Goal: Task Accomplishment & Management: Manage account settings

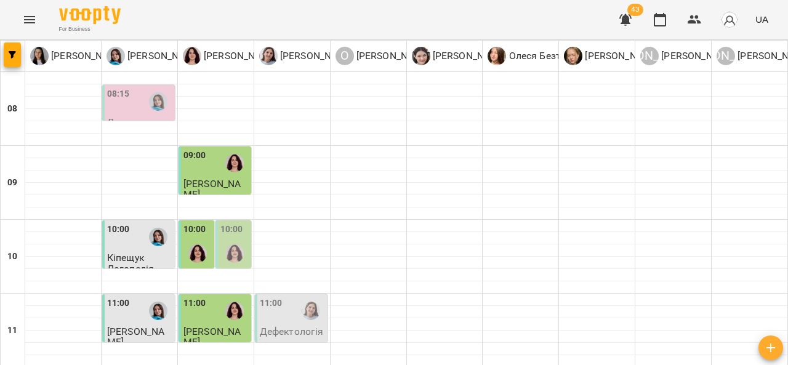
type input "**********"
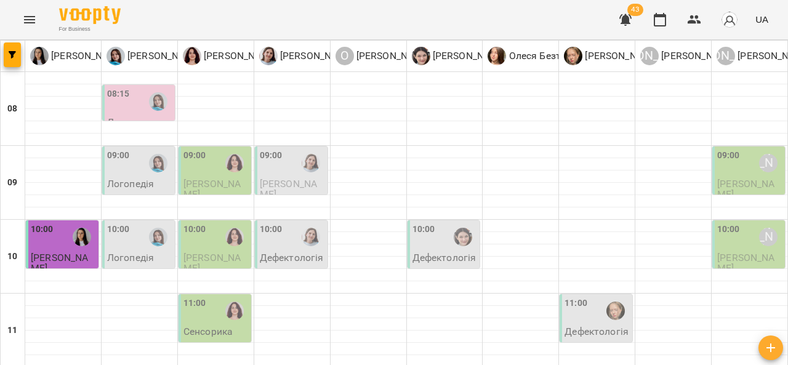
click at [123, 185] on p "Логопедія" at bounding box center [130, 184] width 47 height 10
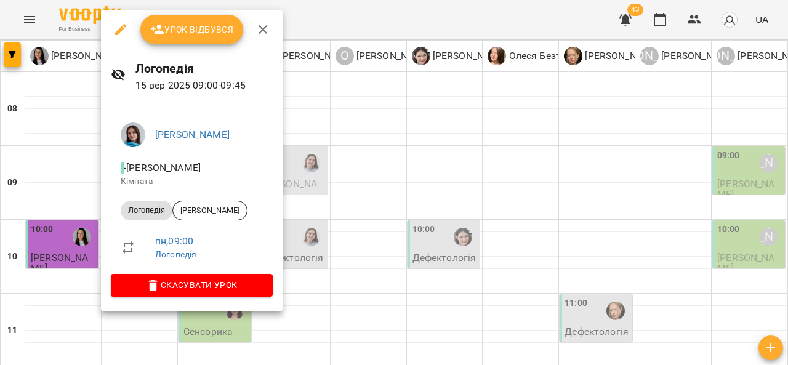
click at [384, 175] on div at bounding box center [394, 182] width 788 height 365
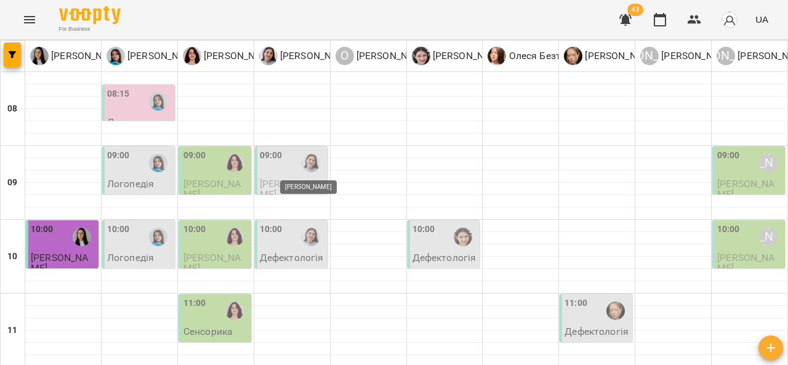
click at [309, 171] on img "Дарія Тріпадуш" at bounding box center [311, 163] width 18 height 18
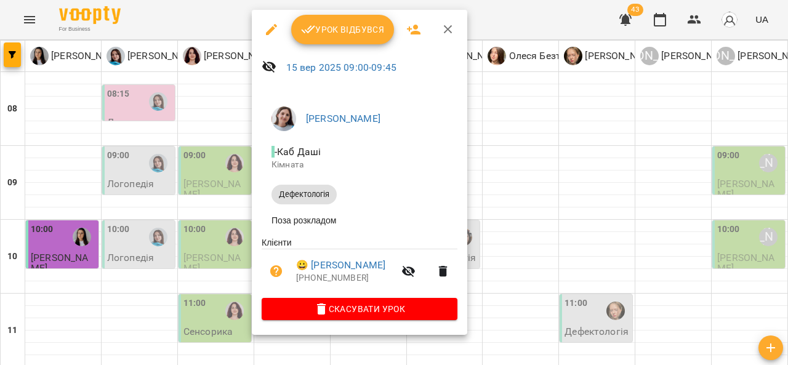
click at [578, 173] on div at bounding box center [394, 182] width 788 height 365
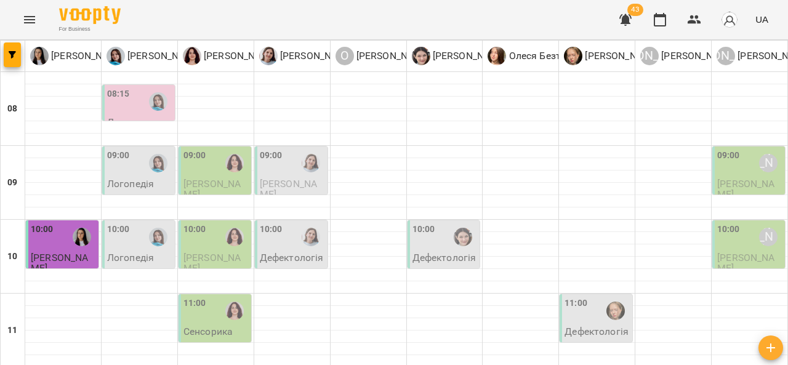
click at [737, 168] on div "09:00 Анна Субота" at bounding box center [750, 163] width 65 height 28
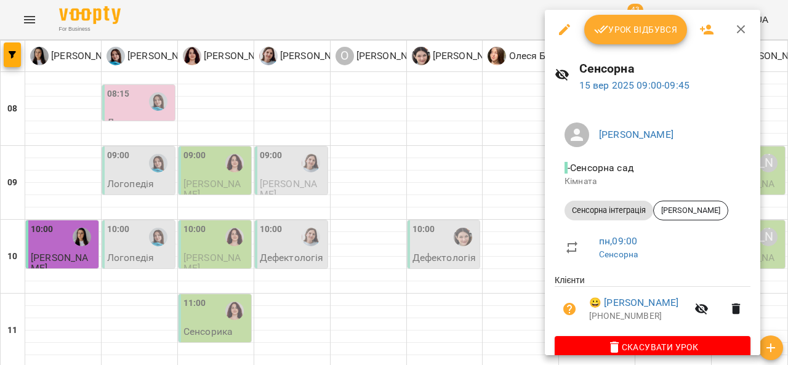
click at [490, 161] on div at bounding box center [394, 182] width 788 height 365
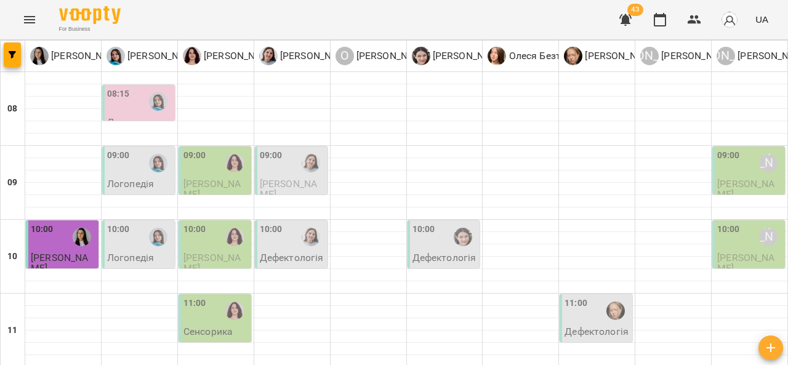
click at [209, 181] on span "[PERSON_NAME]" at bounding box center [212, 189] width 57 height 22
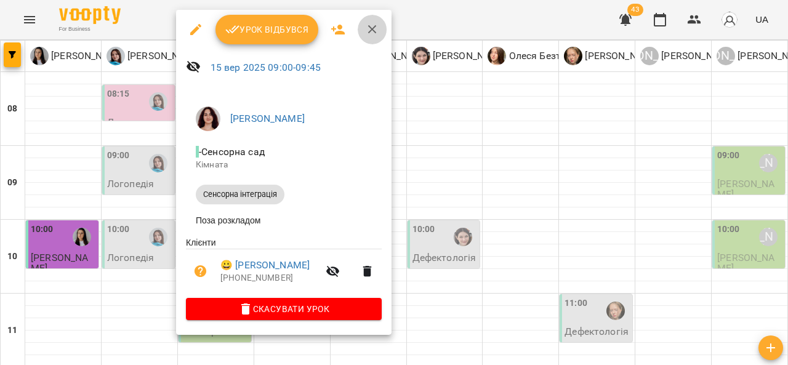
click at [371, 29] on icon "button" at bounding box center [372, 29] width 9 height 9
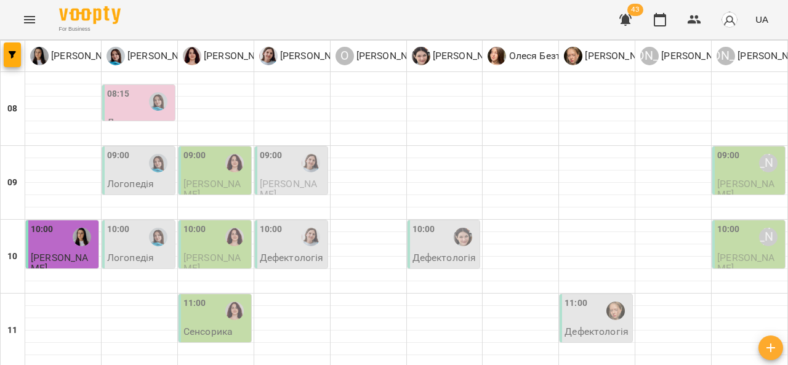
click at [293, 178] on span "[PERSON_NAME]" at bounding box center [288, 189] width 57 height 22
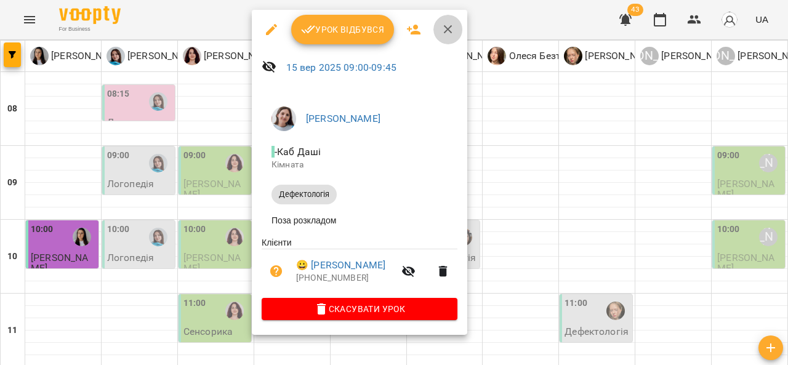
click at [444, 30] on icon "button" at bounding box center [448, 29] width 15 height 15
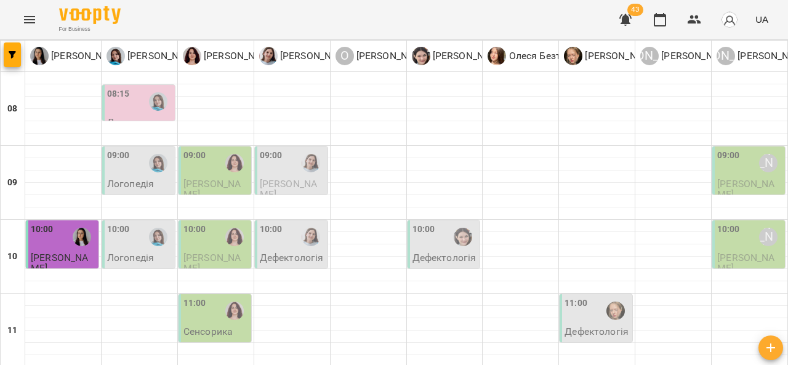
scroll to position [34, 0]
click at [135, 223] on div "10:00" at bounding box center [139, 237] width 65 height 28
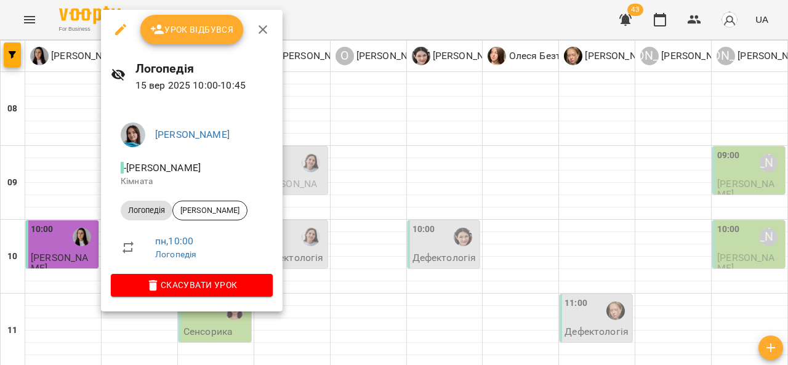
click at [313, 200] on div at bounding box center [394, 182] width 788 height 365
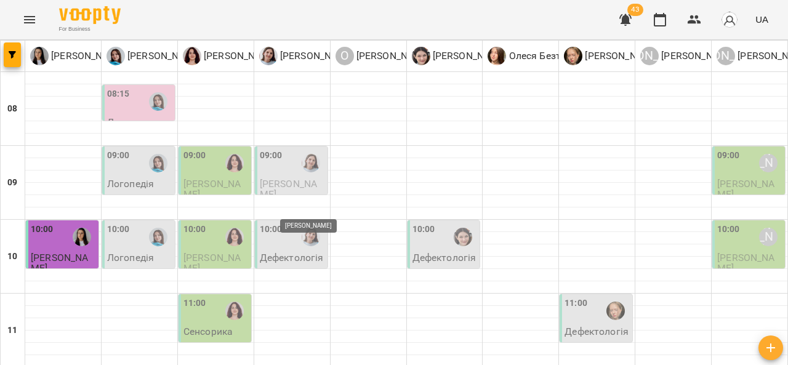
click at [313, 228] on img "Дарія Тріпадуш" at bounding box center [311, 237] width 18 height 18
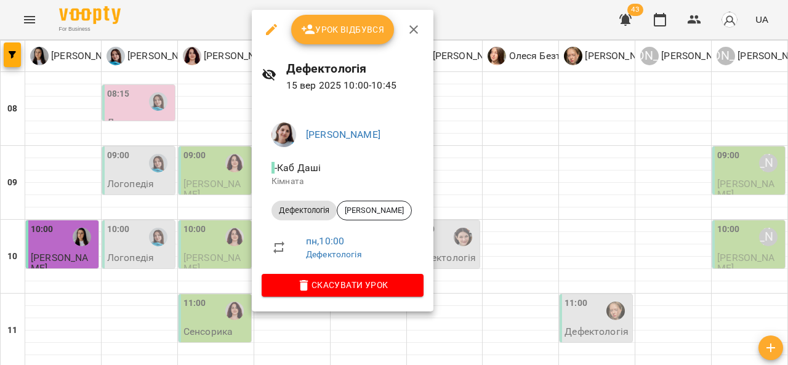
click at [467, 141] on div at bounding box center [394, 182] width 788 height 365
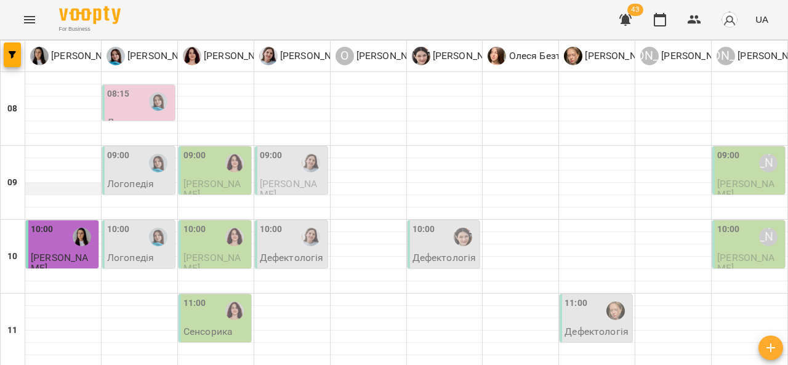
click at [62, 183] on div at bounding box center [63, 189] width 76 height 12
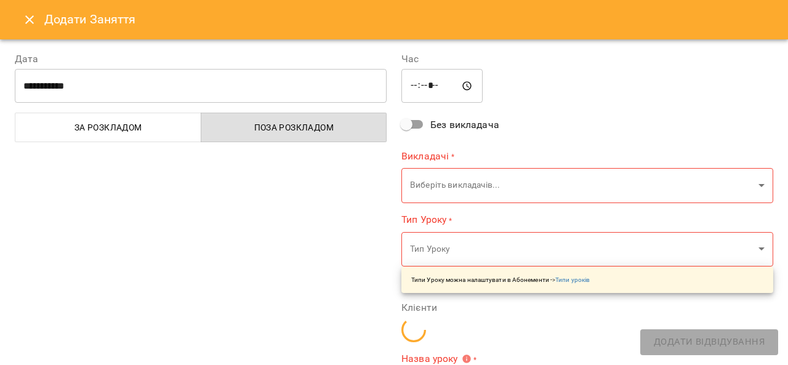
type input "**********"
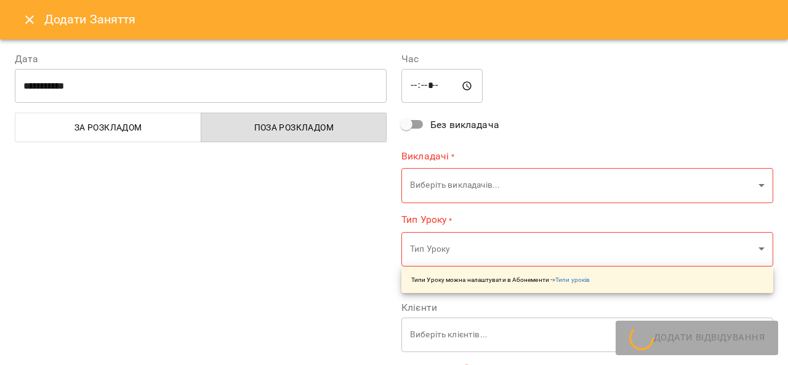
click at [218, 216] on div "**********" at bounding box center [200, 316] width 387 height 559
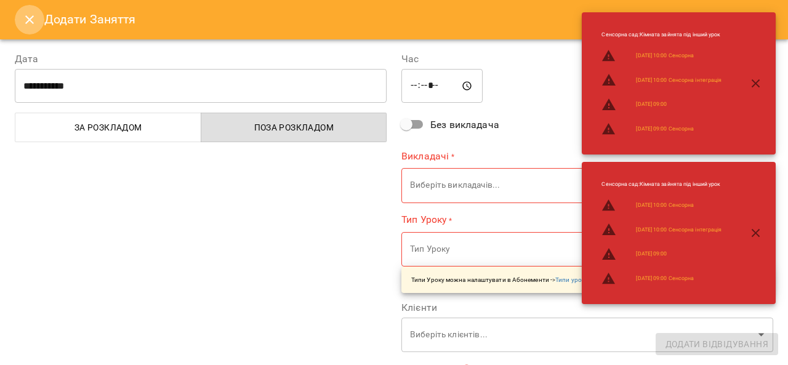
click at [34, 26] on icon "Close" at bounding box center [29, 19] width 15 height 15
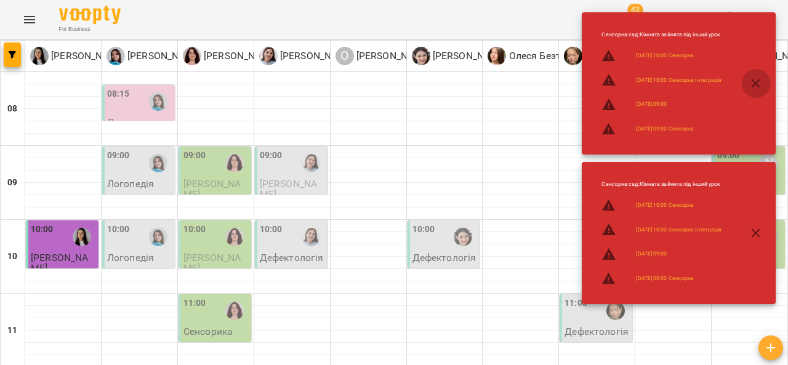
click at [760, 86] on icon "button" at bounding box center [756, 83] width 9 height 9
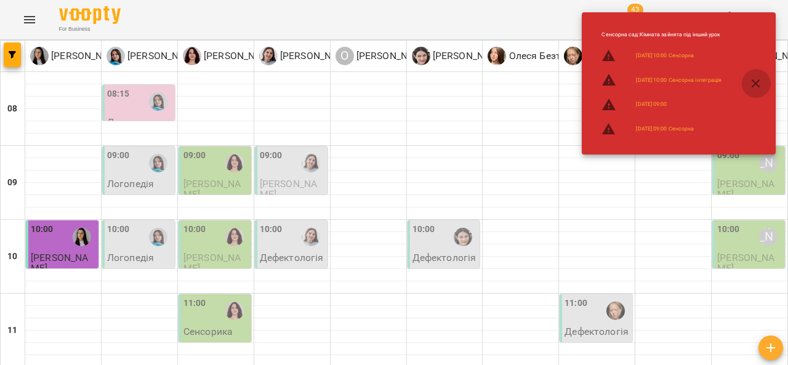
click at [757, 84] on icon "button" at bounding box center [756, 83] width 9 height 9
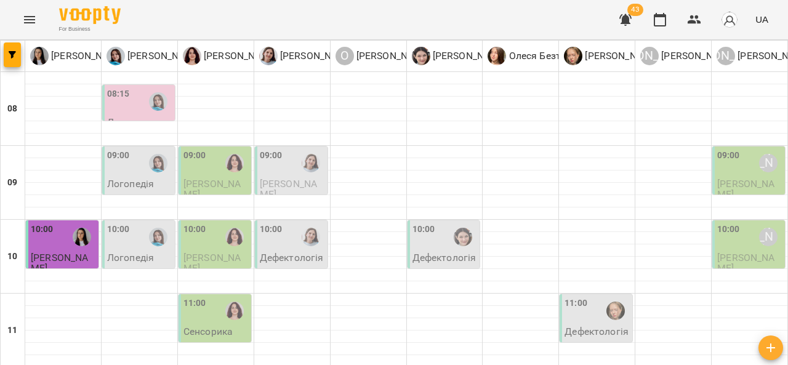
scroll to position [0, 0]
click at [130, 108] on div "08:15" at bounding box center [139, 101] width 65 height 28
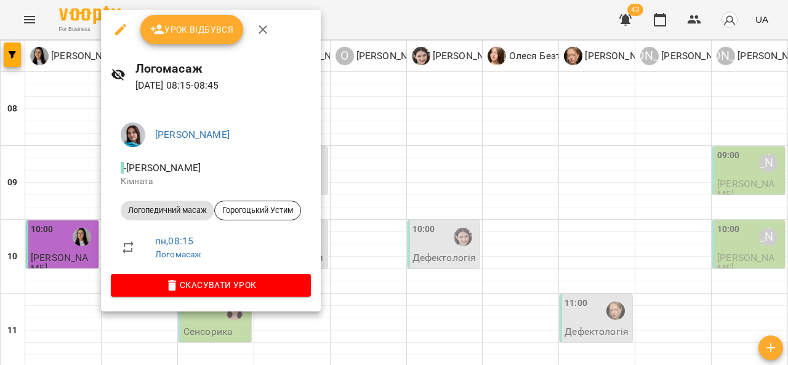
click at [211, 34] on span "Урок відбувся" at bounding box center [192, 29] width 84 height 15
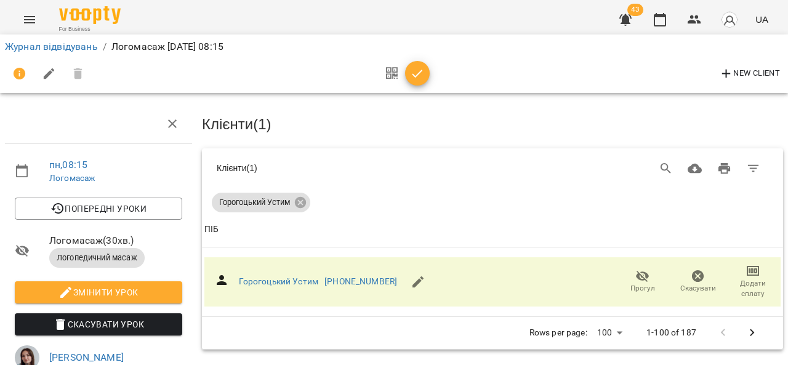
scroll to position [79, 0]
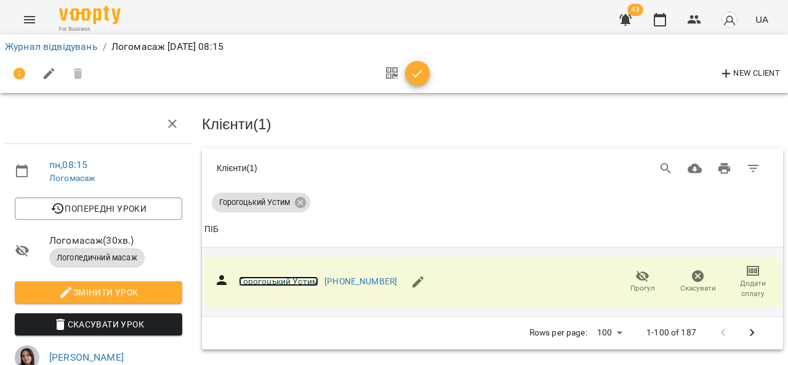
click at [290, 277] on link "Горогоцький Устим" at bounding box center [279, 282] width 80 height 10
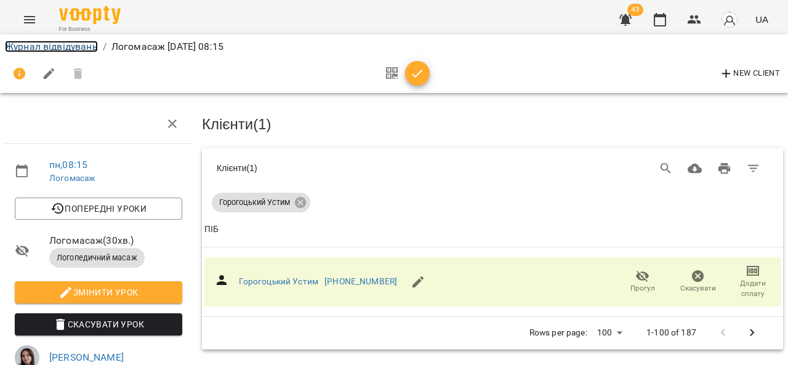
click at [59, 51] on link "Журнал відвідувань" at bounding box center [51, 47] width 93 height 12
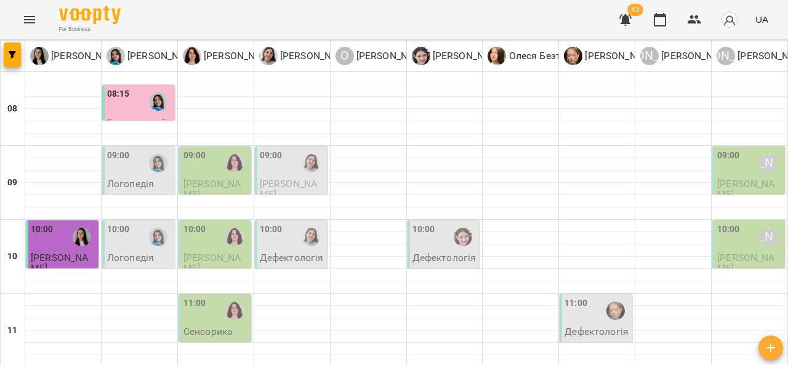
click at [124, 92] on label "08:15" at bounding box center [118, 94] width 23 height 14
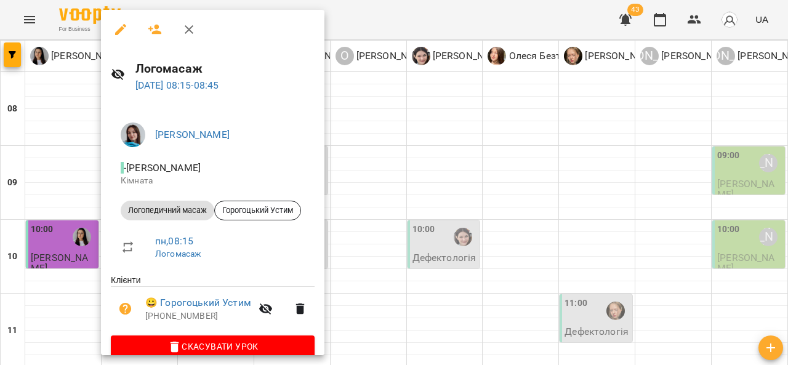
click at [630, 79] on div at bounding box center [394, 182] width 788 height 365
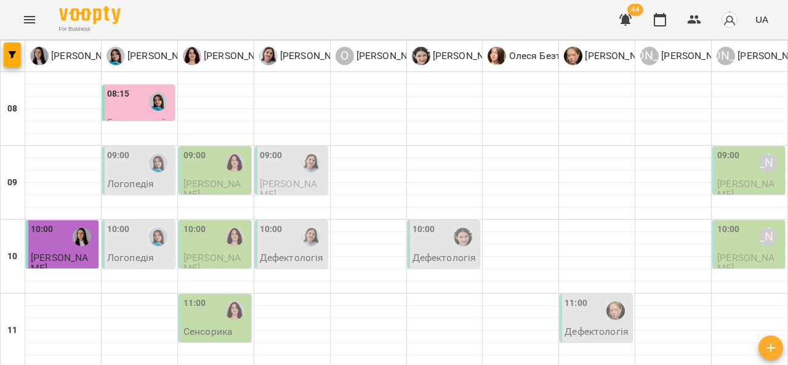
click at [134, 112] on div "08:15" at bounding box center [139, 101] width 65 height 28
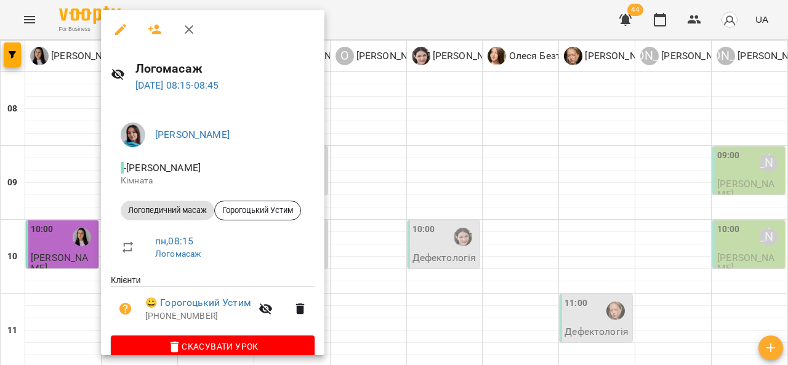
click at [456, 128] on div at bounding box center [394, 182] width 788 height 365
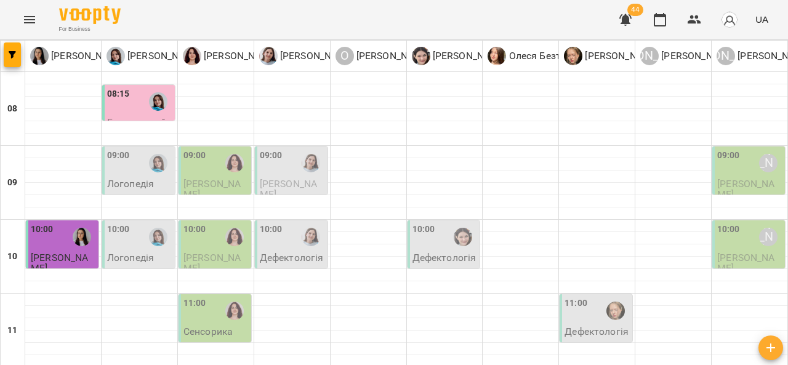
click at [126, 173] on div "09:00" at bounding box center [118, 163] width 23 height 28
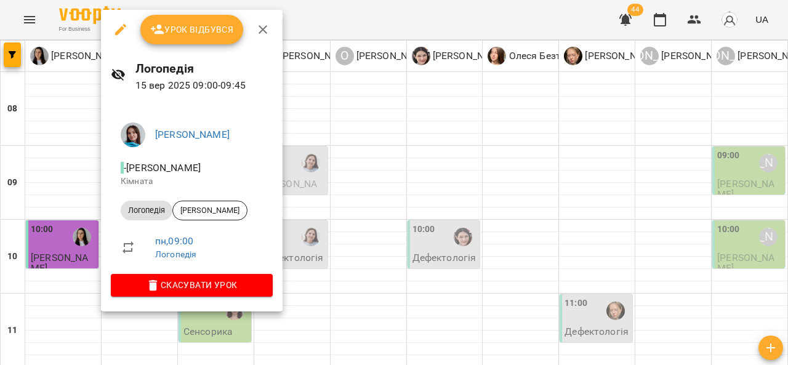
click at [429, 135] on div at bounding box center [394, 182] width 788 height 365
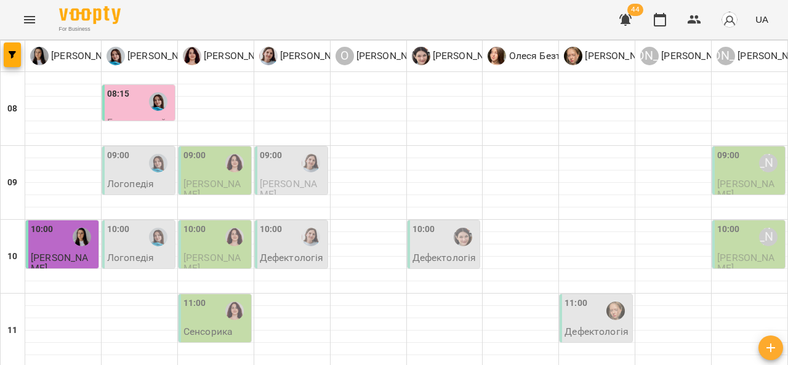
click at [155, 182] on div "09:00 Логопедія" at bounding box center [139, 169] width 65 height 41
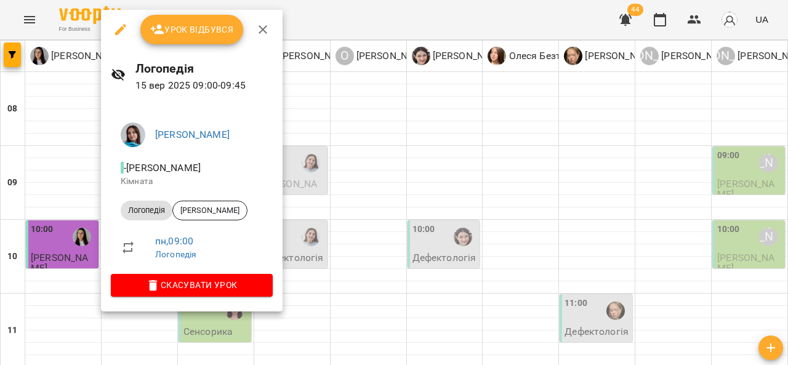
click at [421, 185] on div at bounding box center [394, 182] width 788 height 365
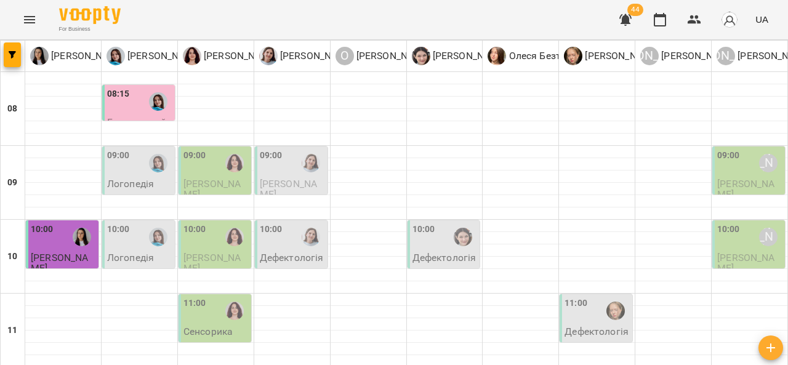
click at [222, 183] on span "[PERSON_NAME]" at bounding box center [212, 189] width 57 height 22
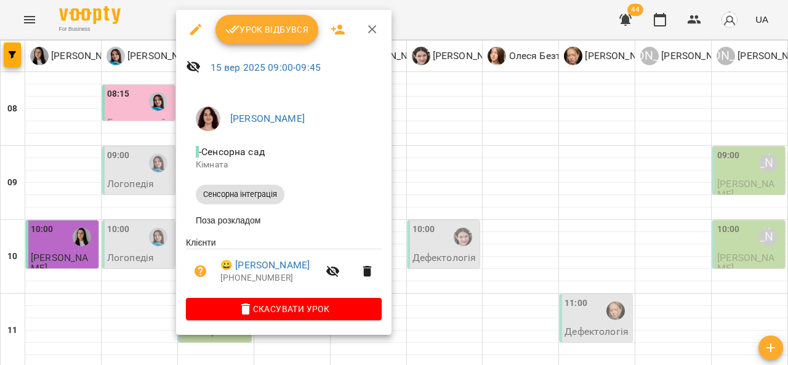
click at [463, 161] on div at bounding box center [394, 182] width 788 height 365
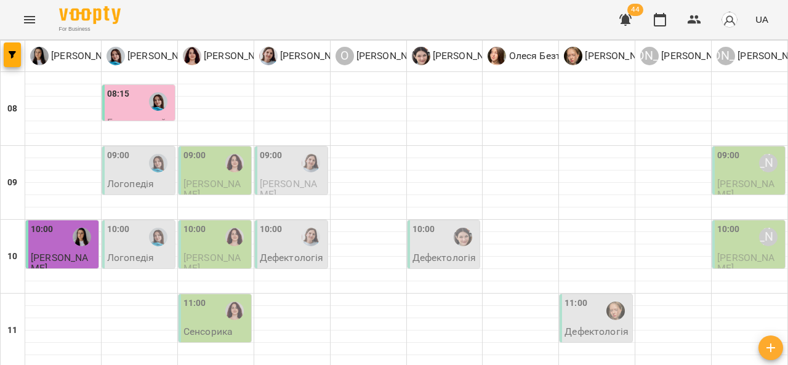
click at [290, 171] on div "09:00" at bounding box center [292, 163] width 65 height 28
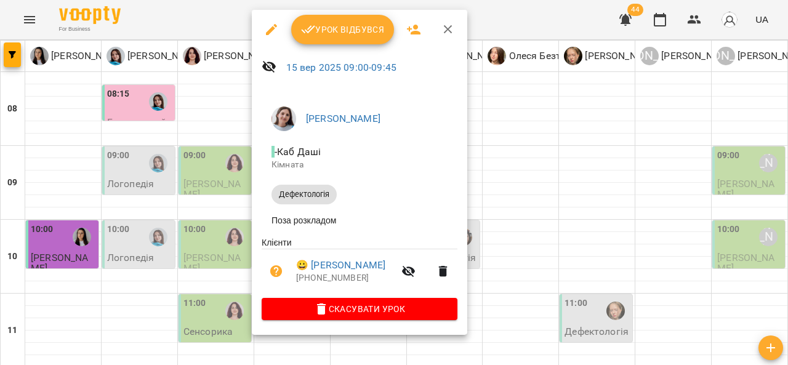
click at [520, 206] on div at bounding box center [394, 182] width 788 height 365
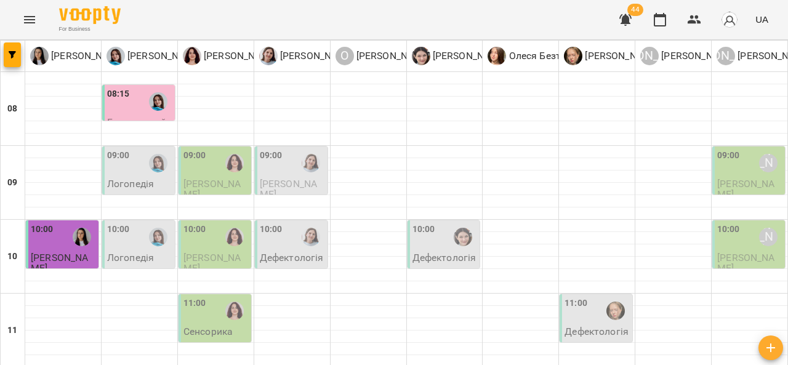
click at [741, 181] on span "[PERSON_NAME]" at bounding box center [746, 189] width 57 height 22
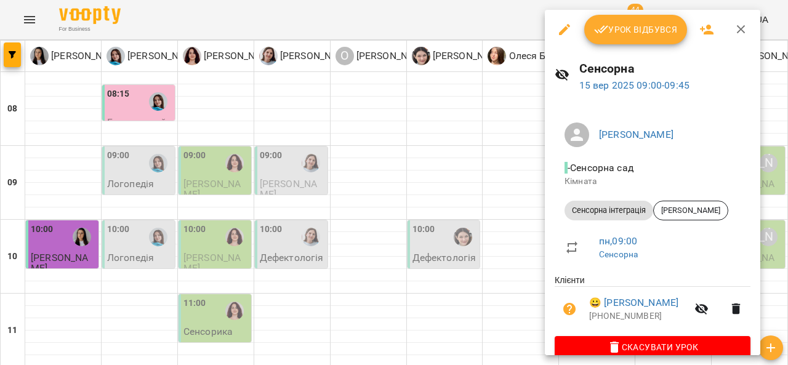
click at [108, 177] on div at bounding box center [394, 182] width 788 height 365
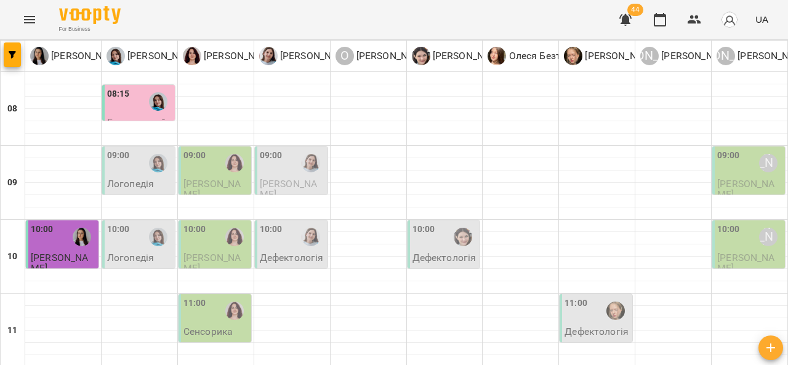
click at [108, 179] on p "Логопедія" at bounding box center [130, 184] width 47 height 10
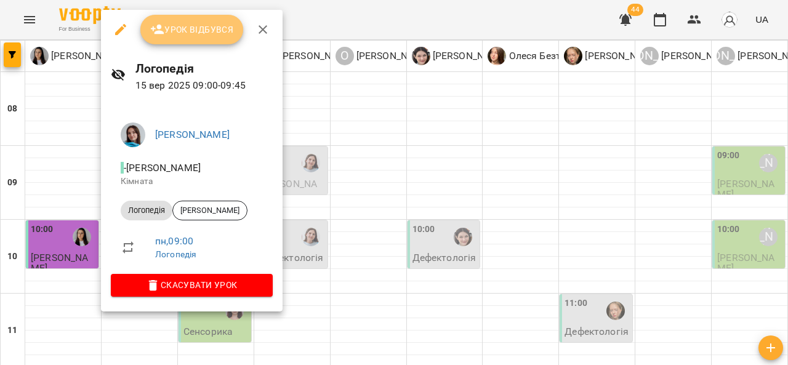
click at [188, 33] on span "Урок відбувся" at bounding box center [192, 29] width 84 height 15
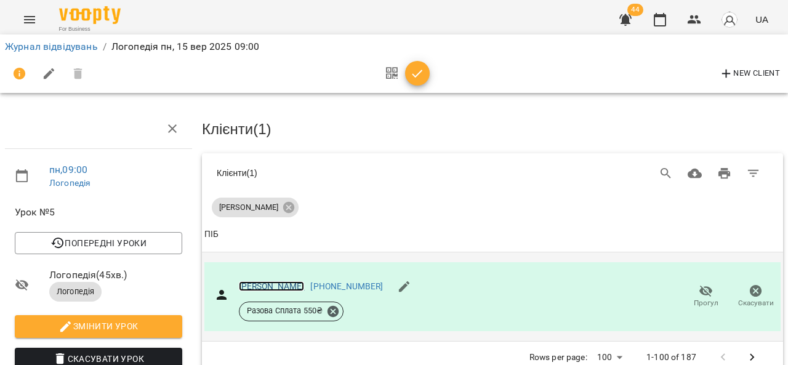
click at [290, 284] on link "[PERSON_NAME]" at bounding box center [272, 287] width 66 height 10
click at [84, 52] on link "Журнал відвідувань" at bounding box center [51, 47] width 93 height 12
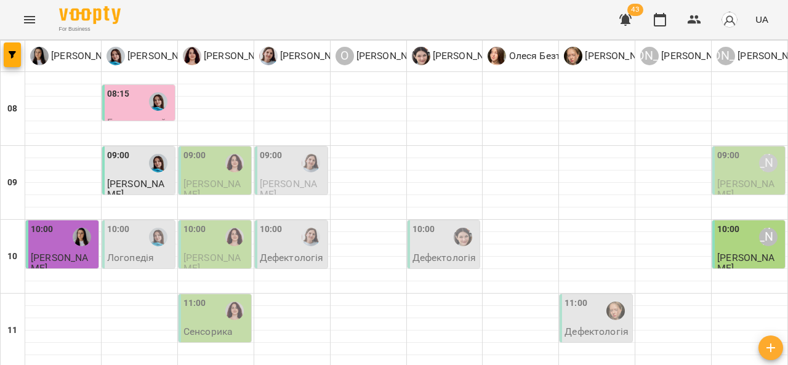
scroll to position [49, 0]
click at [209, 223] on div "10:00" at bounding box center [216, 237] width 65 height 28
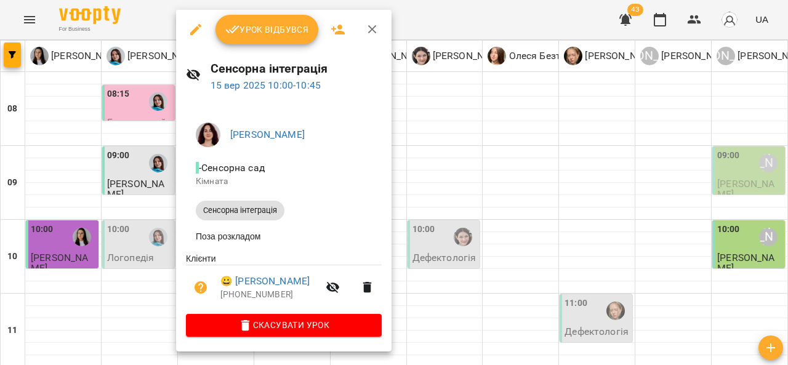
click at [213, 214] on span "Сенсорна інтеграція" at bounding box center [240, 210] width 89 height 11
click at [554, 156] on div at bounding box center [394, 182] width 788 height 365
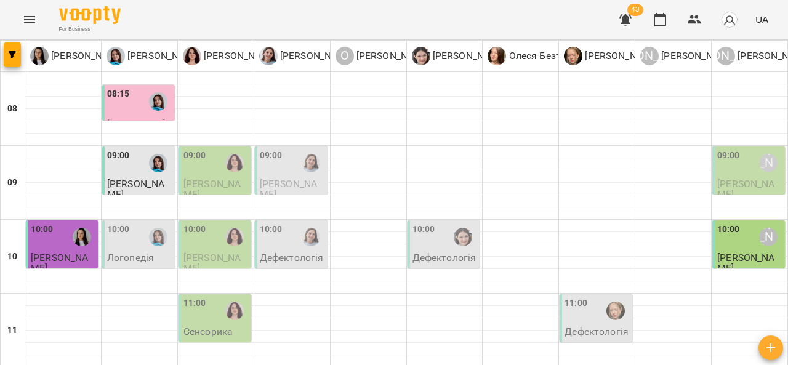
click at [291, 149] on div "09:00" at bounding box center [292, 163] width 65 height 28
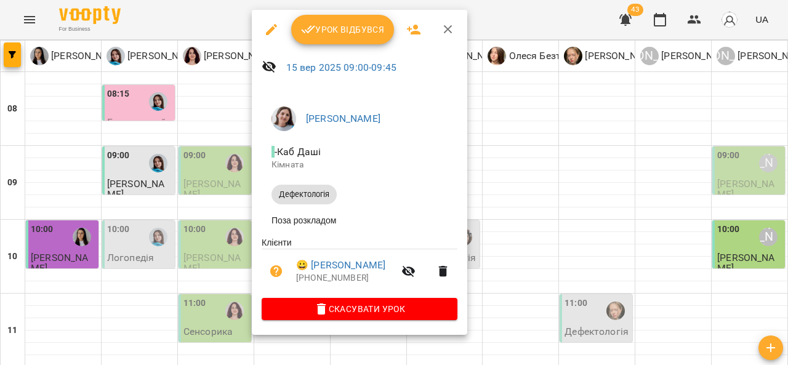
click at [205, 197] on div at bounding box center [394, 182] width 788 height 365
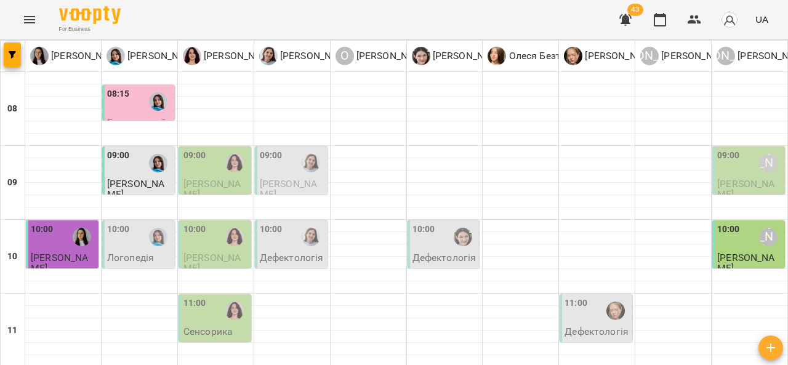
click at [205, 223] on div "10:00" at bounding box center [216, 237] width 65 height 28
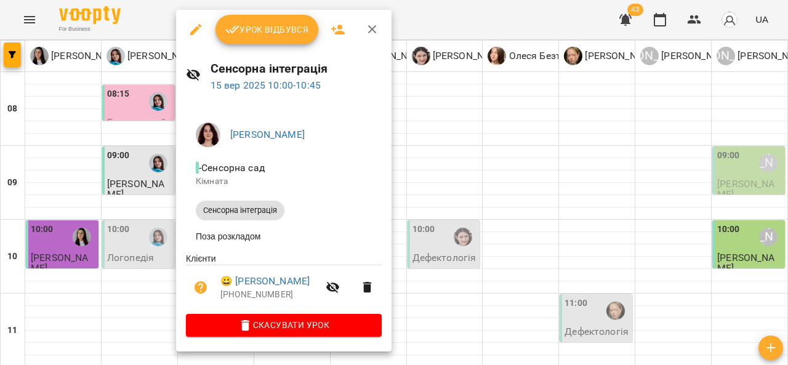
click at [559, 189] on div at bounding box center [394, 182] width 788 height 365
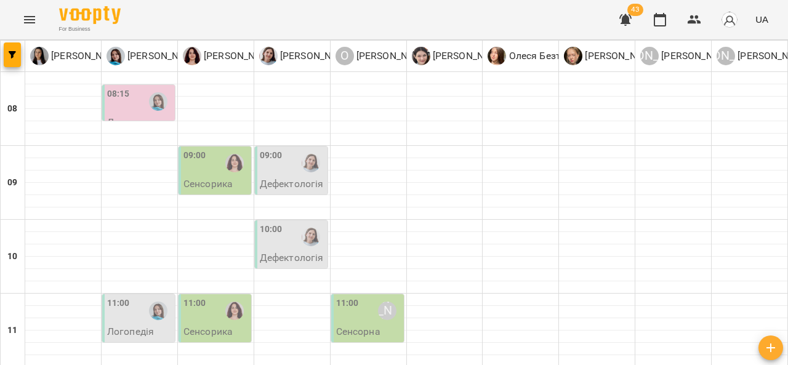
scroll to position [62, 0]
click at [274, 149] on div "09:00" at bounding box center [271, 163] width 23 height 28
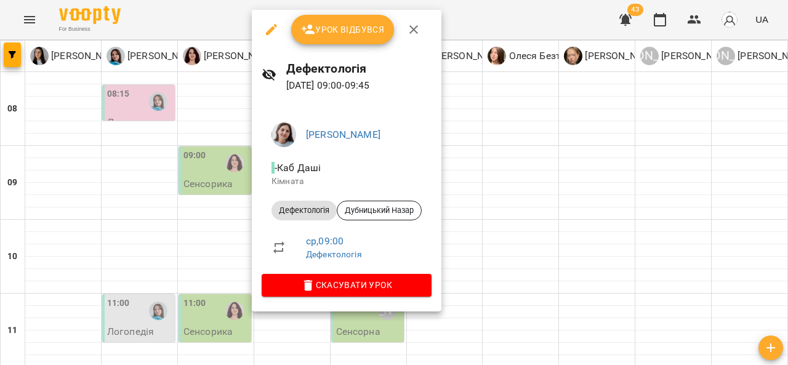
click at [493, 166] on div at bounding box center [394, 182] width 788 height 365
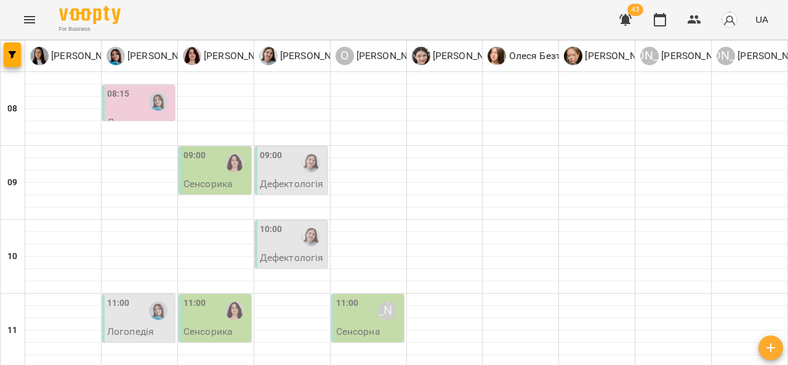
click at [297, 223] on div at bounding box center [311, 237] width 28 height 28
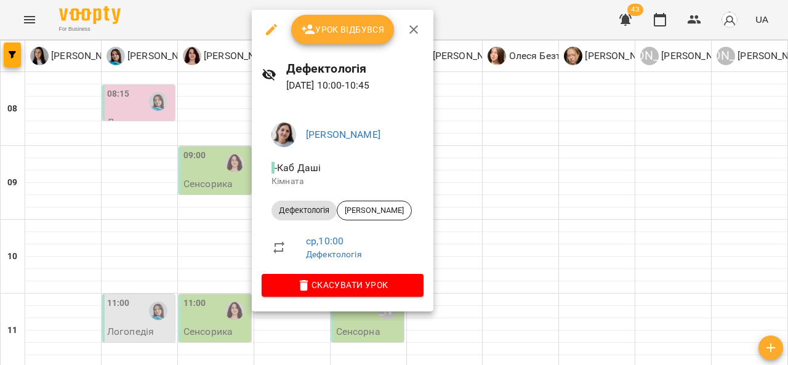
click at [493, 173] on div at bounding box center [394, 182] width 788 height 365
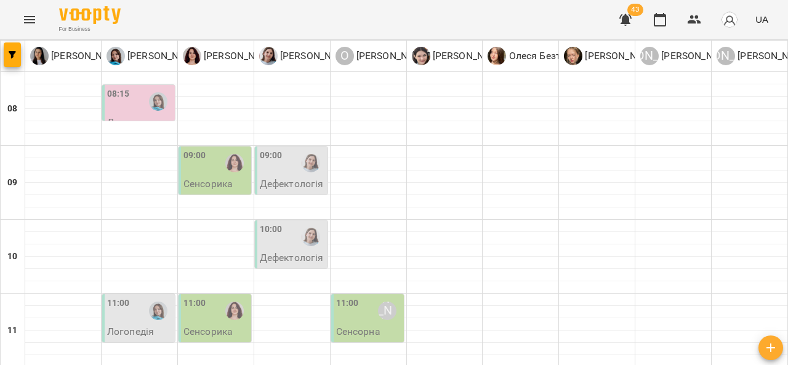
click at [297, 223] on div at bounding box center [311, 237] width 28 height 28
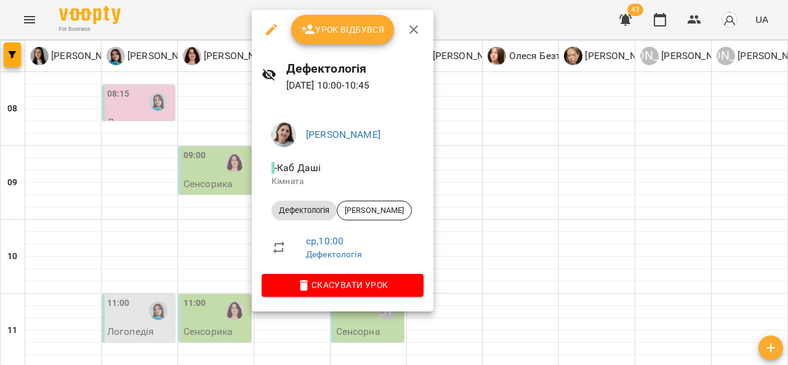
click at [506, 147] on div at bounding box center [394, 182] width 788 height 365
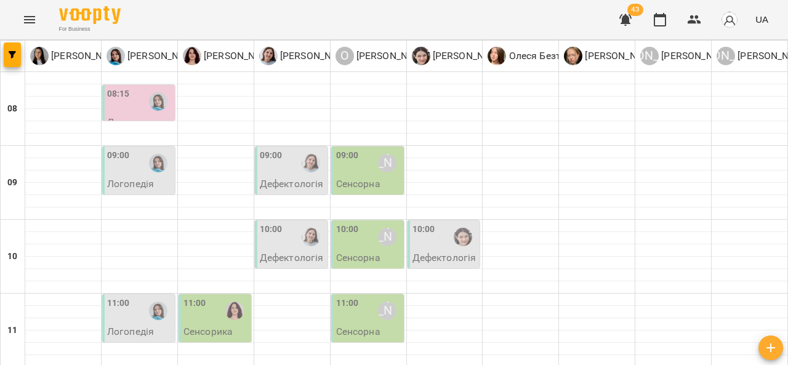
scroll to position [55, 0]
click at [286, 179] on p "Дефектологія" at bounding box center [292, 184] width 64 height 10
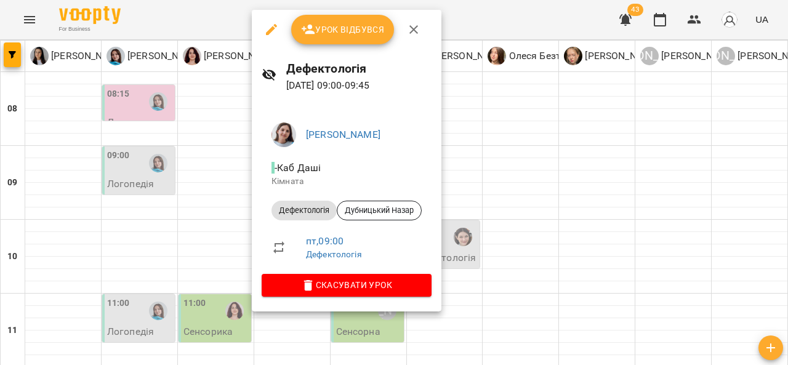
click at [200, 174] on div at bounding box center [394, 182] width 788 height 365
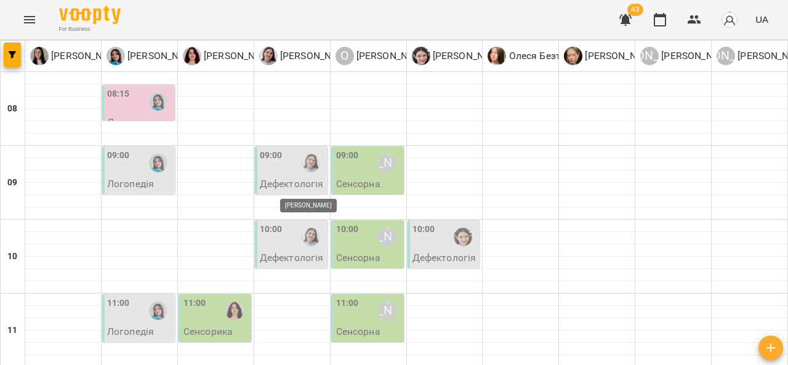
click at [302, 228] on img "Дарія Тріпадуш" at bounding box center [311, 237] width 18 height 18
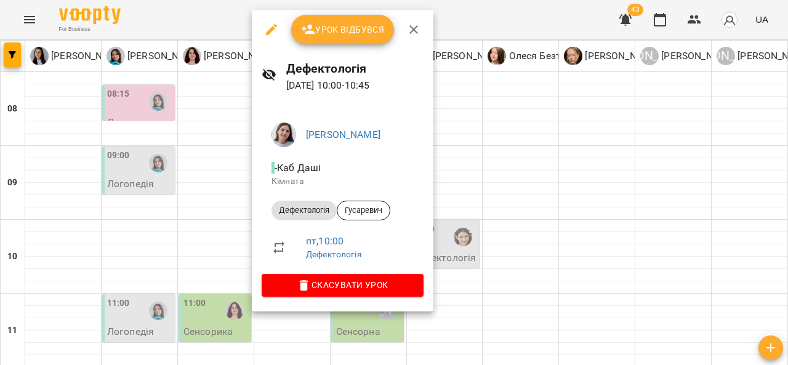
click at [212, 188] on div at bounding box center [394, 182] width 788 height 365
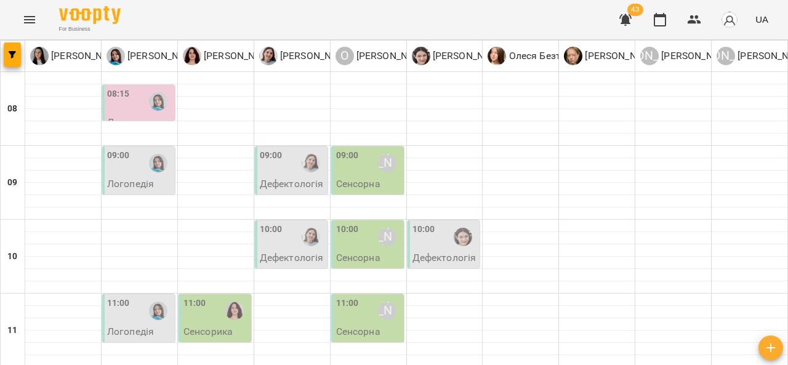
click at [291, 149] on div "09:00" at bounding box center [292, 163] width 65 height 28
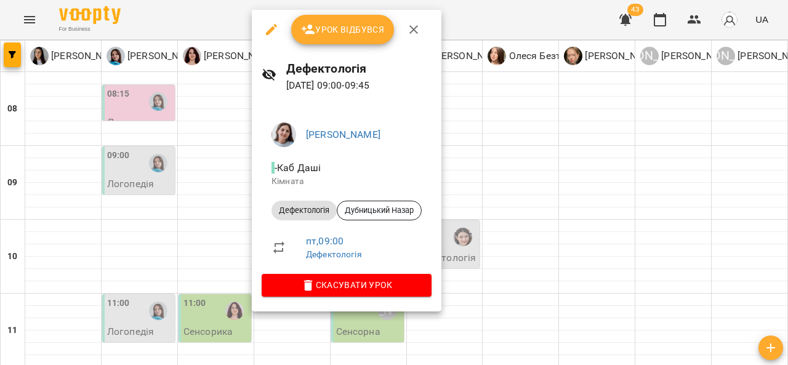
click at [213, 164] on div at bounding box center [394, 182] width 788 height 365
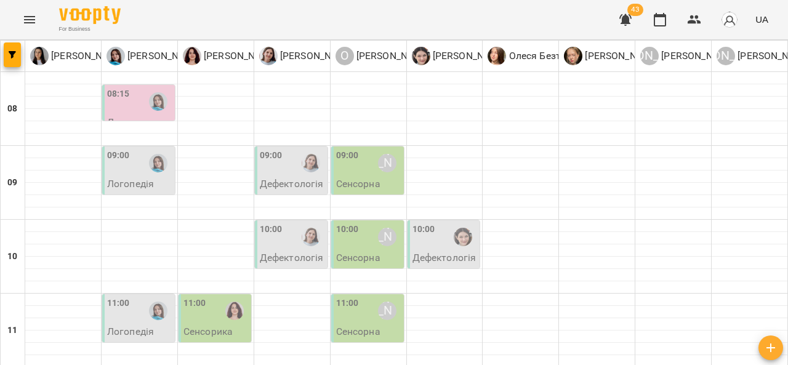
click at [292, 223] on div "10:00" at bounding box center [292, 237] width 65 height 28
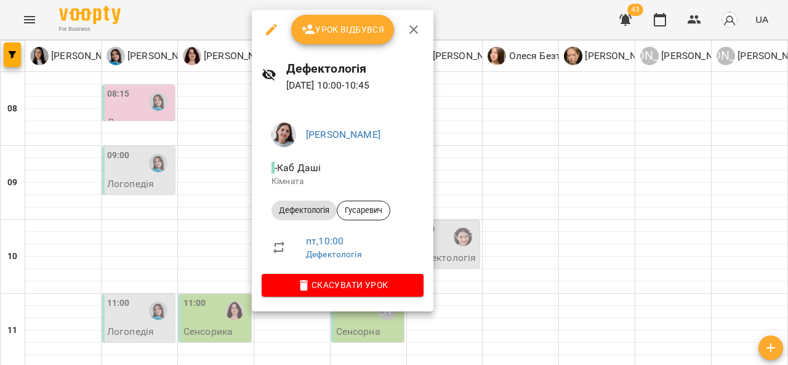
click at [207, 188] on div at bounding box center [394, 182] width 788 height 365
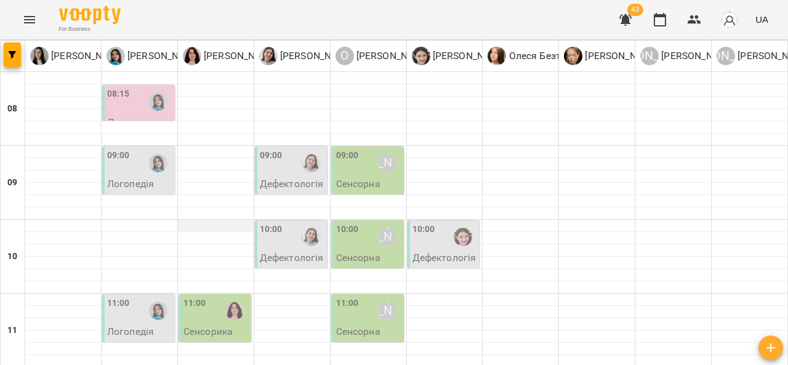
click at [205, 220] on div at bounding box center [216, 226] width 76 height 12
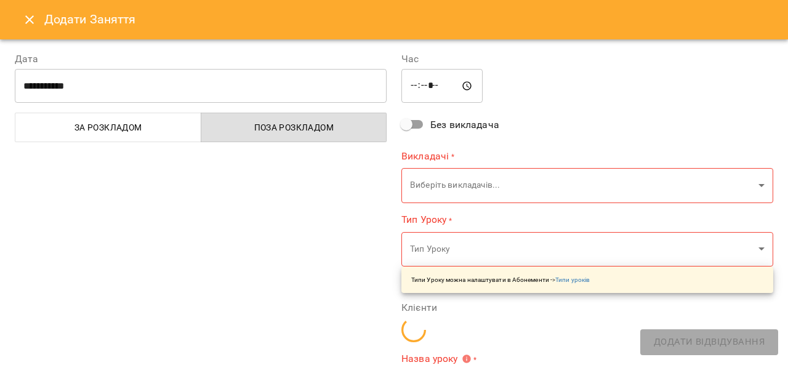
type input "**********"
click at [38, 19] on button "Close" at bounding box center [30, 20] width 30 height 30
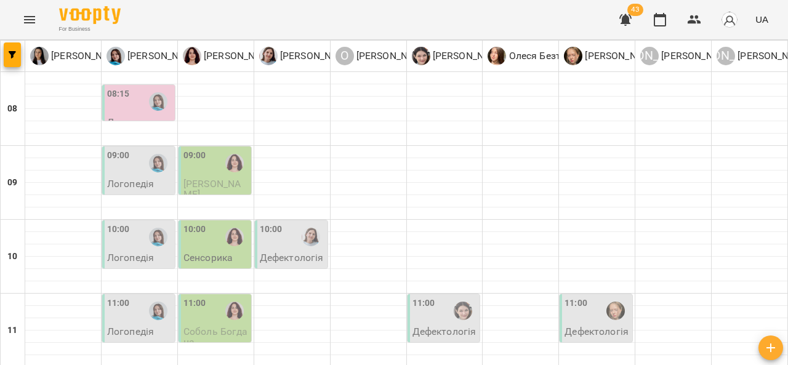
scroll to position [144, 0]
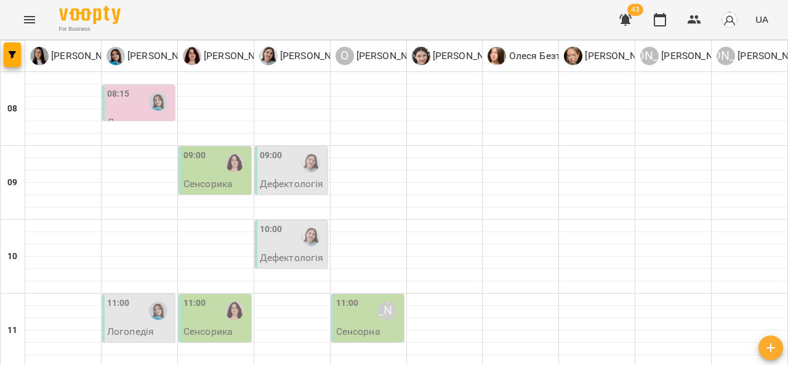
scroll to position [100, 0]
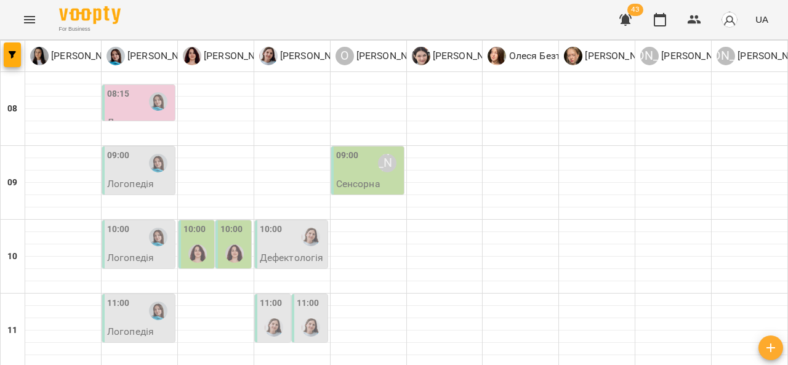
scroll to position [40, 0]
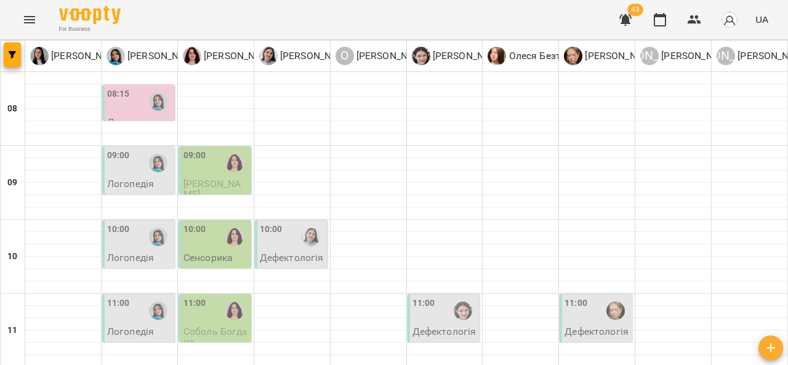
scroll to position [205, 0]
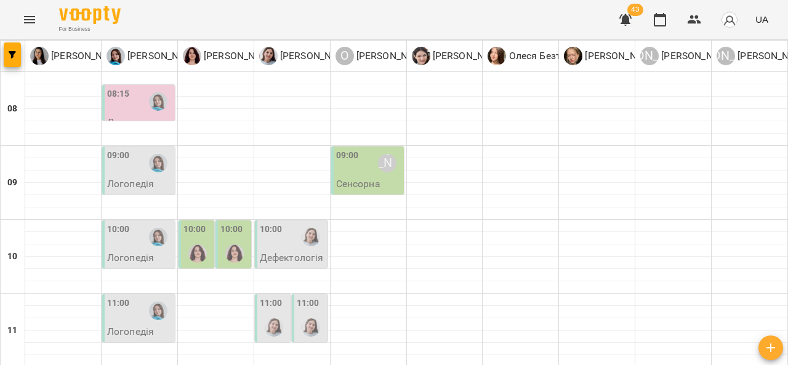
scroll to position [0, 0]
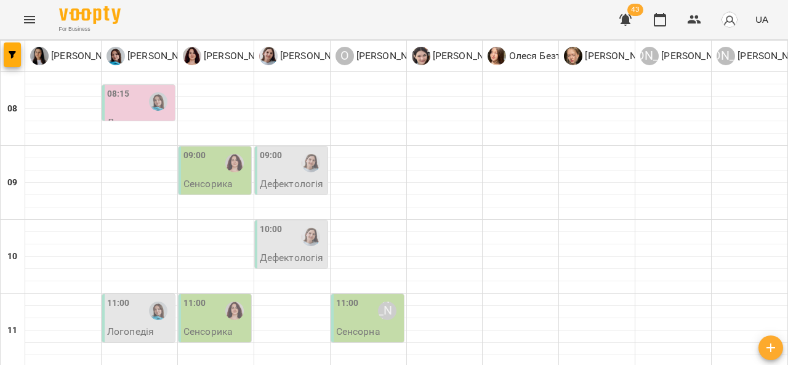
scroll to position [108, 0]
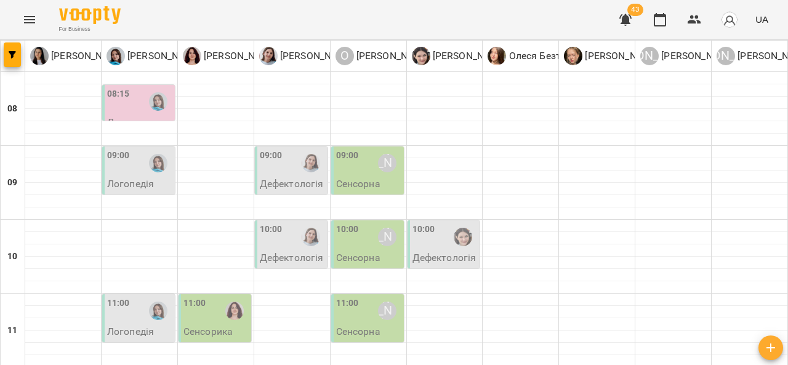
scroll to position [0, 0]
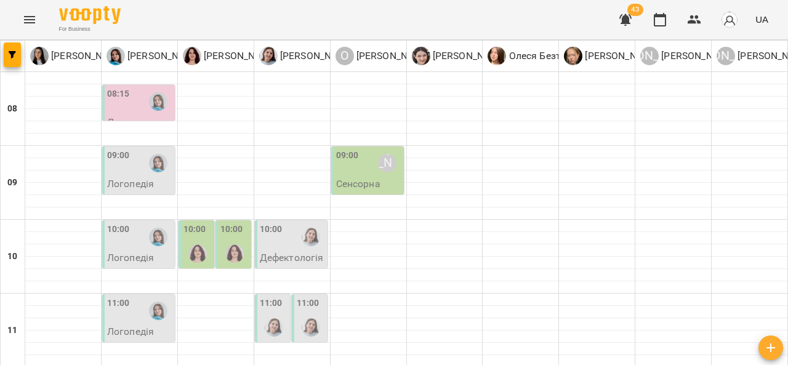
scroll to position [49, 0]
click at [236, 245] on img "Ольга Крикун" at bounding box center [234, 254] width 18 height 18
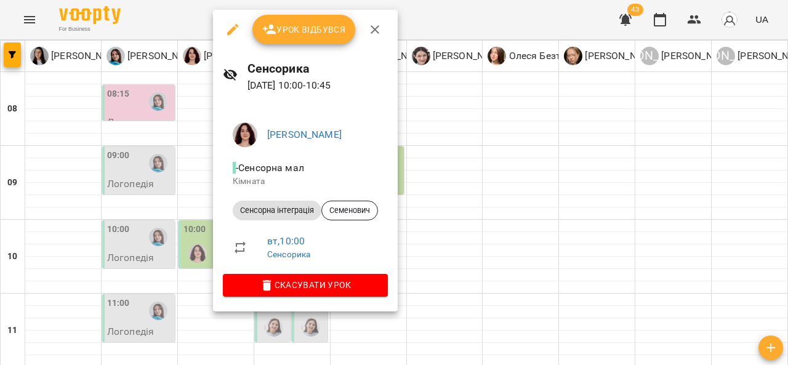
click at [448, 190] on div at bounding box center [394, 182] width 788 height 365
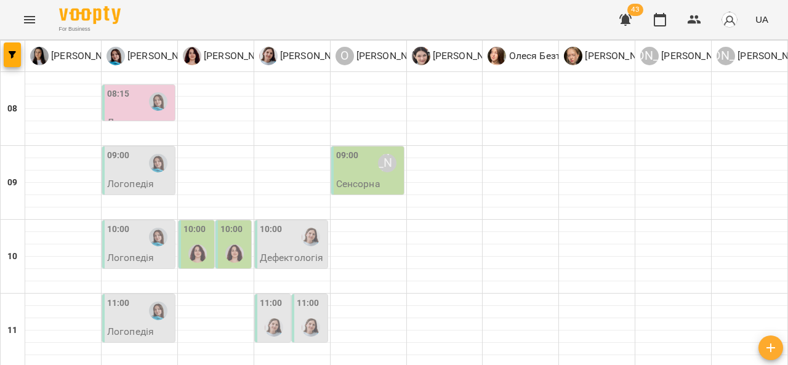
click at [292, 223] on div "10:00" at bounding box center [292, 237] width 65 height 28
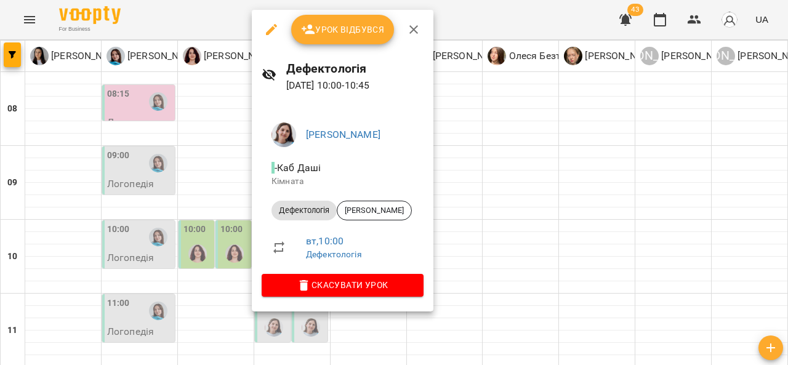
click at [477, 189] on div at bounding box center [394, 182] width 788 height 365
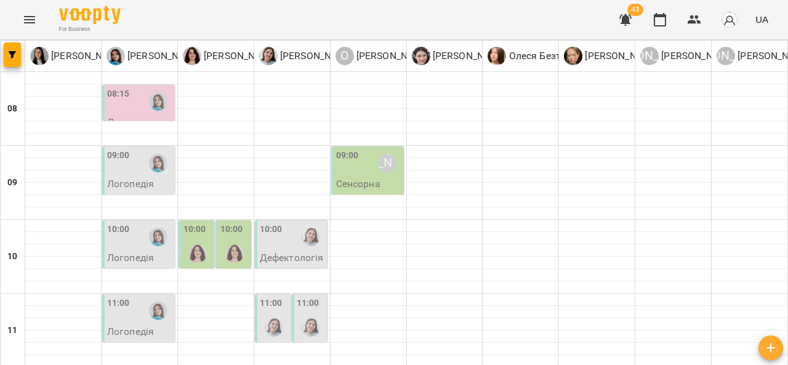
click at [283, 223] on div "10:00" at bounding box center [292, 237] width 65 height 28
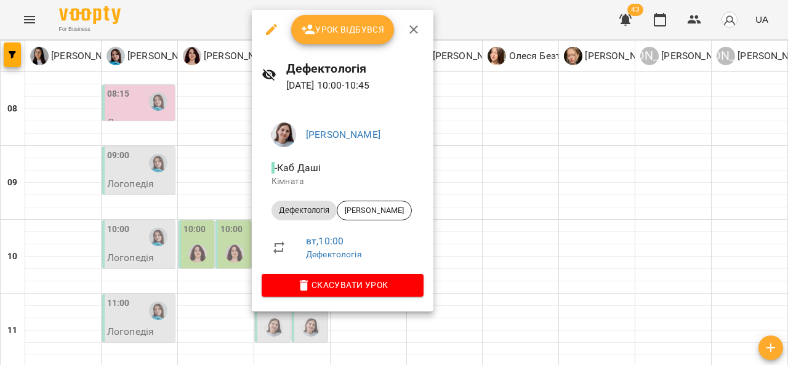
click at [462, 195] on div at bounding box center [394, 182] width 788 height 365
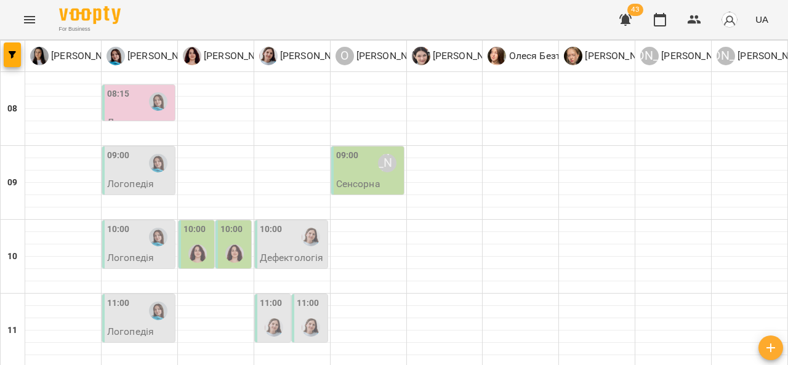
click at [350, 149] on div "09:00" at bounding box center [347, 163] width 23 height 28
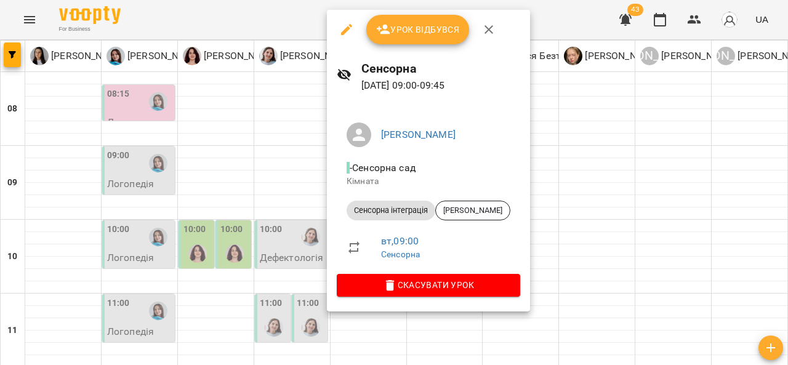
click at [625, 192] on div at bounding box center [394, 182] width 788 height 365
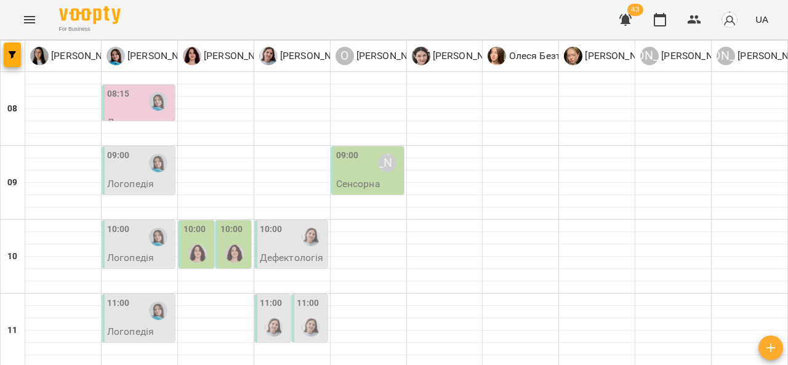
scroll to position [148, 0]
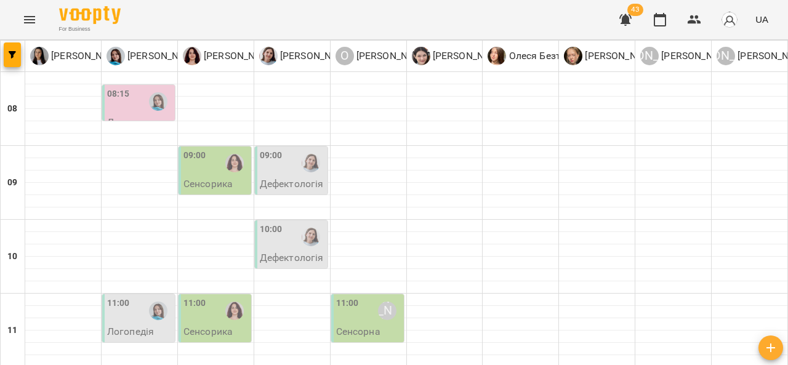
click at [285, 161] on div "09:00" at bounding box center [292, 163] width 65 height 28
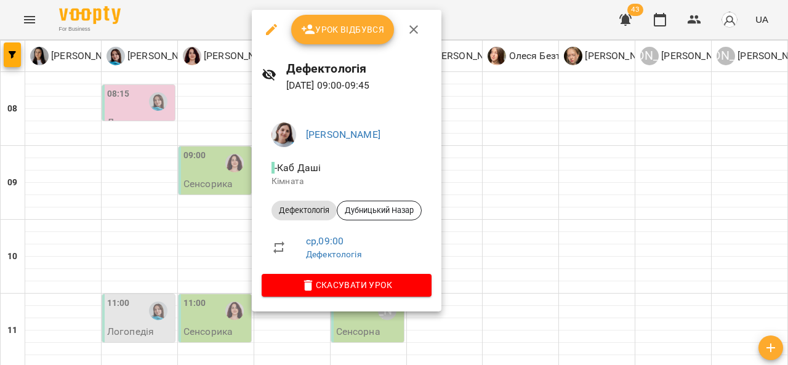
click at [516, 195] on div at bounding box center [394, 182] width 788 height 365
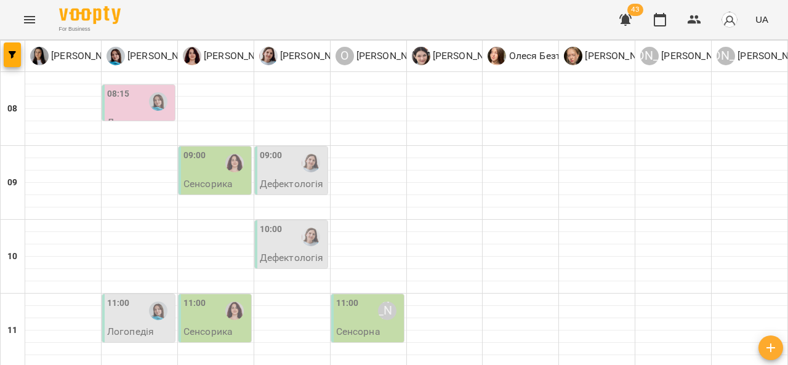
click at [281, 247] on div "10:00" at bounding box center [292, 237] width 65 height 28
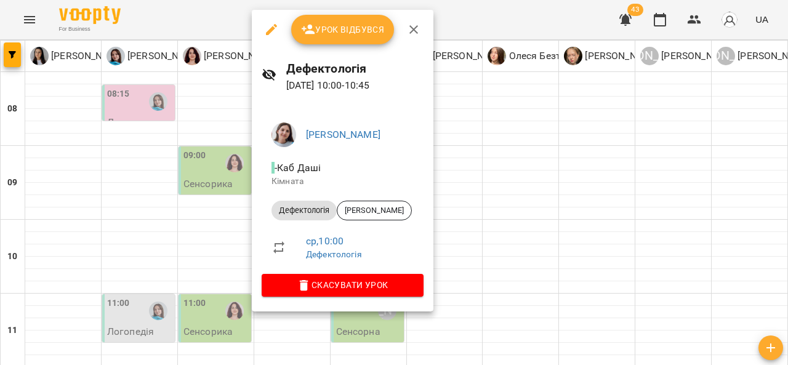
click at [461, 204] on div at bounding box center [394, 182] width 788 height 365
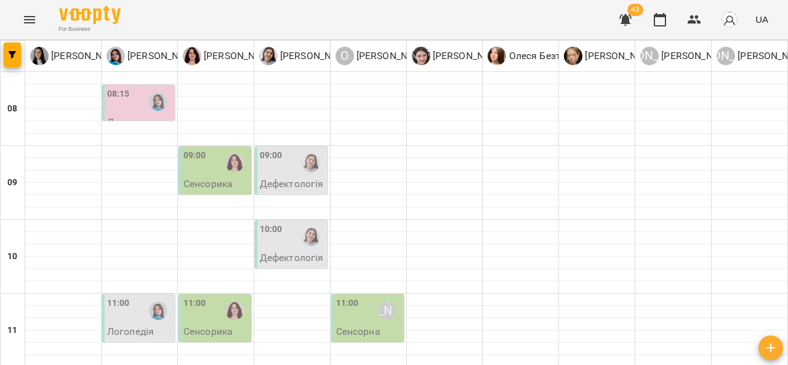
scroll to position [60, 0]
click at [285, 149] on div "09:00" at bounding box center [292, 163] width 65 height 28
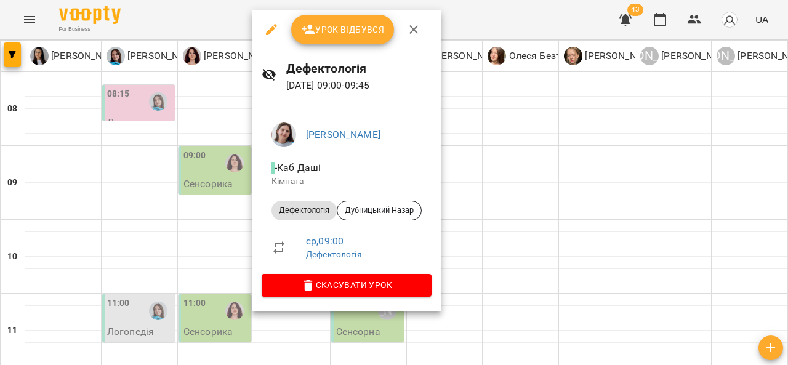
click at [28, 23] on div at bounding box center [394, 182] width 788 height 365
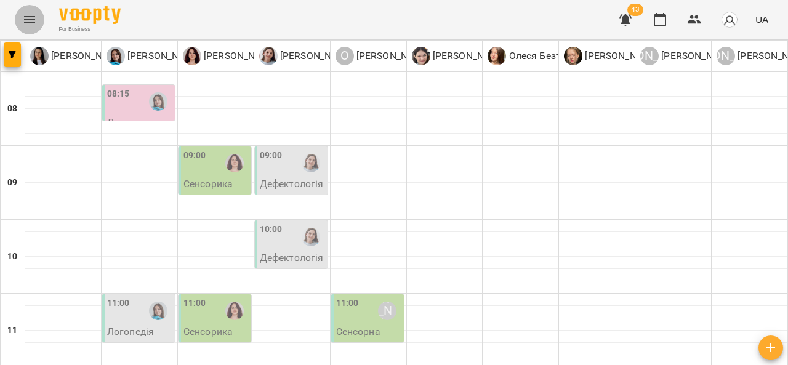
click at [28, 26] on icon "Menu" at bounding box center [29, 19] width 15 height 15
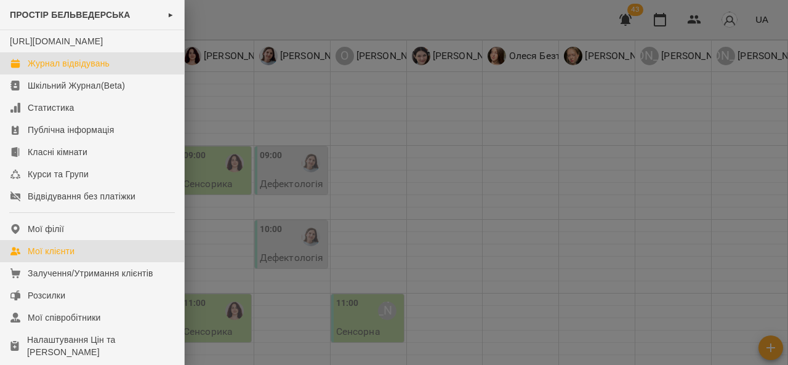
click at [73, 256] on link "Мої клієнти" at bounding box center [92, 251] width 184 height 22
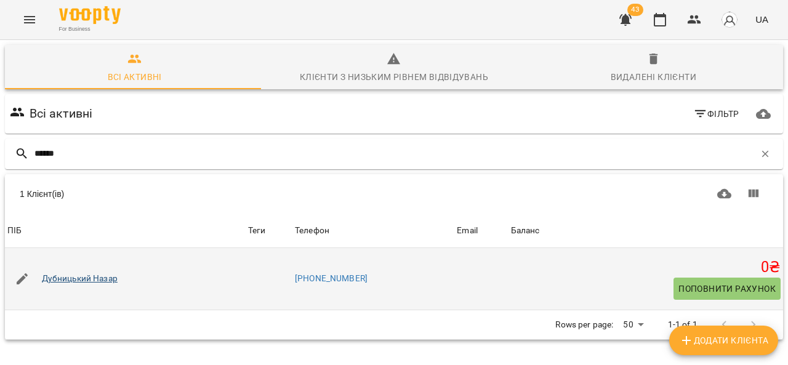
type input "******"
click at [86, 278] on link "Дубницький Назар" at bounding box center [80, 279] width 76 height 12
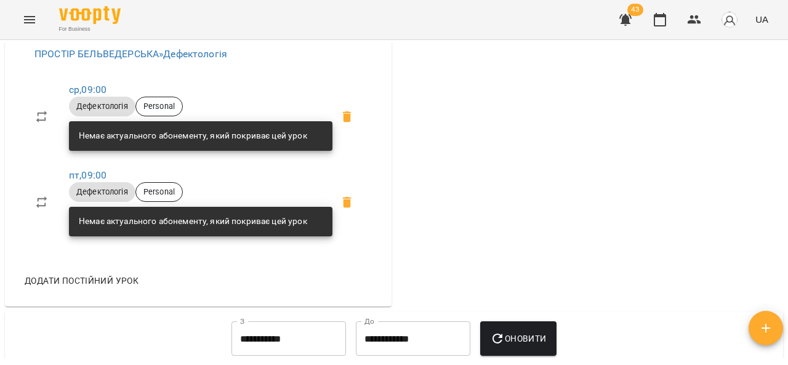
scroll to position [467, 0]
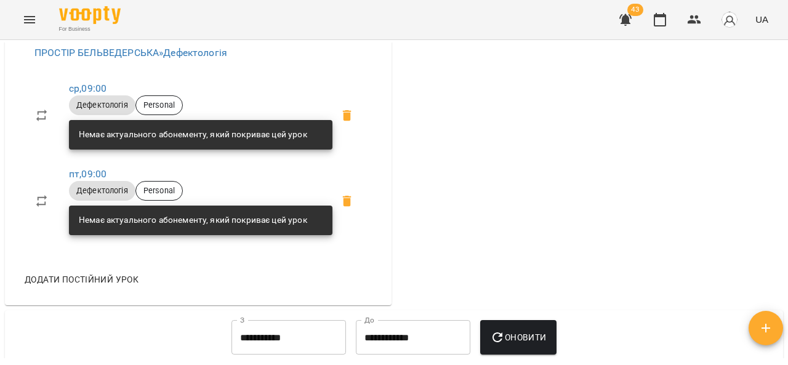
click at [32, 18] on icon "Menu" at bounding box center [29, 19] width 15 height 15
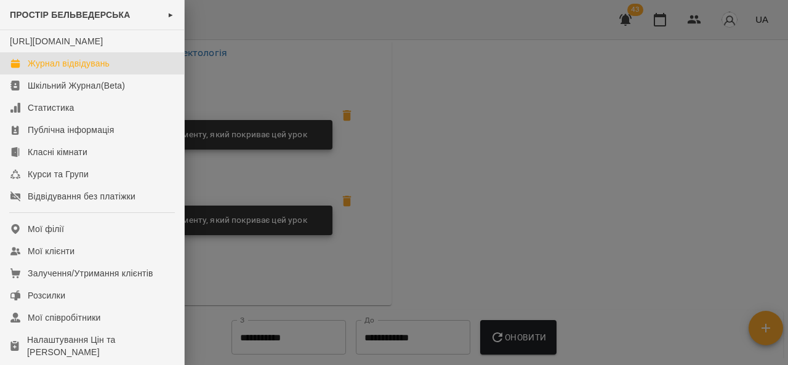
click at [59, 70] on div "Журнал відвідувань" at bounding box center [69, 63] width 82 height 12
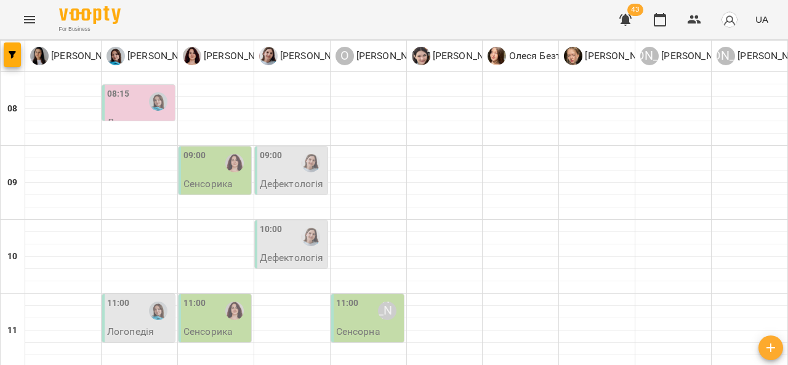
scroll to position [646, 0]
click at [37, 25] on button "Menu" at bounding box center [30, 20] width 30 height 30
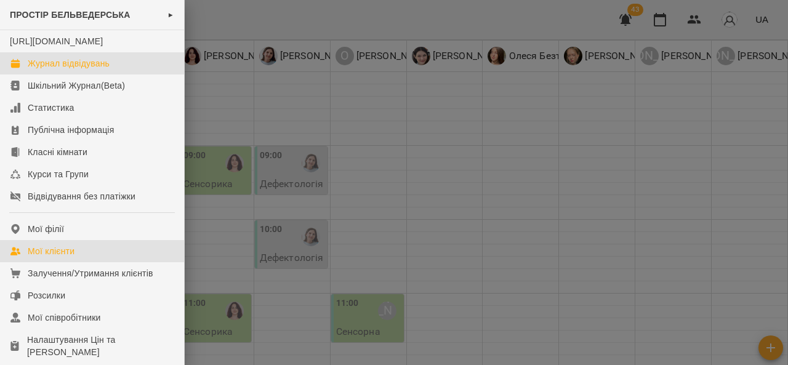
click at [62, 257] on div "Мої клієнти" at bounding box center [51, 251] width 47 height 12
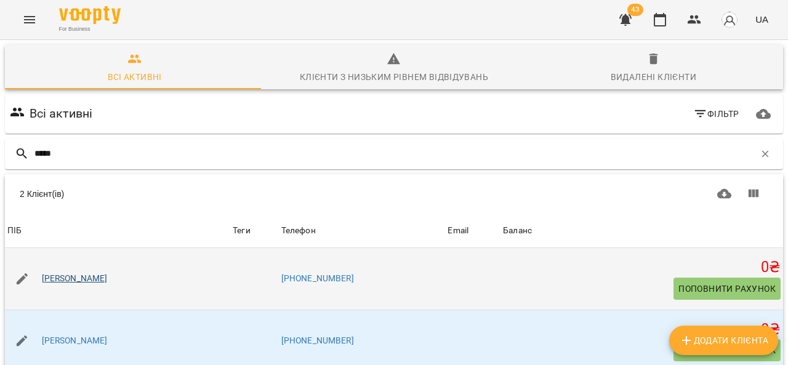
type input "*****"
click at [94, 282] on link "Івасишин Ліана" at bounding box center [75, 279] width 66 height 12
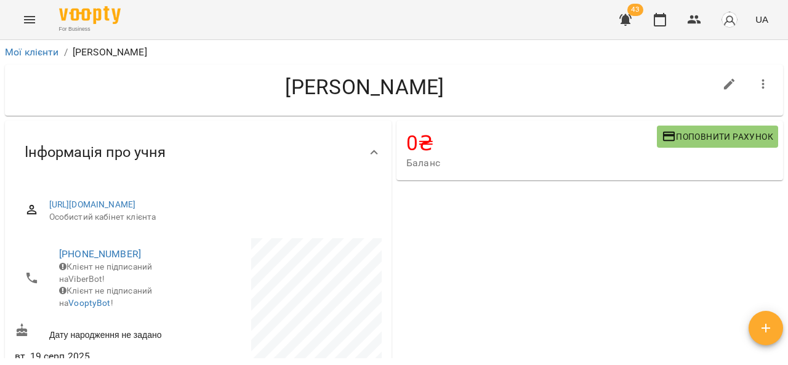
drag, startPoint x: 788, startPoint y: 60, endPoint x: 788, endPoint y: 92, distance: 32.0
click at [788, 92] on div "**********" at bounding box center [394, 222] width 788 height 365
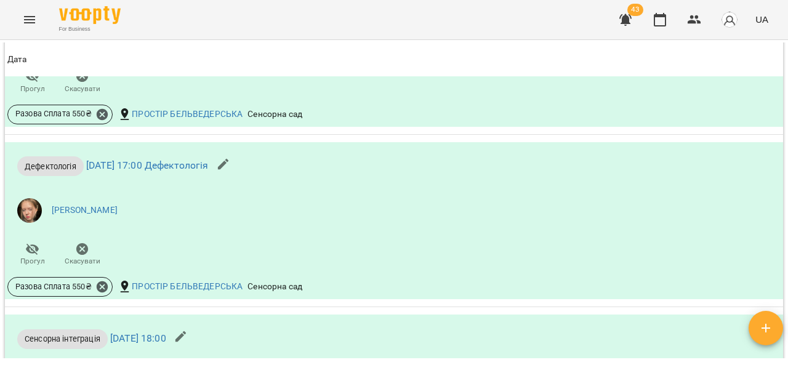
scroll to position [971, 0]
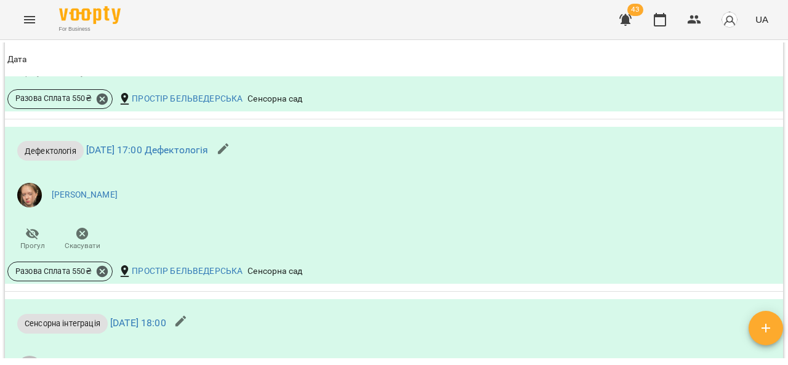
click at [28, 25] on icon "Menu" at bounding box center [29, 19] width 15 height 15
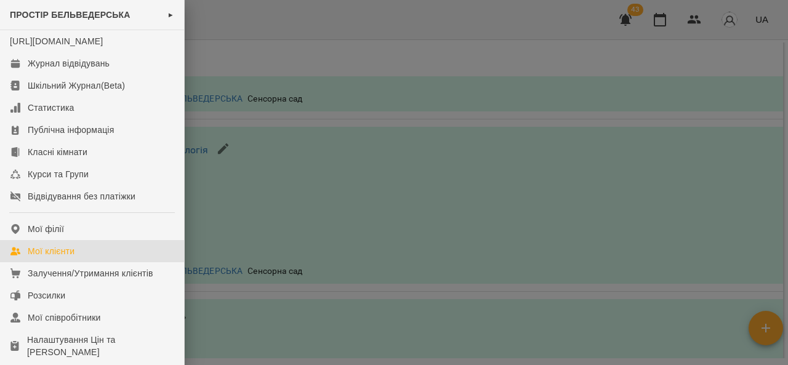
click at [91, 262] on link "Мої клієнти" at bounding box center [92, 251] width 184 height 22
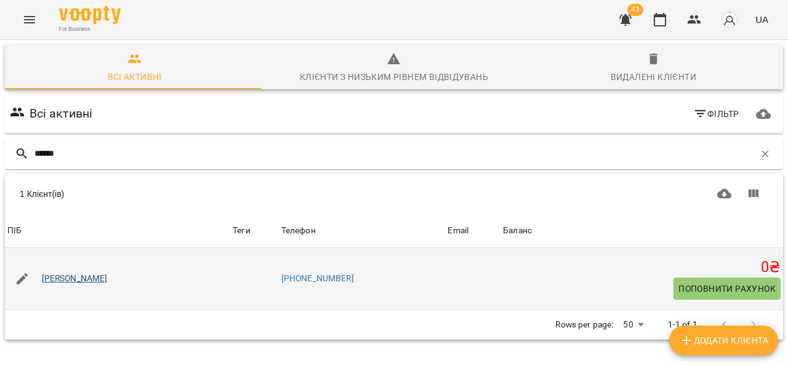
type input "******"
click at [81, 281] on link "[PERSON_NAME]" at bounding box center [75, 279] width 66 height 12
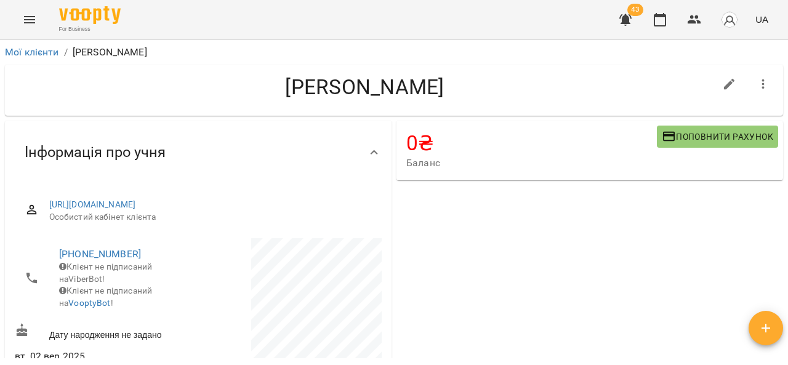
drag, startPoint x: 788, startPoint y: 83, endPoint x: 788, endPoint y: 115, distance: 32.6
click at [788, 115] on div "Мої клієнти / Яценко Олексій Яценко Олексій 0 ₴ Баланс Поповнити рахунок -3000 …" at bounding box center [394, 222] width 788 height 365
drag, startPoint x: 788, startPoint y: 115, endPoint x: 784, endPoint y: 70, distance: 45.7
click at [784, 70] on div "Мої клієнти / Яценко Олексій Яценко Олексій 0 ₴ Баланс Поповнити рахунок -3000 …" at bounding box center [394, 222] width 788 height 365
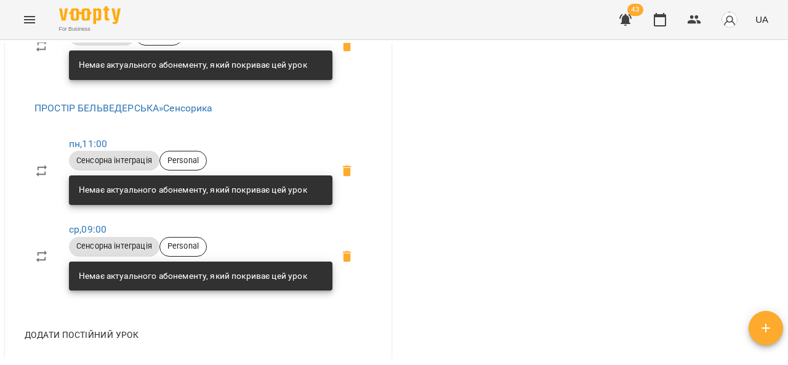
scroll to position [628, 0]
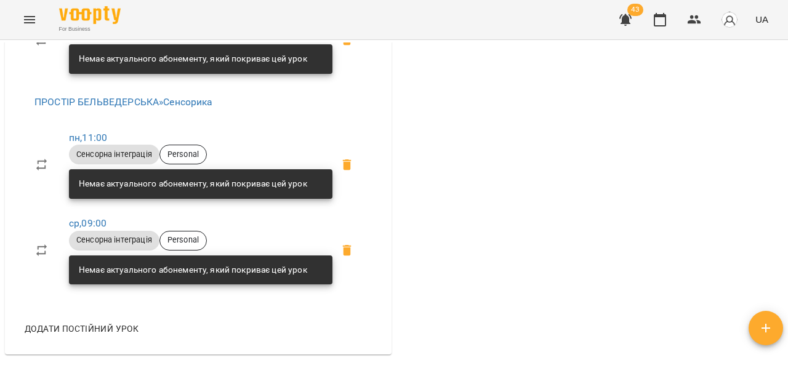
click at [27, 18] on icon "Menu" at bounding box center [29, 19] width 15 height 15
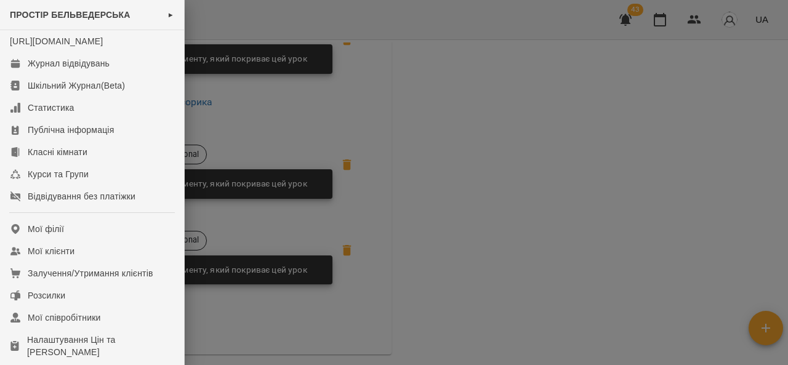
click at [439, 101] on div at bounding box center [394, 182] width 788 height 365
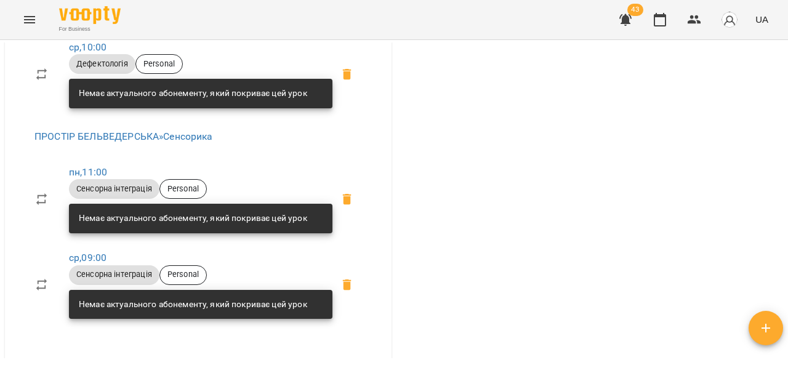
scroll to position [585, 0]
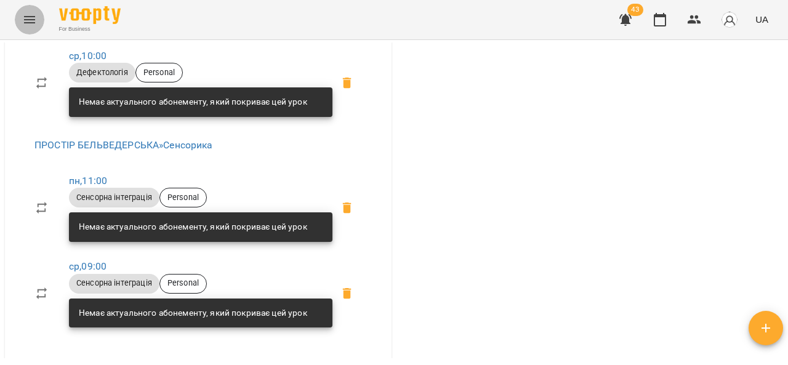
click at [23, 18] on icon "Menu" at bounding box center [29, 19] width 15 height 15
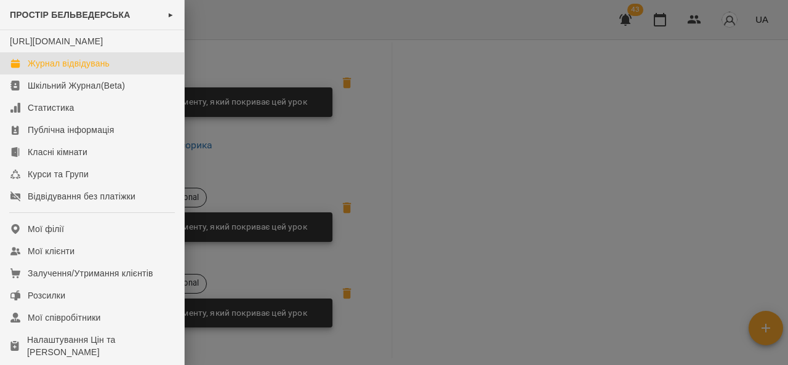
click at [46, 70] on div "Журнал відвідувань" at bounding box center [69, 63] width 82 height 12
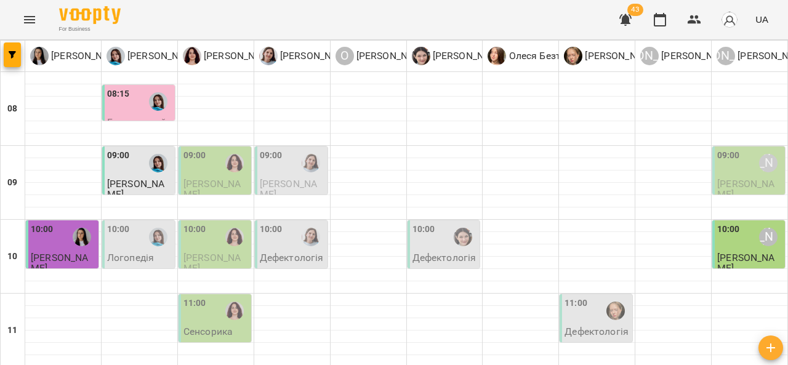
scroll to position [241, 0]
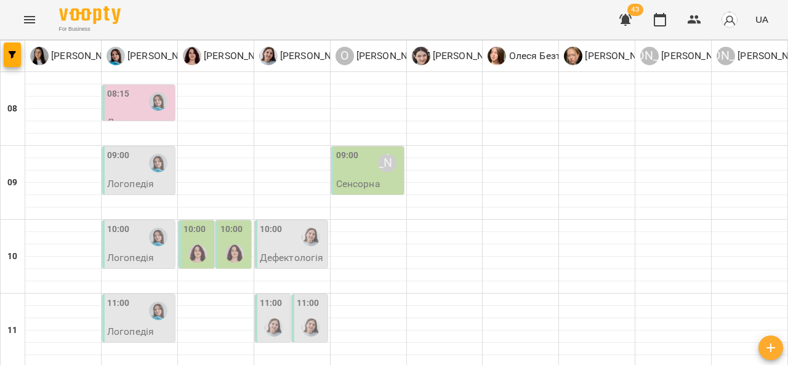
scroll to position [126, 0]
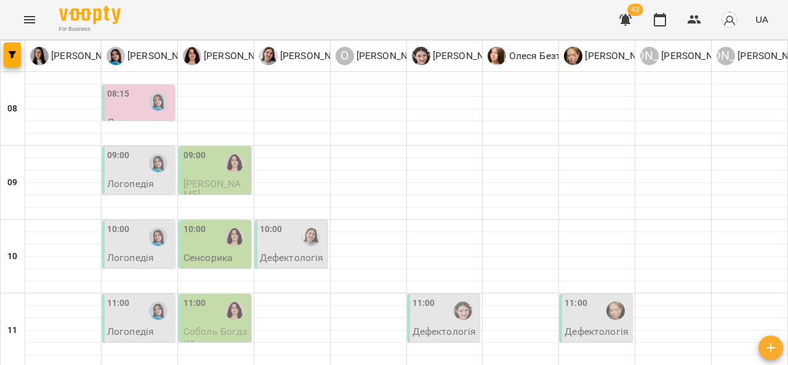
scroll to position [479, 0]
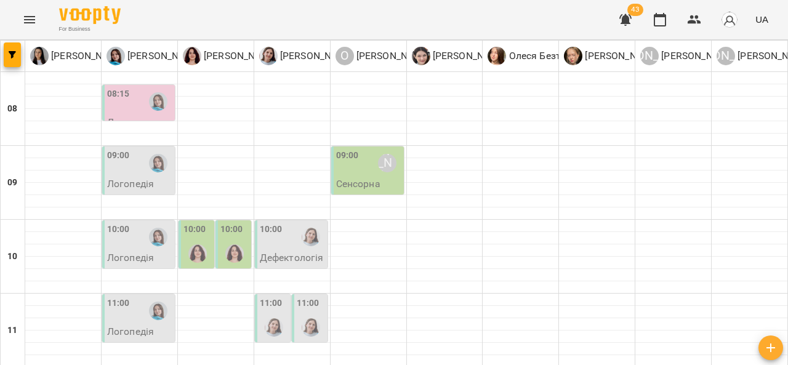
scroll to position [388, 0]
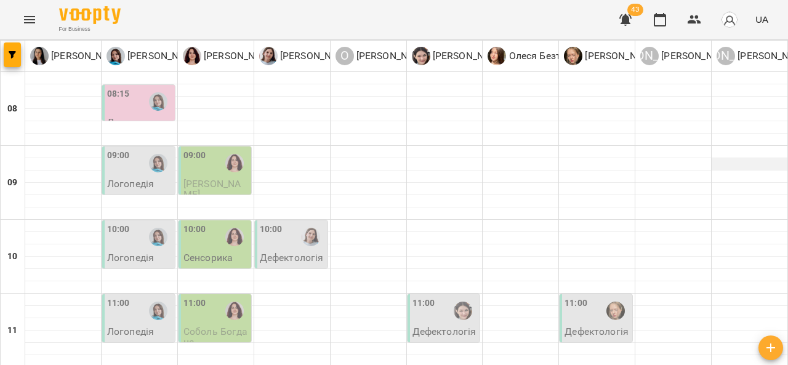
click at [718, 164] on div at bounding box center [750, 164] width 76 height 12
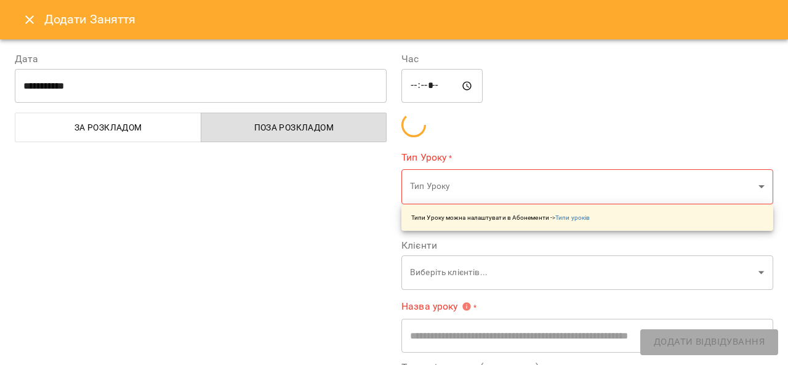
type input "**********"
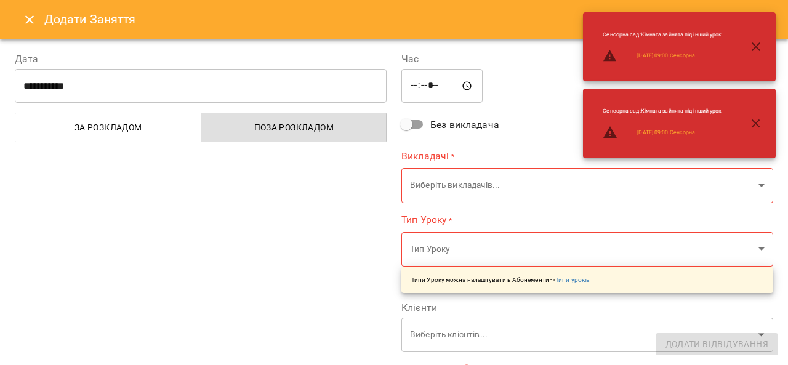
click at [20, 17] on button "Close" at bounding box center [30, 20] width 30 height 30
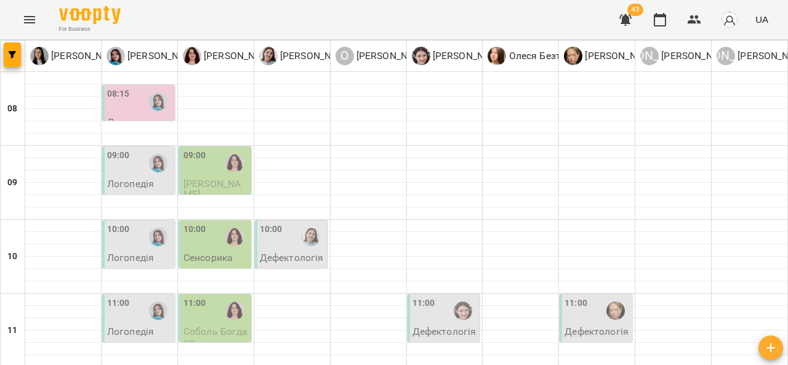
scroll to position [526, 0]
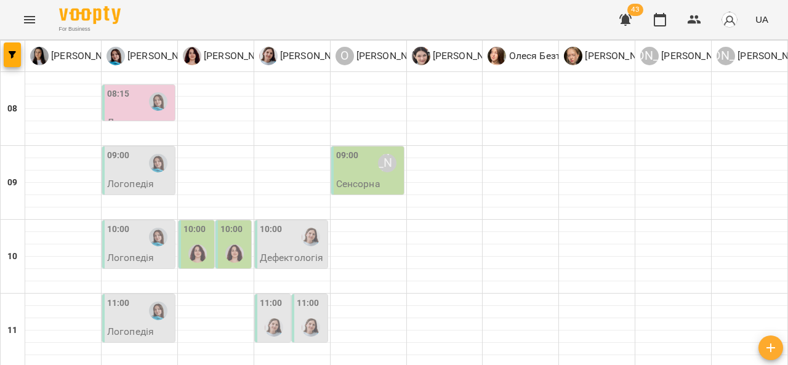
scroll to position [330, 0]
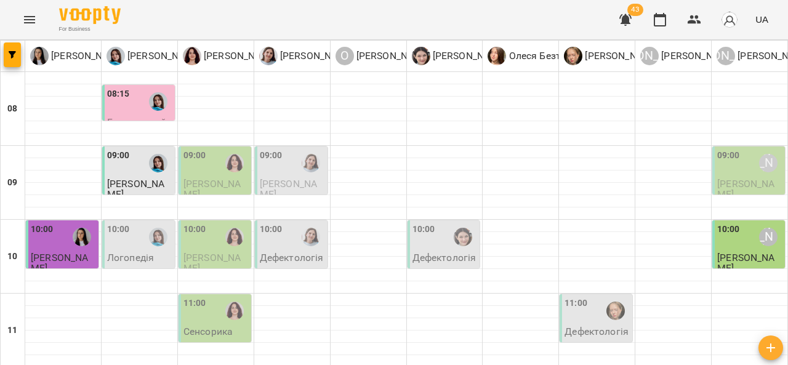
scroll to position [53, 0]
click at [103, 221] on div "10:00 Логопедія" at bounding box center [138, 245] width 73 height 48
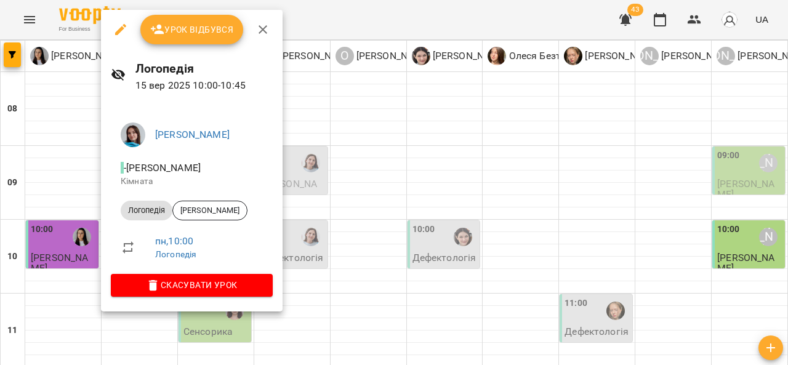
click at [409, 139] on div at bounding box center [394, 182] width 788 height 365
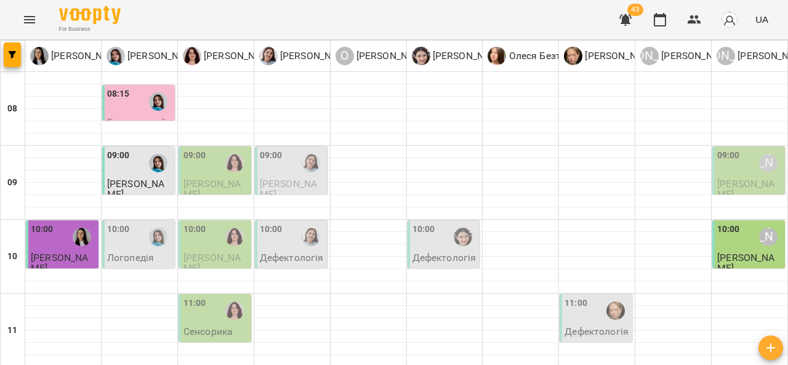
click at [294, 253] on p "Дефектологія" at bounding box center [292, 258] width 64 height 10
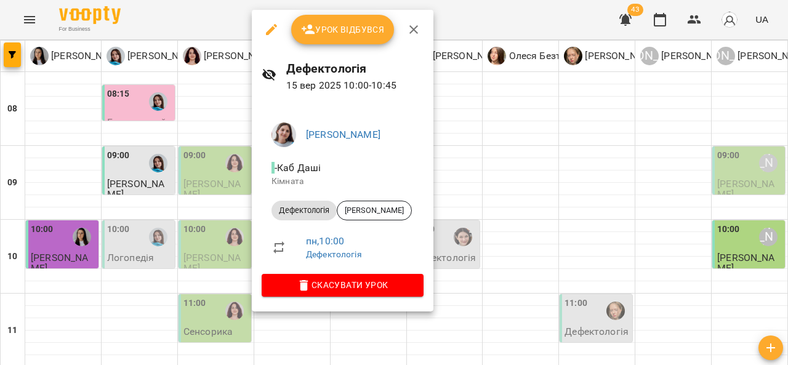
click at [540, 187] on div at bounding box center [394, 182] width 788 height 365
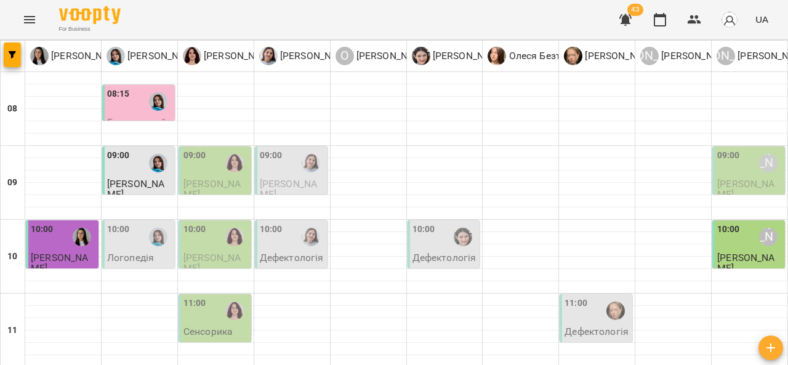
click at [438, 253] on p "Дефектологія" at bounding box center [445, 258] width 64 height 10
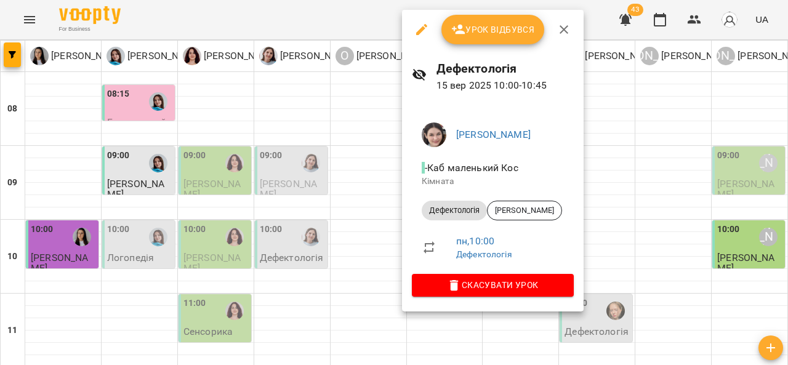
click at [641, 183] on div at bounding box center [394, 182] width 788 height 365
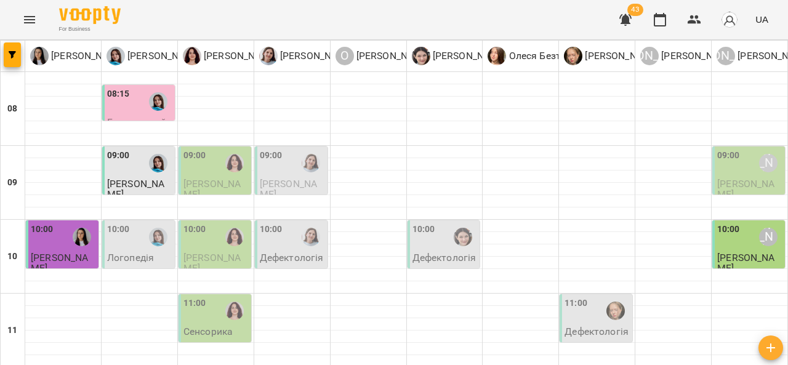
click at [63, 223] on div "10:00" at bounding box center [63, 237] width 65 height 28
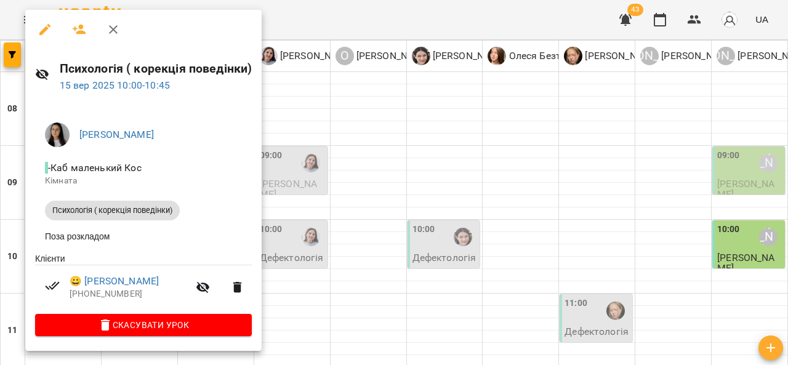
click at [402, 115] on div at bounding box center [394, 182] width 788 height 365
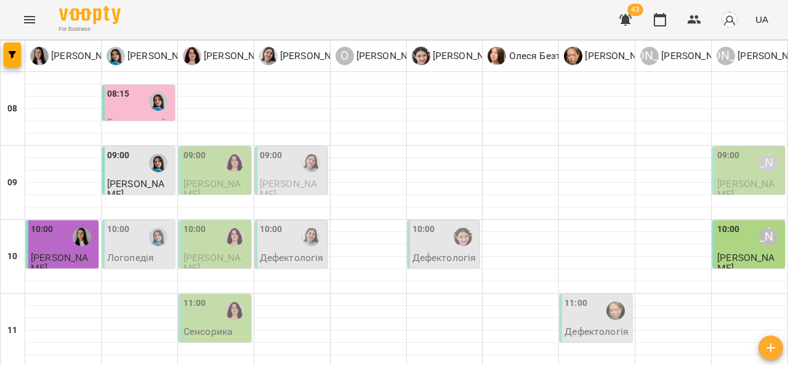
click at [68, 223] on div at bounding box center [82, 237] width 28 height 28
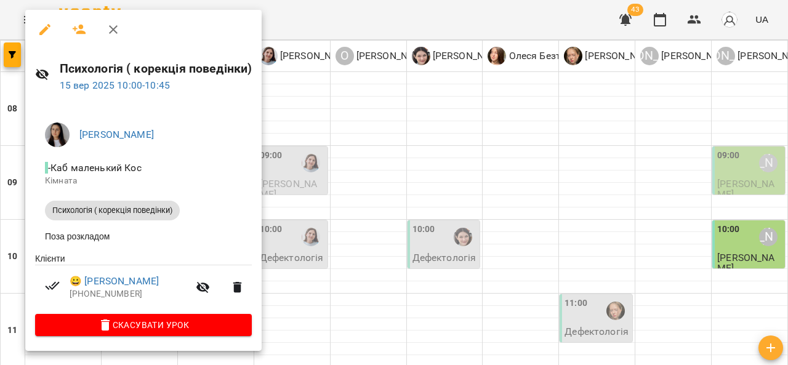
click at [341, 253] on div at bounding box center [394, 182] width 788 height 365
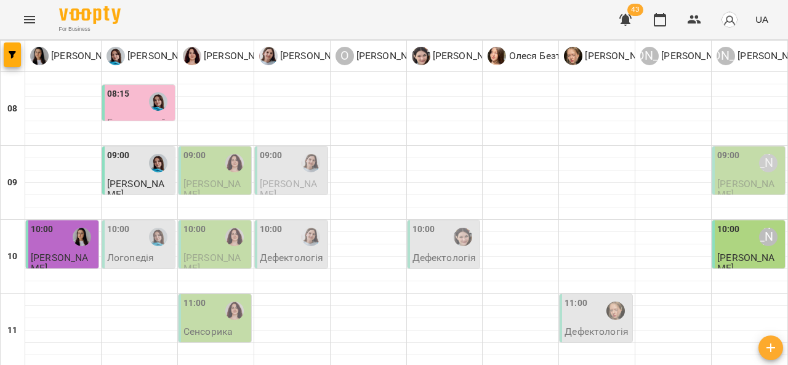
click at [735, 149] on div "09:00 Анна Субота" at bounding box center [750, 163] width 65 height 28
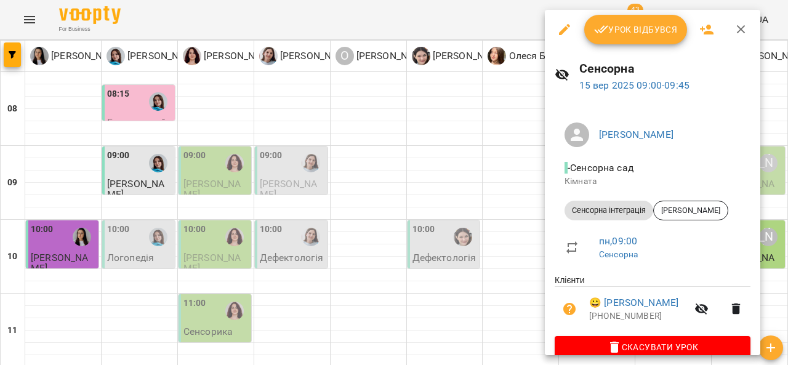
click at [630, 35] on span "Урок відбувся" at bounding box center [636, 29] width 84 height 15
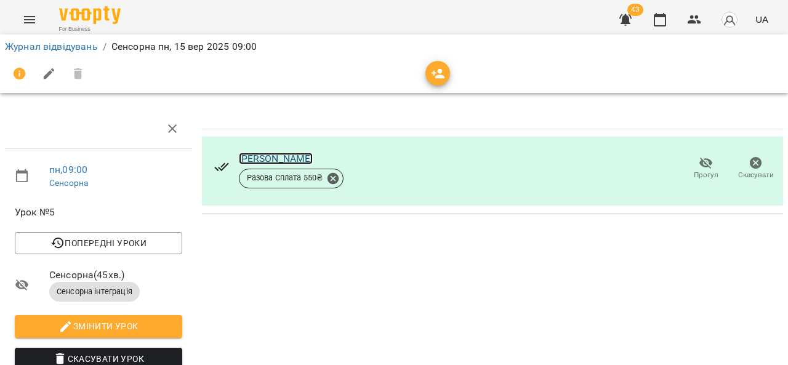
click at [295, 163] on link "[PERSON_NAME]" at bounding box center [276, 159] width 75 height 12
click at [39, 51] on link "Журнал відвідувань" at bounding box center [51, 47] width 93 height 12
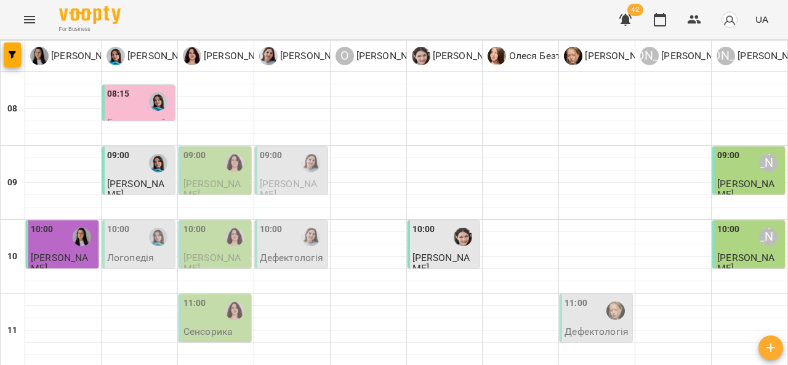
scroll to position [122, 0]
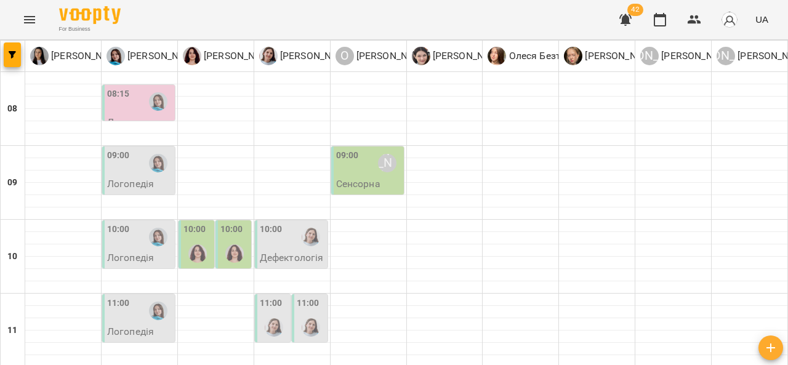
scroll to position [47, 0]
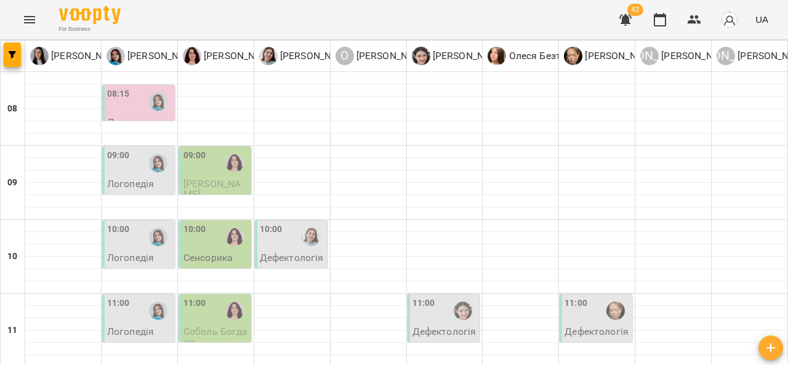
scroll to position [94, 0]
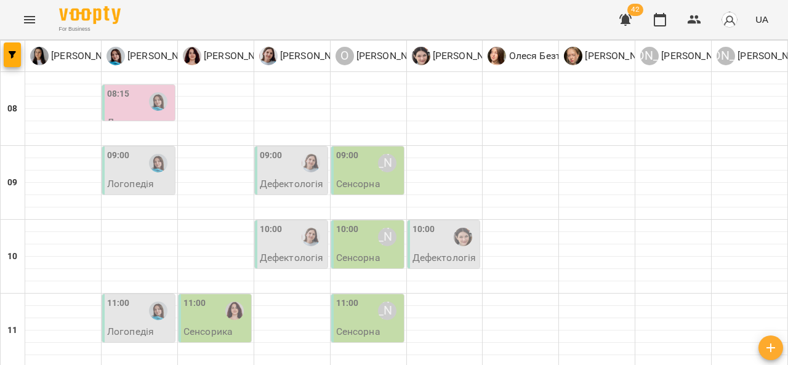
scroll to position [54, 0]
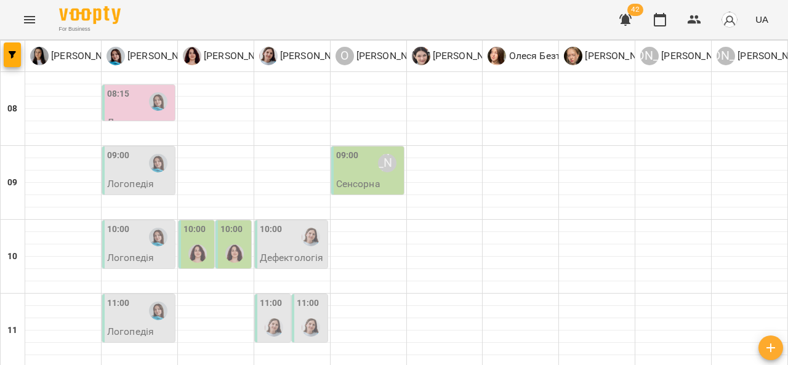
scroll to position [0, 0]
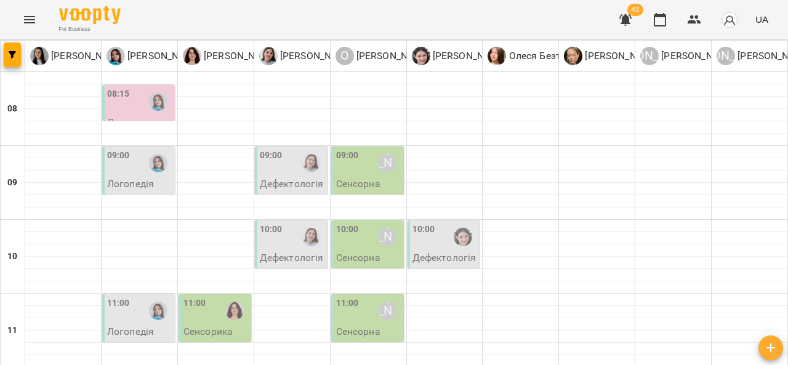
scroll to position [45, 0]
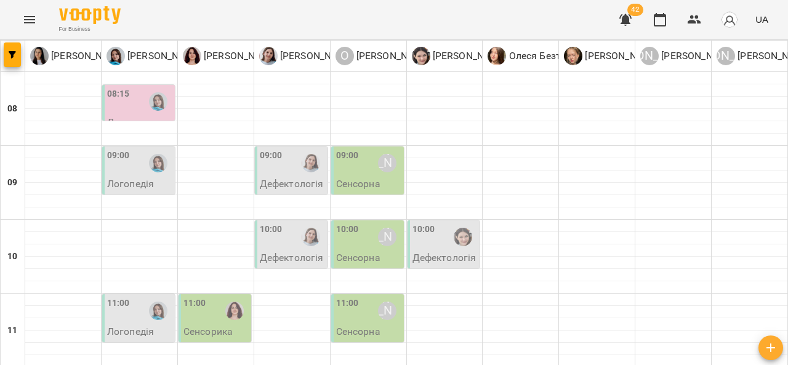
click at [362, 172] on div "09:00 Олександр Шикін" at bounding box center [368, 163] width 65 height 28
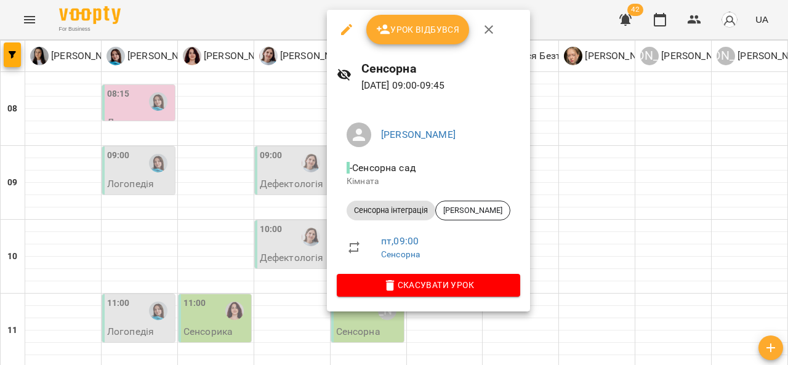
click at [596, 162] on div at bounding box center [394, 182] width 788 height 365
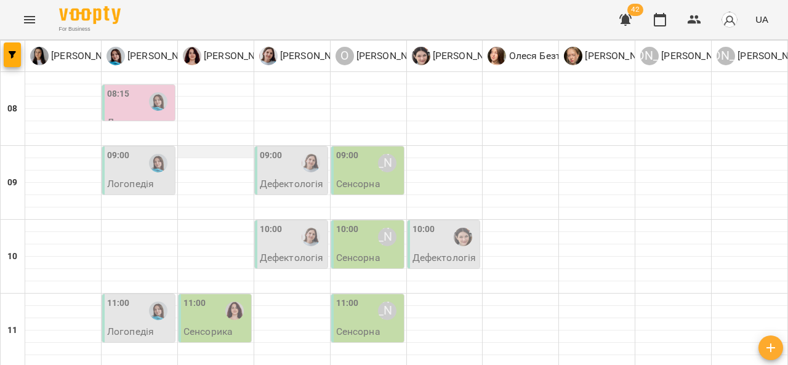
click at [218, 158] on div at bounding box center [216, 158] width 76 height 1
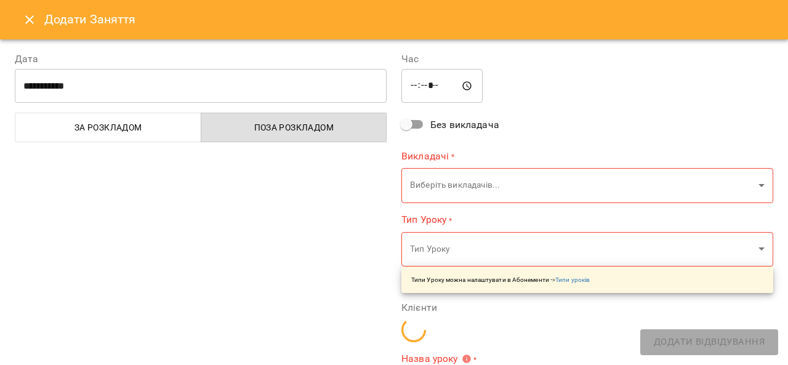
type input "**********"
click at [33, 23] on icon "Close" at bounding box center [29, 19] width 9 height 9
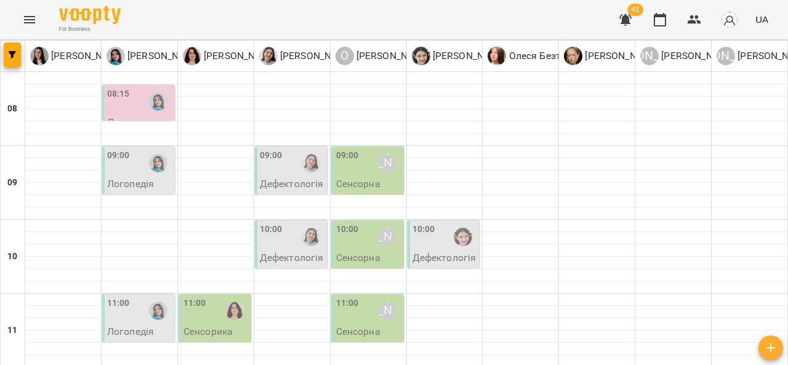
scroll to position [73, 0]
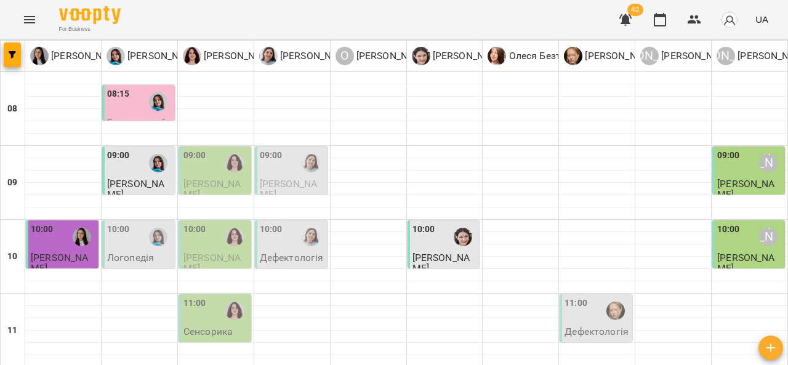
click at [224, 187] on span "[PERSON_NAME]" at bounding box center [212, 189] width 57 height 22
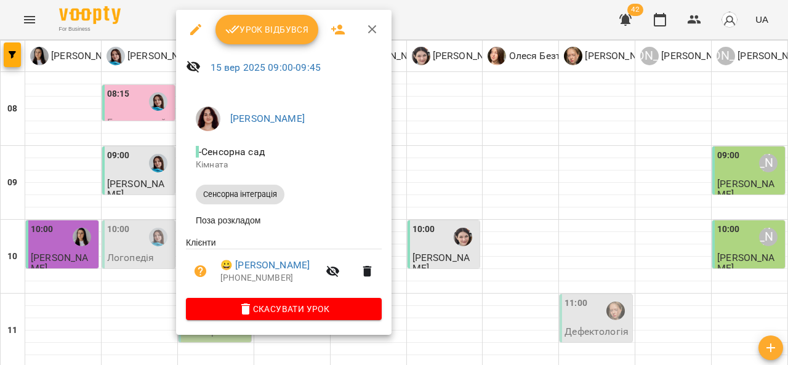
click at [420, 188] on div at bounding box center [394, 182] width 788 height 365
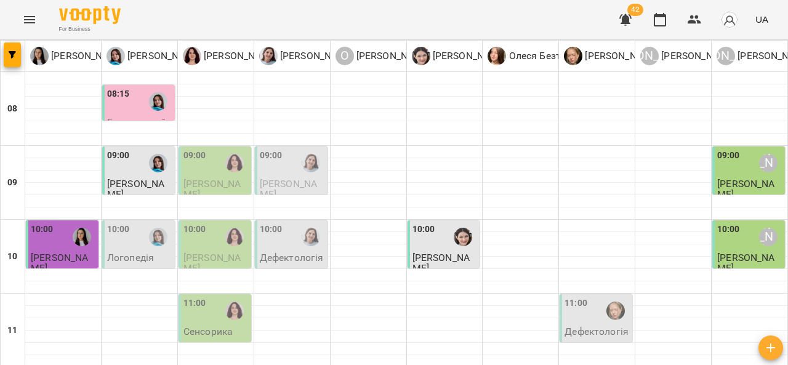
click at [221, 174] on div at bounding box center [235, 163] width 28 height 28
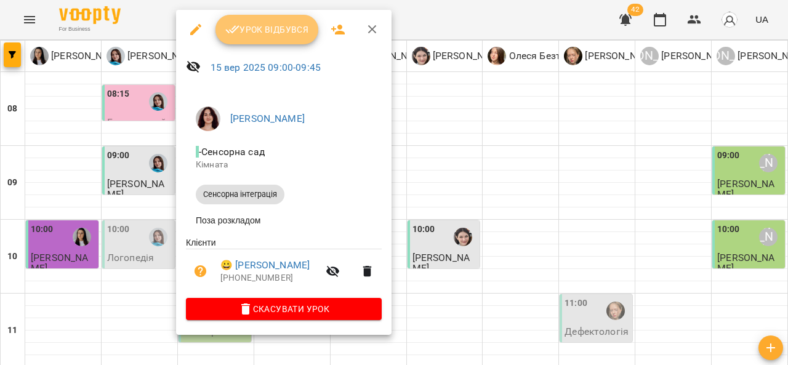
click at [277, 25] on span "Урок відбувся" at bounding box center [267, 29] width 84 height 15
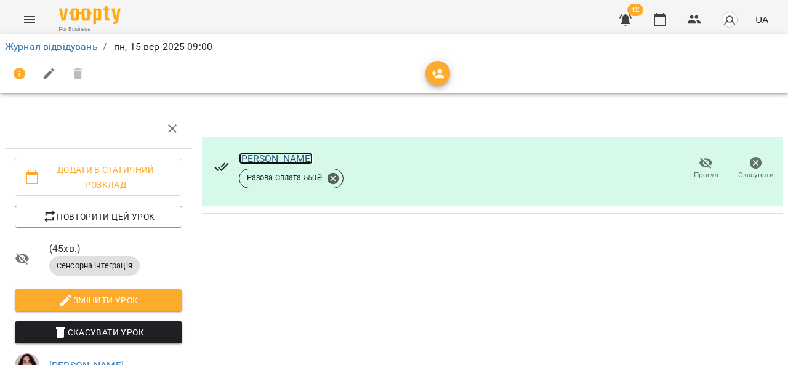
click at [280, 155] on link "[PERSON_NAME]" at bounding box center [276, 159] width 75 height 12
click at [31, 13] on icon "Menu" at bounding box center [29, 19] width 15 height 15
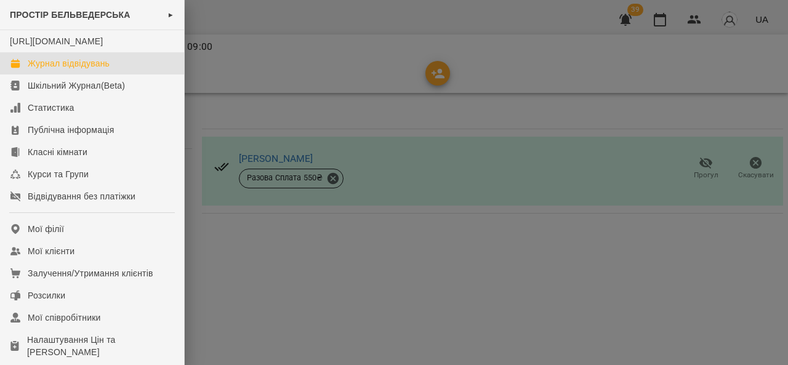
click at [55, 70] on div "Журнал відвідувань" at bounding box center [69, 63] width 82 height 12
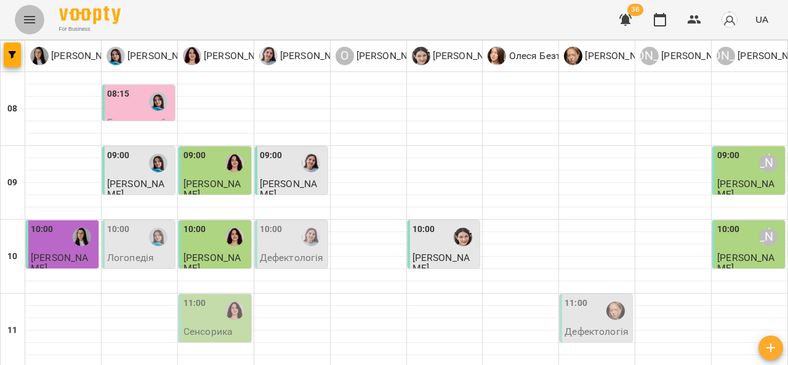
click at [23, 18] on icon "Menu" at bounding box center [29, 19] width 15 height 15
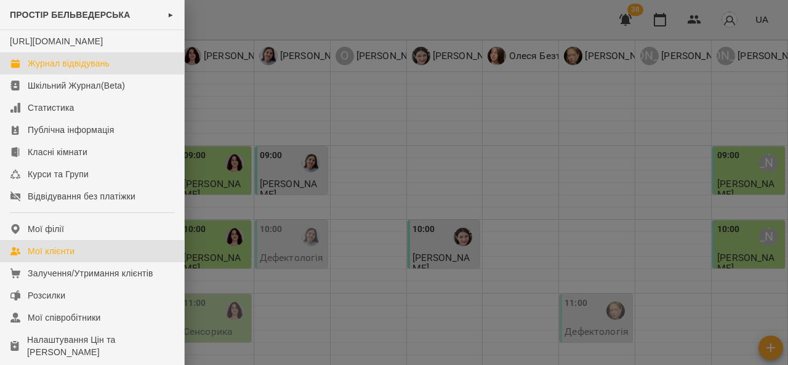
click at [65, 257] on div "Мої клієнти" at bounding box center [51, 251] width 47 height 12
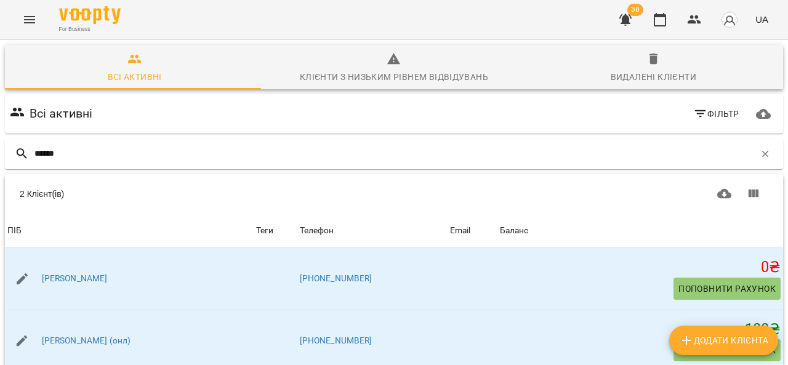
type input "******"
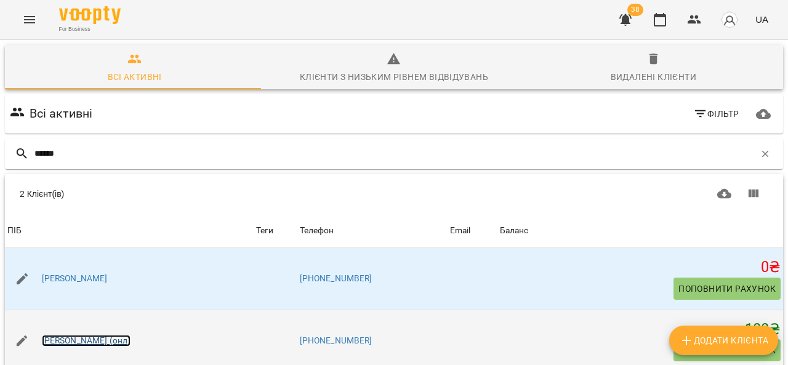
click at [81, 344] on link "Савчин Саша (онл)" at bounding box center [86, 341] width 89 height 12
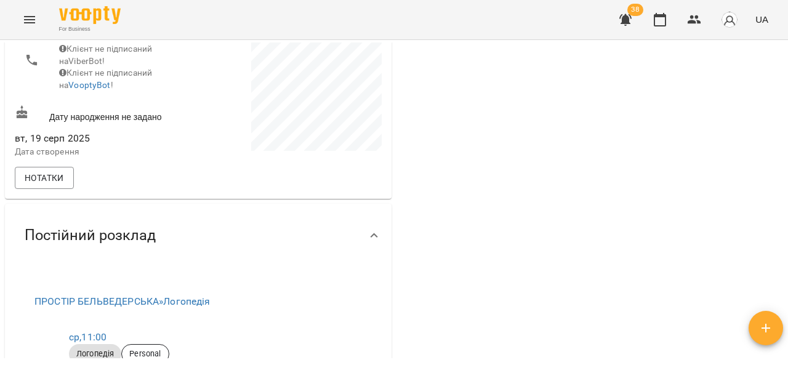
scroll to position [250, 0]
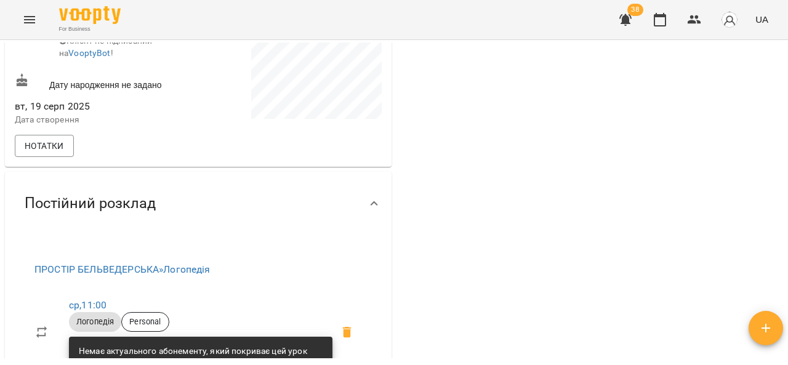
drag, startPoint x: 788, startPoint y: 155, endPoint x: 788, endPoint y: 195, distance: 40.7
click at [788, 195] on div "**********" at bounding box center [394, 222] width 788 height 365
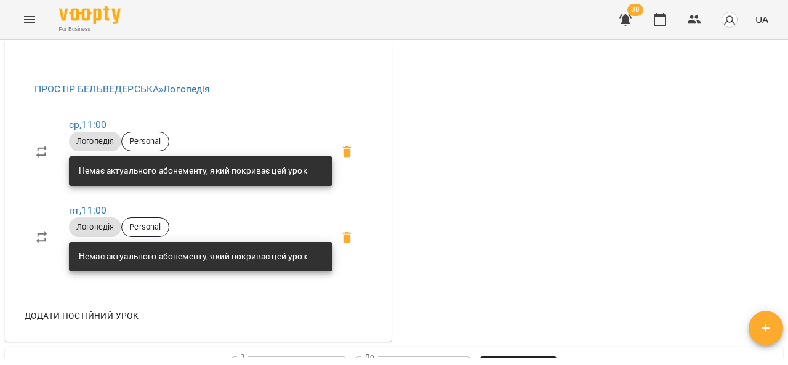
scroll to position [432, 0]
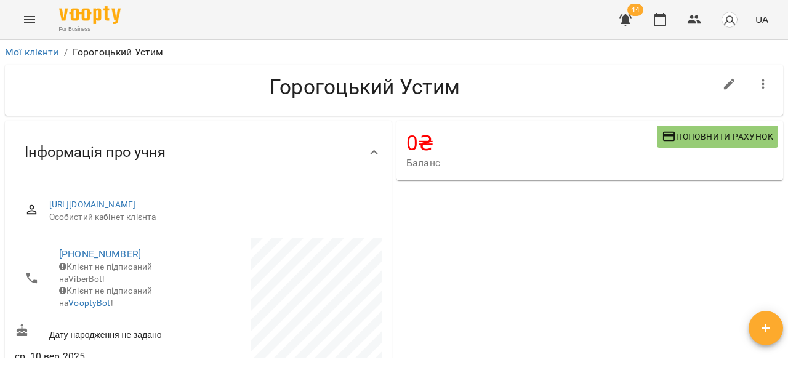
click at [675, 134] on span "Поповнити рахунок" at bounding box center [717, 136] width 111 height 15
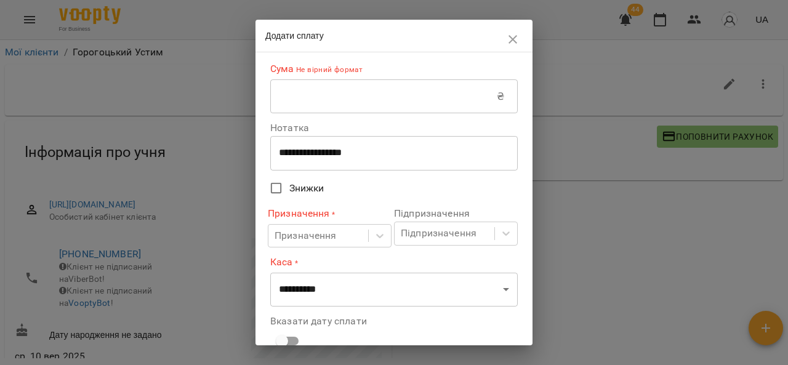
click at [404, 96] on input "text" at bounding box center [383, 96] width 227 height 34
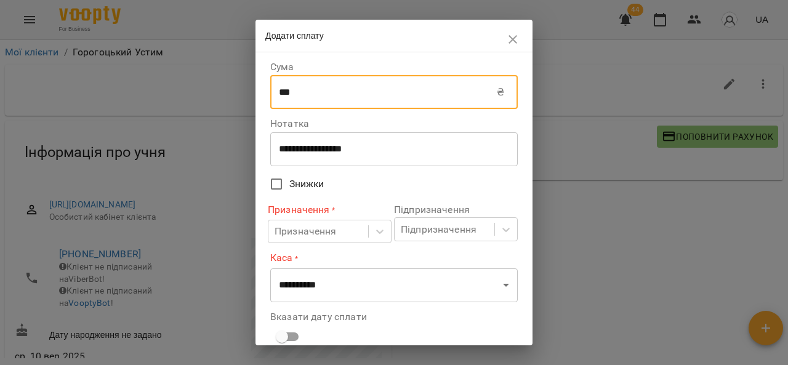
type input "***"
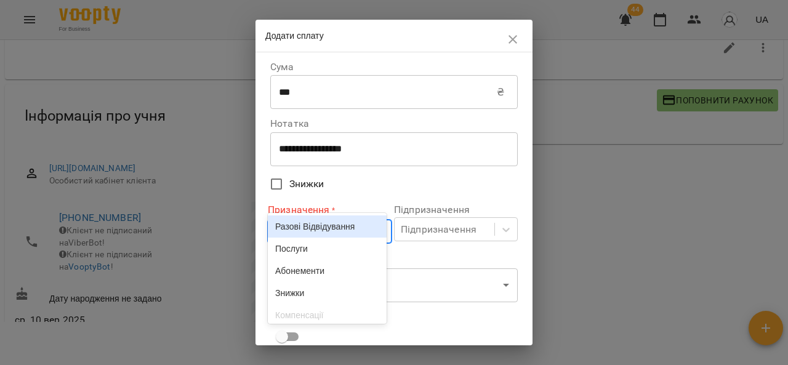
scroll to position [38, 0]
click at [333, 249] on div "Разові Відвідування Послуги Абонементи Знижки Компенсації ЗП співробітникам" at bounding box center [327, 267] width 119 height 111
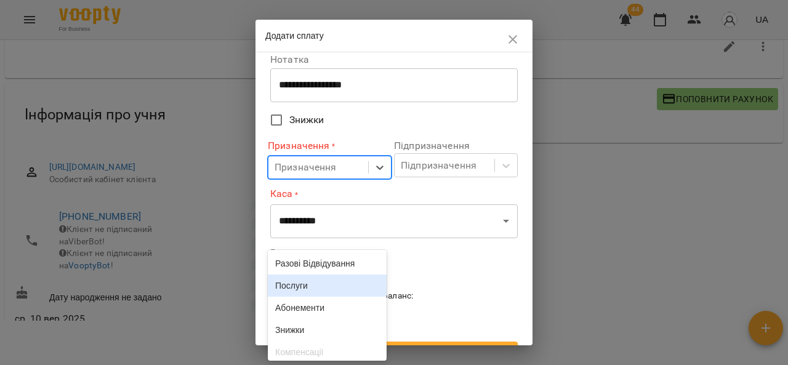
scroll to position [68, 0]
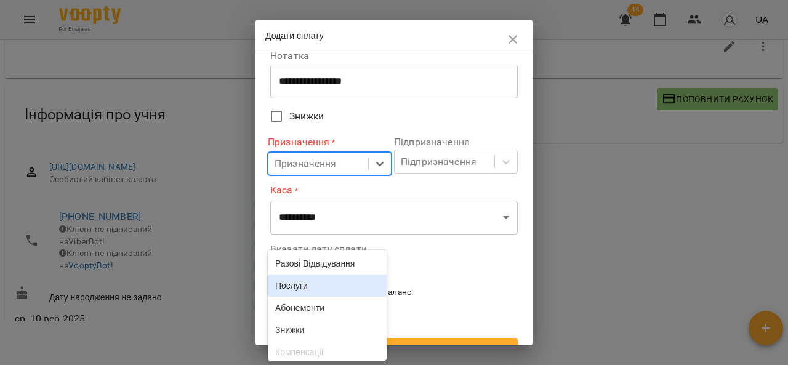
click at [344, 293] on div "Послуги" at bounding box center [327, 286] width 119 height 22
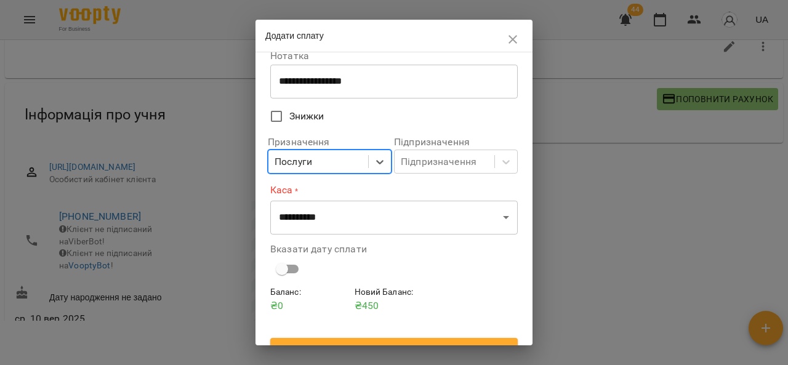
click at [399, 244] on div "Вказати дату сплати" at bounding box center [394, 262] width 253 height 51
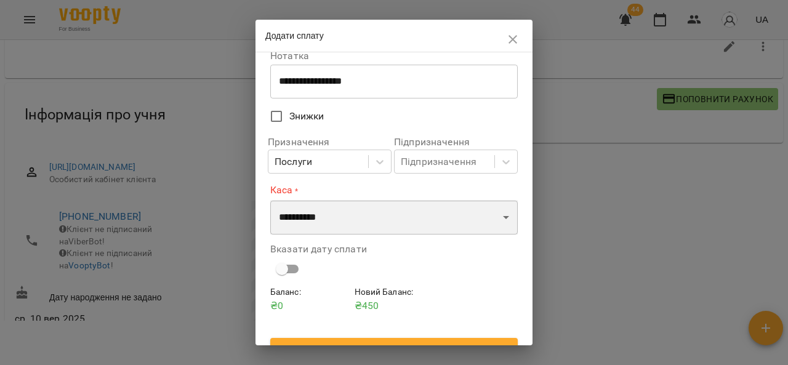
click at [409, 220] on select "**********" at bounding box center [394, 217] width 248 height 34
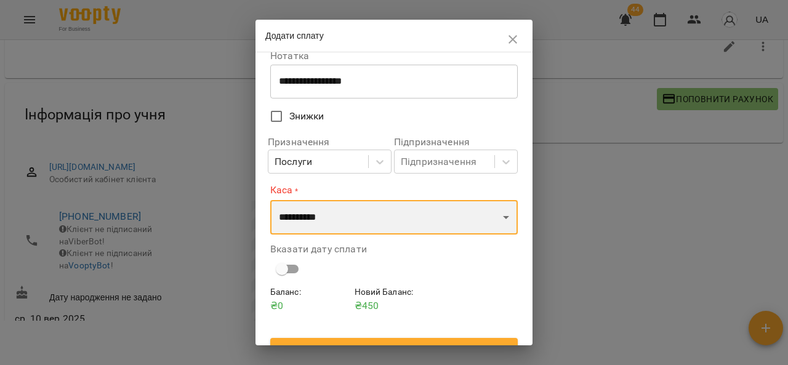
select select "****"
click at [270, 200] on select "**********" at bounding box center [394, 217] width 248 height 34
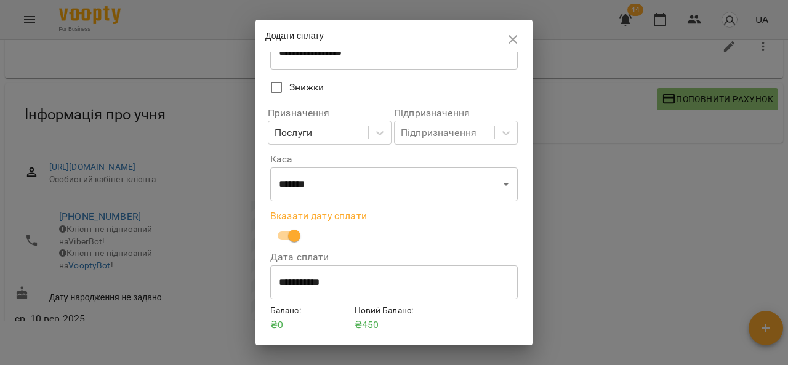
scroll to position [136, 0]
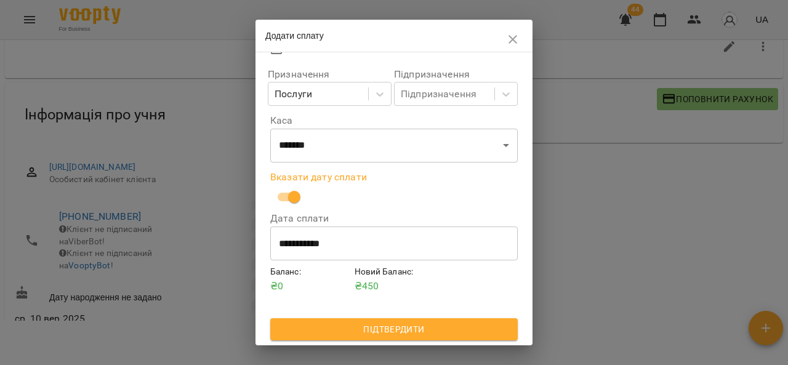
click at [428, 333] on span "Підтвердити" at bounding box center [394, 329] width 228 height 15
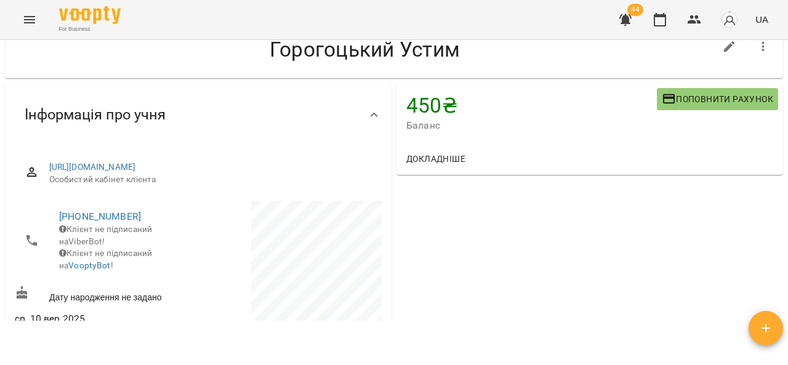
click at [25, 18] on icon "Menu" at bounding box center [29, 19] width 15 height 15
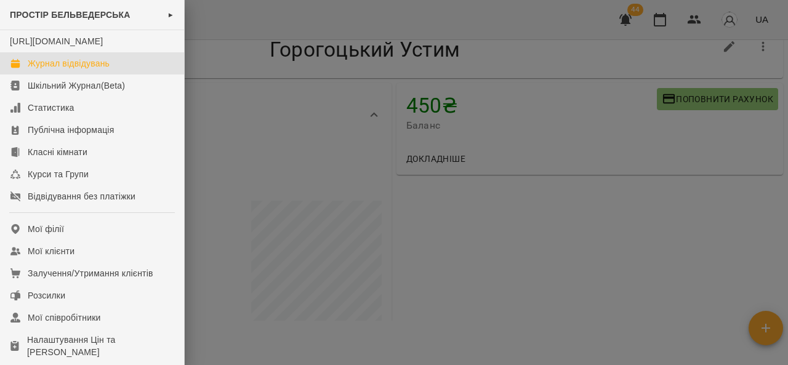
click at [85, 70] on div "Журнал відвідувань" at bounding box center [69, 63] width 82 height 12
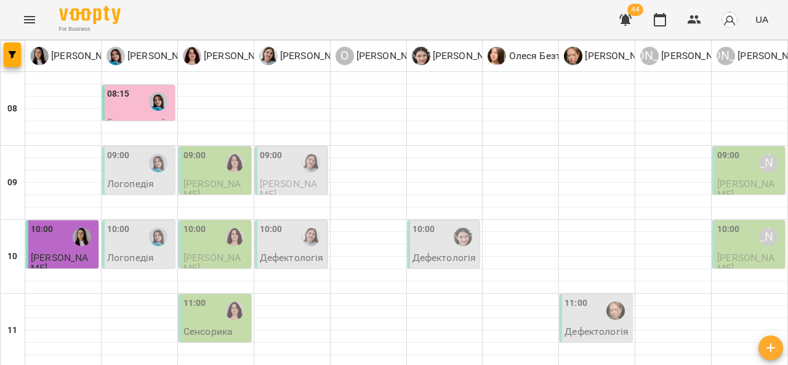
click at [124, 106] on div "08:15" at bounding box center [118, 101] width 23 height 28
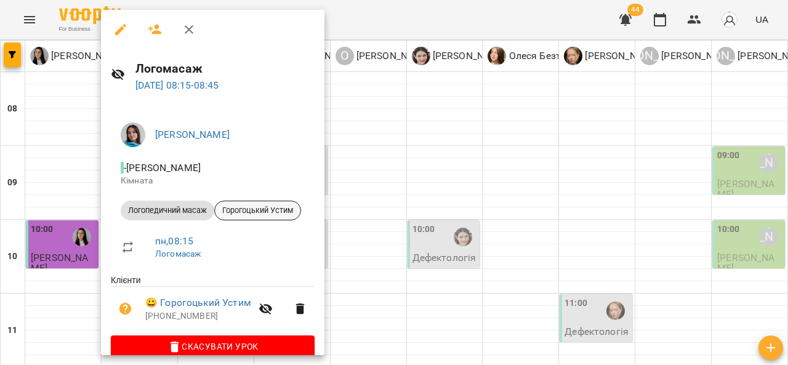
click at [257, 213] on span "Горогоцький Устим" at bounding box center [258, 210] width 86 height 11
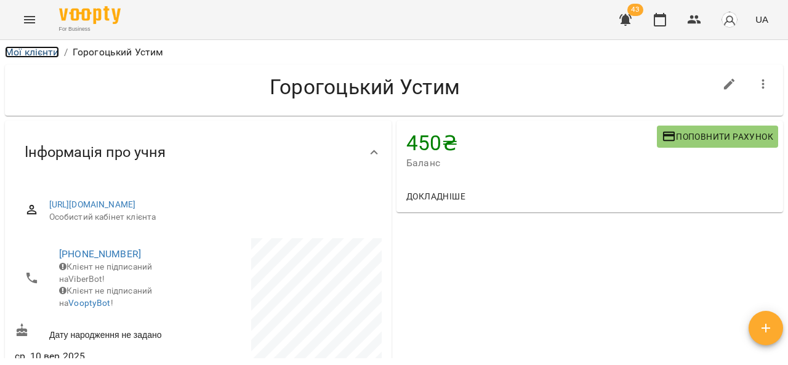
click at [36, 48] on link "Мої клієнти" at bounding box center [32, 52] width 54 height 12
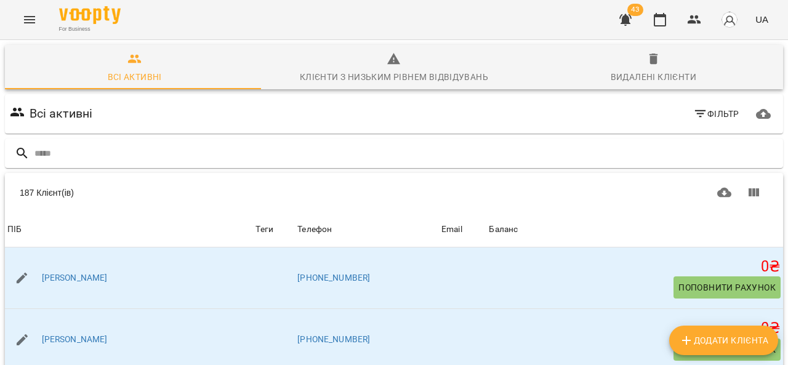
click at [27, 24] on icon "Menu" at bounding box center [29, 19] width 15 height 15
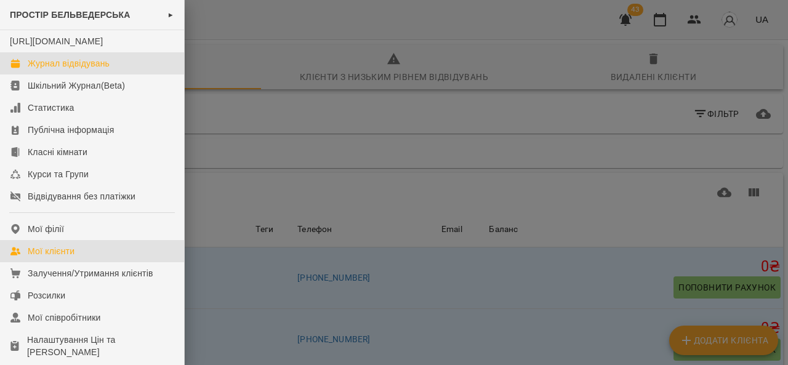
click at [57, 70] on div "Журнал відвідувань" at bounding box center [69, 63] width 82 height 12
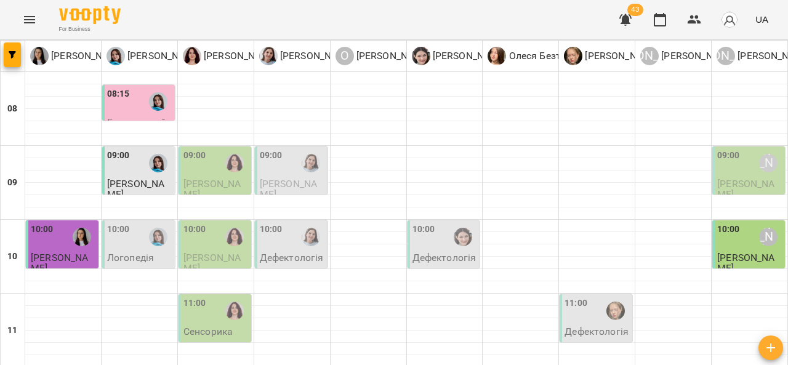
scroll to position [505, 0]
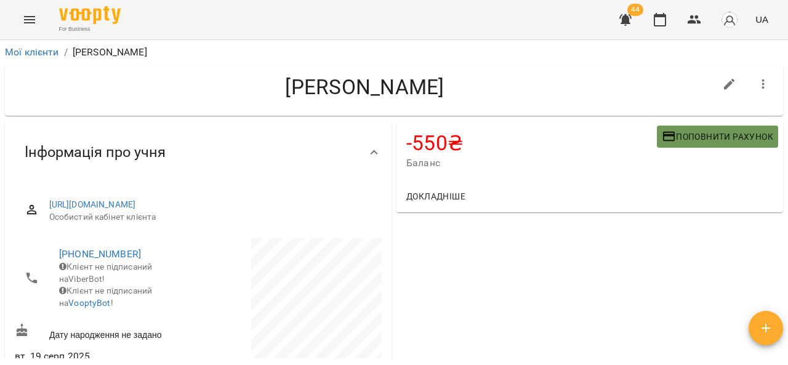
click at [701, 132] on span "Поповнити рахунок" at bounding box center [717, 136] width 111 height 15
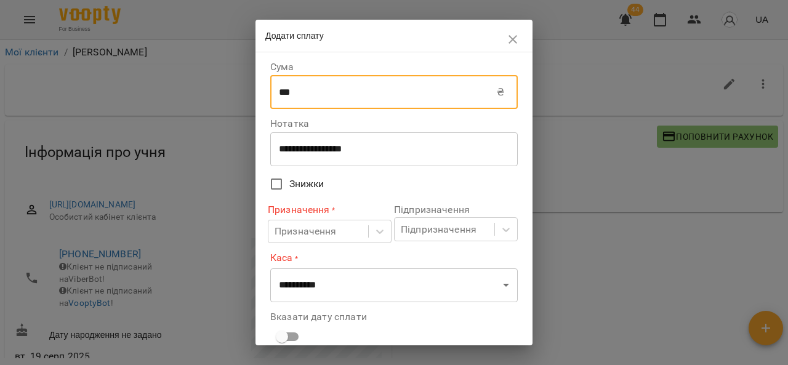
click at [353, 91] on input "***" at bounding box center [383, 92] width 227 height 34
type input "*"
type input "****"
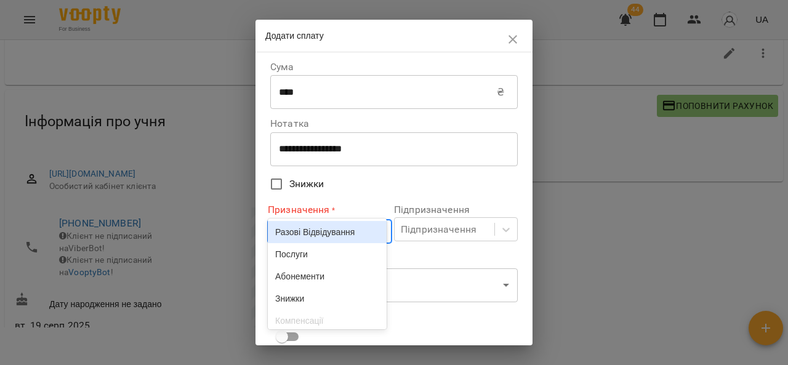
click at [328, 229] on body "For Business 44 UA Мої клієнти / Панасюк Тимофій Панасюк Тимофій -550 ₴ Баланс …" at bounding box center [394, 171] width 788 height 405
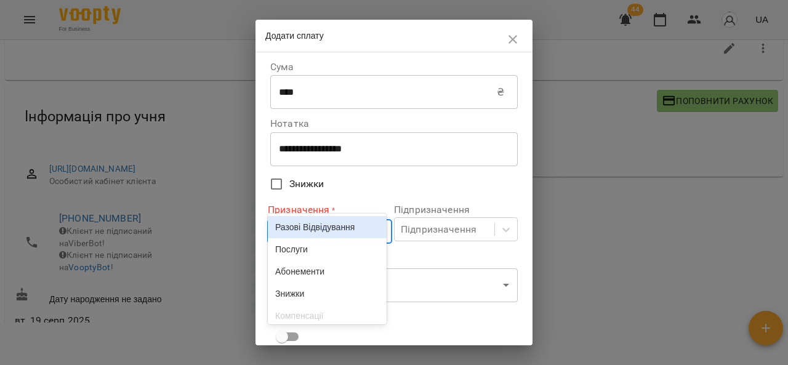
scroll to position [38, 0]
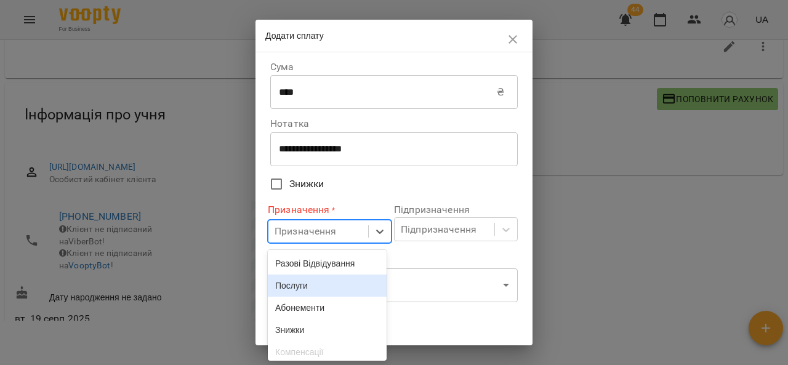
click at [338, 277] on div "Послуги" at bounding box center [327, 286] width 119 height 22
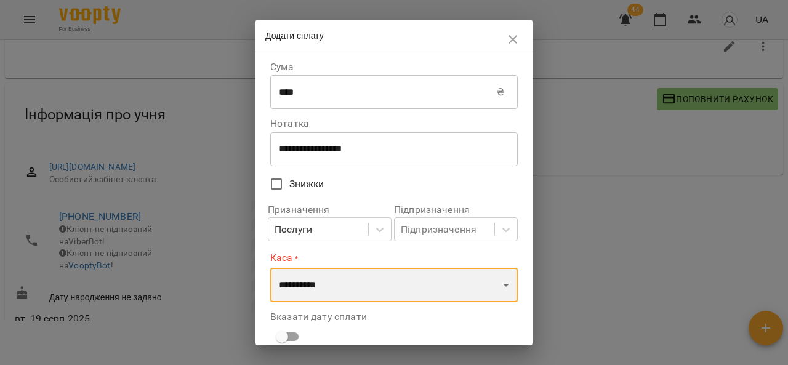
click at [329, 286] on select "**********" at bounding box center [394, 285] width 248 height 34
select select "****"
click at [270, 268] on select "**********" at bounding box center [394, 285] width 248 height 34
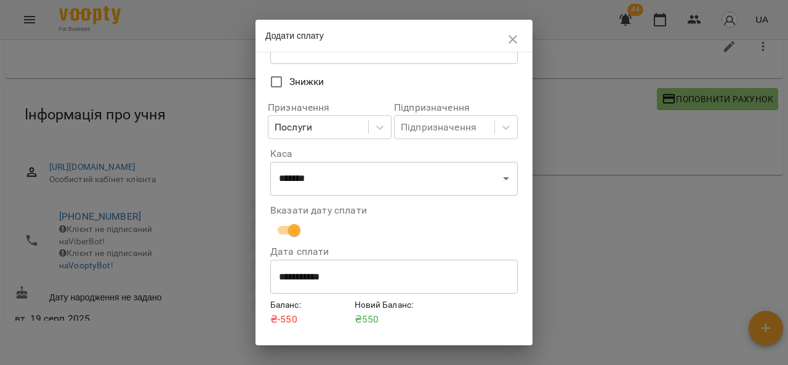
scroll to position [136, 0]
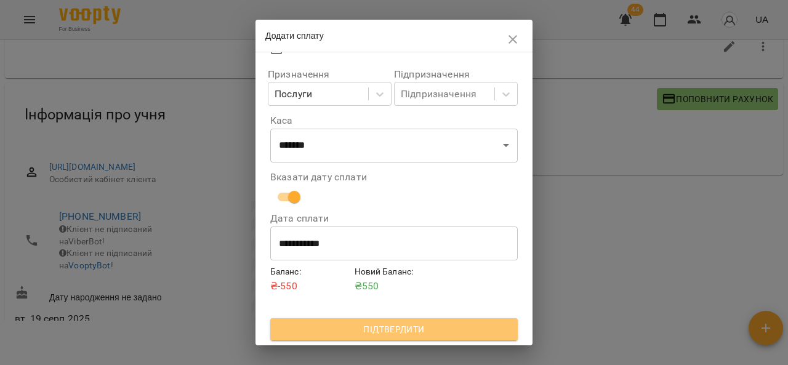
click at [461, 323] on span "Підтвердити" at bounding box center [394, 329] width 228 height 15
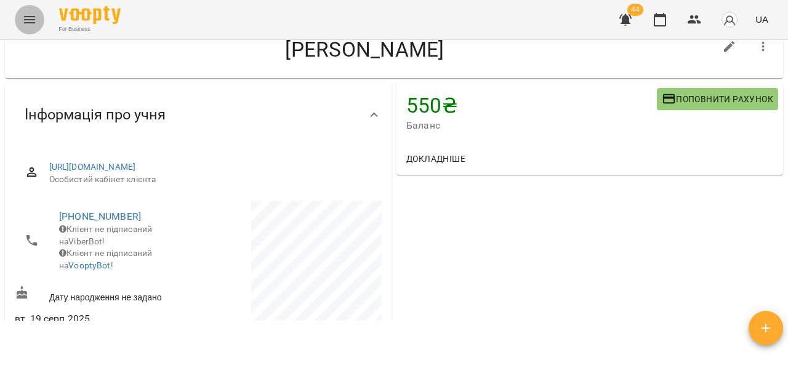
click at [36, 20] on icon "Menu" at bounding box center [29, 19] width 15 height 15
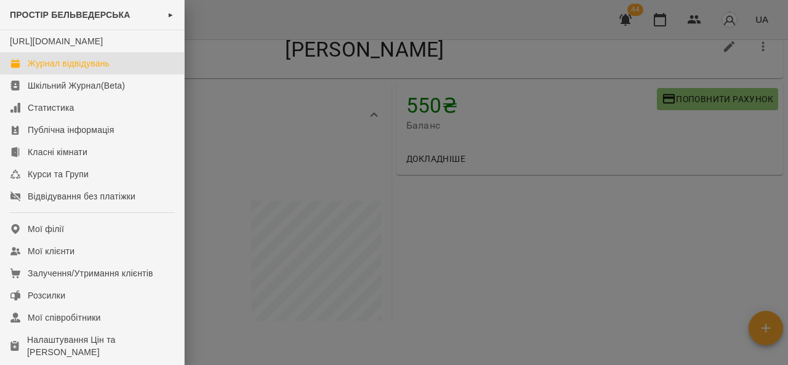
click at [83, 70] on div "Журнал відвідувань" at bounding box center [69, 63] width 82 height 12
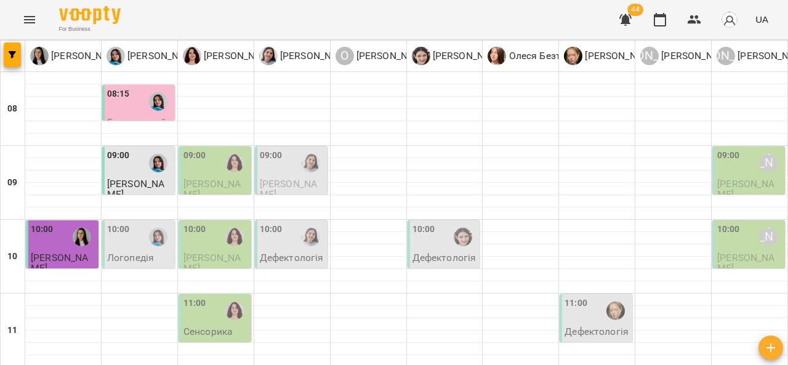
click at [123, 164] on div "09:00" at bounding box center [118, 163] width 23 height 28
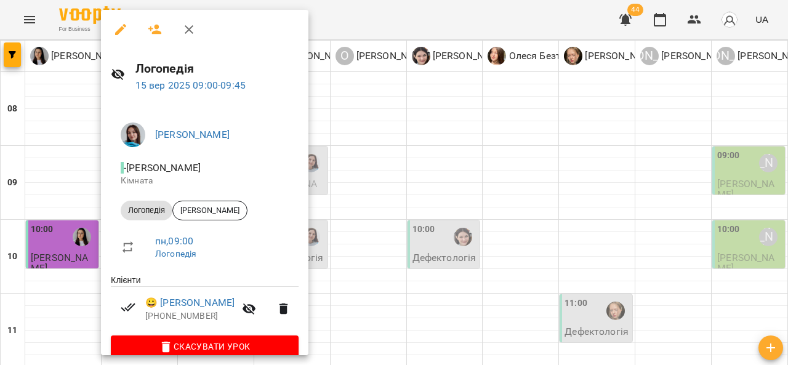
click at [455, 172] on div at bounding box center [394, 182] width 788 height 365
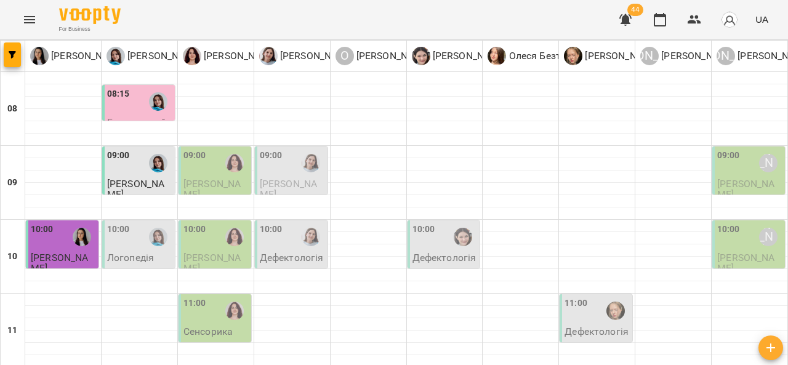
click at [738, 243] on div "10:00 Анна Субота" at bounding box center [750, 237] width 65 height 28
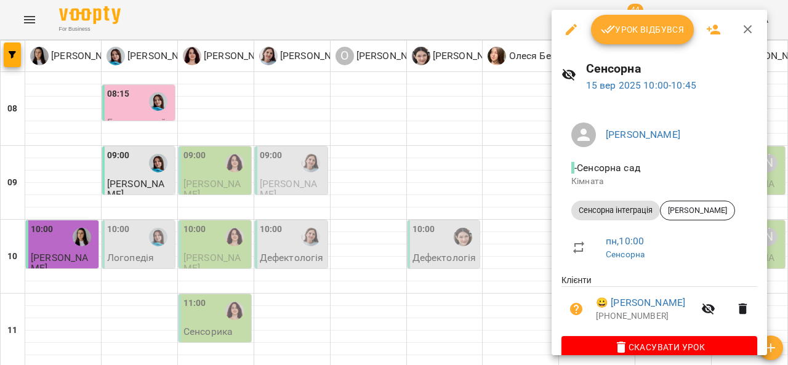
click at [659, 34] on span "Урок відбувся" at bounding box center [643, 29] width 84 height 15
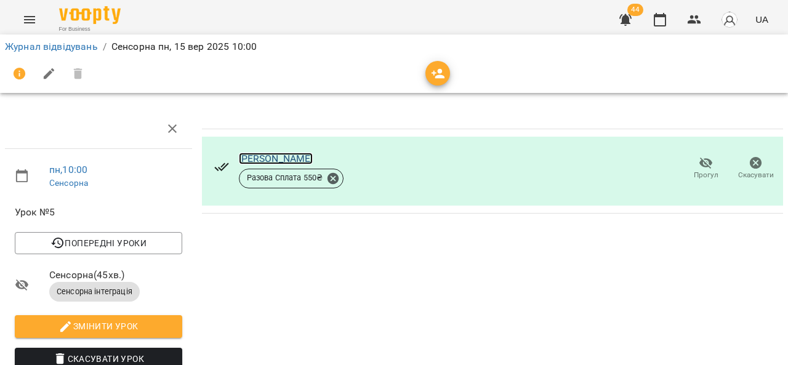
click at [302, 161] on link "[PERSON_NAME]" at bounding box center [276, 159] width 75 height 12
click at [57, 46] on link "Журнал відвідувань" at bounding box center [51, 47] width 93 height 12
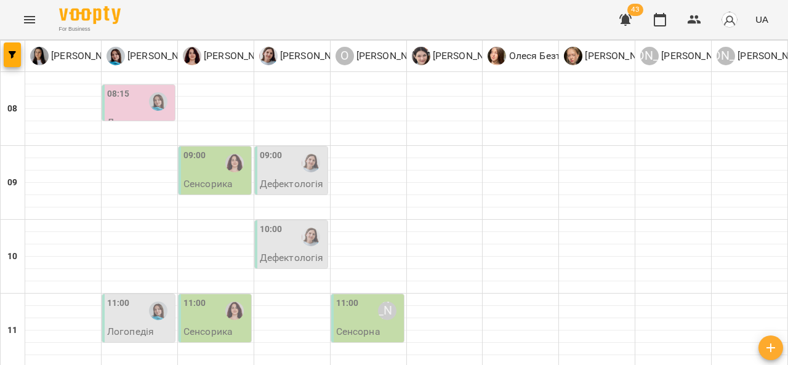
click at [295, 179] on p "Дефектологія" at bounding box center [292, 184] width 64 height 10
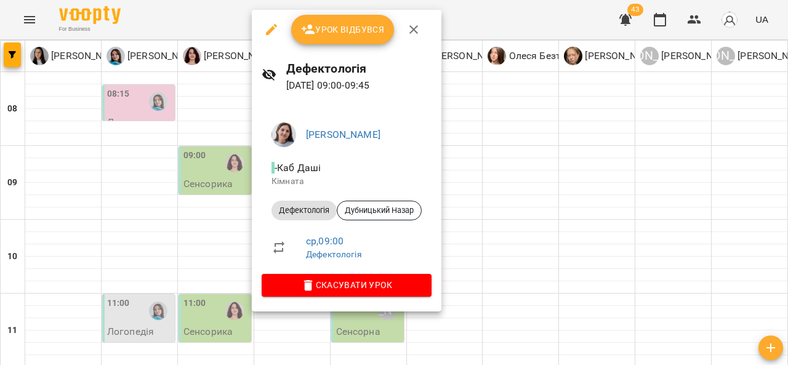
click at [482, 160] on div at bounding box center [394, 182] width 788 height 365
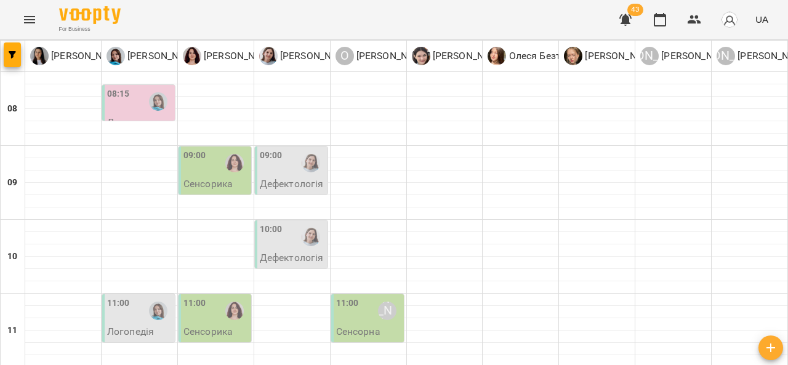
click at [224, 179] on p "Сенсорика" at bounding box center [208, 184] width 49 height 10
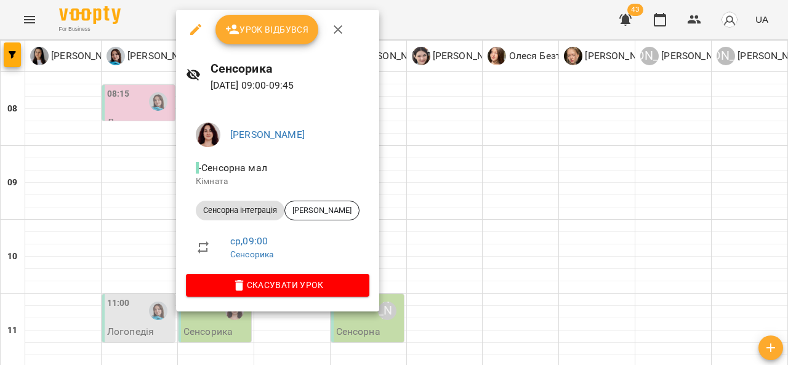
click at [456, 216] on div at bounding box center [394, 182] width 788 height 365
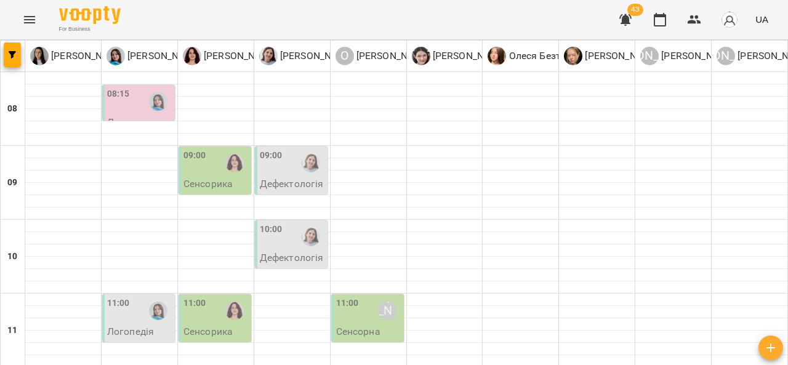
click at [301, 249] on div at bounding box center [311, 237] width 28 height 28
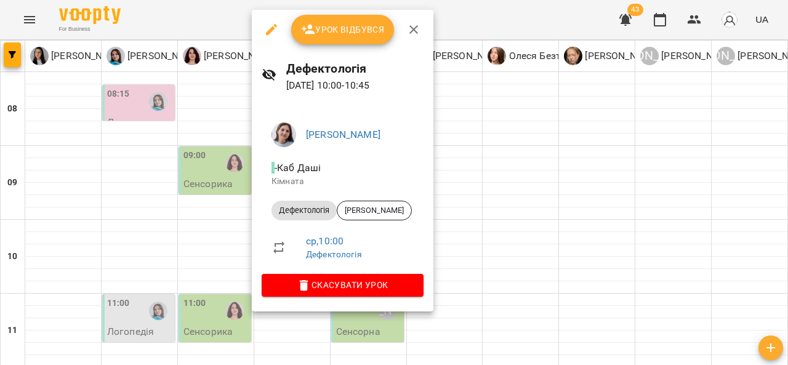
click at [478, 172] on div at bounding box center [394, 182] width 788 height 365
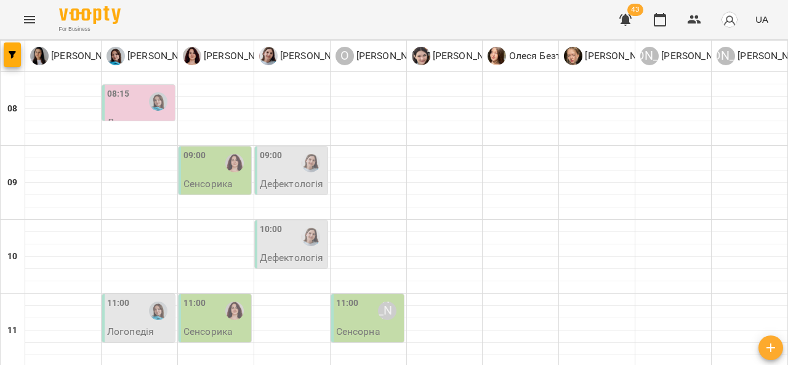
scroll to position [55, 0]
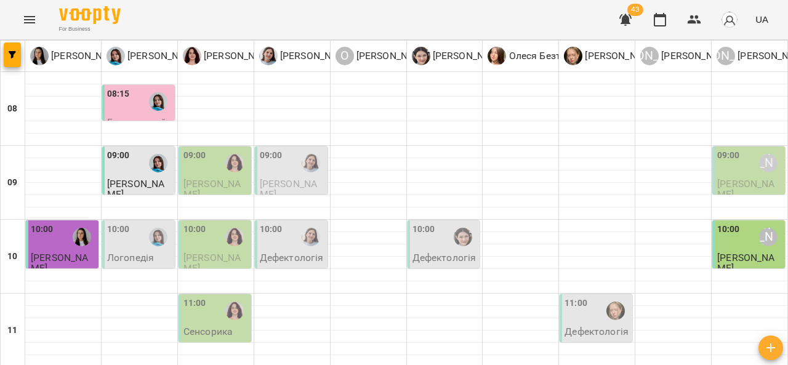
scroll to position [368, 0]
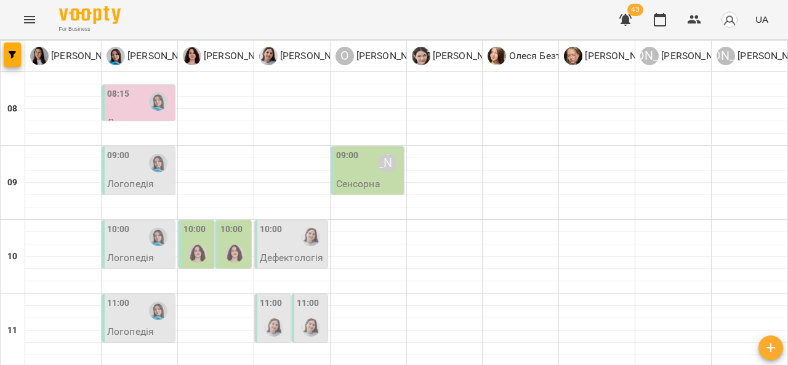
scroll to position [344, 0]
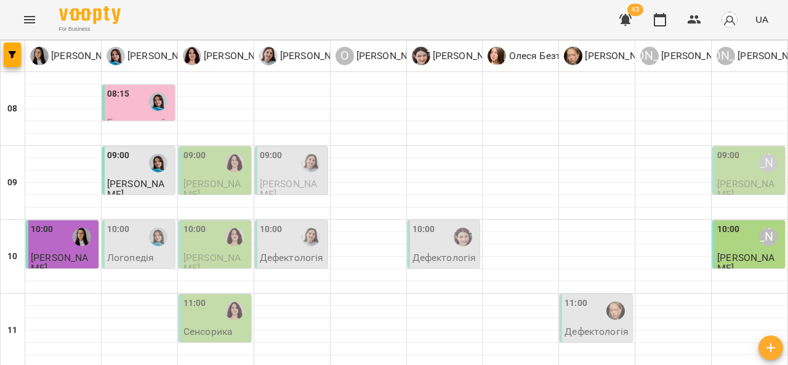
scroll to position [326, 0]
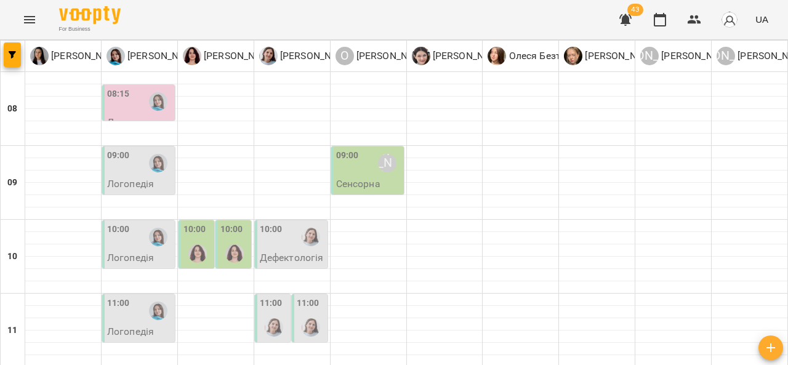
scroll to position [675, 0]
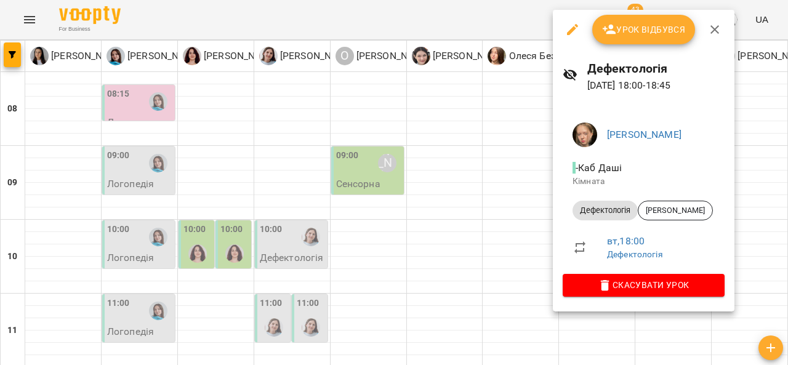
click at [529, 174] on div at bounding box center [394, 182] width 788 height 365
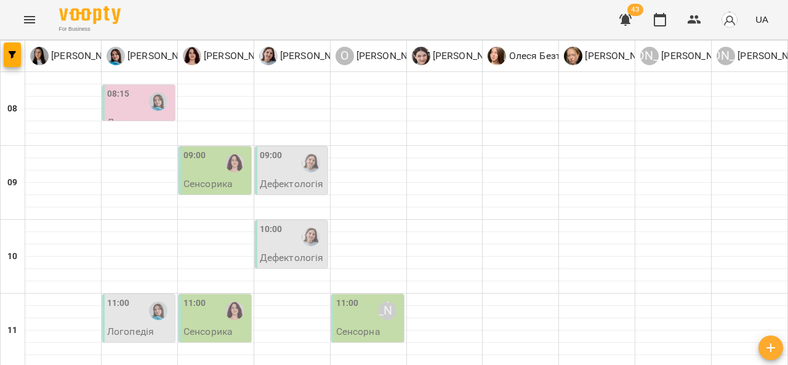
scroll to position [619, 0]
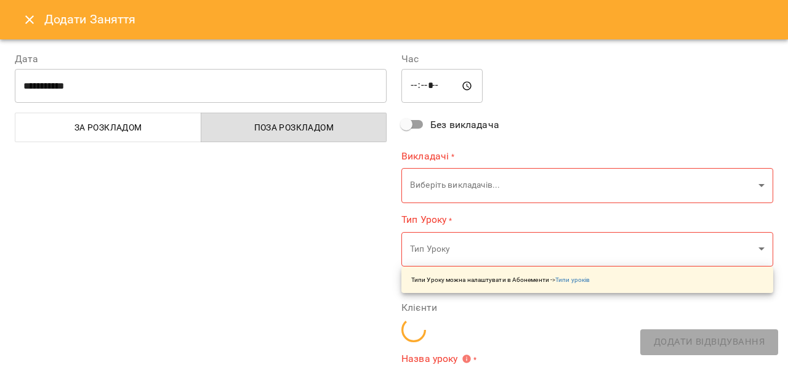
type input "**********"
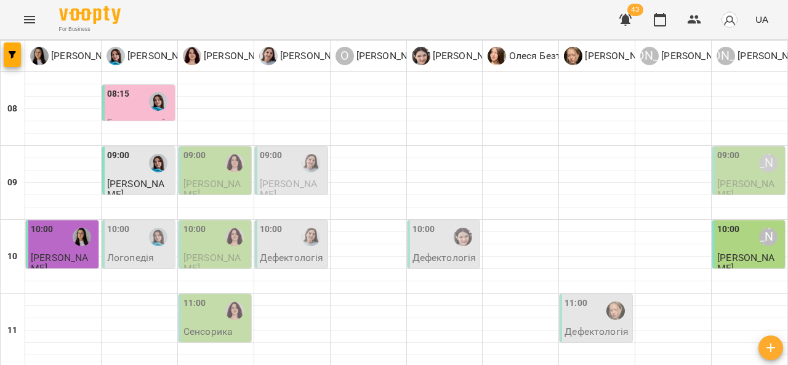
scroll to position [478, 0]
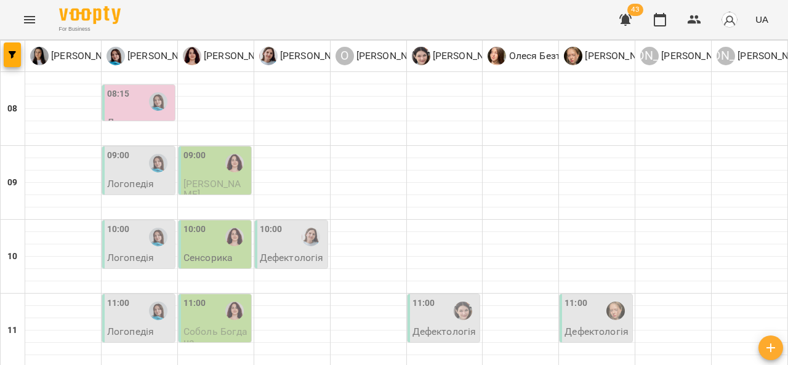
scroll to position [102, 0]
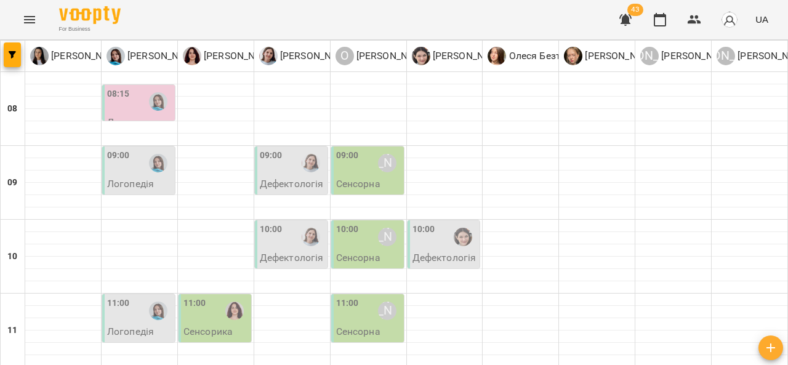
scroll to position [64, 0]
click at [280, 253] on p "Дефектологія" at bounding box center [292, 258] width 64 height 10
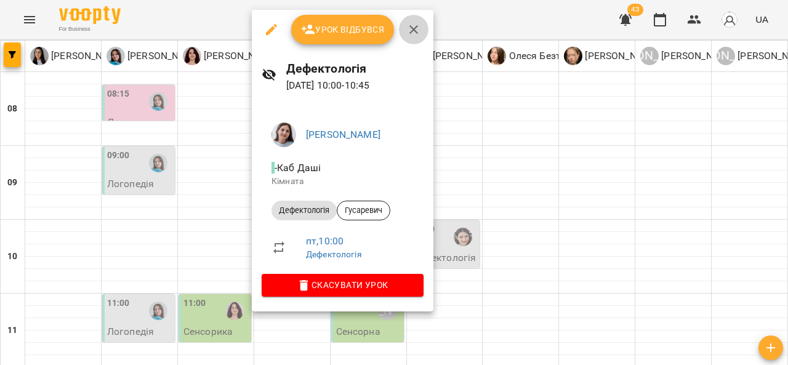
click at [410, 29] on icon "button" at bounding box center [414, 29] width 15 height 15
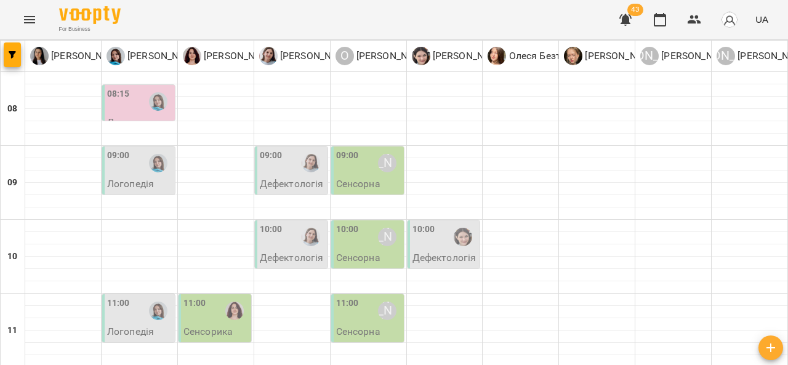
click at [288, 223] on div "10:00" at bounding box center [292, 237] width 65 height 28
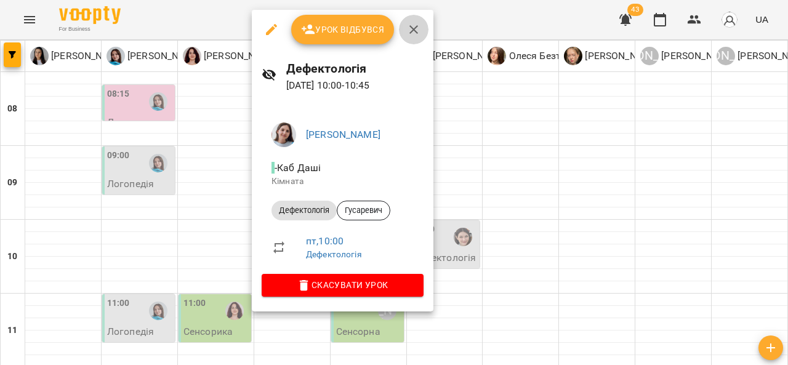
click at [410, 30] on icon "button" at bounding box center [414, 29] width 15 height 15
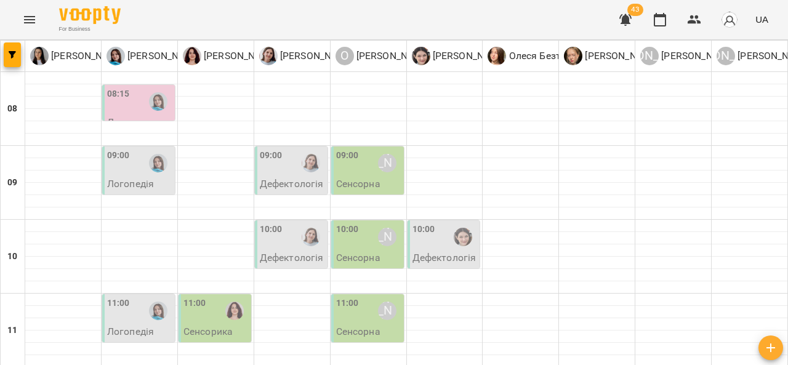
click at [277, 179] on p "Дефектологія" at bounding box center [292, 184] width 64 height 10
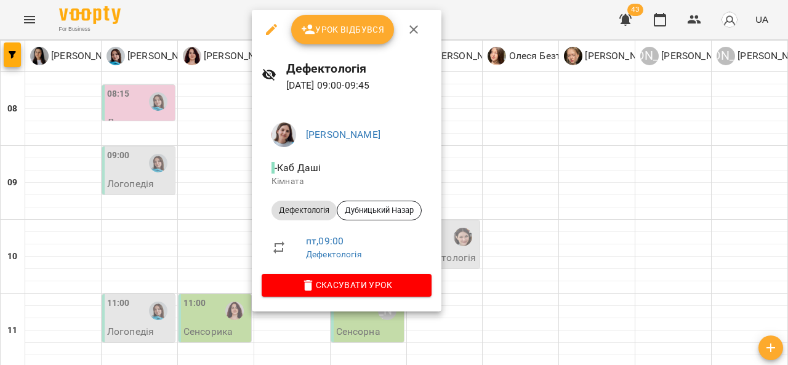
click at [361, 318] on div at bounding box center [394, 182] width 788 height 365
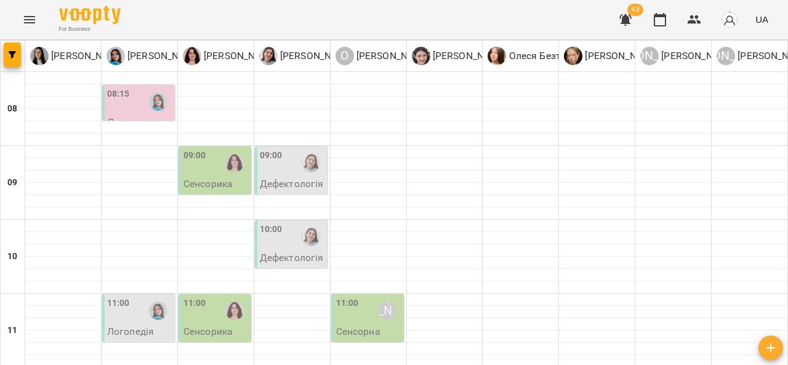
scroll to position [74, 0]
click at [275, 223] on div "10:00" at bounding box center [271, 237] width 23 height 28
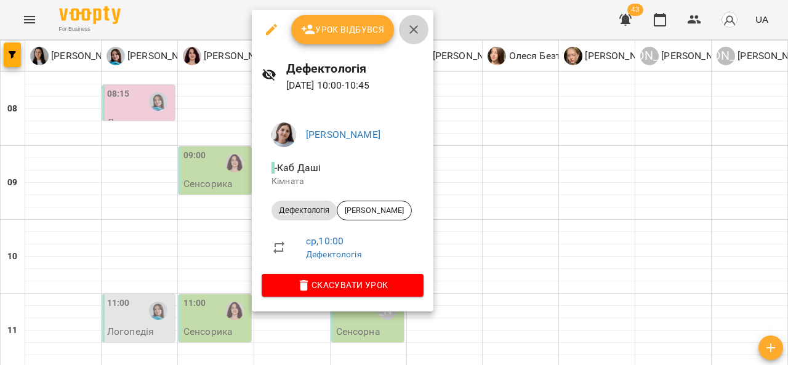
click at [415, 26] on icon "button" at bounding box center [414, 29] width 9 height 9
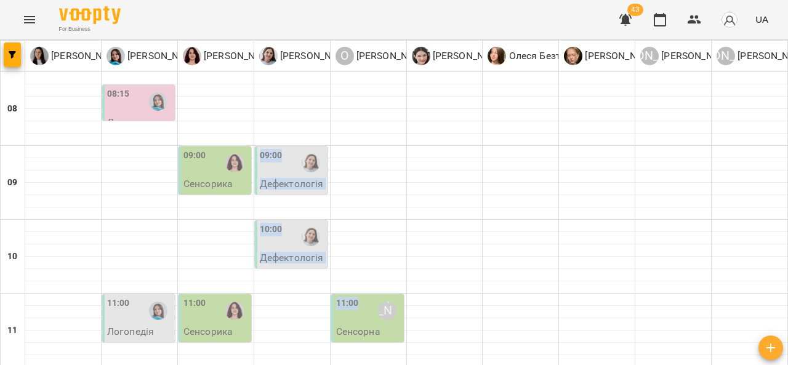
drag, startPoint x: 326, startPoint y: 241, endPoint x: 355, endPoint y: 242, distance: 29.0
click at [355, 297] on div "11:00 Олександр Шикін" at bounding box center [368, 311] width 65 height 28
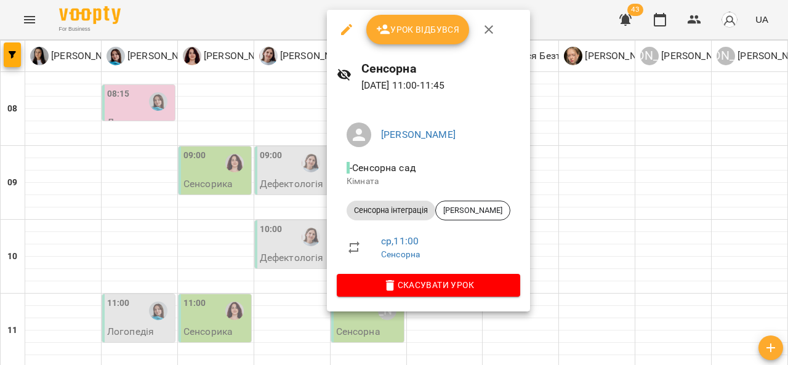
click at [308, 233] on div at bounding box center [394, 182] width 788 height 365
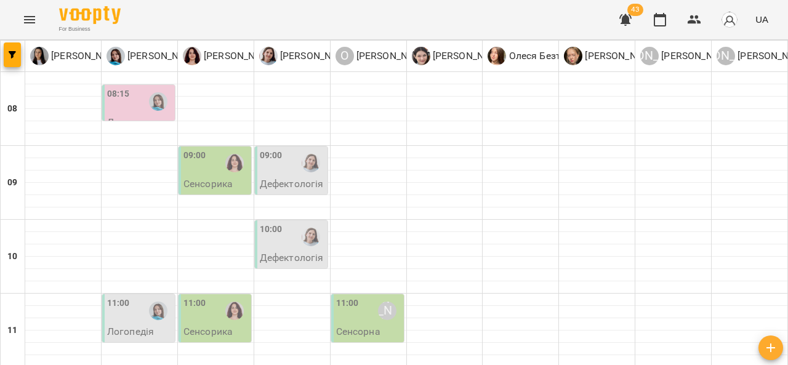
click at [224, 297] on div at bounding box center [235, 311] width 28 height 28
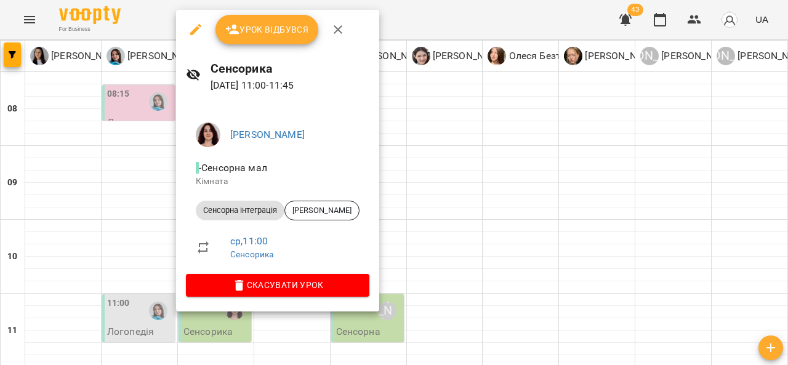
click at [119, 245] on div at bounding box center [394, 182] width 788 height 365
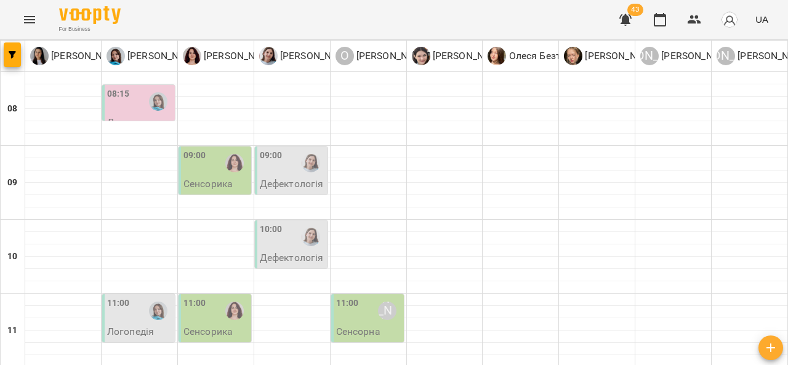
click at [119, 297] on div "11:00" at bounding box center [118, 311] width 23 height 28
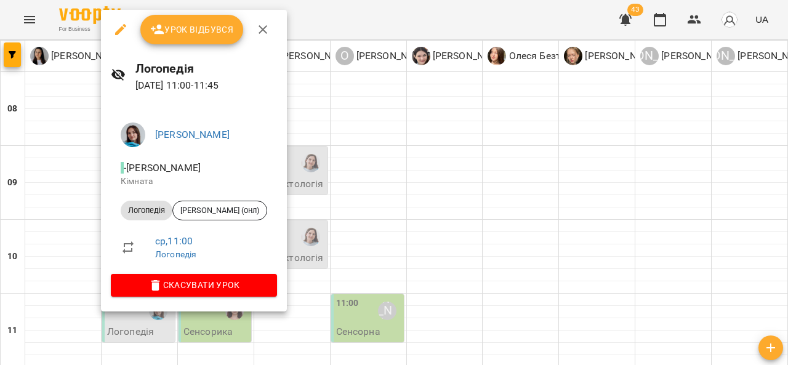
click at [437, 139] on div at bounding box center [394, 182] width 788 height 365
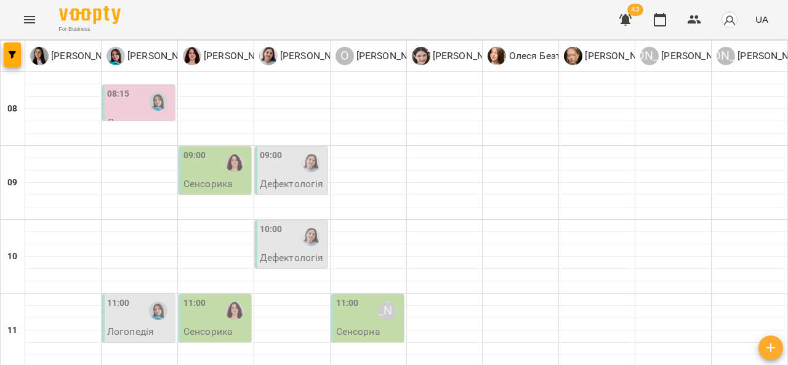
click at [283, 223] on div "10:00" at bounding box center [292, 237] width 65 height 28
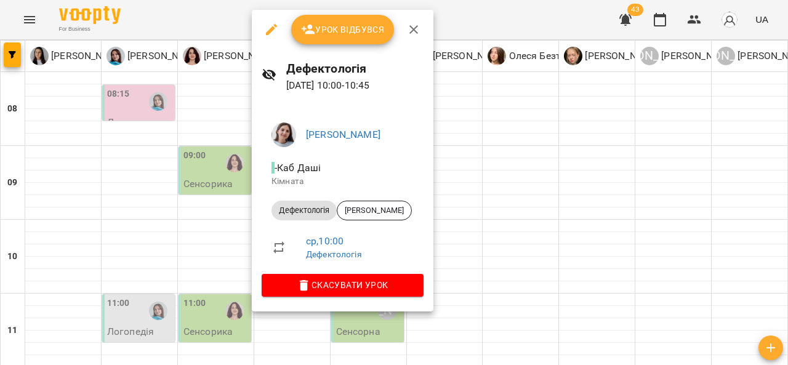
click at [25, 18] on div at bounding box center [394, 182] width 788 height 365
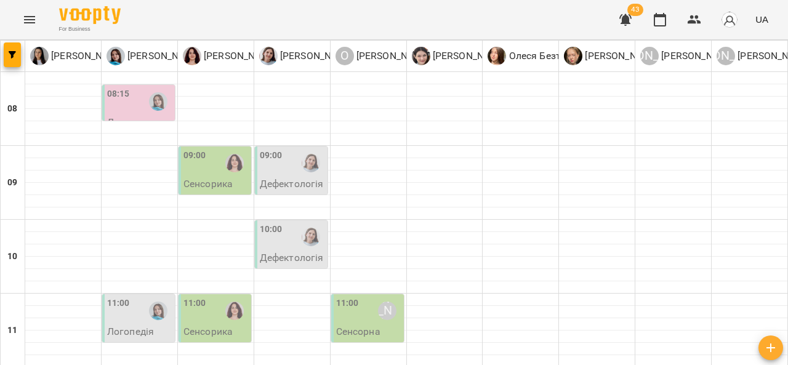
click at [25, 18] on icon "Menu" at bounding box center [29, 19] width 15 height 15
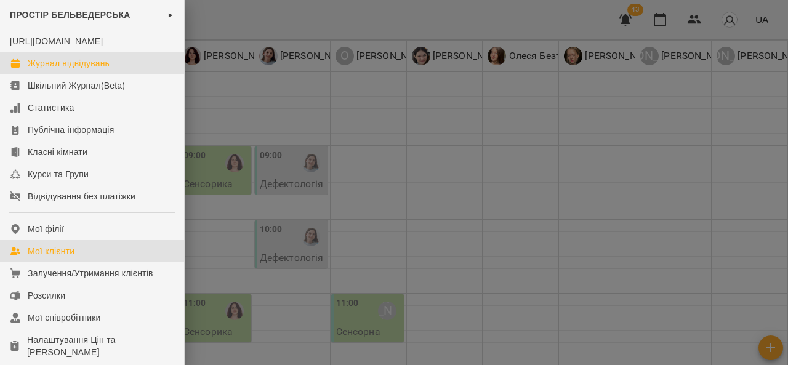
click at [99, 262] on link "Мої клієнти" at bounding box center [92, 251] width 184 height 22
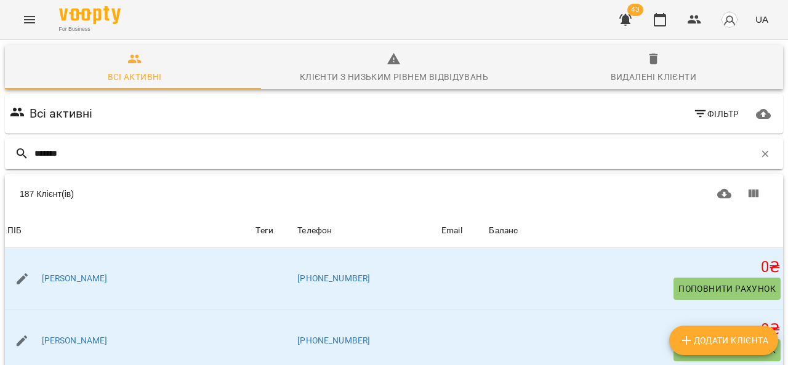
type input "*******"
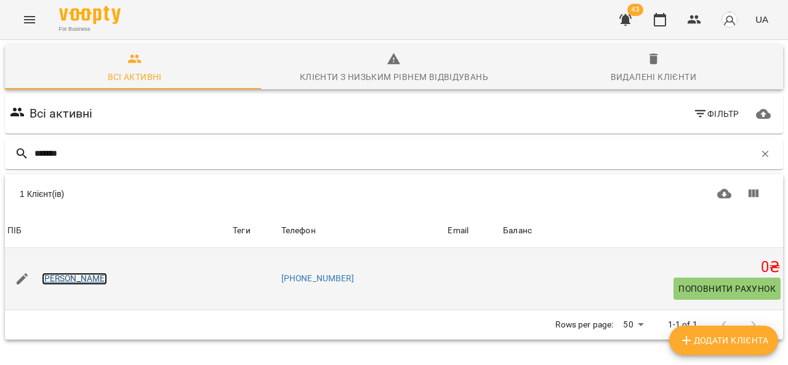
click at [76, 284] on link "Гаркуша Матвій" at bounding box center [75, 279] width 66 height 12
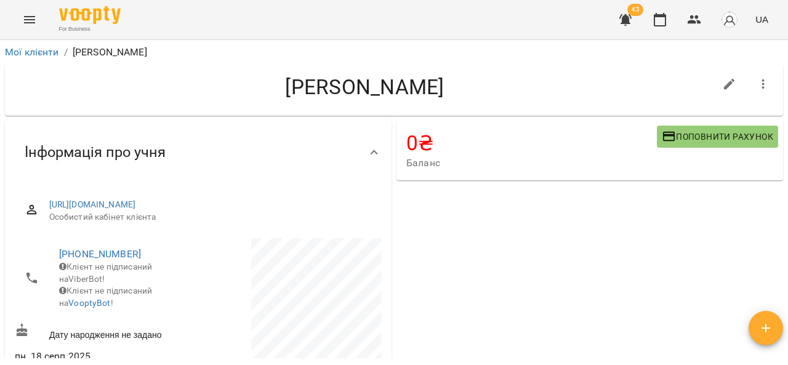
drag, startPoint x: 788, startPoint y: 60, endPoint x: 788, endPoint y: 80, distance: 19.7
click at [788, 80] on div "**********" at bounding box center [394, 222] width 788 height 365
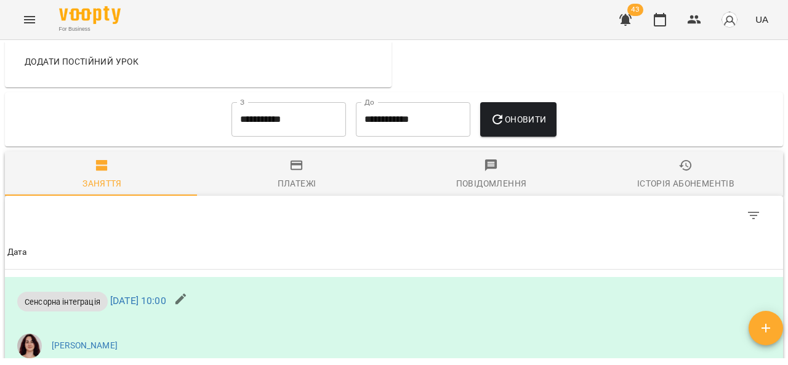
scroll to position [468, 0]
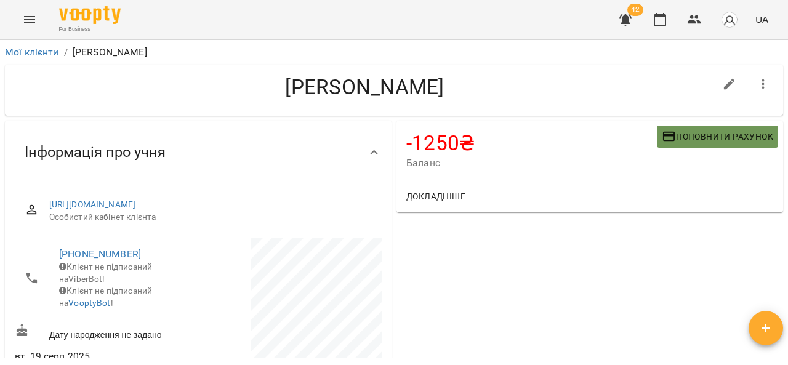
click at [667, 145] on button "Поповнити рахунок" at bounding box center [717, 137] width 121 height 22
click at [684, 139] on span "Поповнити рахунок" at bounding box center [717, 136] width 111 height 15
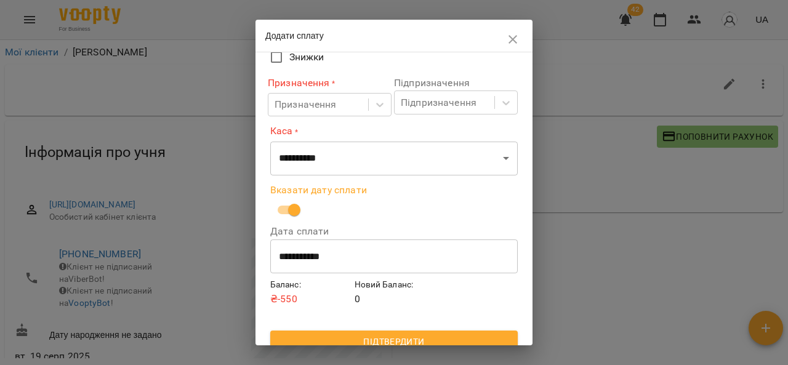
scroll to position [140, 0]
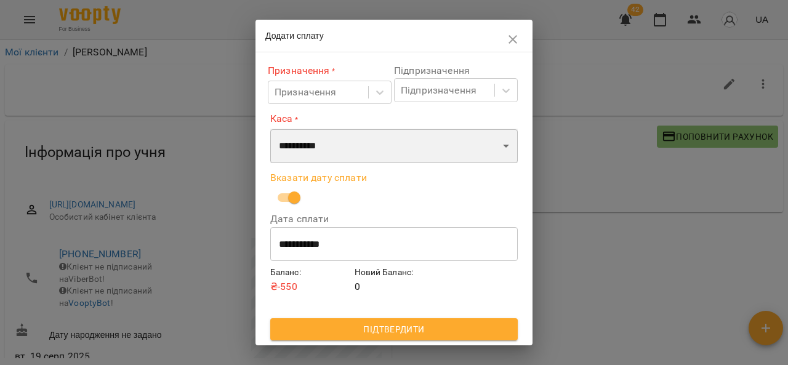
click at [366, 150] on select "**********" at bounding box center [394, 146] width 248 height 34
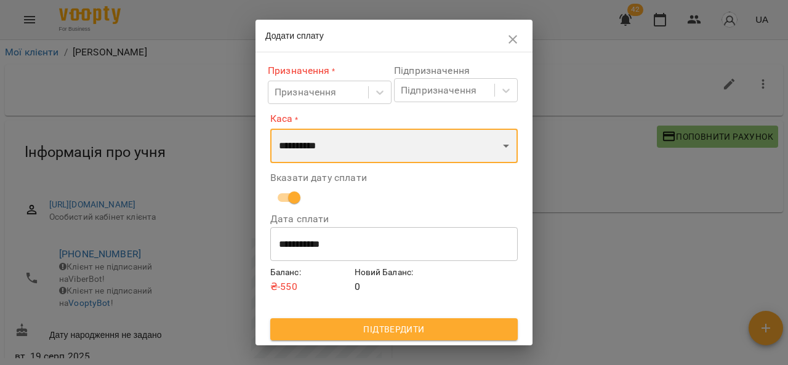
select select "****"
click at [270, 129] on select "**********" at bounding box center [394, 146] width 248 height 34
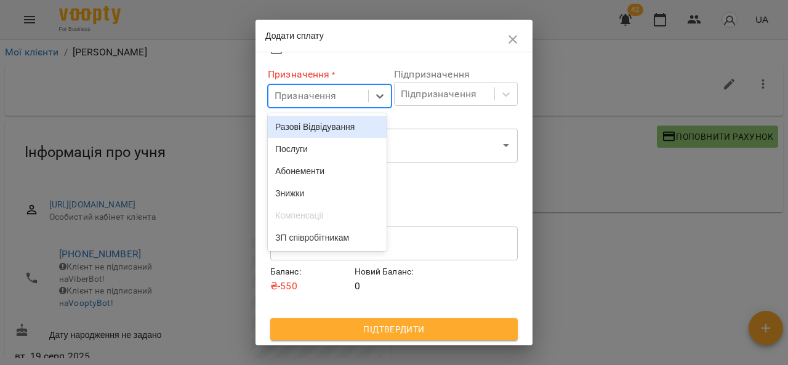
click at [319, 153] on div "Послуги" at bounding box center [327, 149] width 119 height 22
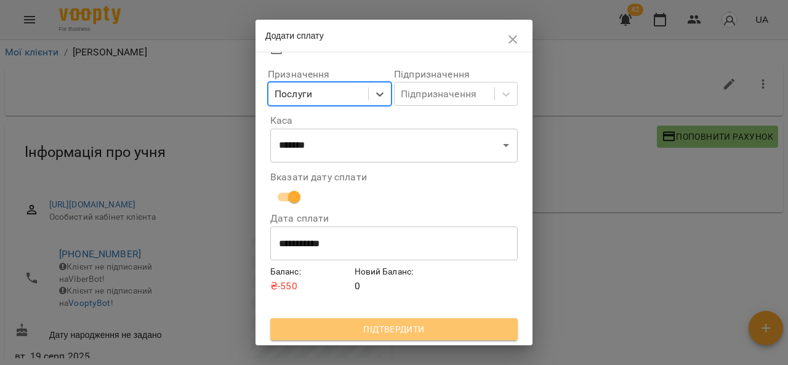
click at [414, 331] on span "Підтвердити" at bounding box center [394, 329] width 228 height 15
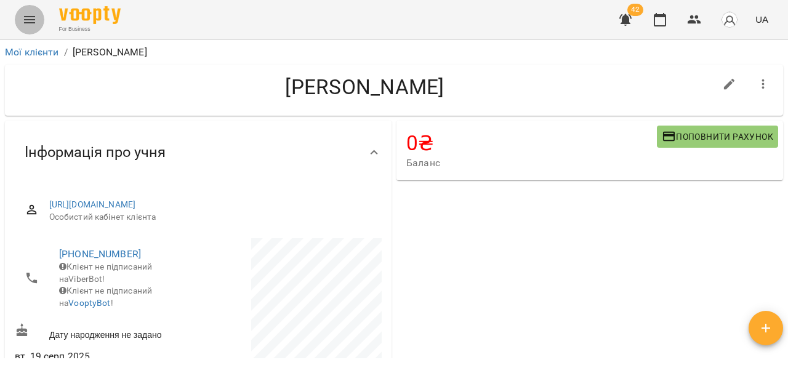
click at [32, 26] on icon "Menu" at bounding box center [29, 19] width 15 height 15
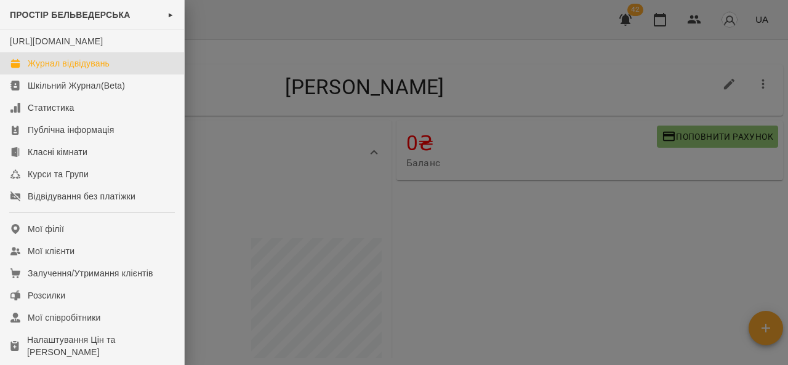
click at [88, 70] on div "Журнал відвідувань" at bounding box center [69, 63] width 82 height 12
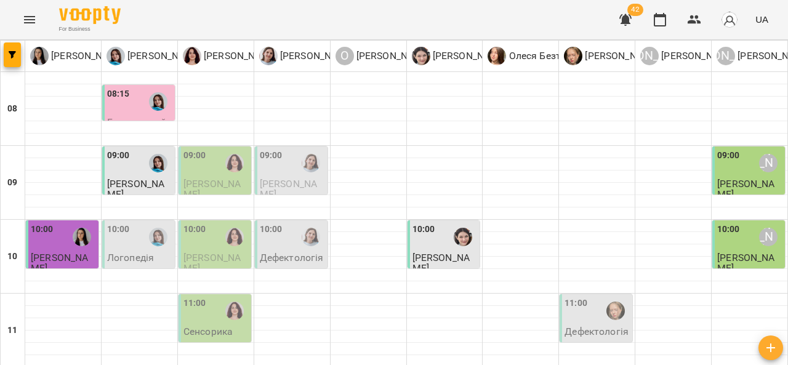
click at [430, 256] on span "[PERSON_NAME]" at bounding box center [441, 263] width 57 height 22
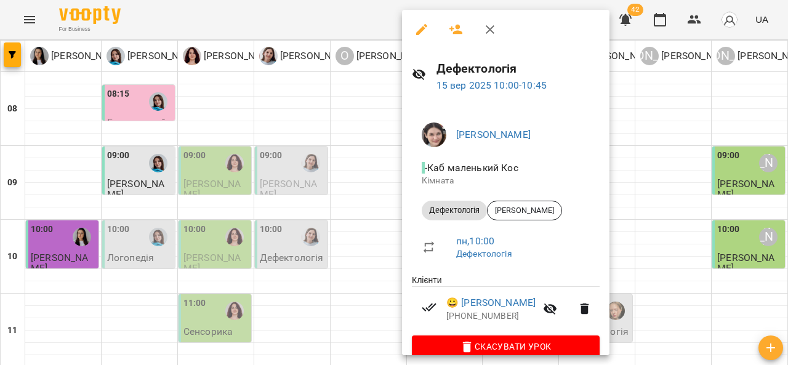
click at [53, 240] on div at bounding box center [394, 182] width 788 height 365
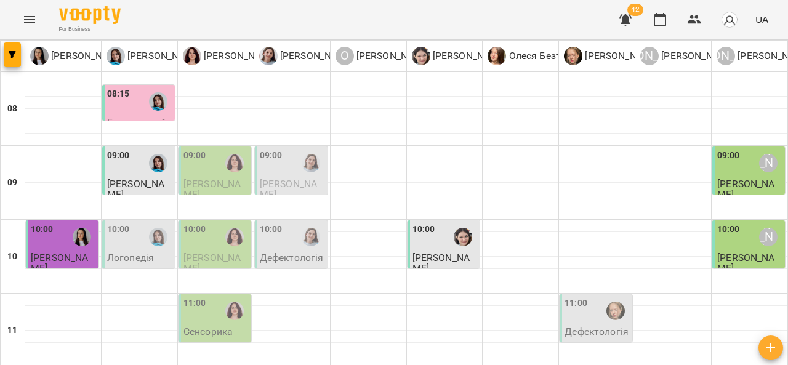
click at [430, 247] on div "10:00" at bounding box center [445, 237] width 65 height 28
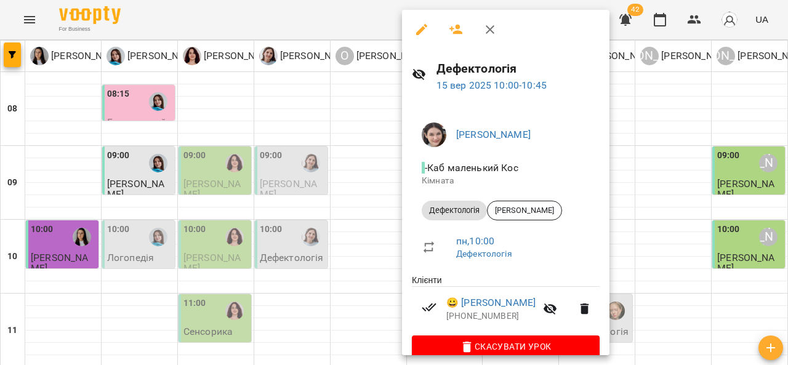
click at [55, 248] on div at bounding box center [394, 182] width 788 height 365
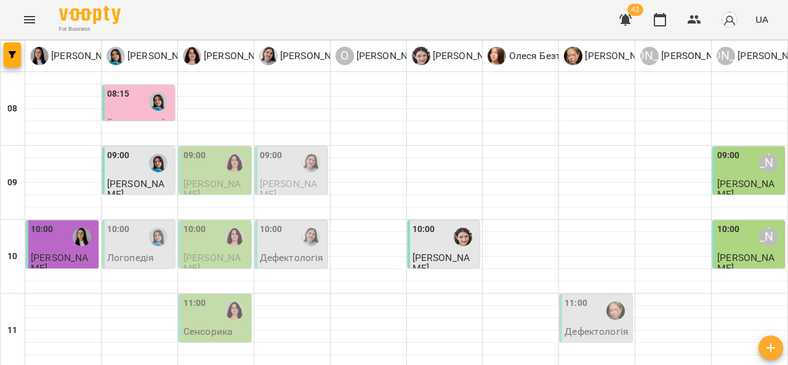
click at [54, 241] on div "10:00" at bounding box center [63, 237] width 65 height 28
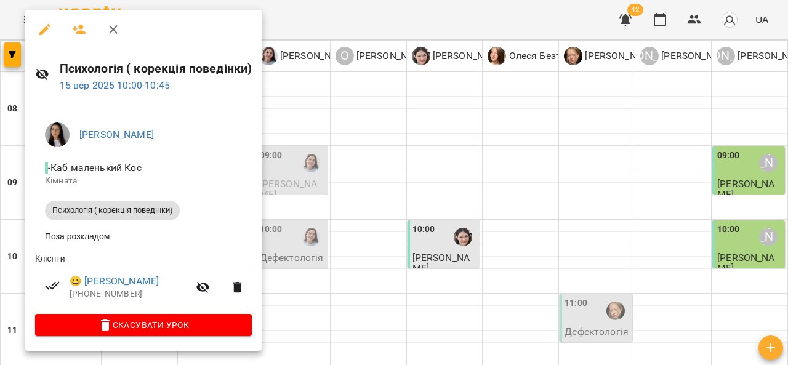
click at [422, 193] on div at bounding box center [394, 182] width 788 height 365
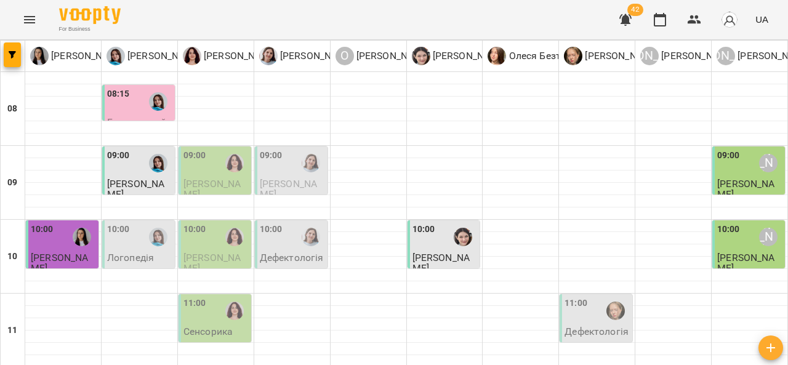
click at [30, 24] on icon "Menu" at bounding box center [29, 19] width 15 height 15
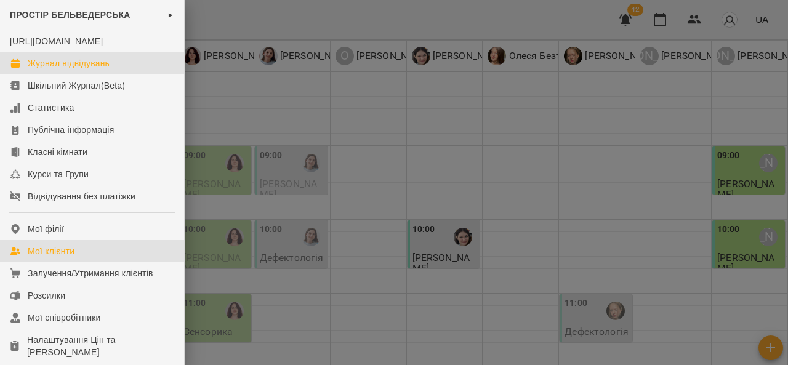
click at [80, 262] on link "Мої клієнти" at bounding box center [92, 251] width 184 height 22
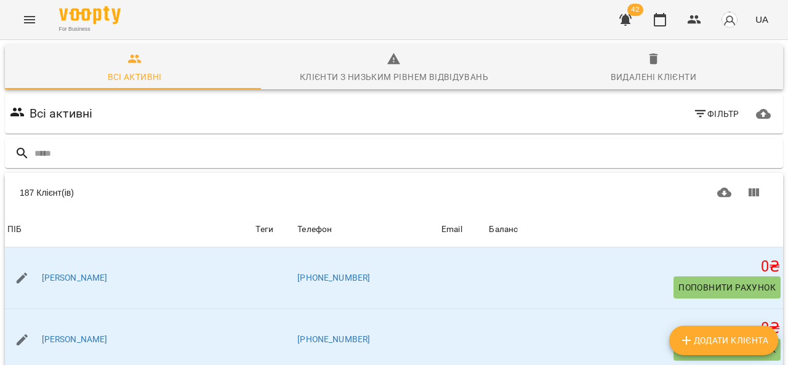
click at [33, 26] on icon "Menu" at bounding box center [29, 19] width 15 height 15
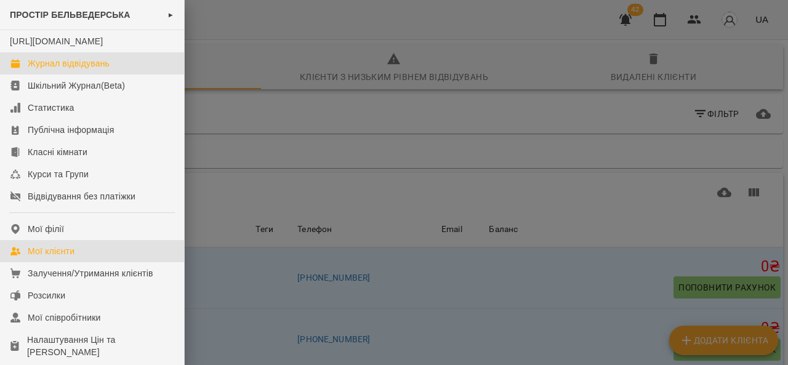
click at [90, 70] on div "Журнал відвідувань" at bounding box center [69, 63] width 82 height 12
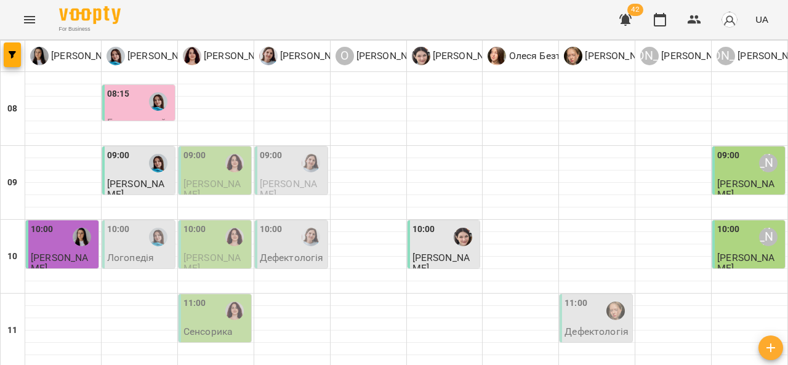
scroll to position [40, 0]
click at [449, 223] on div at bounding box center [463, 237] width 28 height 28
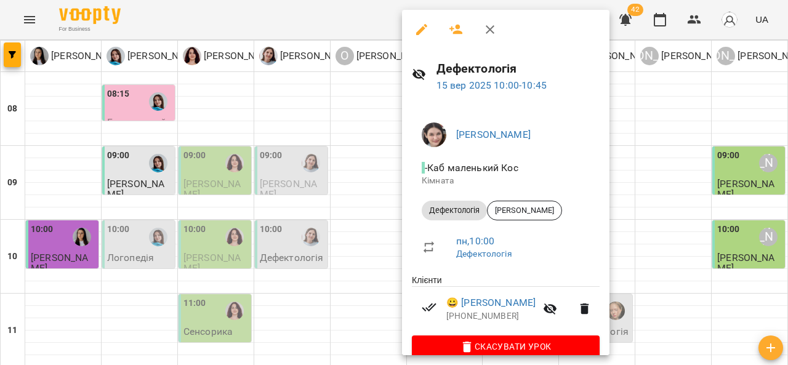
click at [660, 184] on div at bounding box center [394, 182] width 788 height 365
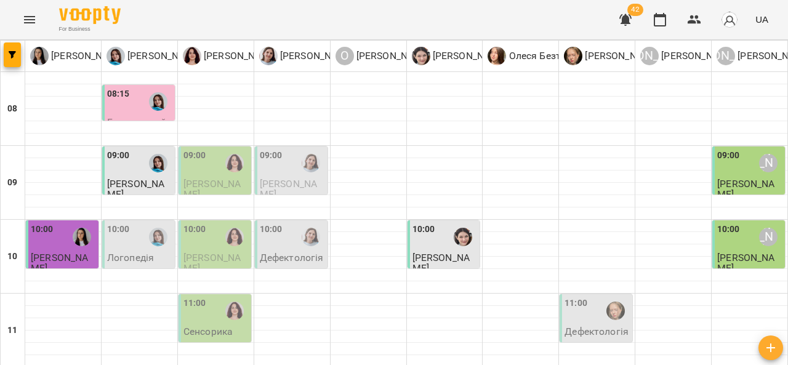
click at [733, 178] on span "[PERSON_NAME]" at bounding box center [746, 189] width 57 height 22
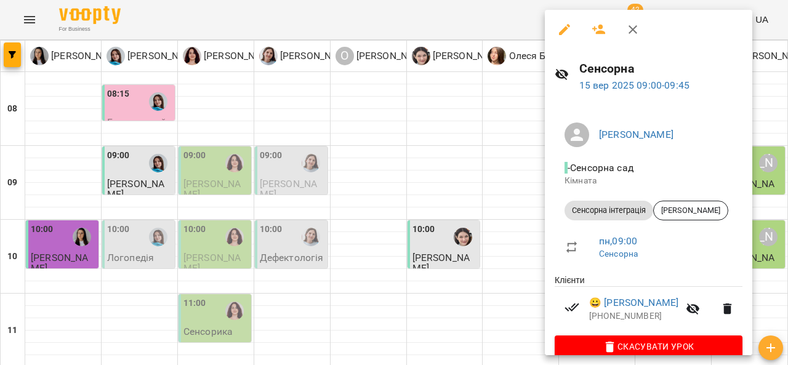
click at [502, 155] on div at bounding box center [394, 182] width 788 height 365
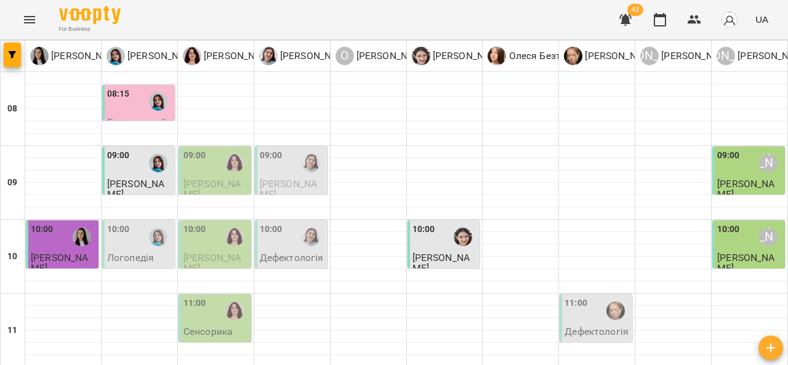
click at [69, 223] on div at bounding box center [82, 237] width 28 height 28
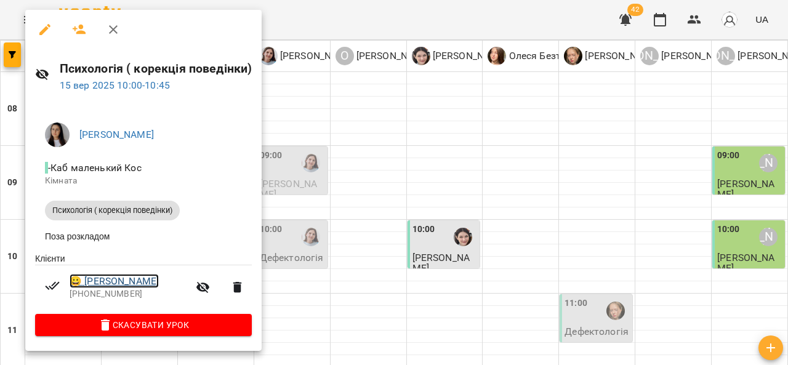
click at [145, 286] on link "😀 [PERSON_NAME]" at bounding box center [114, 281] width 89 height 15
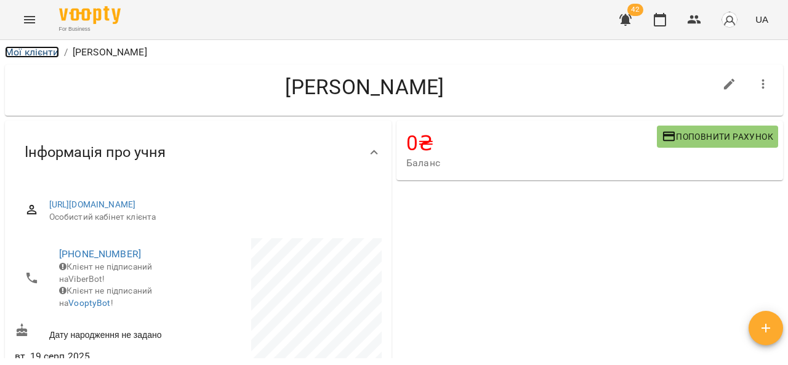
click at [43, 52] on link "Мої клієнти" at bounding box center [32, 52] width 54 height 12
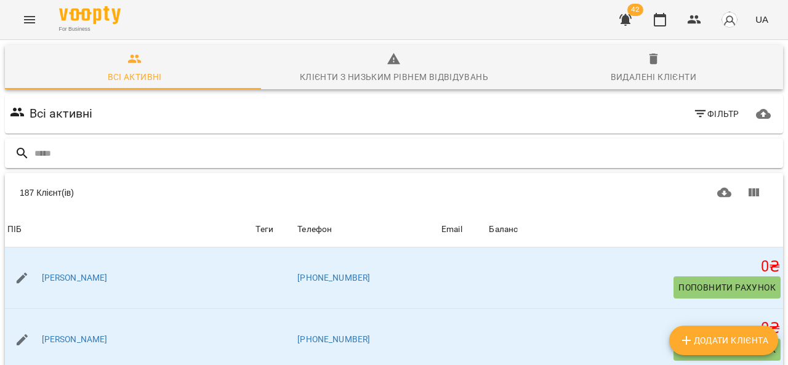
click at [130, 151] on input "text" at bounding box center [406, 154] width 744 height 20
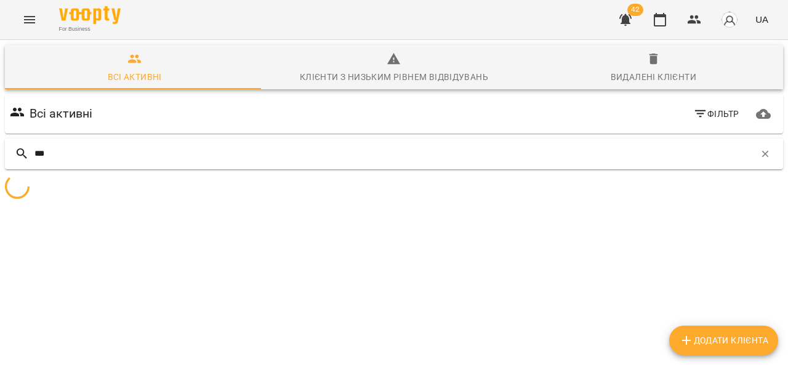
type input "****"
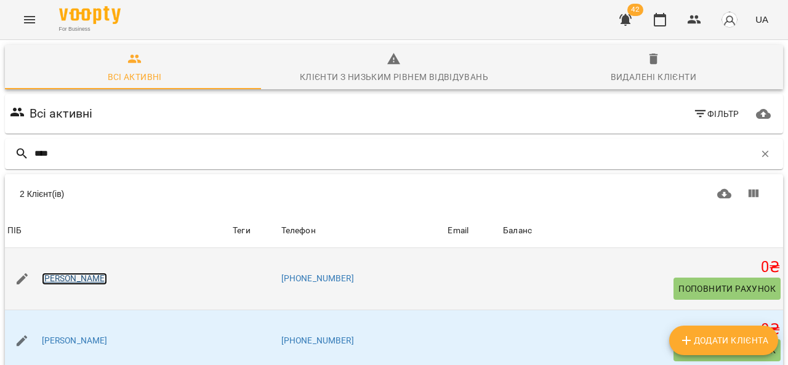
click at [94, 283] on link "[PERSON_NAME]" at bounding box center [75, 279] width 66 height 12
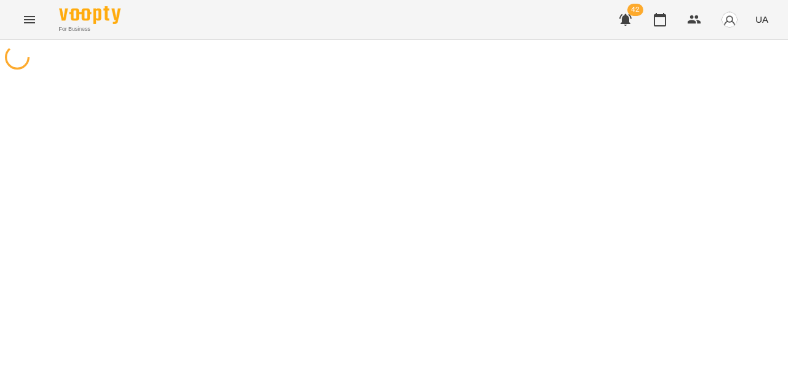
click at [362, 219] on div at bounding box center [394, 222] width 788 height 365
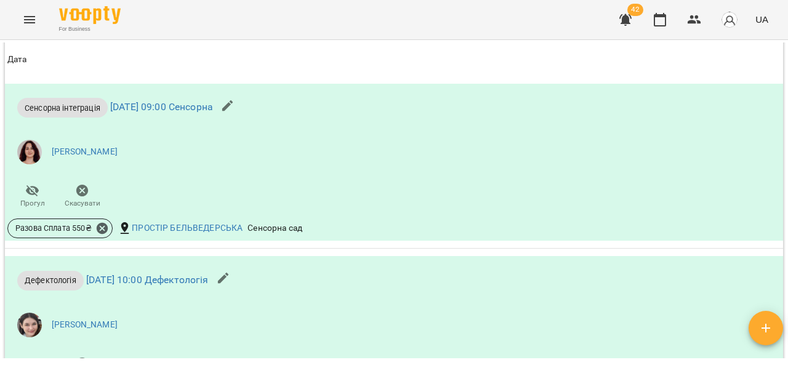
scroll to position [1449, 0]
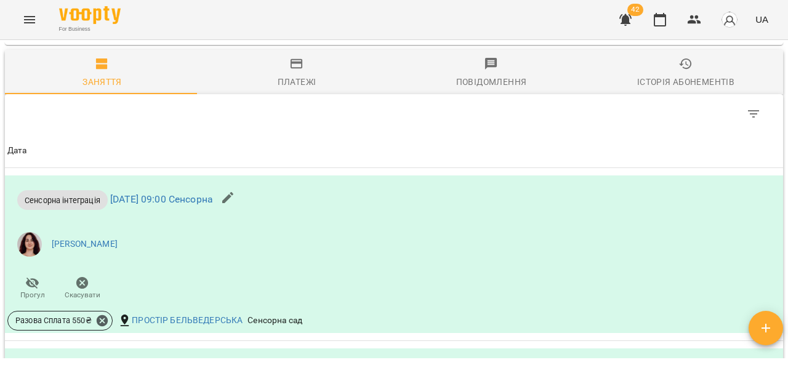
click at [296, 89] on div "Платежі" at bounding box center [297, 82] width 39 height 15
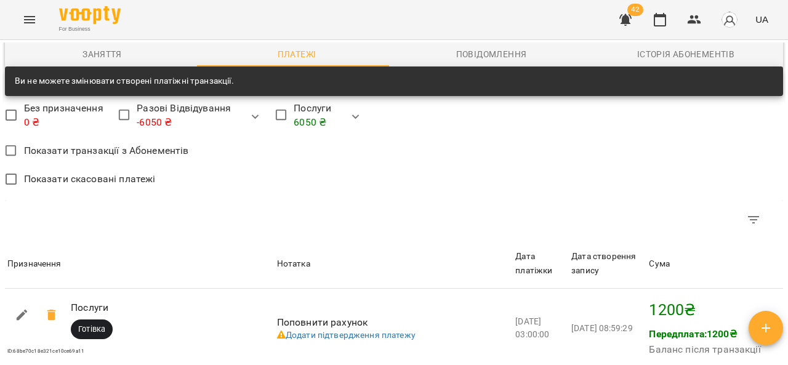
scroll to position [1024, 0]
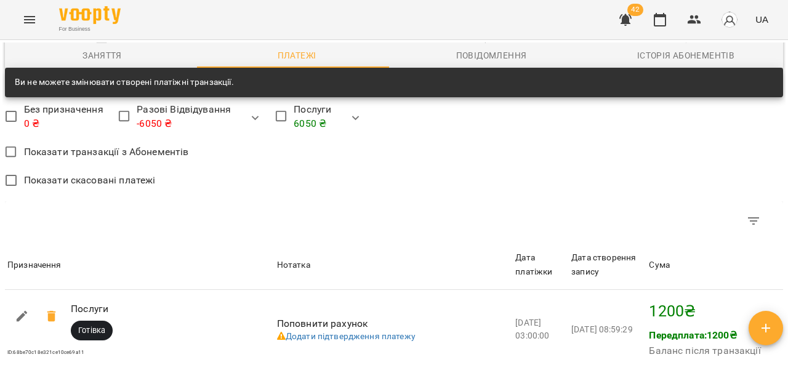
click at [25, 14] on icon "Menu" at bounding box center [29, 19] width 15 height 15
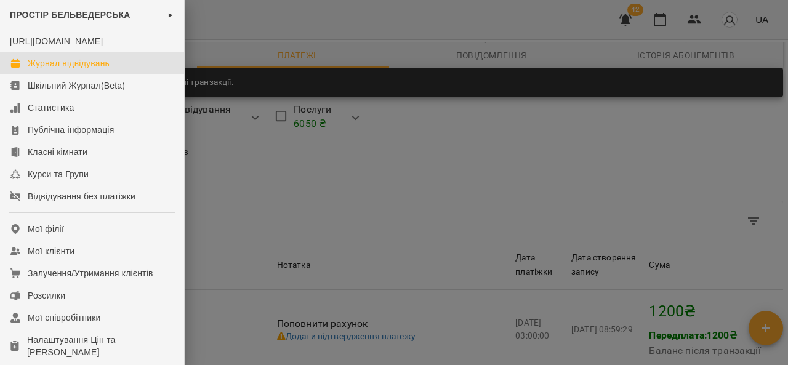
click at [81, 75] on link "Журнал відвідувань" at bounding box center [92, 63] width 184 height 22
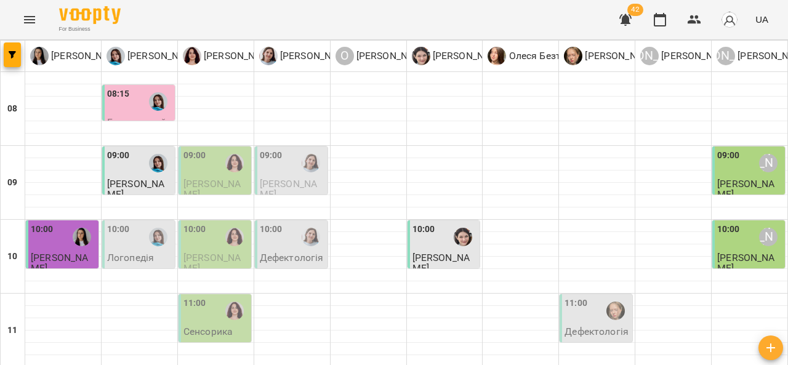
scroll to position [22, 0]
click at [66, 252] on span "[PERSON_NAME]" at bounding box center [59, 263] width 57 height 22
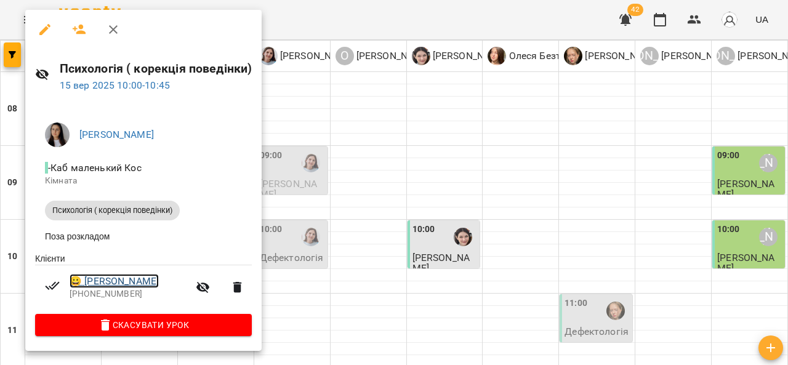
click at [148, 289] on link "😀 [PERSON_NAME]" at bounding box center [114, 281] width 89 height 15
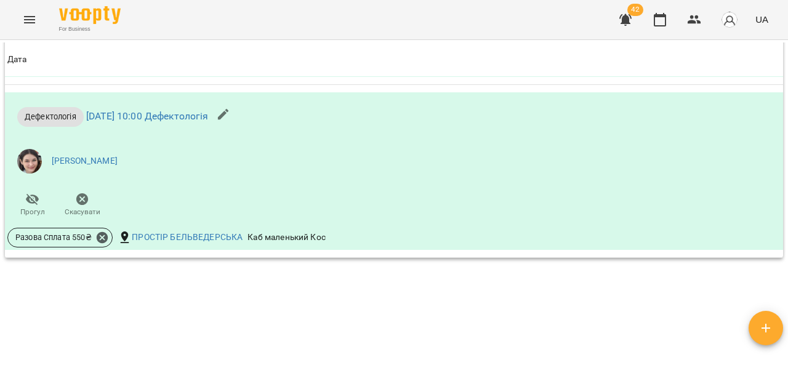
scroll to position [2288, 0]
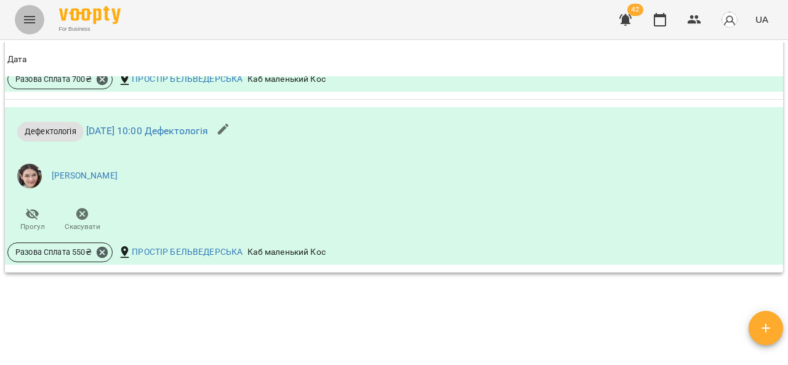
click at [23, 26] on icon "Menu" at bounding box center [29, 19] width 15 height 15
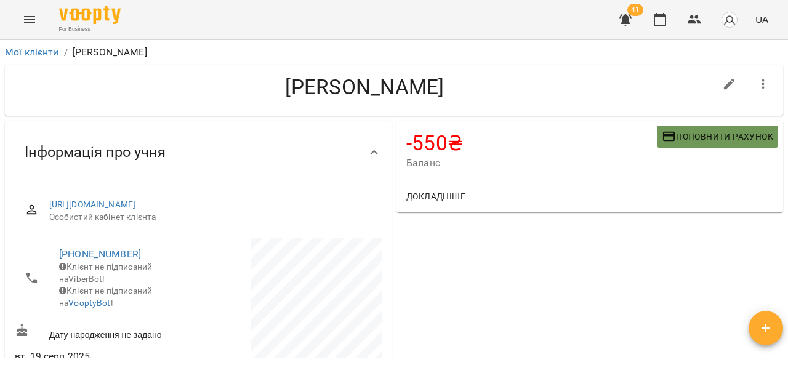
click at [687, 129] on button "Поповнити рахунок" at bounding box center [717, 137] width 121 height 22
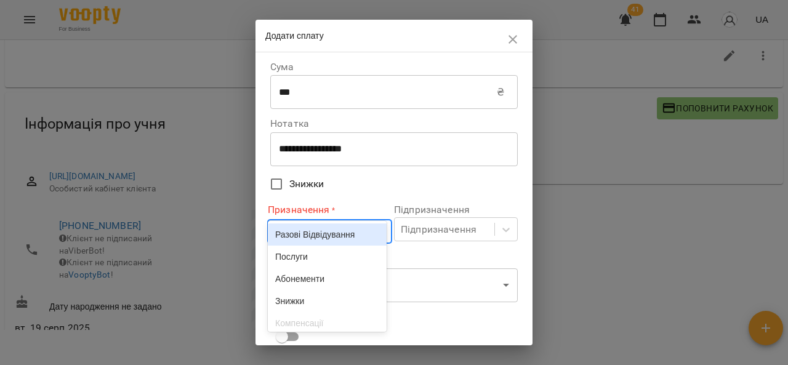
click at [342, 228] on body "**********" at bounding box center [394, 174] width 788 height 405
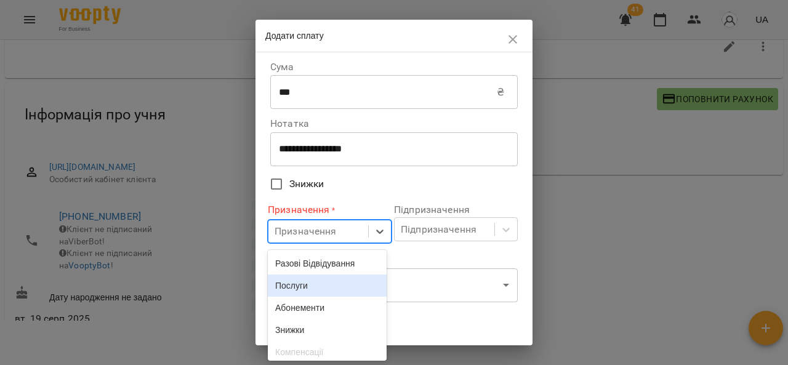
click at [310, 283] on div "Послуги" at bounding box center [327, 286] width 119 height 22
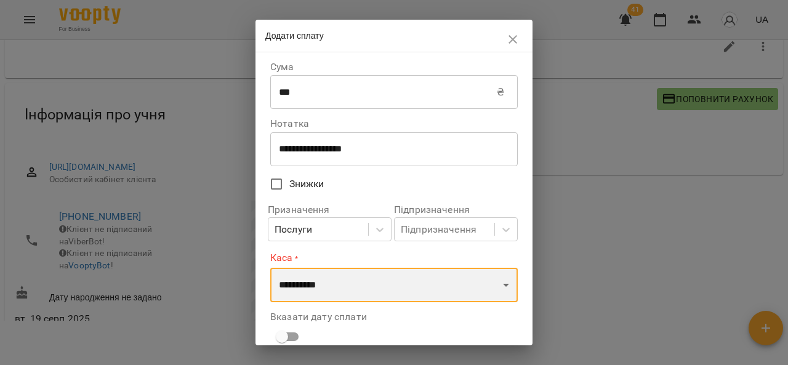
click at [315, 280] on select "**********" at bounding box center [394, 285] width 248 height 34
select select "****"
click at [270, 268] on select "**********" at bounding box center [394, 285] width 248 height 34
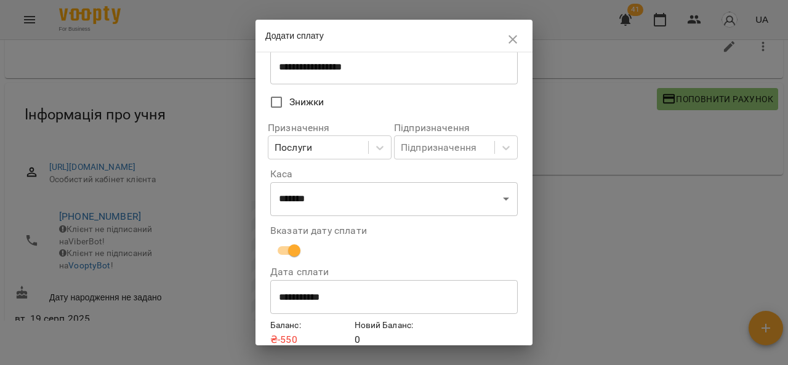
scroll to position [136, 0]
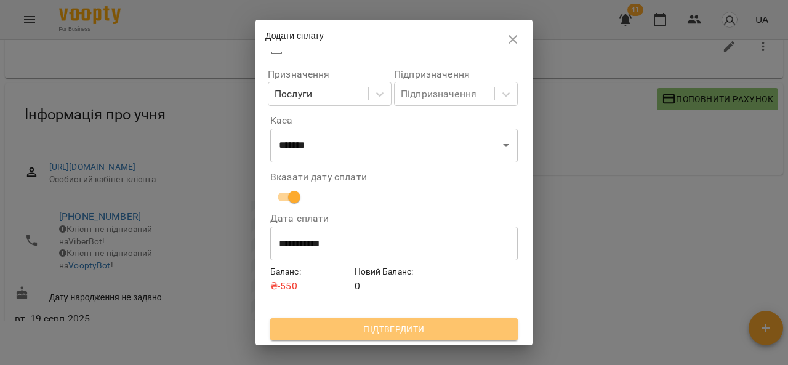
click at [394, 336] on span "Підтвердити" at bounding box center [394, 329] width 228 height 15
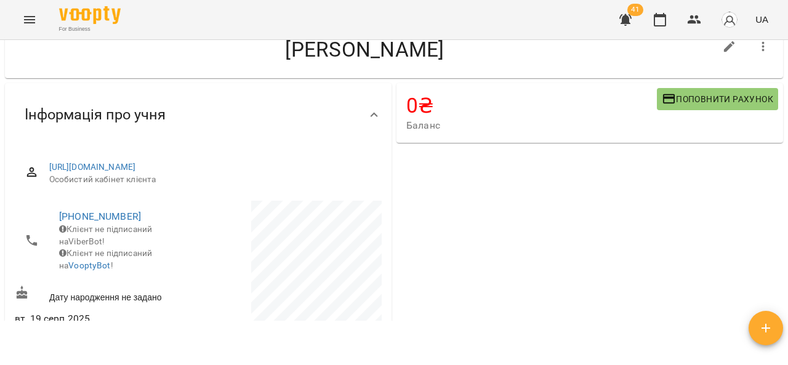
click at [28, 27] on button "Menu" at bounding box center [30, 20] width 30 height 30
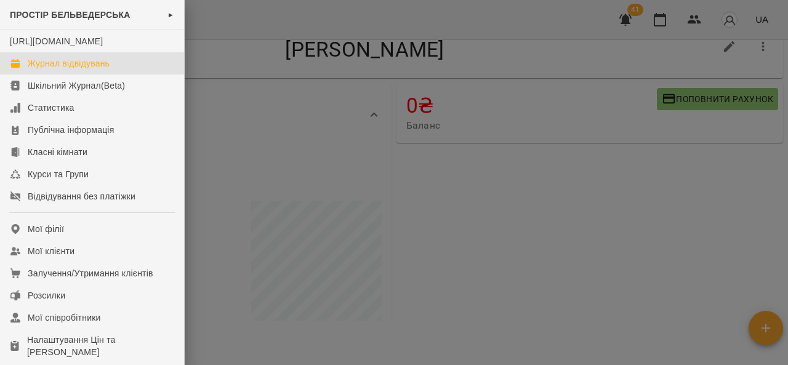
click at [100, 70] on div "Журнал відвідувань" at bounding box center [69, 63] width 82 height 12
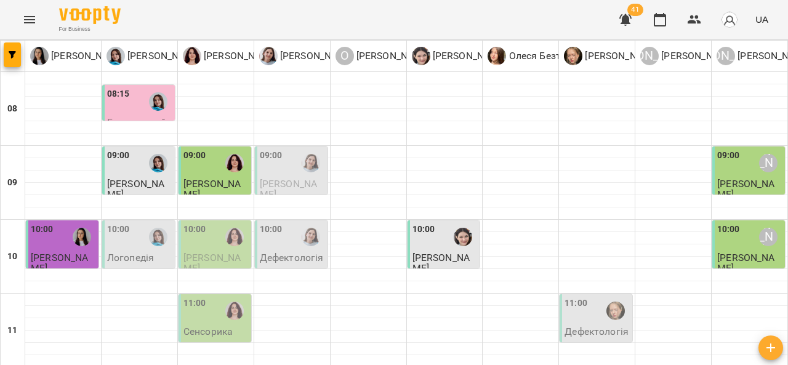
click at [205, 178] on span "[PERSON_NAME]" at bounding box center [212, 189] width 57 height 22
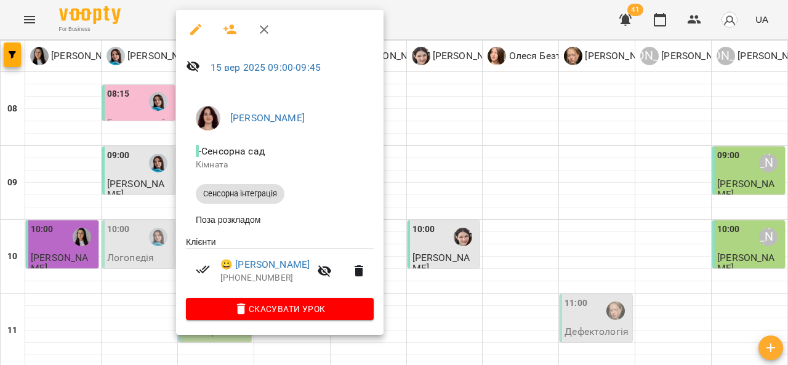
click at [445, 169] on div at bounding box center [394, 182] width 788 height 365
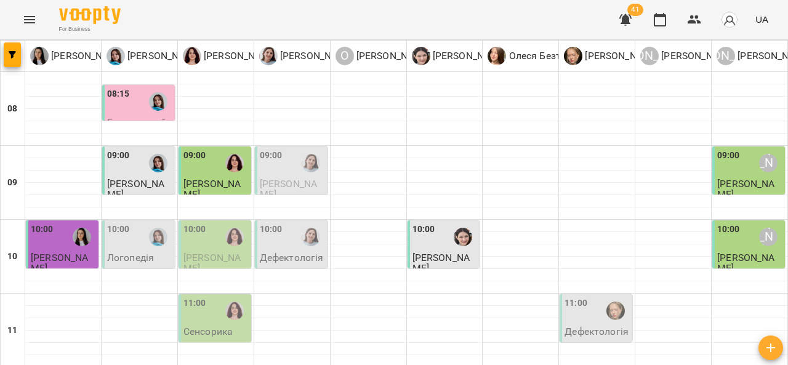
click at [137, 178] on span "[PERSON_NAME]" at bounding box center [135, 189] width 57 height 22
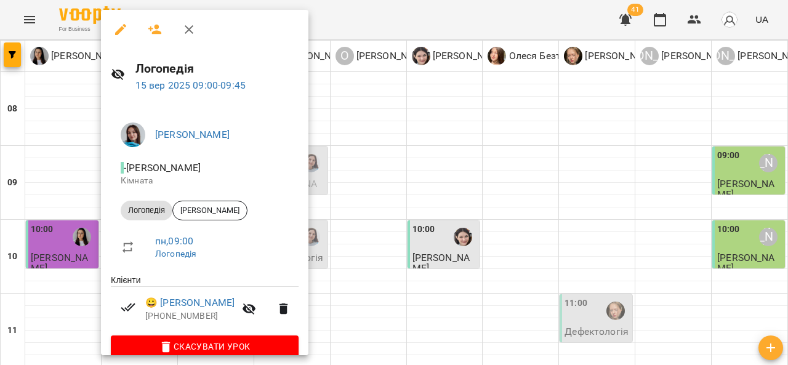
click at [468, 179] on div at bounding box center [394, 182] width 788 height 365
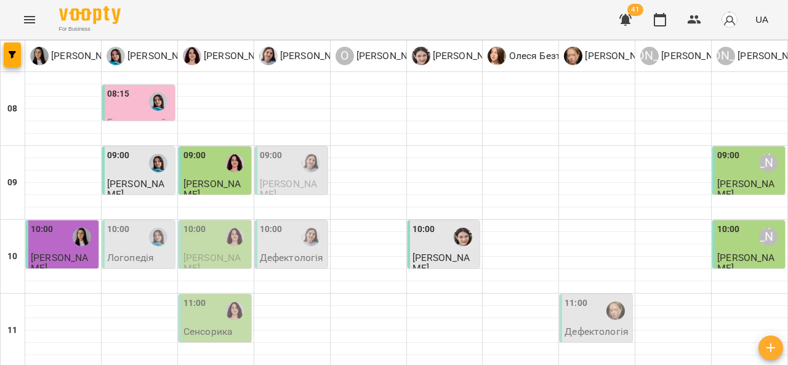
click at [740, 252] on span "[PERSON_NAME]" at bounding box center [746, 263] width 57 height 22
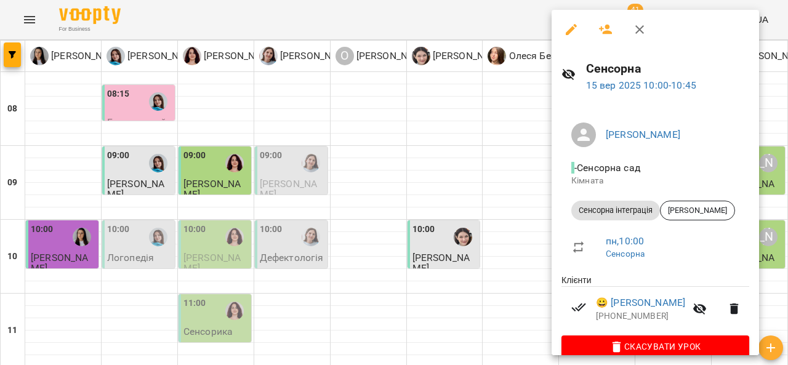
click at [513, 188] on div at bounding box center [394, 182] width 788 height 365
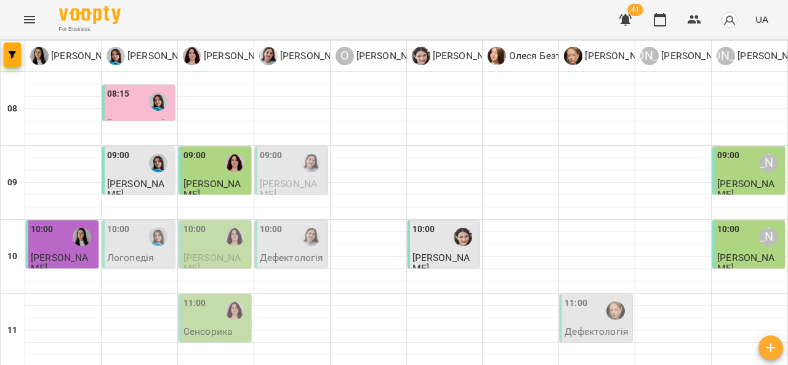
scroll to position [53, 0]
click at [211, 223] on div "10:00" at bounding box center [216, 237] width 65 height 28
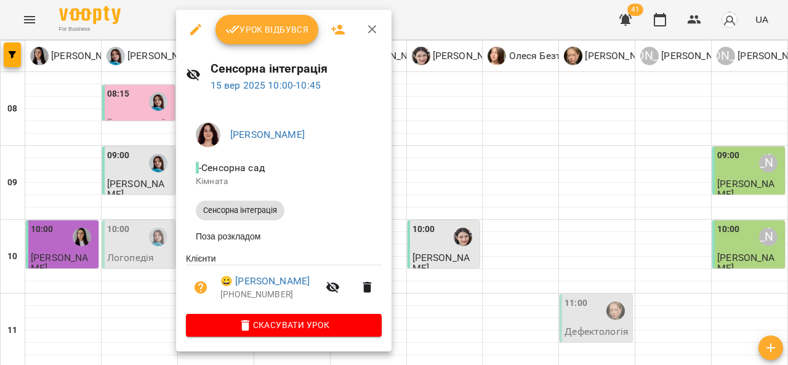
click at [444, 131] on div at bounding box center [394, 182] width 788 height 365
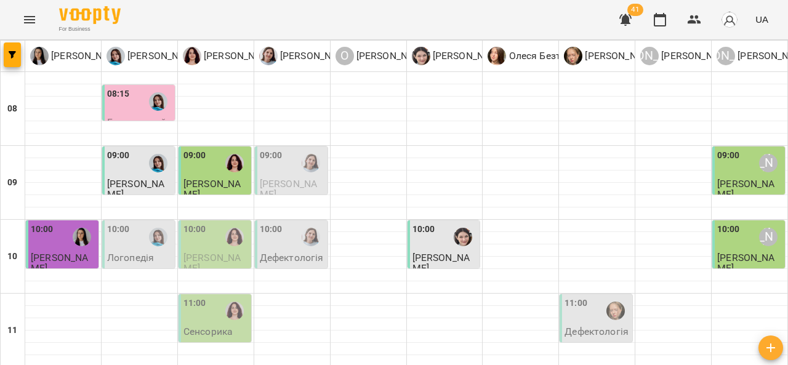
click at [280, 178] on span "[PERSON_NAME]" at bounding box center [288, 189] width 57 height 22
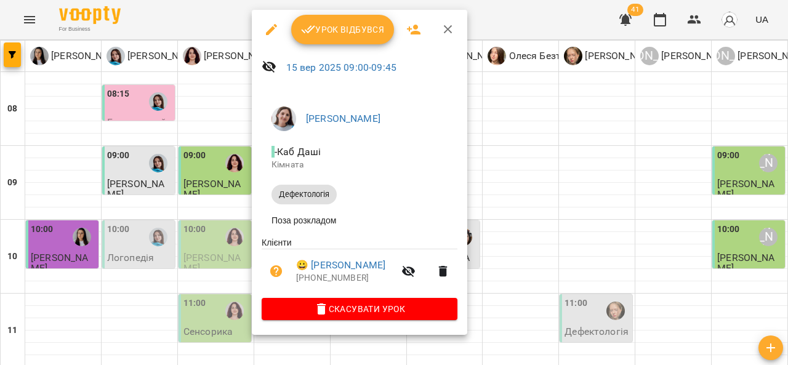
click at [344, 38] on button "Урок відбувся" at bounding box center [342, 30] width 103 height 30
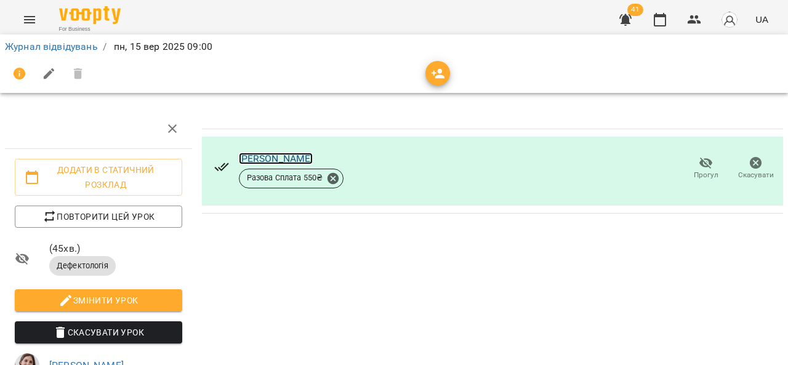
click at [283, 161] on link "[PERSON_NAME]" at bounding box center [276, 159] width 75 height 12
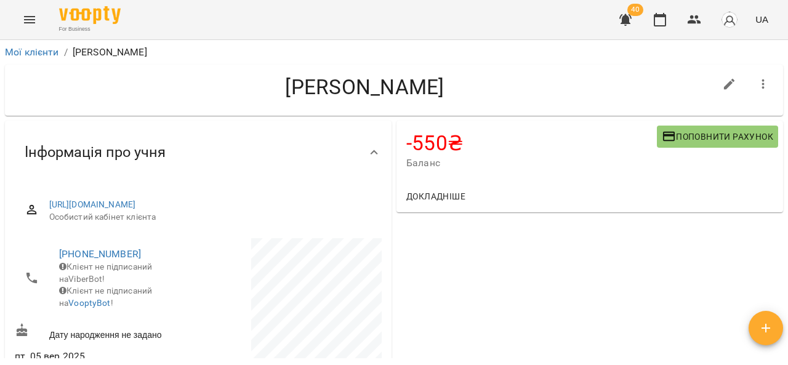
click at [667, 145] on button "Поповнити рахунок" at bounding box center [717, 137] width 121 height 22
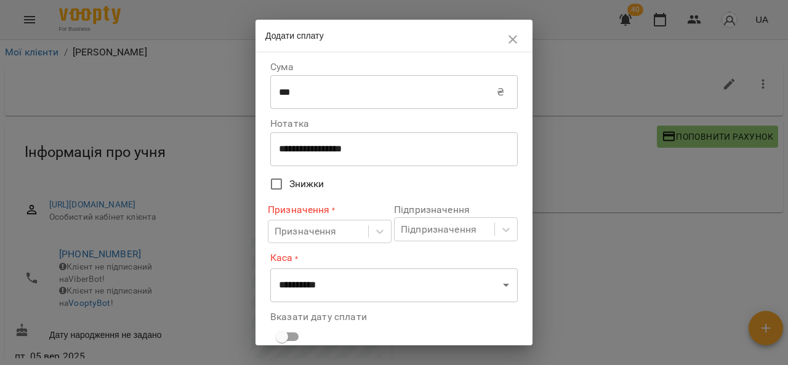
click at [361, 95] on input "***" at bounding box center [383, 92] width 227 height 34
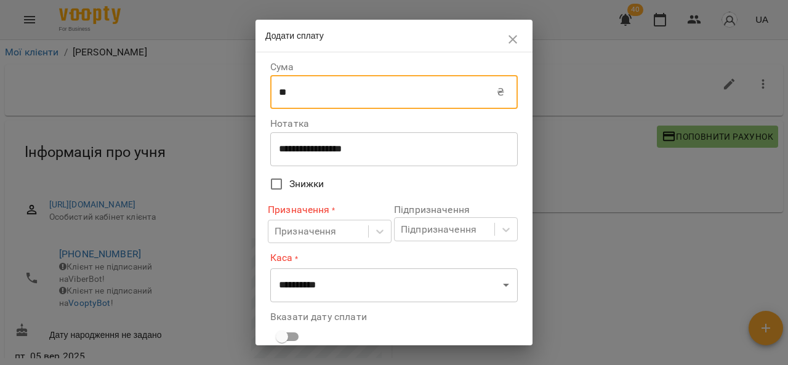
type input "*"
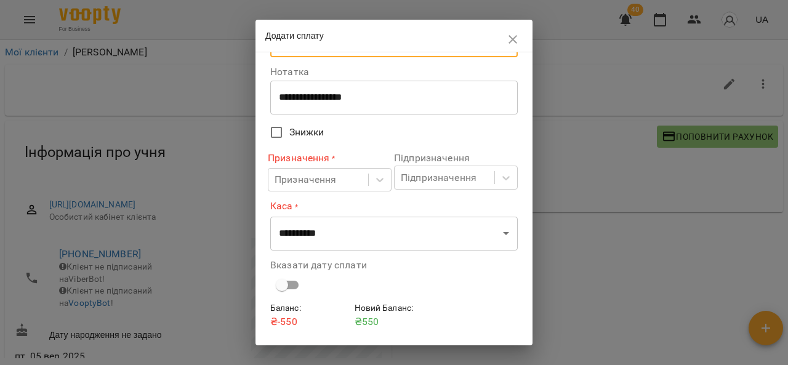
scroll to position [75, 0]
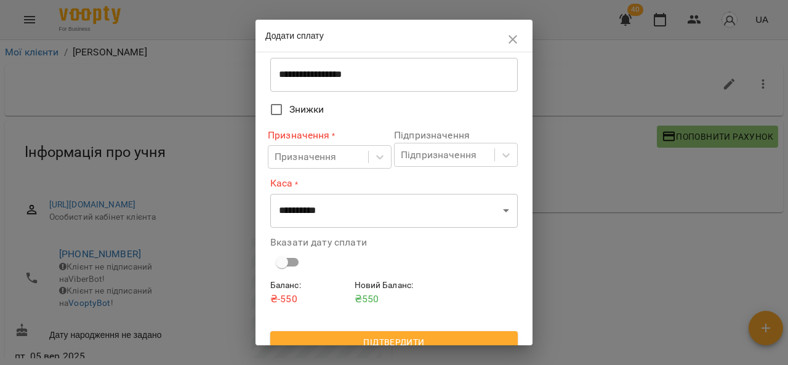
type input "****"
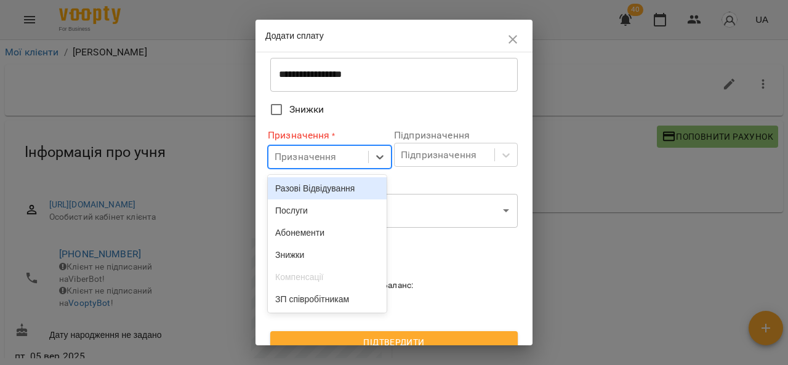
click at [330, 213] on div "Послуги" at bounding box center [327, 211] width 119 height 22
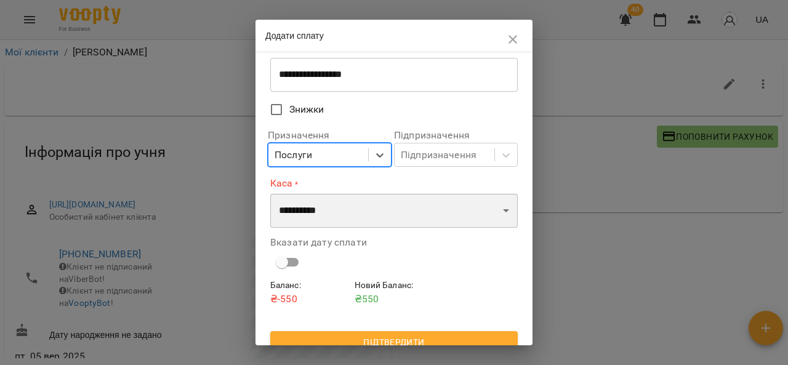
click at [342, 214] on select "**********" at bounding box center [394, 210] width 248 height 34
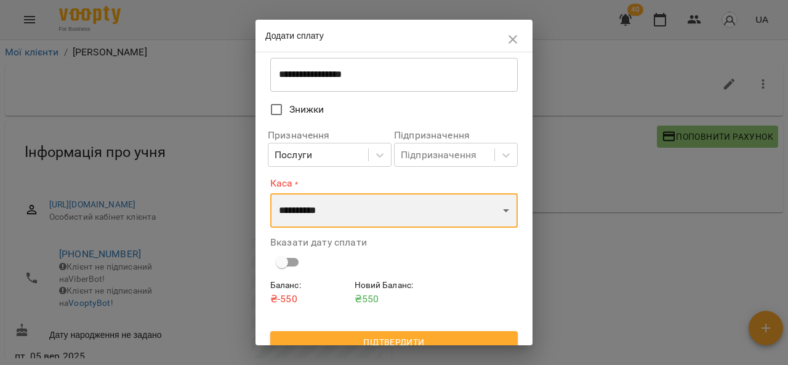
select select "****"
click at [270, 193] on select "**********" at bounding box center [394, 210] width 248 height 34
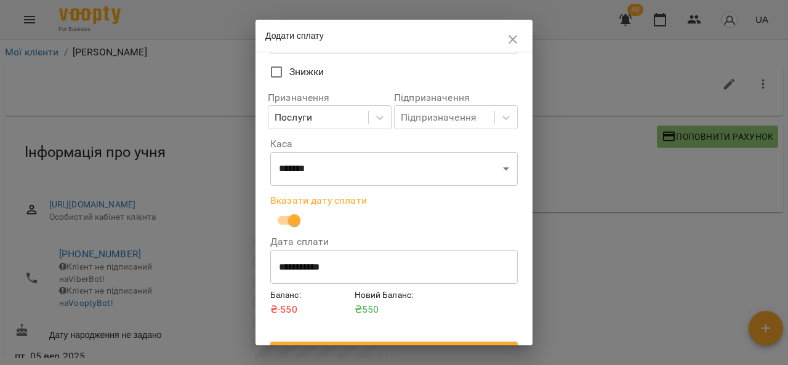
scroll to position [136, 0]
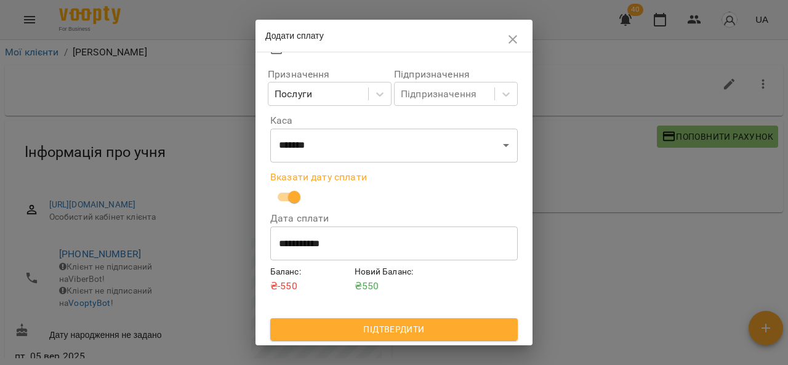
click at [347, 337] on button "Підтвердити" at bounding box center [394, 329] width 248 height 22
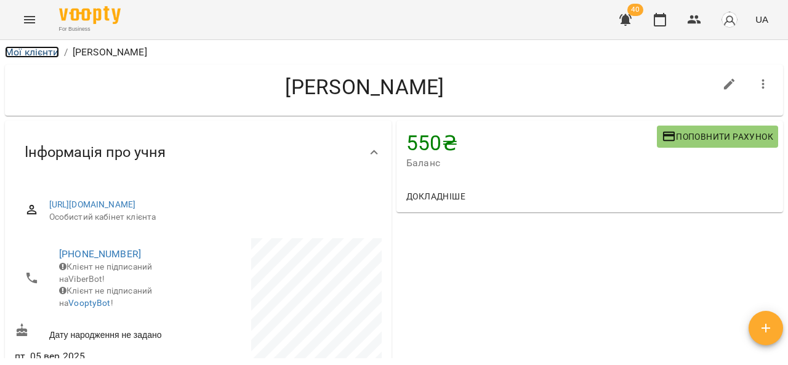
click at [31, 55] on link "Мої клієнти" at bounding box center [32, 52] width 54 height 12
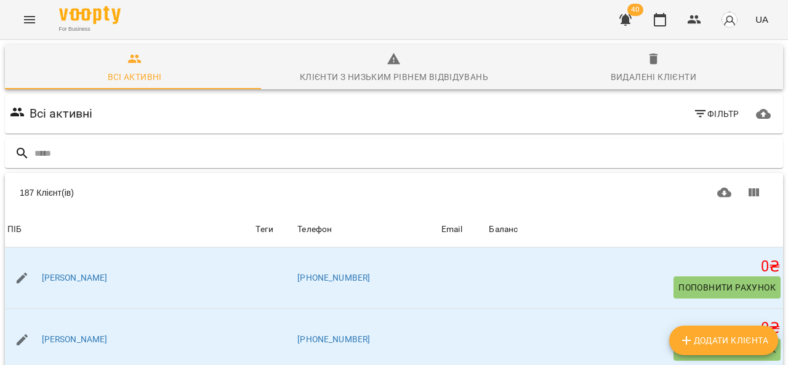
click at [22, 20] on icon "Menu" at bounding box center [29, 19] width 15 height 15
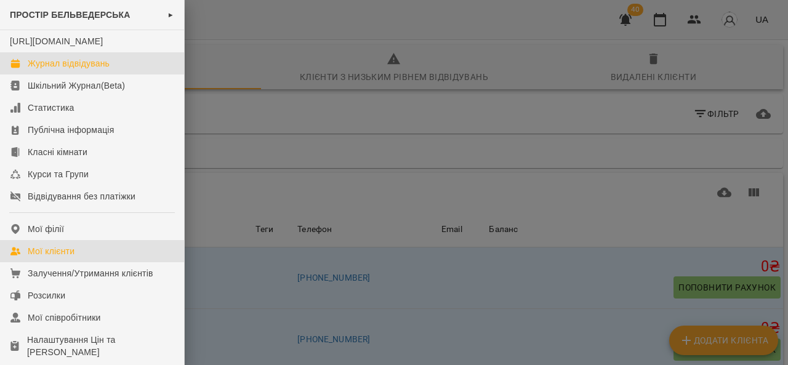
click at [78, 70] on div "Журнал відвідувань" at bounding box center [69, 63] width 82 height 12
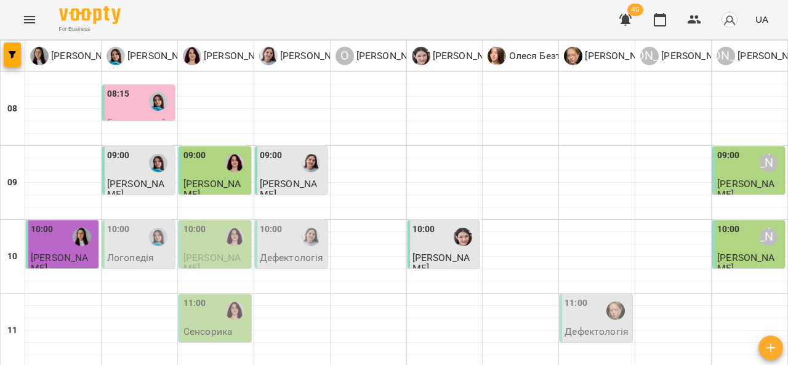
scroll to position [67, 0]
click at [221, 223] on div at bounding box center [235, 237] width 28 height 28
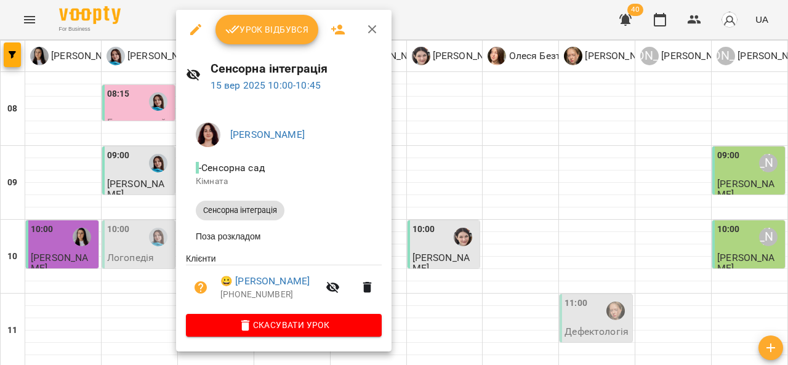
click at [288, 28] on span "Урок відбувся" at bounding box center [267, 29] width 84 height 15
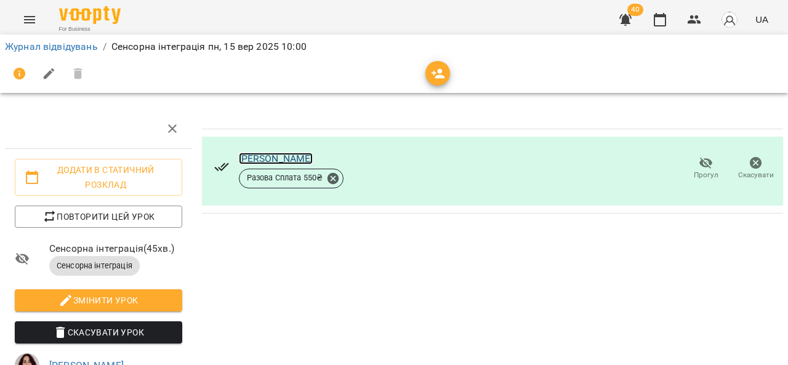
click at [275, 154] on link "[PERSON_NAME]" at bounding box center [276, 159] width 75 height 12
click at [32, 15] on icon "Menu" at bounding box center [29, 19] width 15 height 15
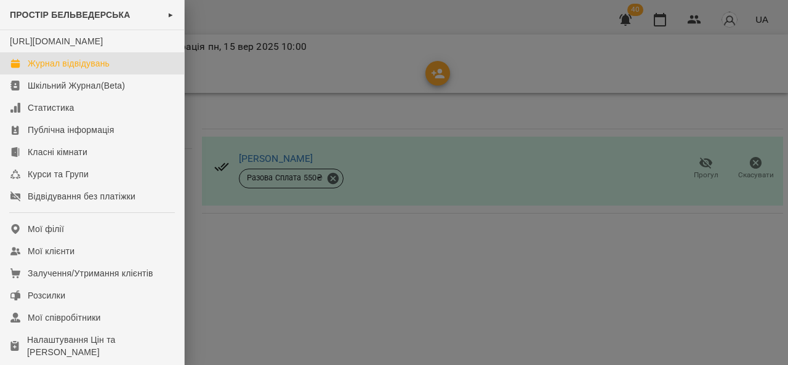
click at [87, 70] on div "Журнал відвідувань" at bounding box center [69, 63] width 82 height 12
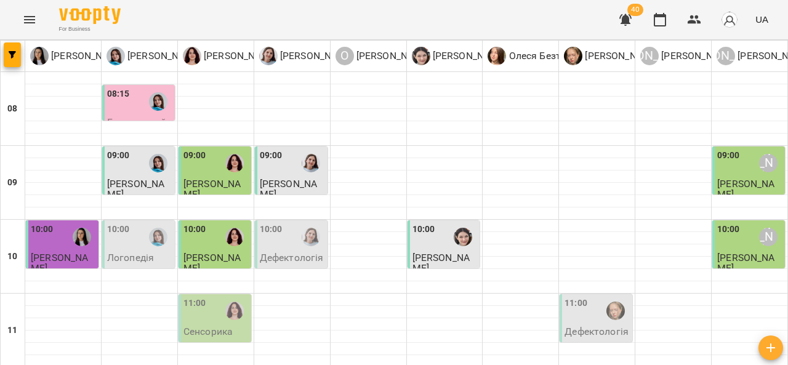
scroll to position [67, 0]
click at [282, 149] on div "09:00" at bounding box center [292, 163] width 65 height 28
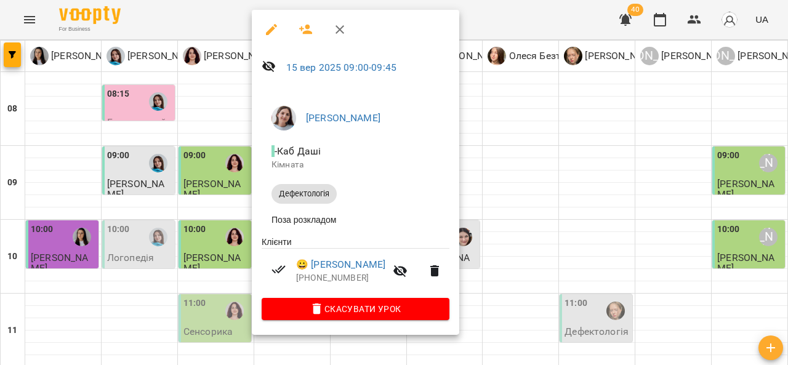
click at [525, 117] on div at bounding box center [394, 182] width 788 height 365
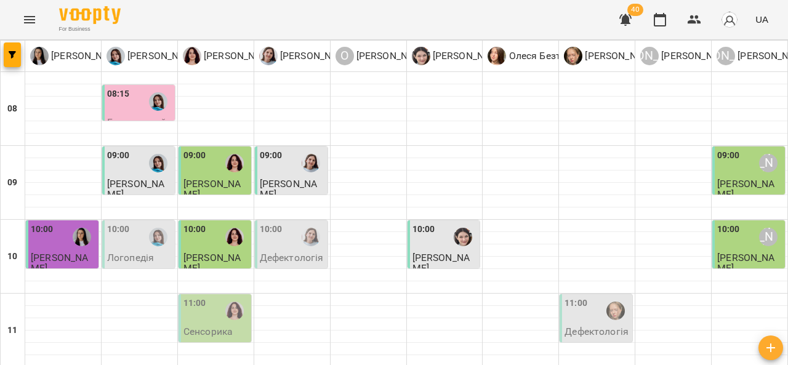
click at [217, 223] on div "10:00" at bounding box center [216, 237] width 65 height 28
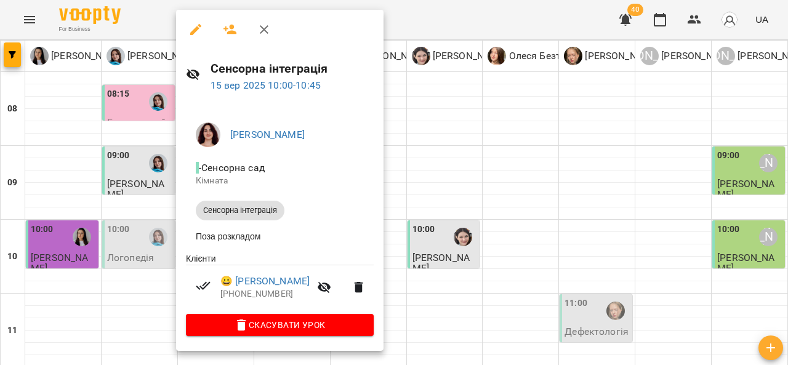
click at [507, 105] on div at bounding box center [394, 182] width 788 height 365
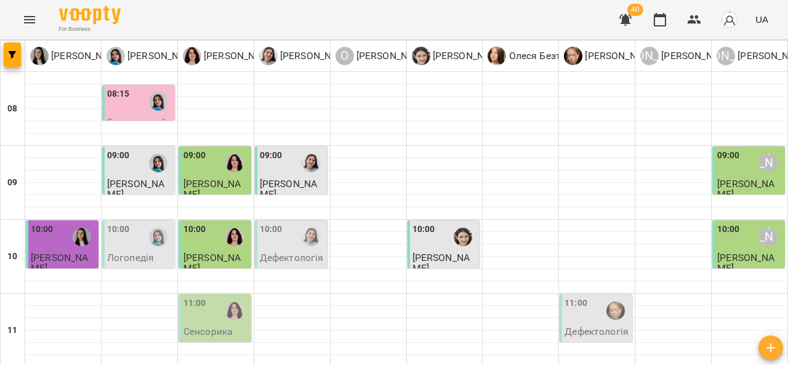
click at [147, 223] on div at bounding box center [158, 237] width 28 height 28
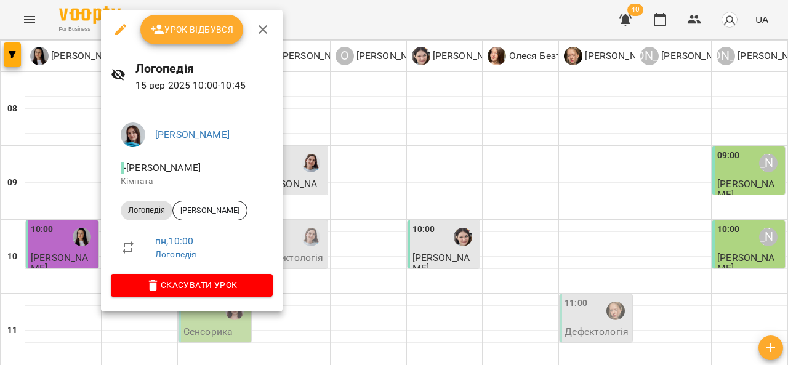
click at [349, 235] on div at bounding box center [394, 182] width 788 height 365
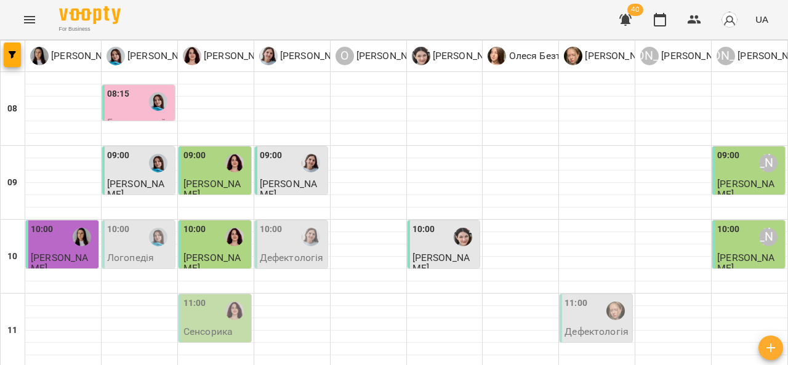
click at [449, 223] on div at bounding box center [463, 237] width 28 height 28
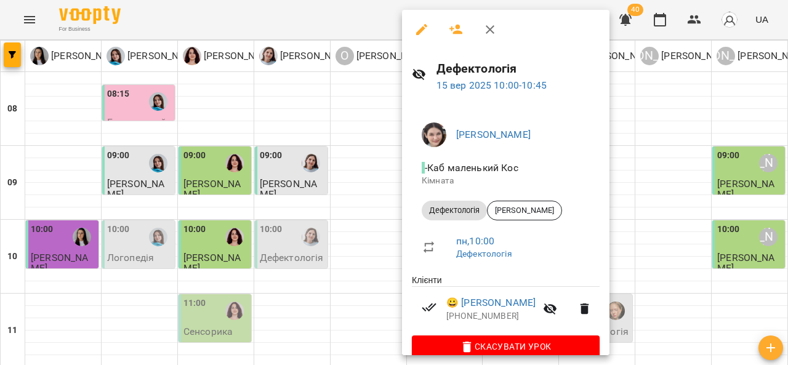
click at [352, 227] on div at bounding box center [394, 182] width 788 height 365
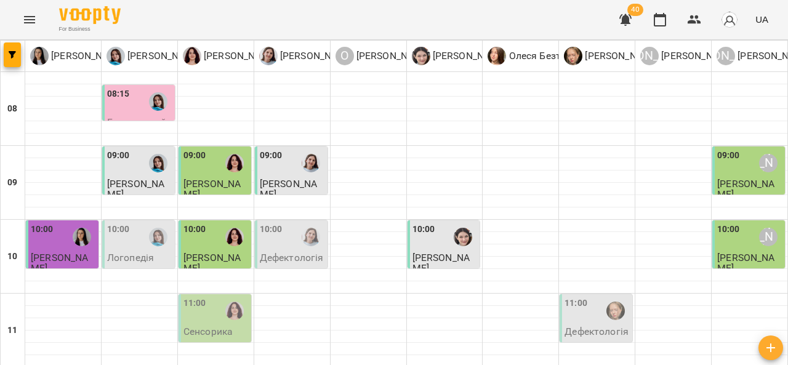
click at [137, 223] on div "10:00" at bounding box center [139, 237] width 65 height 28
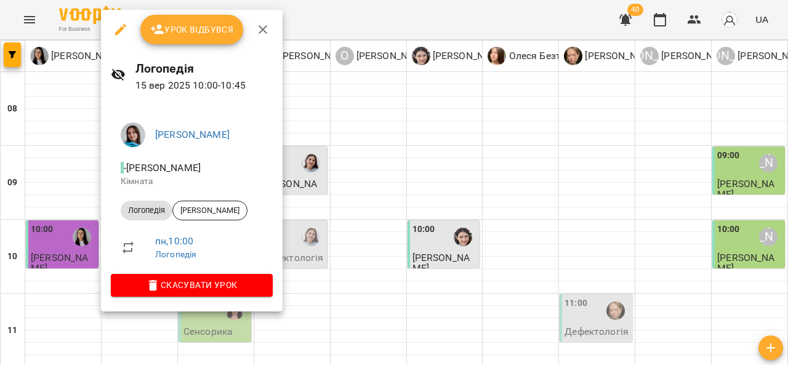
click at [349, 245] on div at bounding box center [394, 182] width 788 height 365
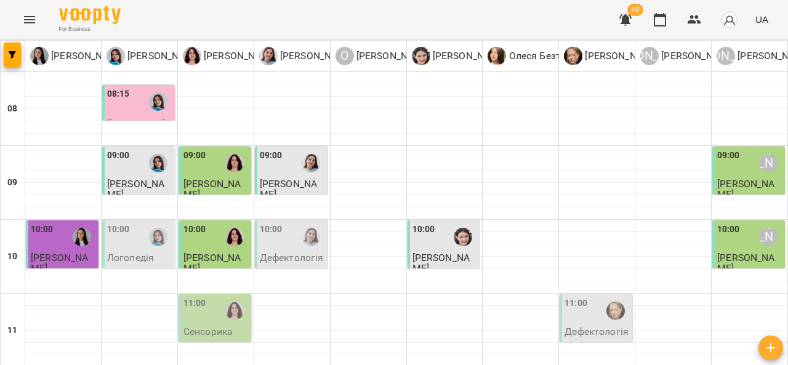
click at [227, 302] on img "Ольга Крикун" at bounding box center [234, 311] width 18 height 18
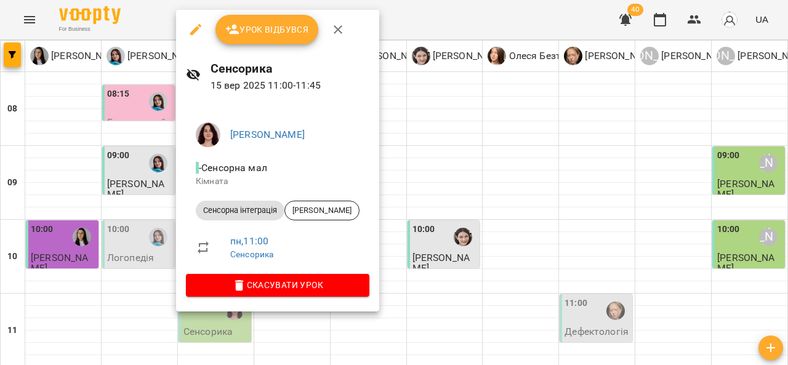
click at [407, 245] on div at bounding box center [394, 182] width 788 height 365
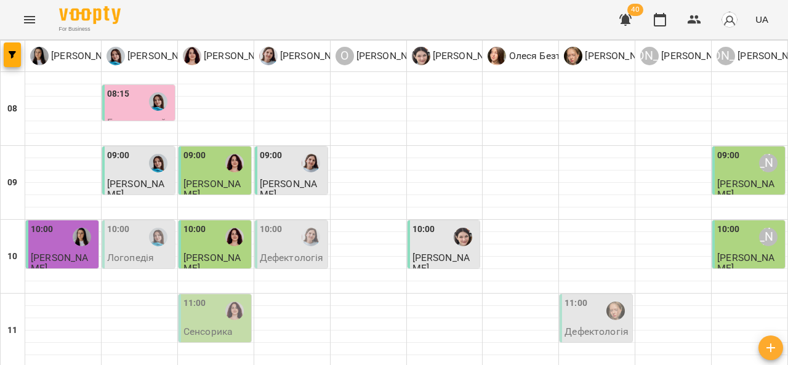
click at [580, 297] on label "11:00" at bounding box center [576, 304] width 23 height 14
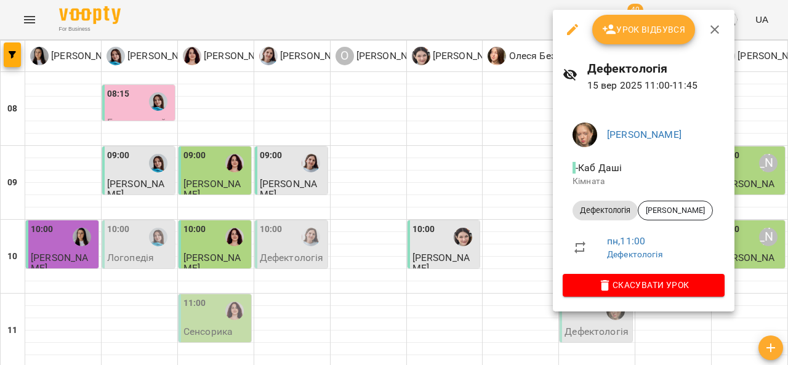
click at [444, 247] on div at bounding box center [394, 182] width 788 height 365
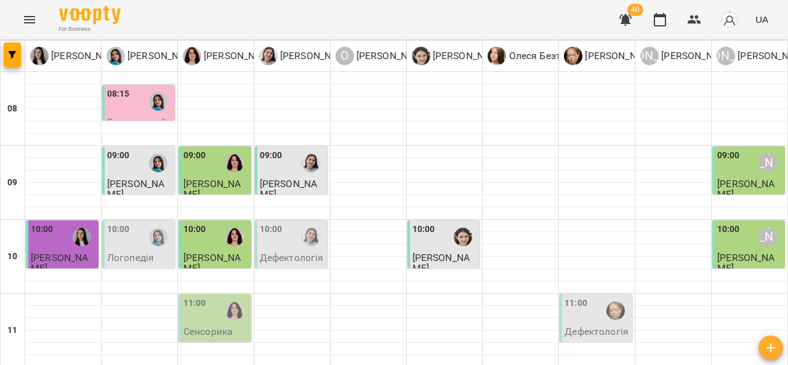
click at [282, 253] on p "Дефектологія" at bounding box center [292, 258] width 64 height 10
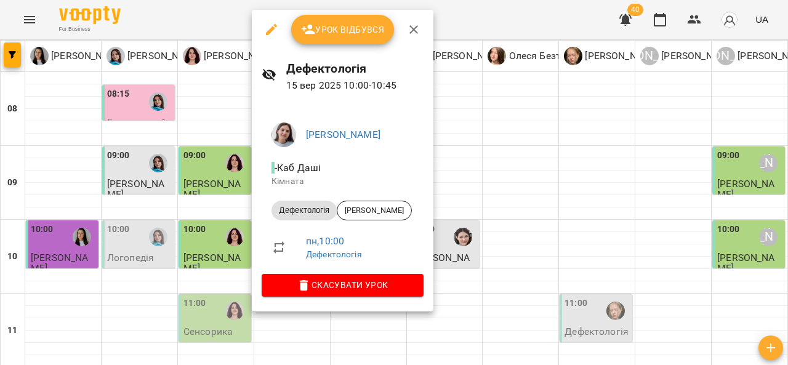
click at [470, 241] on div at bounding box center [394, 182] width 788 height 365
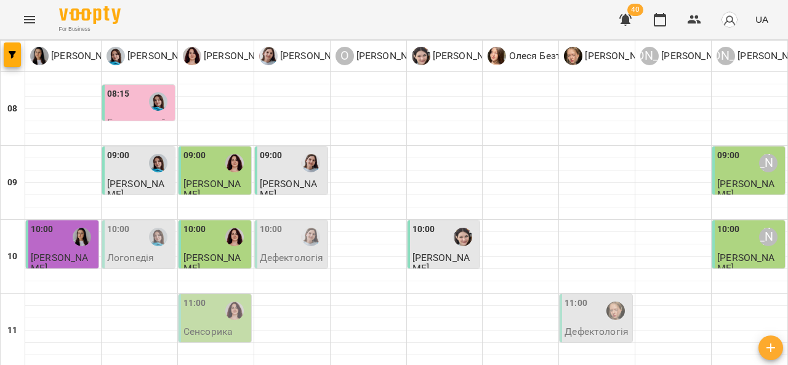
click at [140, 223] on div "10:00" at bounding box center [139, 237] width 65 height 28
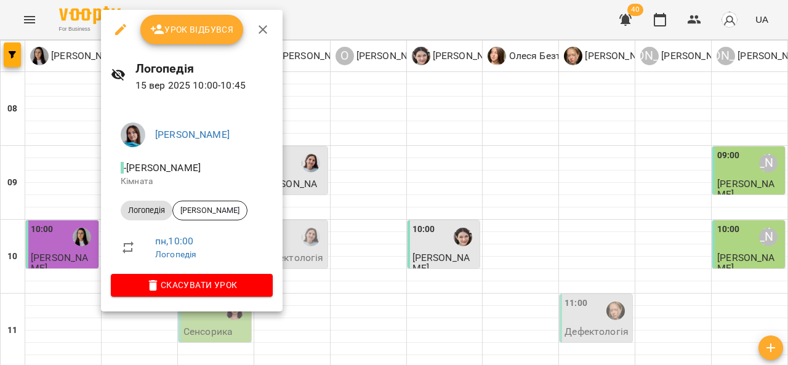
click at [140, 180] on p "Кімната" at bounding box center [192, 182] width 142 height 12
click at [349, 243] on div at bounding box center [394, 182] width 788 height 365
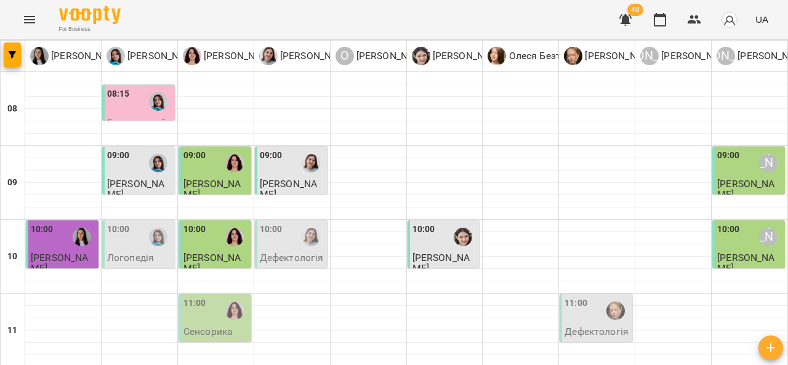
click at [288, 253] on p "Дефектологія" at bounding box center [292, 258] width 64 height 10
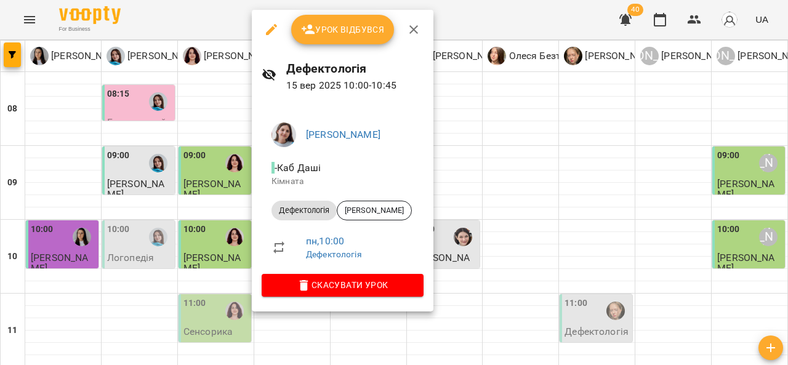
click at [460, 245] on div at bounding box center [394, 182] width 788 height 365
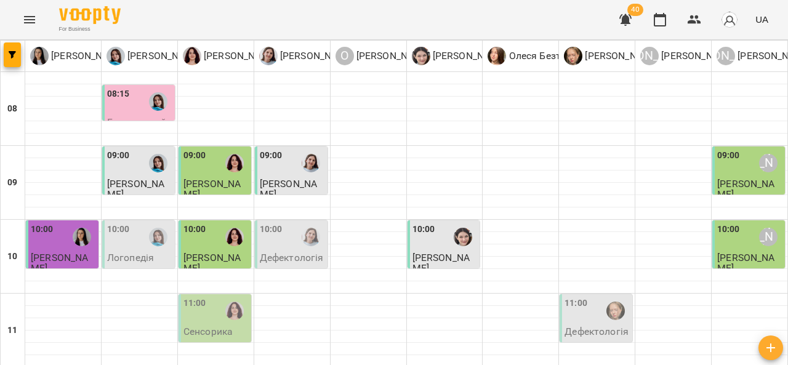
click at [138, 223] on div "10:00" at bounding box center [139, 237] width 65 height 28
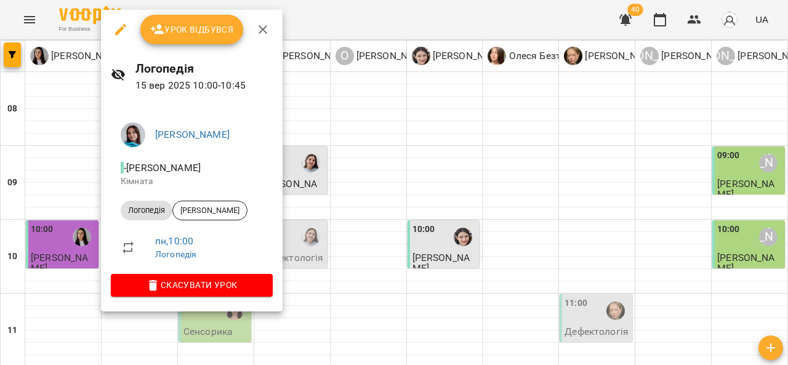
click at [381, 237] on div at bounding box center [394, 182] width 788 height 365
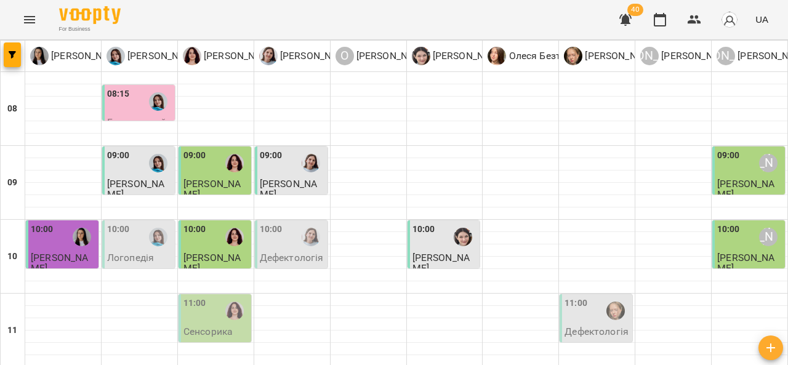
click at [224, 297] on div at bounding box center [235, 311] width 28 height 28
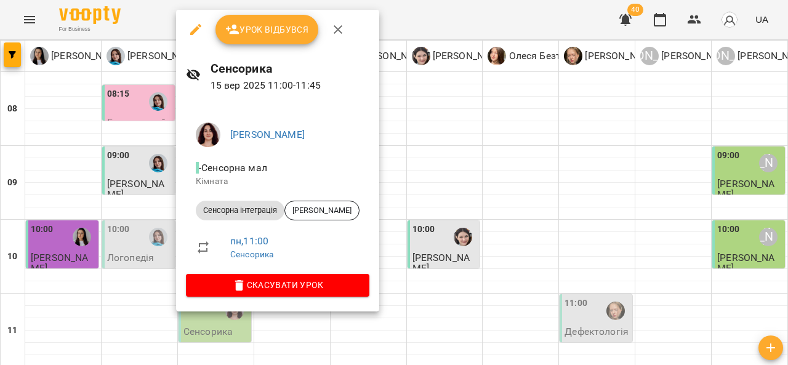
click at [413, 229] on div at bounding box center [394, 182] width 788 height 365
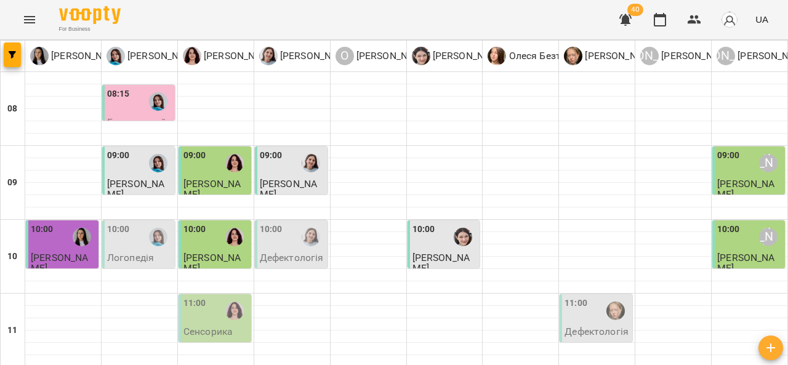
click at [449, 223] on div at bounding box center [463, 237] width 28 height 28
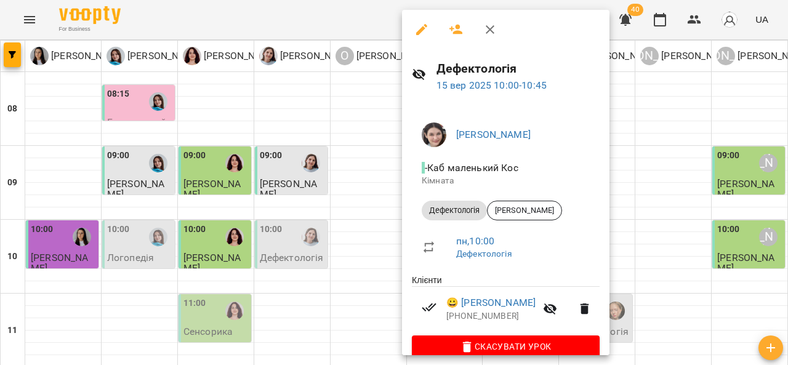
click at [657, 170] on div at bounding box center [394, 182] width 788 height 365
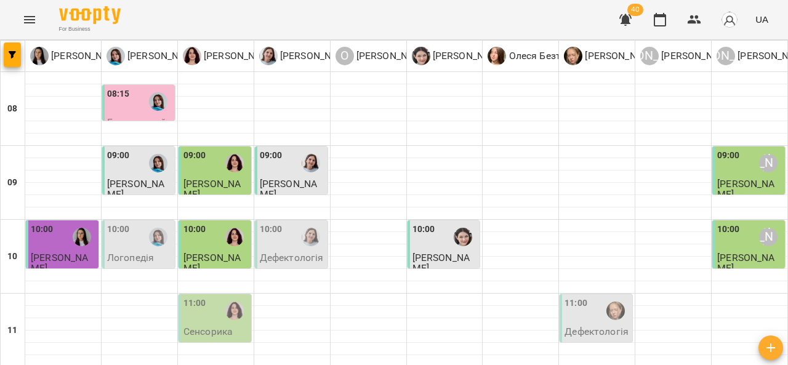
click at [724, 223] on div "10:00" at bounding box center [729, 237] width 23 height 28
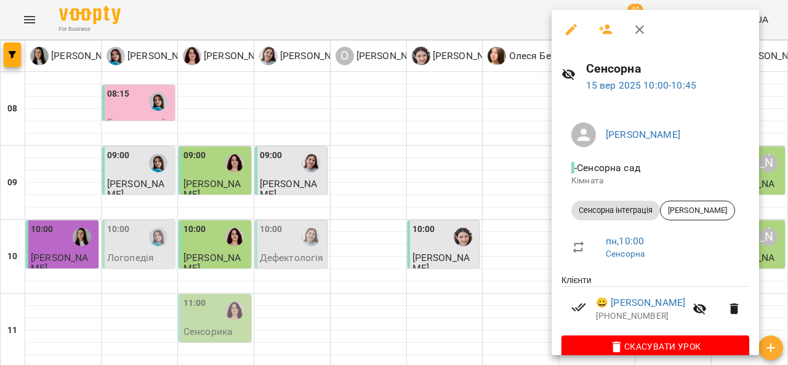
click at [455, 251] on div at bounding box center [394, 182] width 788 height 365
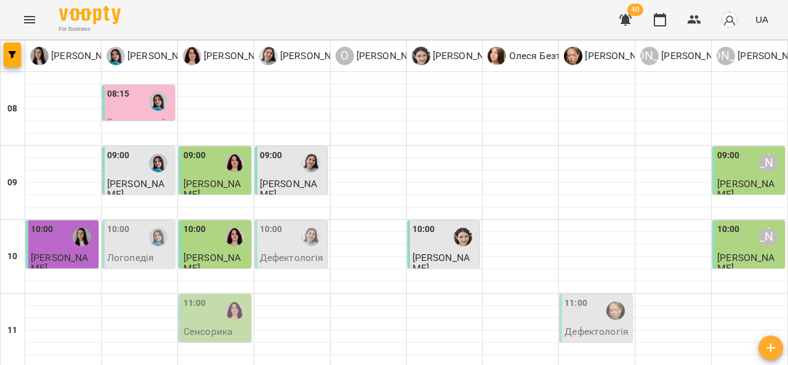
click at [602, 297] on div at bounding box center [616, 311] width 28 height 28
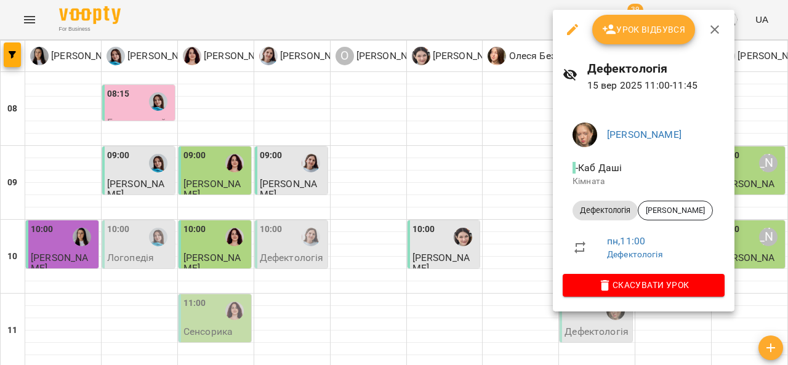
click at [363, 147] on div at bounding box center [394, 182] width 788 height 365
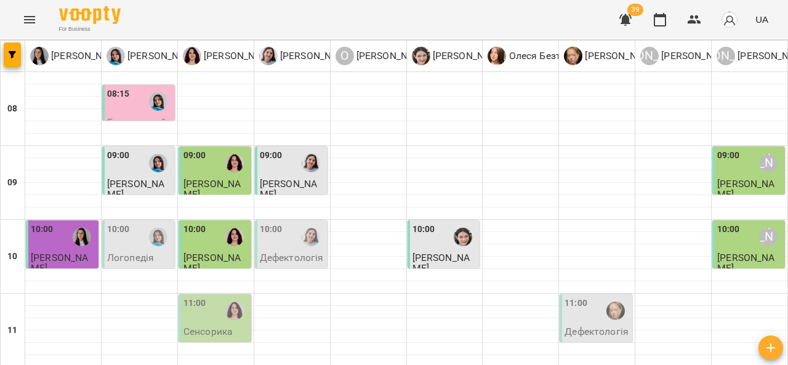
scroll to position [28, 0]
click at [292, 223] on div "10:00" at bounding box center [292, 237] width 65 height 28
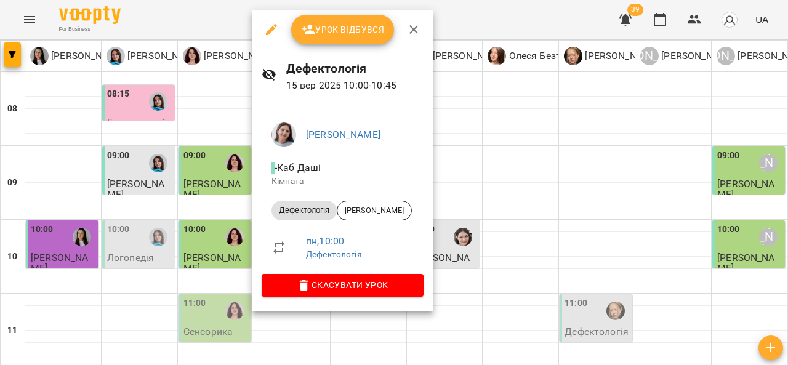
click at [482, 140] on div at bounding box center [394, 182] width 788 height 365
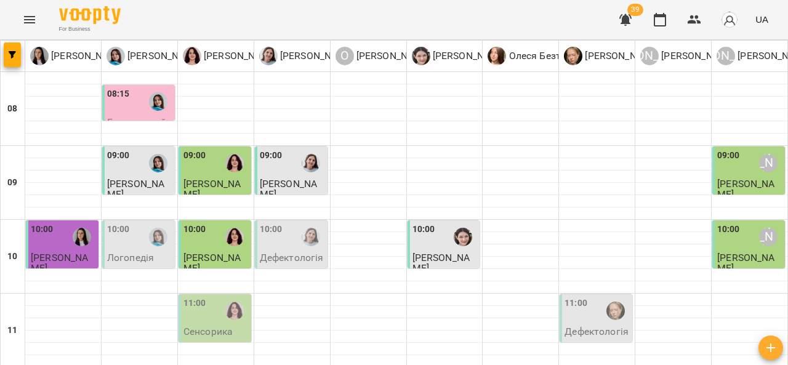
click at [304, 223] on div at bounding box center [311, 237] width 28 height 28
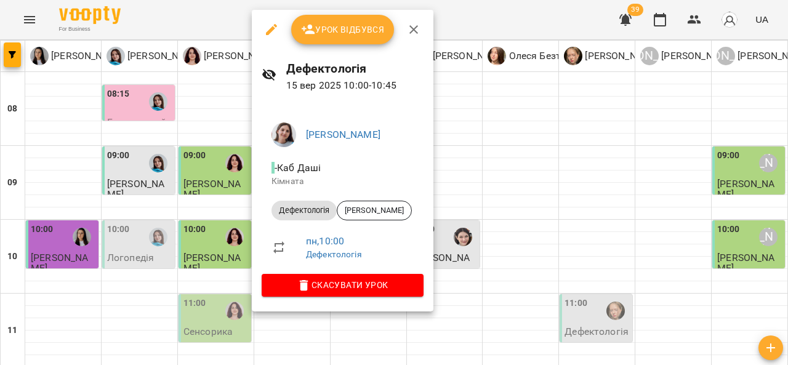
click at [467, 139] on div at bounding box center [394, 182] width 788 height 365
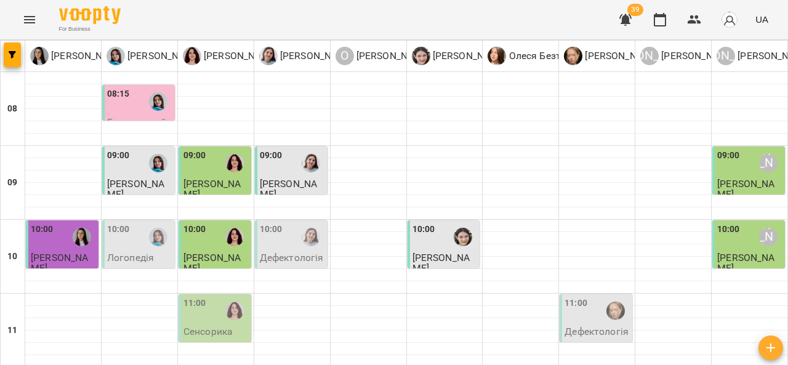
click at [291, 223] on div "10:00" at bounding box center [292, 237] width 65 height 28
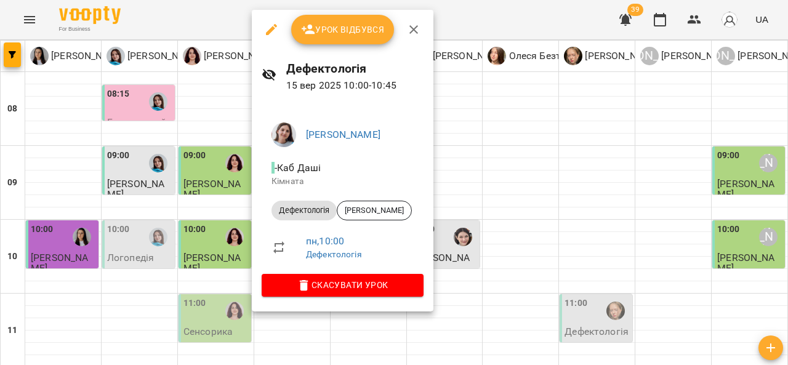
click at [344, 35] on span "Урок відбувся" at bounding box center [343, 29] width 84 height 15
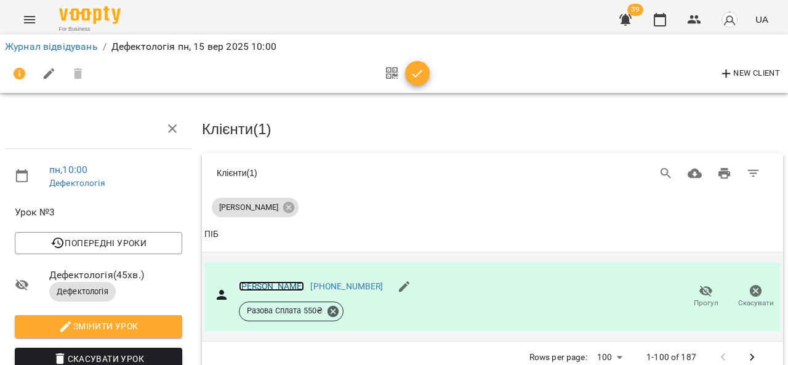
click at [281, 288] on link "[PERSON_NAME]" at bounding box center [272, 287] width 66 height 10
click at [25, 22] on icon "Menu" at bounding box center [29, 19] width 15 height 15
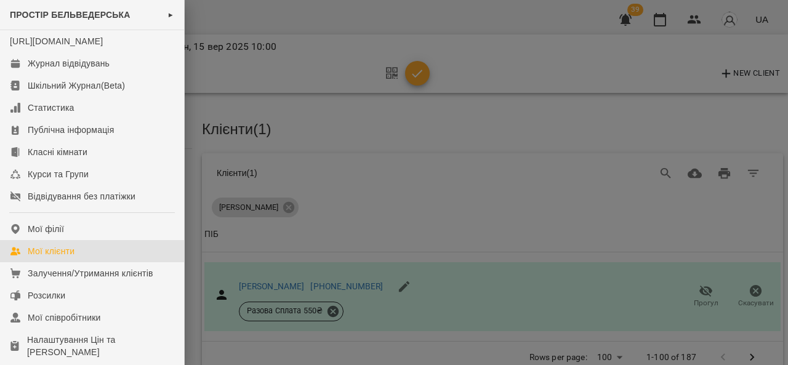
click at [74, 257] on div "Мої клієнти" at bounding box center [51, 251] width 47 height 12
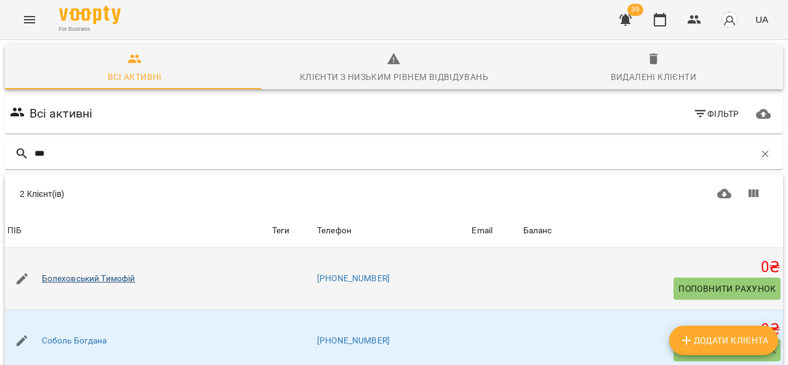
type input "***"
click at [82, 283] on link "Болеховський Тимофій" at bounding box center [89, 279] width 94 height 12
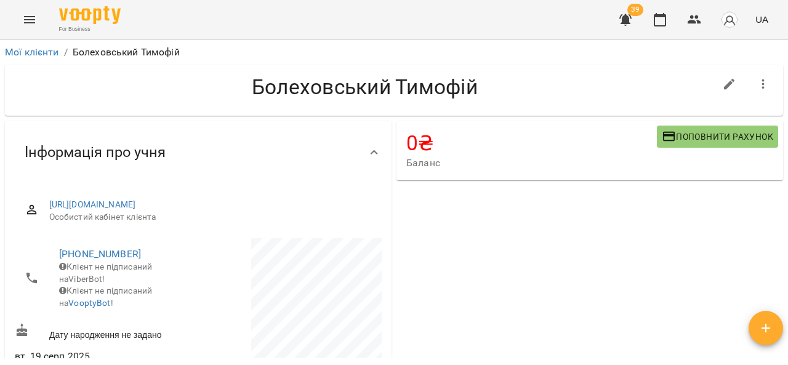
drag, startPoint x: 786, startPoint y: 62, endPoint x: 788, endPoint y: 102, distance: 39.5
click at [788, 102] on div "Мої клієнти / Болеховський Тимофій Болеховський Тимофій 0 ₴ Баланс Поповнити ра…" at bounding box center [394, 222] width 788 height 365
drag, startPoint x: 788, startPoint y: 102, endPoint x: 781, endPoint y: 96, distance: 8.8
click at [781, 96] on div "Мої клієнти / Болеховський Тимофій Болеховський Тимофій 0 ₴ Баланс Поповнити ра…" at bounding box center [394, 222] width 788 height 365
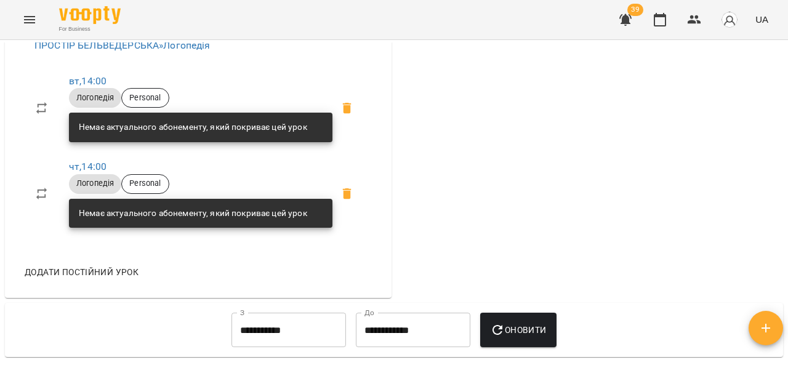
scroll to position [708, 0]
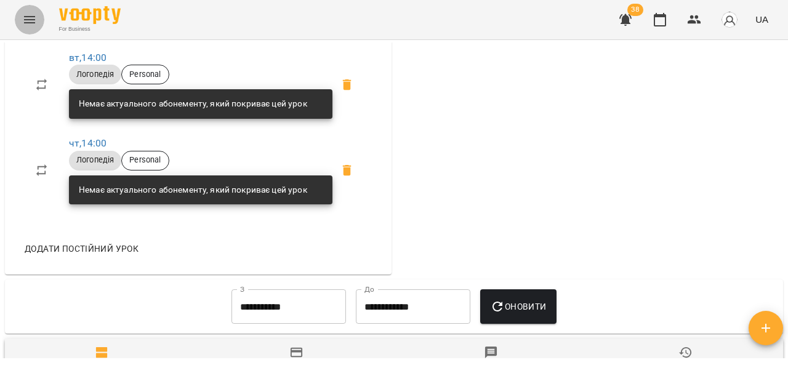
click at [19, 17] on button "Menu" at bounding box center [30, 20] width 30 height 30
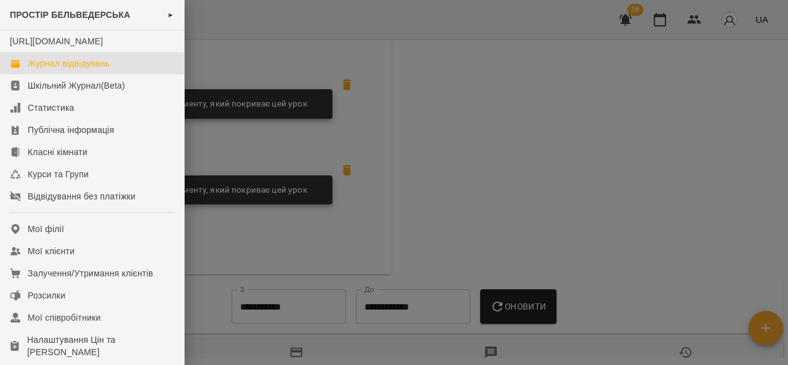
click at [86, 70] on div "Журнал відвідувань" at bounding box center [69, 63] width 82 height 12
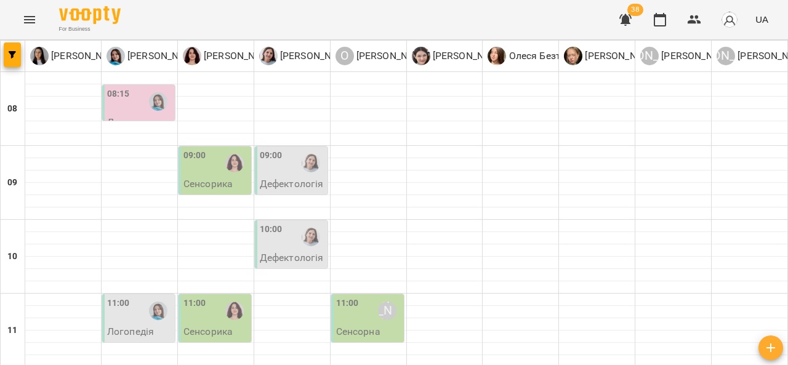
scroll to position [158, 0]
click at [137, 297] on div "11:00" at bounding box center [139, 311] width 65 height 28
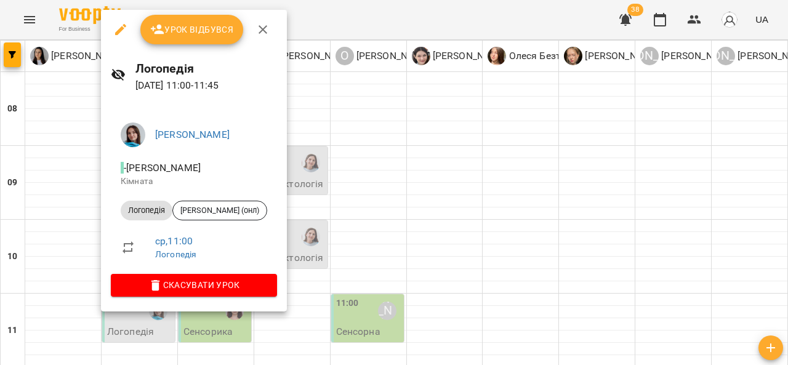
click at [68, 153] on div at bounding box center [394, 182] width 788 height 365
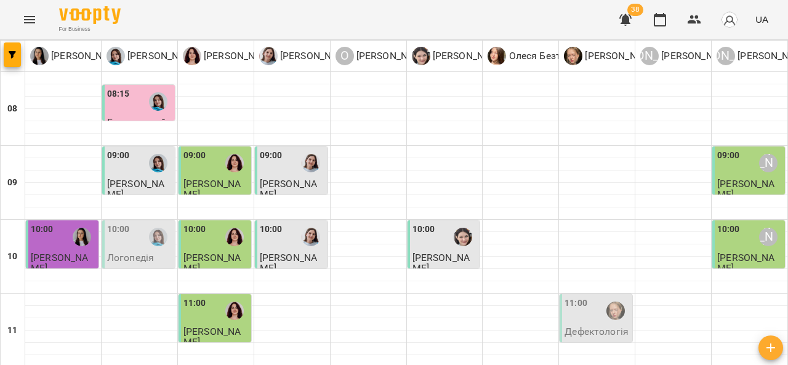
scroll to position [217, 0]
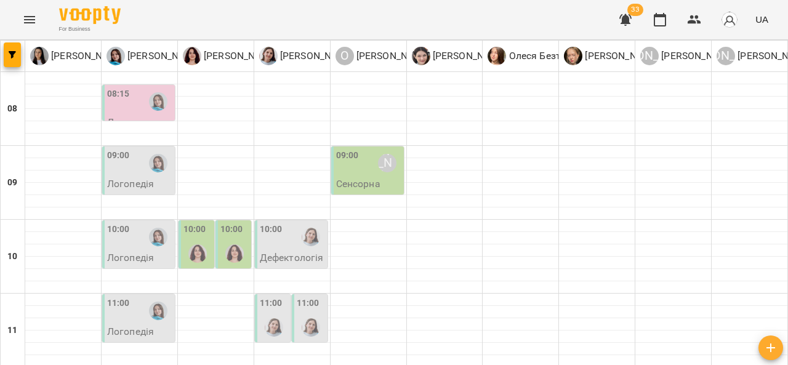
scroll to position [0, 0]
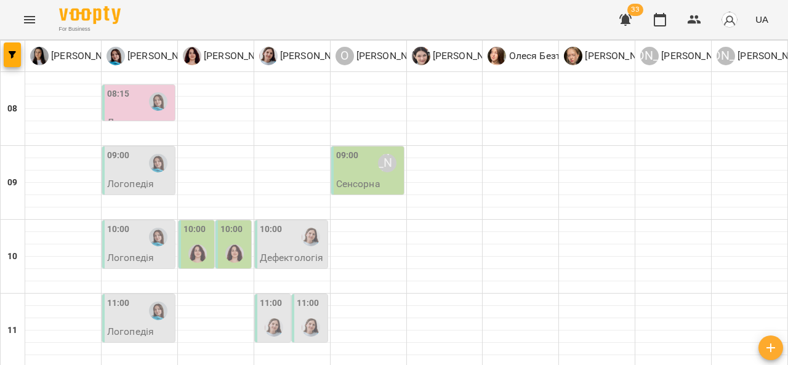
click at [136, 108] on div "08:15" at bounding box center [139, 101] width 65 height 28
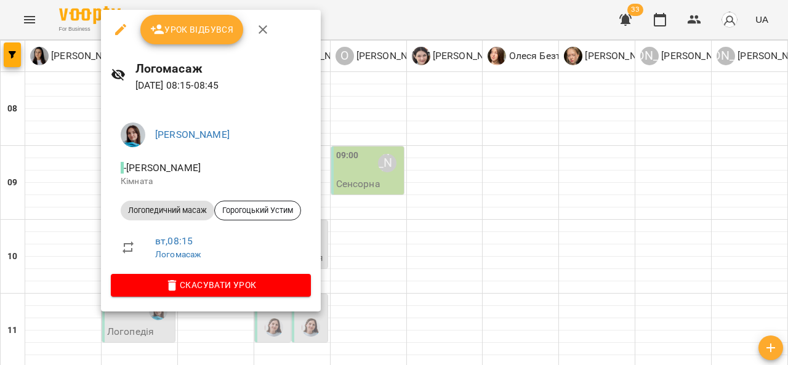
click at [265, 31] on icon "button" at bounding box center [263, 29] width 15 height 15
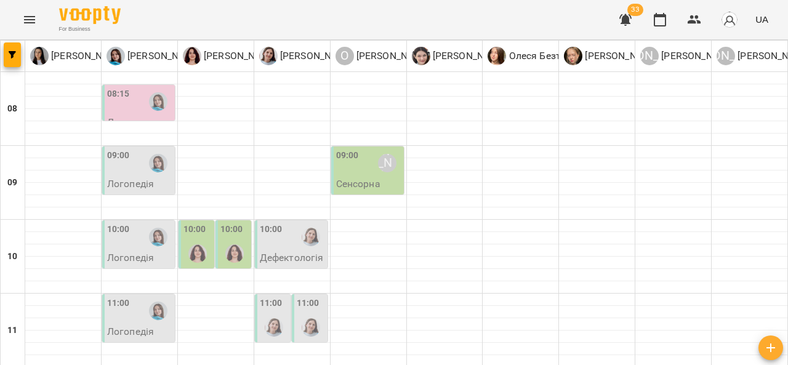
click at [137, 169] on div "09:00" at bounding box center [139, 163] width 65 height 28
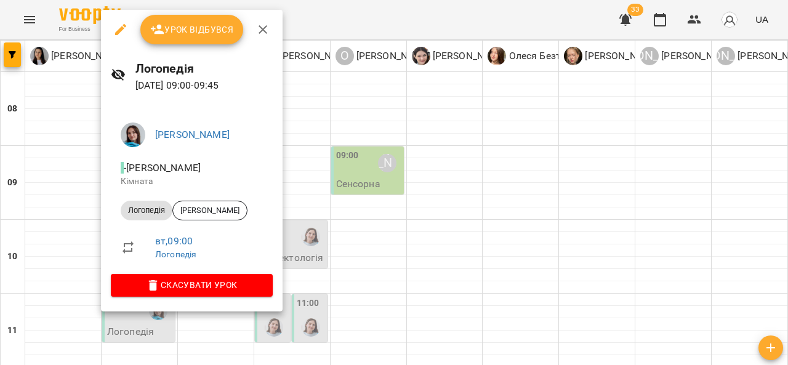
click at [359, 177] on div at bounding box center [394, 182] width 788 height 365
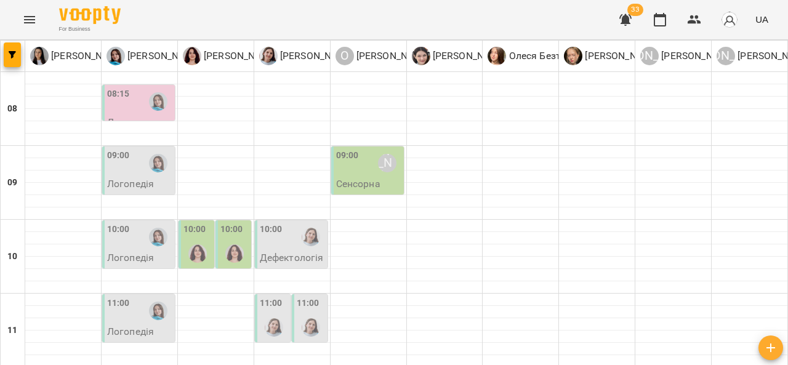
click at [359, 177] on div "09:00 Олександр Шикін" at bounding box center [368, 164] width 65 height 30
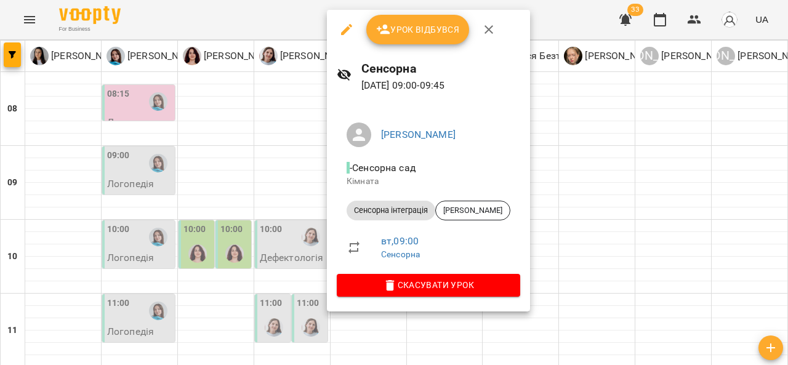
click at [147, 247] on div at bounding box center [394, 182] width 788 height 365
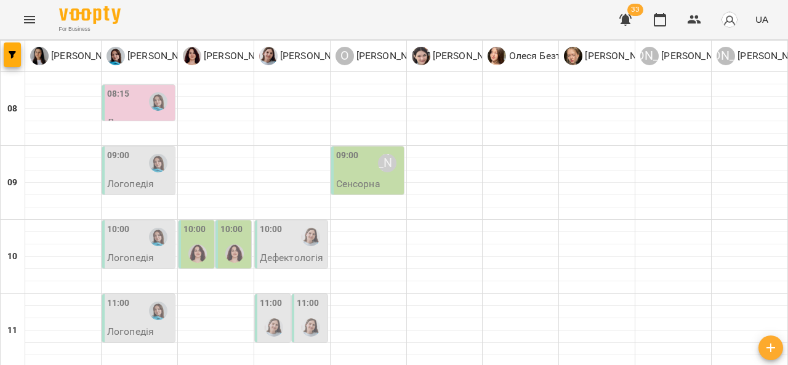
click at [128, 246] on div "10:00" at bounding box center [139, 237] width 65 height 28
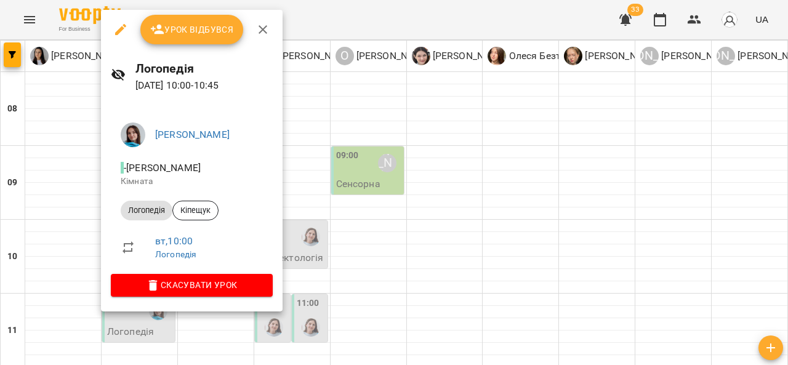
click at [77, 203] on div at bounding box center [394, 182] width 788 height 365
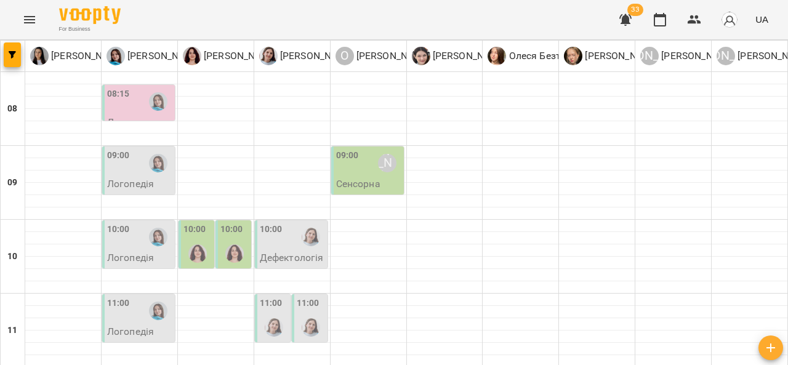
click at [131, 261] on p "Логопедія" at bounding box center [130, 258] width 47 height 10
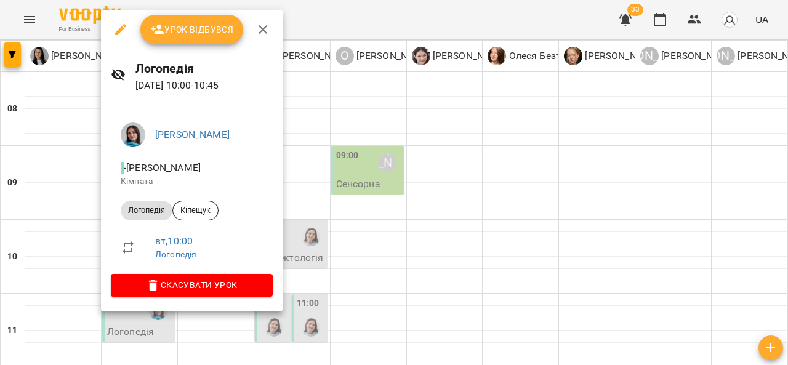
click at [307, 179] on div at bounding box center [394, 182] width 788 height 365
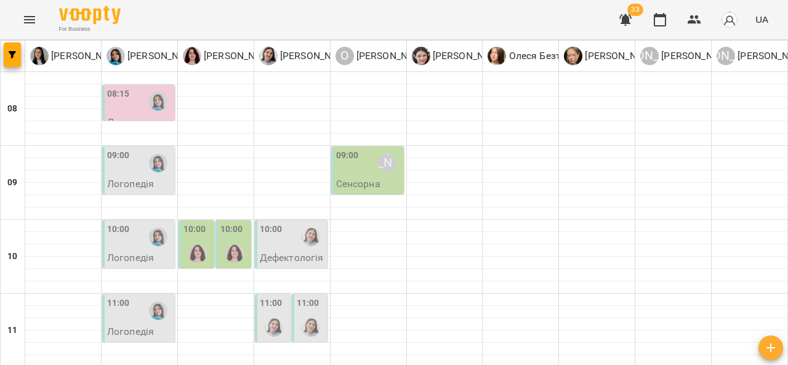
click at [205, 245] on div at bounding box center [198, 254] width 28 height 28
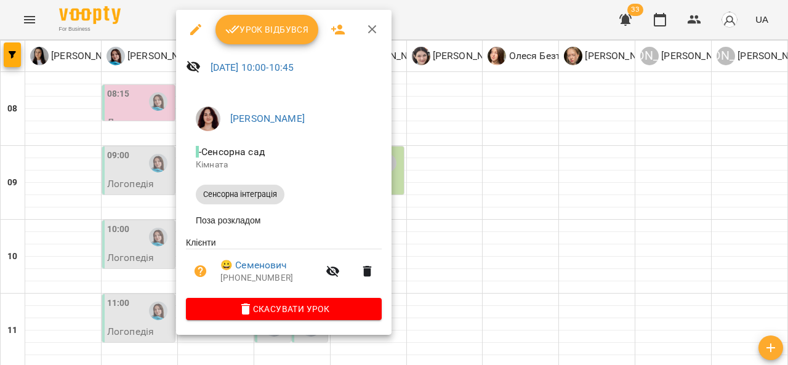
click at [452, 241] on div at bounding box center [394, 182] width 788 height 365
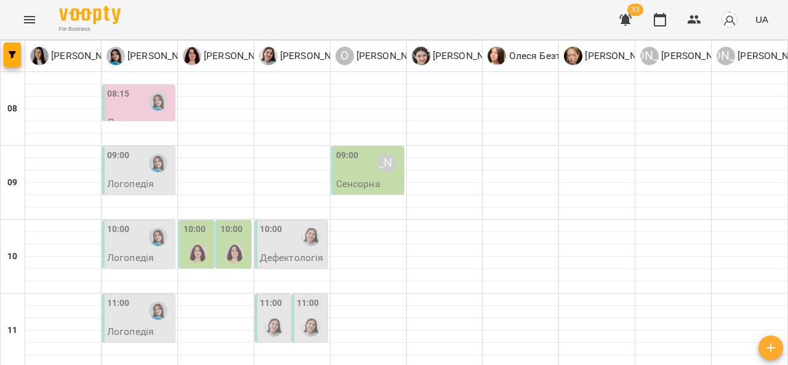
click at [230, 243] on div at bounding box center [235, 254] width 28 height 28
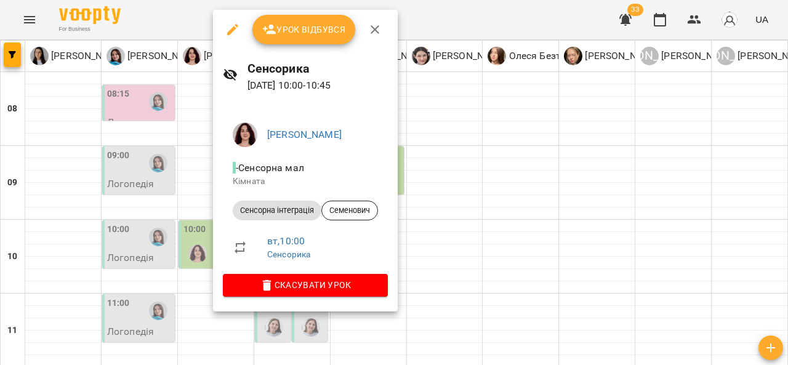
click at [493, 245] on div at bounding box center [394, 182] width 788 height 365
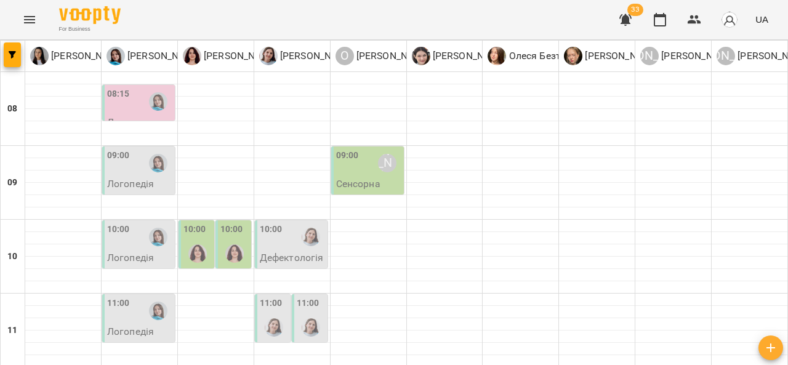
click at [303, 249] on div at bounding box center [311, 237] width 28 height 28
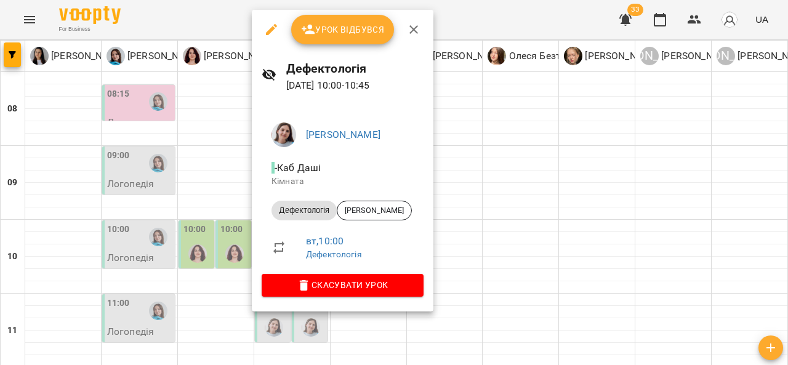
click at [518, 184] on div at bounding box center [394, 182] width 788 height 365
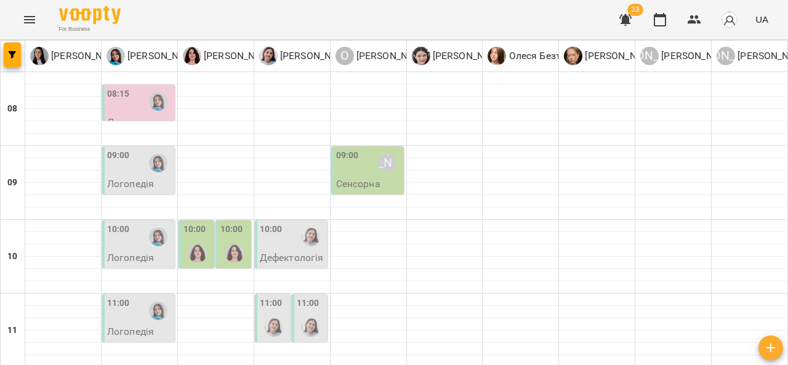
click at [297, 238] on div at bounding box center [311, 237] width 28 height 28
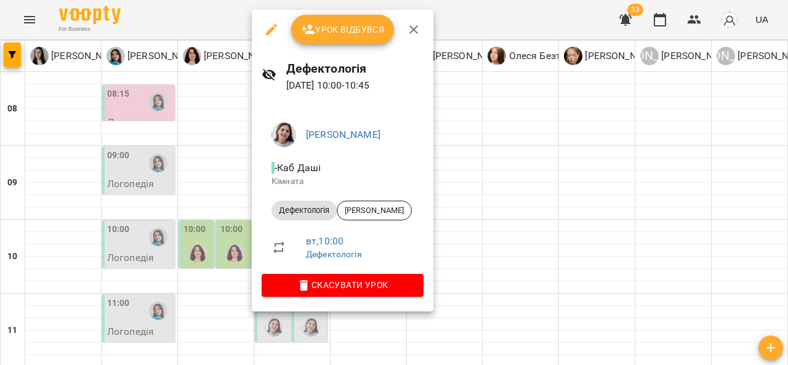
click at [521, 197] on div at bounding box center [394, 182] width 788 height 365
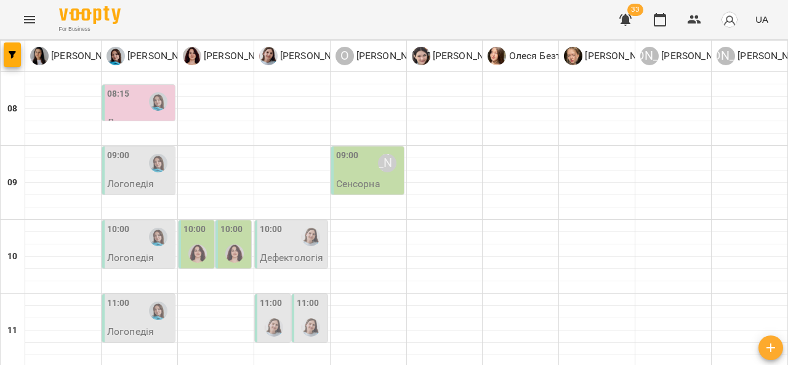
scroll to position [155, 0]
click at [132, 297] on div "11:00" at bounding box center [139, 311] width 65 height 28
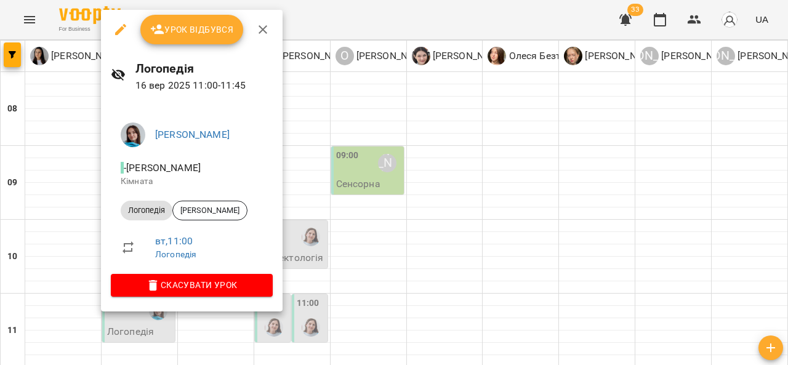
click at [437, 215] on div at bounding box center [394, 182] width 788 height 365
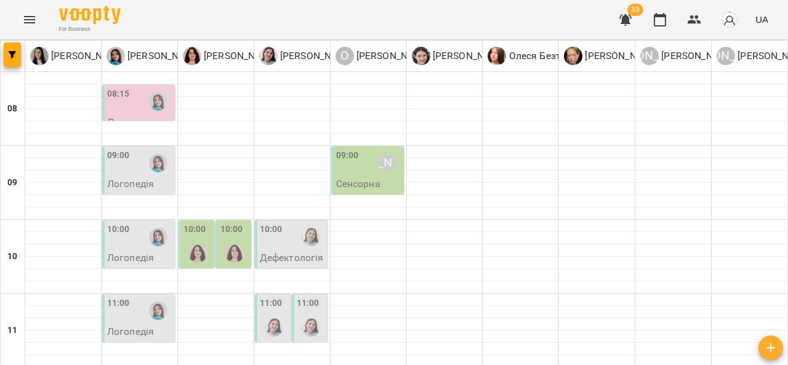
click at [144, 297] on div at bounding box center [158, 311] width 28 height 28
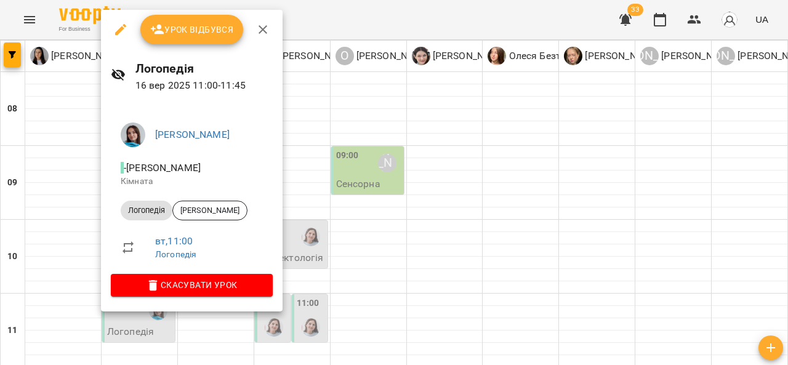
click at [419, 205] on div at bounding box center [394, 182] width 788 height 365
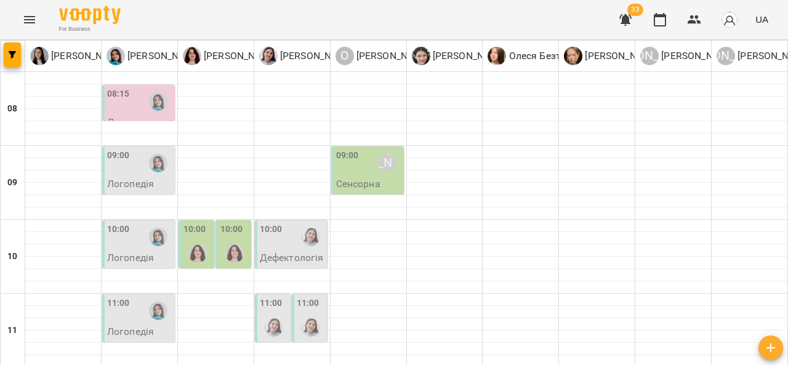
click at [260, 314] on div at bounding box center [274, 328] width 28 height 28
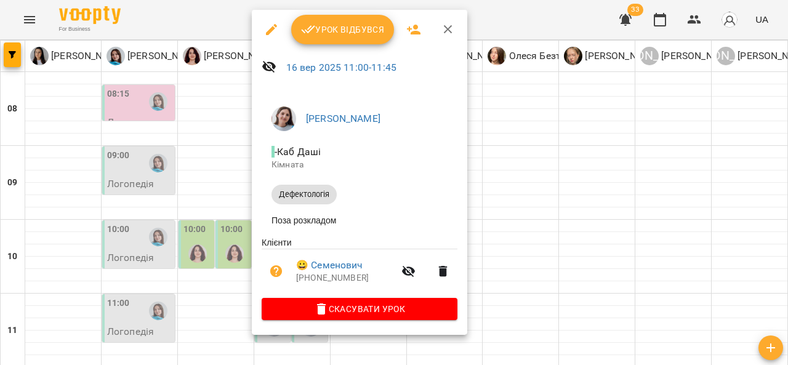
click at [514, 221] on div at bounding box center [394, 182] width 788 height 365
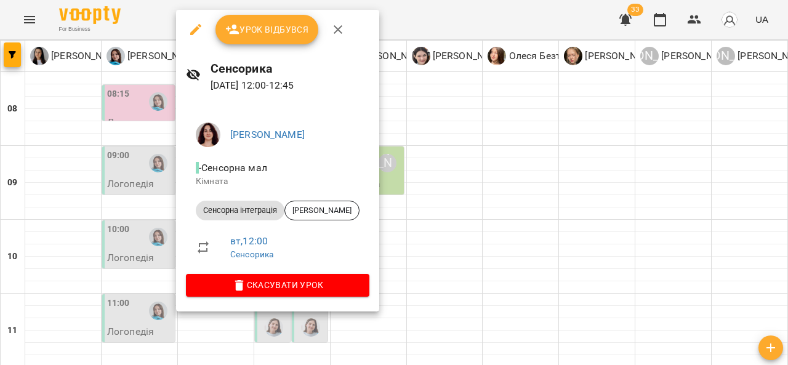
click at [447, 182] on div at bounding box center [394, 182] width 788 height 365
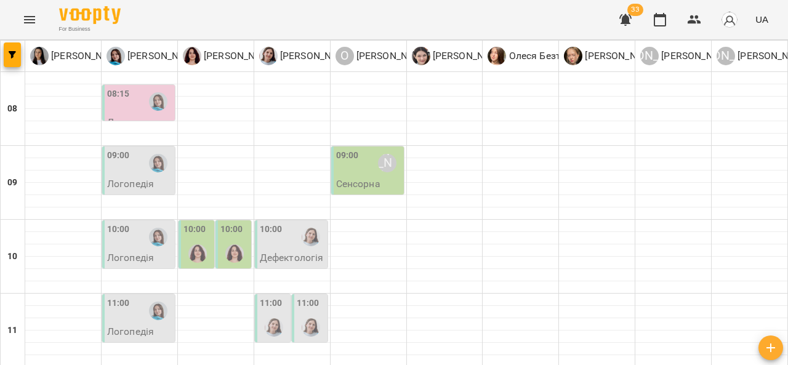
scroll to position [280, 0]
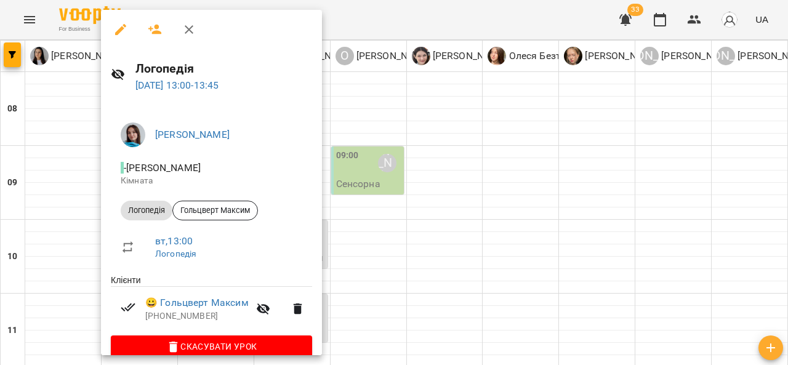
click at [352, 199] on div at bounding box center [394, 182] width 788 height 365
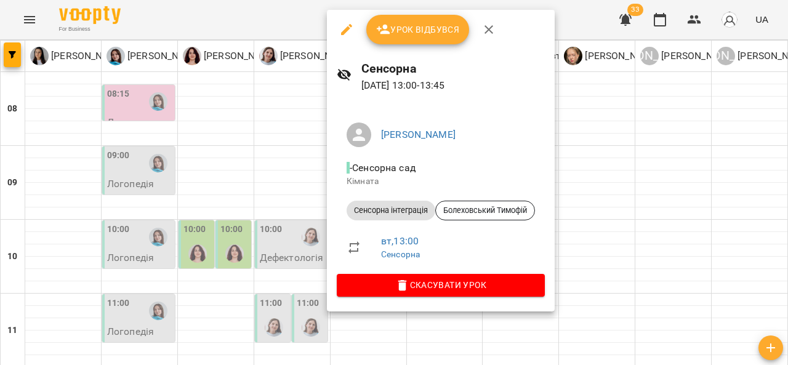
click at [265, 221] on div at bounding box center [394, 182] width 788 height 365
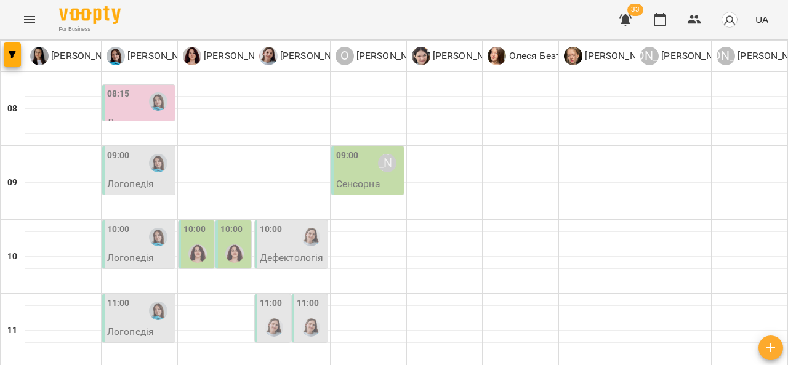
scroll to position [336, 0]
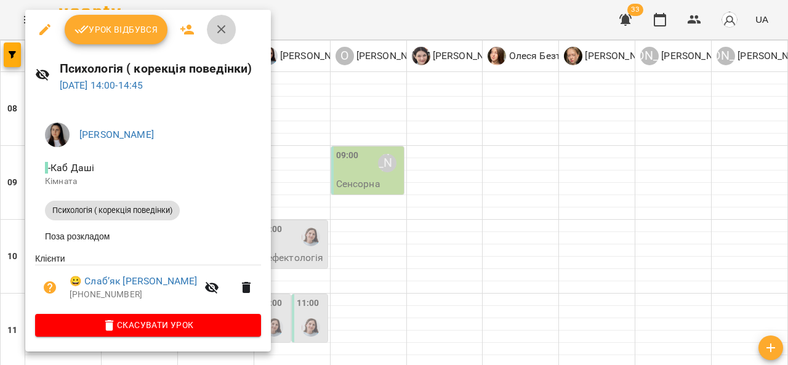
click at [227, 30] on icon "button" at bounding box center [221, 29] width 15 height 15
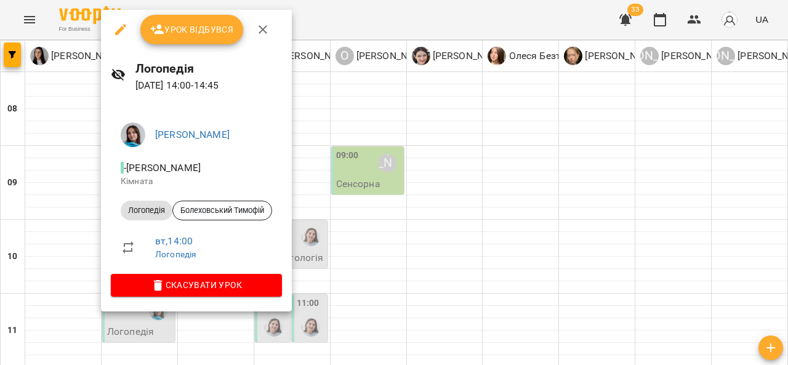
click at [326, 235] on div at bounding box center [394, 182] width 788 height 365
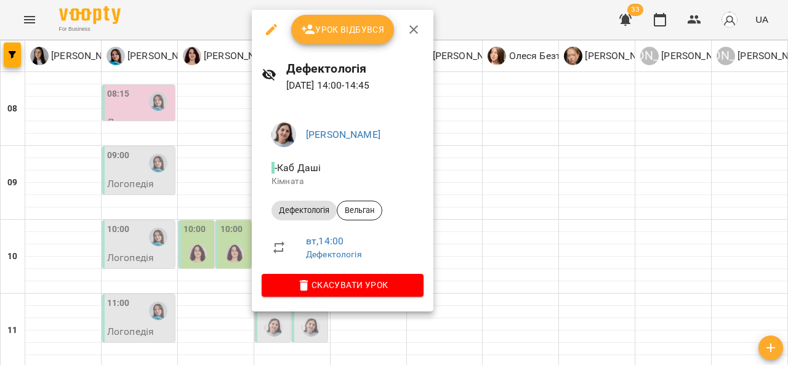
click at [583, 209] on div at bounding box center [394, 182] width 788 height 365
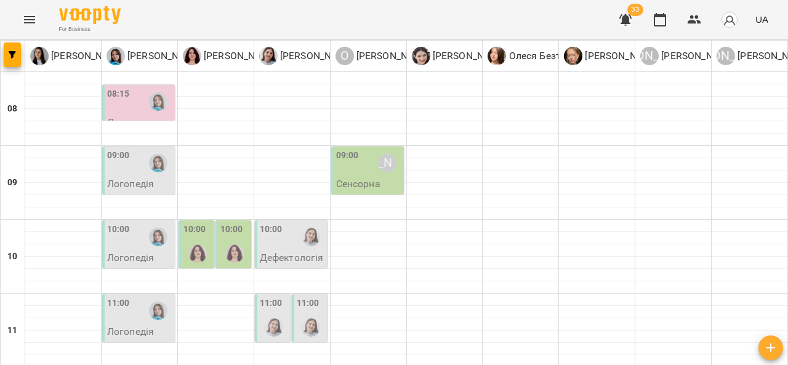
scroll to position [398, 0]
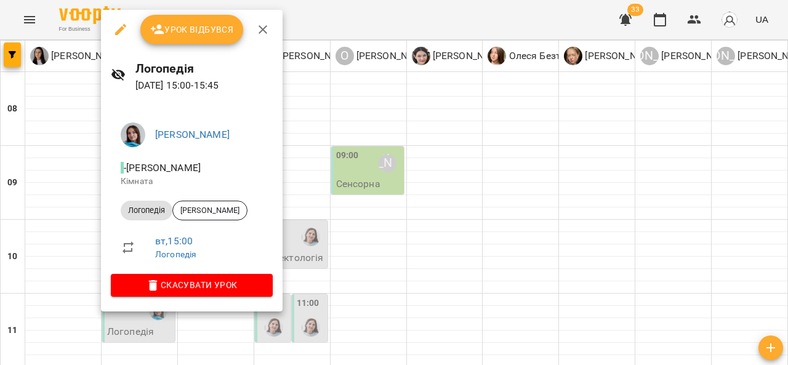
click at [439, 221] on div at bounding box center [394, 182] width 788 height 365
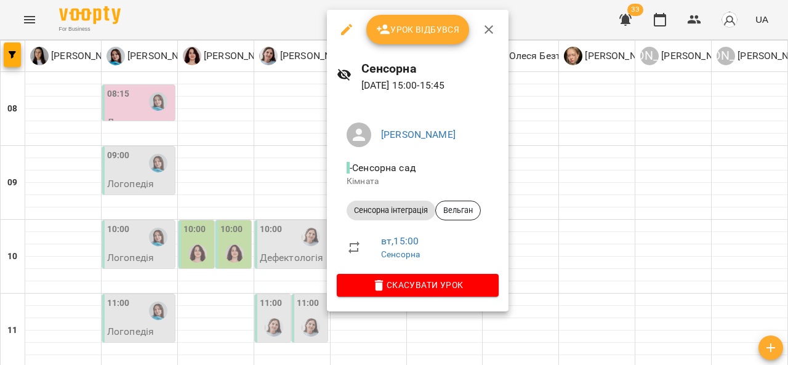
click at [280, 232] on div at bounding box center [394, 182] width 788 height 365
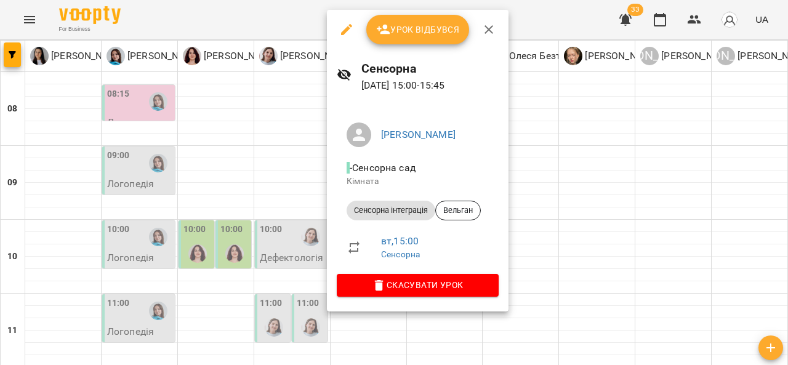
click at [547, 201] on div at bounding box center [394, 182] width 788 height 365
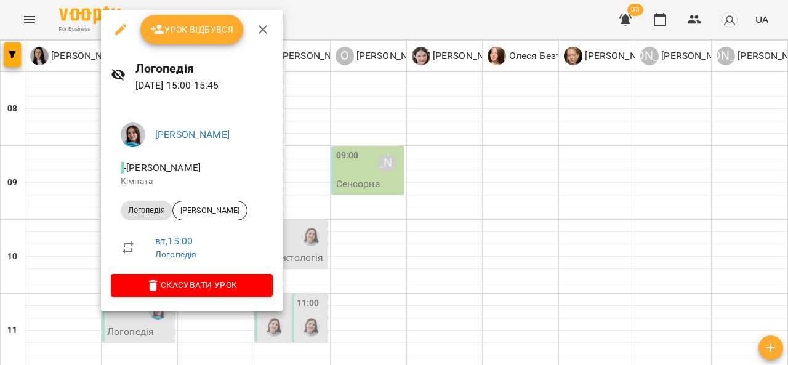
click at [496, 219] on div at bounding box center [394, 182] width 788 height 365
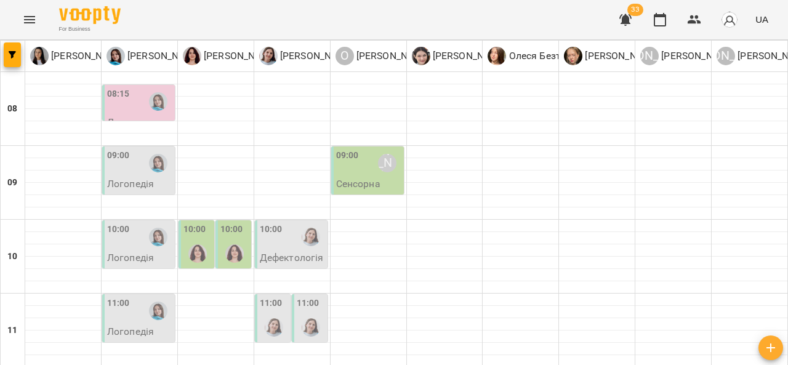
scroll to position [524, 0]
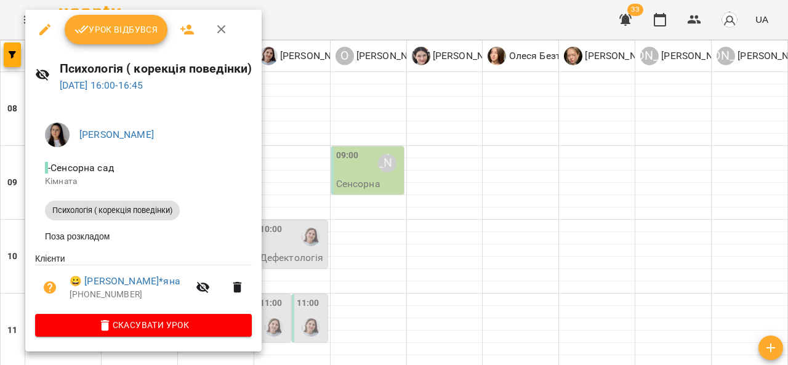
click at [460, 192] on div at bounding box center [394, 182] width 788 height 365
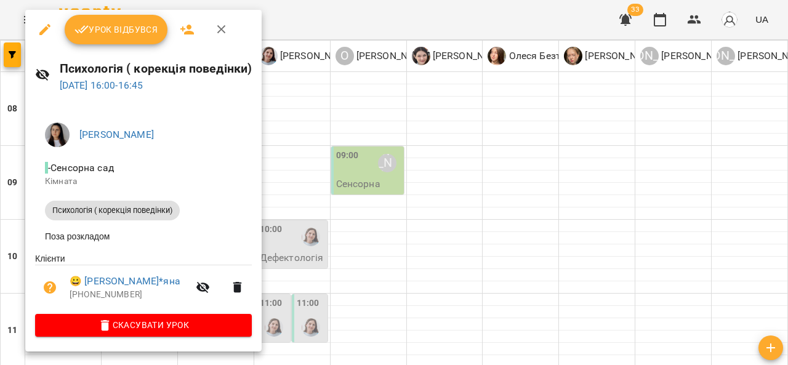
click at [475, 190] on div at bounding box center [394, 182] width 788 height 365
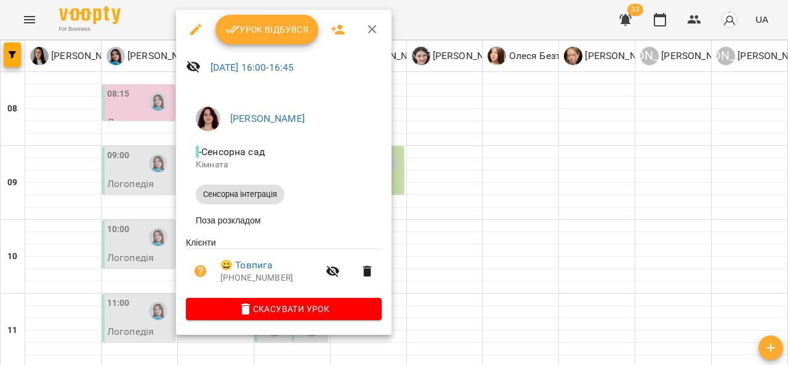
click at [65, 300] on div at bounding box center [394, 182] width 788 height 365
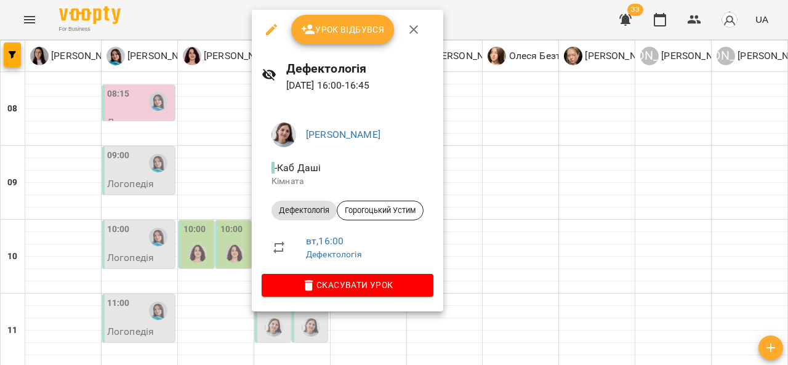
click at [516, 204] on div at bounding box center [394, 182] width 788 height 365
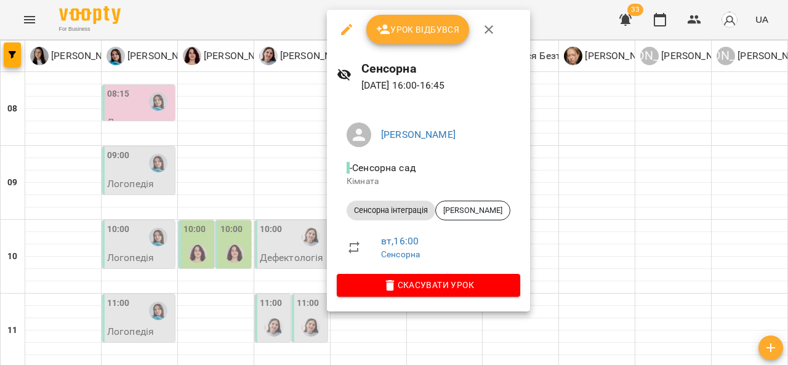
click at [120, 237] on div at bounding box center [394, 182] width 788 height 365
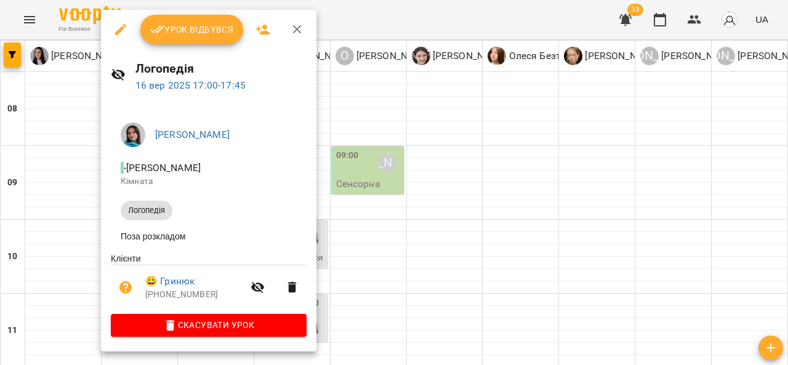
click at [70, 220] on div at bounding box center [394, 182] width 788 height 365
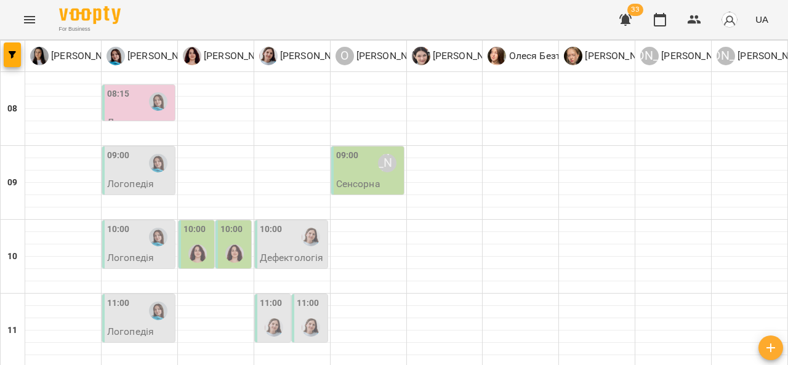
scroll to position [69, 0]
click at [190, 245] on img "Ольга Крикун" at bounding box center [197, 254] width 18 height 18
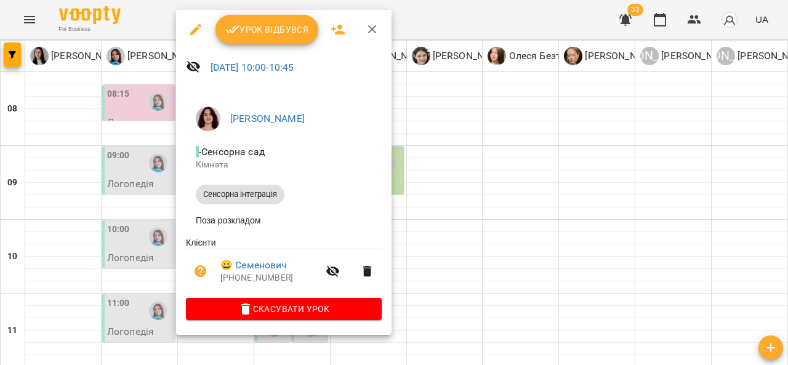
click at [286, 317] on span "Скасувати Урок" at bounding box center [284, 309] width 176 height 15
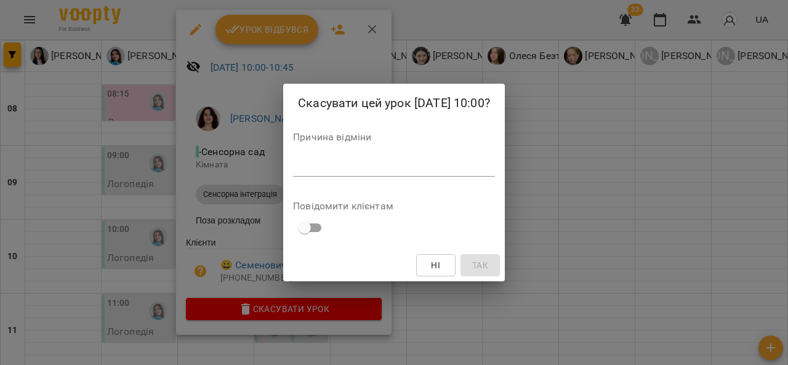
click at [333, 168] on textarea at bounding box center [394, 167] width 202 height 12
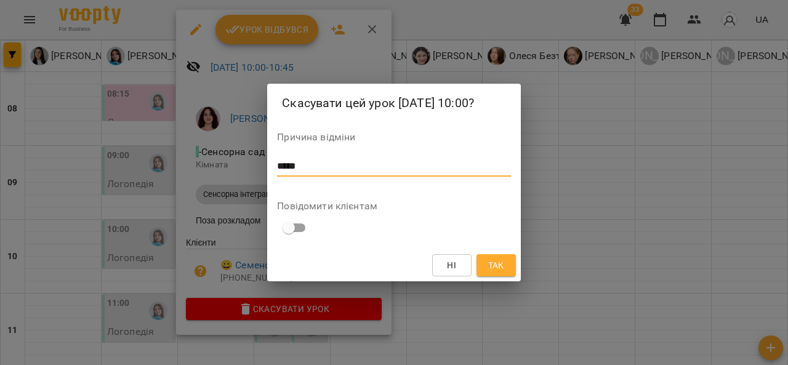
type textarea "*****"
click at [492, 264] on span "Так" at bounding box center [496, 265] width 16 height 15
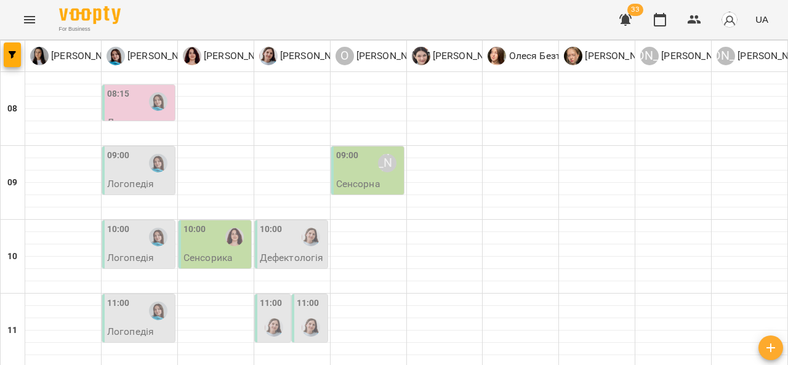
scroll to position [123, 0]
click at [266, 318] on img "Дарія Тріпадуш" at bounding box center [274, 327] width 18 height 18
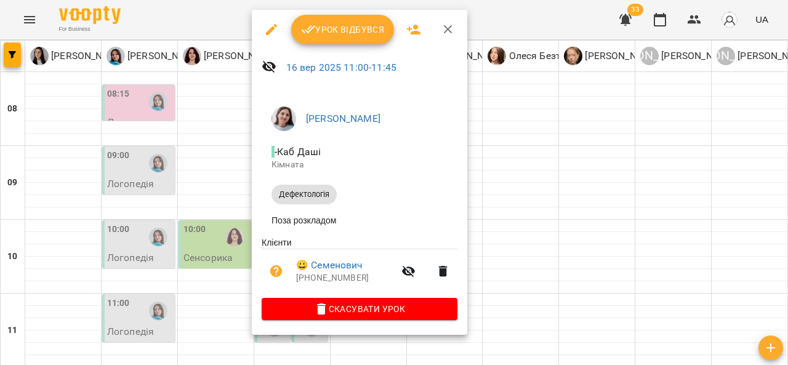
click at [376, 315] on span "Скасувати Урок" at bounding box center [360, 309] width 176 height 15
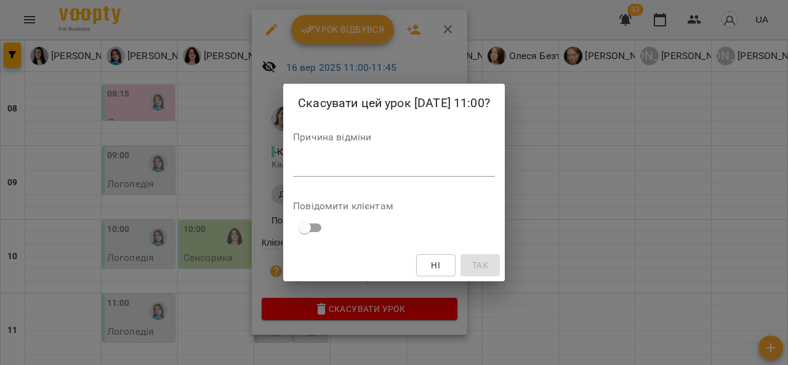
click at [344, 166] on textarea at bounding box center [394, 167] width 202 height 12
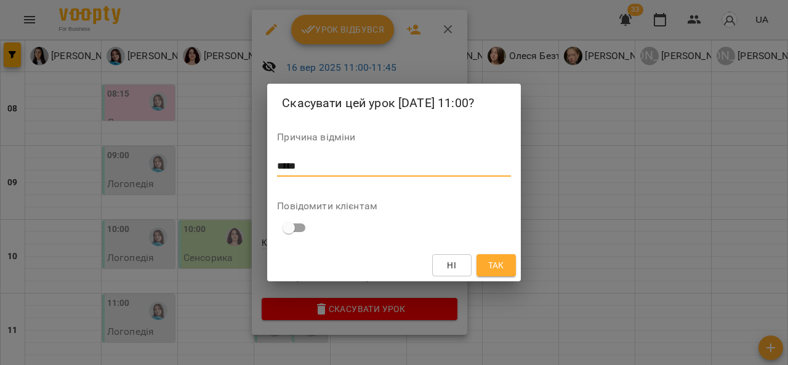
type textarea "*****"
click at [498, 270] on span "Так" at bounding box center [496, 265] width 16 height 15
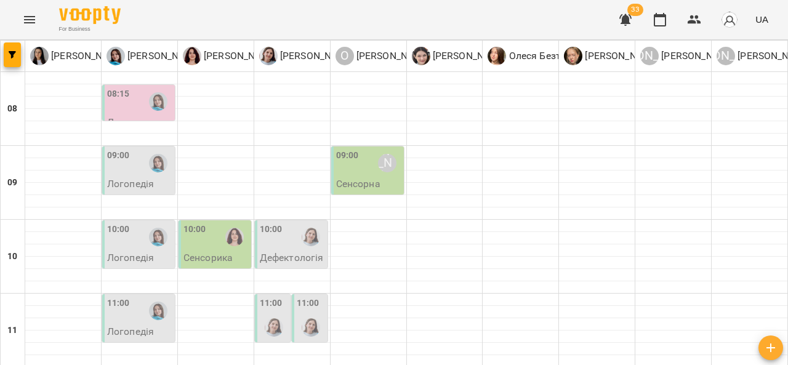
scroll to position [115, 0]
click at [302, 314] on div at bounding box center [311, 328] width 28 height 28
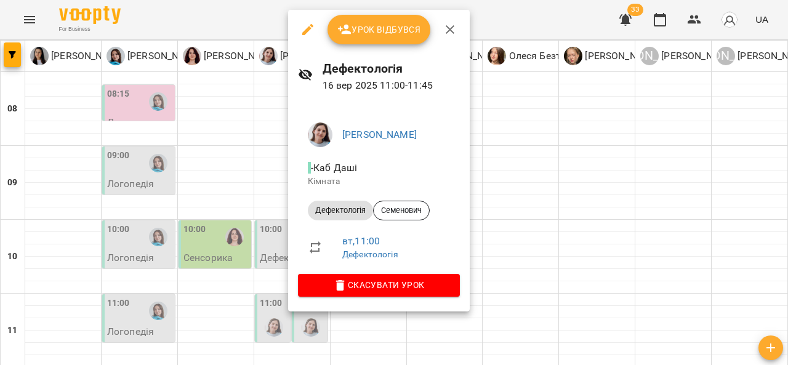
click at [275, 204] on div at bounding box center [394, 182] width 788 height 365
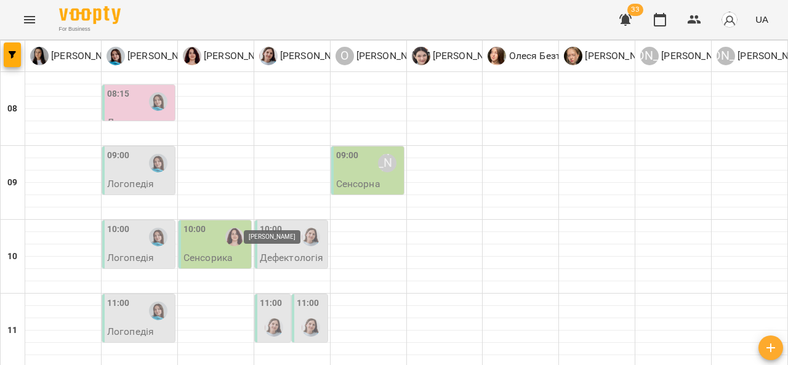
click at [275, 318] on img "Дарія Тріпадуш" at bounding box center [274, 327] width 18 height 18
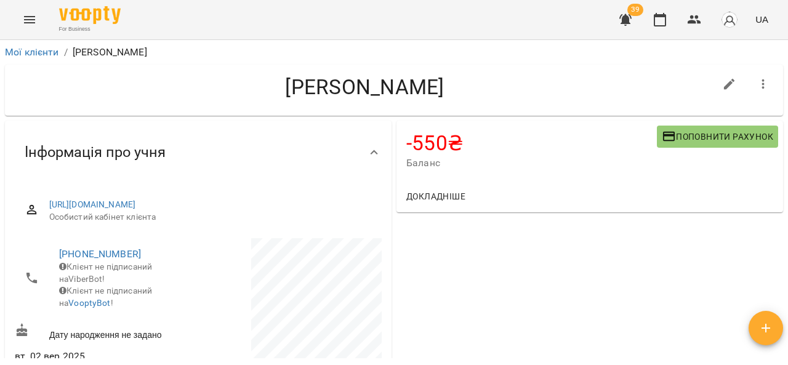
click at [663, 140] on icon "button" at bounding box center [669, 137] width 12 height 10
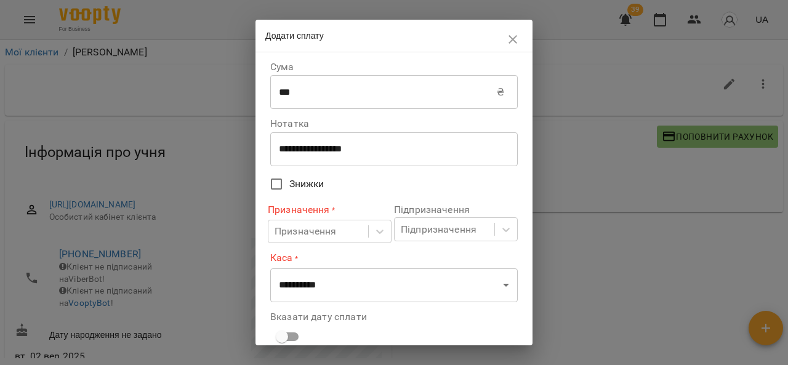
click at [349, 90] on input "***" at bounding box center [383, 92] width 227 height 34
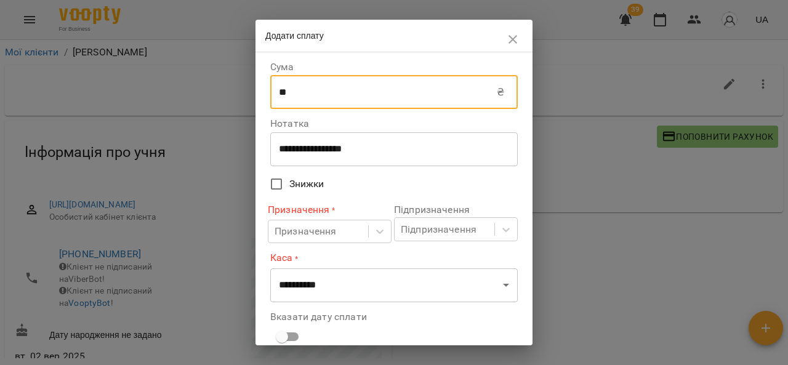
type input "*"
type input "****"
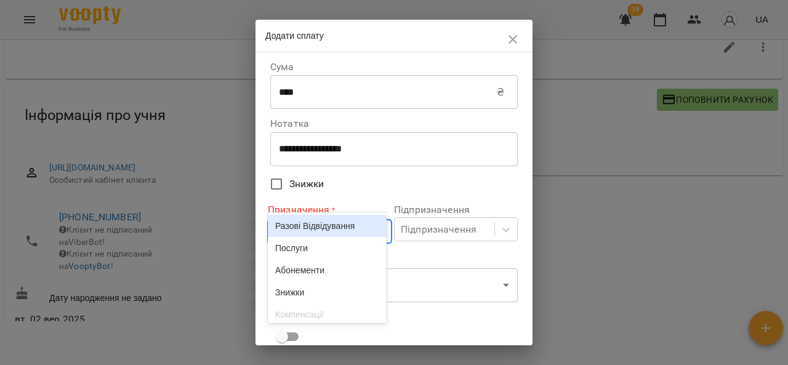
scroll to position [38, 0]
click at [326, 251] on div "Разові Відвідування Послуги Абонементи Знижки Компенсації ЗП співробітникам" at bounding box center [327, 267] width 119 height 111
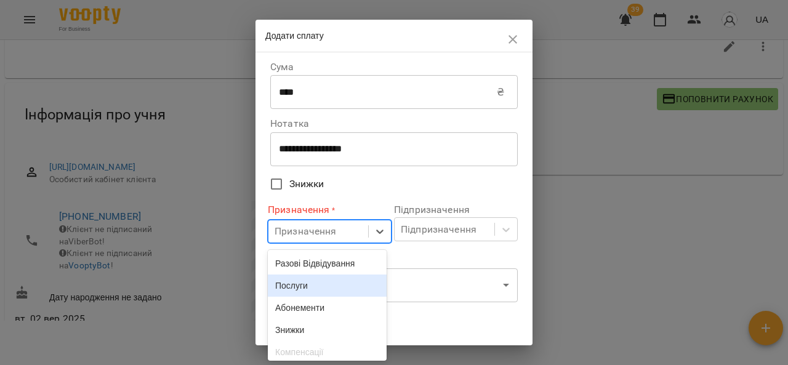
click at [328, 286] on div "Послуги" at bounding box center [327, 286] width 119 height 22
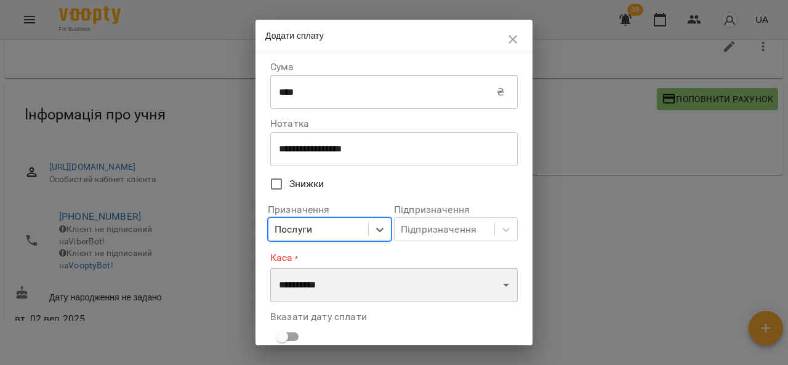
click at [354, 281] on select "**********" at bounding box center [394, 285] width 248 height 34
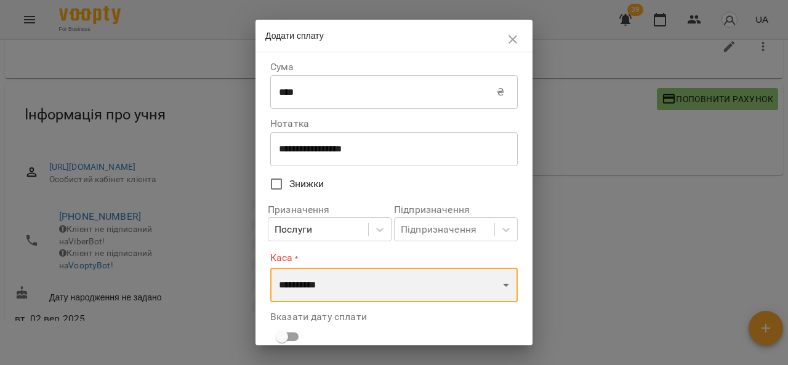
select select "****"
click at [270, 268] on select "**********" at bounding box center [394, 285] width 248 height 34
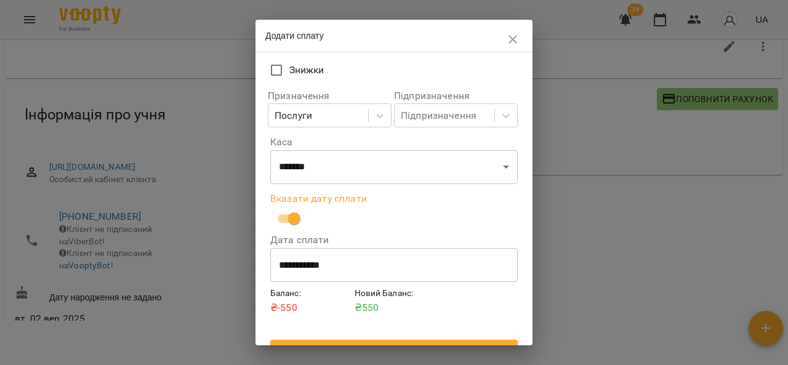
scroll to position [136, 0]
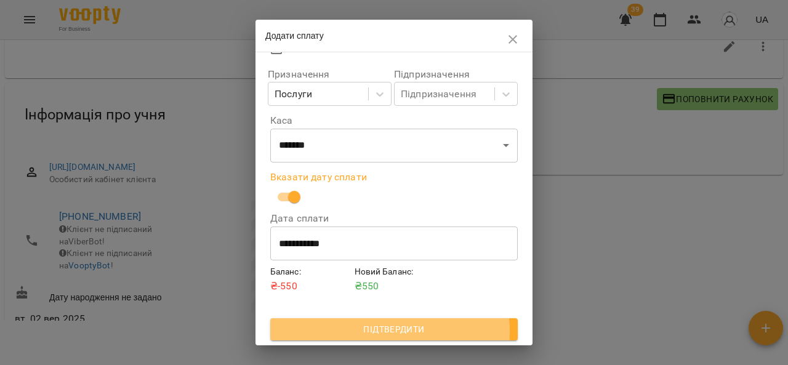
click at [389, 333] on span "Підтвердити" at bounding box center [394, 329] width 228 height 15
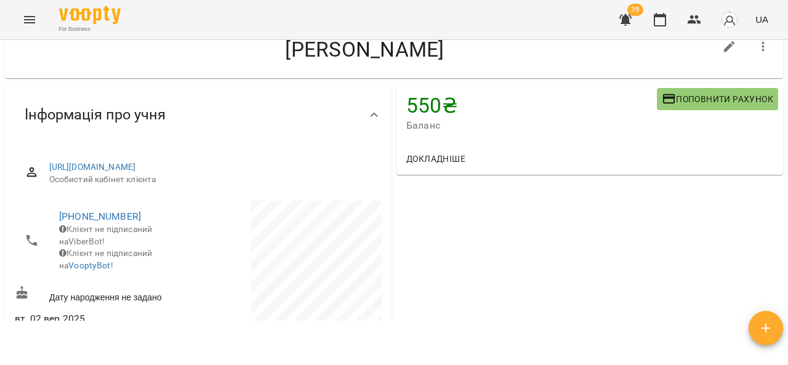
click at [22, 31] on button "Menu" at bounding box center [30, 20] width 30 height 30
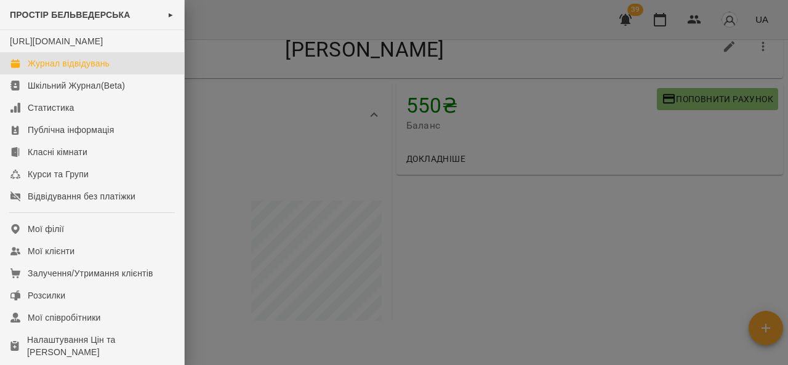
click at [75, 70] on div "Журнал відвідувань" at bounding box center [69, 63] width 82 height 12
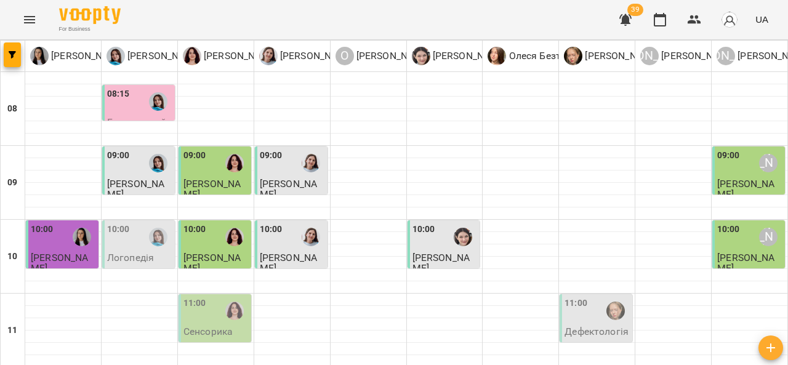
scroll to position [91, 0]
click at [212, 297] on div "11:00" at bounding box center [216, 311] width 65 height 28
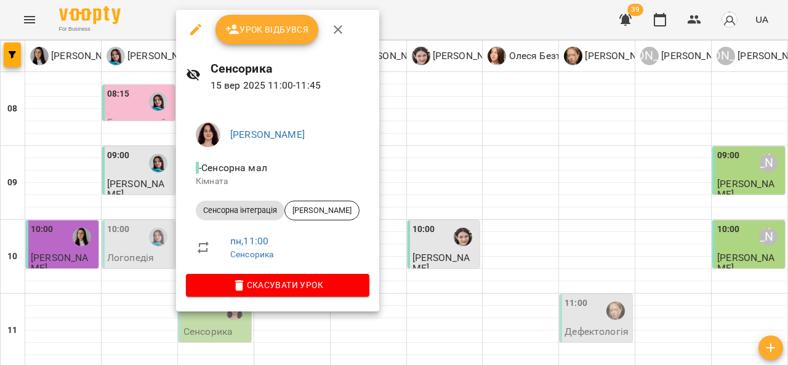
click at [264, 40] on button "Урок відбувся" at bounding box center [267, 30] width 103 height 30
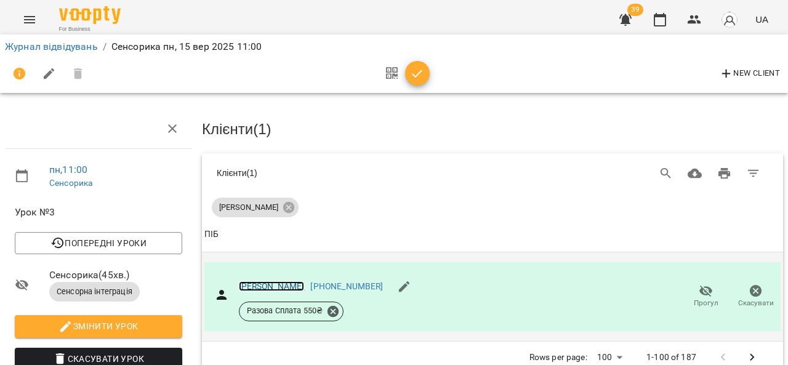
click at [286, 290] on link "[PERSON_NAME]" at bounding box center [272, 287] width 66 height 10
click at [68, 46] on link "Журнал відвідувань" at bounding box center [51, 47] width 93 height 12
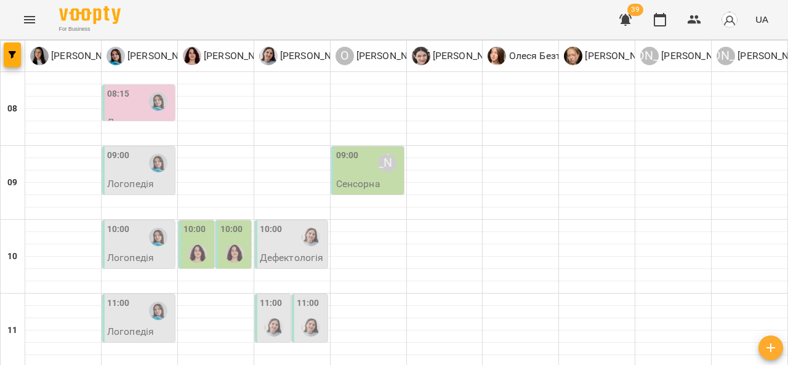
scroll to position [34, 0]
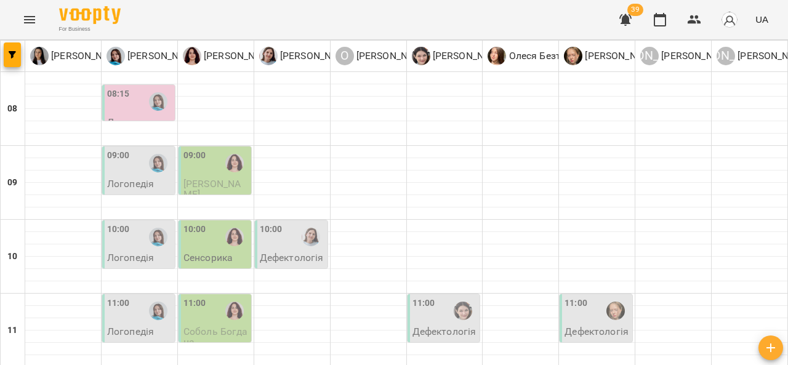
scroll to position [52, 0]
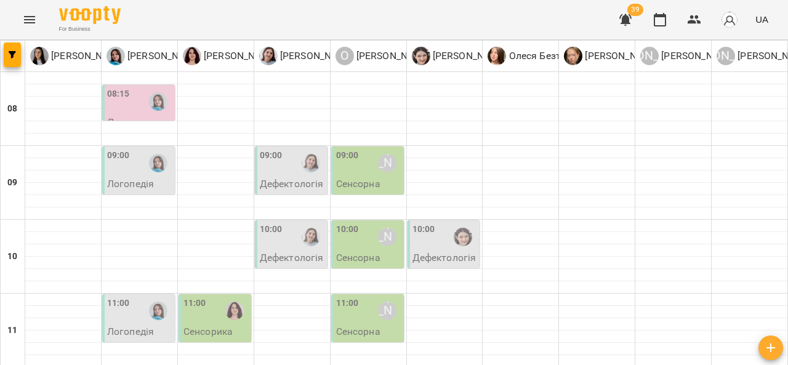
click at [283, 166] on div "09:00" at bounding box center [292, 163] width 65 height 28
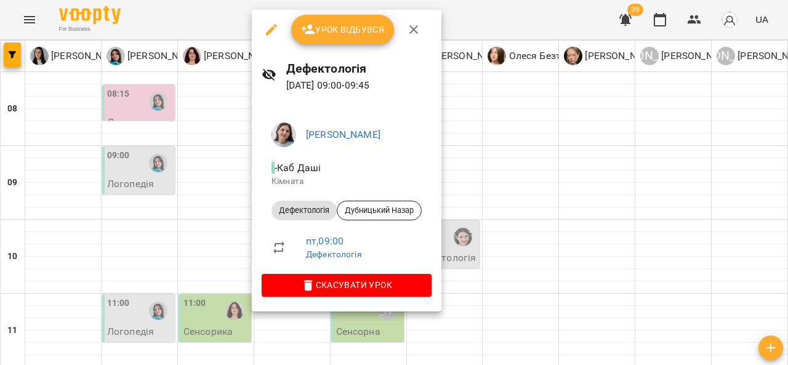
click at [786, 78] on div at bounding box center [394, 182] width 788 height 365
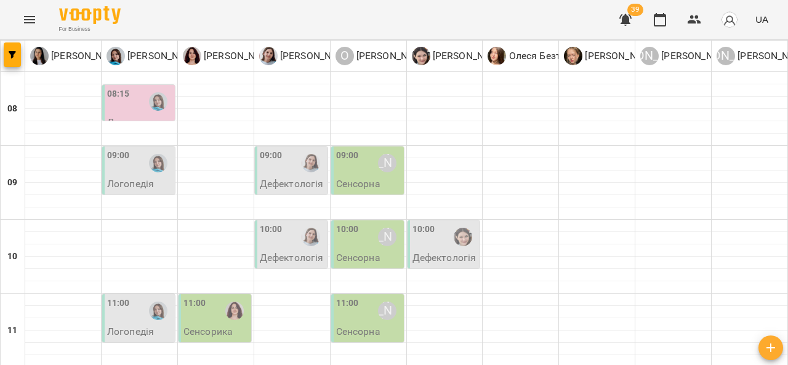
scroll to position [39, 0]
click at [283, 223] on div "10:00" at bounding box center [292, 237] width 65 height 28
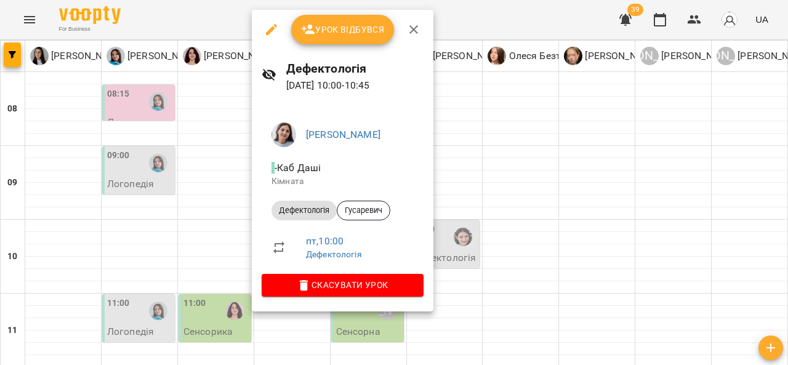
click at [233, 217] on div at bounding box center [394, 182] width 788 height 365
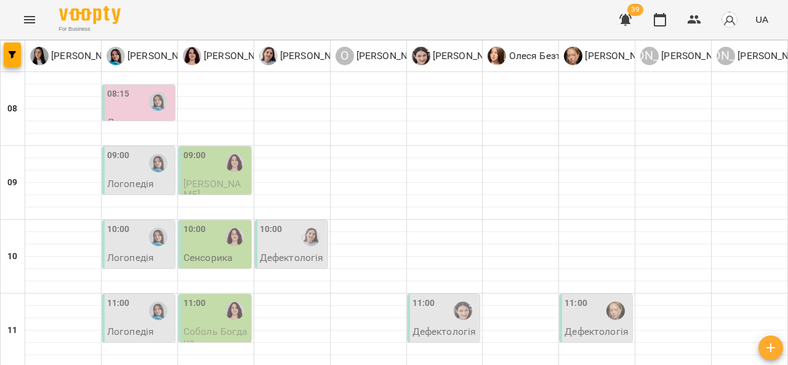
click at [214, 250] on div "10:00" at bounding box center [216, 237] width 65 height 28
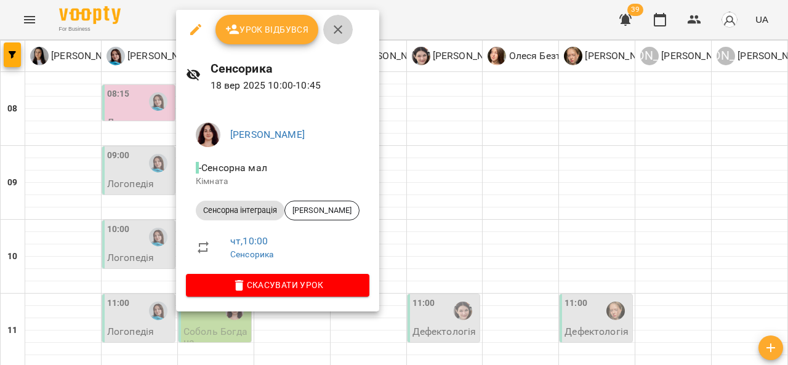
click at [336, 36] on icon "button" at bounding box center [338, 29] width 15 height 15
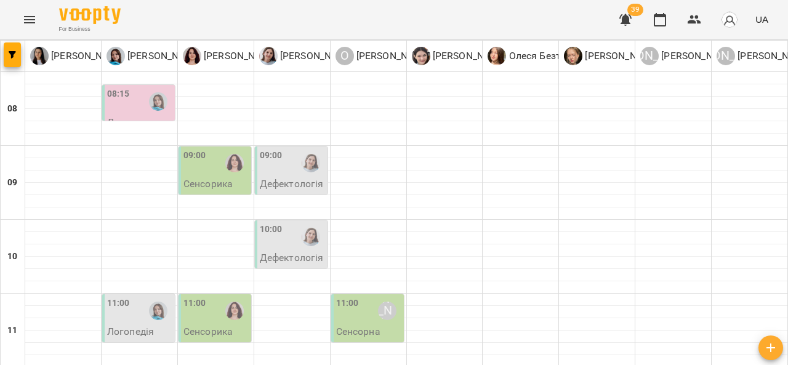
scroll to position [45, 0]
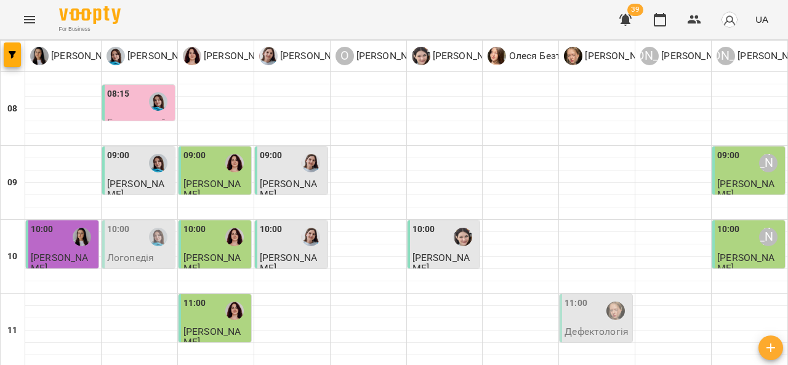
scroll to position [577, 0]
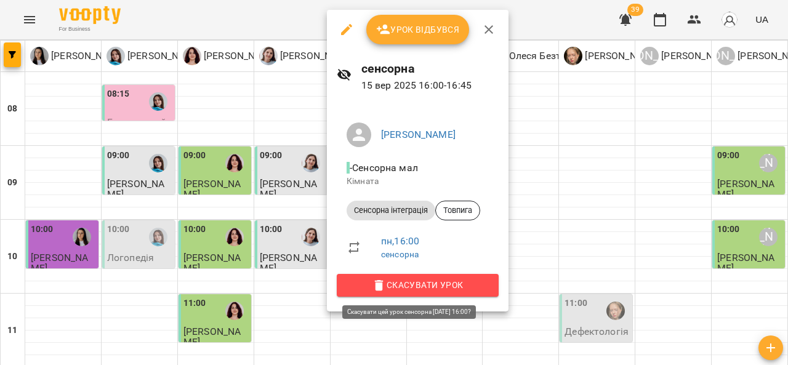
click at [432, 287] on span "Скасувати Урок" at bounding box center [418, 285] width 142 height 15
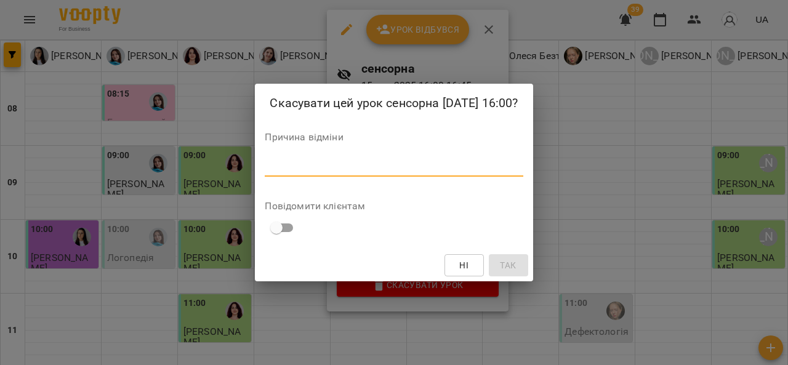
click at [334, 166] on textarea at bounding box center [394, 167] width 258 height 12
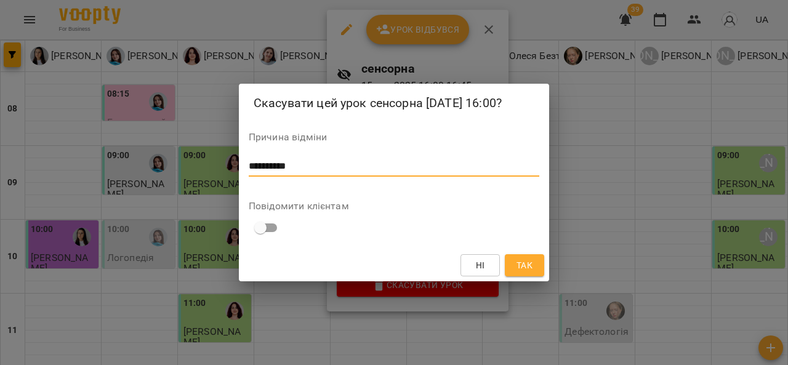
type textarea "**********"
click at [527, 261] on span "Так" at bounding box center [525, 265] width 16 height 15
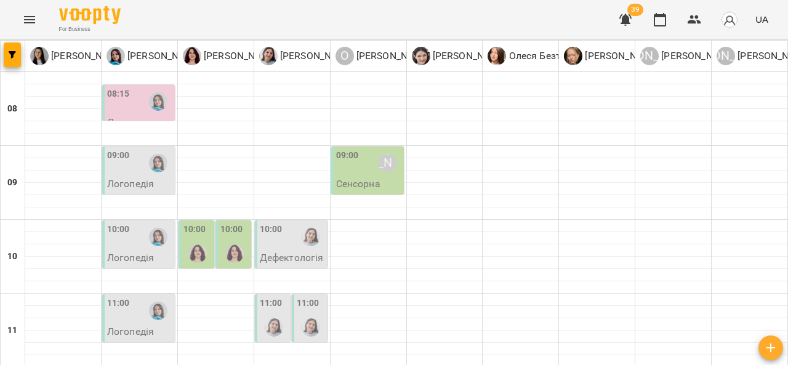
scroll to position [314, 0]
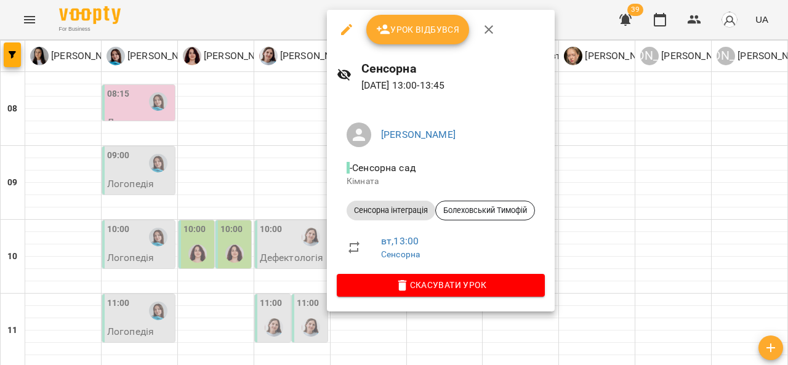
click at [288, 220] on div at bounding box center [394, 182] width 788 height 365
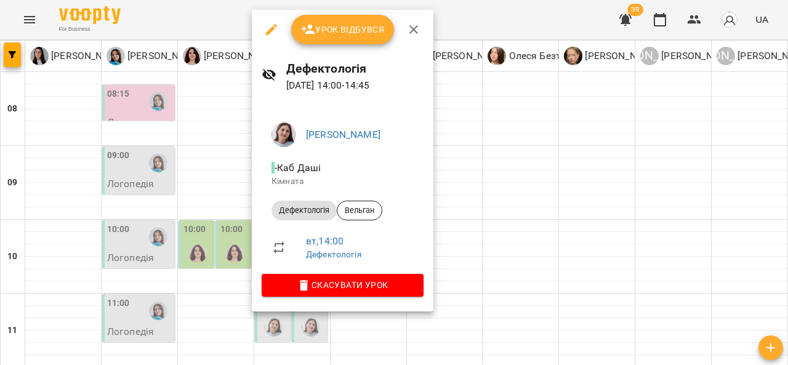
click at [437, 230] on div at bounding box center [394, 182] width 788 height 365
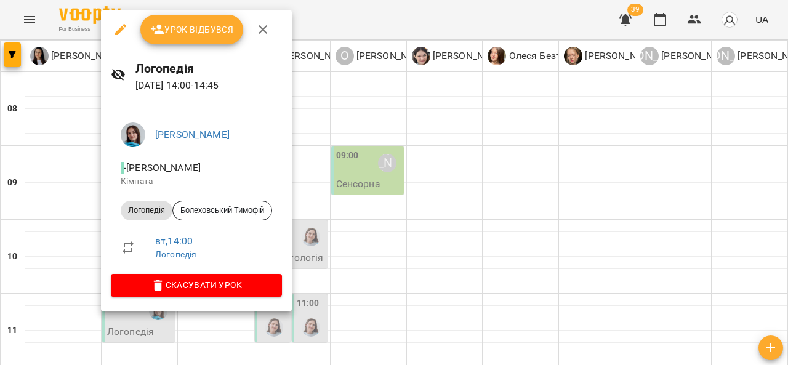
click at [782, 149] on div at bounding box center [394, 182] width 788 height 365
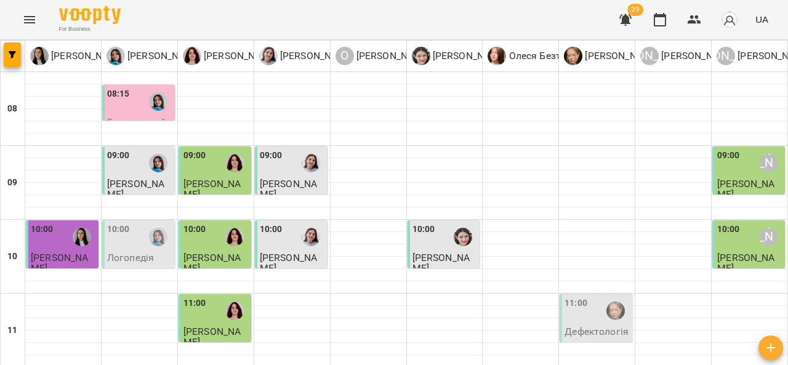
scroll to position [0, 0]
click at [75, 202] on div at bounding box center [63, 201] width 76 height 12
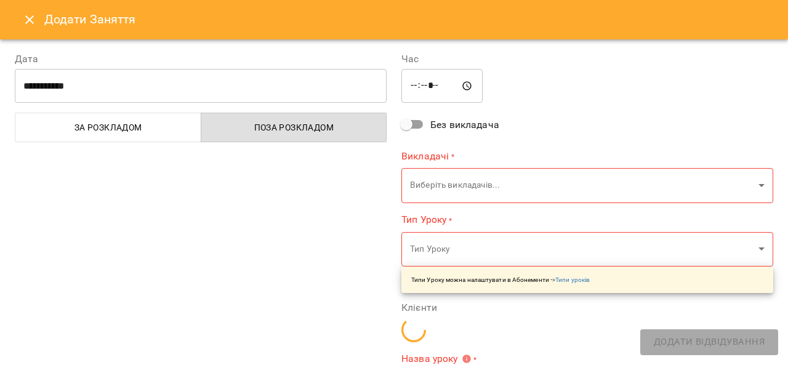
type input "**********"
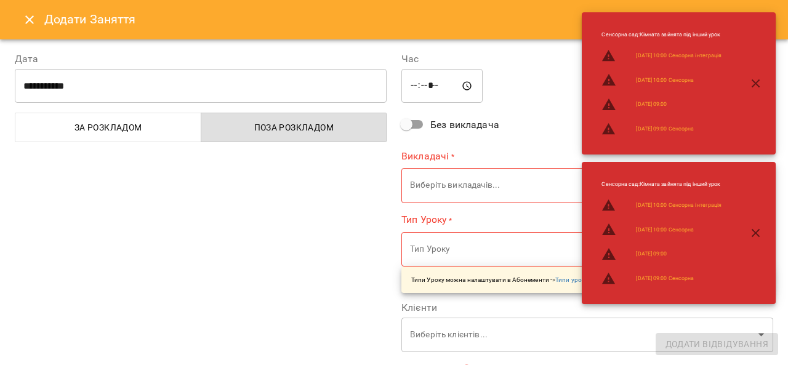
click at [30, 17] on icon "Close" at bounding box center [29, 19] width 15 height 15
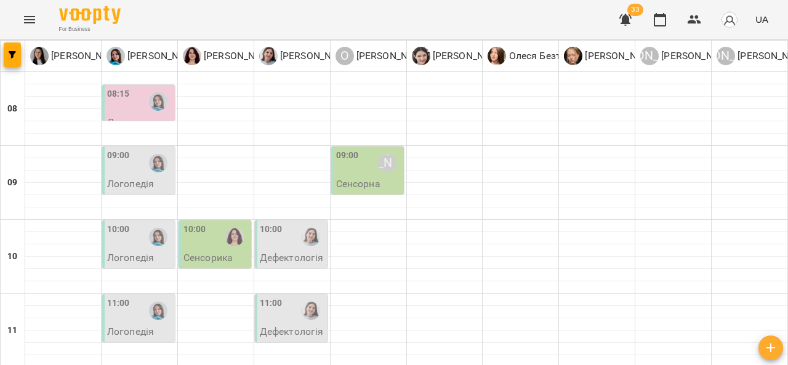
click at [140, 174] on div "09:00" at bounding box center [139, 163] width 65 height 28
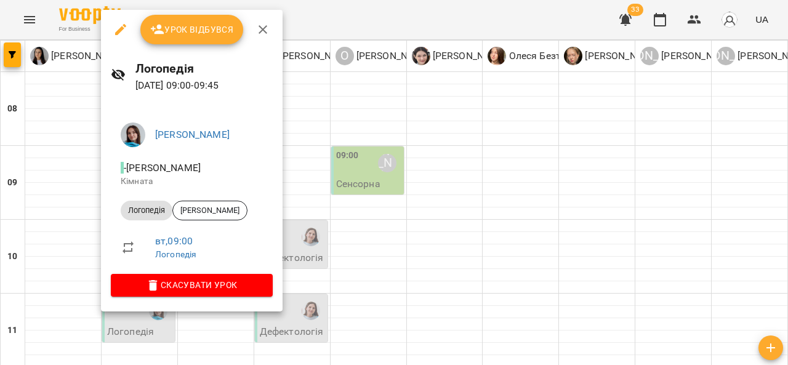
click at [302, 136] on div at bounding box center [394, 182] width 788 height 365
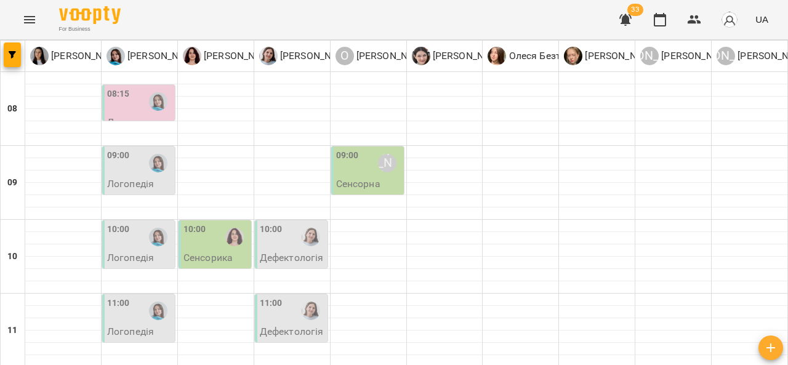
click at [360, 168] on div "09:00 Олександр Шикін" at bounding box center [368, 163] width 65 height 28
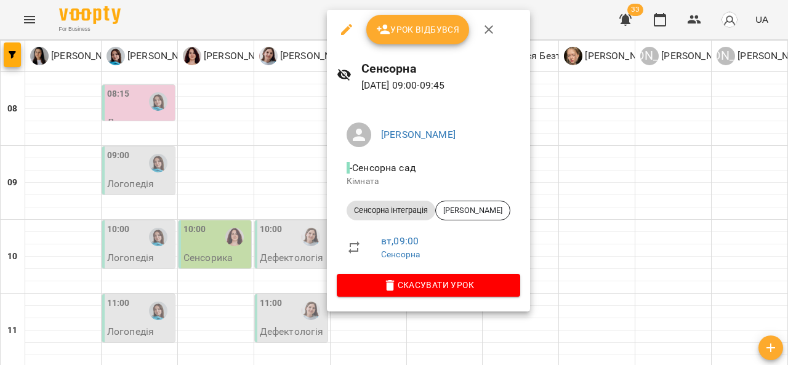
click at [590, 196] on div at bounding box center [394, 182] width 788 height 365
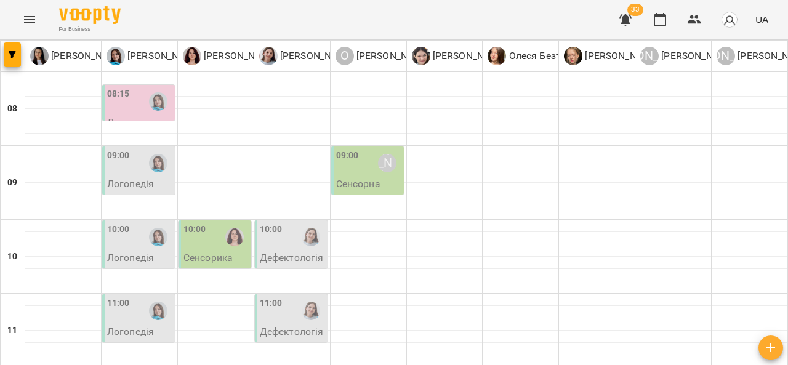
click at [135, 243] on div "10:00" at bounding box center [139, 237] width 65 height 28
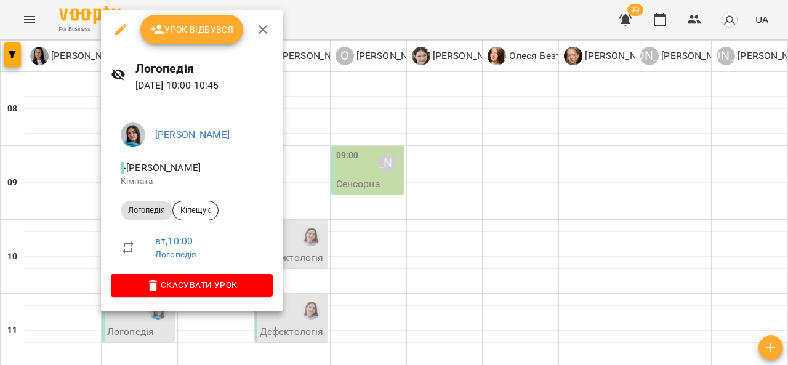
click at [488, 208] on div at bounding box center [394, 182] width 788 height 365
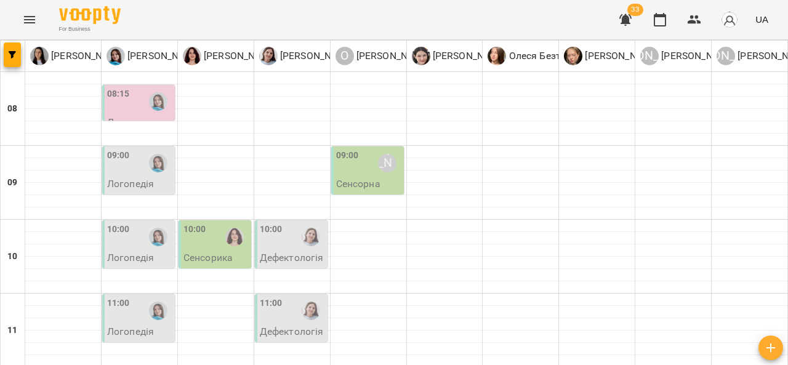
click at [222, 243] on div at bounding box center [235, 237] width 28 height 28
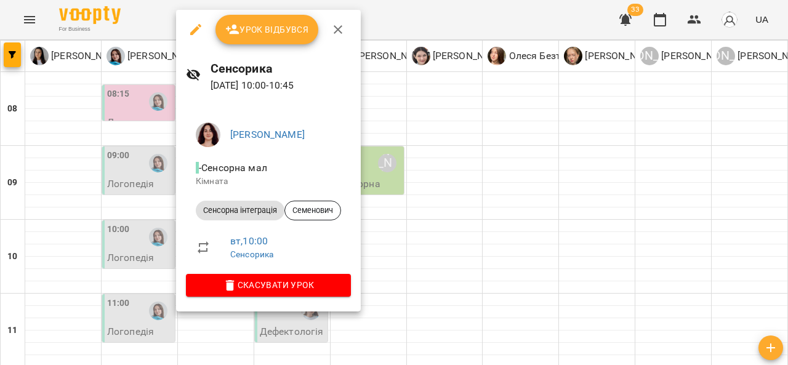
click at [495, 196] on div at bounding box center [394, 182] width 788 height 365
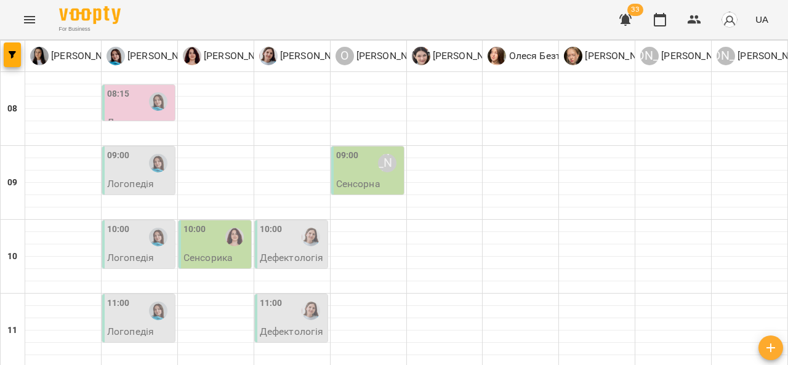
click at [315, 249] on div at bounding box center [311, 237] width 28 height 28
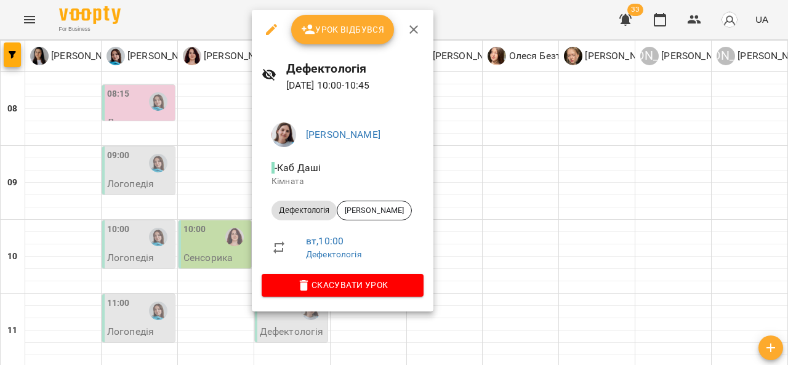
click at [517, 190] on div at bounding box center [394, 182] width 788 height 365
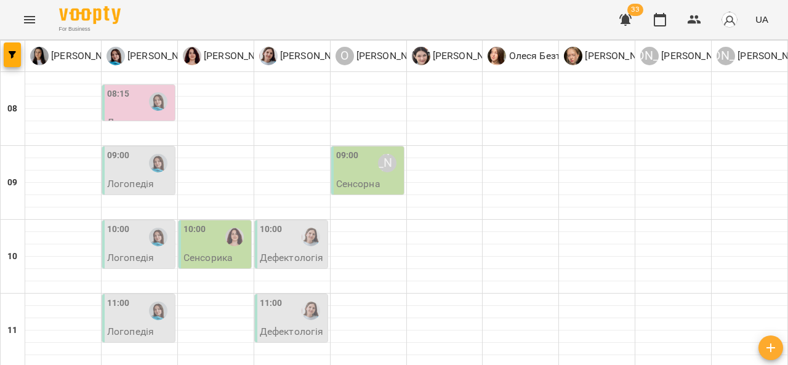
click at [373, 174] on div "[PERSON_NAME]" at bounding box center [387, 163] width 28 height 28
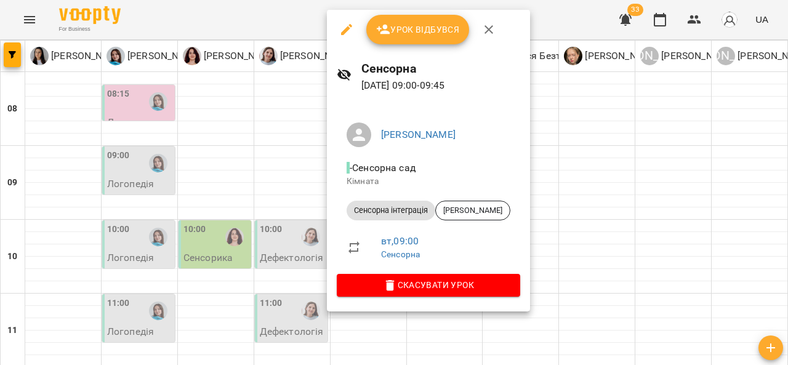
click at [586, 233] on div at bounding box center [394, 182] width 788 height 365
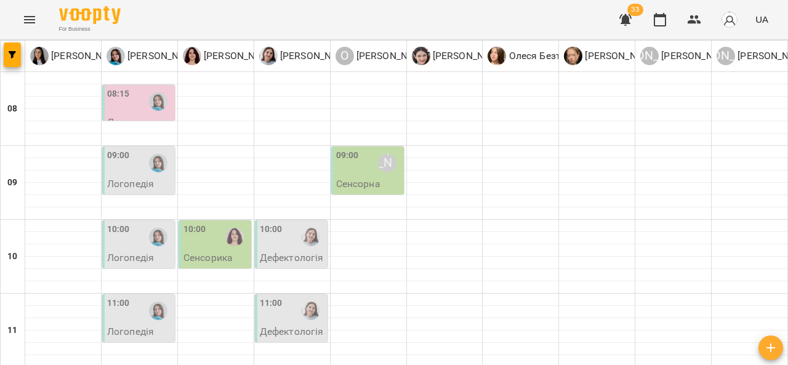
click at [132, 256] on p "Логопедія" at bounding box center [130, 258] width 47 height 10
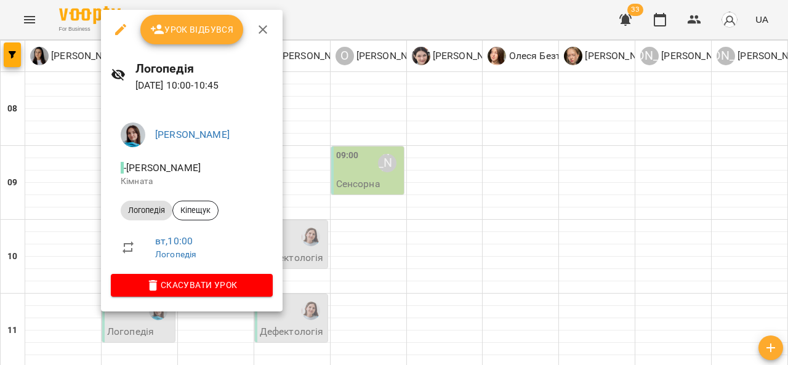
click at [365, 254] on div at bounding box center [394, 182] width 788 height 365
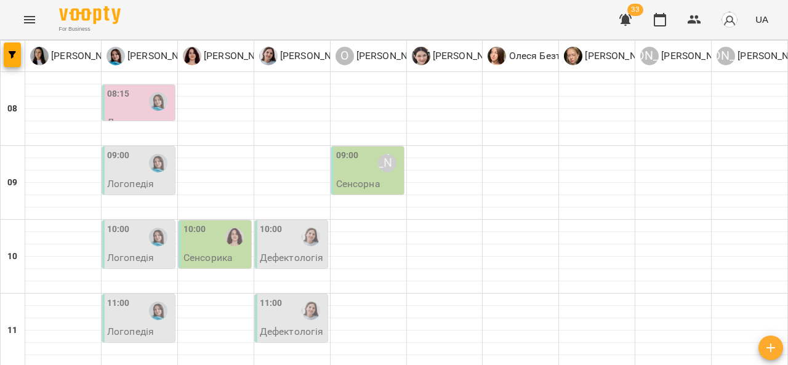
scroll to position [59, 0]
click at [292, 297] on div "11:00" at bounding box center [292, 311] width 65 height 28
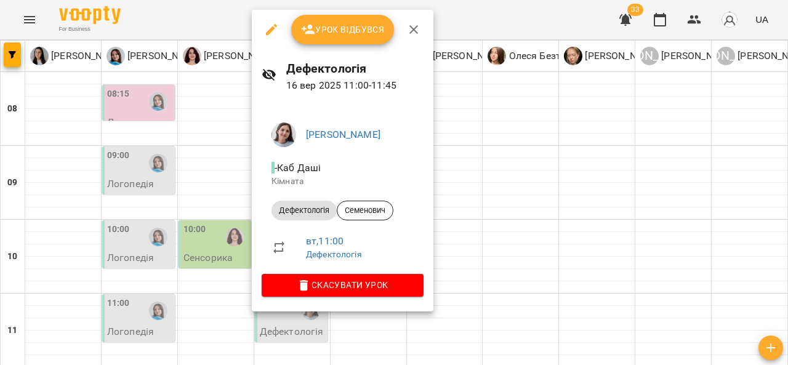
click at [480, 182] on div at bounding box center [394, 182] width 788 height 365
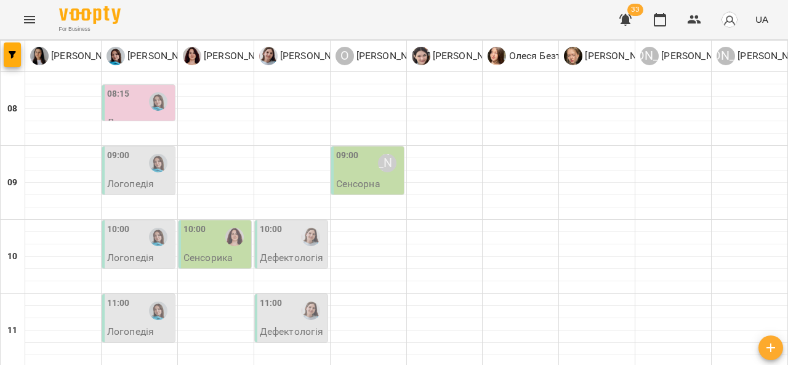
scroll to position [113, 0]
click at [124, 223] on div "10:00" at bounding box center [118, 237] width 23 height 28
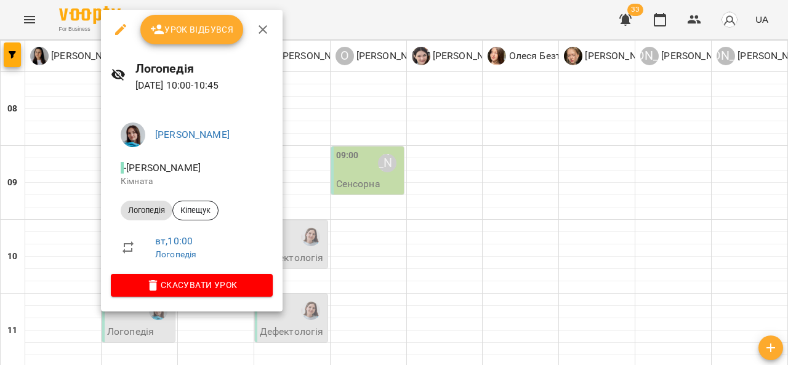
click at [385, 192] on div at bounding box center [394, 182] width 788 height 365
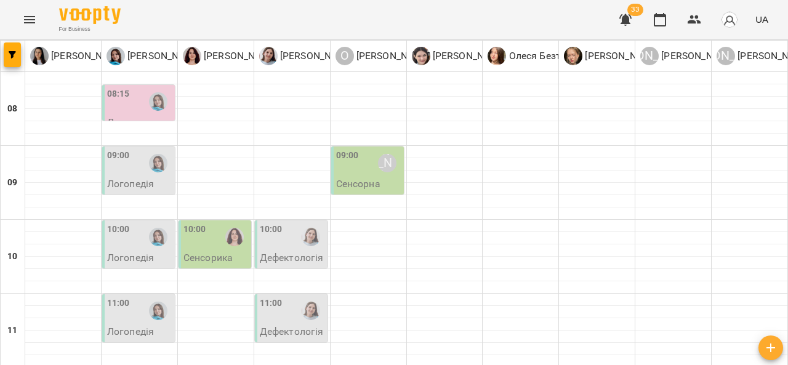
click at [216, 253] on p "Сенсорика" at bounding box center [208, 258] width 49 height 10
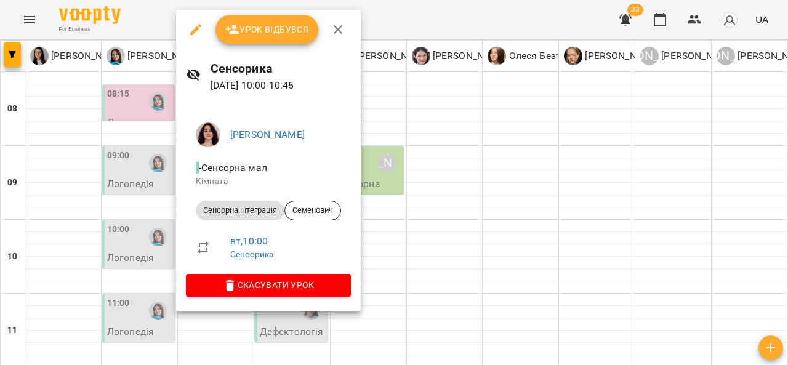
click at [411, 233] on div at bounding box center [394, 182] width 788 height 365
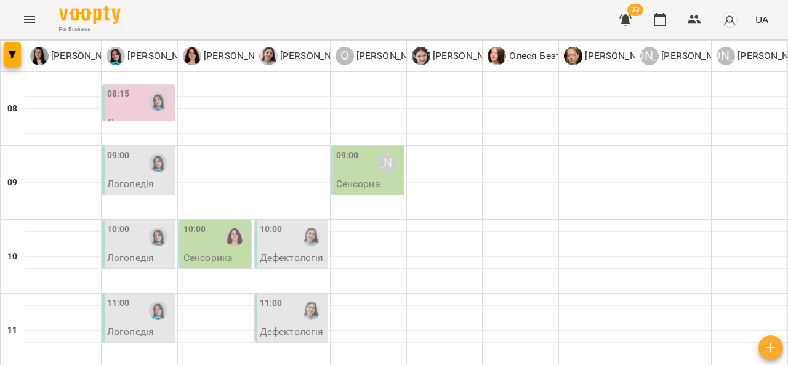
click at [221, 223] on div at bounding box center [235, 237] width 28 height 28
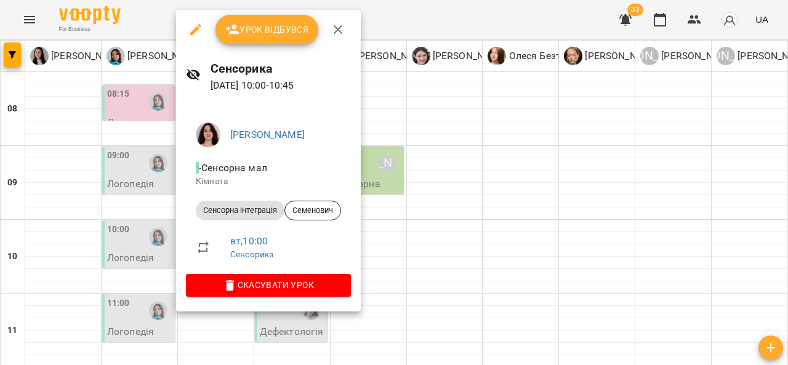
click at [411, 183] on div at bounding box center [394, 182] width 788 height 365
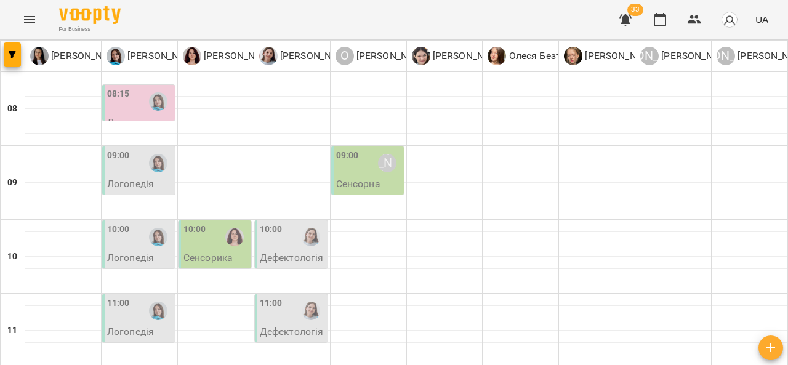
click at [280, 326] on p "Дефектологія" at bounding box center [292, 331] width 64 height 10
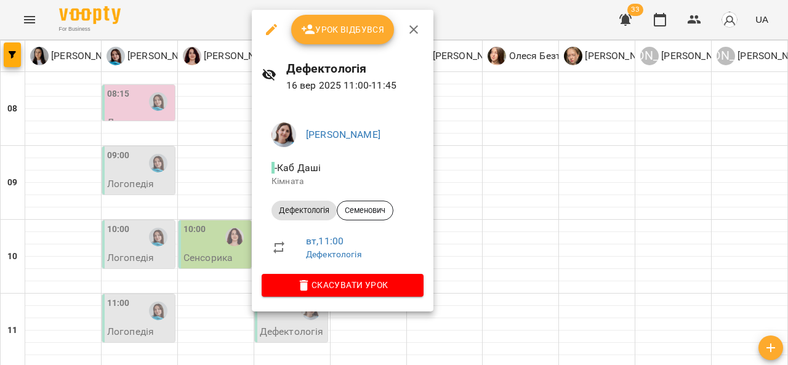
click at [467, 206] on div at bounding box center [394, 182] width 788 height 365
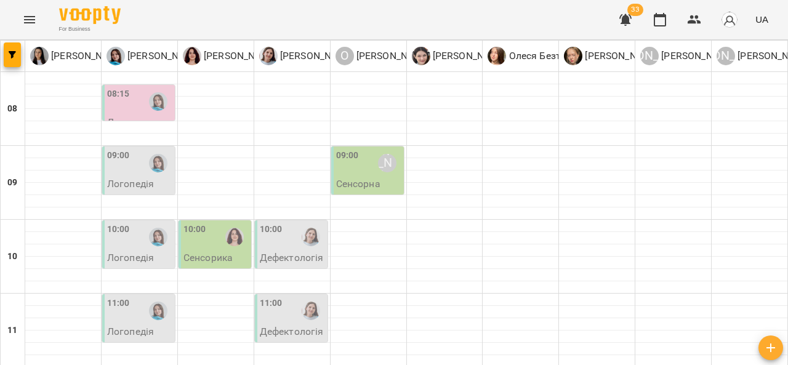
click at [211, 223] on div "10:00" at bounding box center [216, 237] width 65 height 28
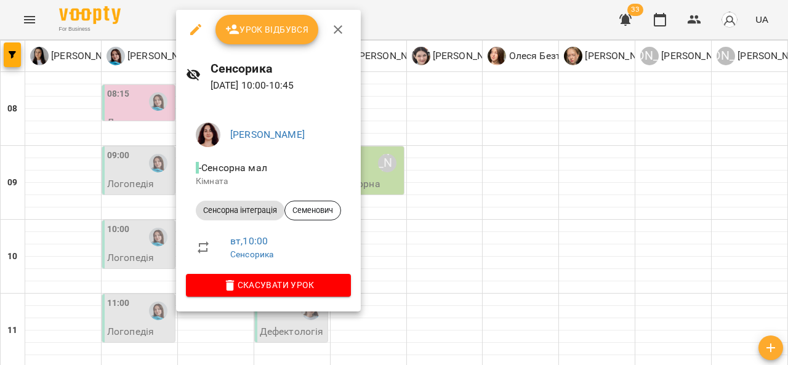
click at [387, 169] on div at bounding box center [394, 182] width 788 height 365
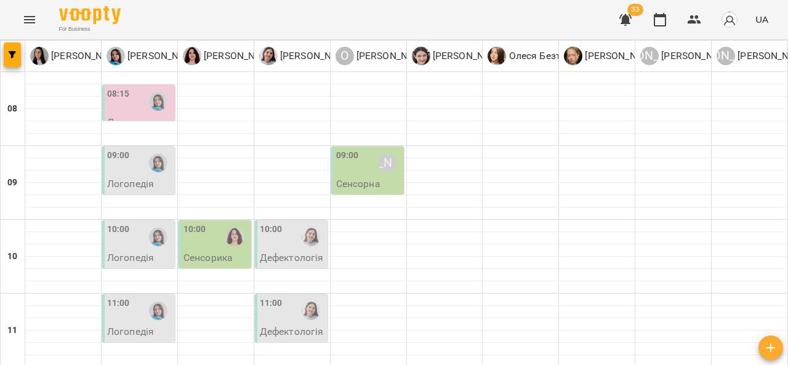
click at [292, 221] on div "10:00 Дефектологія" at bounding box center [291, 245] width 73 height 48
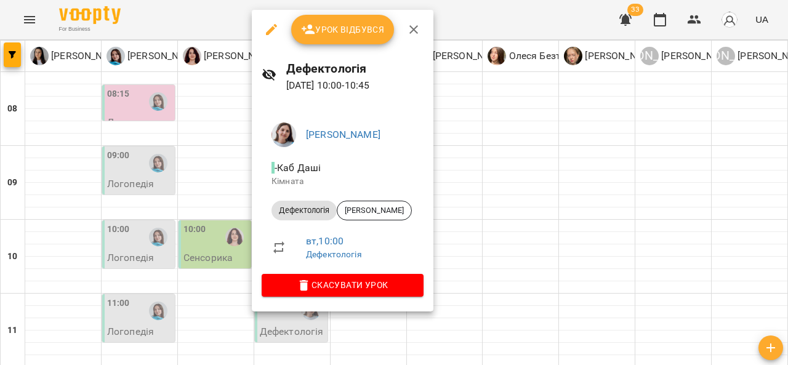
click at [161, 221] on div at bounding box center [394, 182] width 788 height 365
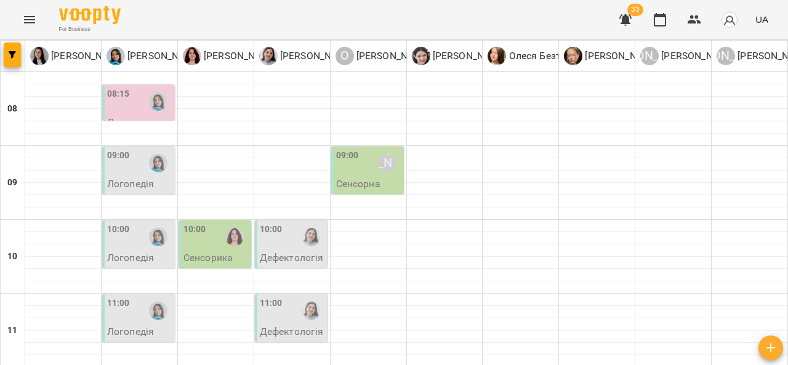
click at [161, 297] on div "11:00 Логопедія" at bounding box center [139, 317] width 65 height 41
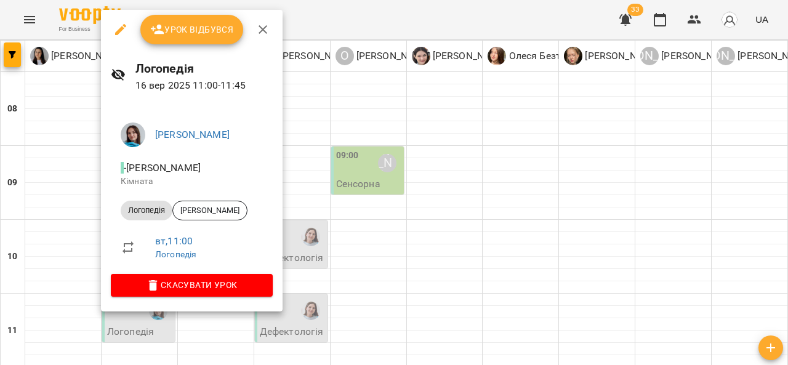
click at [385, 246] on div at bounding box center [394, 182] width 788 height 365
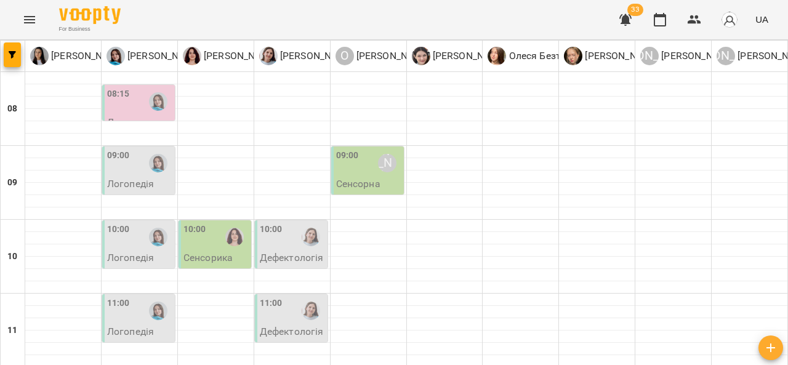
click at [279, 253] on p "Дефектологія" at bounding box center [292, 258] width 64 height 10
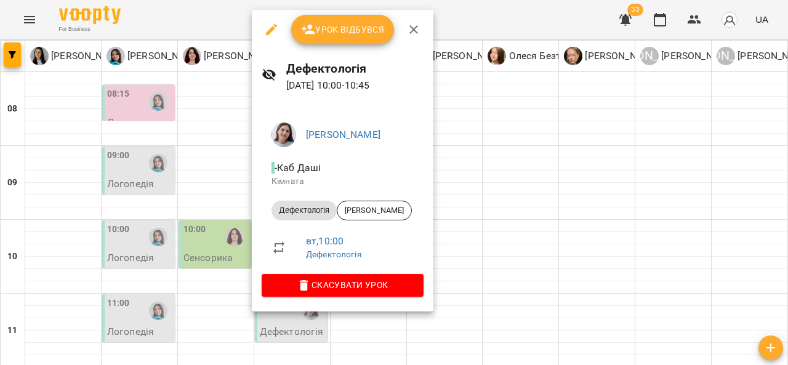
click at [471, 177] on div at bounding box center [394, 182] width 788 height 365
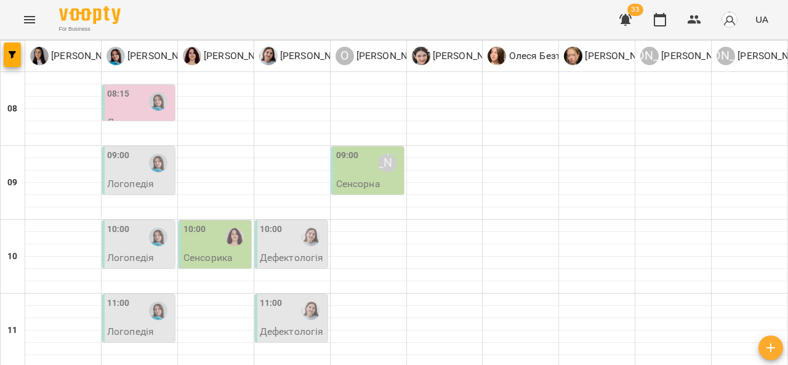
click at [140, 297] on div "11:00" at bounding box center [139, 311] width 65 height 28
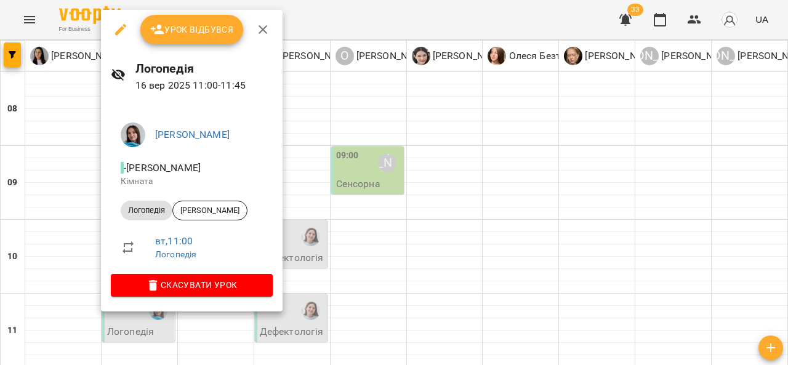
click at [338, 253] on div at bounding box center [394, 182] width 788 height 365
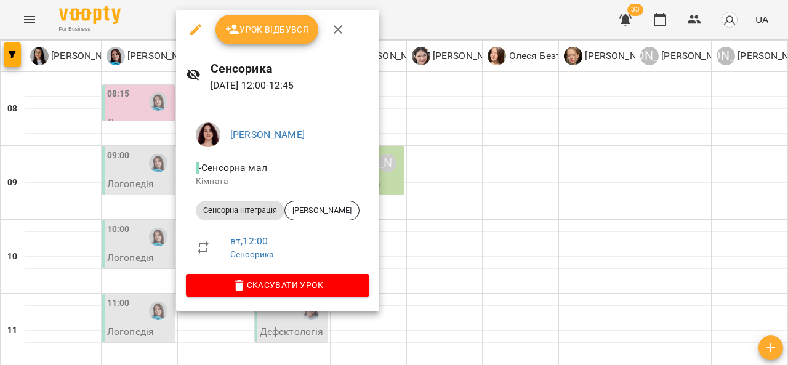
click at [442, 225] on div at bounding box center [394, 182] width 788 height 365
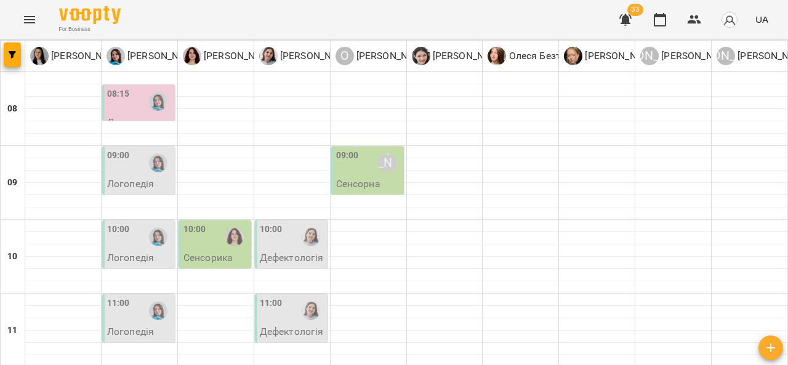
click at [137, 297] on div "11:00" at bounding box center [139, 311] width 65 height 28
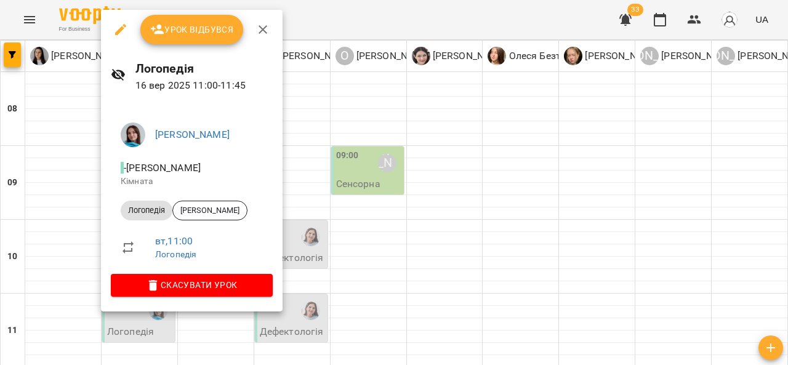
click at [312, 216] on div at bounding box center [394, 182] width 788 height 365
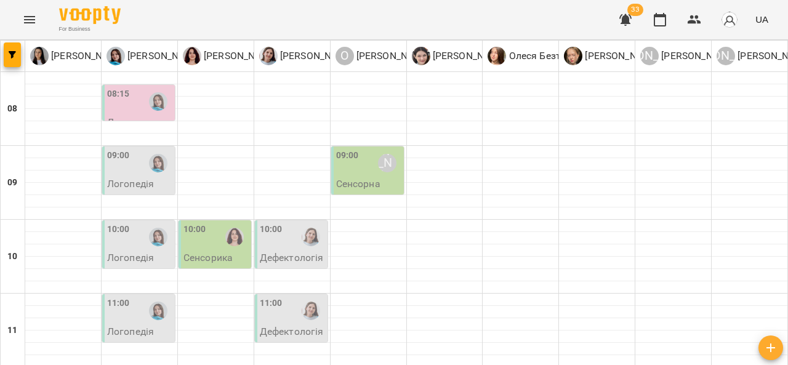
click at [312, 326] on p "Дефектологія" at bounding box center [292, 331] width 64 height 10
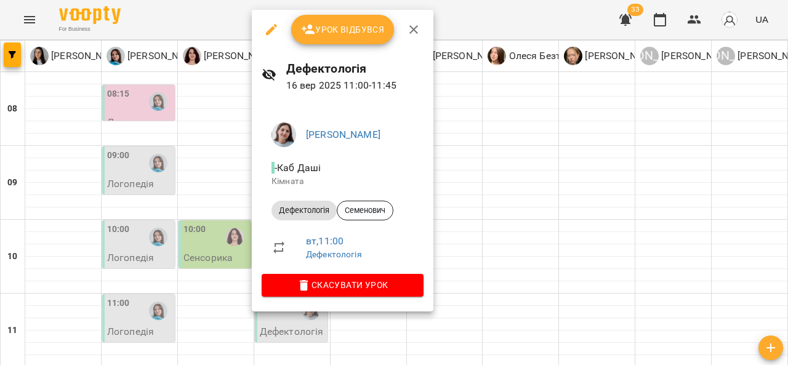
click at [461, 220] on div at bounding box center [394, 182] width 788 height 365
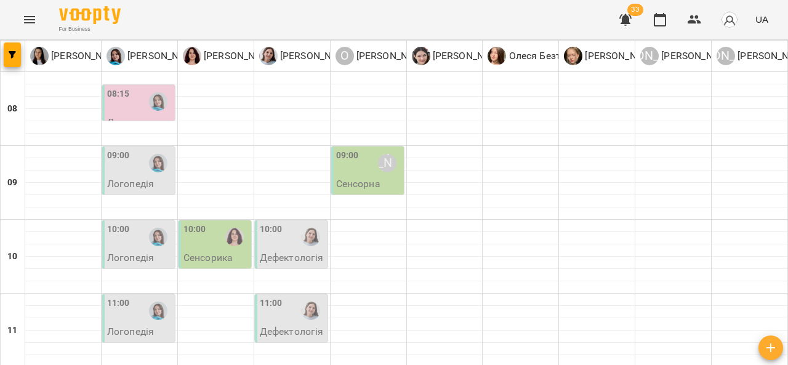
scroll to position [214, 0]
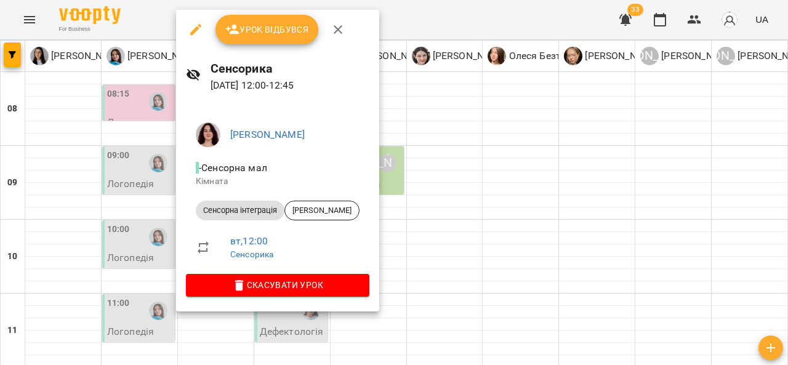
click at [431, 207] on div at bounding box center [394, 182] width 788 height 365
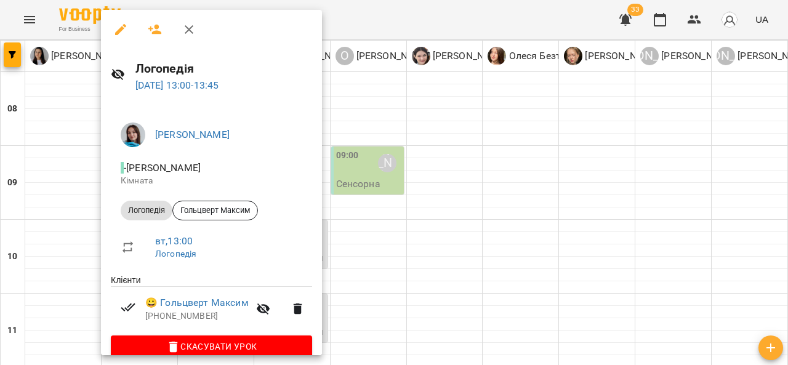
click at [399, 224] on div at bounding box center [394, 182] width 788 height 365
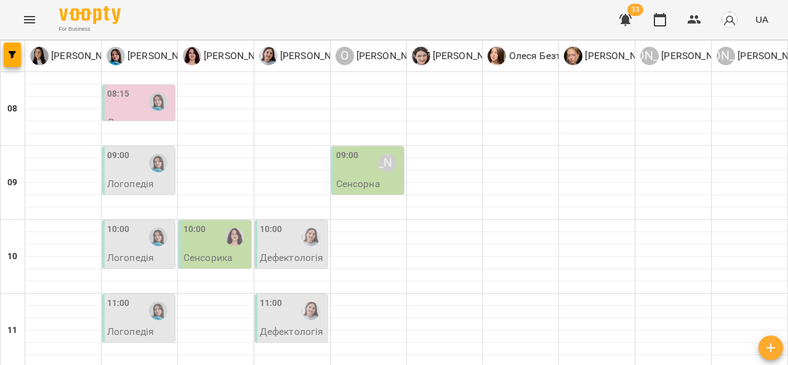
scroll to position [367, 0]
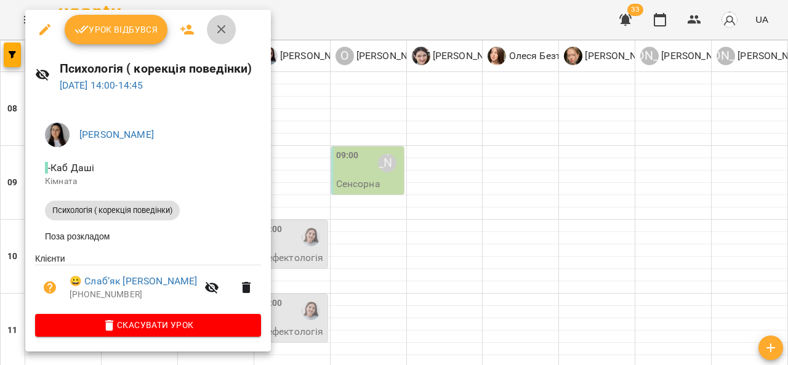
click at [221, 25] on icon "button" at bounding box center [221, 29] width 15 height 15
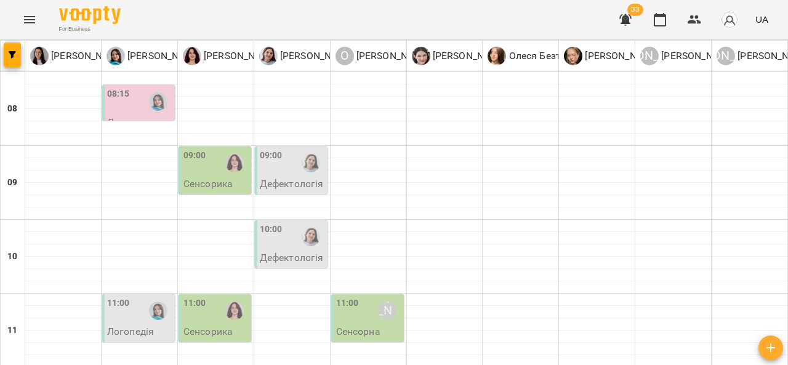
scroll to position [596, 0]
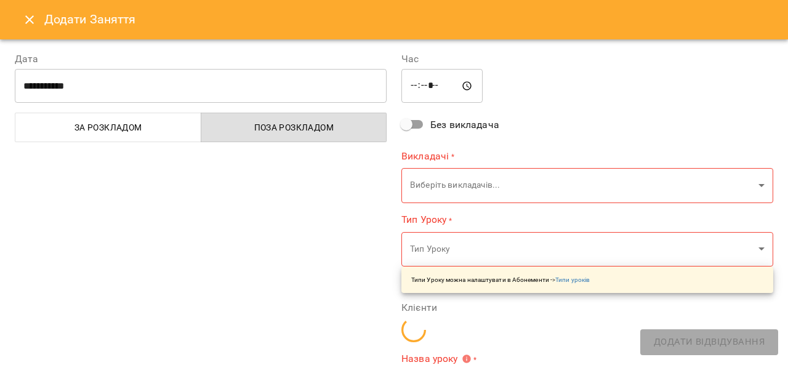
type input "**********"
click at [421, 85] on input "*****" at bounding box center [442, 86] width 81 height 34
type input "*****"
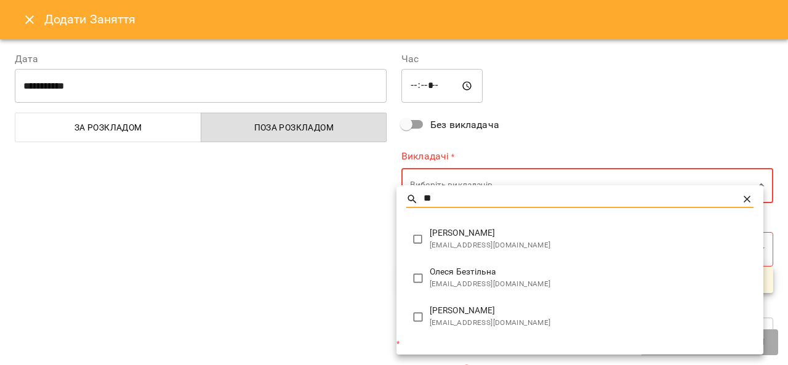
type input "**"
type input "**********"
type input "**"
type input "**********"
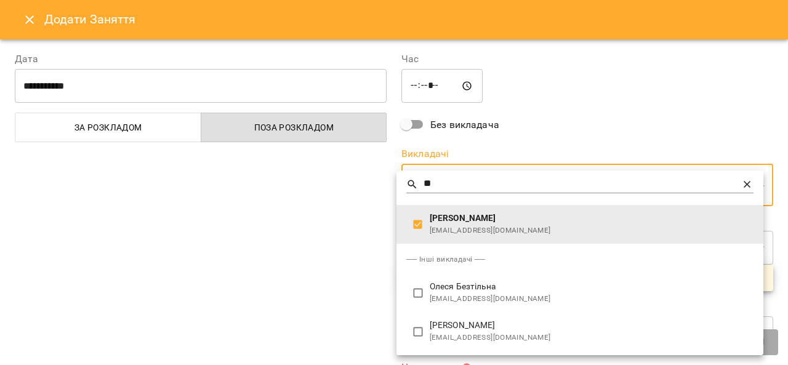
click at [335, 260] on div at bounding box center [394, 182] width 788 height 365
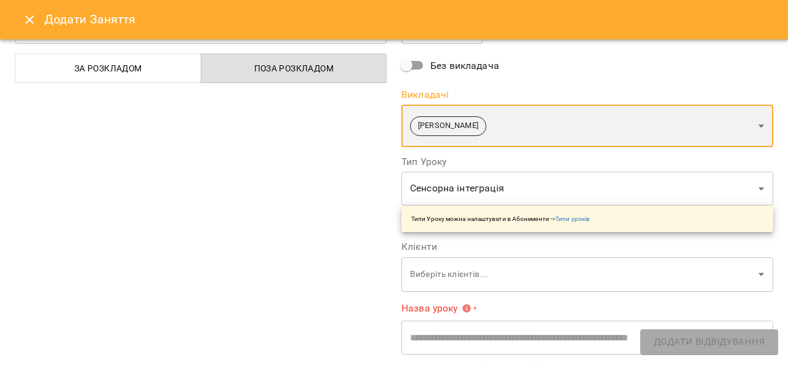
scroll to position [97, 0]
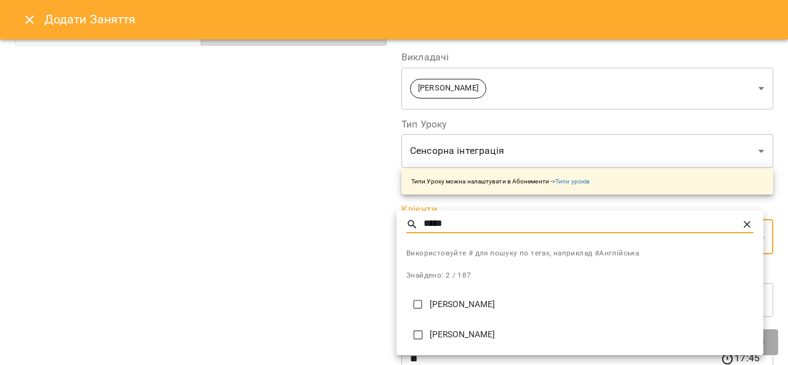
type input "*****"
type input "**********"
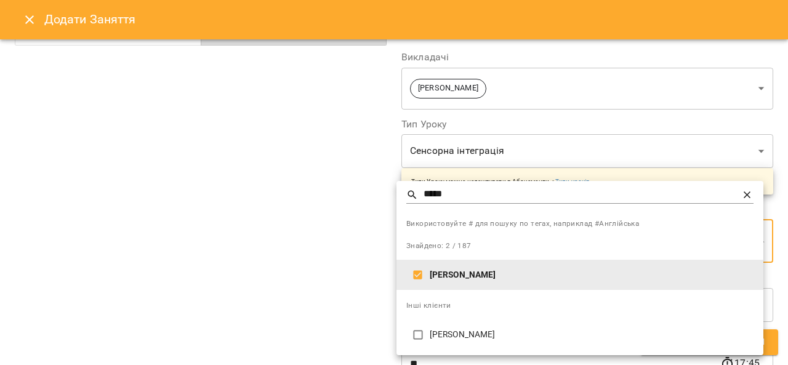
click at [344, 306] on div at bounding box center [394, 182] width 788 height 365
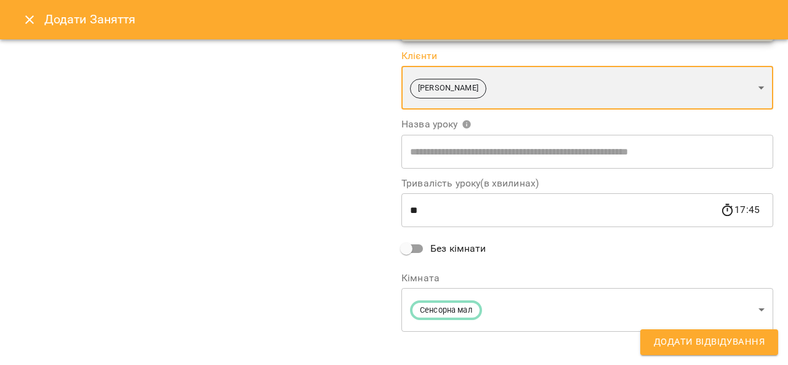
scroll to position [253, 0]
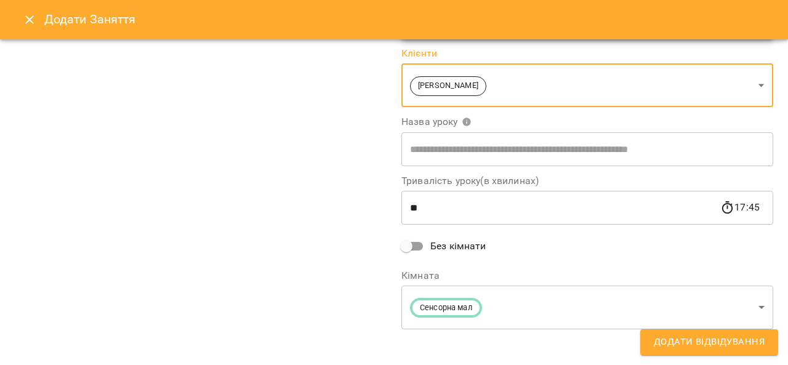
click at [684, 344] on span "Додати Відвідування" at bounding box center [709, 342] width 111 height 16
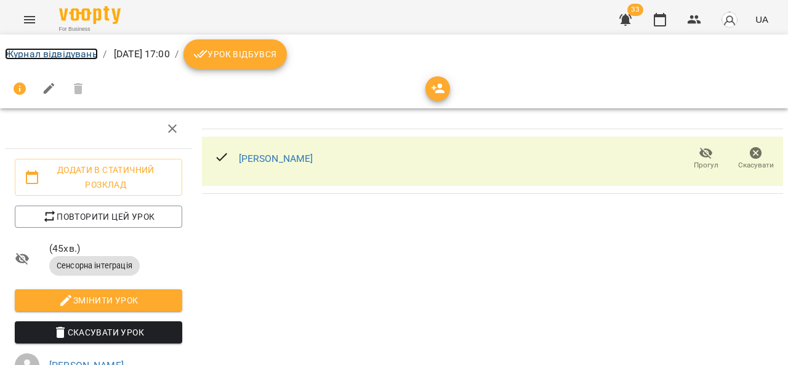
click at [80, 56] on link "Журнал відвідувань" at bounding box center [51, 54] width 93 height 12
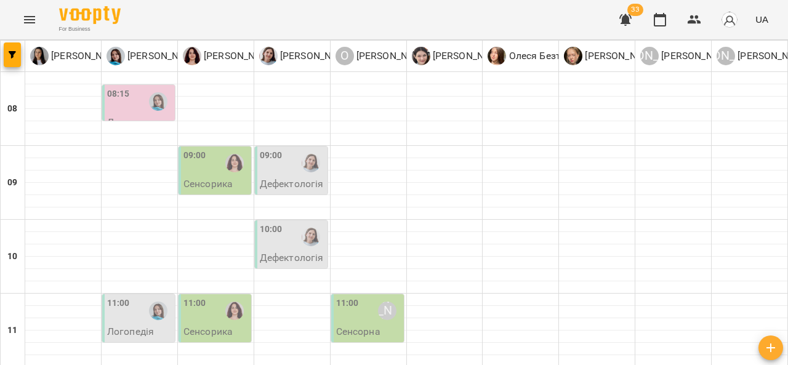
scroll to position [599, 0]
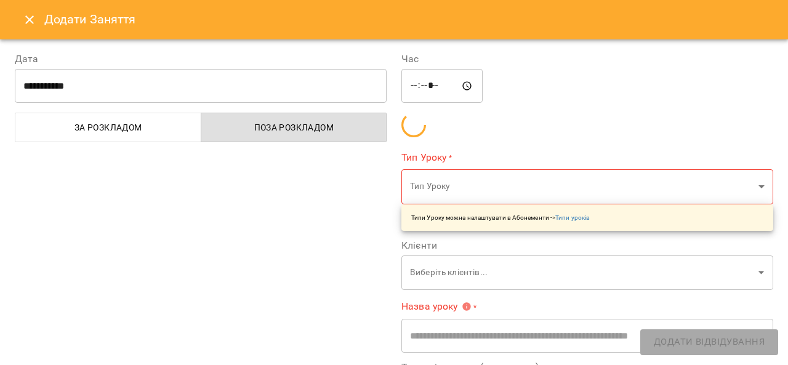
type input "**********"
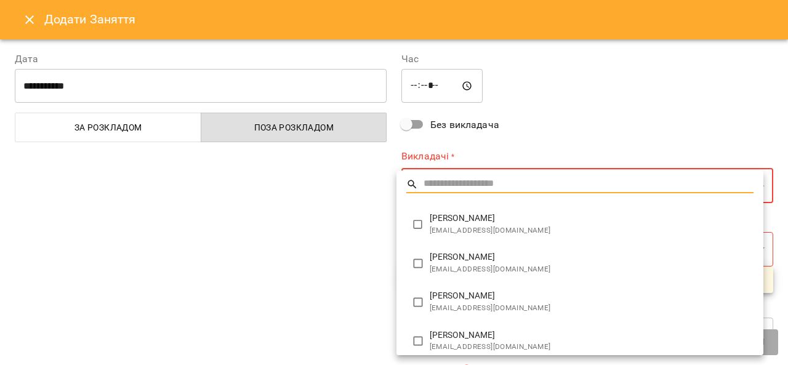
type input "**********"
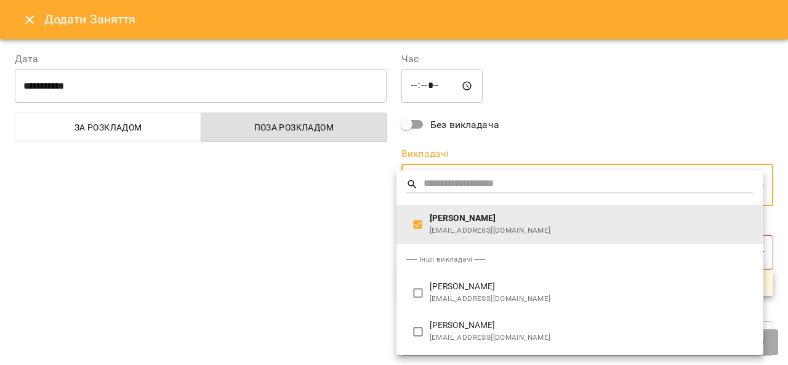
click at [316, 280] on div at bounding box center [394, 182] width 788 height 365
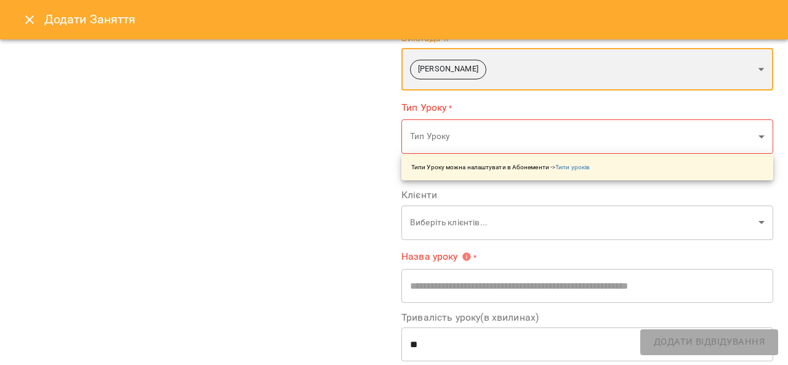
scroll to position [117, 0]
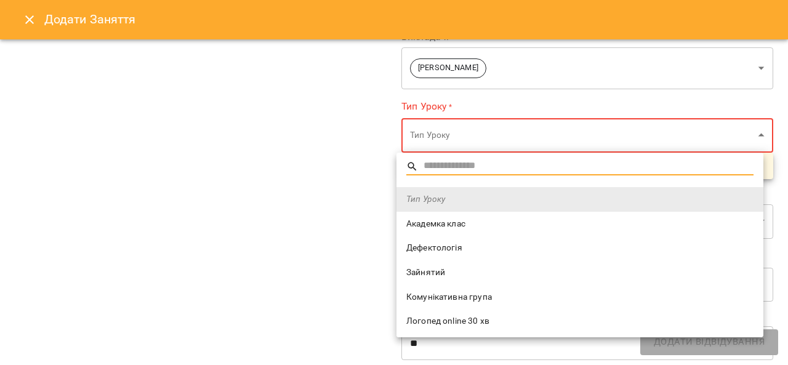
click at [461, 251] on span "Дефектологія" at bounding box center [580, 248] width 347 height 12
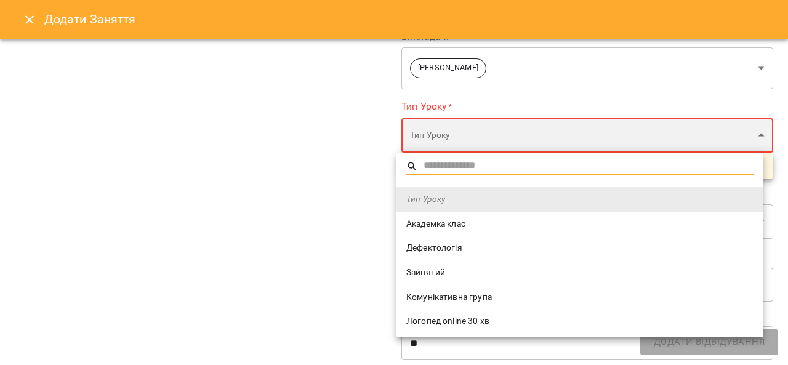
type input "**********"
type input "**"
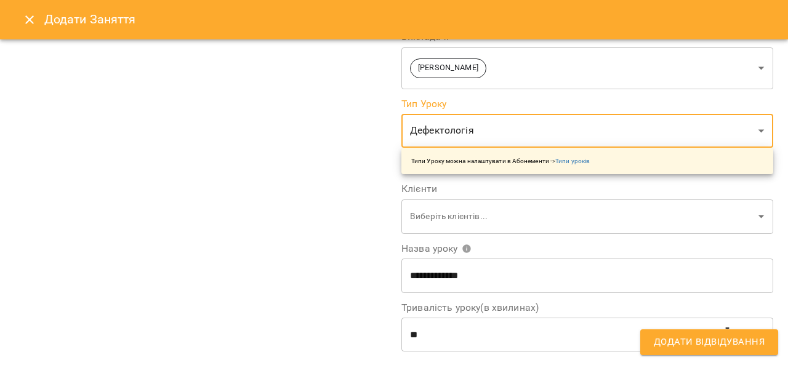
click at [350, 271] on div "**********" at bounding box center [200, 197] width 387 height 554
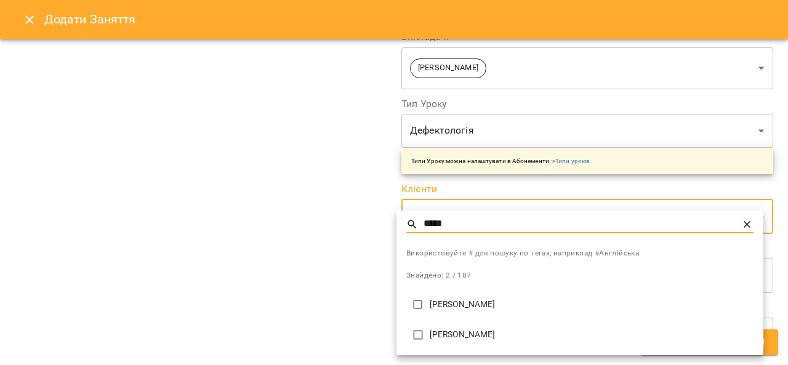
type input "*****"
type input "**********"
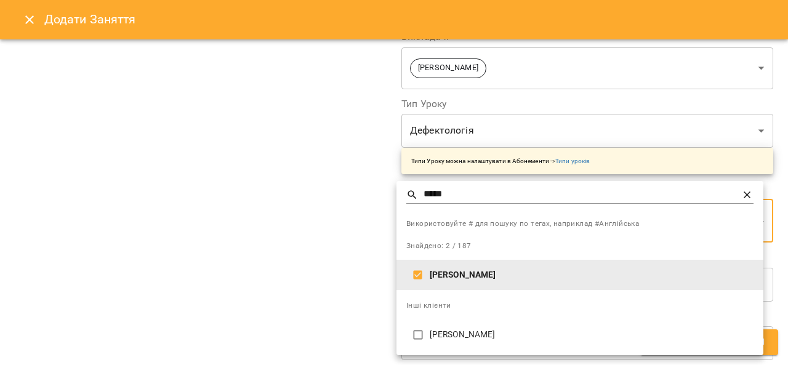
click at [332, 288] on div at bounding box center [394, 182] width 788 height 365
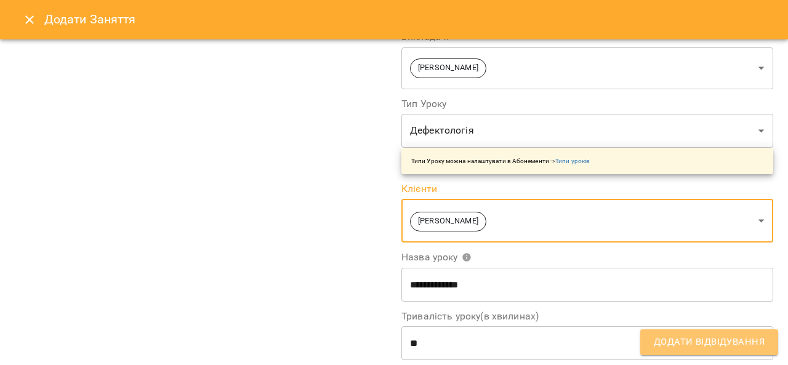
click at [686, 340] on span "Додати Відвідування" at bounding box center [709, 342] width 111 height 16
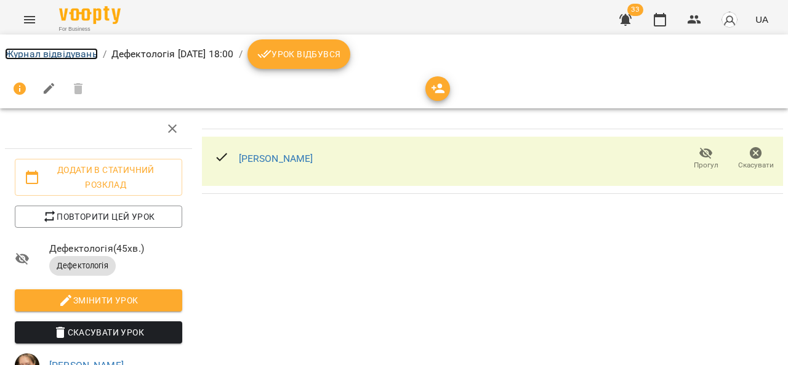
click at [73, 57] on link "Журнал відвідувань" at bounding box center [51, 54] width 93 height 12
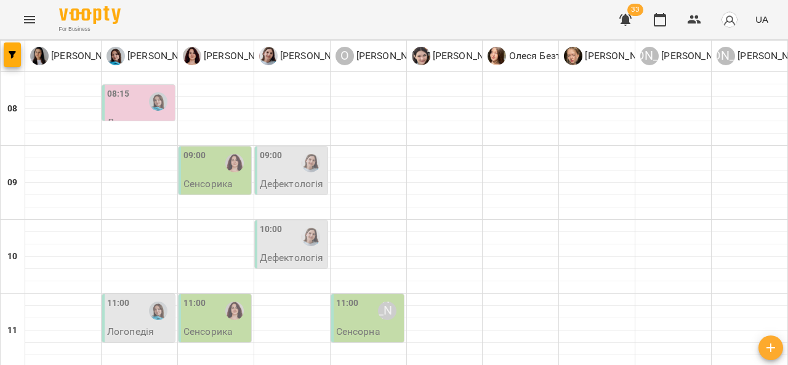
scroll to position [610, 0]
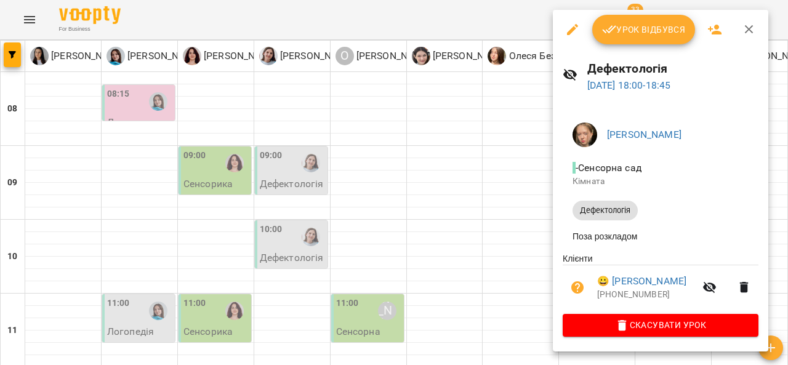
click at [516, 224] on div at bounding box center [394, 182] width 788 height 365
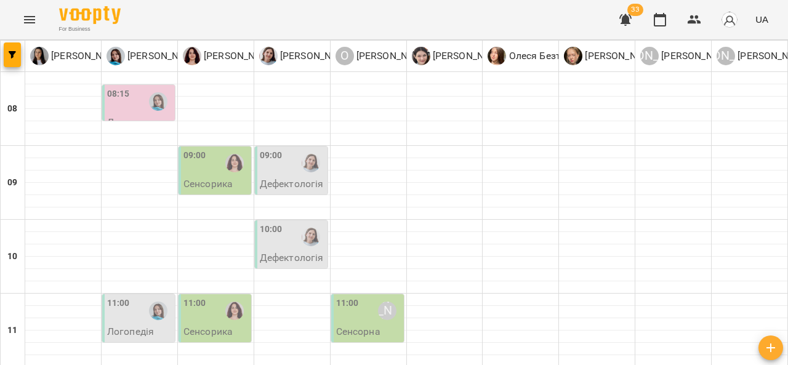
scroll to position [420, 0]
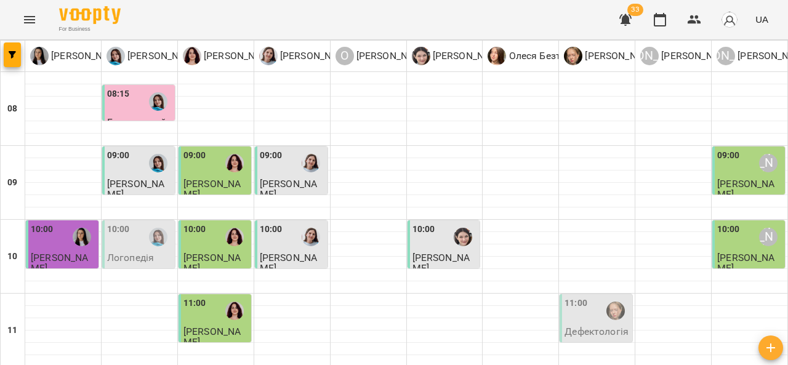
scroll to position [376, 0]
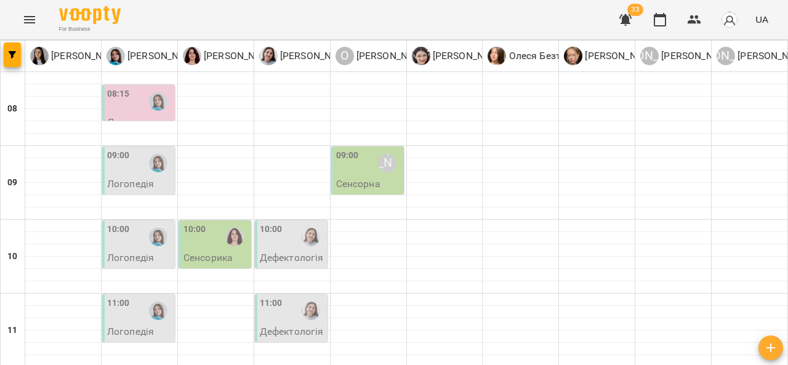
scroll to position [347, 0]
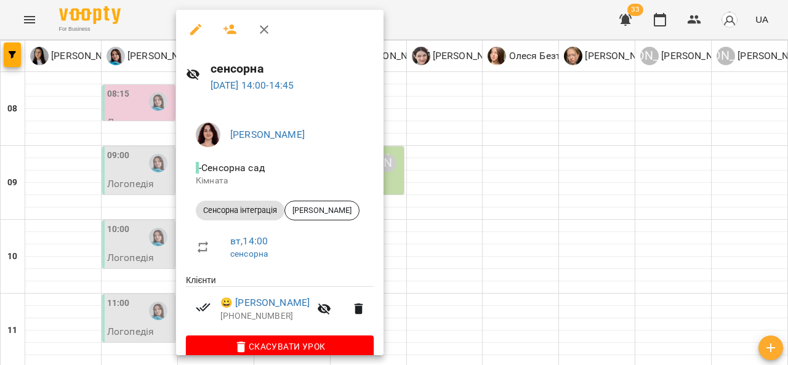
click at [72, 283] on div at bounding box center [394, 182] width 788 height 365
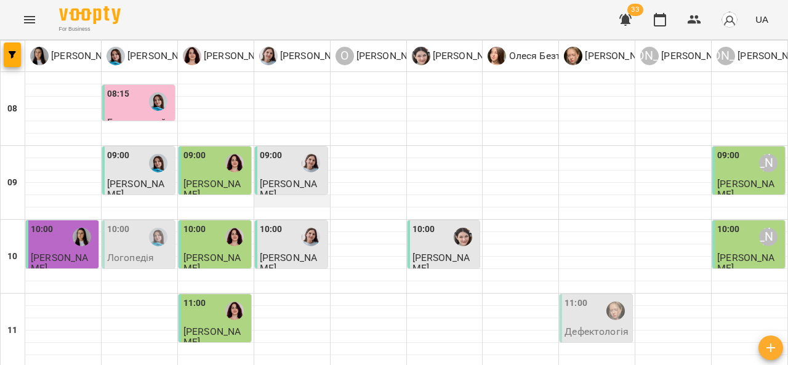
scroll to position [111, 0]
click at [138, 223] on div "10:00" at bounding box center [139, 237] width 65 height 28
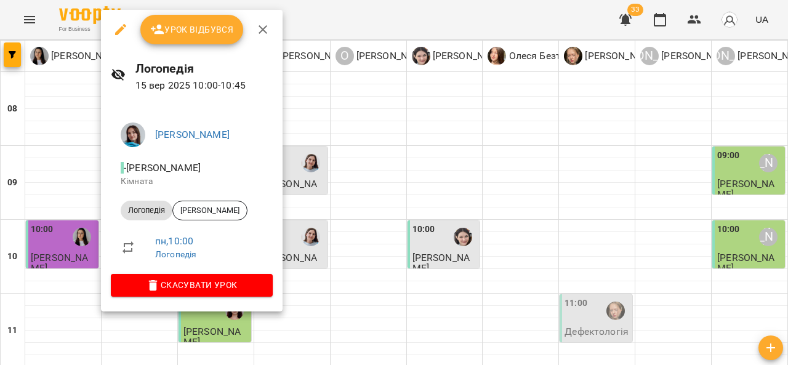
click at [349, 220] on div at bounding box center [394, 182] width 788 height 365
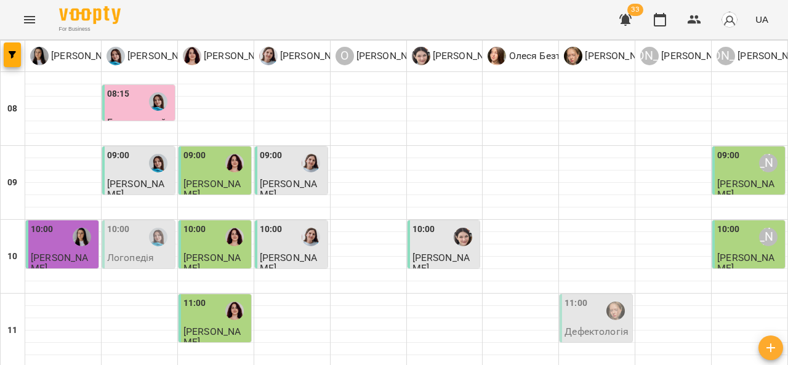
click at [211, 297] on div "11:00" at bounding box center [216, 311] width 65 height 28
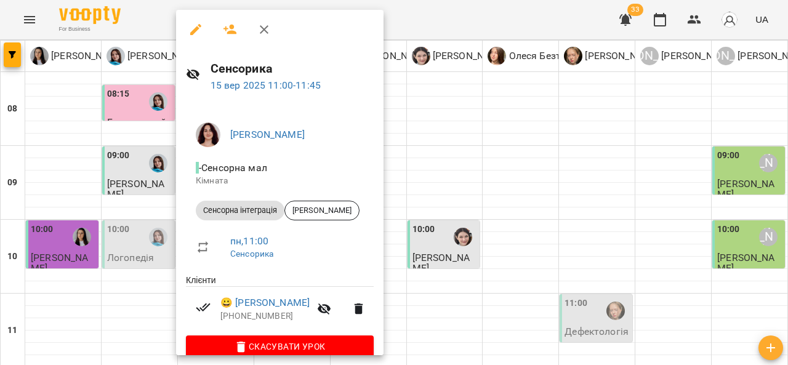
click at [451, 212] on div at bounding box center [394, 182] width 788 height 365
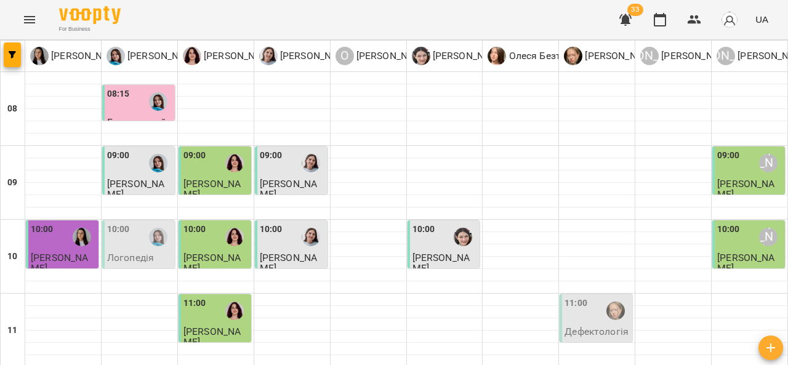
click at [582, 297] on div "11:00" at bounding box center [597, 311] width 65 height 28
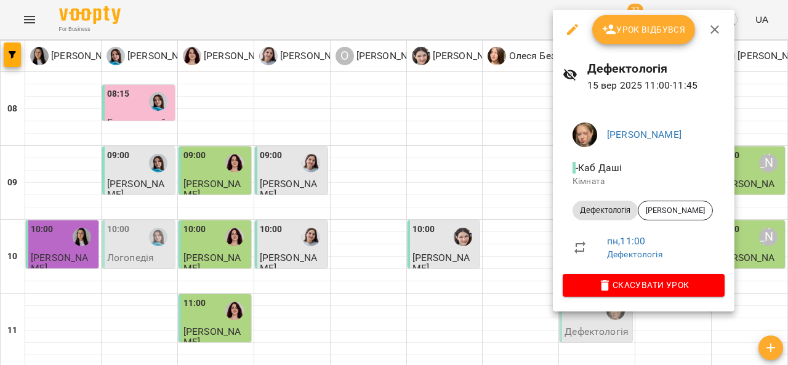
click at [390, 210] on div at bounding box center [394, 182] width 788 height 365
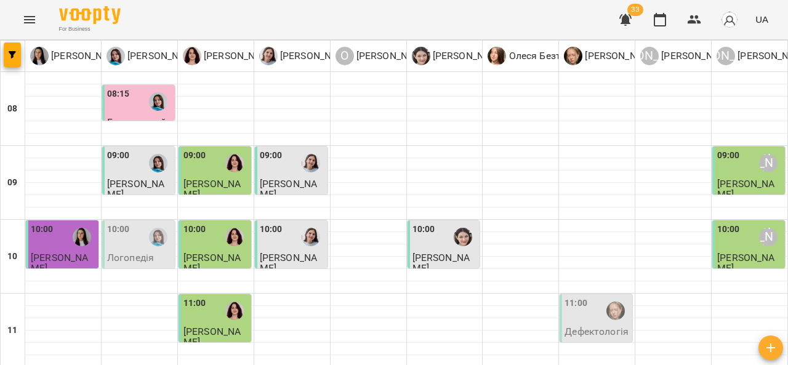
click at [145, 253] on p "Логопедія" at bounding box center [130, 258] width 47 height 10
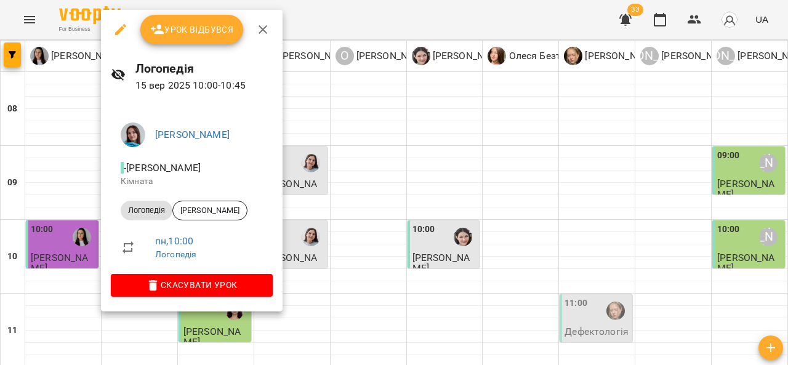
click at [372, 241] on div at bounding box center [394, 182] width 788 height 365
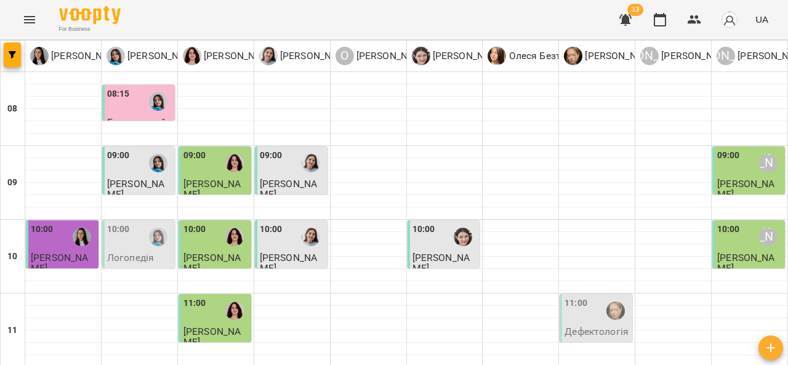
click at [585, 326] on p "Дефектологія" at bounding box center [597, 331] width 64 height 10
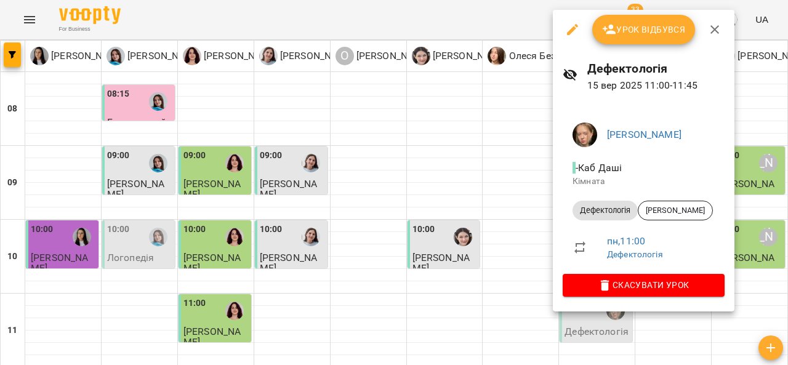
click at [464, 222] on div at bounding box center [394, 182] width 788 height 365
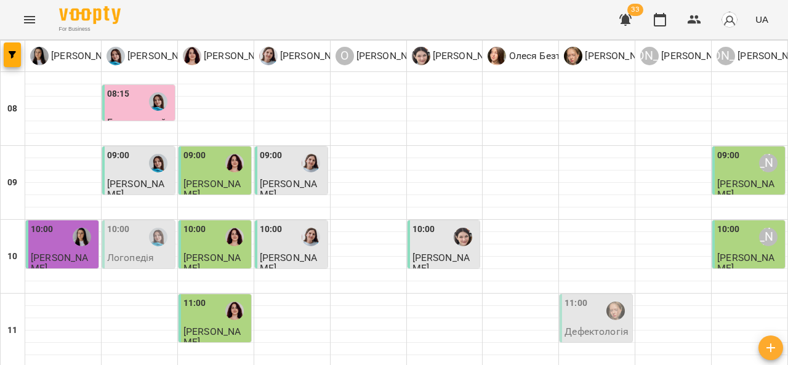
scroll to position [110, 0]
click at [136, 253] on p "Логопедія" at bounding box center [130, 258] width 47 height 10
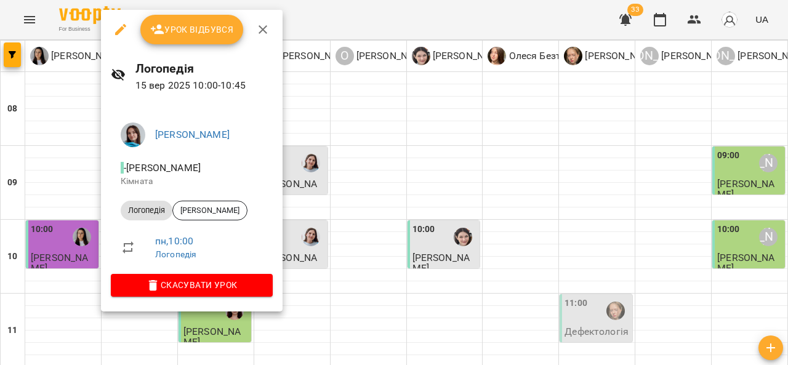
click at [202, 39] on button "Урок відбувся" at bounding box center [191, 30] width 103 height 30
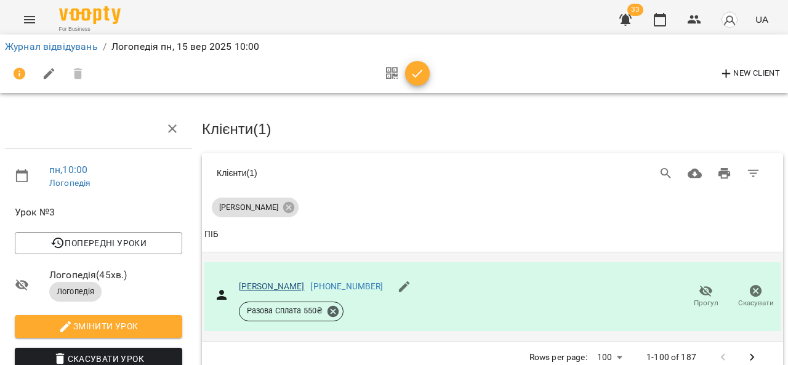
click at [288, 283] on link "[PERSON_NAME]" at bounding box center [272, 287] width 66 height 10
click at [69, 43] on link "Журнал відвідувань" at bounding box center [51, 47] width 93 height 12
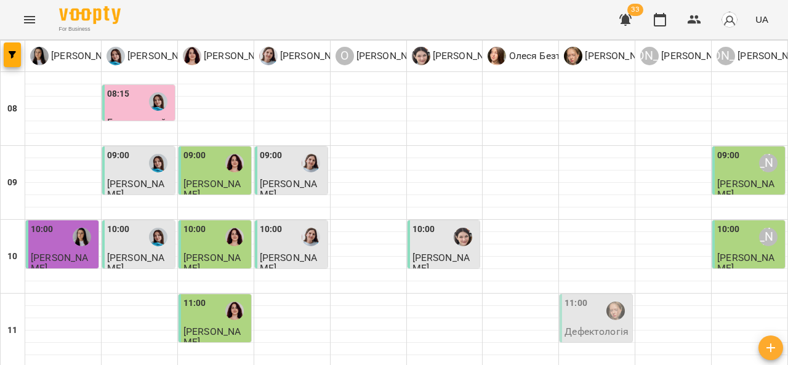
scroll to position [65, 0]
click at [217, 178] on span "[PERSON_NAME]" at bounding box center [212, 189] width 57 height 22
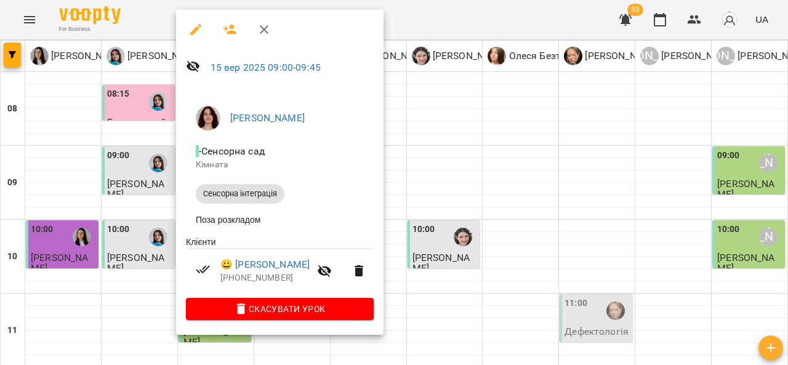
click at [430, 124] on div at bounding box center [394, 182] width 788 height 365
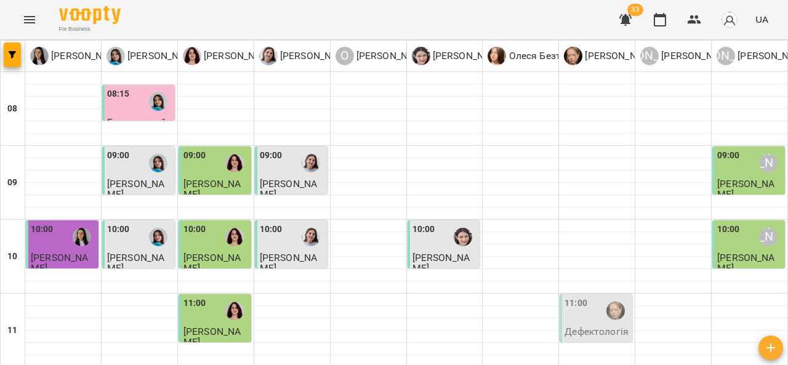
click at [292, 223] on div "10:00" at bounding box center [292, 237] width 65 height 28
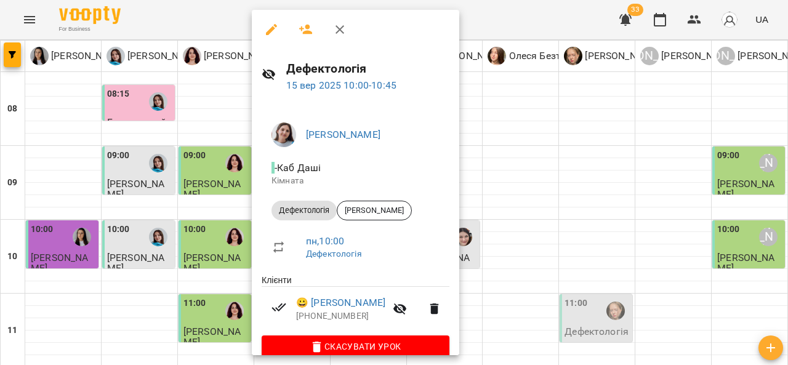
click at [111, 243] on div at bounding box center [394, 182] width 788 height 365
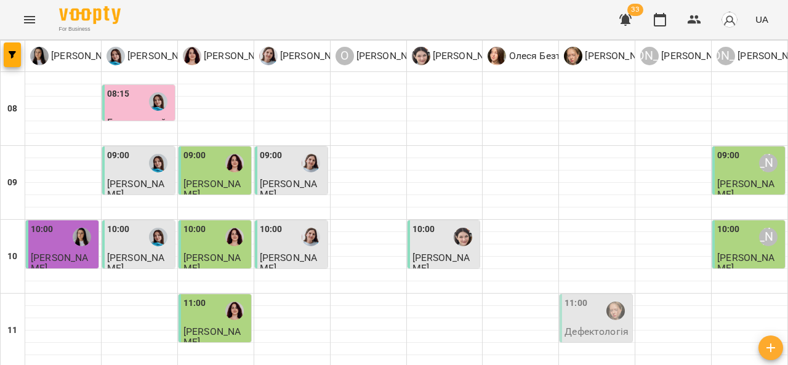
scroll to position [65, 0]
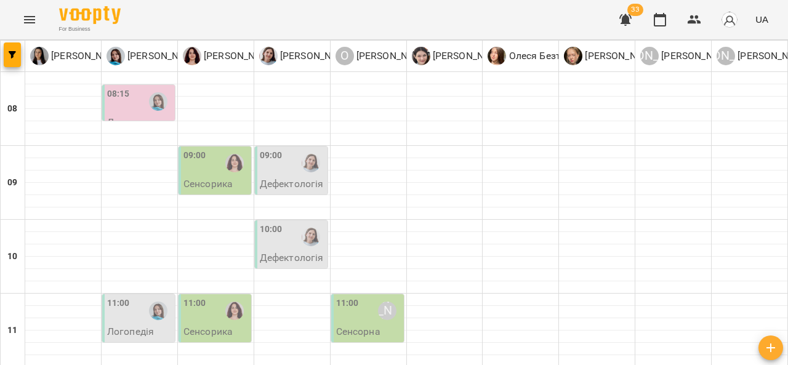
scroll to position [112, 0]
click at [272, 223] on div "10:00" at bounding box center [271, 237] width 23 height 28
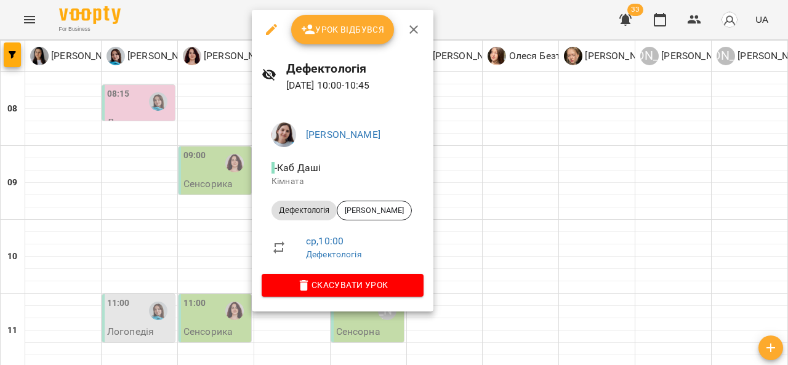
click at [483, 187] on div at bounding box center [394, 182] width 788 height 365
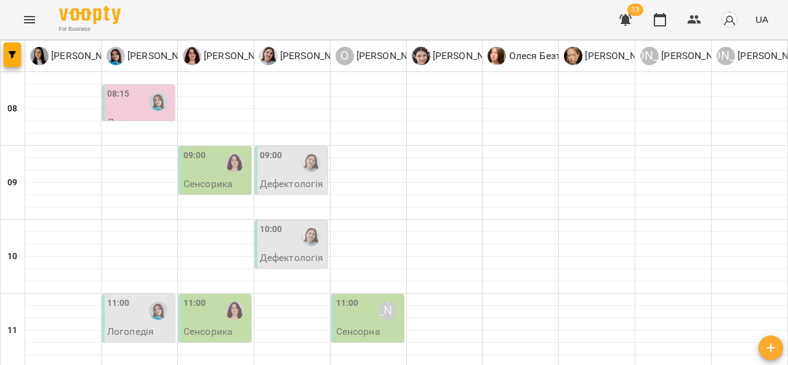
scroll to position [41, 0]
click at [289, 149] on div "09:00" at bounding box center [292, 163] width 65 height 28
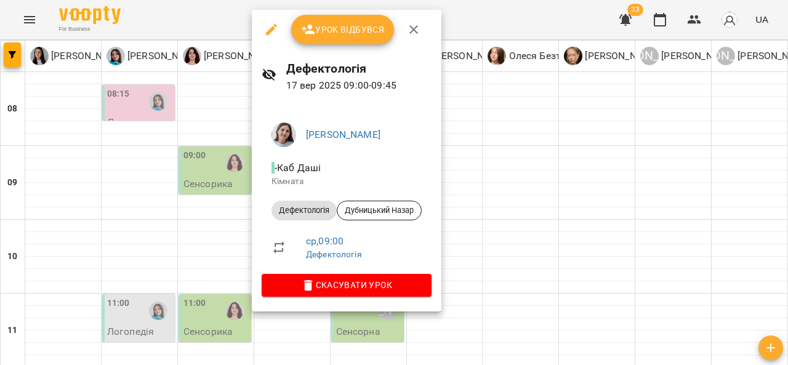
click at [203, 188] on div at bounding box center [394, 182] width 788 height 365
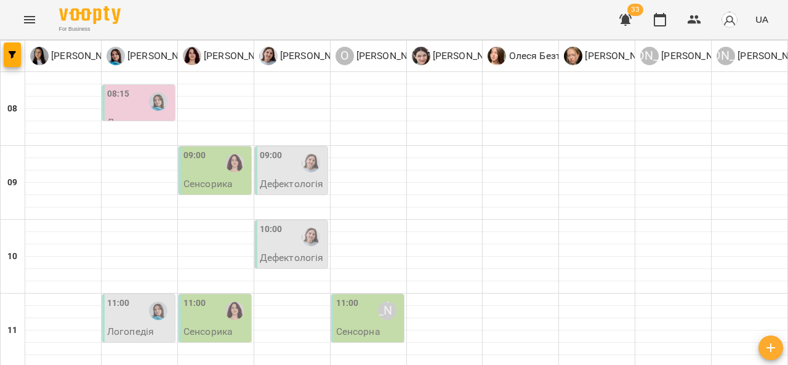
click at [206, 152] on div "09:00 Сенсорика" at bounding box center [215, 171] width 73 height 48
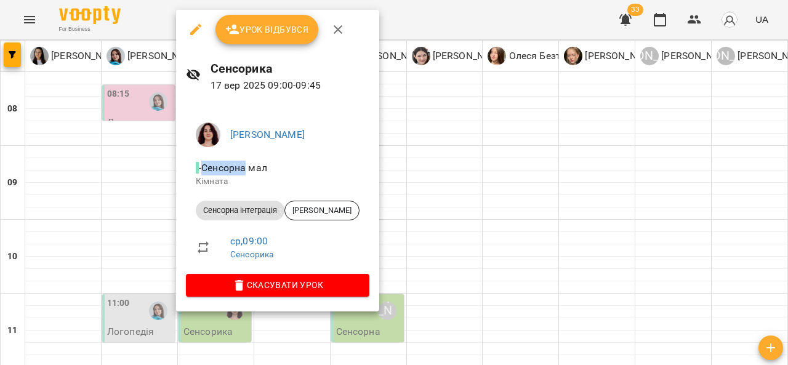
click at [206, 152] on li "- Сенсорна мал Кімната" at bounding box center [278, 174] width 184 height 44
click at [141, 169] on div at bounding box center [394, 182] width 788 height 365
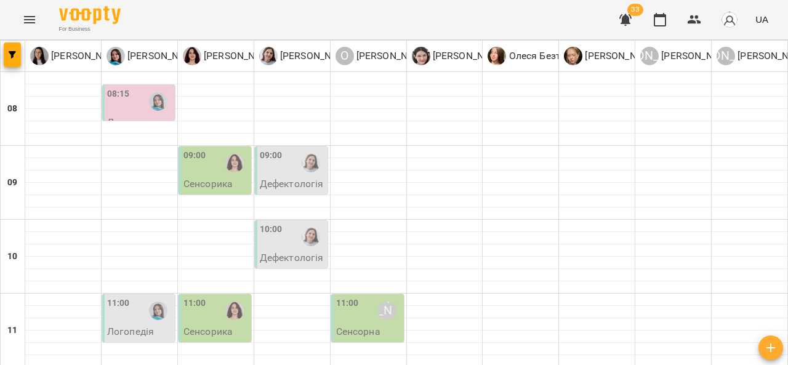
type input "**********"
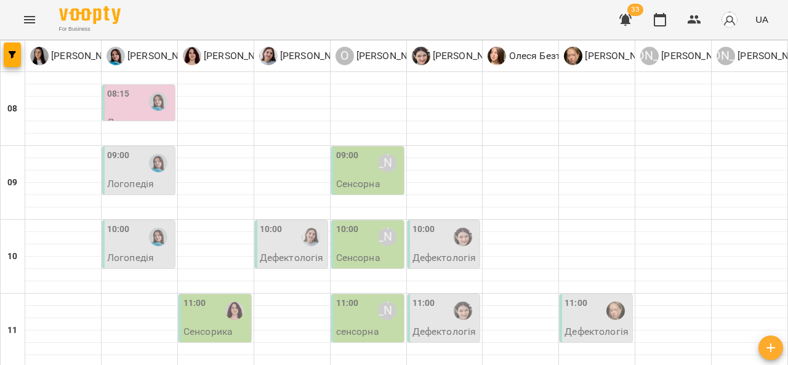
click at [211, 294] on div "11:00 Сенсорика" at bounding box center [215, 318] width 73 height 48
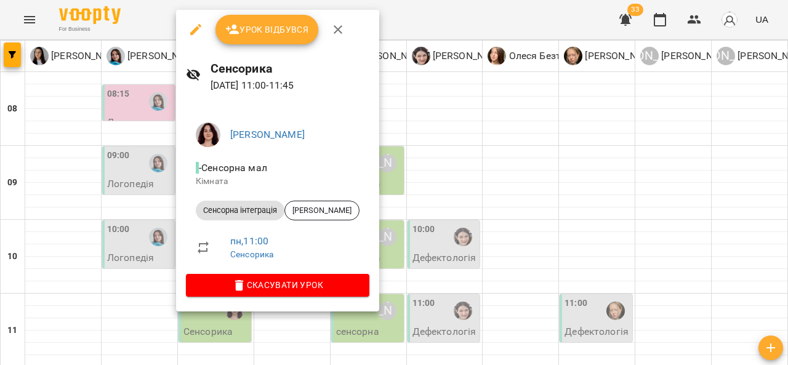
click at [112, 241] on div at bounding box center [394, 182] width 788 height 365
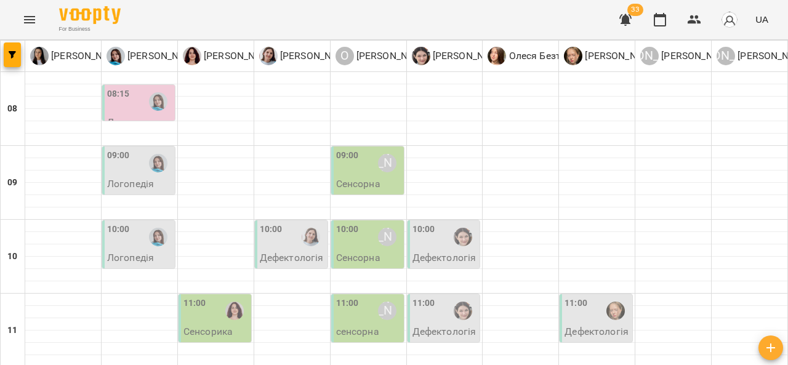
click at [297, 223] on div at bounding box center [311, 237] width 28 height 28
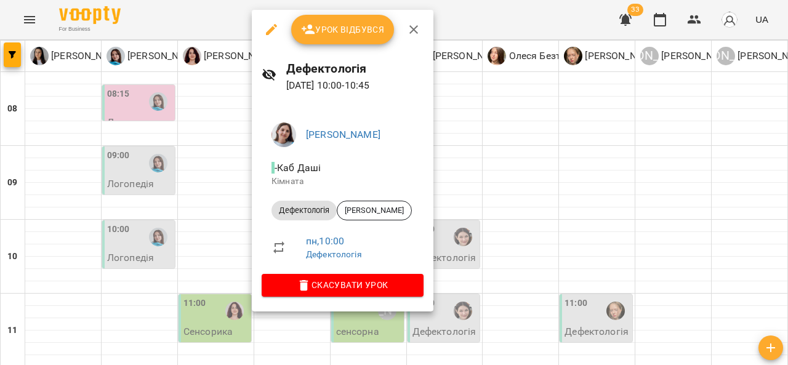
click at [194, 248] on div at bounding box center [394, 182] width 788 height 365
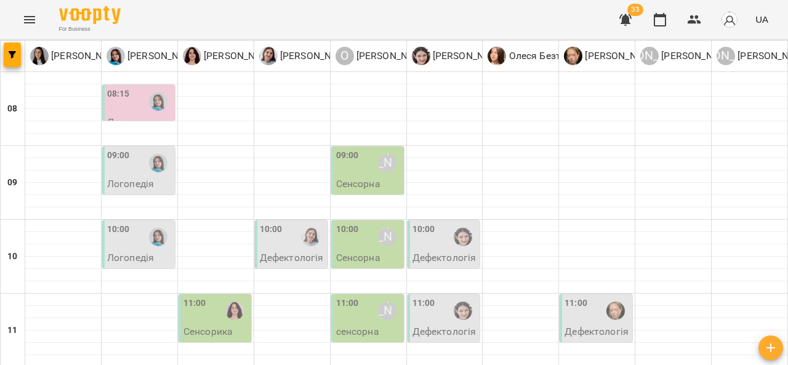
click at [194, 297] on div "11:00" at bounding box center [195, 311] width 23 height 28
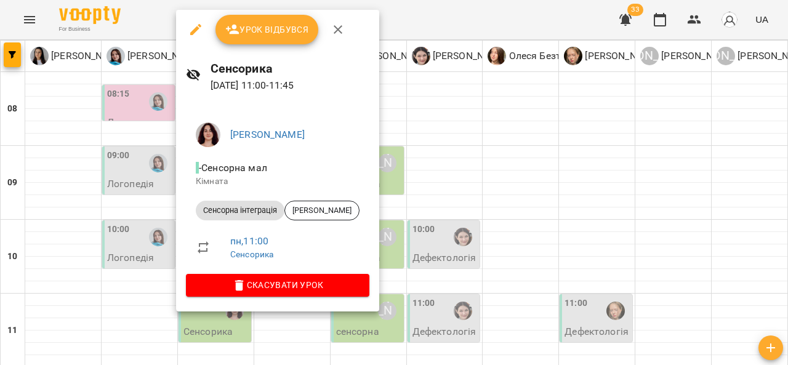
click at [194, 248] on li "пн , 11:00 Сенсорика" at bounding box center [278, 247] width 184 height 44
click at [129, 235] on div at bounding box center [394, 182] width 788 height 365
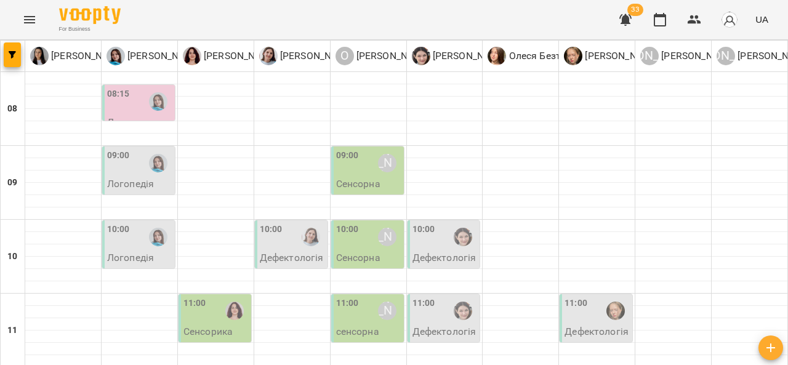
click at [275, 223] on div "10:00" at bounding box center [271, 237] width 23 height 28
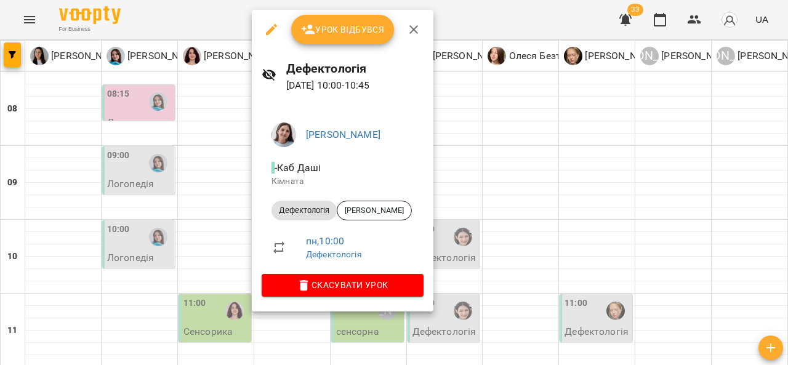
click at [222, 247] on div at bounding box center [394, 182] width 788 height 365
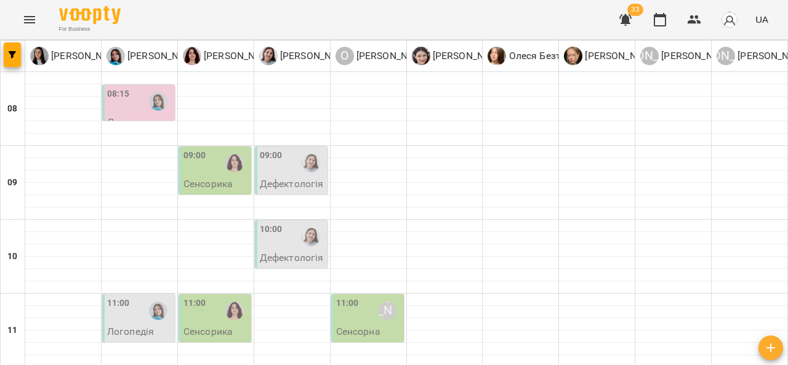
click at [297, 172] on div at bounding box center [311, 163] width 28 height 28
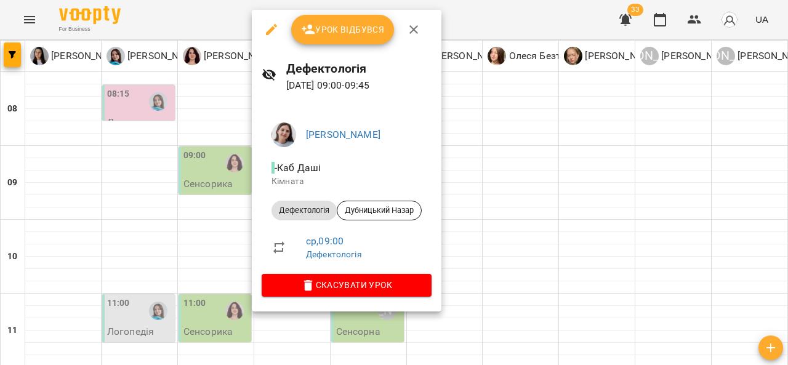
click at [217, 168] on div at bounding box center [394, 182] width 788 height 365
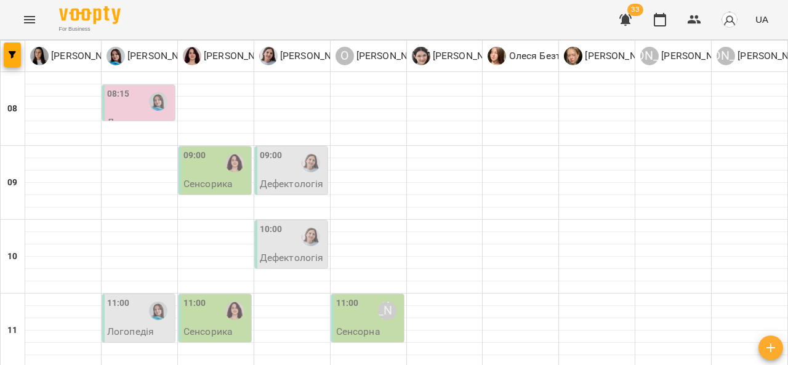
click at [217, 168] on div "09:00" at bounding box center [216, 163] width 65 height 28
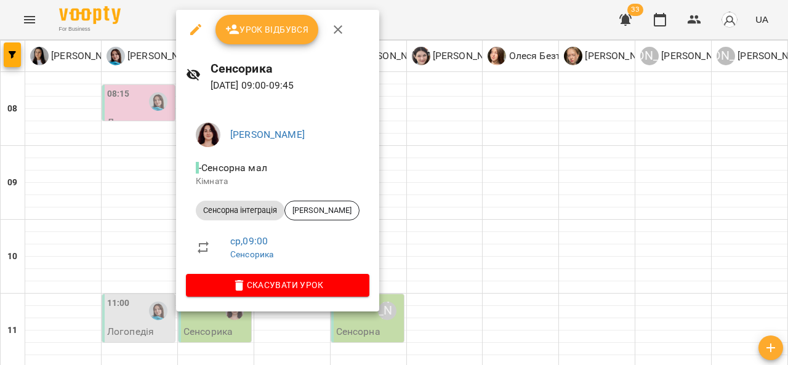
click at [429, 203] on div at bounding box center [394, 182] width 788 height 365
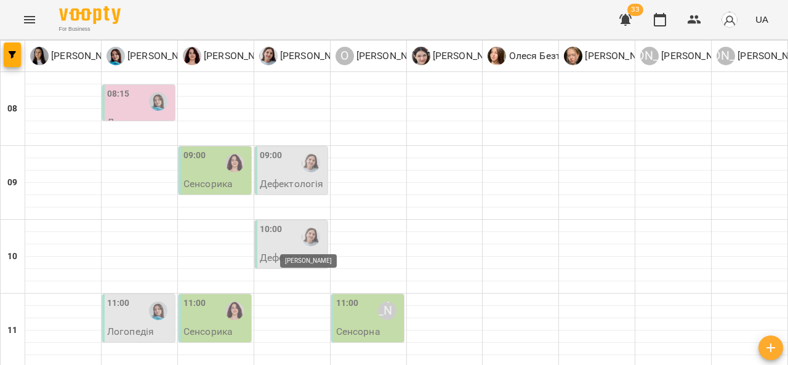
click at [308, 241] on img "Дарія Тріпадуш" at bounding box center [311, 237] width 18 height 18
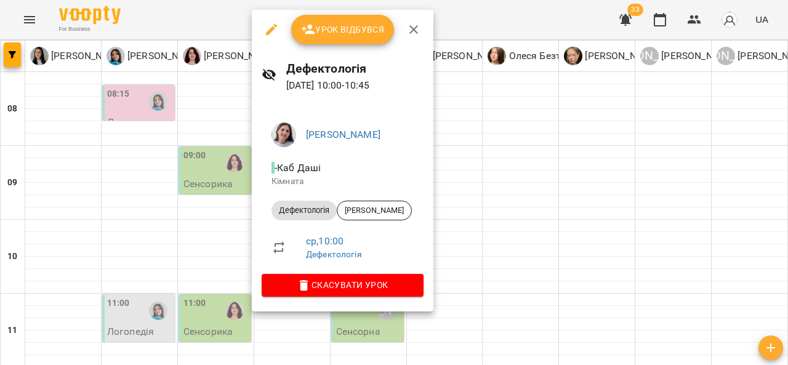
click at [493, 206] on div at bounding box center [394, 182] width 788 height 365
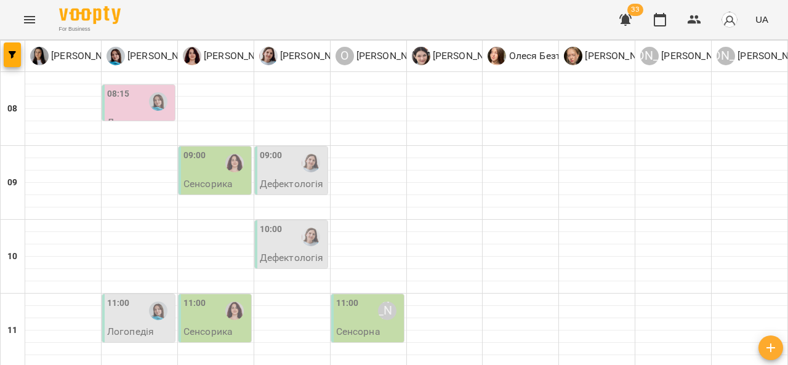
click at [216, 179] on p "Сенсорика" at bounding box center [208, 184] width 49 height 10
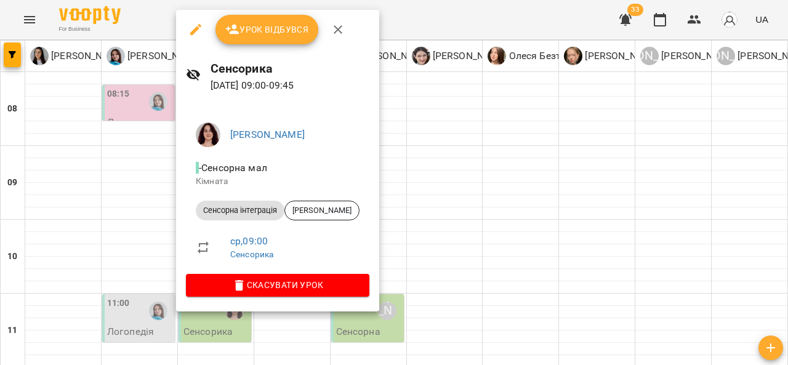
click at [22, 306] on div at bounding box center [394, 182] width 788 height 365
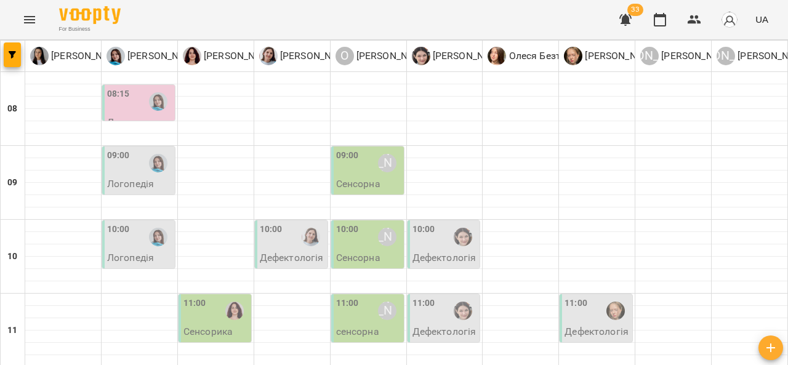
click at [286, 256] on p "Дефектологія" at bounding box center [292, 258] width 64 height 10
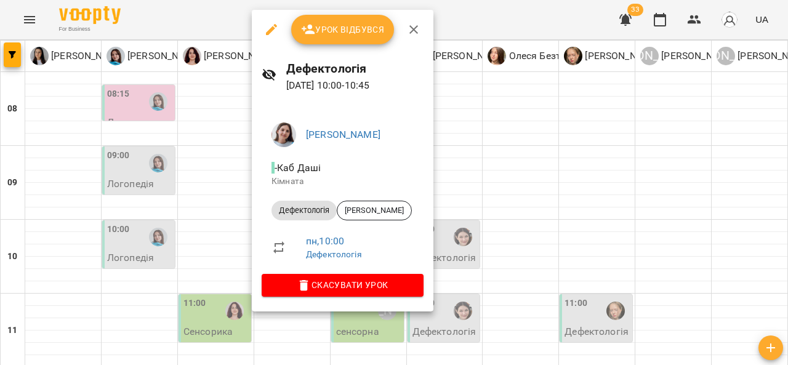
click at [570, 115] on div at bounding box center [394, 182] width 788 height 365
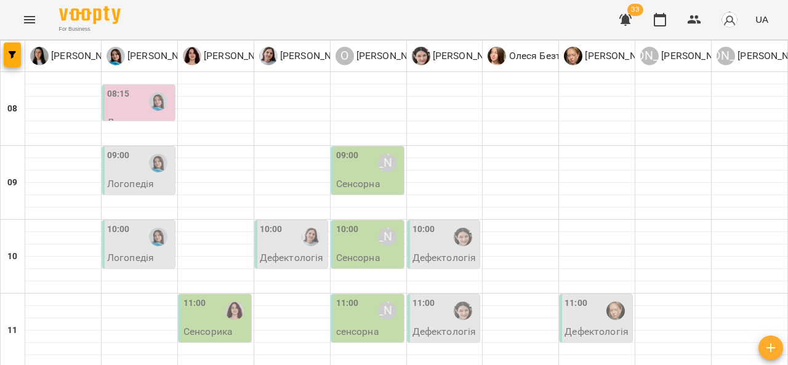
scroll to position [69, 0]
click at [230, 302] on img "Ольга Крикун" at bounding box center [234, 311] width 18 height 18
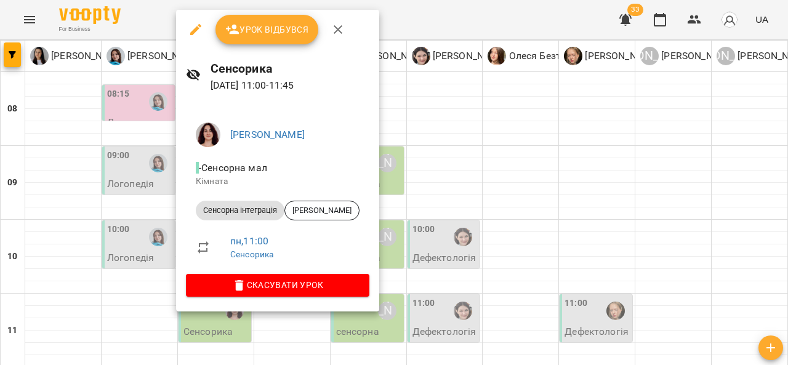
click at [529, 184] on div at bounding box center [394, 182] width 788 height 365
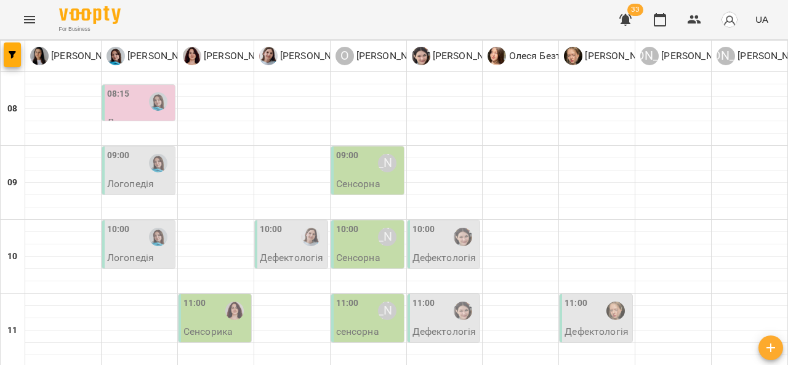
scroll to position [36, 0]
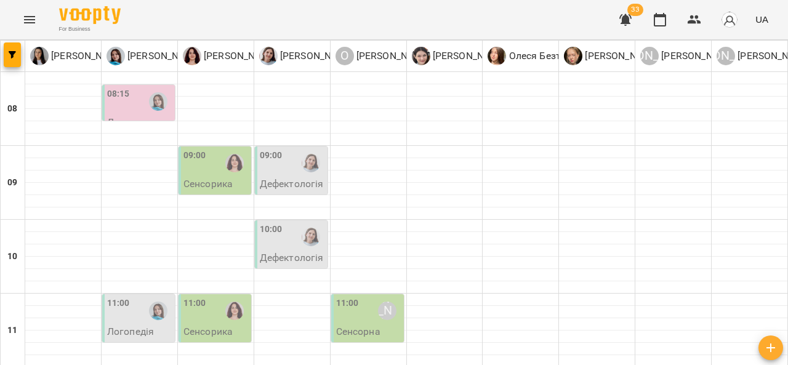
click at [223, 168] on div at bounding box center [235, 163] width 28 height 28
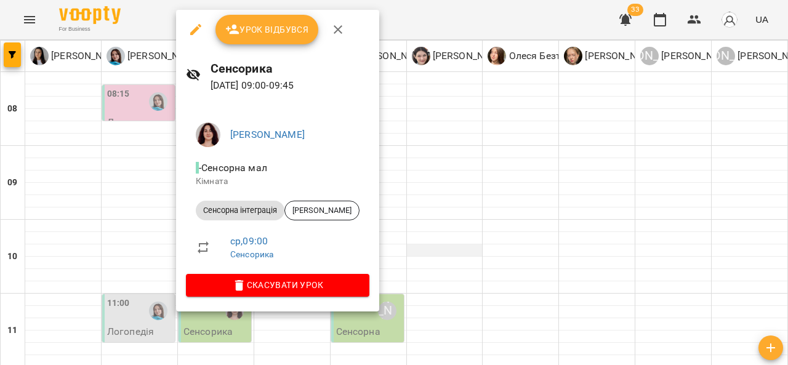
drag, startPoint x: 402, startPoint y: 220, endPoint x: 405, endPoint y: 246, distance: 26.7
click at [405, 246] on div at bounding box center [394, 182] width 788 height 365
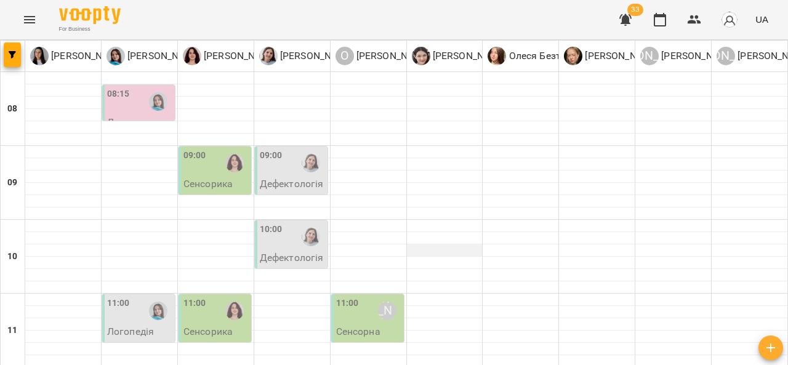
click at [407, 246] on div at bounding box center [445, 251] width 76 height 12
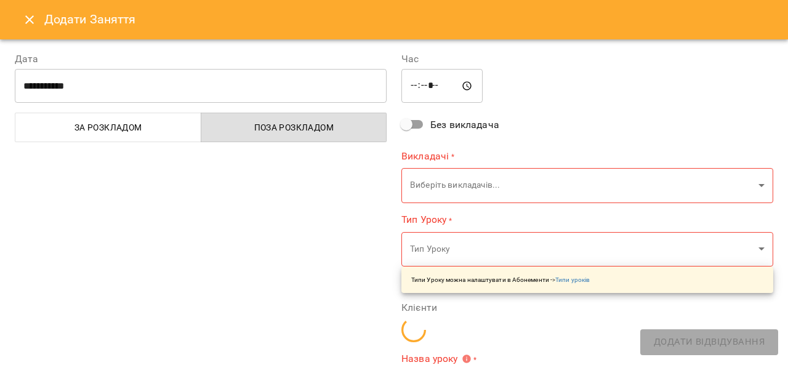
type input "**********"
click at [26, 15] on icon "Close" at bounding box center [29, 19] width 15 height 15
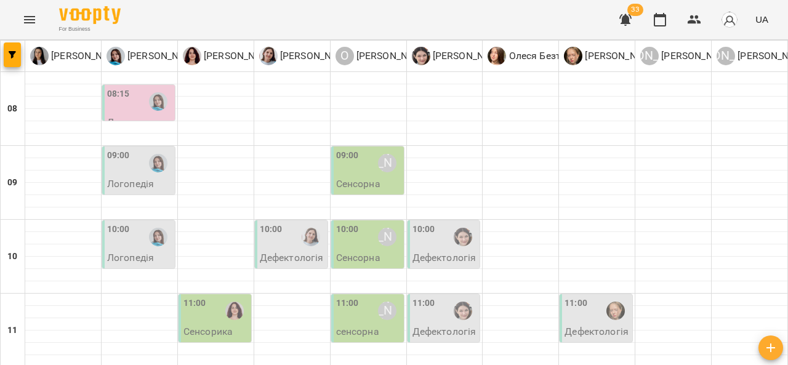
click at [260, 221] on div "10:00 Дефектологія" at bounding box center [291, 245] width 73 height 48
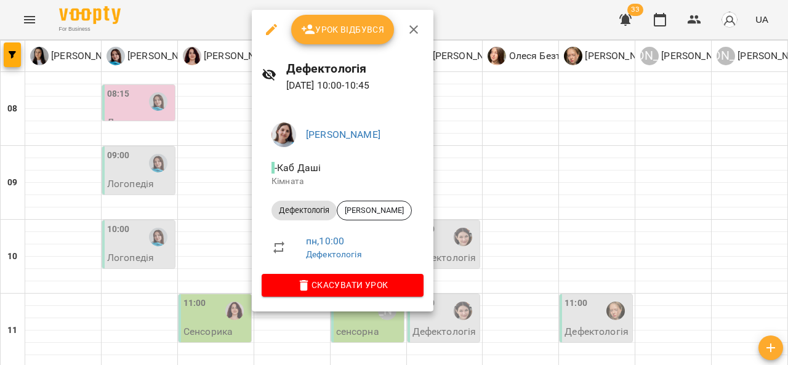
click at [209, 155] on div at bounding box center [394, 182] width 788 height 365
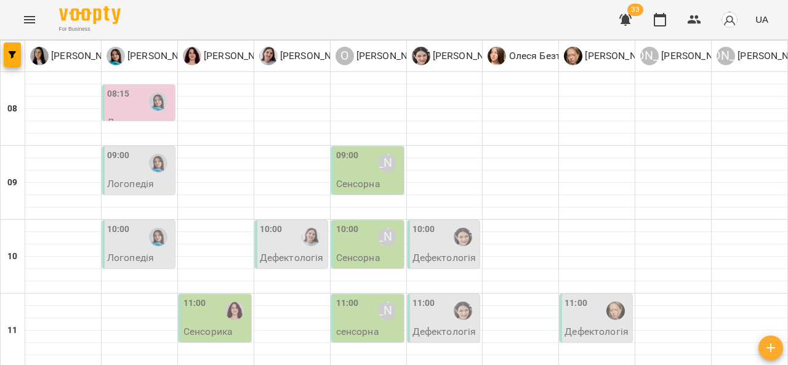
scroll to position [69, 0]
click at [206, 297] on div "11:00" at bounding box center [216, 311] width 65 height 28
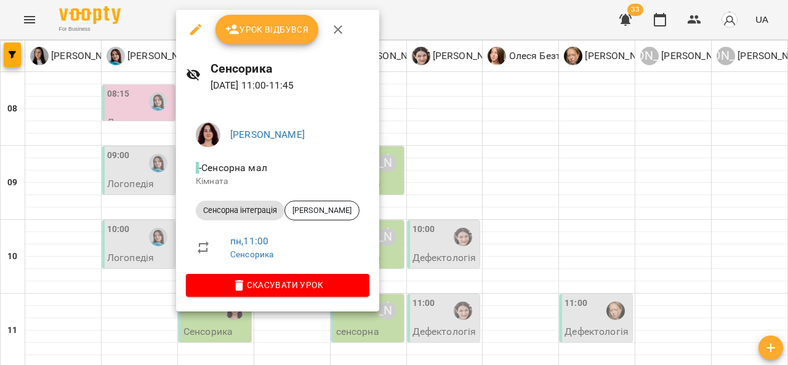
click at [161, 217] on div at bounding box center [394, 182] width 788 height 365
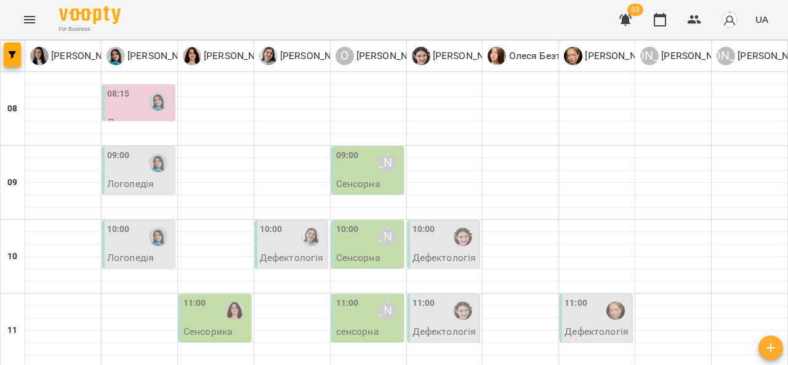
click at [297, 223] on div at bounding box center [311, 237] width 28 height 28
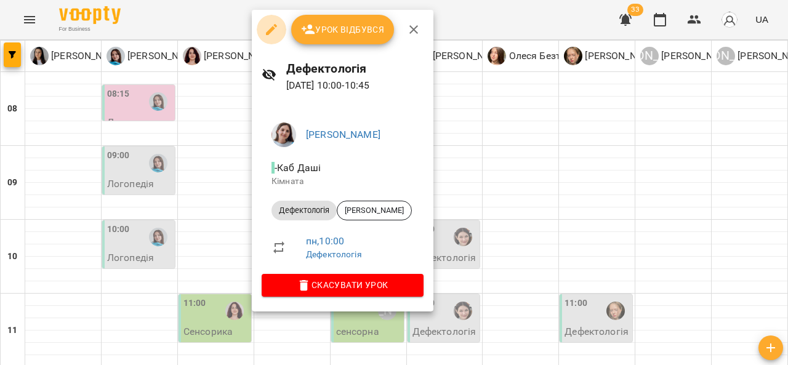
click at [270, 30] on icon "button" at bounding box center [271, 29] width 11 height 11
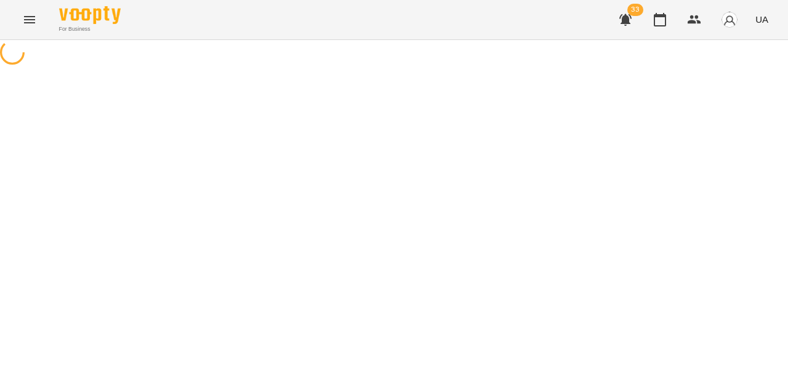
select select "**********"
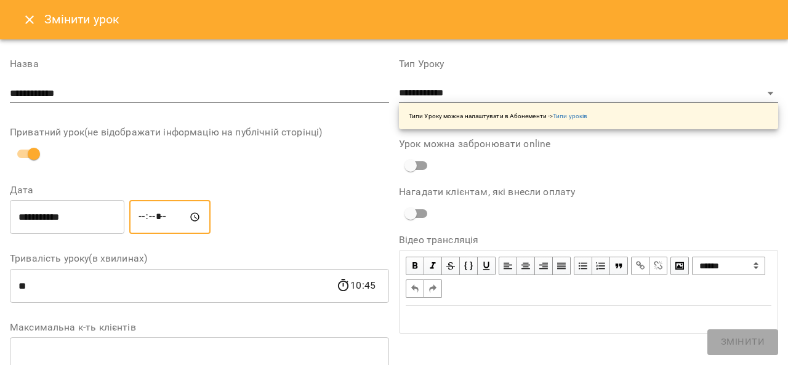
click at [154, 217] on input "*****" at bounding box center [169, 217] width 81 height 34
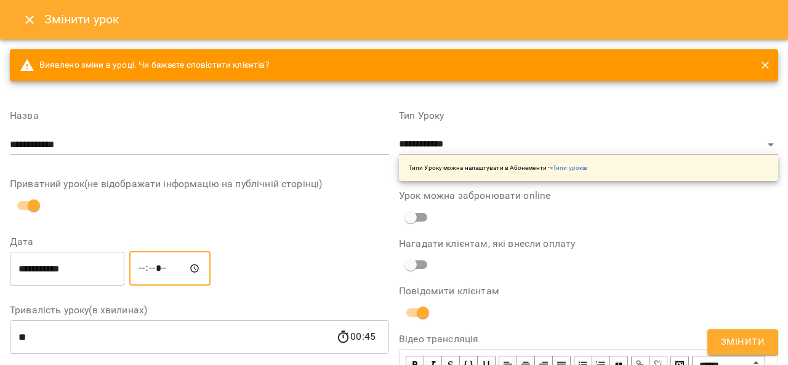
type input "*****"
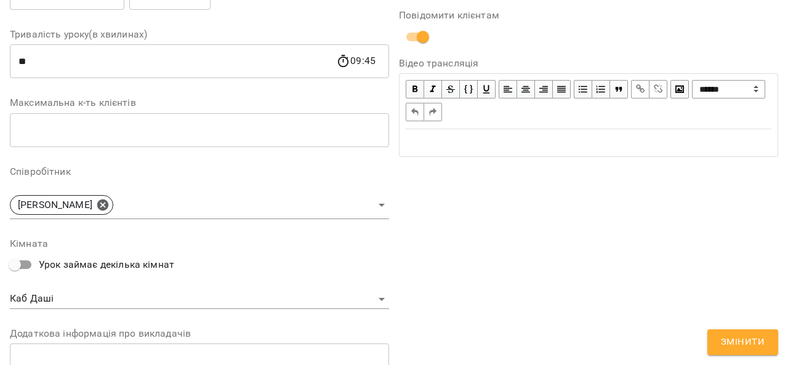
scroll to position [322, 0]
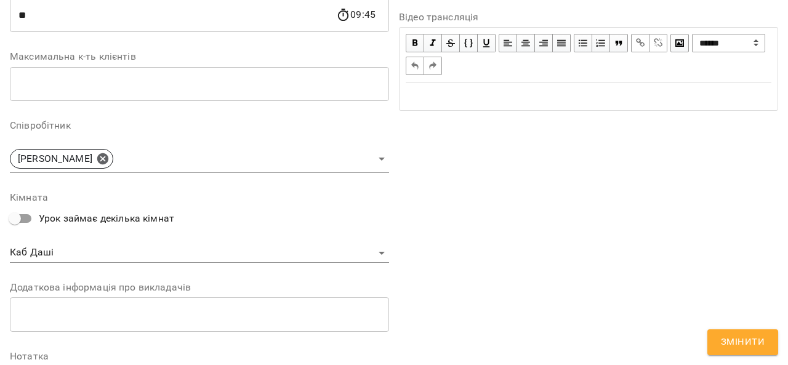
click at [736, 342] on span "Змінити" at bounding box center [743, 342] width 44 height 16
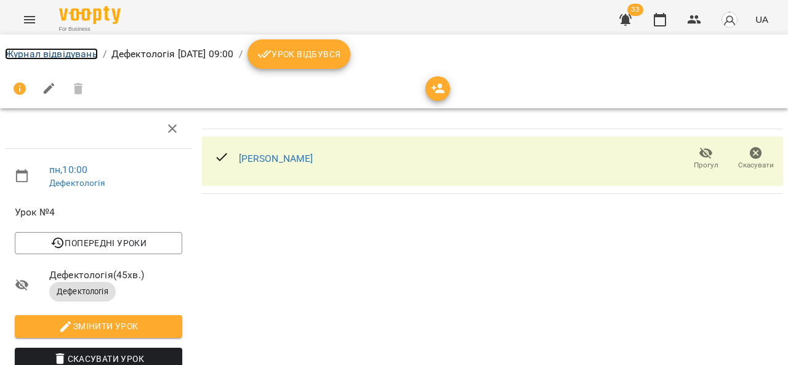
click at [56, 54] on link "Журнал відвідувань" at bounding box center [51, 54] width 93 height 12
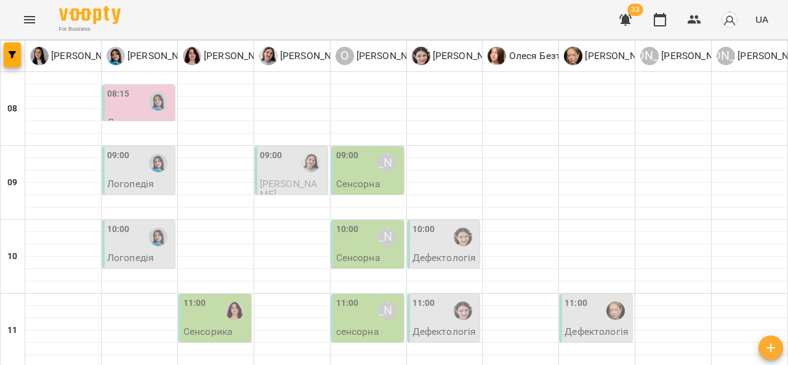
scroll to position [91, 0]
click at [186, 297] on div "11:00" at bounding box center [195, 311] width 23 height 28
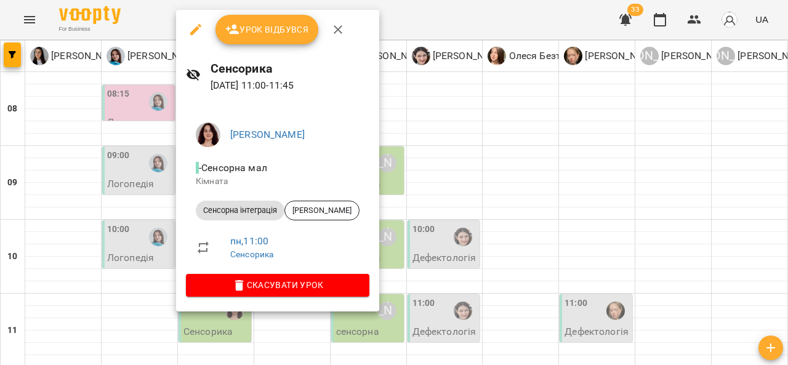
click at [192, 25] on icon "button" at bounding box center [195, 29] width 15 height 15
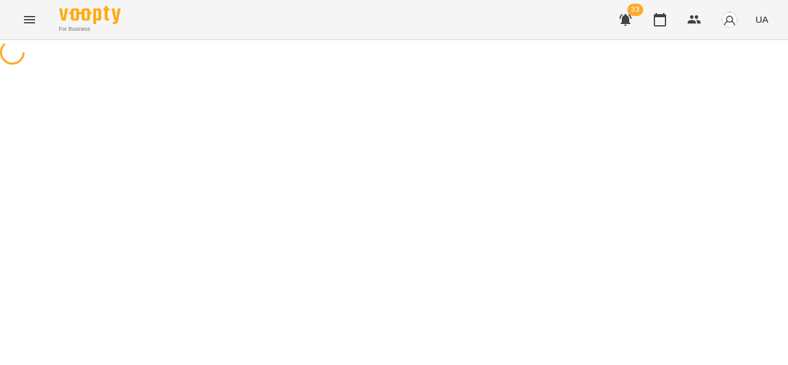
select select "**********"
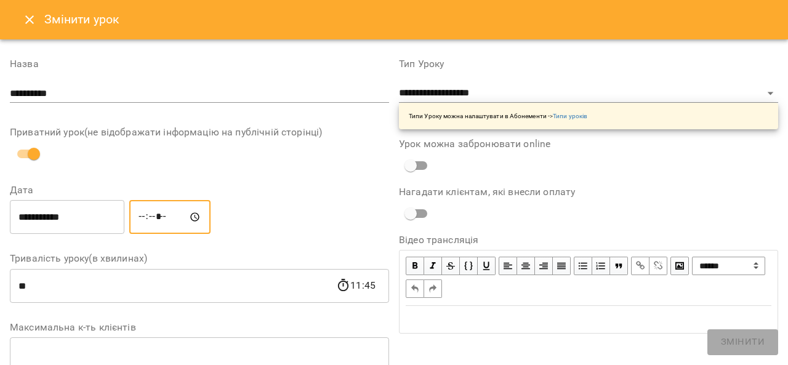
click at [153, 219] on input "*****" at bounding box center [169, 217] width 81 height 34
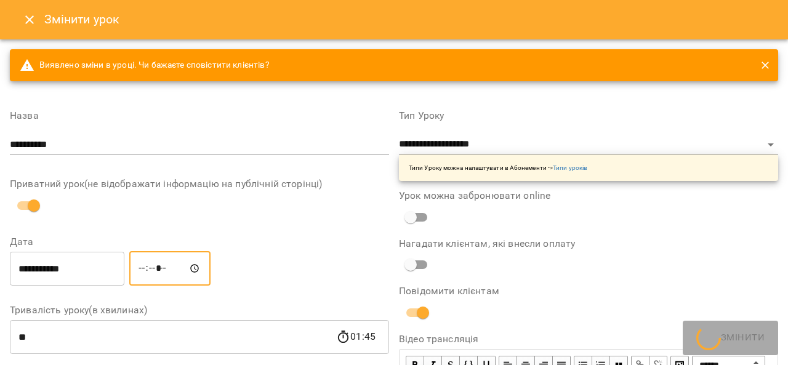
type input "*****"
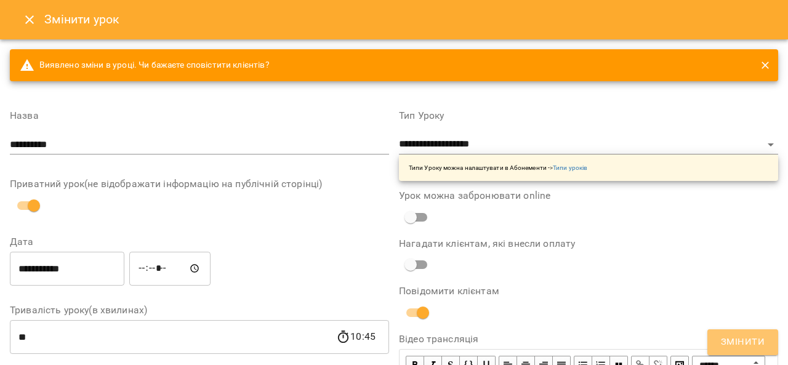
click at [740, 333] on button "Змінити" at bounding box center [743, 343] width 71 height 26
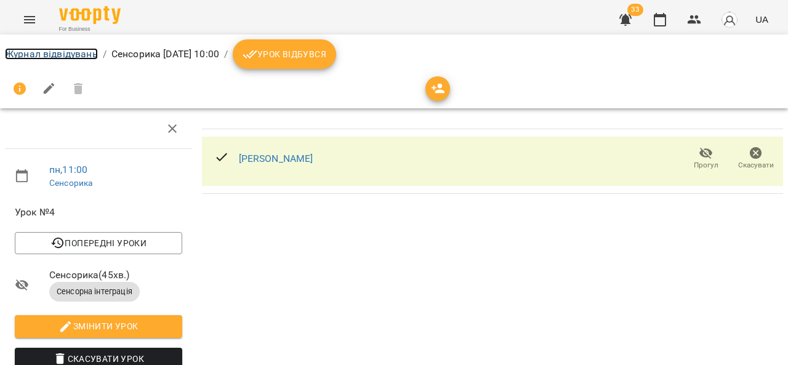
click at [94, 59] on link "Журнал відвідувань" at bounding box center [51, 54] width 93 height 12
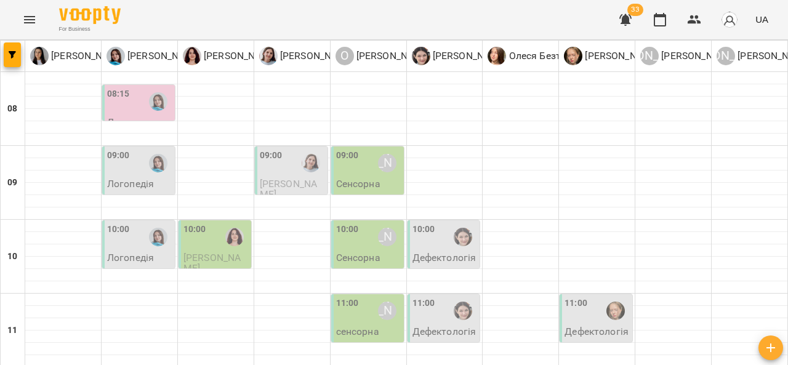
scroll to position [31, 0]
click at [357, 223] on div "10:00 Олександр Шикін" at bounding box center [368, 237] width 65 height 28
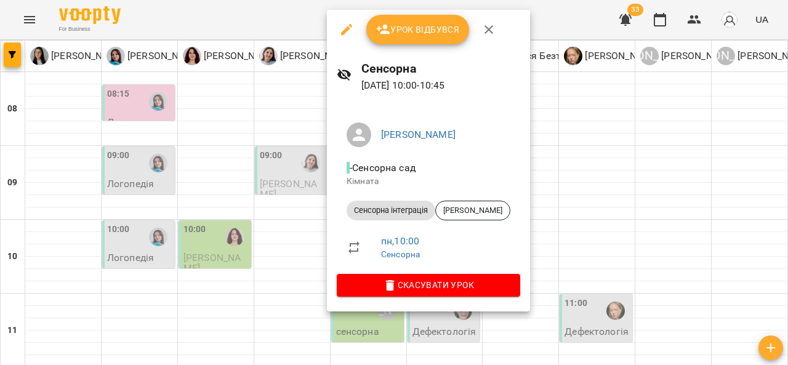
click at [310, 220] on div at bounding box center [394, 182] width 788 height 365
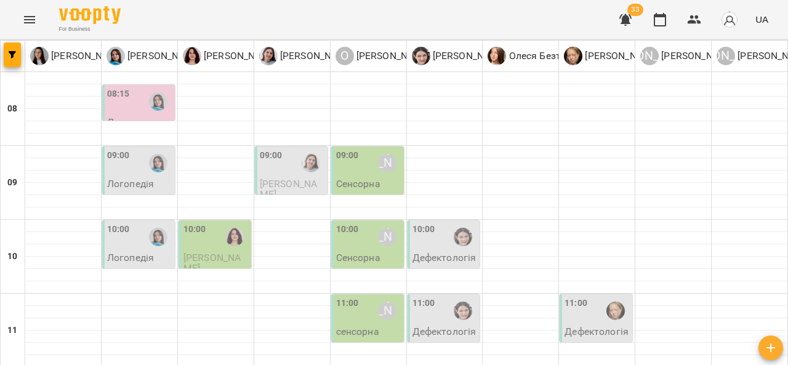
click at [221, 223] on div at bounding box center [235, 237] width 28 height 28
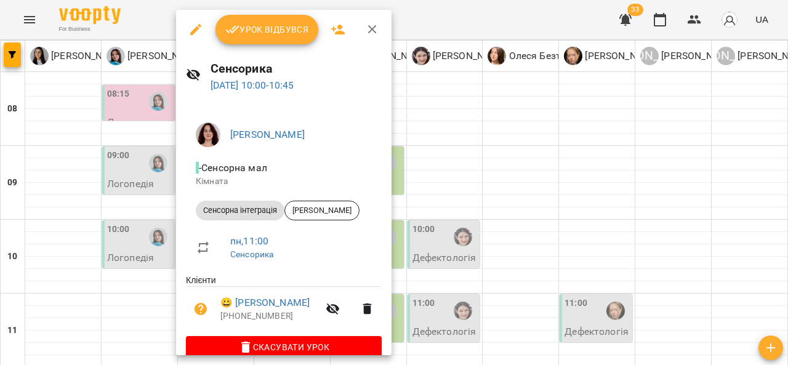
click at [439, 118] on div at bounding box center [394, 182] width 788 height 365
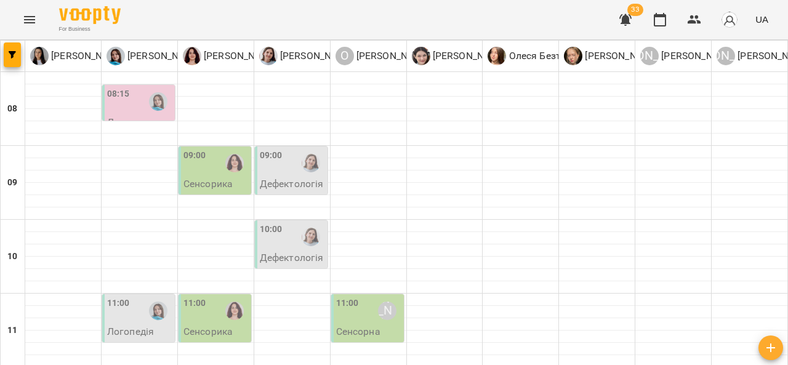
click at [222, 171] on div at bounding box center [235, 163] width 28 height 28
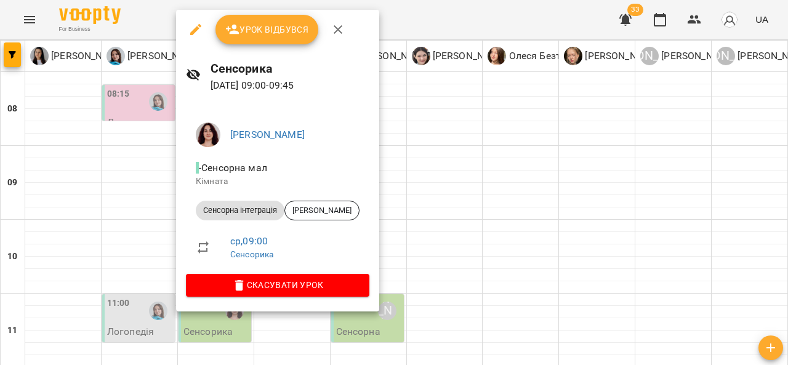
click at [424, 126] on div at bounding box center [394, 182] width 788 height 365
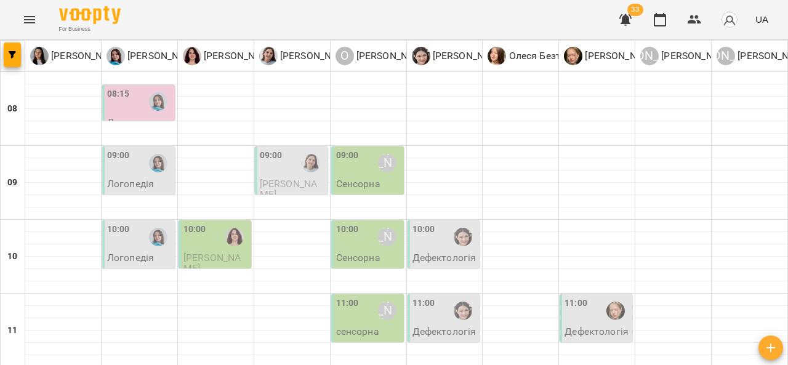
click at [361, 163] on div "09:00 Олександр Шикін" at bounding box center [368, 163] width 65 height 28
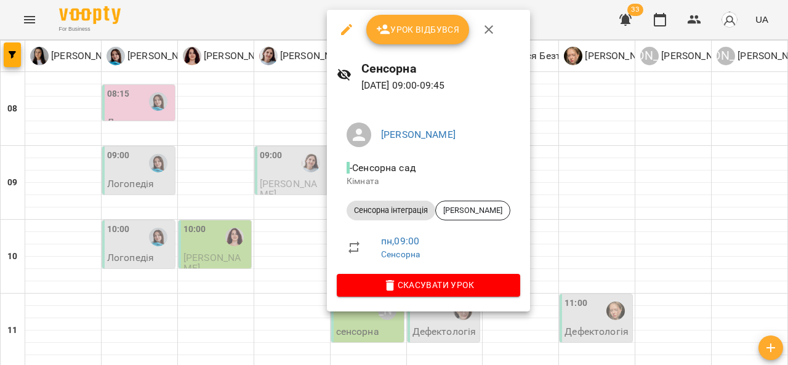
click at [283, 170] on div at bounding box center [394, 182] width 788 height 365
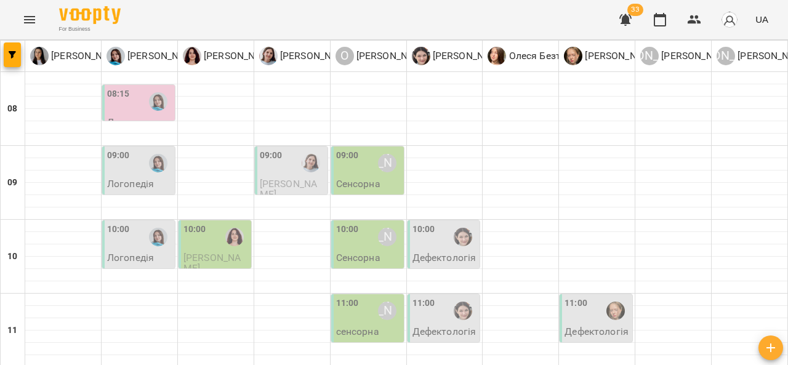
click at [283, 170] on div "09:00" at bounding box center [292, 163] width 65 height 28
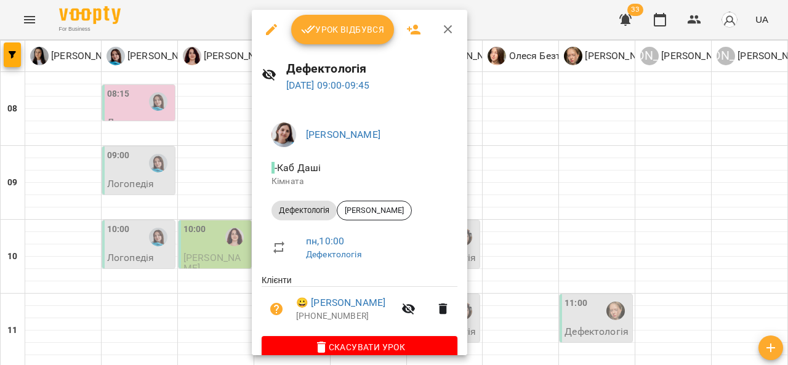
click at [230, 189] on div at bounding box center [394, 182] width 788 height 365
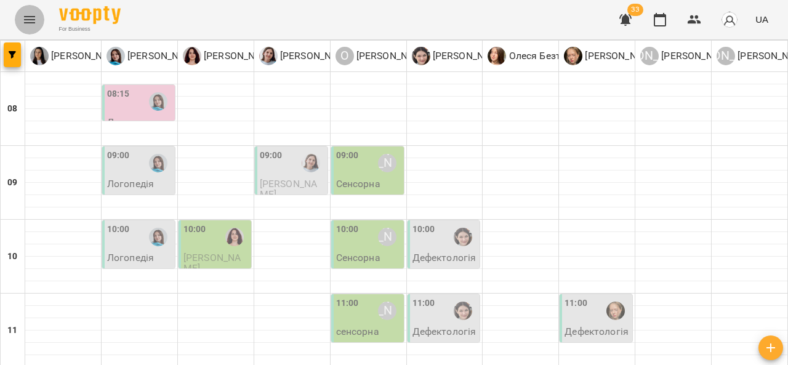
click at [32, 20] on icon "Menu" at bounding box center [29, 19] width 15 height 15
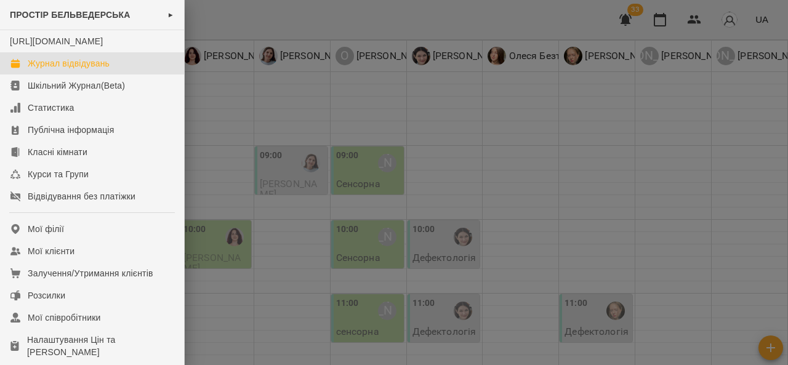
click at [71, 70] on div "Журнал відвідувань" at bounding box center [69, 63] width 82 height 12
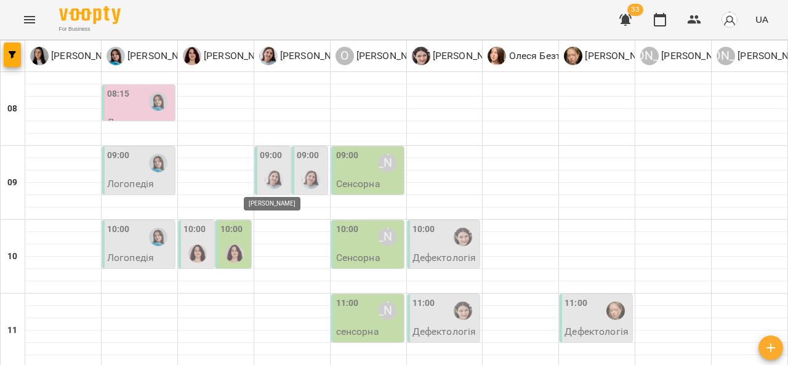
click at [275, 172] on img "Дарія Тріпадуш" at bounding box center [274, 180] width 18 height 18
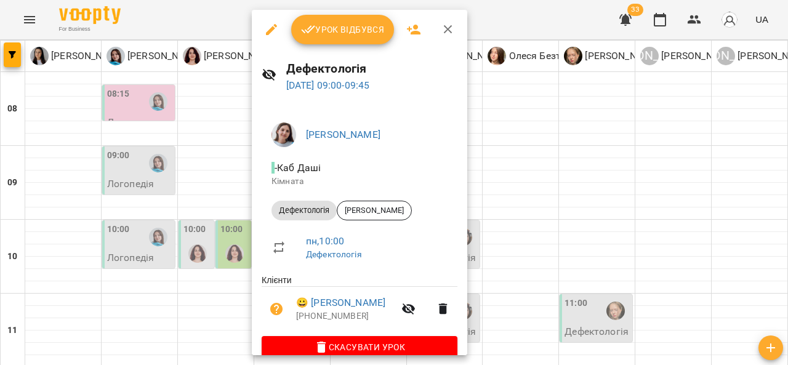
click at [192, 347] on div at bounding box center [394, 182] width 788 height 365
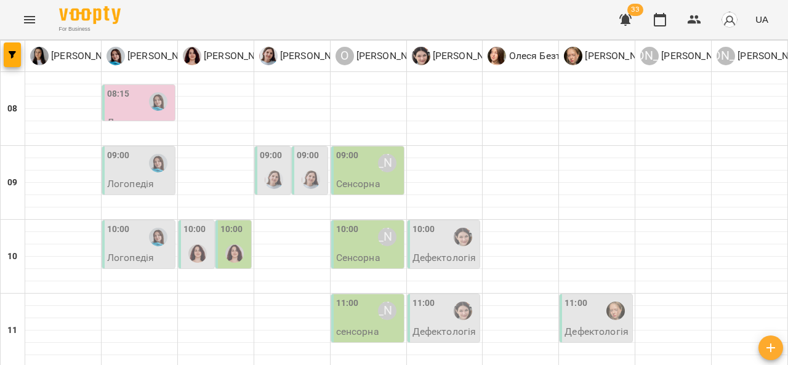
type input "**********"
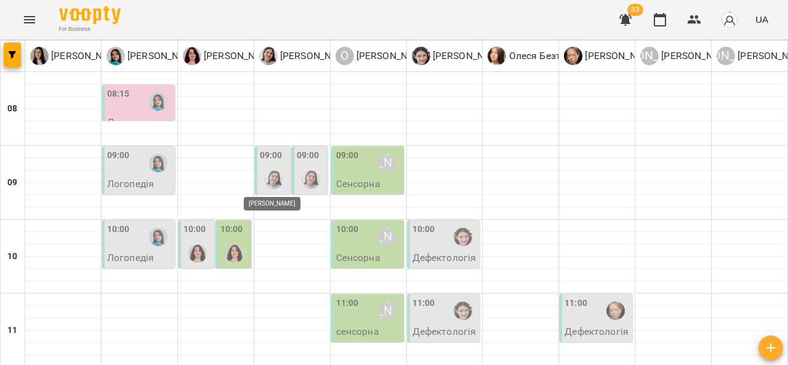
click at [270, 175] on img "Дарія Тріпадуш" at bounding box center [274, 180] width 18 height 18
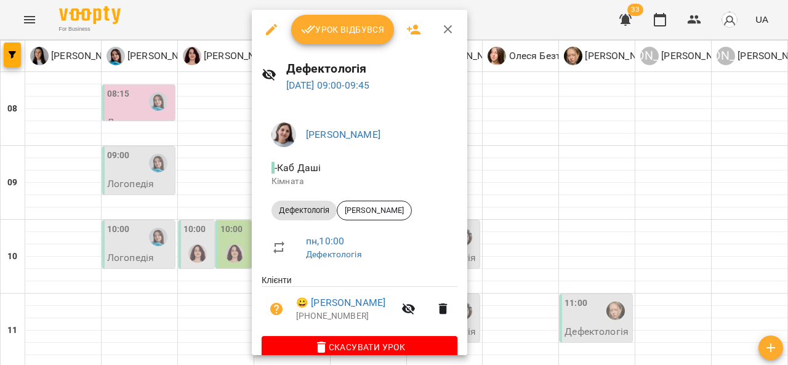
click at [527, 215] on div at bounding box center [394, 182] width 788 height 365
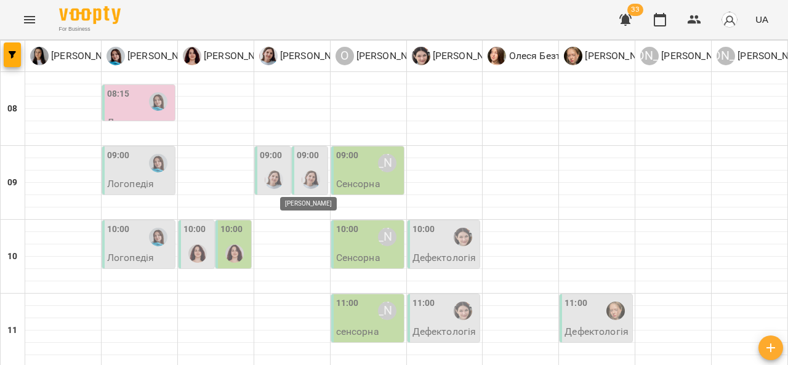
click at [312, 177] on img "Дарія Тріпадуш" at bounding box center [311, 180] width 18 height 18
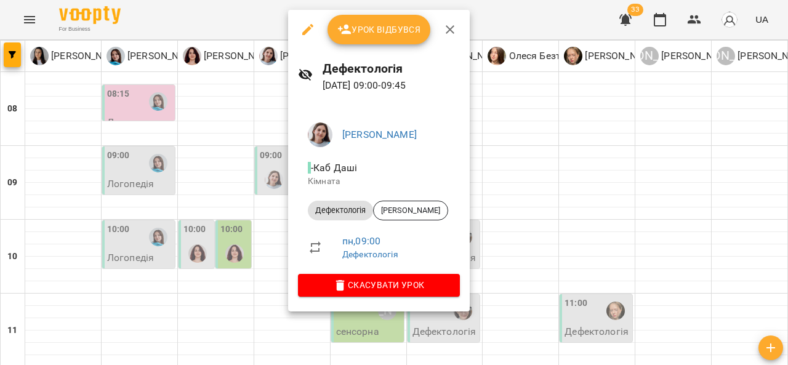
click at [264, 180] on div at bounding box center [394, 182] width 788 height 365
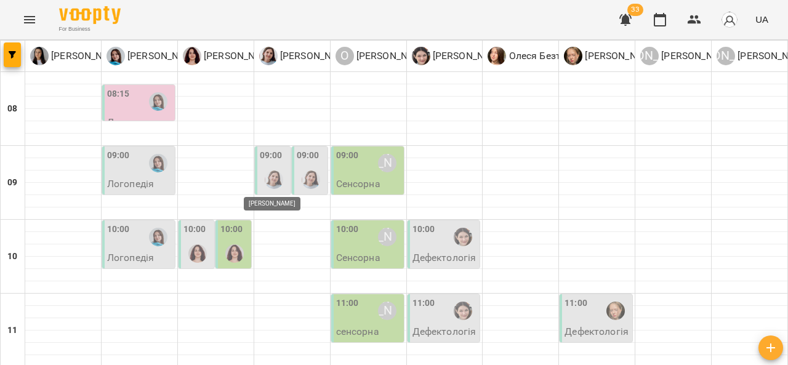
click at [265, 180] on img "Дарія Тріпадуш" at bounding box center [274, 180] width 18 height 18
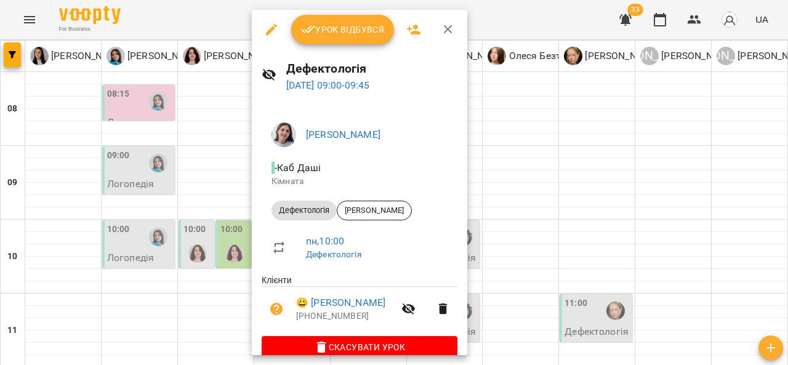
click at [561, 209] on div at bounding box center [394, 182] width 788 height 365
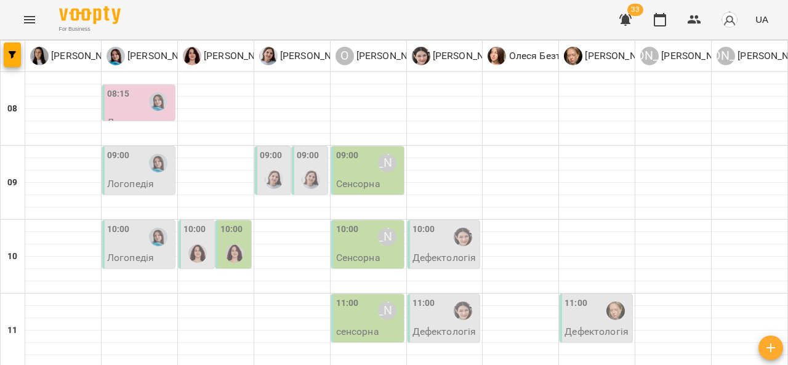
click at [318, 171] on div at bounding box center [311, 180] width 28 height 28
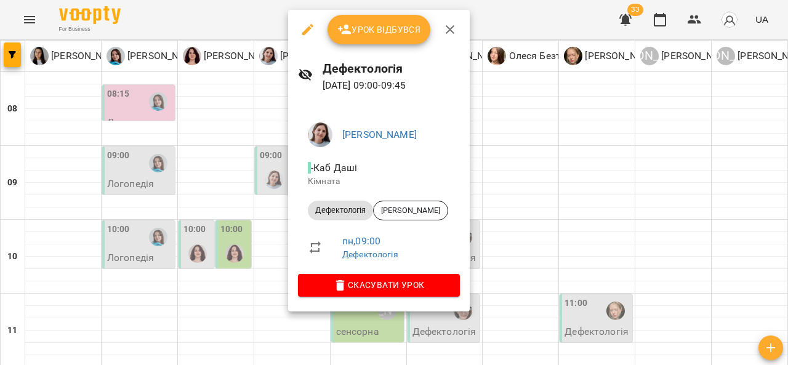
click at [257, 166] on div at bounding box center [394, 182] width 788 height 365
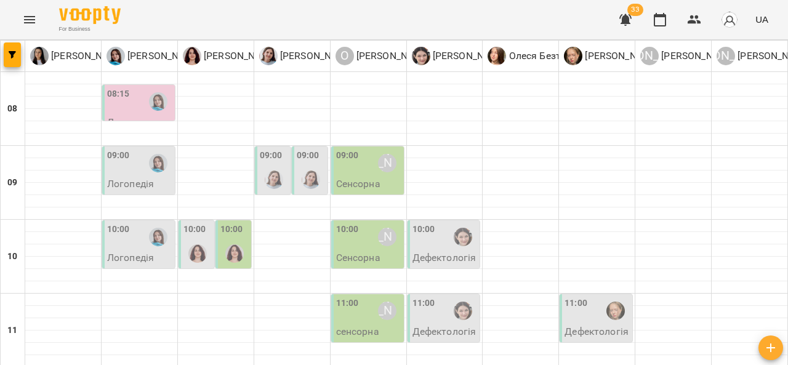
click at [260, 166] on div at bounding box center [274, 180] width 28 height 28
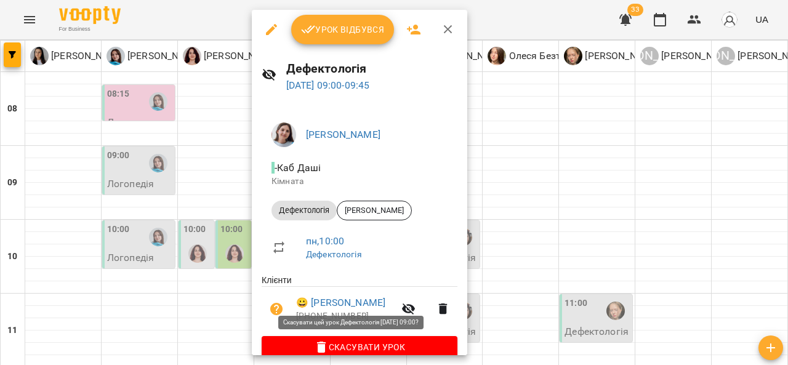
click at [344, 342] on span "Скасувати Урок" at bounding box center [360, 347] width 176 height 15
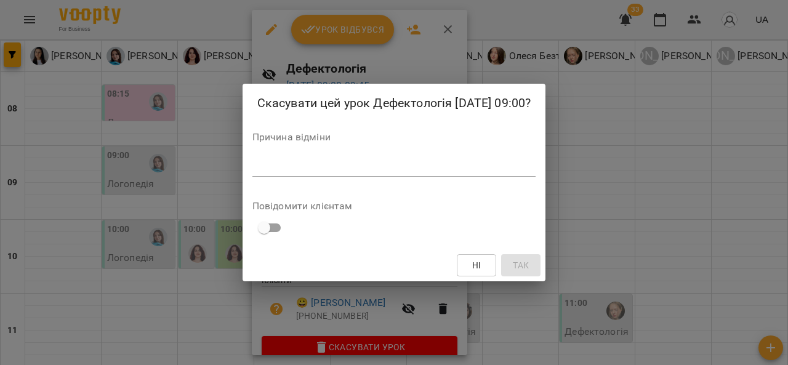
click at [287, 167] on textarea at bounding box center [395, 167] width 284 height 12
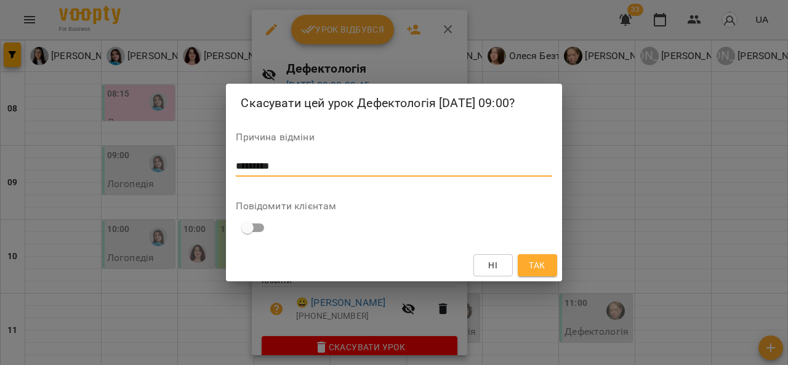
type textarea "*********"
click at [541, 264] on span "Так" at bounding box center [537, 265] width 16 height 15
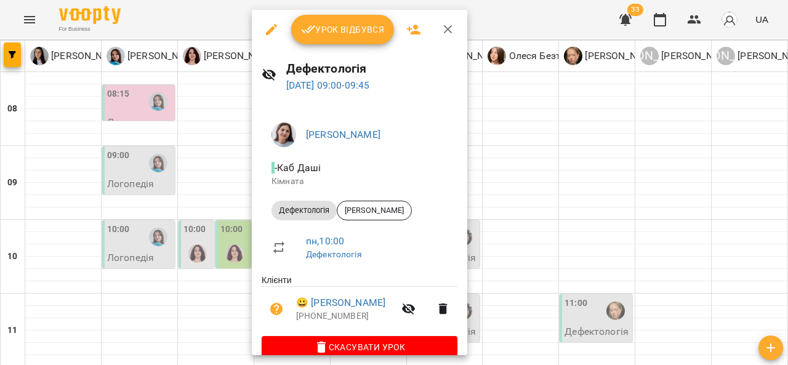
scroll to position [0, 0]
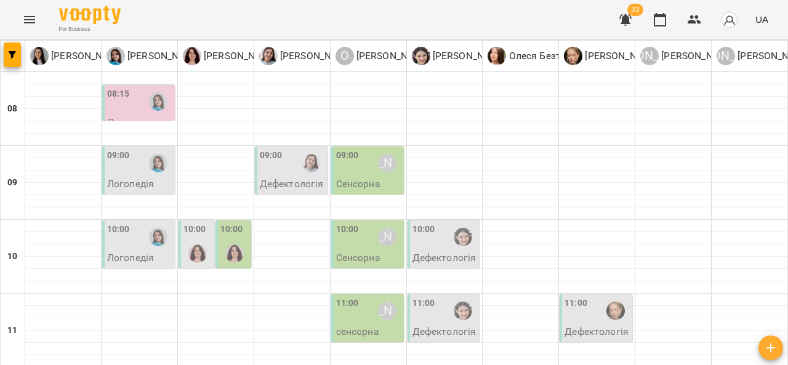
click at [193, 245] on img "Ольга Крикун" at bounding box center [197, 254] width 18 height 18
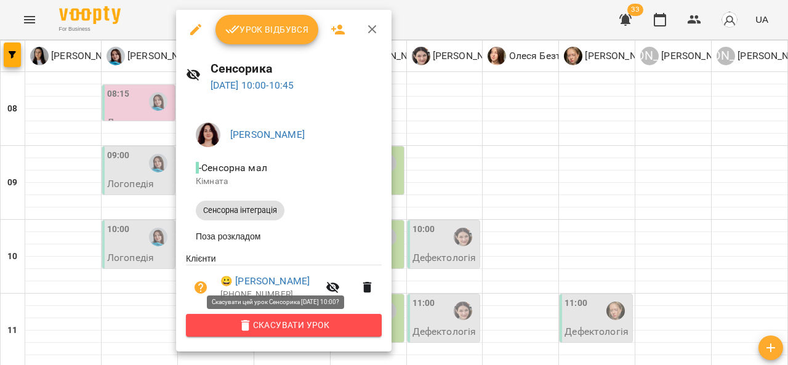
click at [287, 328] on span "Скасувати Урок" at bounding box center [284, 325] width 176 height 15
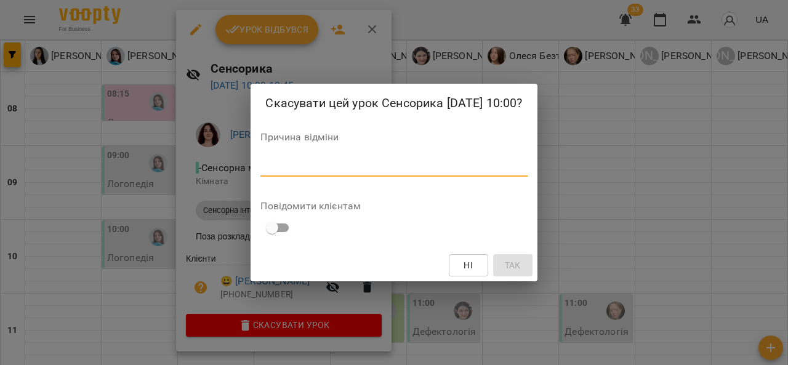
click at [316, 163] on textarea at bounding box center [394, 167] width 267 height 12
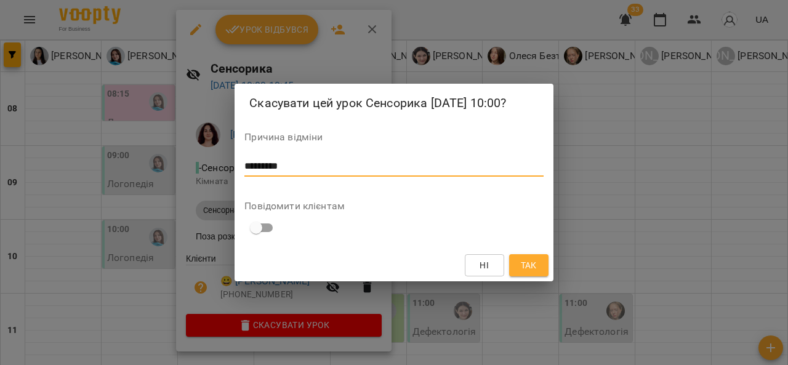
type textarea "*********"
click at [533, 265] on span "Так" at bounding box center [529, 265] width 16 height 15
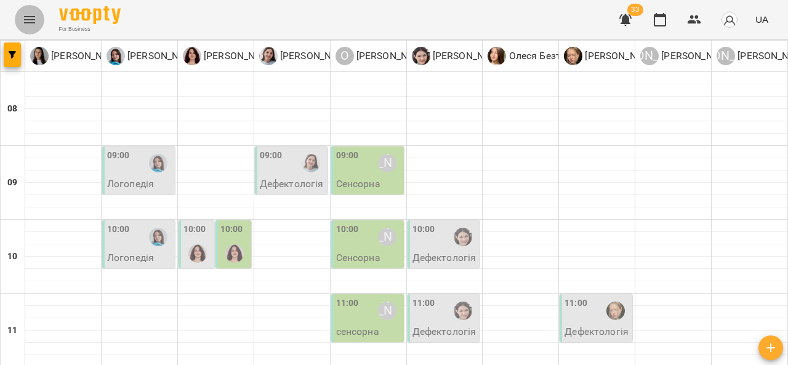
click at [33, 13] on icon "Menu" at bounding box center [29, 19] width 15 height 15
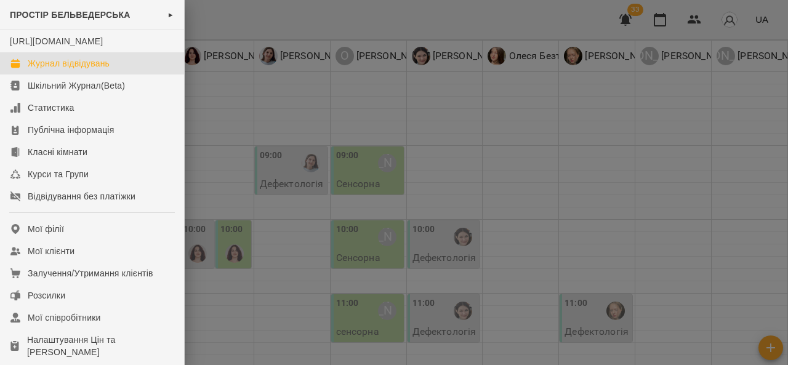
click at [69, 70] on div "Журнал відвідувань" at bounding box center [69, 63] width 82 height 12
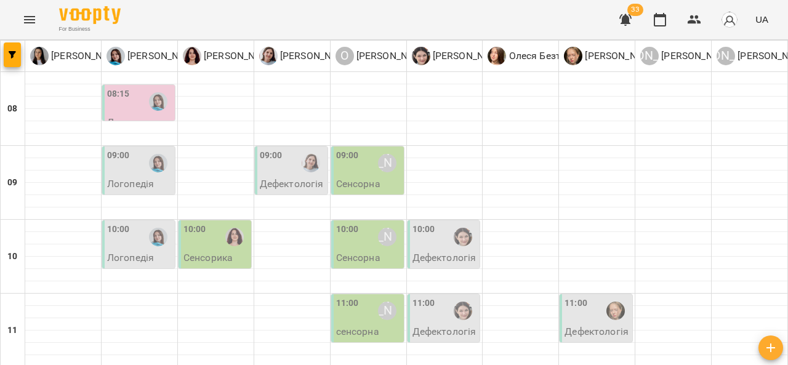
click at [209, 235] on div "10:00" at bounding box center [216, 237] width 65 height 28
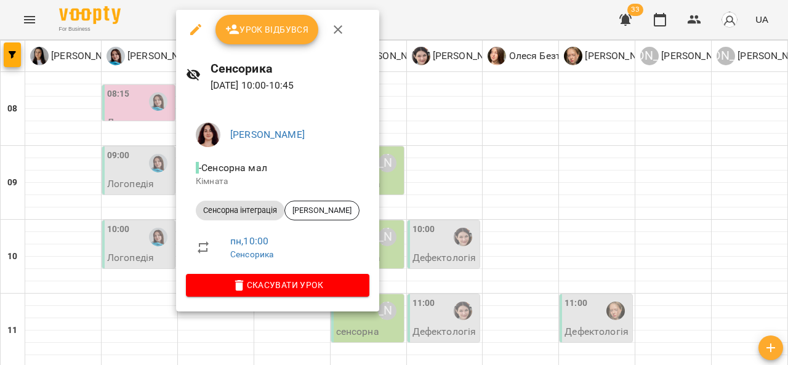
click at [609, 153] on div at bounding box center [394, 182] width 788 height 365
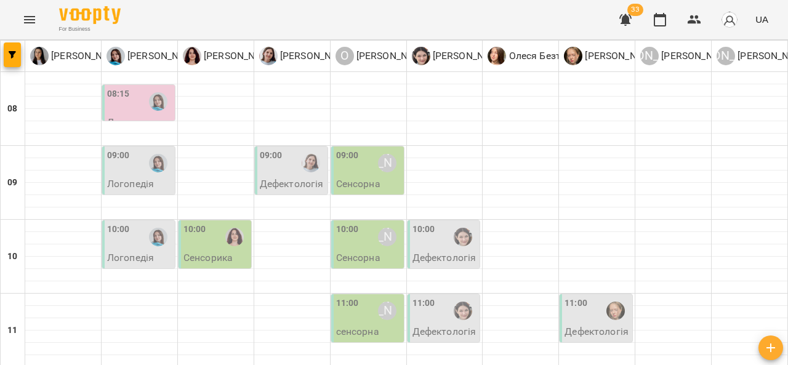
click at [270, 164] on div "09:00" at bounding box center [271, 163] width 23 height 28
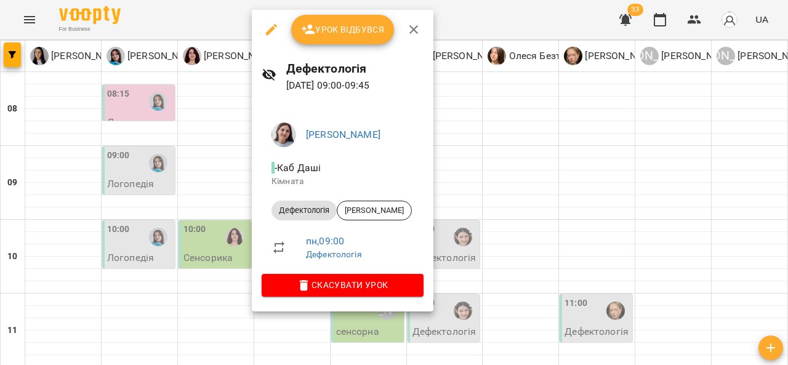
click at [519, 174] on div at bounding box center [394, 182] width 788 height 365
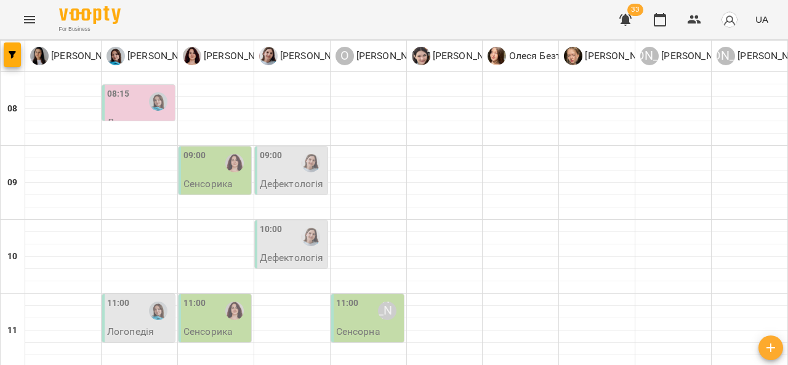
click at [276, 233] on label "10:00" at bounding box center [271, 230] width 23 height 14
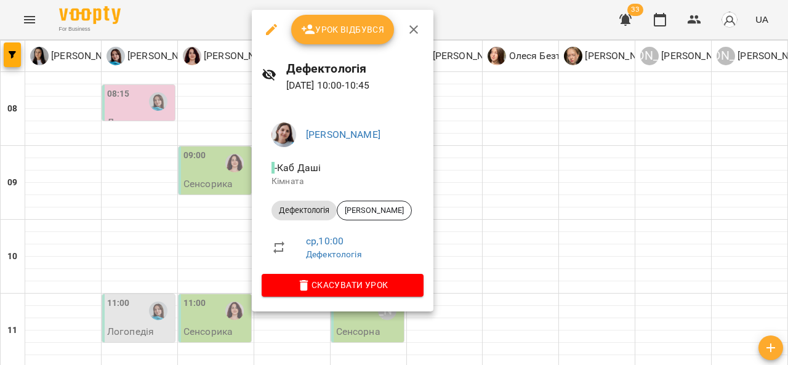
click at [206, 168] on div at bounding box center [394, 182] width 788 height 365
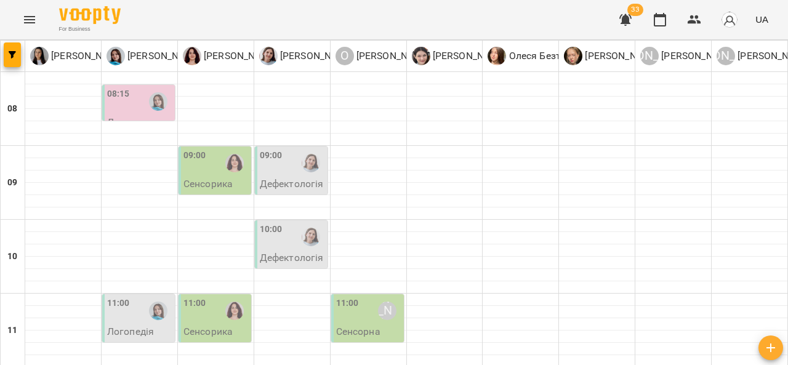
click at [206, 168] on div "09:00" at bounding box center [216, 163] width 65 height 28
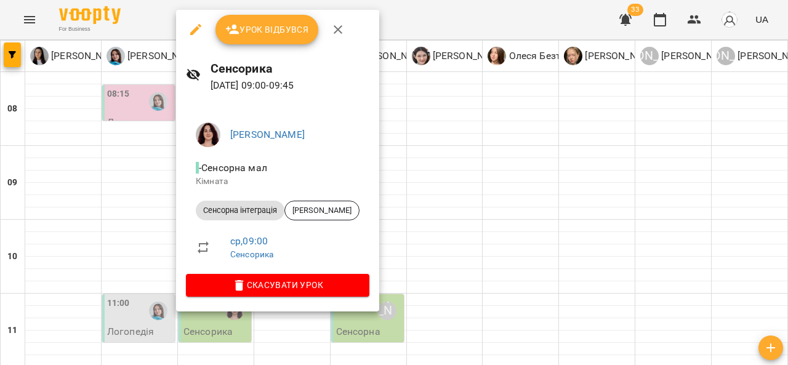
click at [122, 178] on div at bounding box center [394, 182] width 788 height 365
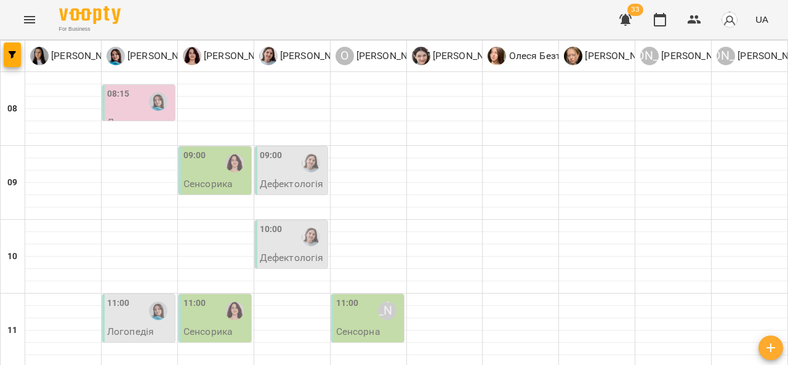
click at [264, 250] on div "10:00" at bounding box center [271, 237] width 23 height 28
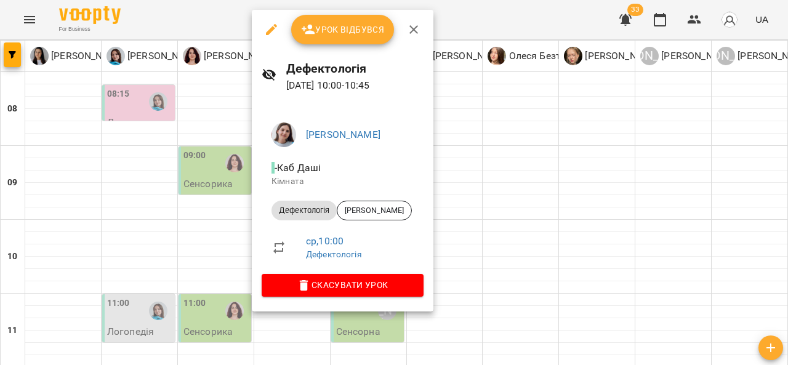
drag, startPoint x: 6, startPoint y: 310, endPoint x: 18, endPoint y: 304, distance: 13.8
click at [18, 304] on div at bounding box center [394, 182] width 788 height 365
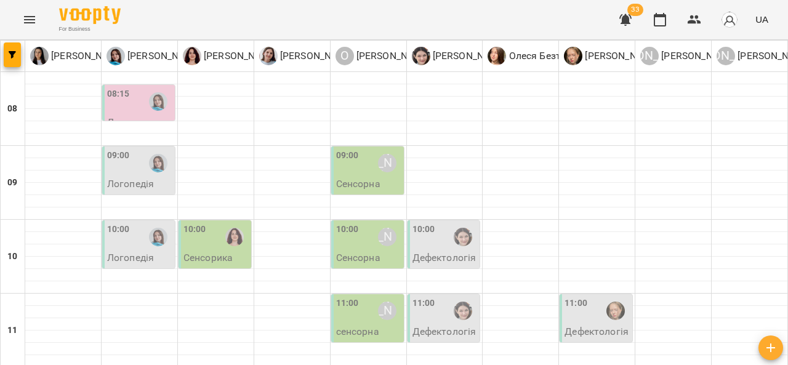
click at [203, 241] on div "10:00" at bounding box center [216, 237] width 65 height 28
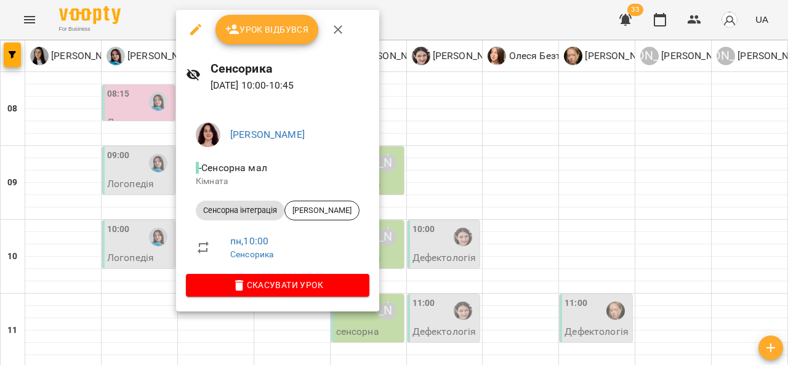
click at [514, 160] on div at bounding box center [394, 182] width 788 height 365
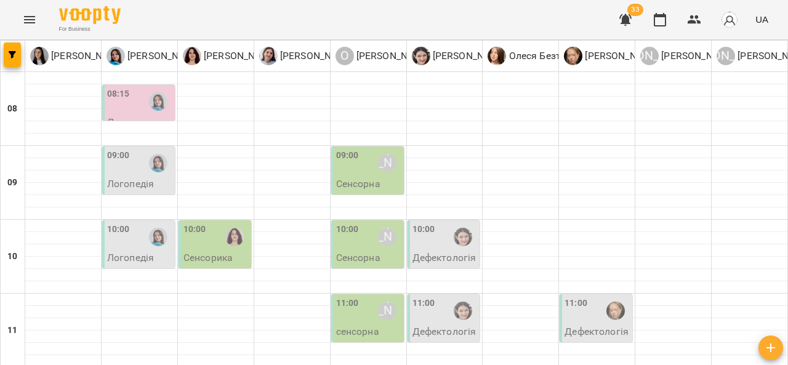
click at [346, 164] on div "09:00" at bounding box center [347, 163] width 23 height 28
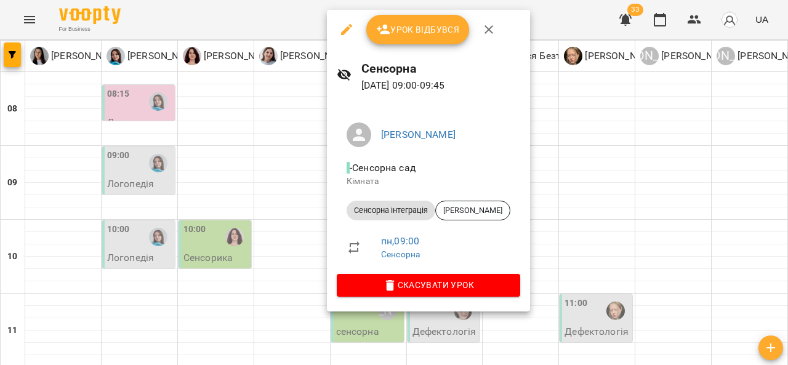
click at [291, 180] on div at bounding box center [394, 182] width 788 height 365
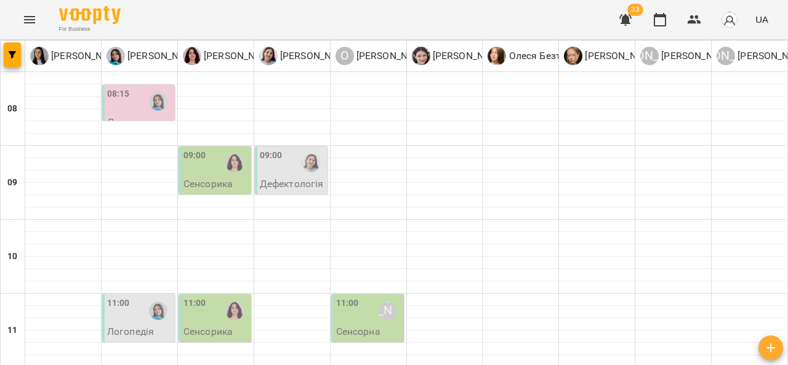
click at [292, 171] on div "09:00" at bounding box center [292, 163] width 65 height 28
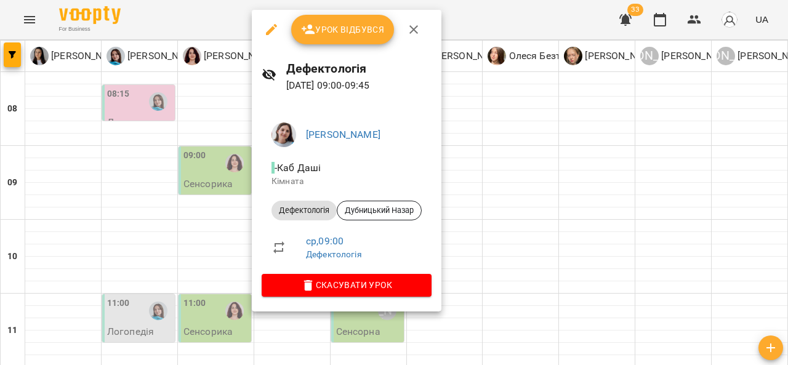
click at [219, 177] on div at bounding box center [394, 182] width 788 height 365
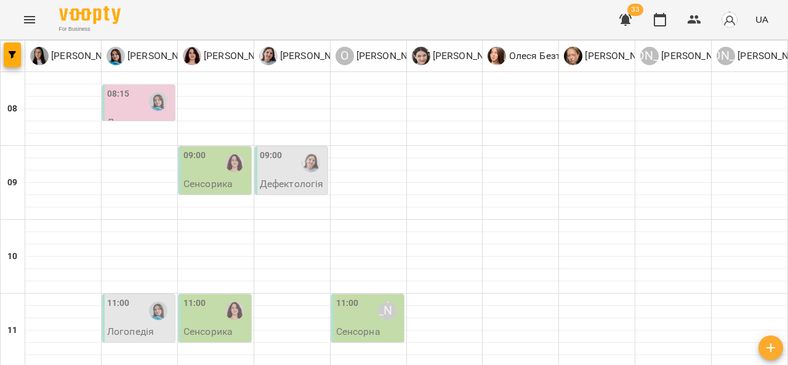
click at [219, 179] on p "Сенсорика" at bounding box center [208, 184] width 49 height 10
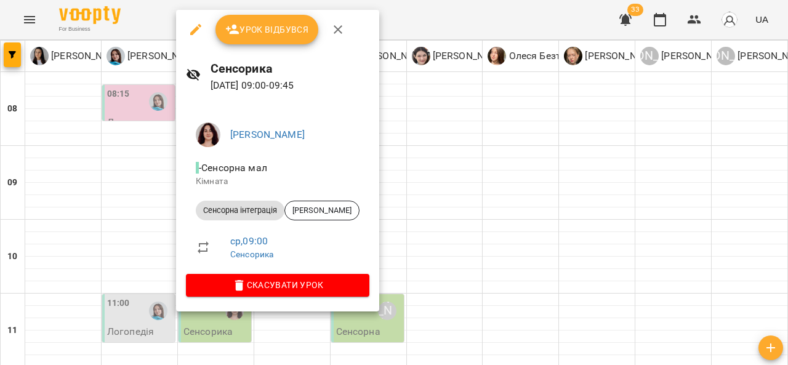
click at [147, 194] on div at bounding box center [394, 182] width 788 height 365
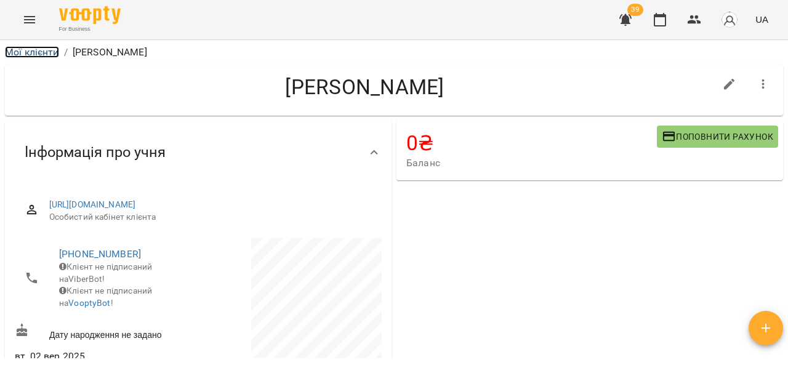
click at [37, 55] on link "Мої клієнти" at bounding box center [32, 52] width 54 height 12
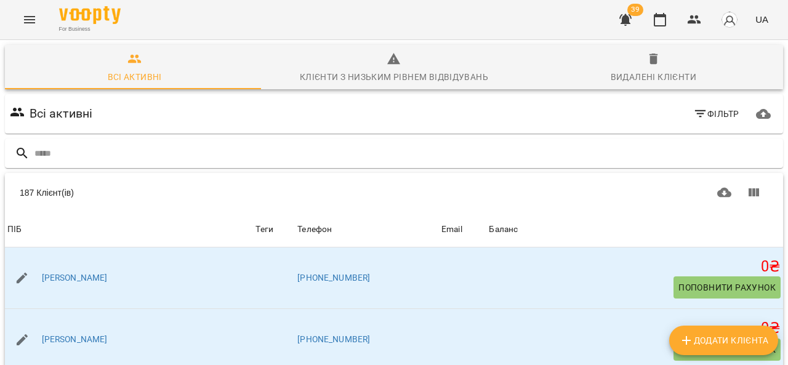
click at [31, 23] on icon "Menu" at bounding box center [29, 19] width 15 height 15
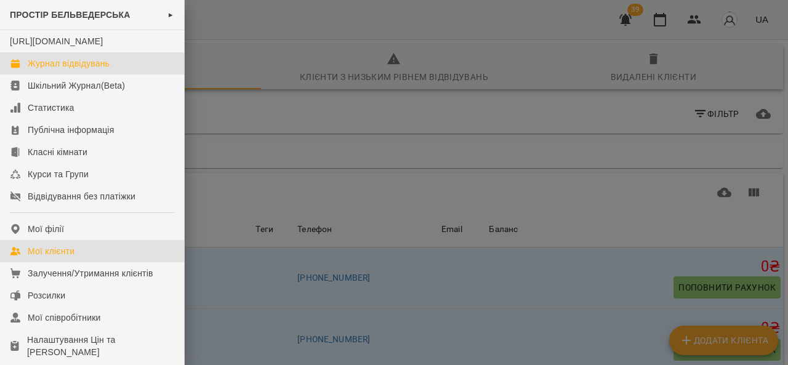
click at [103, 70] on div "Журнал відвідувань" at bounding box center [69, 63] width 82 height 12
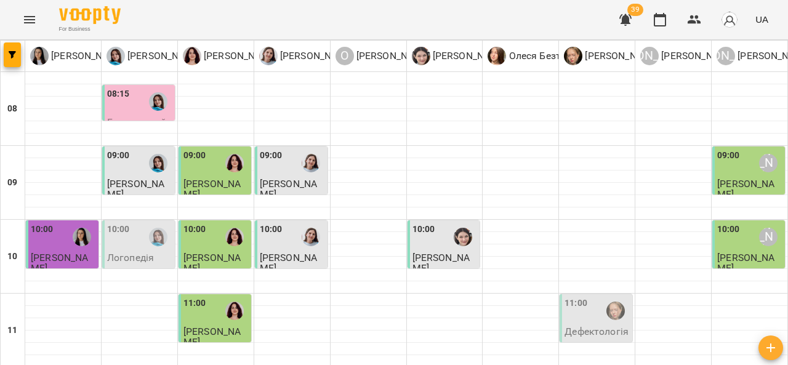
scroll to position [91, 0]
click at [217, 326] on span "[PERSON_NAME]" at bounding box center [212, 337] width 57 height 22
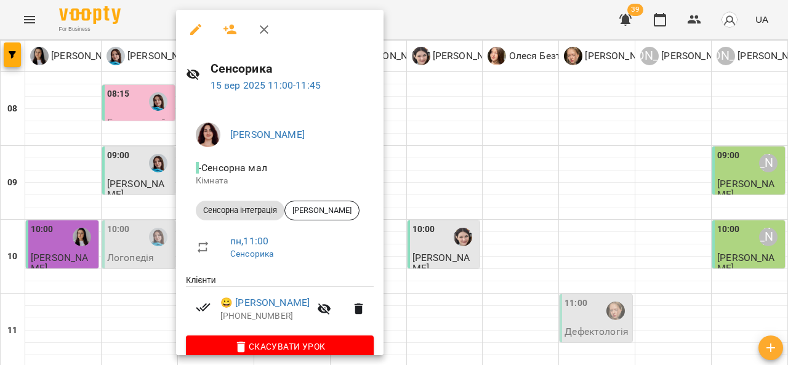
click at [414, 225] on div at bounding box center [394, 182] width 788 height 365
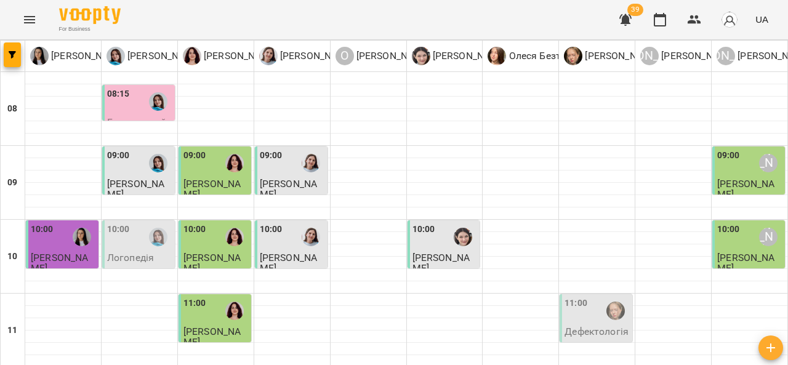
click at [283, 223] on div "10:00" at bounding box center [292, 237] width 65 height 28
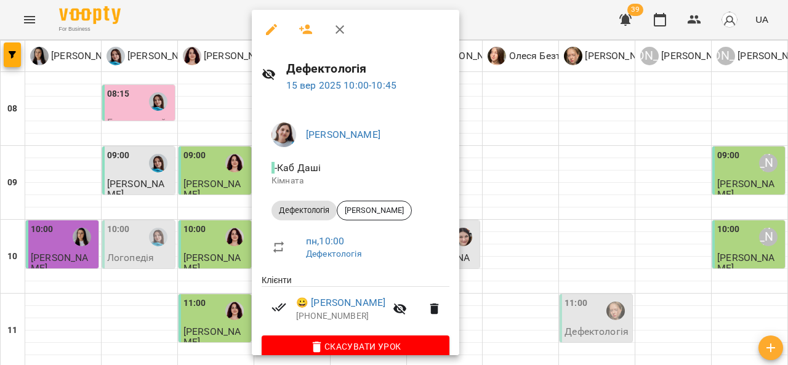
click at [123, 222] on div at bounding box center [394, 182] width 788 height 365
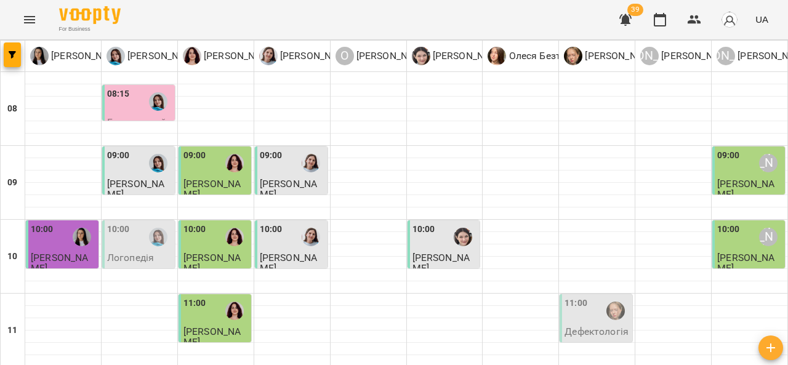
click at [136, 253] on p "Логопедія" at bounding box center [130, 258] width 47 height 10
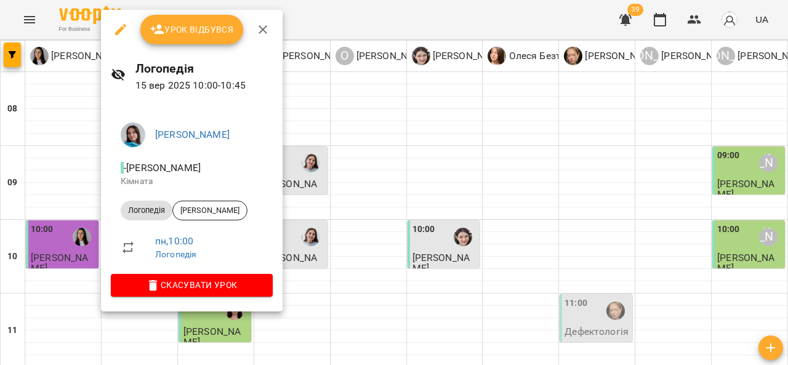
click at [386, 224] on div at bounding box center [394, 182] width 788 height 365
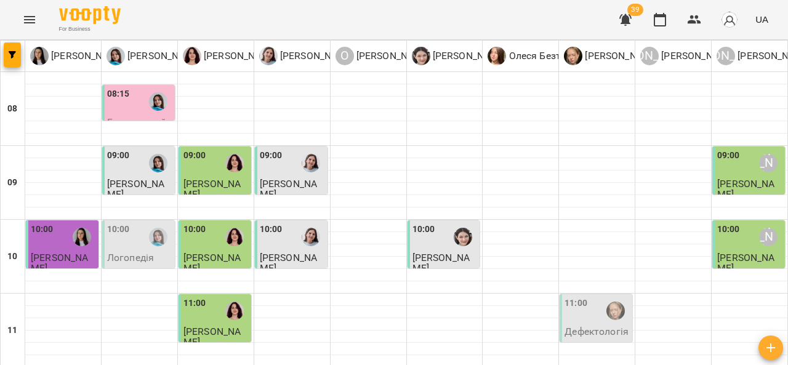
click at [138, 223] on div "10:00" at bounding box center [139, 237] width 65 height 28
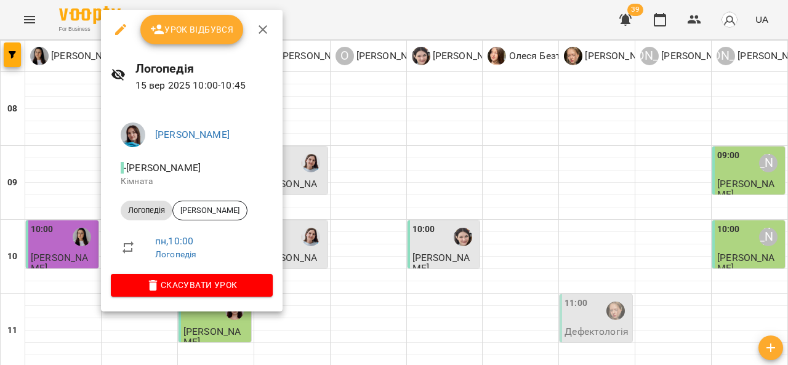
click at [363, 209] on div at bounding box center [394, 182] width 788 height 365
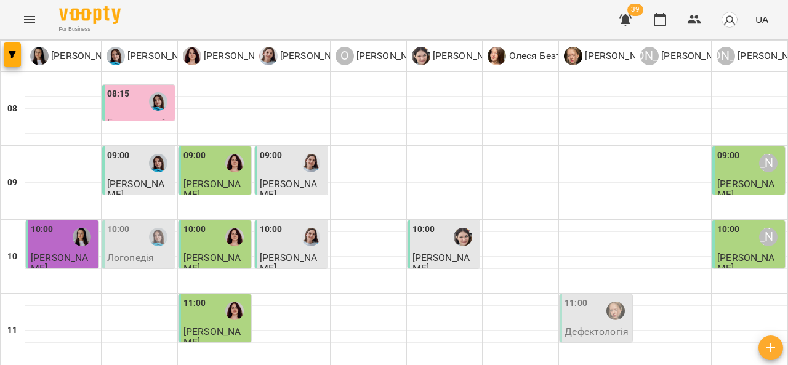
click at [133, 103] on div "08:15" at bounding box center [139, 101] width 65 height 28
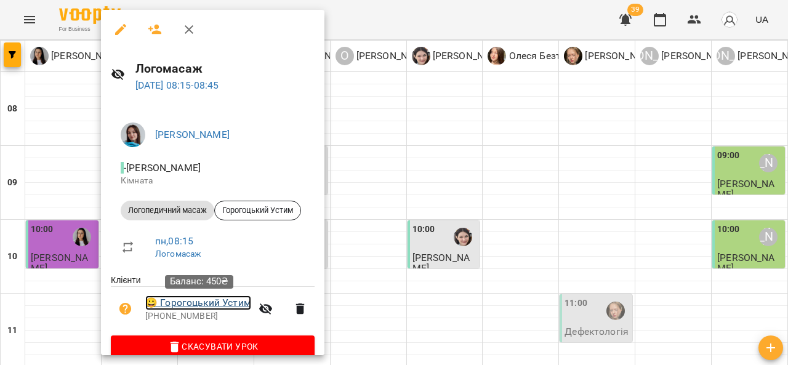
click at [201, 301] on link "😀 [PERSON_NAME]" at bounding box center [198, 303] width 106 height 15
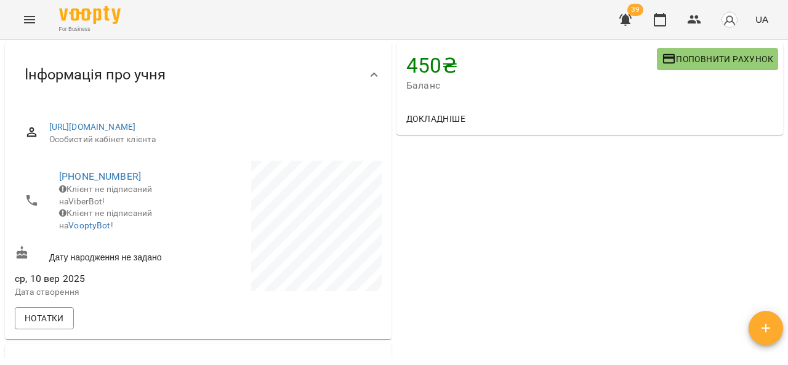
scroll to position [245, 0]
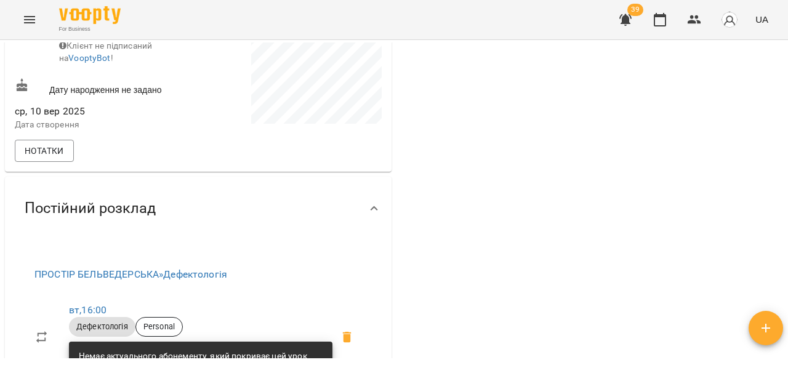
drag, startPoint x: 788, startPoint y: 116, endPoint x: 788, endPoint y: 134, distance: 17.2
click at [788, 134] on div "Мої клієнти / [PERSON_NAME] [PERSON_NAME] 450 ₴ Баланс Поповнити рахунок Доклад…" at bounding box center [394, 222] width 788 height 365
click at [785, 121] on div "Мої клієнти / [PERSON_NAME] [PERSON_NAME] 450 ₴ Баланс Поповнити рахунок Доклад…" at bounding box center [394, 222] width 788 height 365
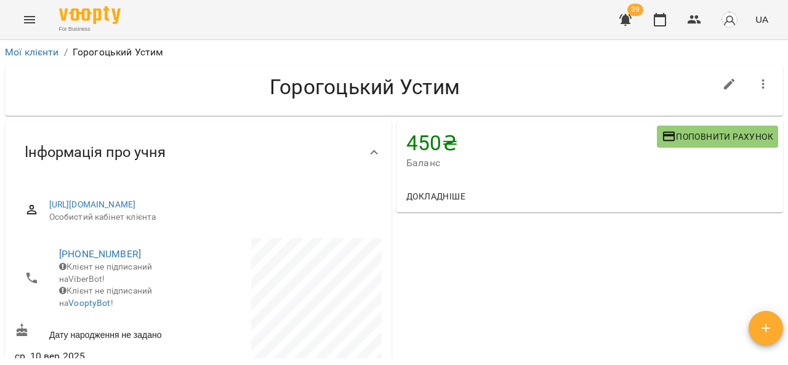
drag, startPoint x: 788, startPoint y: 65, endPoint x: 781, endPoint y: 69, distance: 8.0
click at [781, 69] on div "Мої клієнти / [PERSON_NAME] [PERSON_NAME] 450 ₴ Баланс Поповнити рахунок Доклад…" at bounding box center [394, 222] width 788 height 365
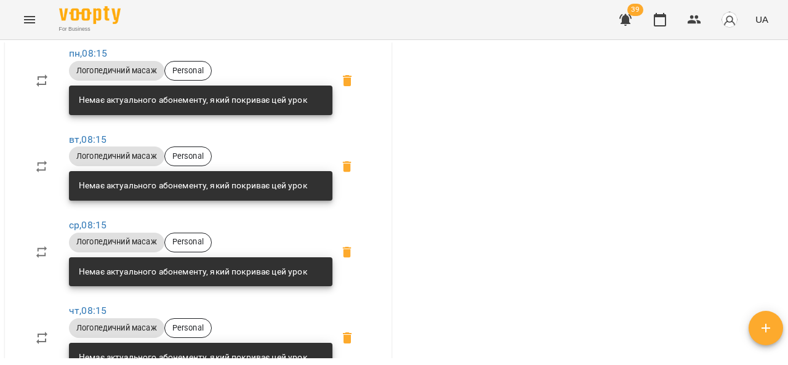
scroll to position [586, 0]
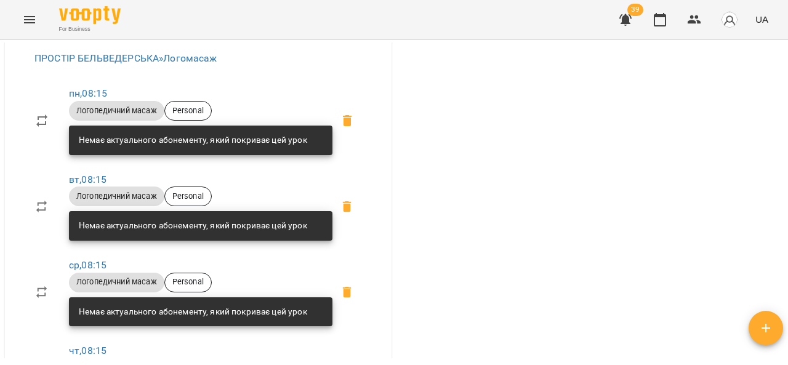
drag, startPoint x: 788, startPoint y: 156, endPoint x: 782, endPoint y: 165, distance: 10.8
click at [782, 165] on div "Мої клієнти / [PERSON_NAME] [PERSON_NAME] 450 ₴ Баланс Поповнити рахунок Доклад…" at bounding box center [394, 222] width 788 height 365
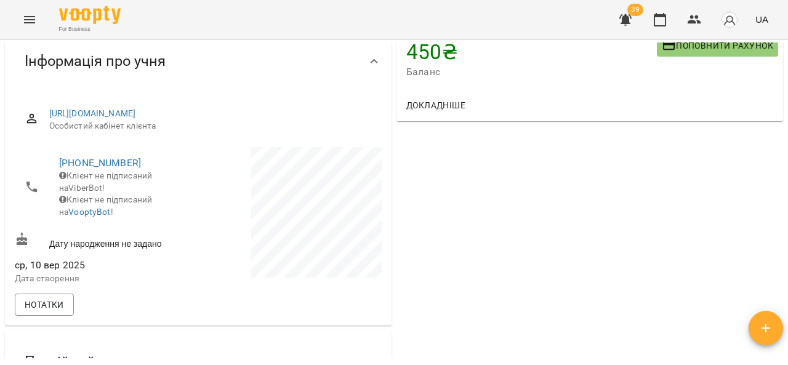
scroll to position [0, 0]
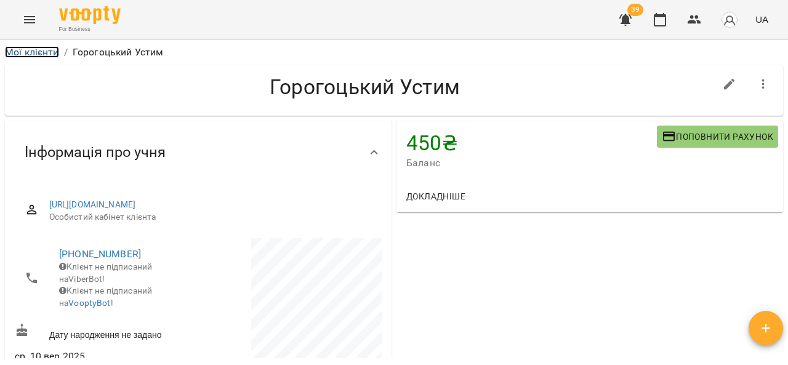
click at [15, 54] on link "Мої клієнти" at bounding box center [32, 52] width 54 height 12
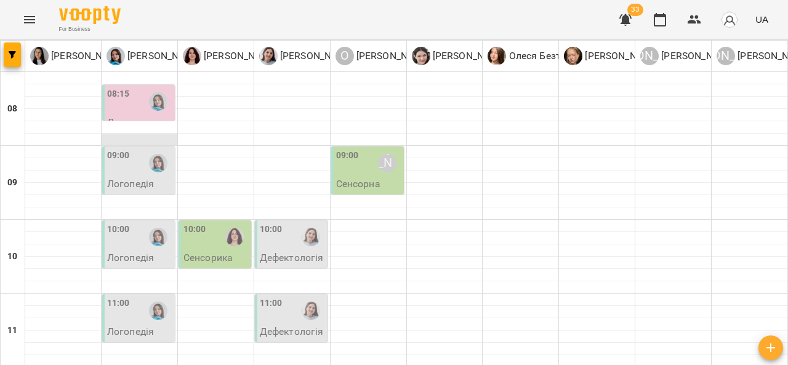
scroll to position [460, 0]
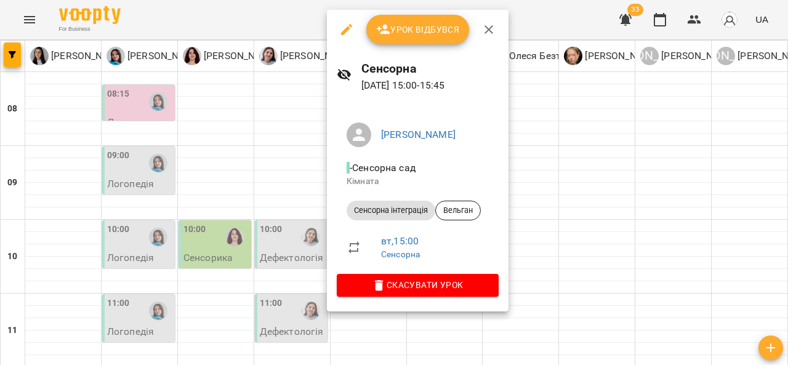
click at [552, 163] on div at bounding box center [394, 182] width 788 height 365
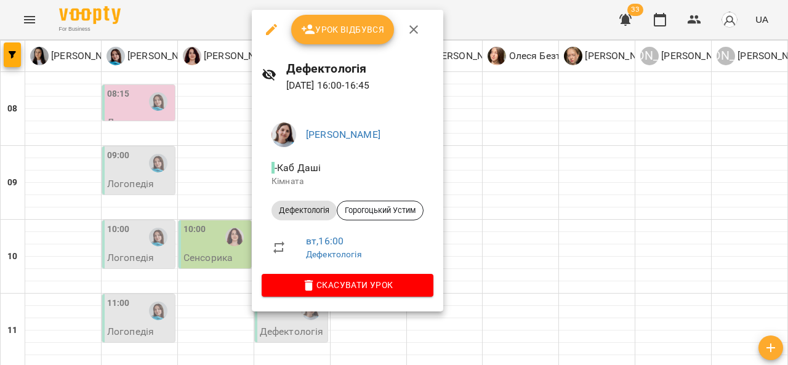
click at [497, 225] on div at bounding box center [394, 182] width 788 height 365
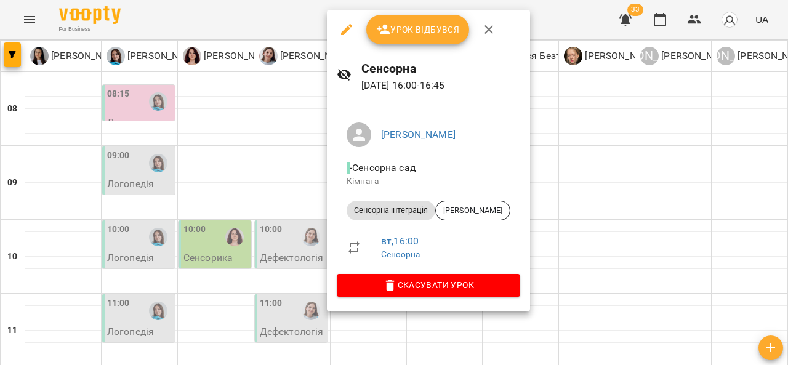
click at [573, 213] on div at bounding box center [394, 182] width 788 height 365
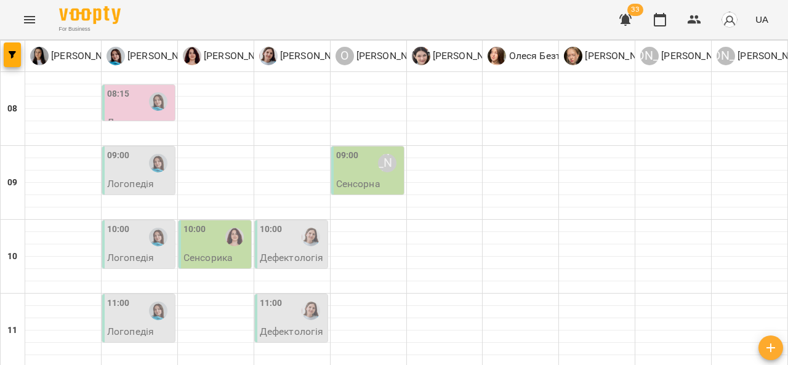
scroll to position [533, 0]
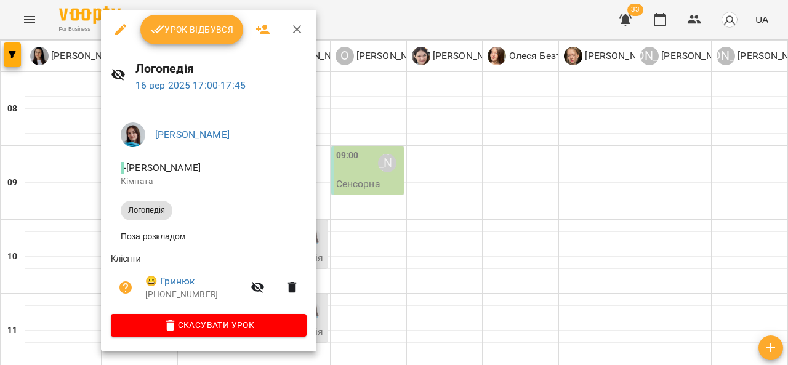
click at [70, 229] on div at bounding box center [394, 182] width 788 height 365
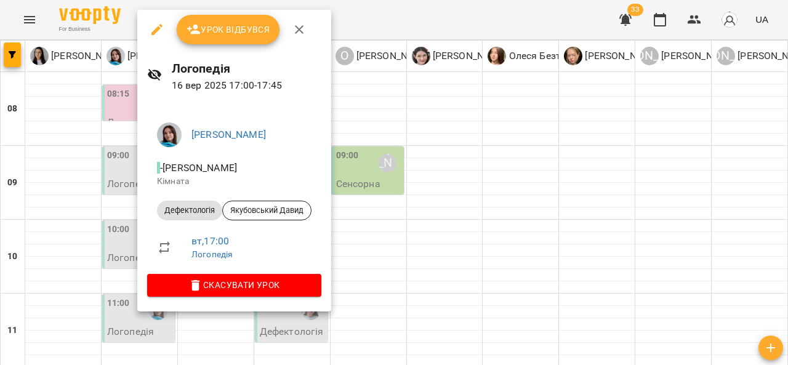
click at [76, 243] on div at bounding box center [394, 182] width 788 height 365
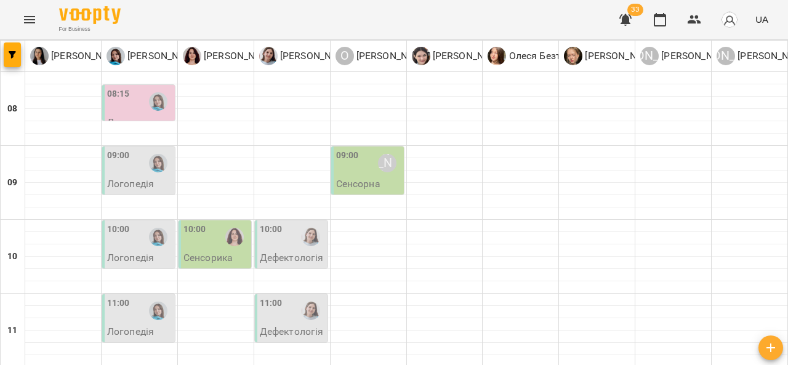
scroll to position [566, 0]
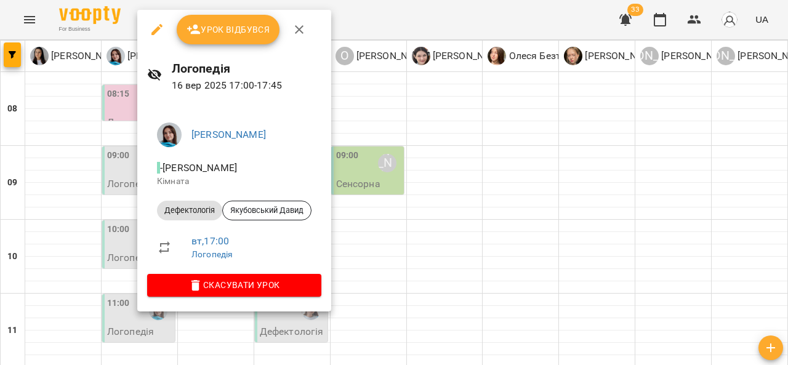
click at [74, 214] on div at bounding box center [394, 182] width 788 height 365
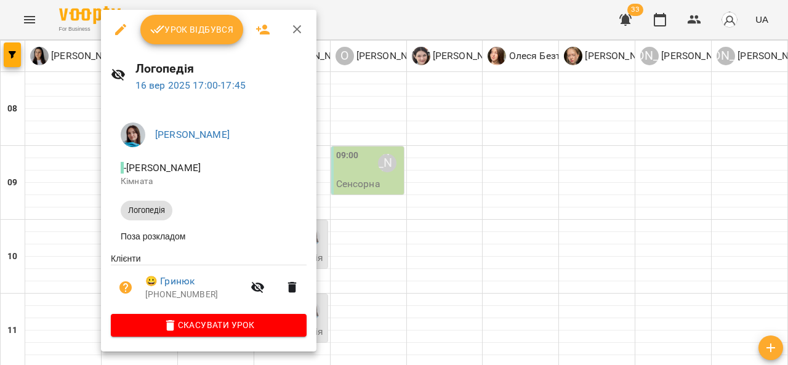
click at [233, 328] on span "Скасувати Урок" at bounding box center [209, 325] width 176 height 15
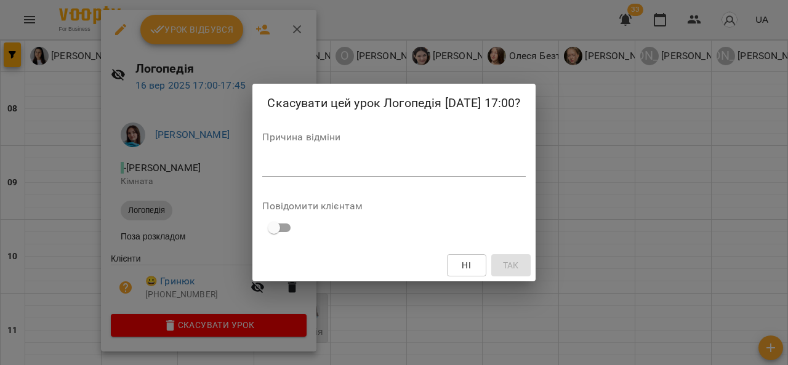
click at [327, 170] on textarea at bounding box center [393, 167] width 263 height 12
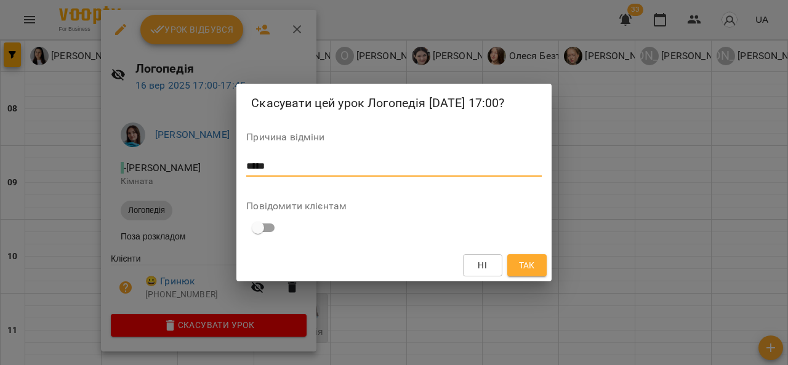
type textarea "*****"
click at [524, 264] on span "Так" at bounding box center [527, 265] width 16 height 15
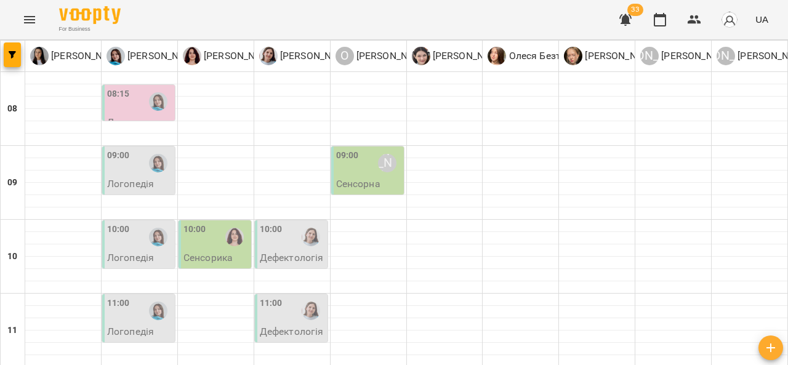
scroll to position [582, 0]
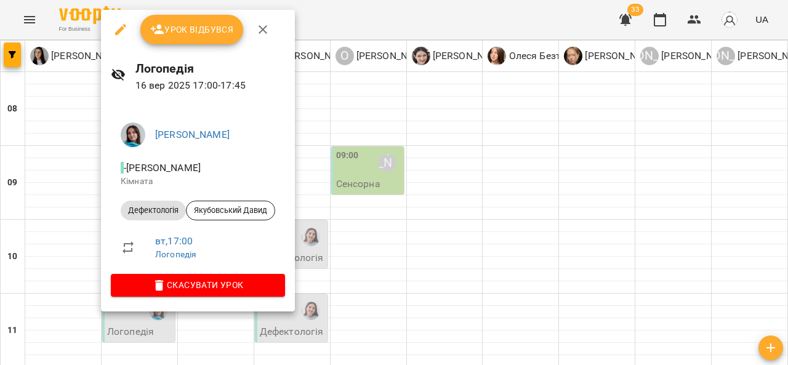
click at [330, 306] on div at bounding box center [394, 182] width 788 height 365
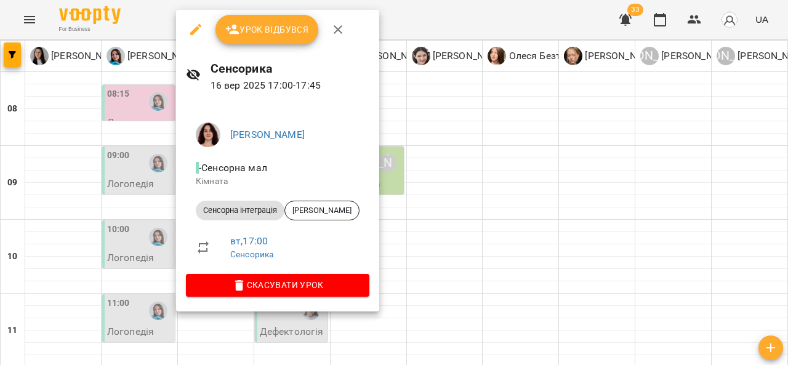
click at [453, 217] on div at bounding box center [394, 182] width 788 height 365
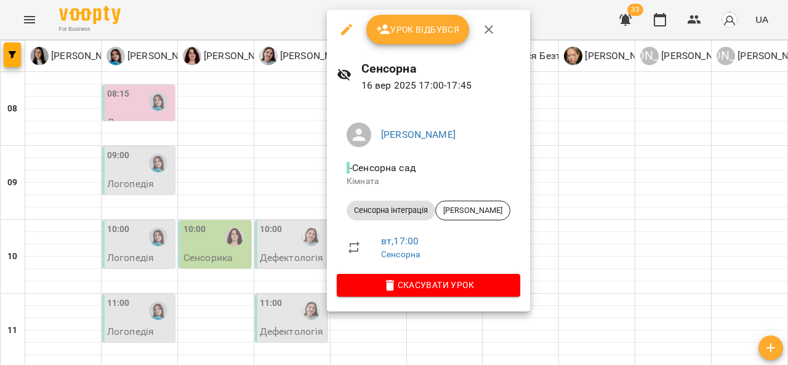
click at [602, 133] on div at bounding box center [394, 182] width 788 height 365
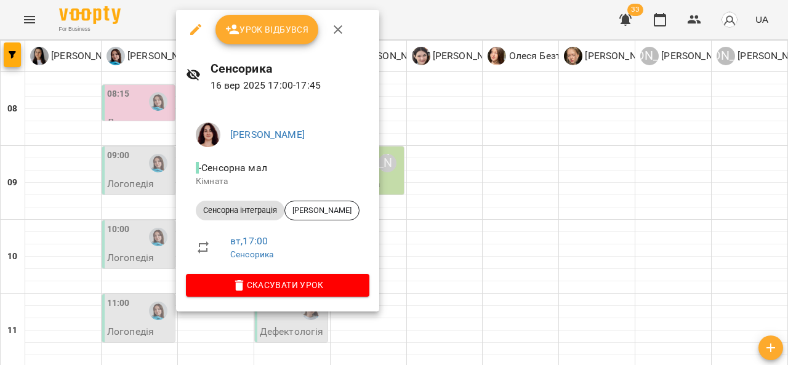
click at [471, 191] on div at bounding box center [394, 182] width 788 height 365
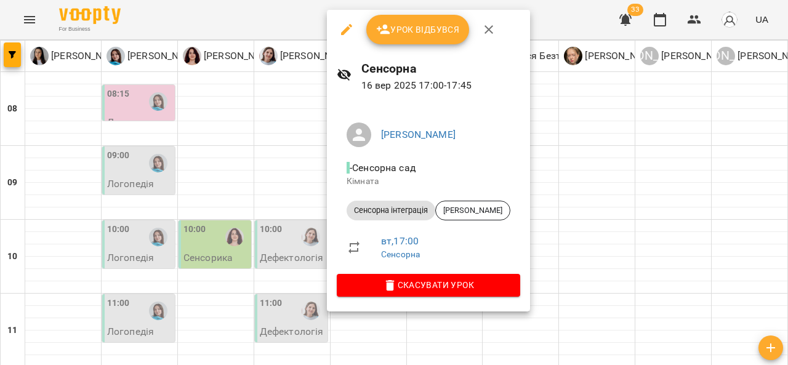
click at [574, 137] on div at bounding box center [394, 182] width 788 height 365
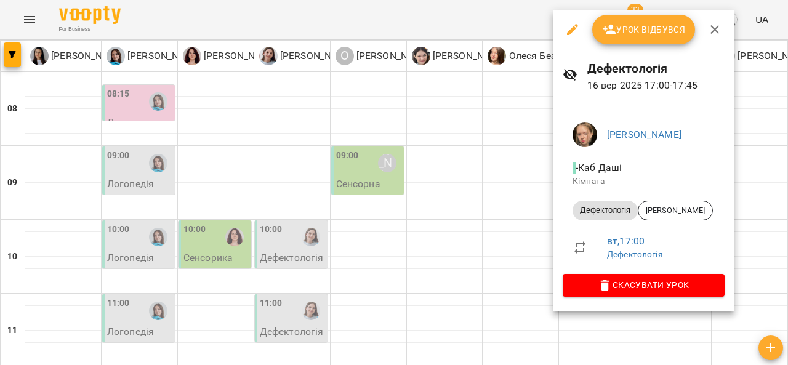
click at [464, 254] on div at bounding box center [394, 182] width 788 height 365
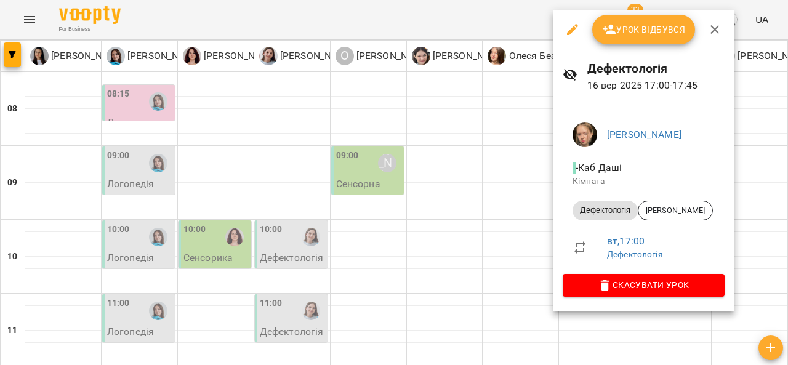
click at [466, 230] on div at bounding box center [394, 182] width 788 height 365
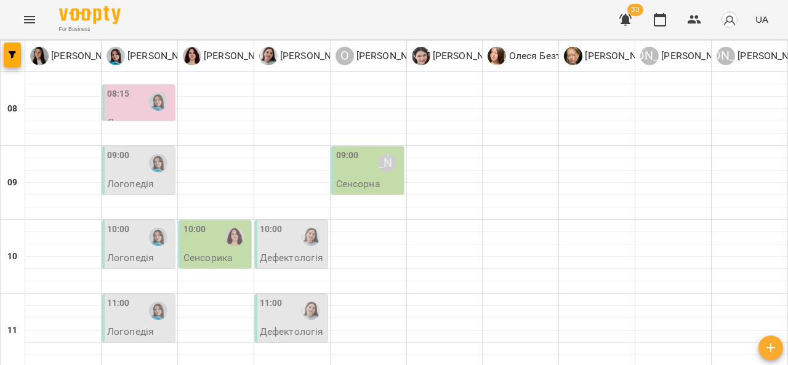
scroll to position [654, 0]
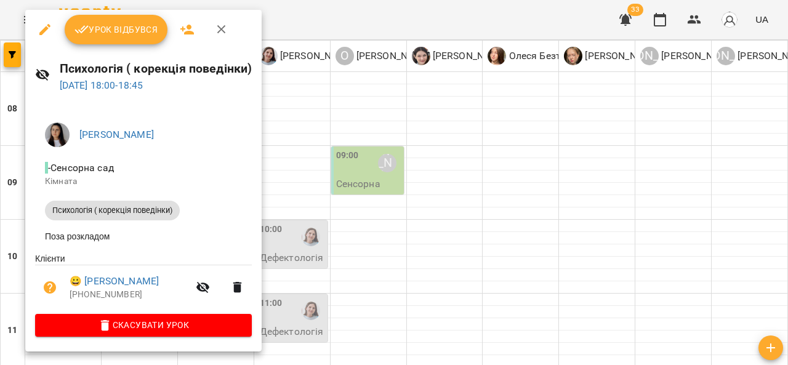
click at [343, 251] on div at bounding box center [394, 182] width 788 height 365
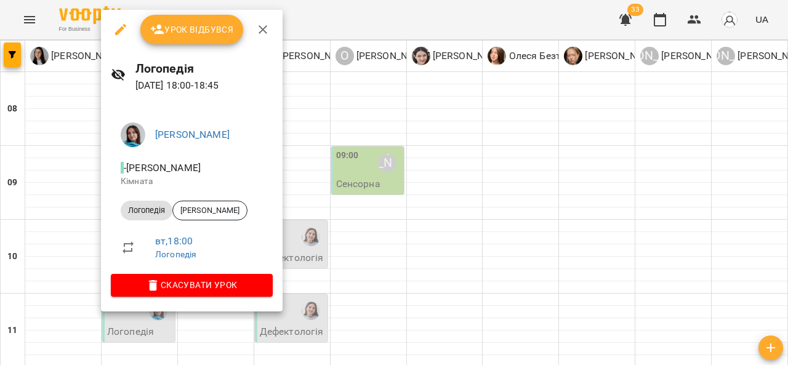
click at [336, 250] on div at bounding box center [394, 182] width 788 height 365
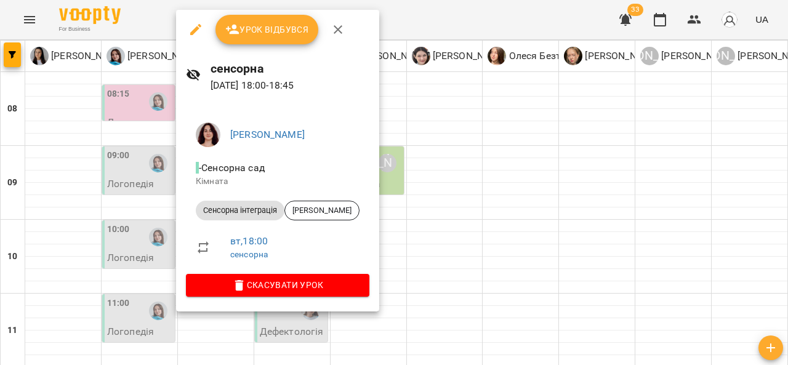
click at [386, 243] on div at bounding box center [394, 182] width 788 height 365
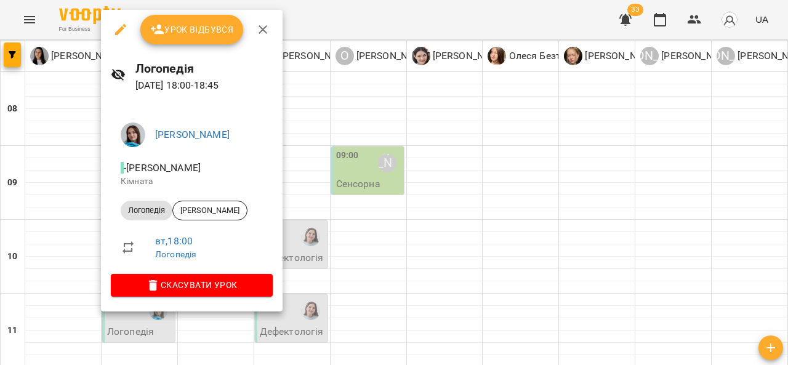
click at [354, 262] on div at bounding box center [394, 182] width 788 height 365
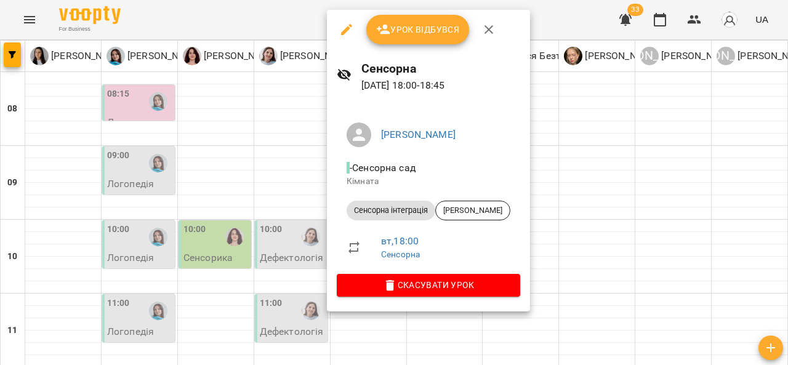
click at [546, 238] on div at bounding box center [394, 182] width 788 height 365
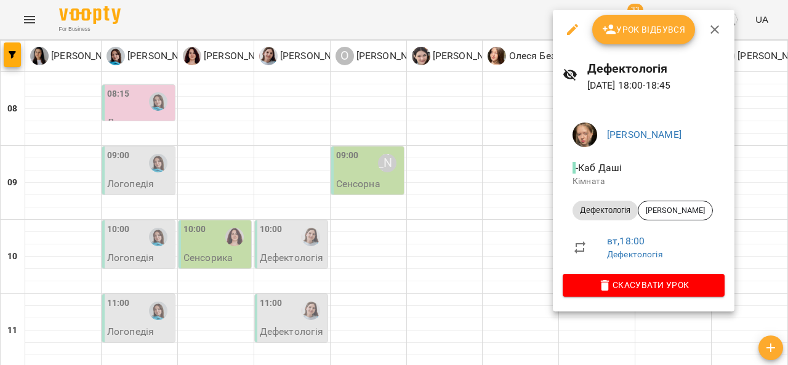
click at [479, 173] on div at bounding box center [394, 182] width 788 height 365
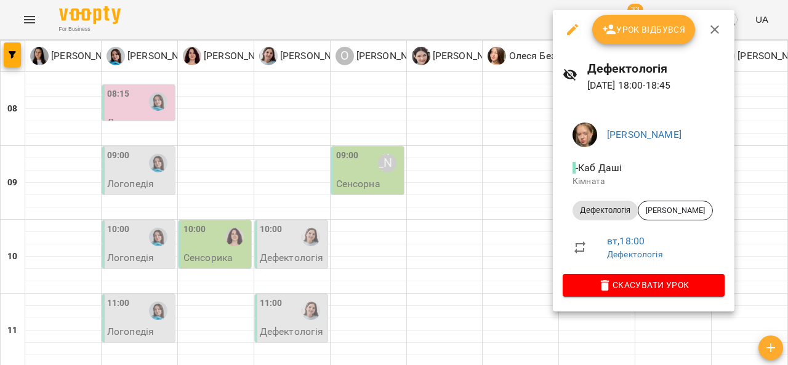
click at [498, 176] on div at bounding box center [394, 182] width 788 height 365
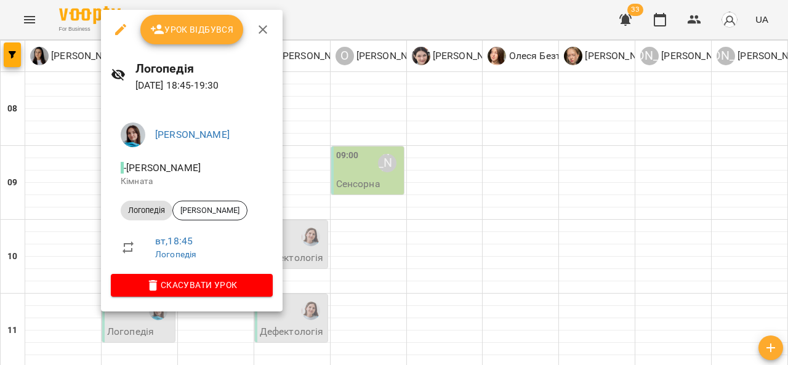
click at [319, 255] on div at bounding box center [394, 182] width 788 height 365
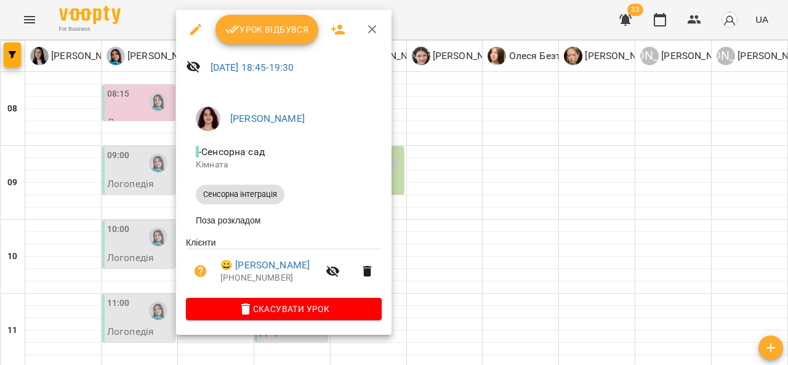
click at [530, 254] on div at bounding box center [394, 182] width 788 height 365
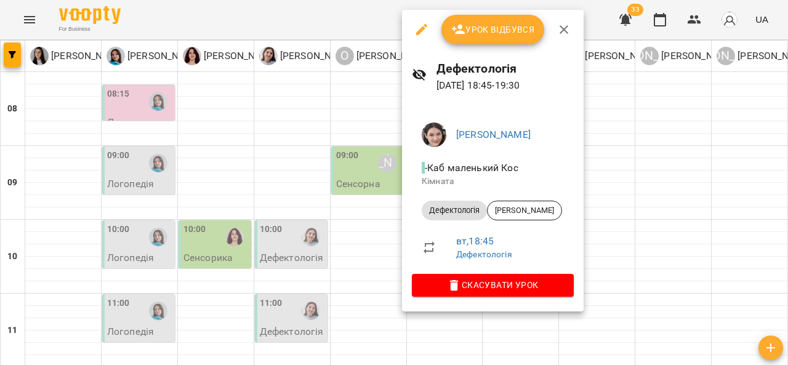
click at [26, 17] on div at bounding box center [394, 182] width 788 height 365
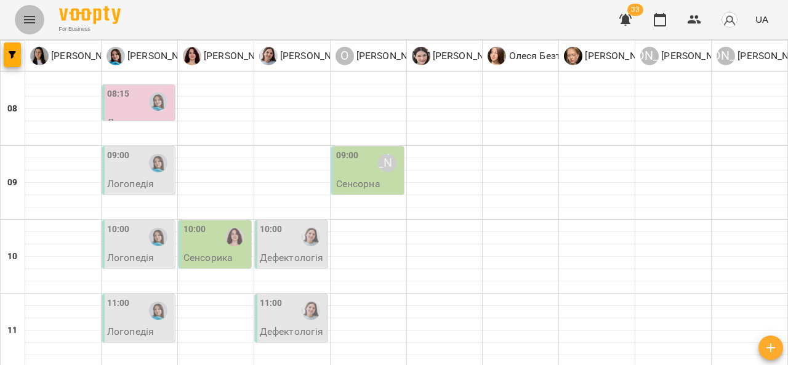
click at [26, 17] on icon "Menu" at bounding box center [29, 19] width 11 height 7
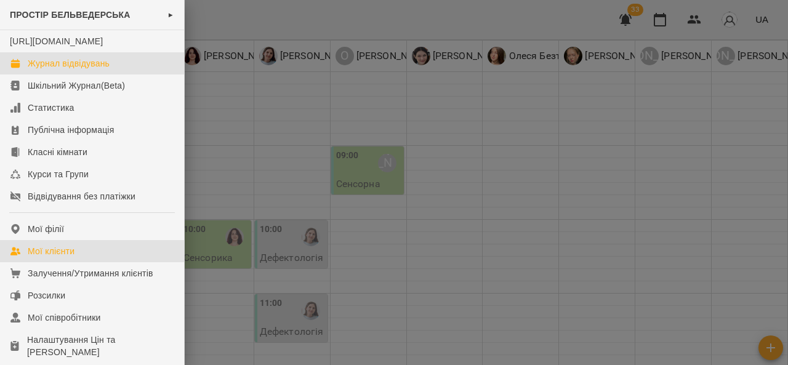
click at [73, 262] on link "Мої клієнти" at bounding box center [92, 251] width 184 height 22
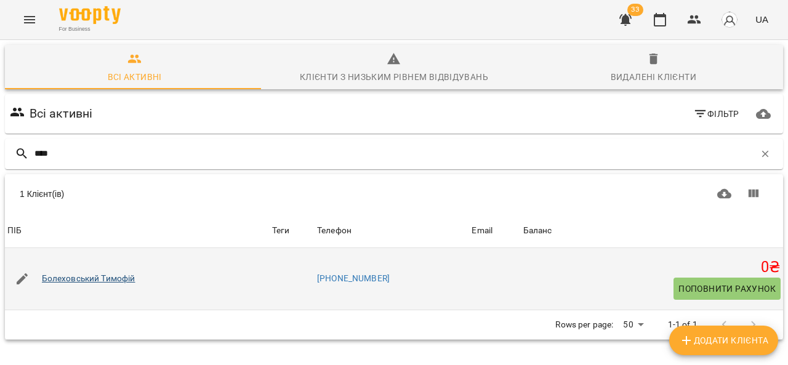
type input "****"
click at [86, 278] on link "Болеховський Тимофій" at bounding box center [89, 279] width 94 height 12
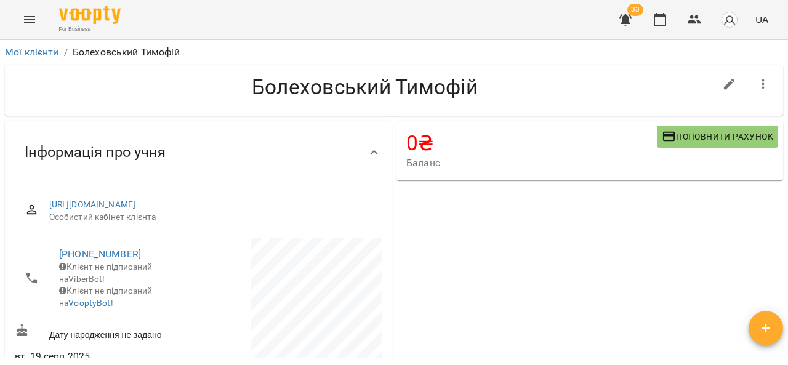
scroll to position [100, 0]
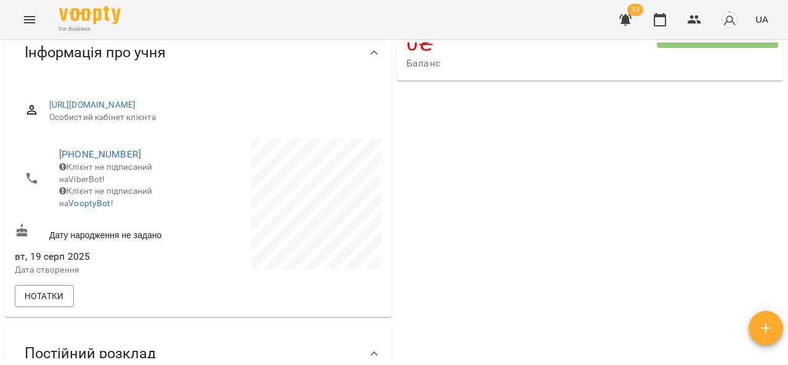
drag, startPoint x: 787, startPoint y: 100, endPoint x: 788, endPoint y: 133, distance: 32.7
click at [788, 133] on div "Мої клієнти / Болеховський Тимофій Болеховський Тимофій 0 ₴ Баланс Поповнити ра…" at bounding box center [394, 222] width 788 height 365
drag, startPoint x: 788, startPoint y: 133, endPoint x: 785, endPoint y: 97, distance: 36.4
click at [785, 97] on div "Мої клієнти / Болеховський Тимофій Болеховський Тимофій 0 ₴ Баланс Поповнити ра…" at bounding box center [394, 222] width 788 height 365
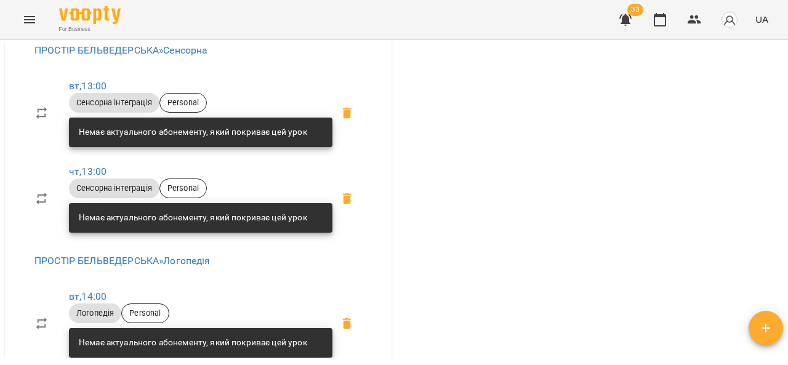
scroll to position [474, 0]
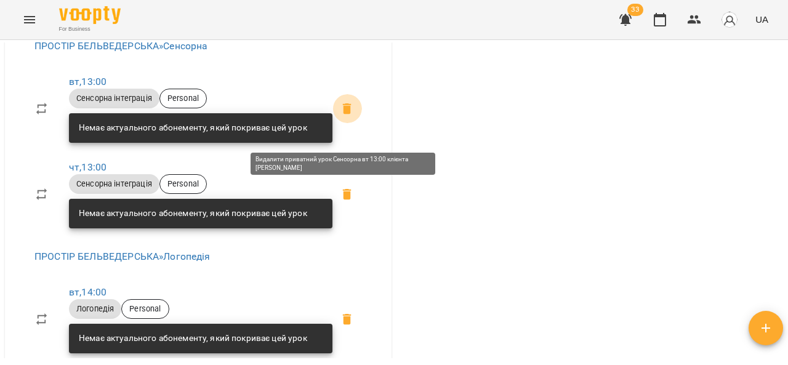
click at [343, 114] on icon at bounding box center [347, 108] width 9 height 11
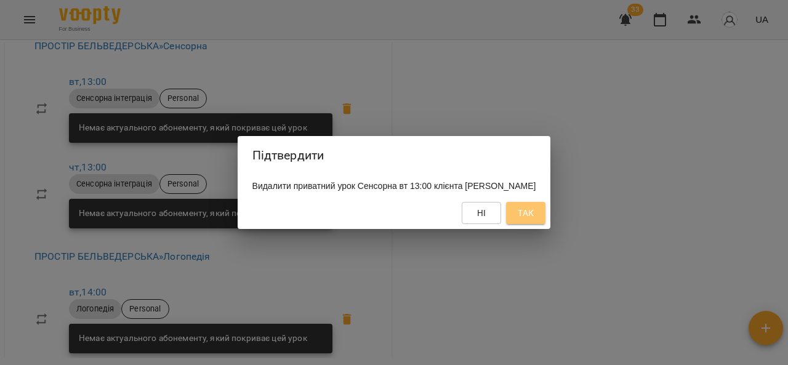
click at [534, 216] on span "Так" at bounding box center [526, 213] width 16 height 15
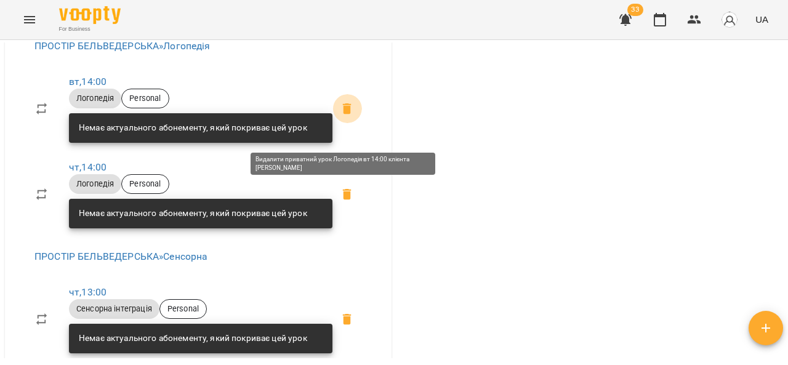
click at [343, 114] on icon at bounding box center [347, 108] width 9 height 11
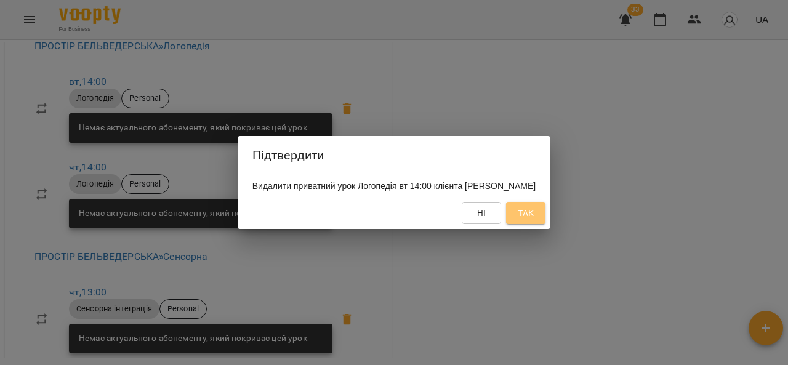
click at [536, 221] on span "Так" at bounding box center [526, 213] width 20 height 15
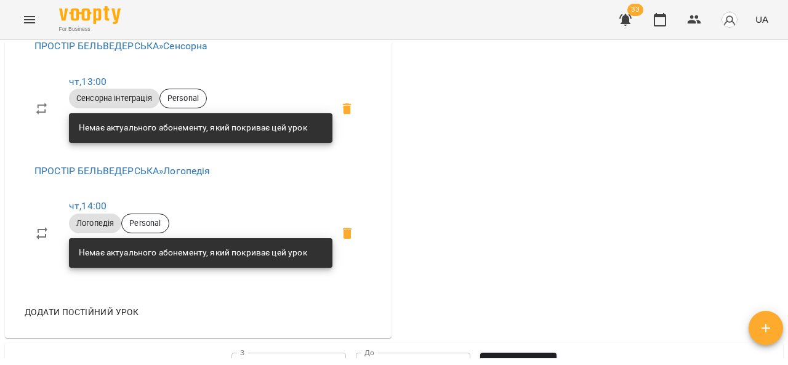
click at [26, 223] on li "чт , 14:00 Логопедія Personal Немає актуального абонементу, який покриває цей у…" at bounding box center [198, 233] width 347 height 86
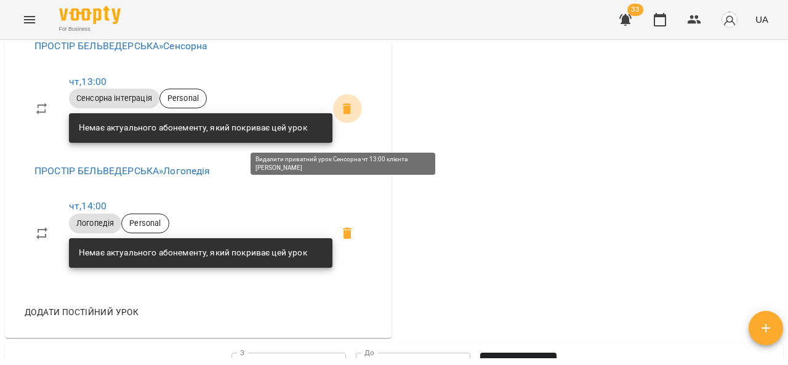
click at [344, 114] on icon at bounding box center [347, 108] width 9 height 11
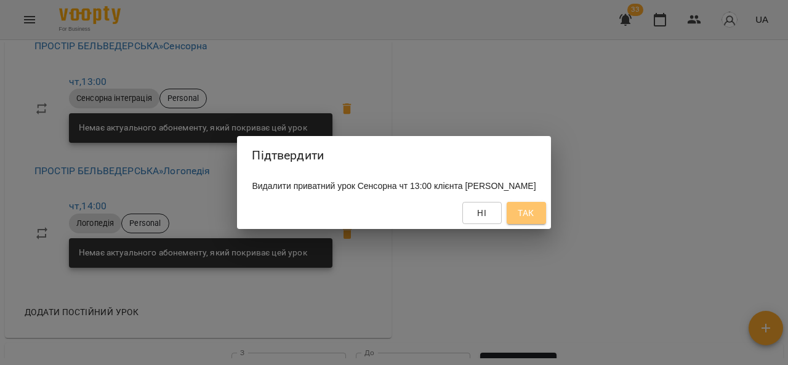
click at [534, 218] on span "Так" at bounding box center [526, 213] width 16 height 15
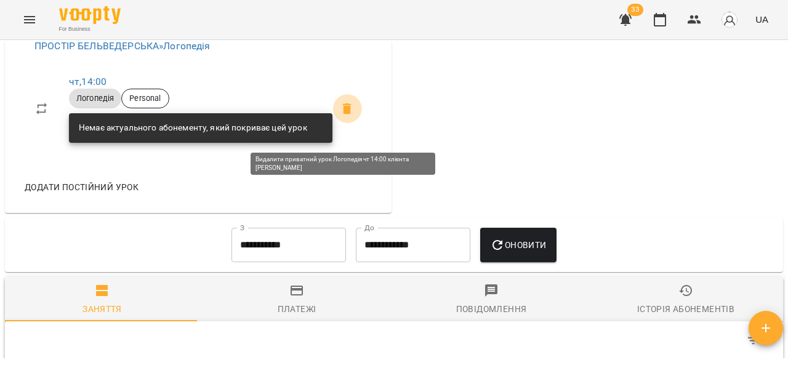
click at [346, 114] on icon at bounding box center [347, 108] width 9 height 11
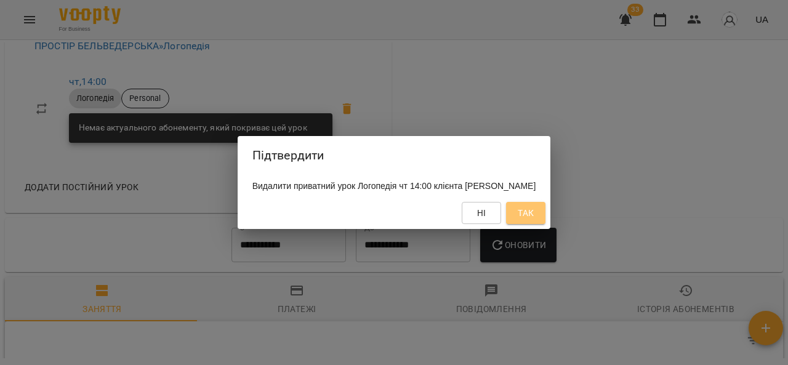
click at [534, 221] on span "Так" at bounding box center [526, 213] width 16 height 15
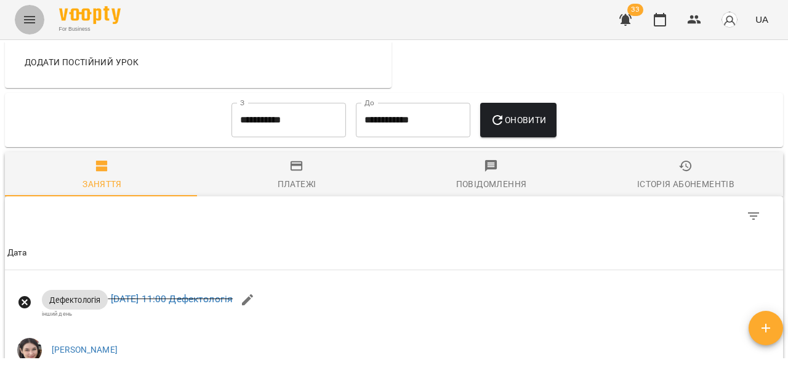
click at [26, 7] on button "Menu" at bounding box center [30, 20] width 30 height 30
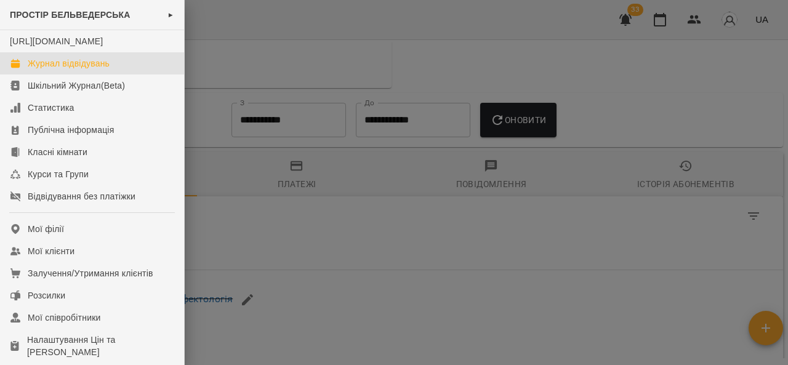
click at [52, 70] on div "Журнал відвідувань" at bounding box center [69, 63] width 82 height 12
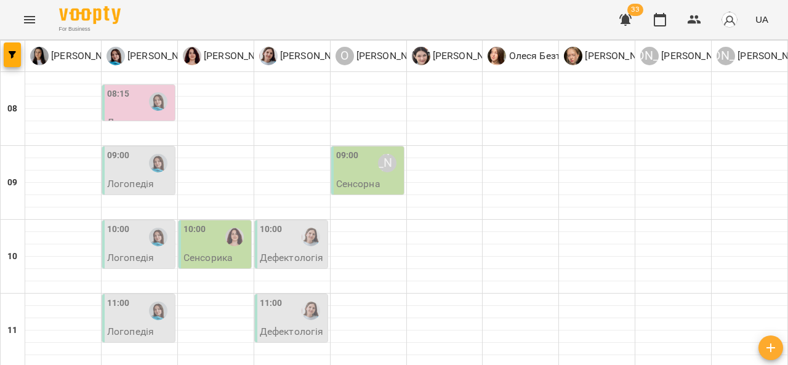
scroll to position [675, 0]
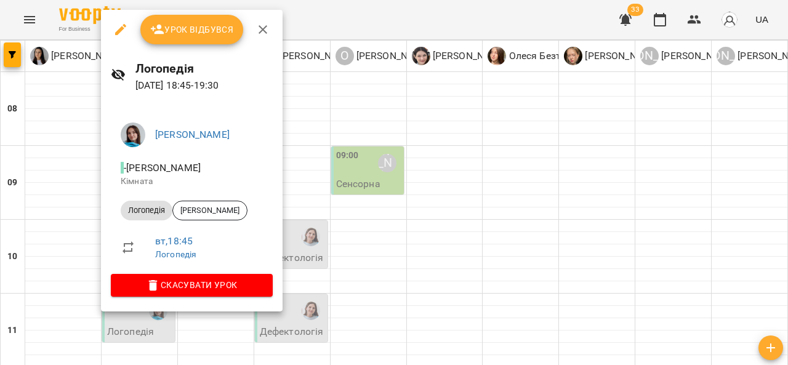
click at [326, 238] on div at bounding box center [394, 182] width 788 height 365
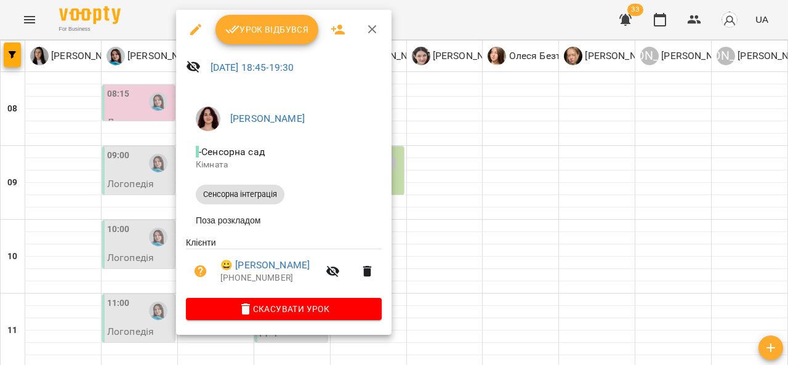
click at [93, 322] on div at bounding box center [394, 182] width 788 height 365
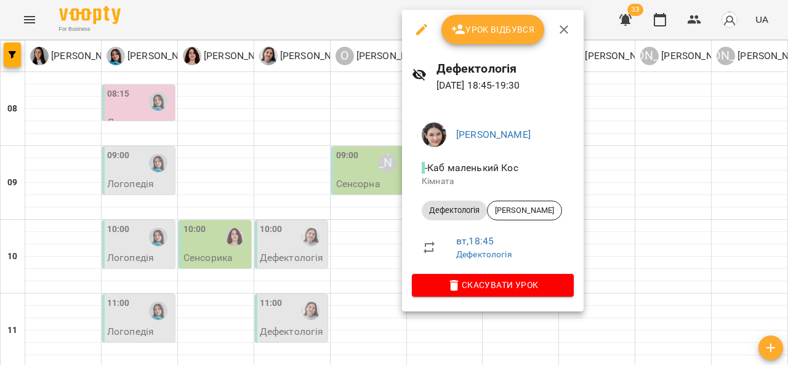
click at [336, 252] on div at bounding box center [394, 182] width 788 height 365
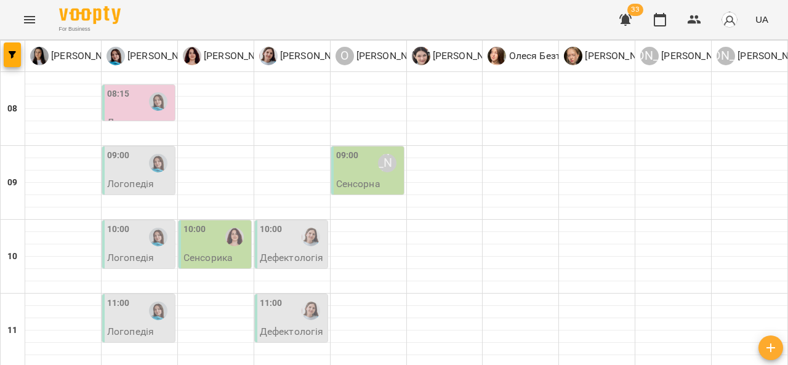
scroll to position [38, 0]
click at [373, 149] on div "Олександр Шикін" at bounding box center [387, 163] width 28 height 28
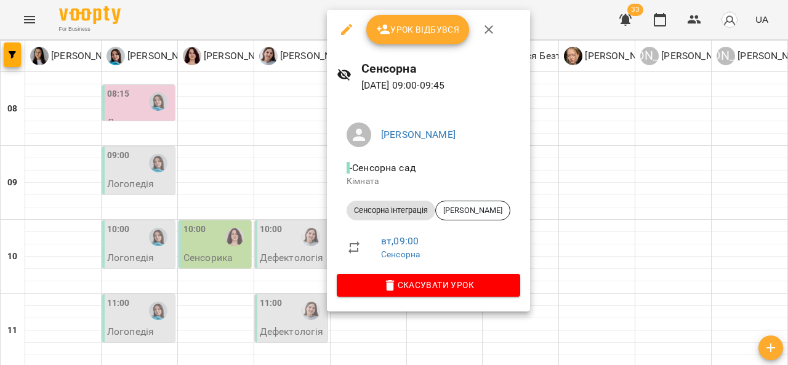
click at [577, 215] on div at bounding box center [394, 182] width 788 height 365
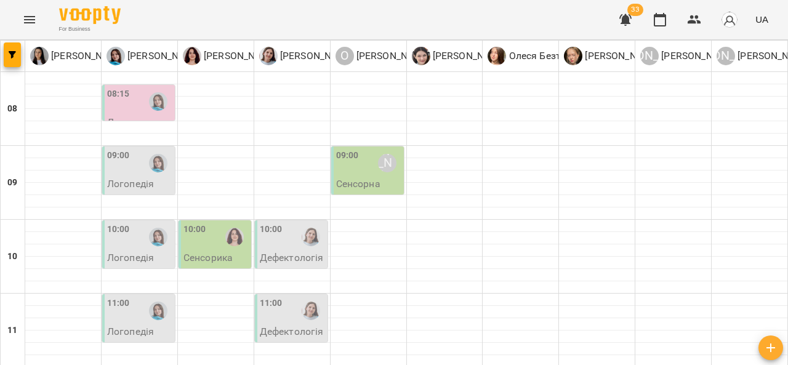
scroll to position [0, 0]
click at [133, 99] on div "08:15" at bounding box center [139, 101] width 65 height 28
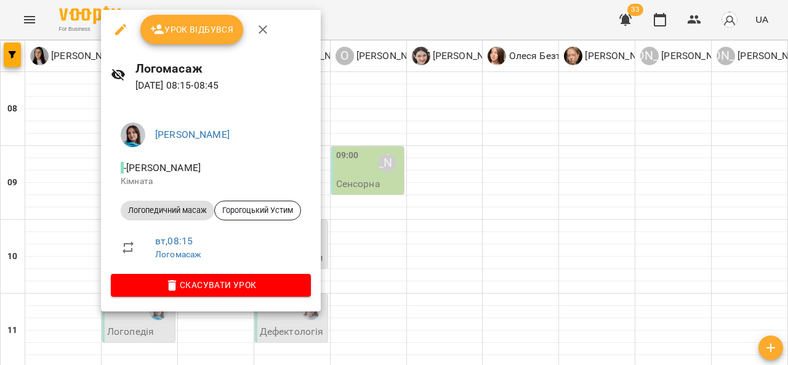
click at [57, 217] on div at bounding box center [394, 182] width 788 height 365
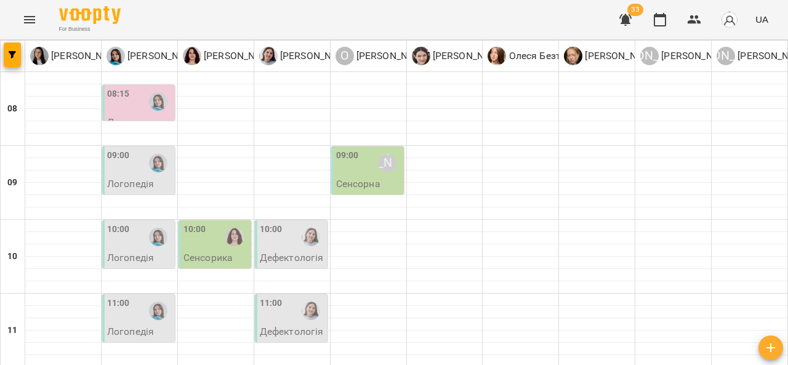
click at [134, 170] on div "09:00" at bounding box center [139, 163] width 65 height 28
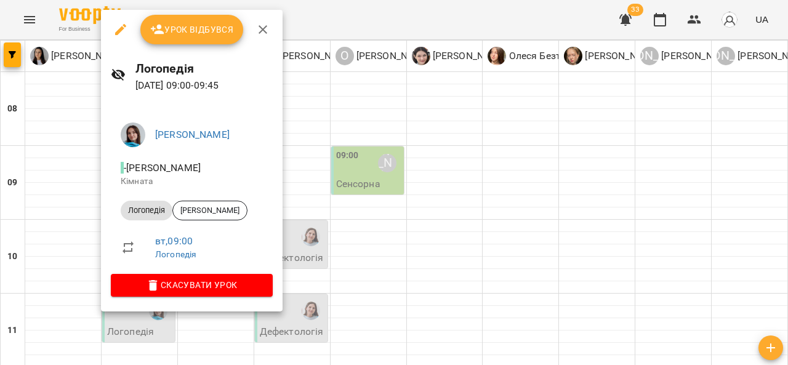
click at [67, 197] on div at bounding box center [394, 182] width 788 height 365
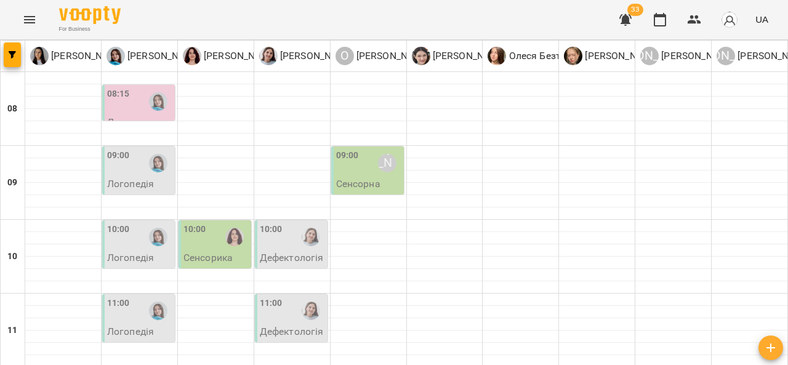
click at [200, 238] on div "10:00" at bounding box center [195, 237] width 23 height 28
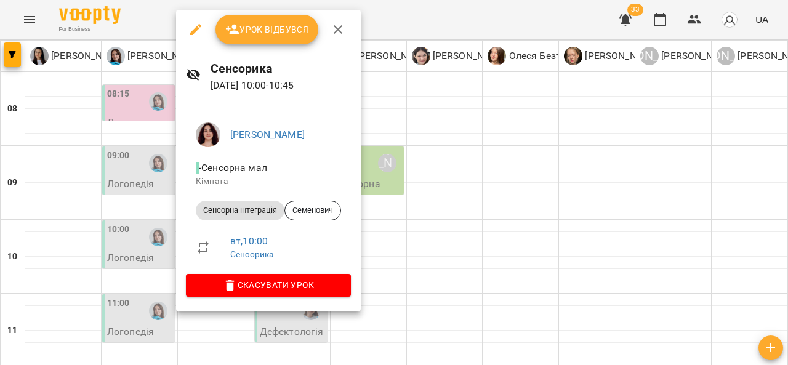
click at [147, 256] on div at bounding box center [394, 182] width 788 height 365
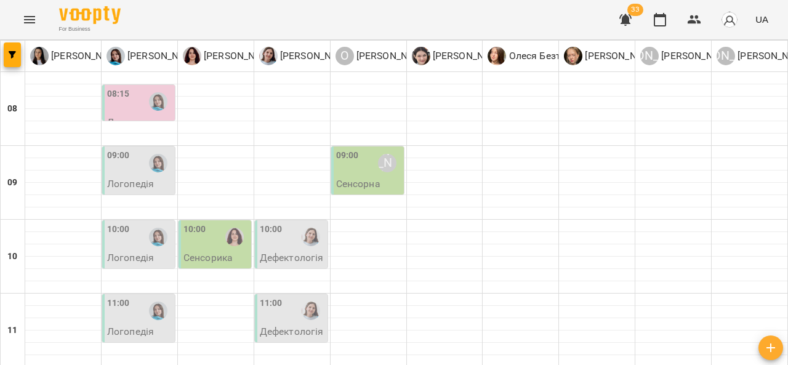
click at [147, 256] on p "Логопедія" at bounding box center [130, 258] width 47 height 10
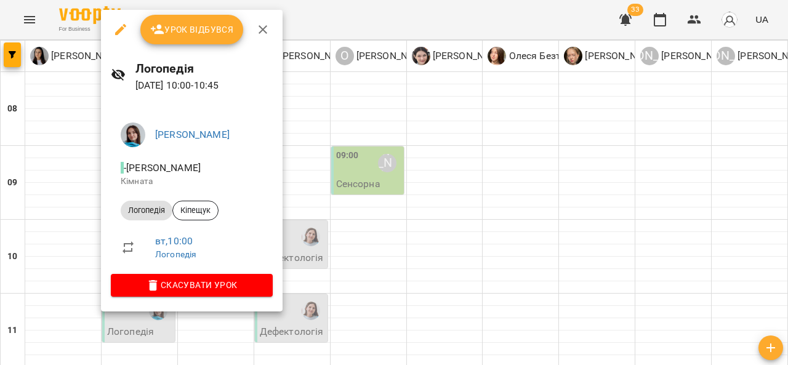
drag, startPoint x: 411, startPoint y: 252, endPoint x: 294, endPoint y: 245, distance: 117.9
click at [294, 245] on div at bounding box center [394, 182] width 788 height 365
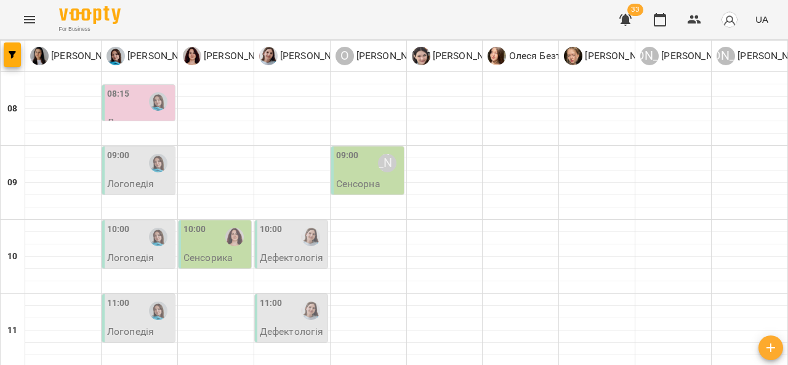
click at [297, 245] on div at bounding box center [311, 237] width 28 height 28
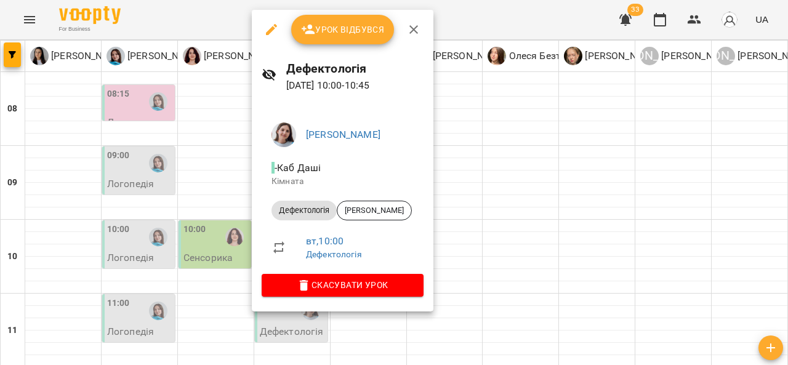
click at [147, 174] on div at bounding box center [394, 182] width 788 height 365
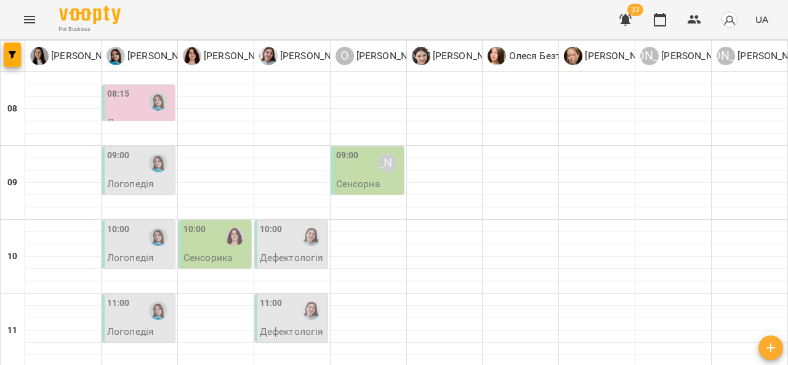
click at [147, 174] on div at bounding box center [158, 163] width 28 height 28
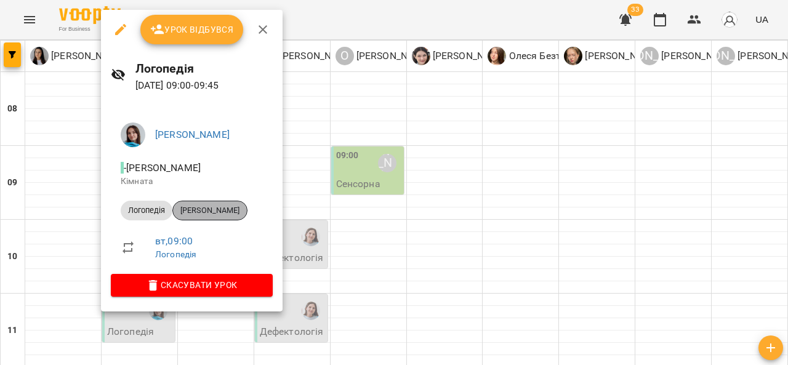
click at [212, 209] on span "Грінченко Влад" at bounding box center [210, 210] width 74 height 11
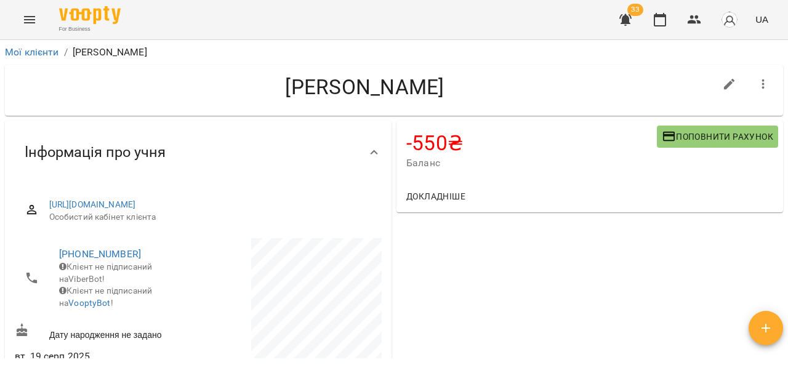
click at [671, 137] on span "Поповнити рахунок" at bounding box center [717, 136] width 111 height 15
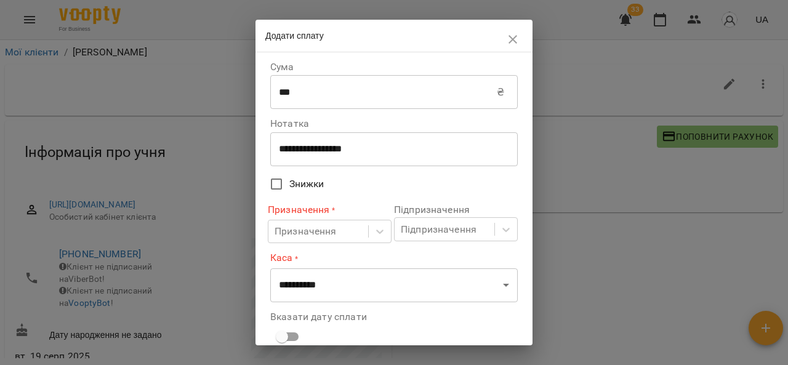
click at [364, 155] on textarea "**********" at bounding box center [389, 150] width 221 height 12
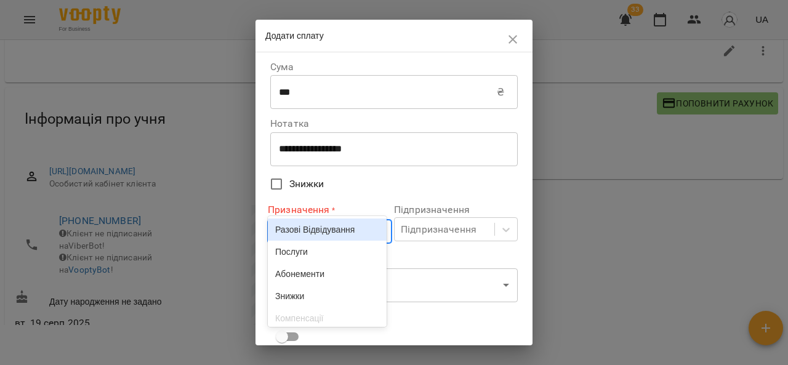
scroll to position [38, 0]
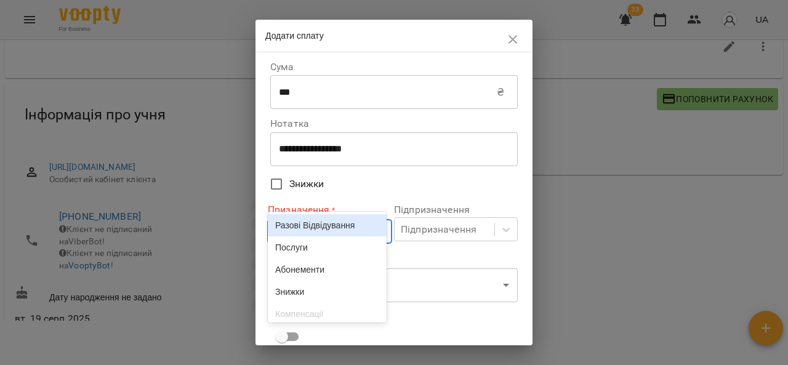
click at [336, 249] on div "Разові Відвідування Послуги Абонементи Знижки Компенсації ЗП співробітникам" at bounding box center [327, 267] width 119 height 111
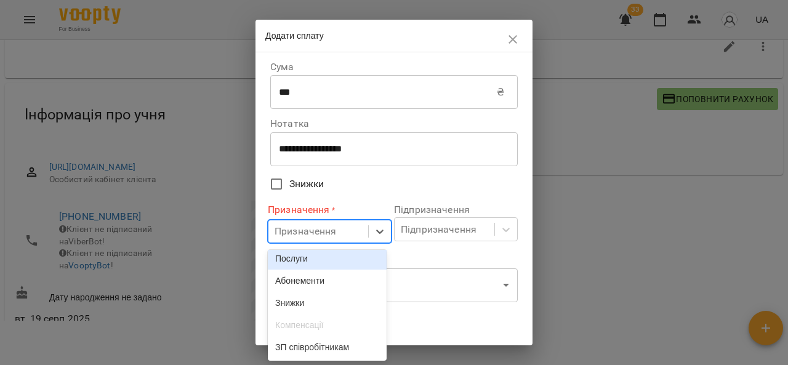
click at [338, 256] on div "Послуги" at bounding box center [327, 259] width 119 height 22
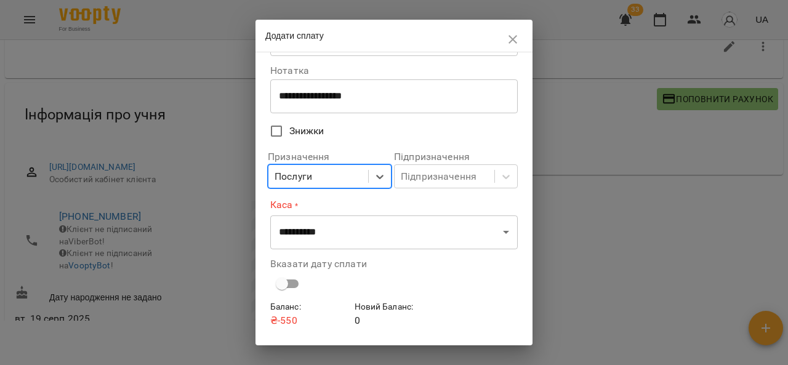
scroll to position [70, 0]
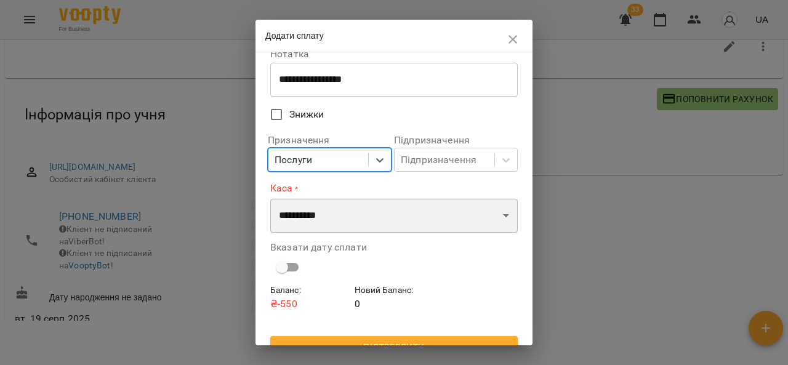
click at [368, 227] on select "**********" at bounding box center [394, 215] width 248 height 34
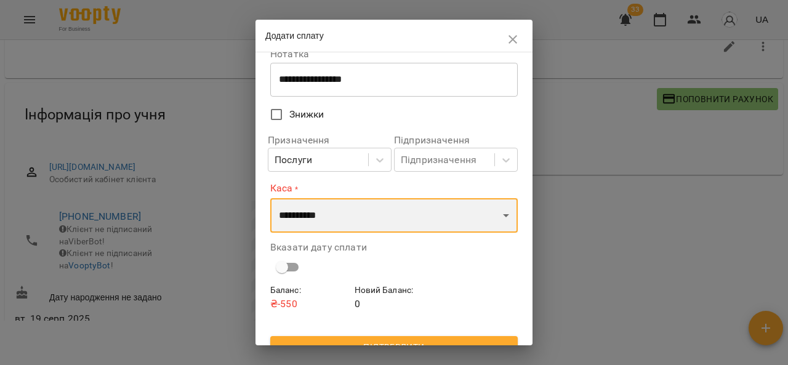
select select "****"
click at [270, 198] on select "**********" at bounding box center [394, 215] width 248 height 34
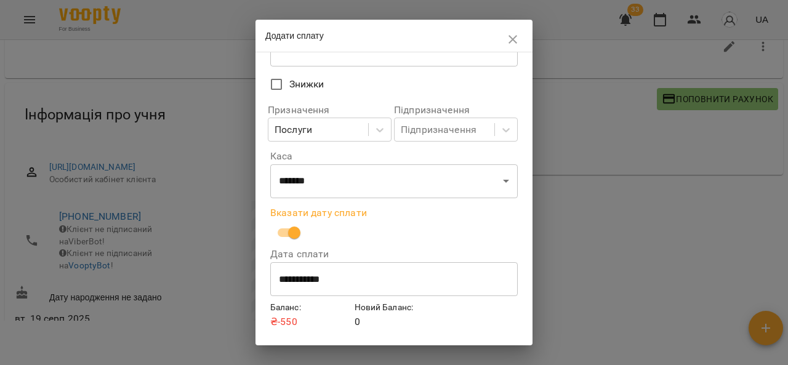
scroll to position [124, 0]
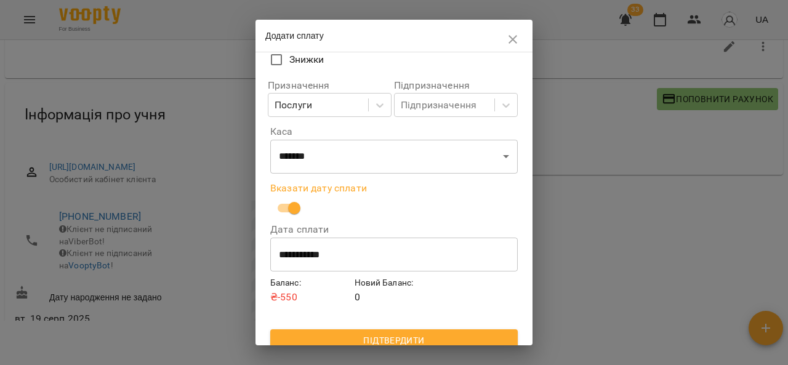
click at [345, 341] on span "Підтвердити" at bounding box center [394, 340] width 228 height 15
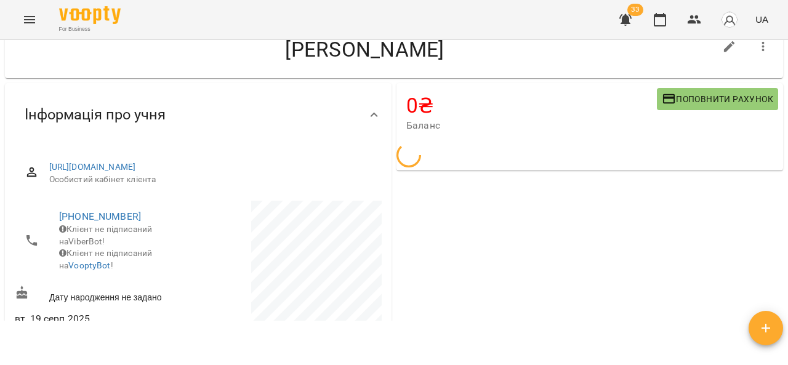
click at [23, 20] on icon "Menu" at bounding box center [29, 19] width 15 height 15
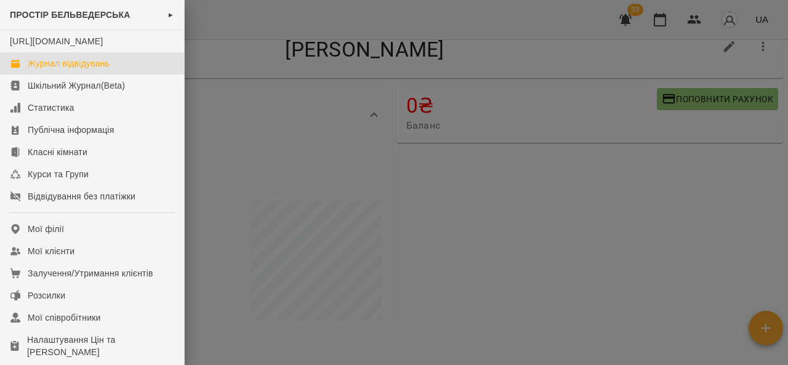
click at [83, 70] on div "Журнал відвідувань" at bounding box center [69, 63] width 82 height 12
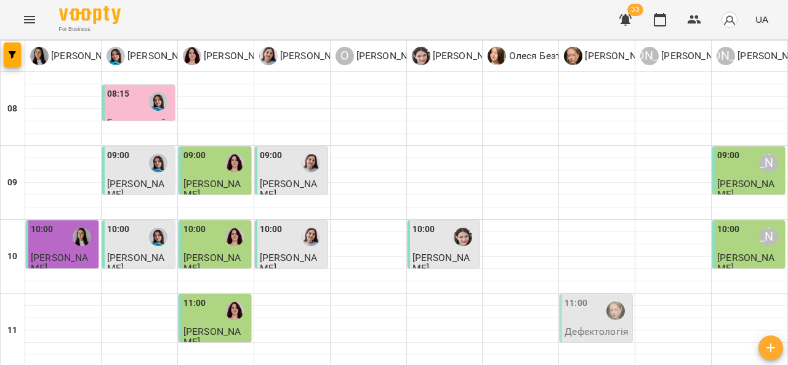
scroll to position [76, 0]
click at [124, 252] on span "[PERSON_NAME]" at bounding box center [135, 263] width 57 height 22
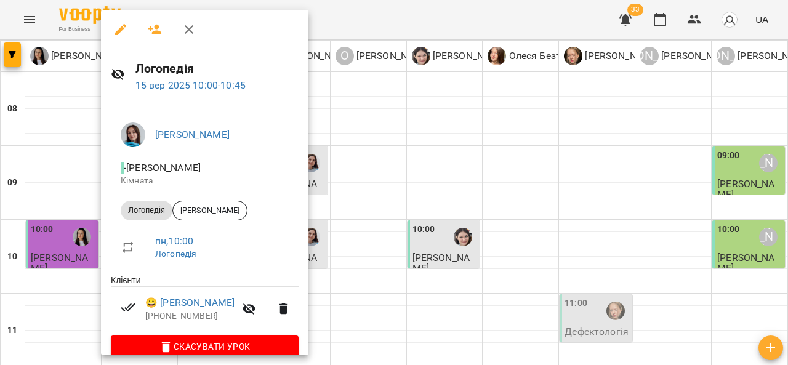
click at [379, 223] on div at bounding box center [394, 182] width 788 height 365
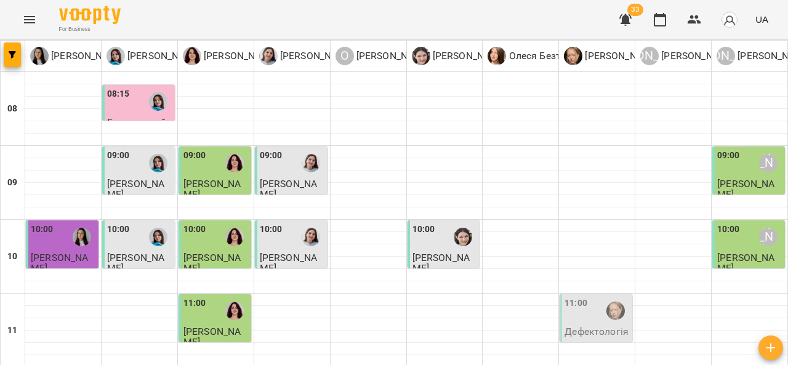
click at [225, 252] on span "[PERSON_NAME]" at bounding box center [212, 263] width 57 height 22
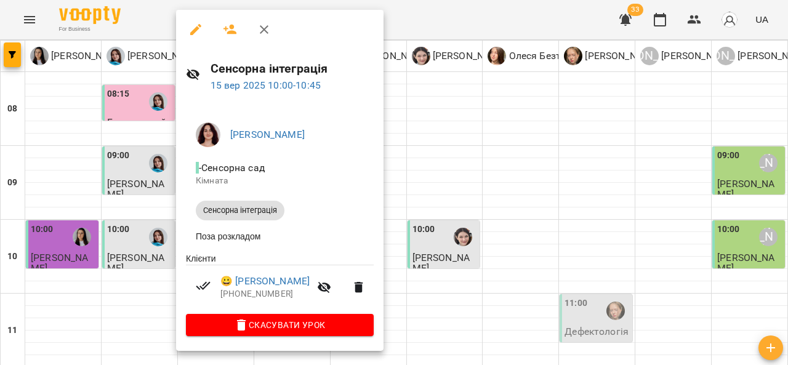
click at [414, 249] on div at bounding box center [394, 182] width 788 height 365
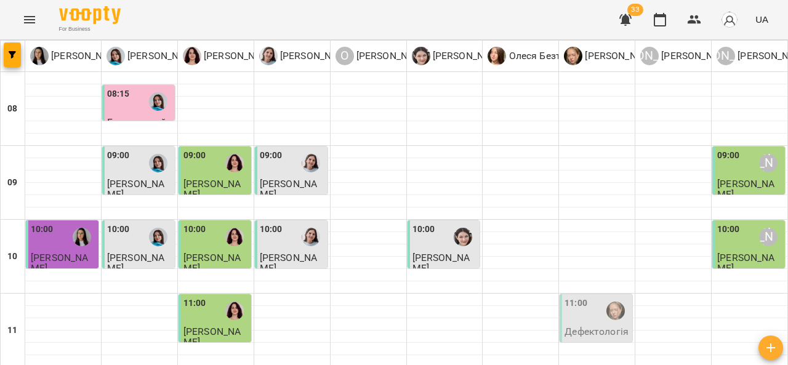
click at [317, 252] on span "[PERSON_NAME]" at bounding box center [288, 263] width 57 height 22
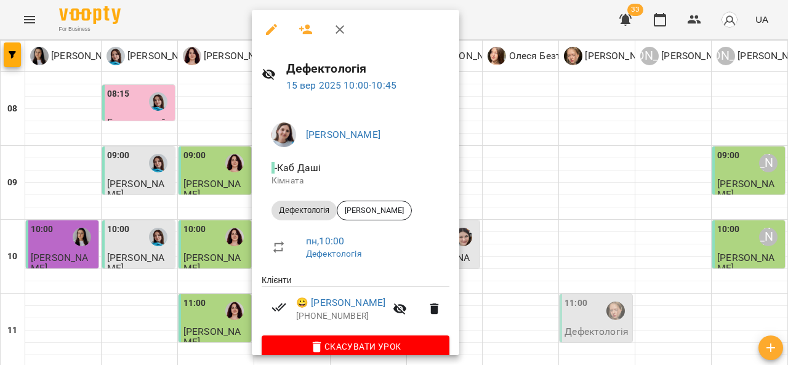
click at [531, 155] on div at bounding box center [394, 182] width 788 height 365
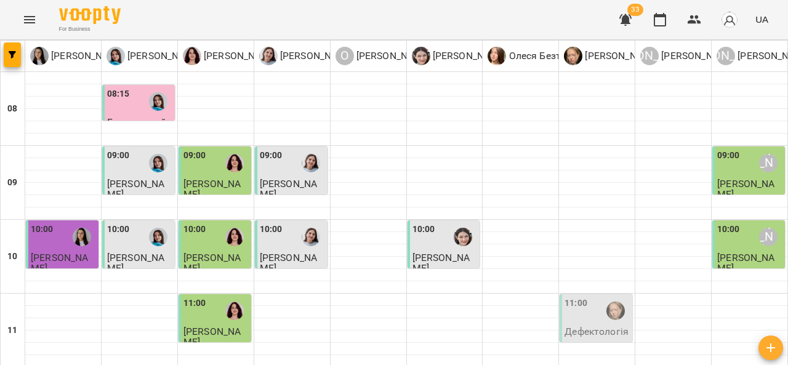
click at [433, 252] on span "[PERSON_NAME]" at bounding box center [441, 263] width 57 height 22
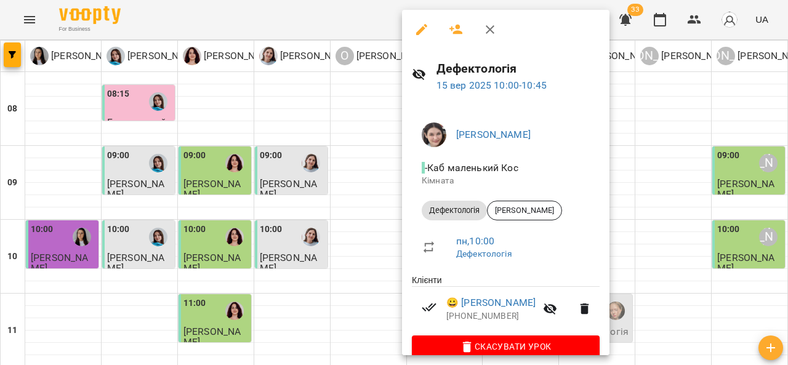
click at [657, 158] on div at bounding box center [394, 182] width 788 height 365
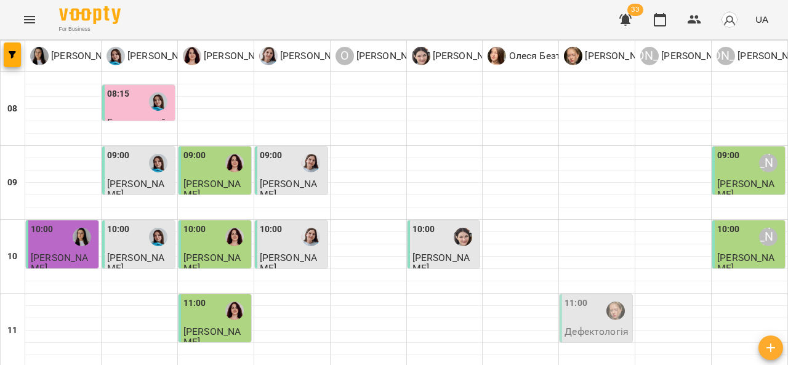
click at [744, 223] on div "10:00 [PERSON_NAME]" at bounding box center [750, 237] width 65 height 28
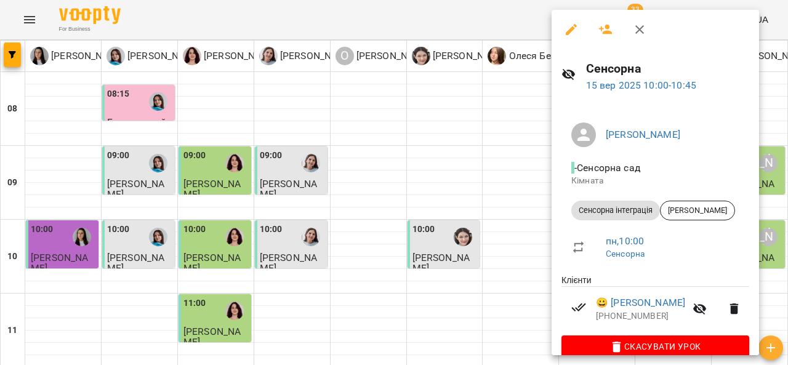
click at [513, 218] on div at bounding box center [394, 182] width 788 height 365
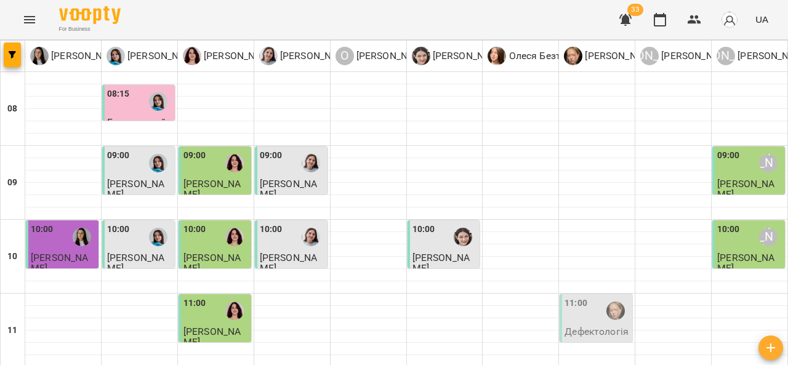
click at [221, 297] on div at bounding box center [235, 311] width 28 height 28
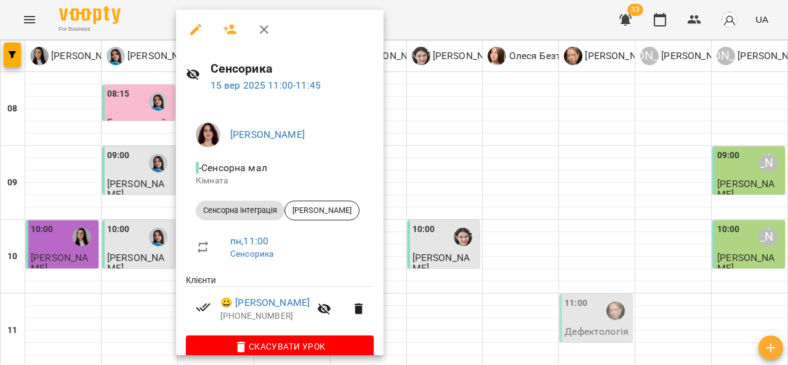
click at [449, 241] on div at bounding box center [394, 182] width 788 height 365
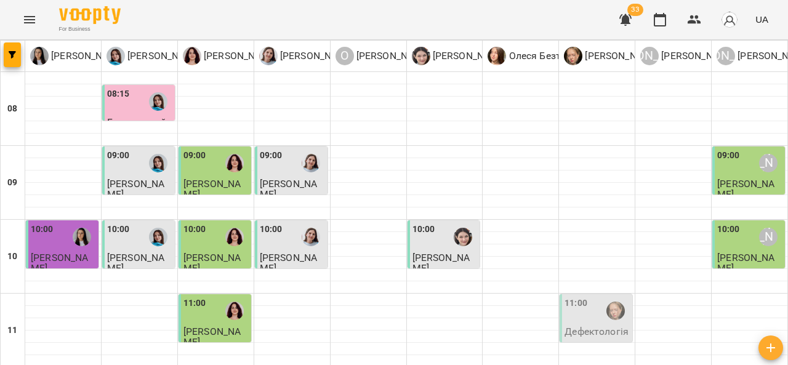
scroll to position [149, 0]
click at [584, 297] on div "11:00" at bounding box center [597, 311] width 65 height 28
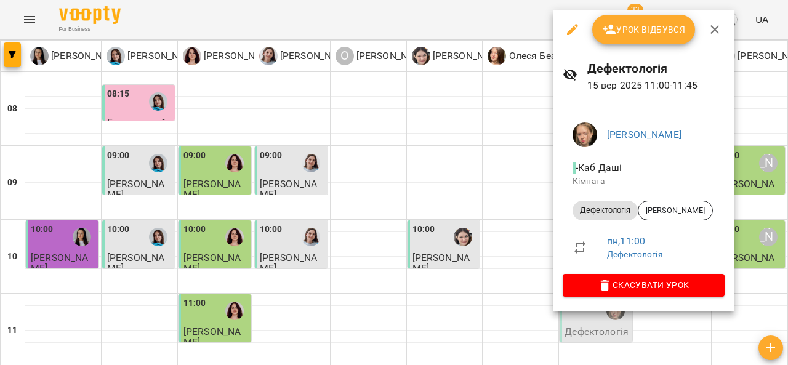
click at [380, 208] on div at bounding box center [394, 182] width 788 height 365
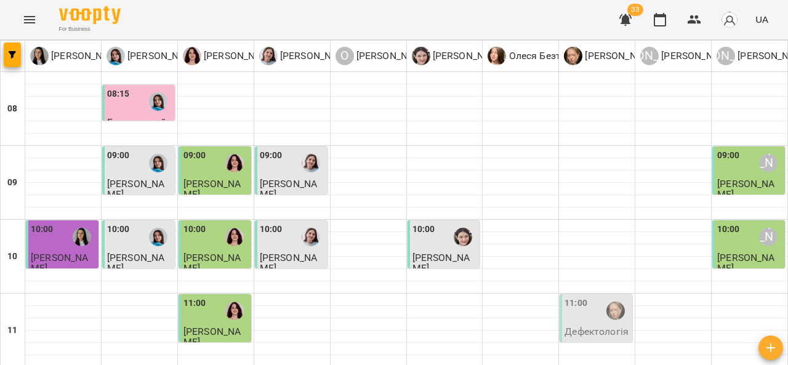
scroll to position [193, 0]
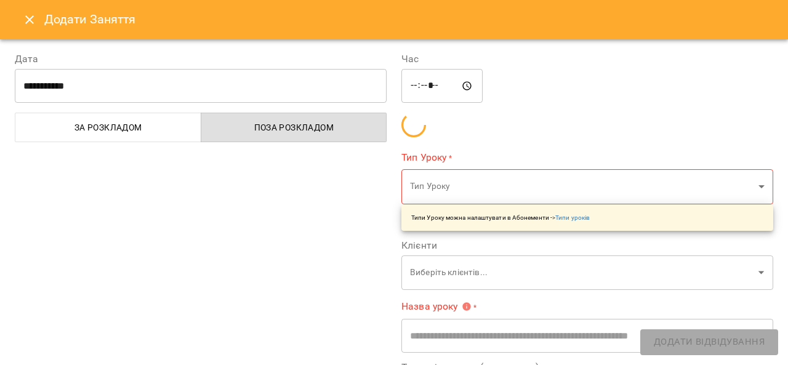
type input "**********"
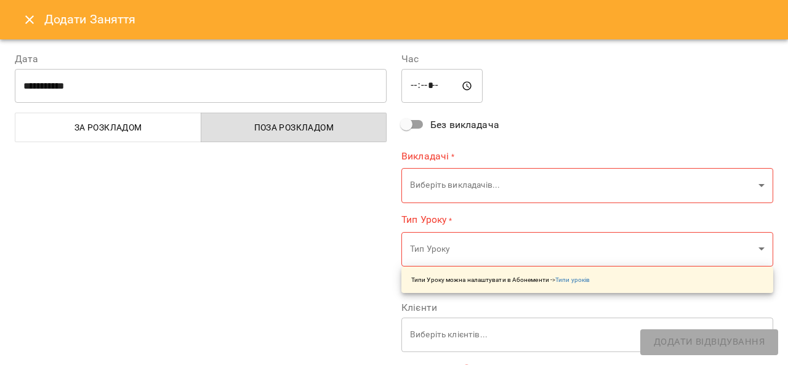
click at [31, 15] on icon "Close" at bounding box center [29, 19] width 15 height 15
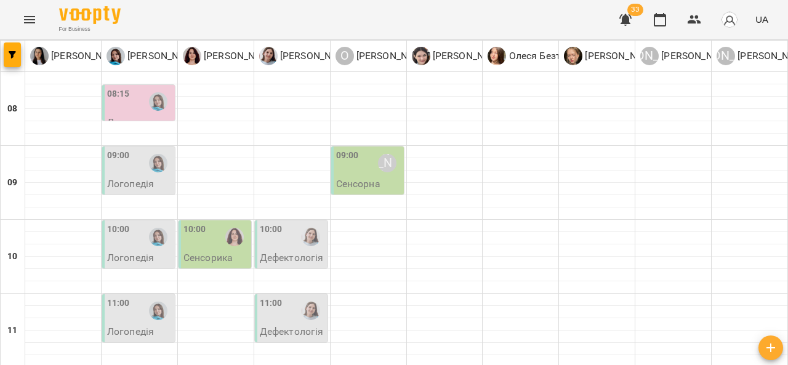
scroll to position [447, 0]
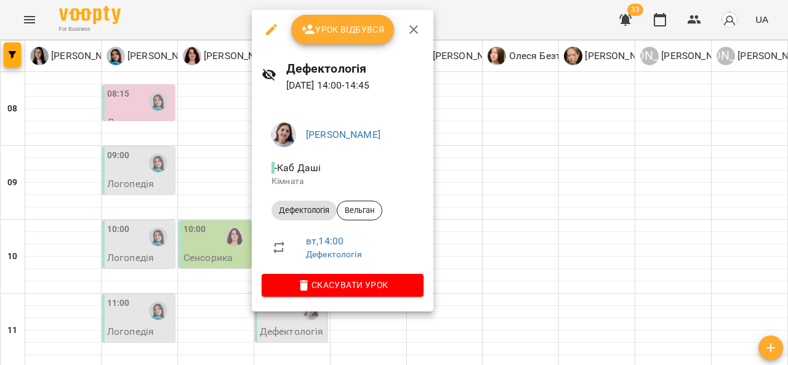
click at [472, 179] on div at bounding box center [394, 182] width 788 height 365
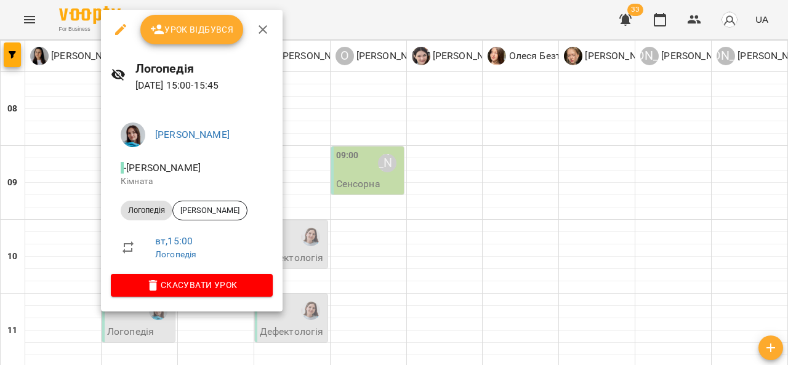
click at [455, 214] on div at bounding box center [394, 182] width 788 height 365
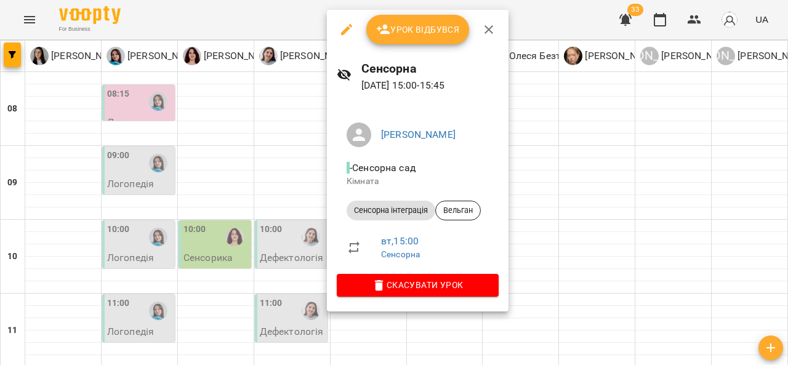
click at [551, 203] on div at bounding box center [394, 182] width 788 height 365
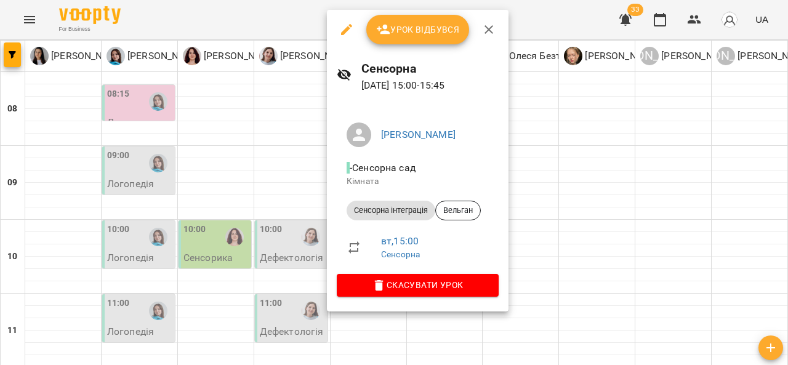
click at [559, 201] on div at bounding box center [394, 182] width 788 height 365
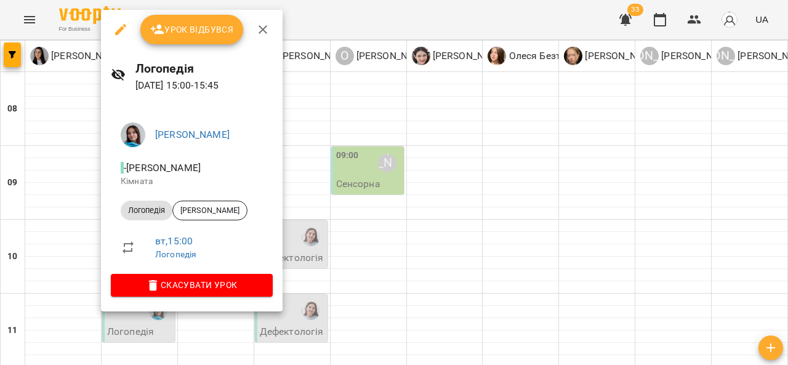
click at [474, 235] on div at bounding box center [394, 182] width 788 height 365
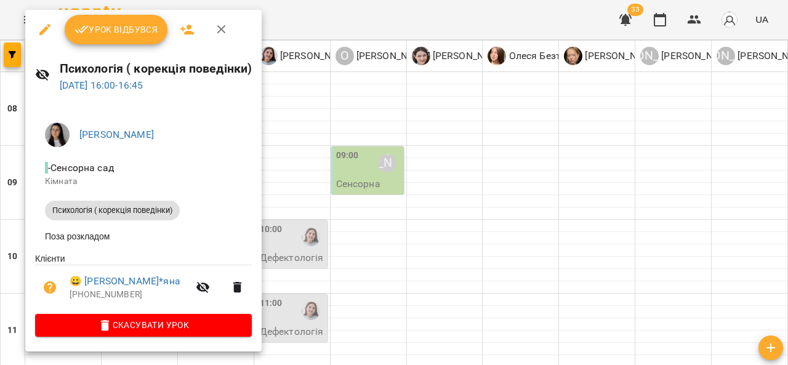
click at [457, 246] on div at bounding box center [394, 182] width 788 height 365
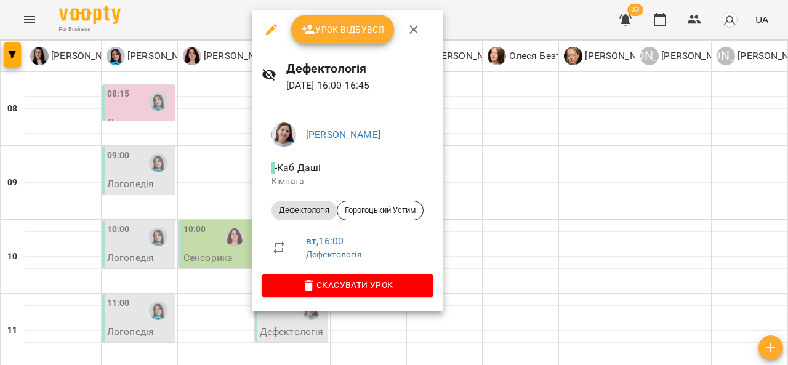
click at [501, 238] on div at bounding box center [394, 182] width 788 height 365
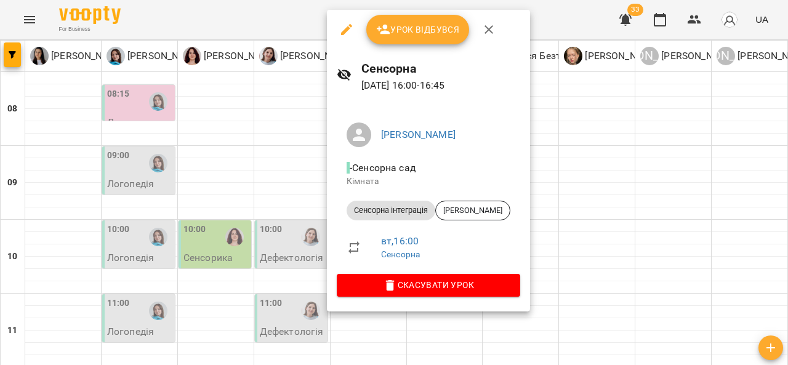
click at [569, 232] on div at bounding box center [394, 182] width 788 height 365
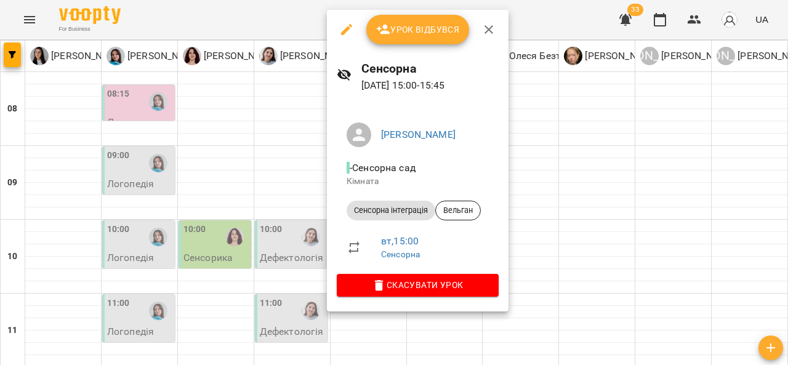
click at [555, 198] on div at bounding box center [394, 182] width 788 height 365
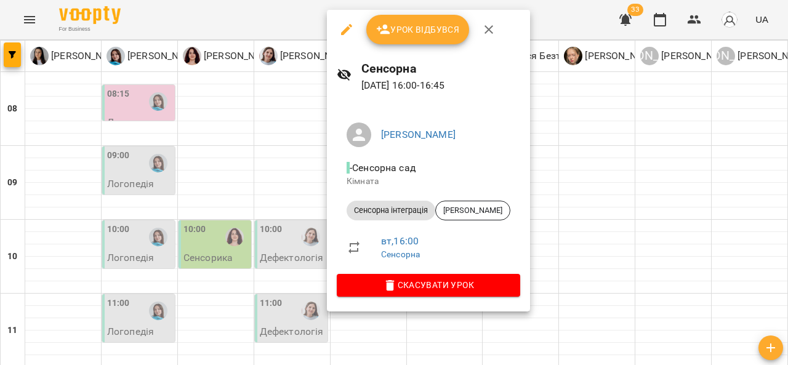
click at [575, 209] on div at bounding box center [394, 182] width 788 height 365
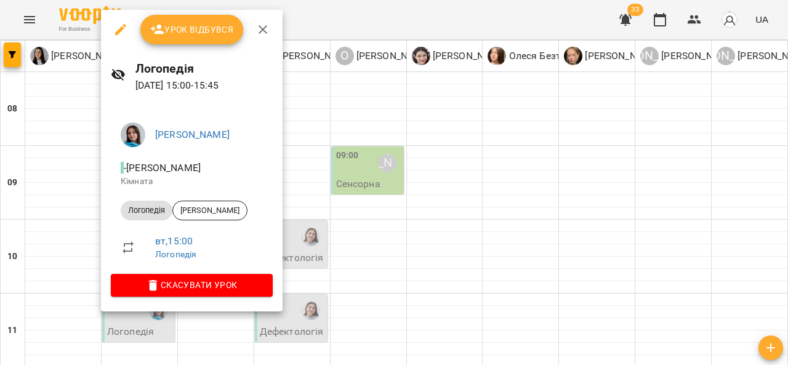
click at [480, 197] on div at bounding box center [394, 182] width 788 height 365
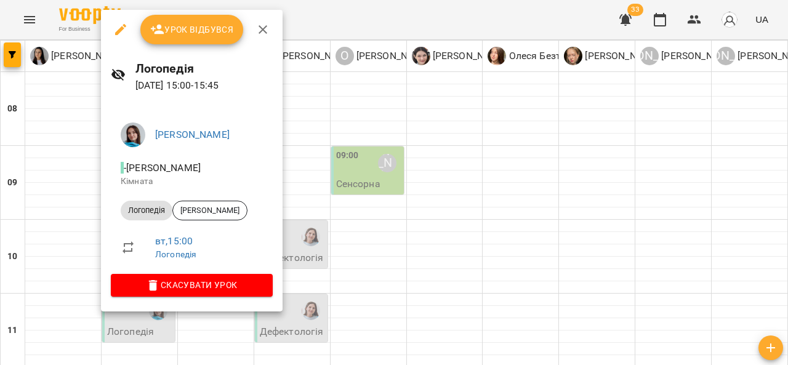
click at [455, 223] on div at bounding box center [394, 182] width 788 height 365
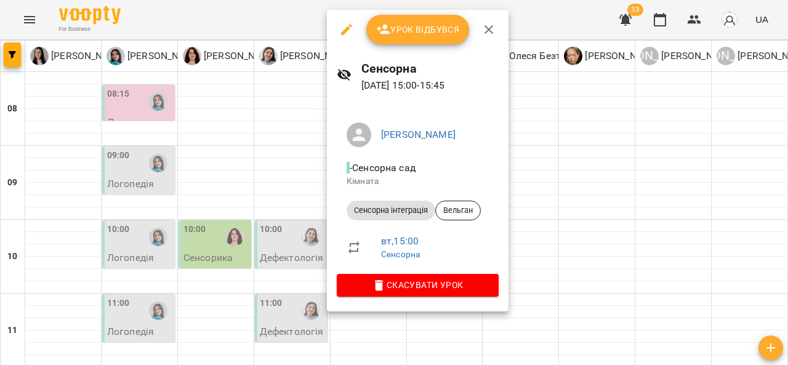
click at [553, 196] on div at bounding box center [394, 182] width 788 height 365
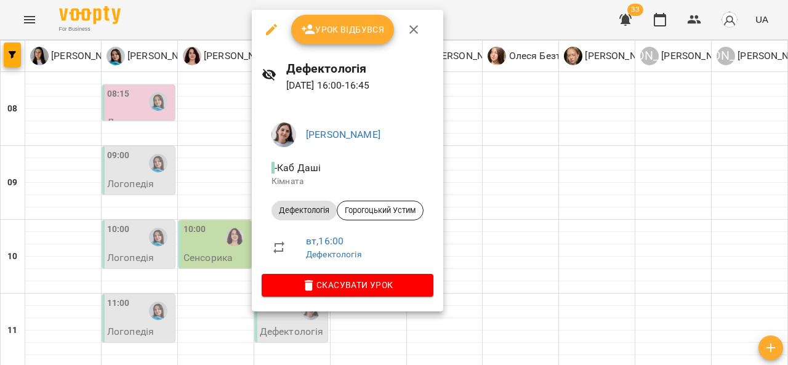
click at [489, 208] on div at bounding box center [394, 182] width 788 height 365
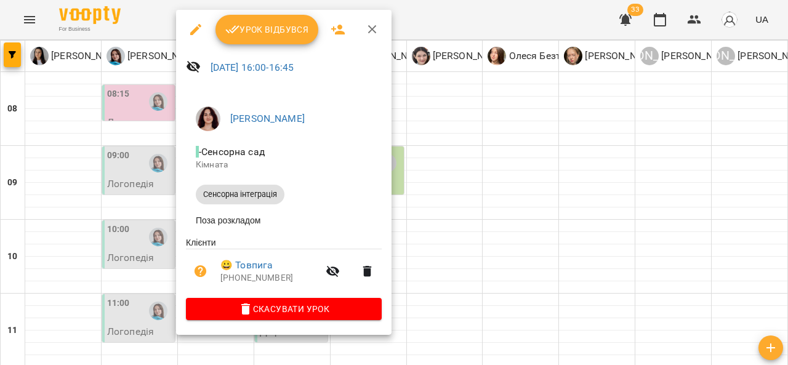
click at [442, 237] on div at bounding box center [394, 182] width 788 height 365
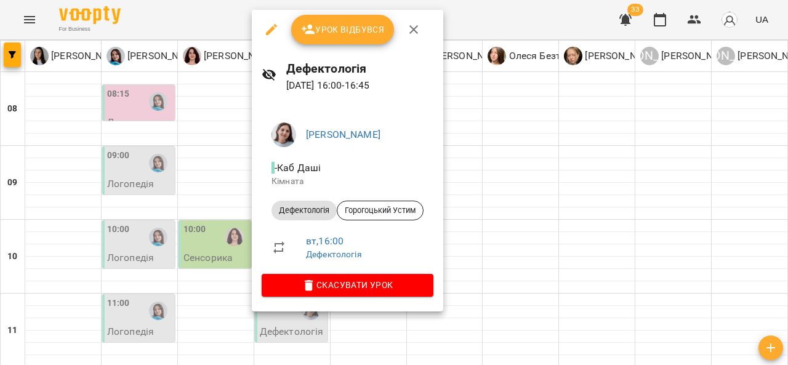
click at [535, 229] on div at bounding box center [394, 182] width 788 height 365
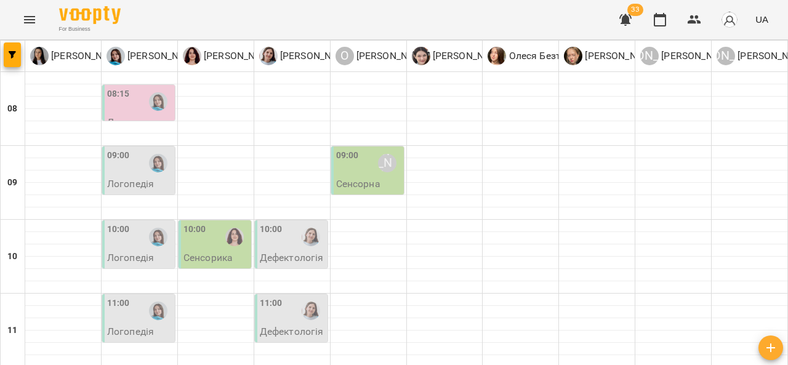
scroll to position [519, 0]
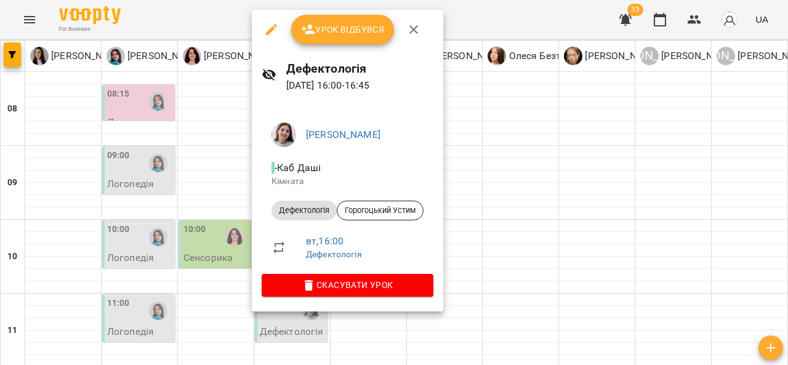
click at [491, 197] on div at bounding box center [394, 182] width 788 height 365
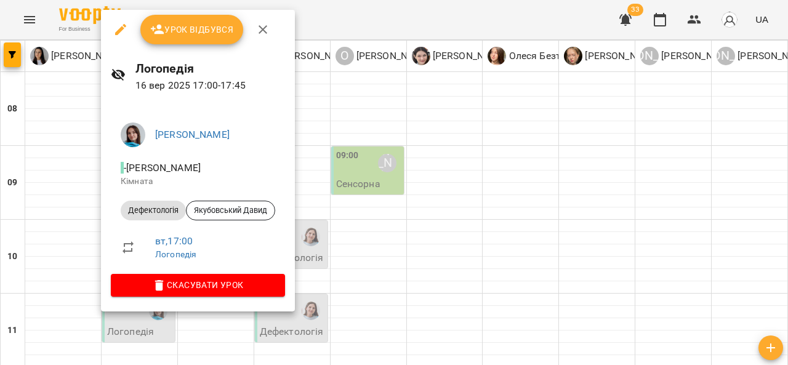
click at [469, 187] on div at bounding box center [394, 182] width 788 height 365
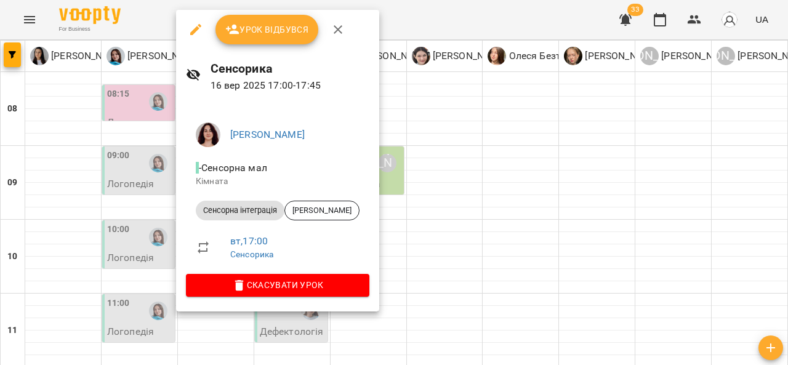
click at [474, 186] on div at bounding box center [394, 182] width 788 height 365
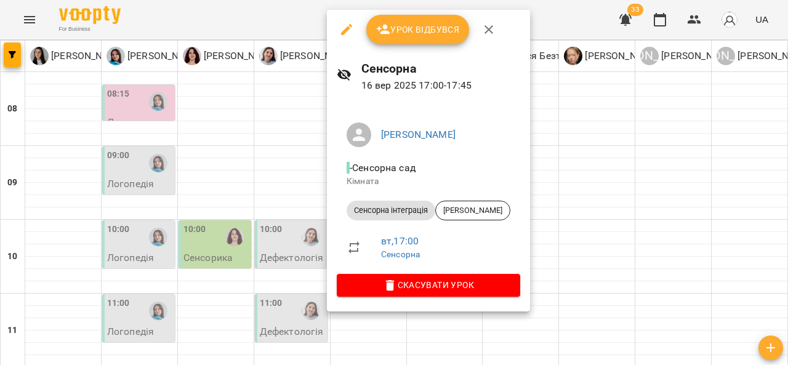
click at [575, 152] on div at bounding box center [394, 182] width 788 height 365
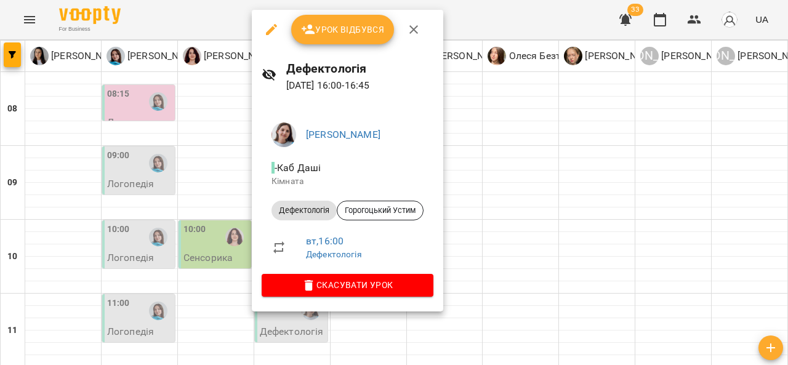
click at [71, 299] on div at bounding box center [394, 182] width 788 height 365
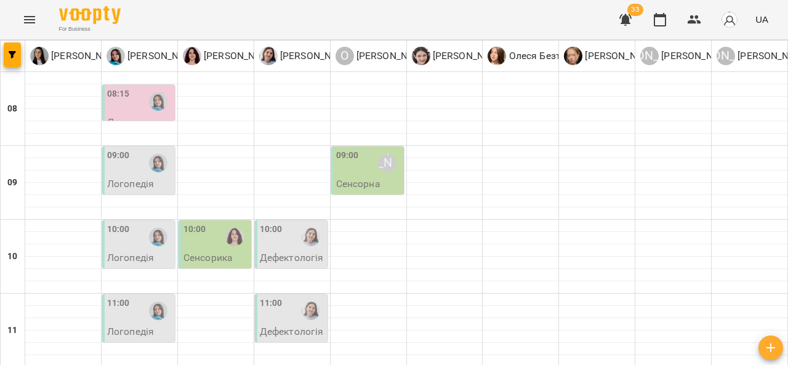
scroll to position [0, 0]
click at [131, 103] on div "08:15" at bounding box center [139, 101] width 65 height 28
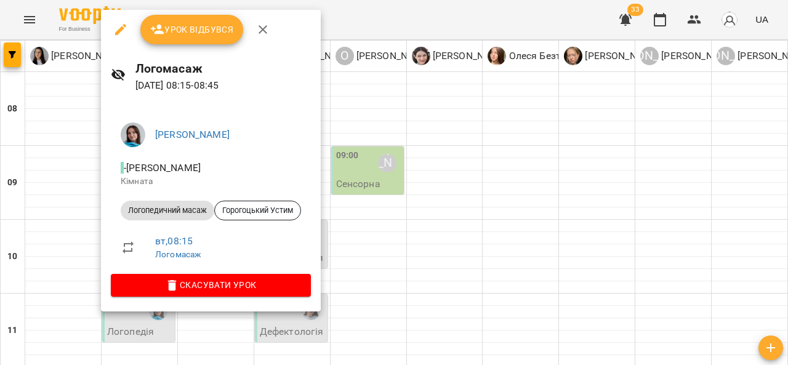
click at [487, 233] on div at bounding box center [394, 182] width 788 height 365
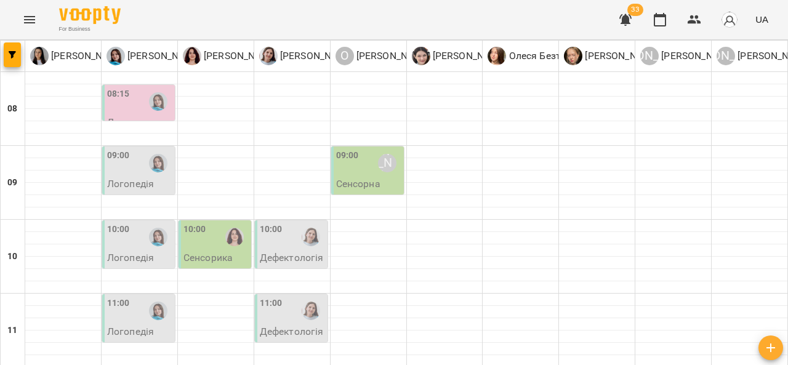
scroll to position [540, 0]
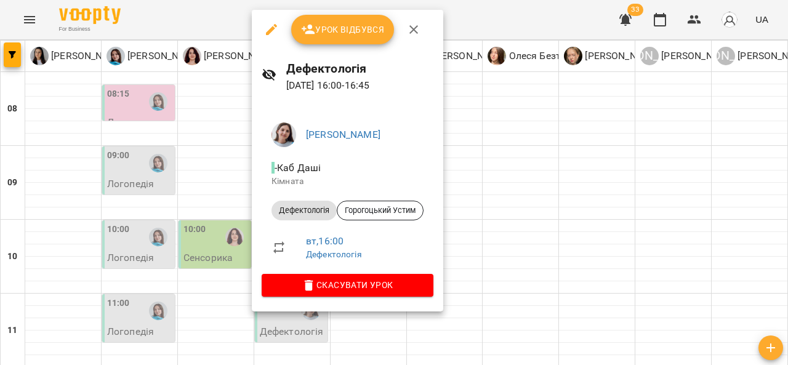
click at [495, 188] on div at bounding box center [394, 182] width 788 height 365
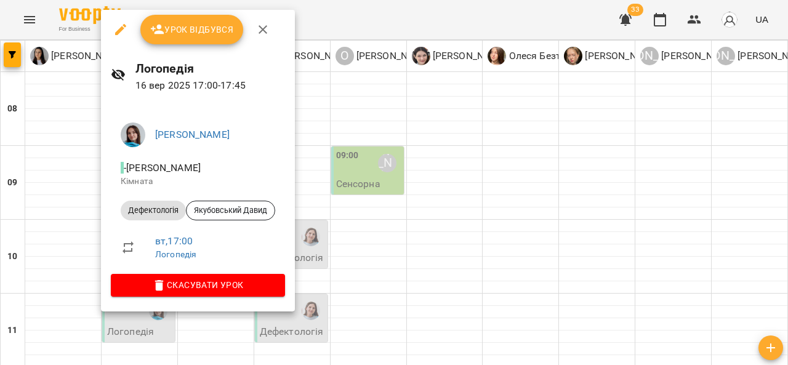
click at [457, 201] on div at bounding box center [394, 182] width 788 height 365
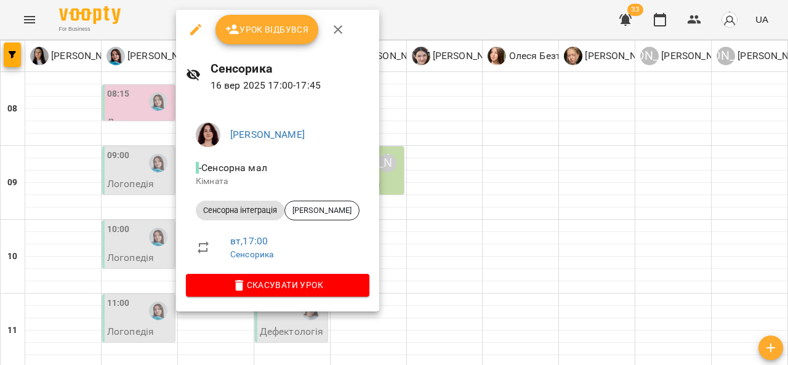
click at [471, 191] on div at bounding box center [394, 182] width 788 height 365
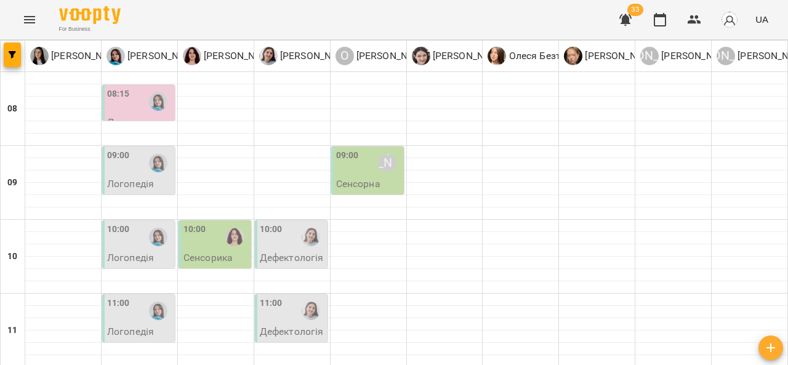
scroll to position [606, 0]
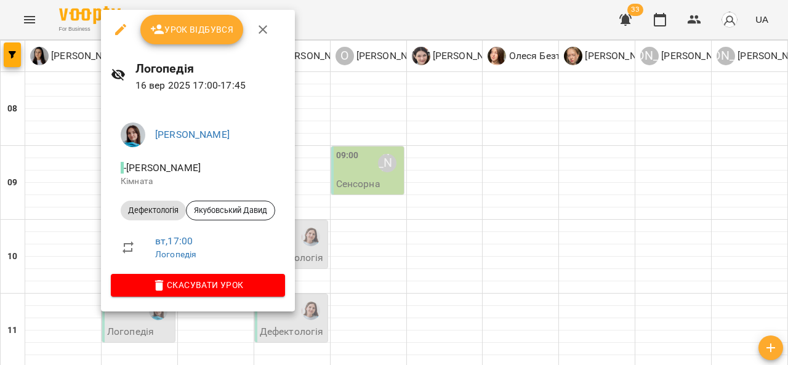
click at [319, 219] on div at bounding box center [394, 182] width 788 height 365
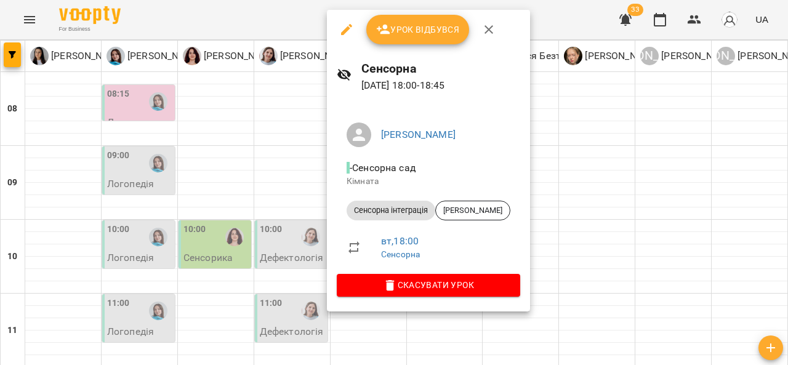
click at [535, 143] on div at bounding box center [394, 182] width 788 height 365
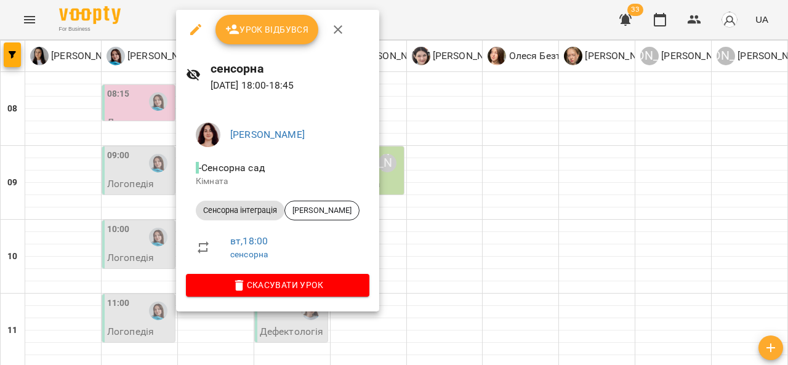
click at [494, 143] on div at bounding box center [394, 182] width 788 height 365
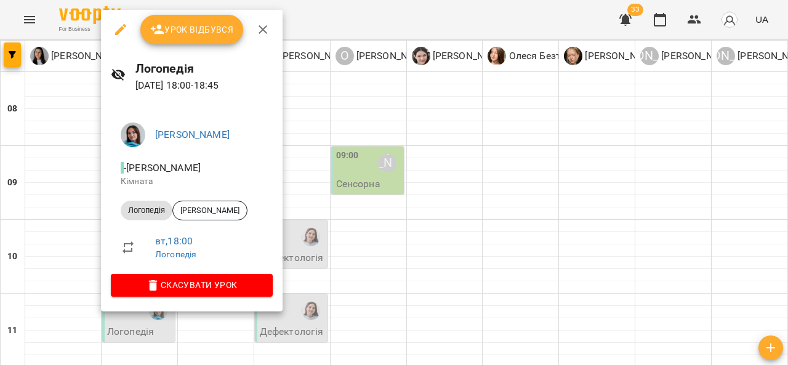
click at [471, 182] on div at bounding box center [394, 182] width 788 height 365
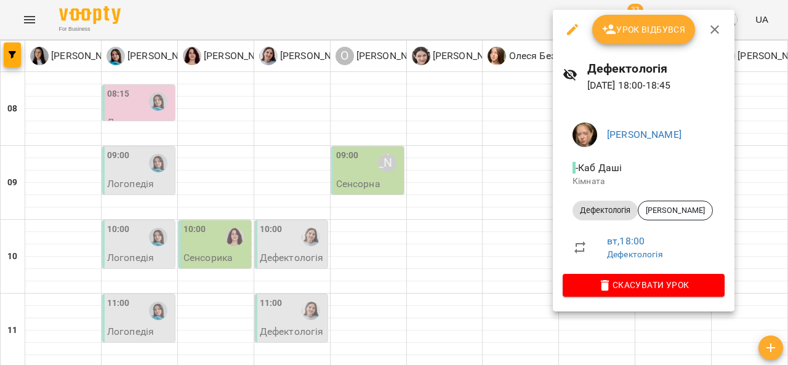
click at [460, 189] on div at bounding box center [394, 182] width 788 height 365
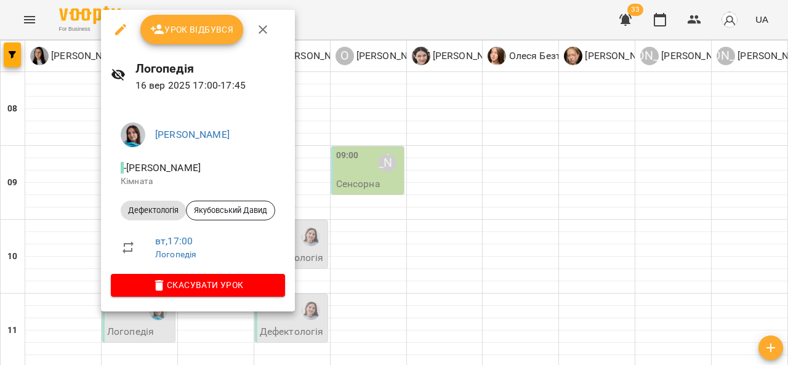
click at [65, 271] on div at bounding box center [394, 182] width 788 height 365
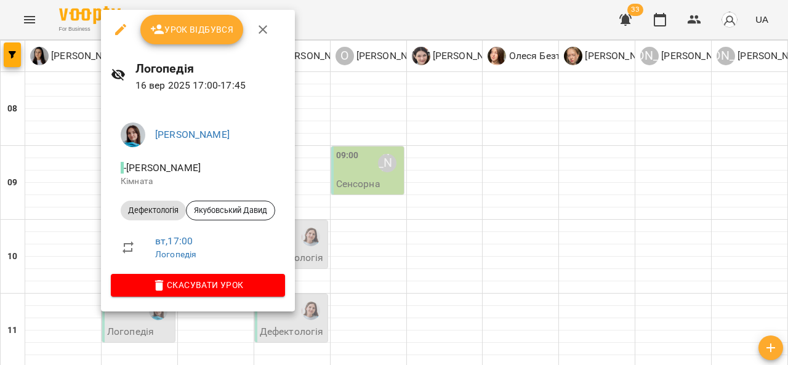
click at [322, 205] on div at bounding box center [394, 182] width 788 height 365
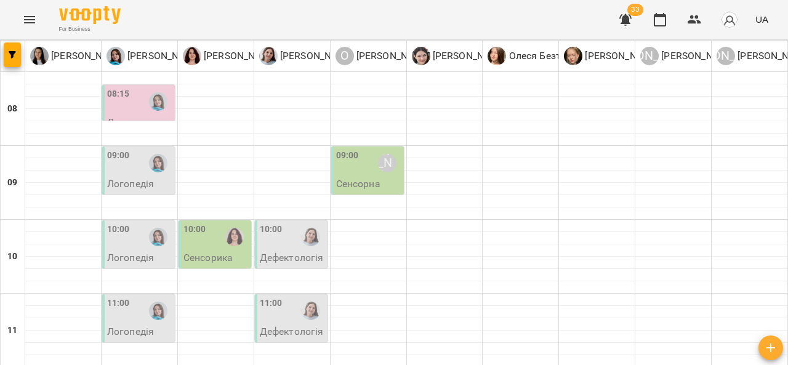
scroll to position [675, 0]
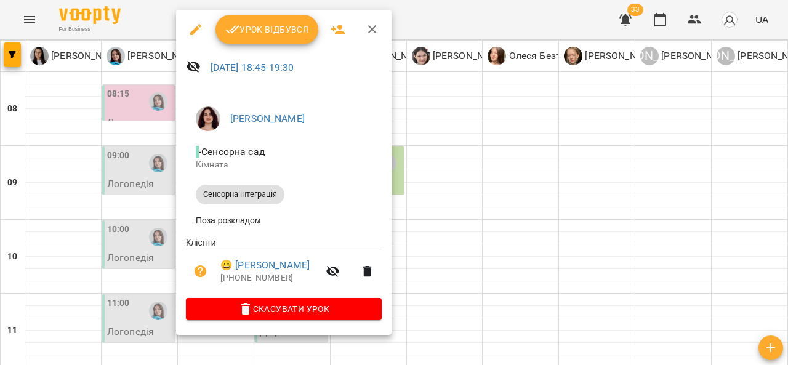
click at [72, 227] on div at bounding box center [394, 182] width 788 height 365
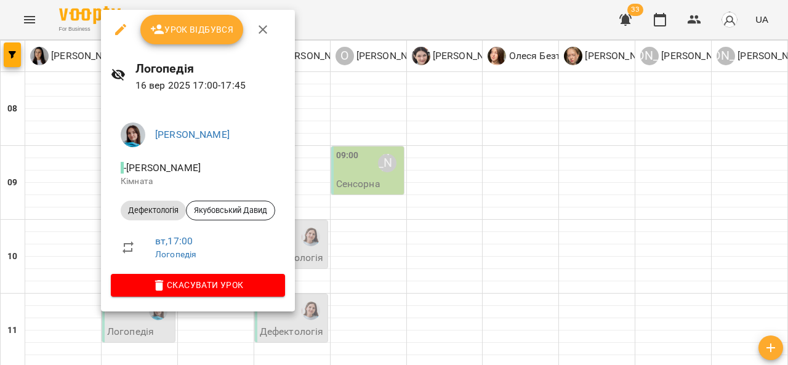
click at [68, 212] on div at bounding box center [394, 182] width 788 height 365
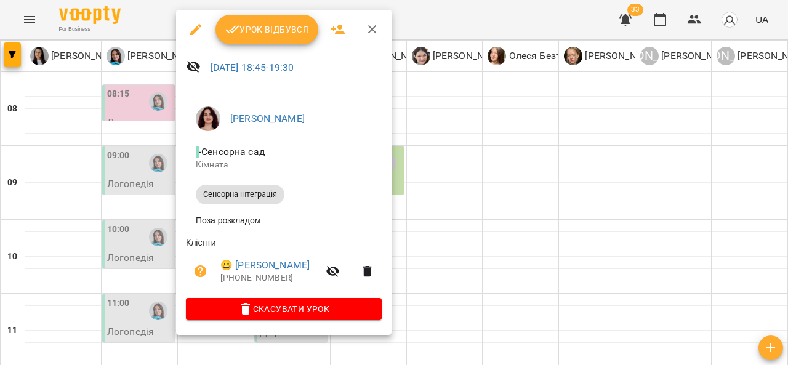
click at [68, 203] on div at bounding box center [394, 182] width 788 height 365
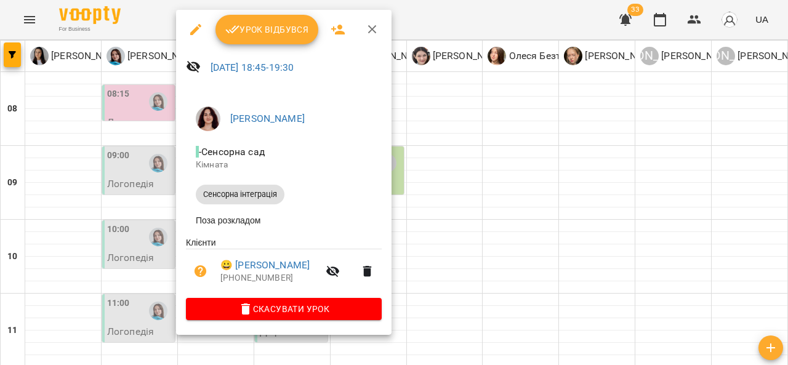
click at [65, 205] on div at bounding box center [394, 182] width 788 height 365
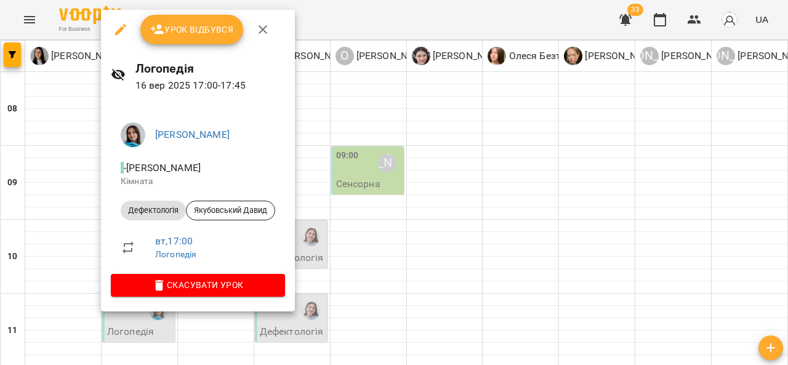
click at [307, 134] on div at bounding box center [394, 182] width 788 height 365
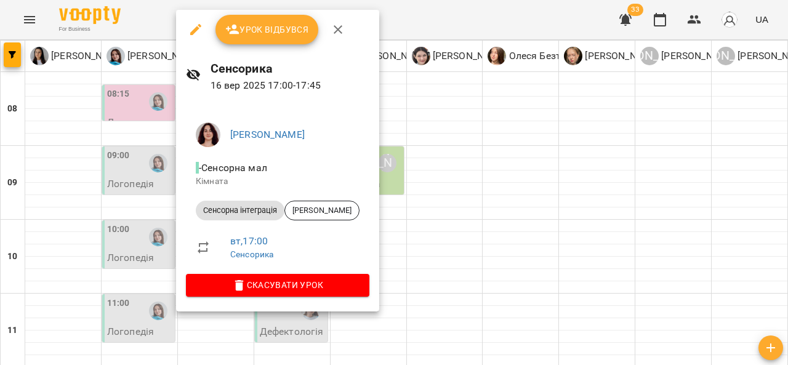
click at [444, 108] on div at bounding box center [394, 182] width 788 height 365
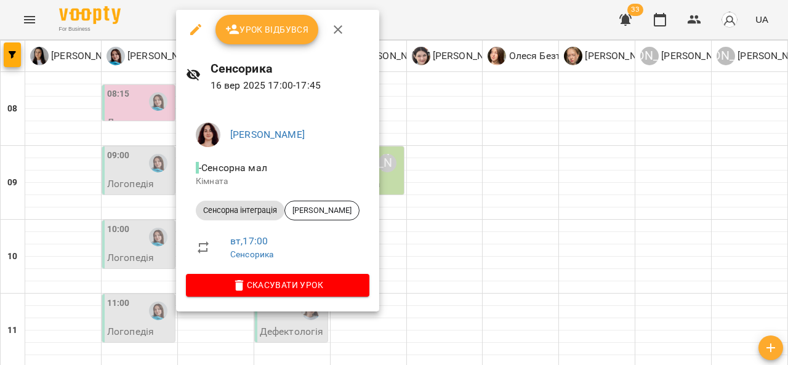
click at [64, 213] on div at bounding box center [394, 182] width 788 height 365
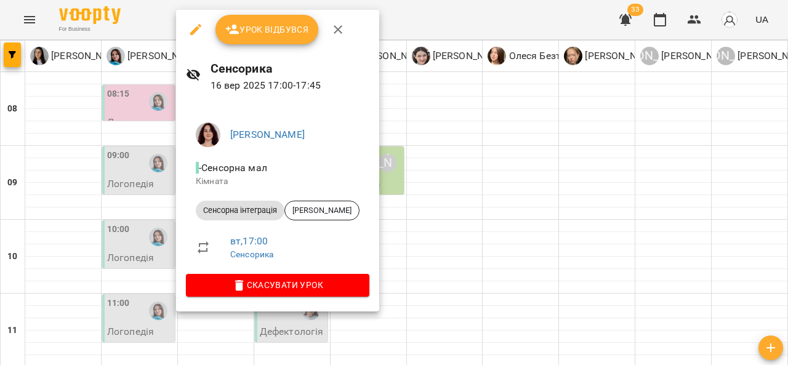
click at [426, 107] on div at bounding box center [394, 182] width 788 height 365
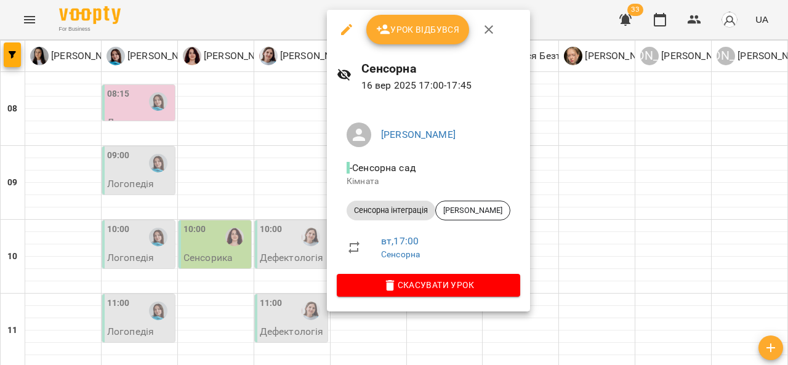
click at [562, 237] on div at bounding box center [394, 182] width 788 height 365
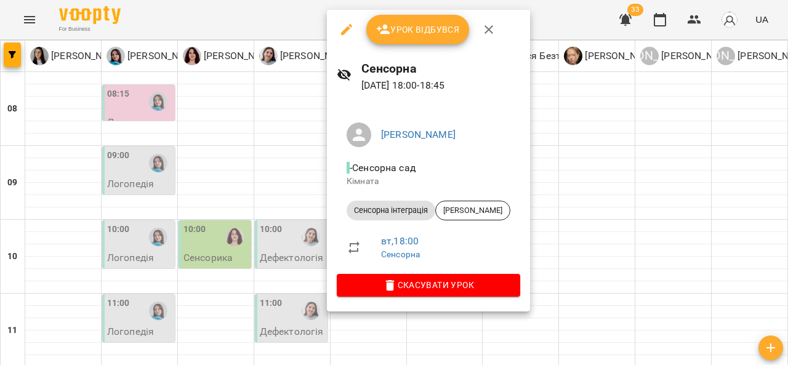
click at [586, 240] on div at bounding box center [394, 182] width 788 height 365
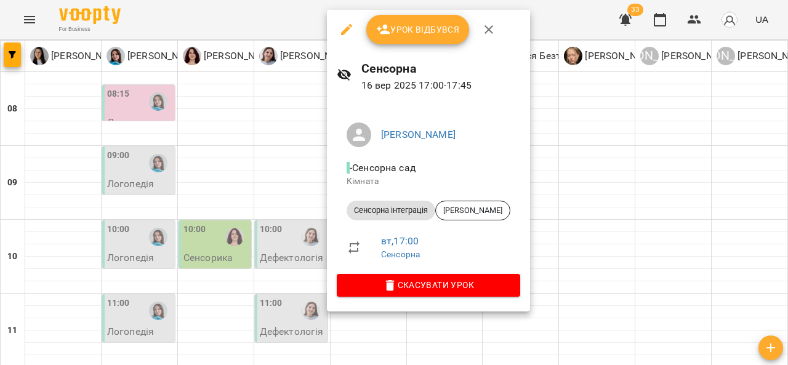
click at [594, 172] on div at bounding box center [394, 182] width 788 height 365
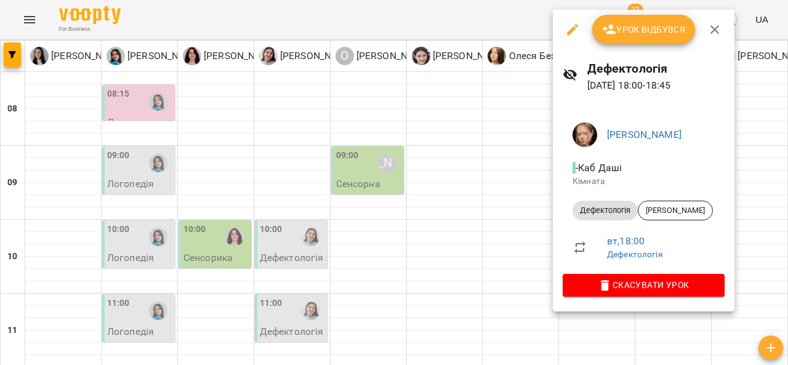
click at [508, 158] on div at bounding box center [394, 182] width 788 height 365
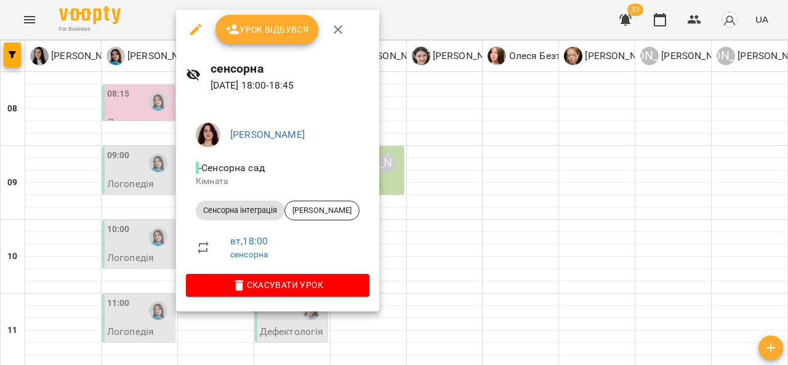
click at [451, 150] on div at bounding box center [394, 182] width 788 height 365
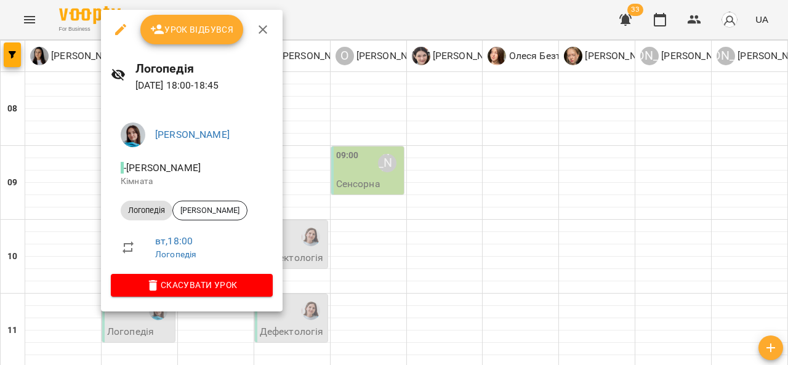
click at [476, 150] on div at bounding box center [394, 182] width 788 height 365
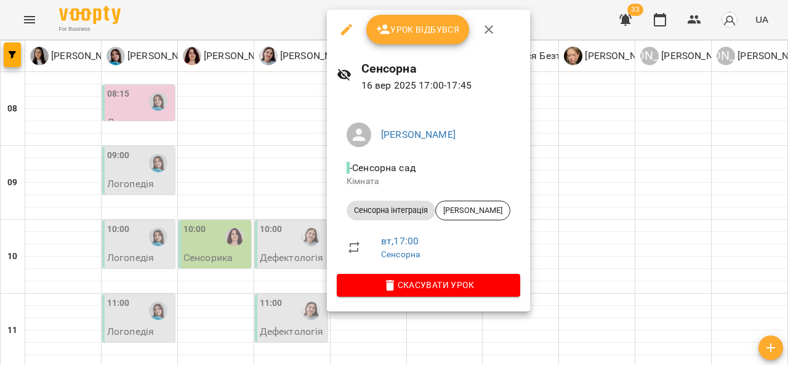
click at [344, 184] on li "- Сенсорна сад Кімната" at bounding box center [429, 174] width 184 height 44
click at [320, 184] on div at bounding box center [394, 182] width 788 height 365
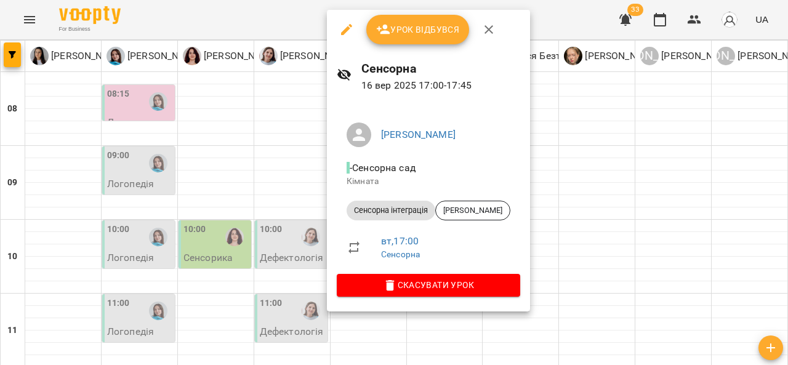
click at [275, 162] on div at bounding box center [394, 182] width 788 height 365
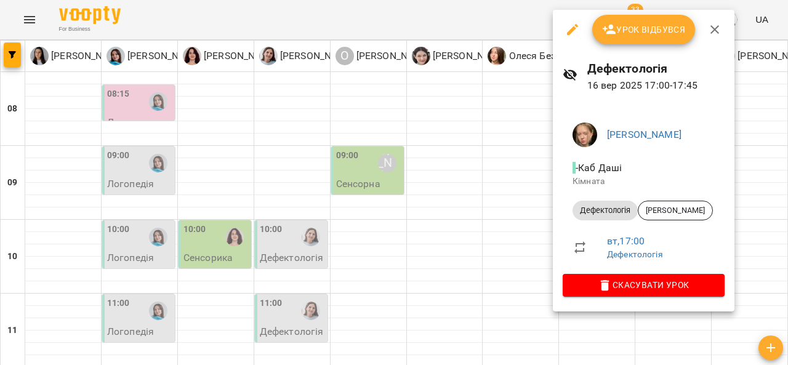
click at [529, 150] on div at bounding box center [394, 182] width 788 height 365
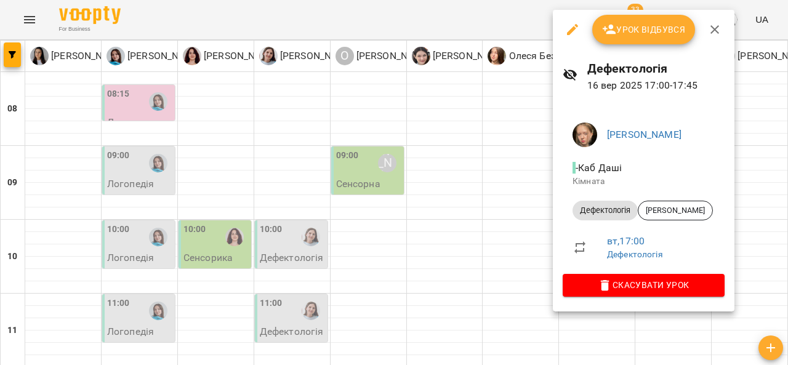
drag, startPoint x: 487, startPoint y: 105, endPoint x: 362, endPoint y: 110, distance: 125.1
click at [362, 110] on div at bounding box center [394, 182] width 788 height 365
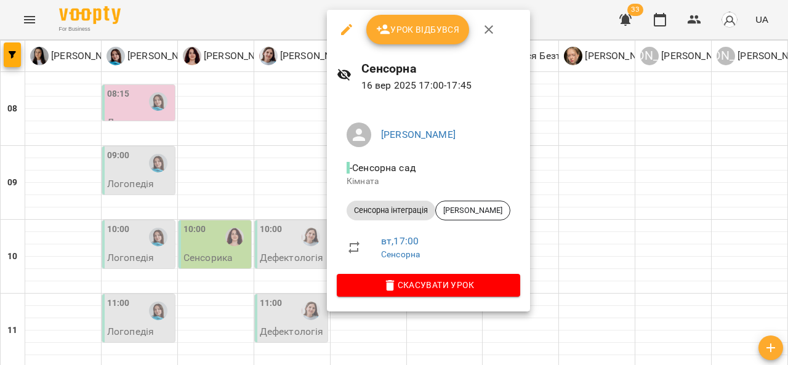
click at [585, 95] on div at bounding box center [394, 182] width 788 height 365
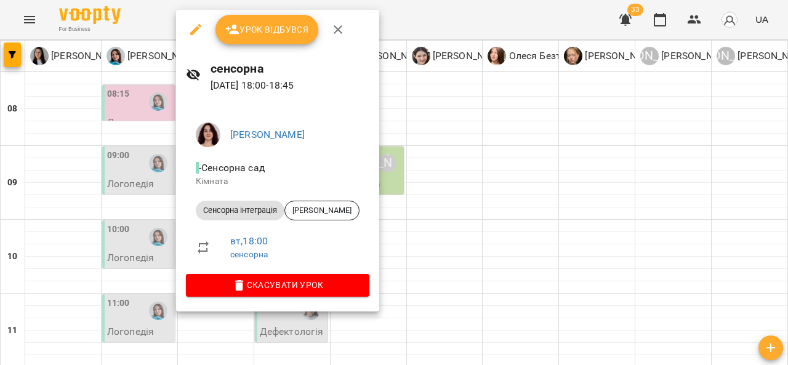
click at [493, 155] on div at bounding box center [394, 182] width 788 height 365
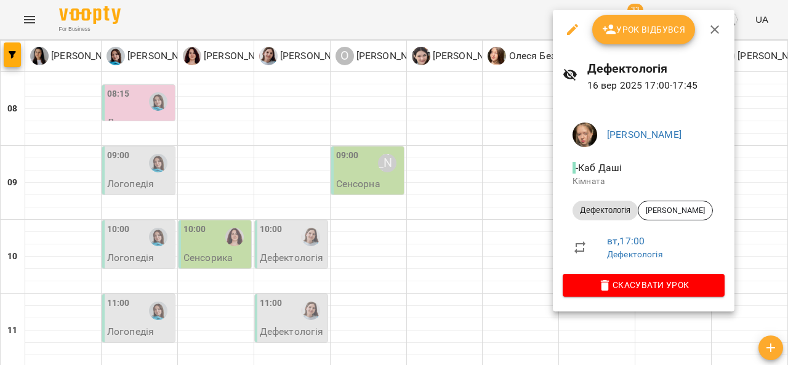
click at [134, 163] on div at bounding box center [394, 182] width 788 height 365
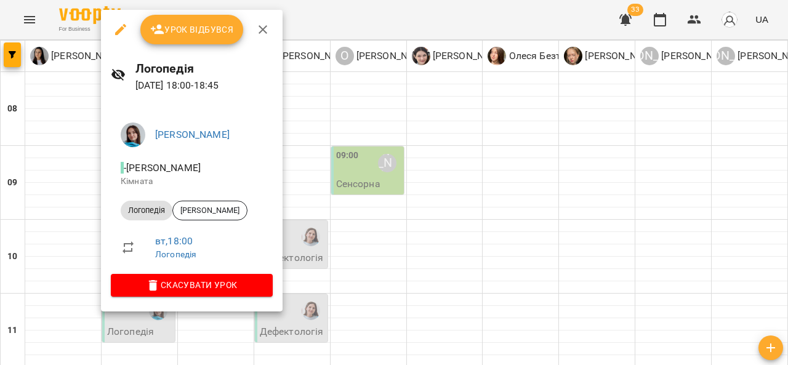
click at [334, 211] on div at bounding box center [394, 182] width 788 height 365
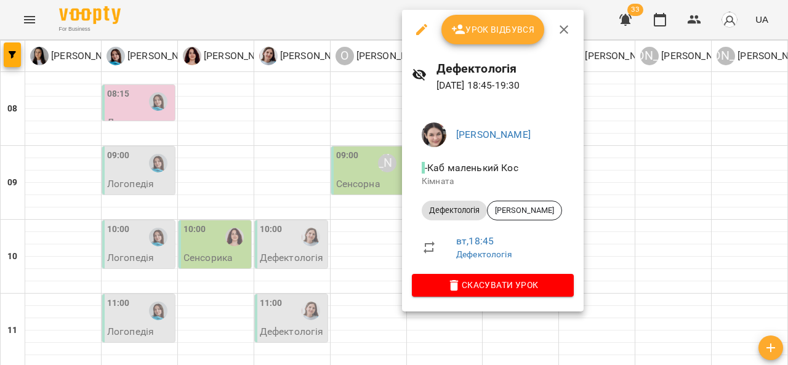
click at [138, 171] on div at bounding box center [394, 182] width 788 height 365
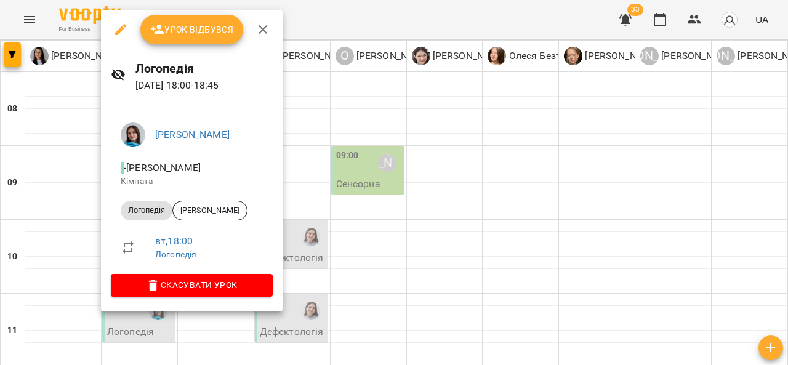
click at [336, 220] on div at bounding box center [394, 182] width 788 height 365
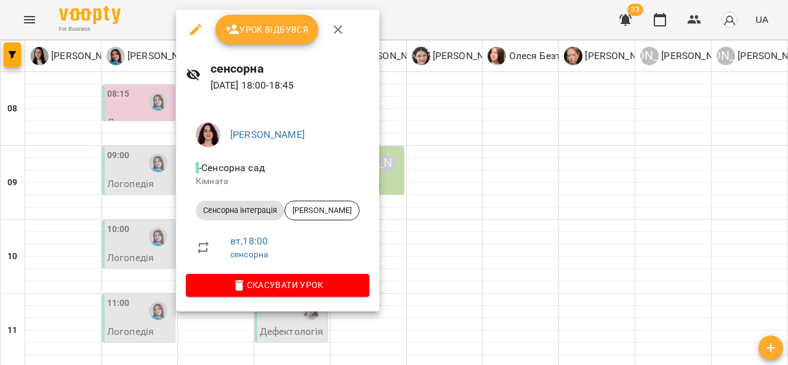
click at [382, 214] on div at bounding box center [394, 182] width 788 height 365
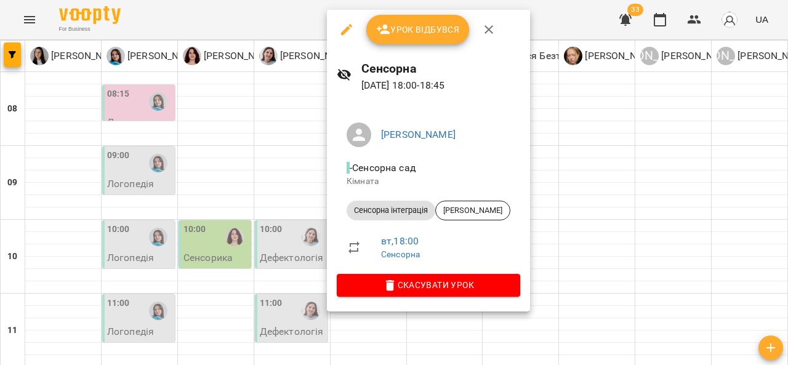
click at [541, 199] on div at bounding box center [394, 182] width 788 height 365
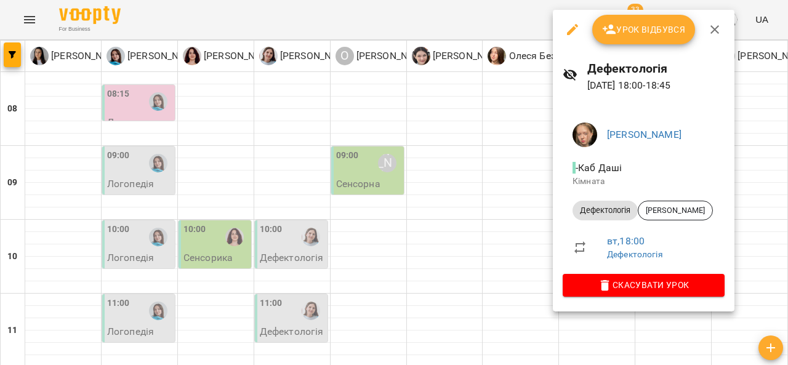
click at [497, 180] on div at bounding box center [394, 182] width 788 height 365
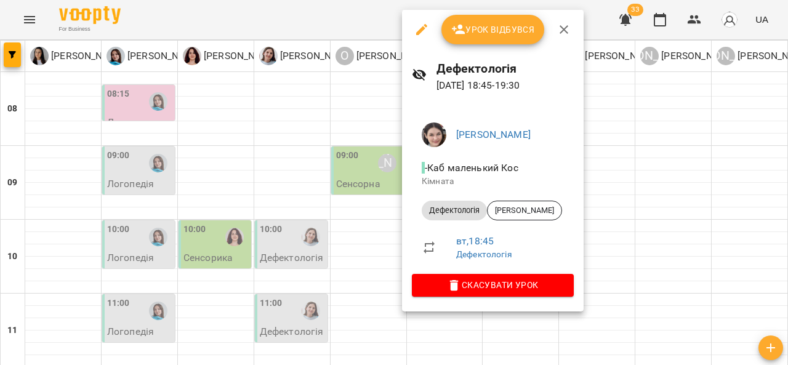
click at [386, 220] on div at bounding box center [394, 182] width 788 height 365
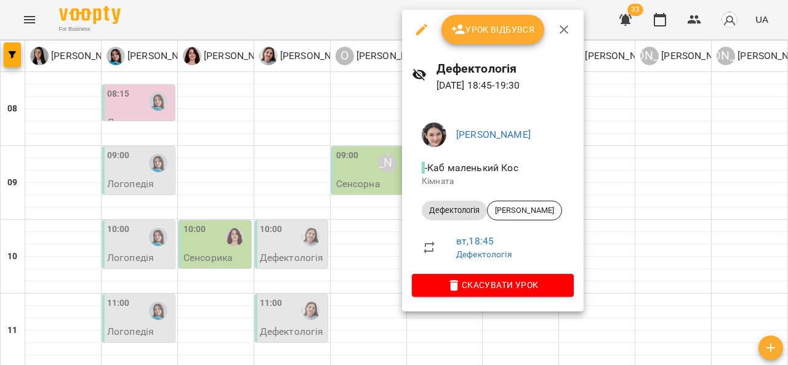
click at [128, 221] on div at bounding box center [394, 182] width 788 height 365
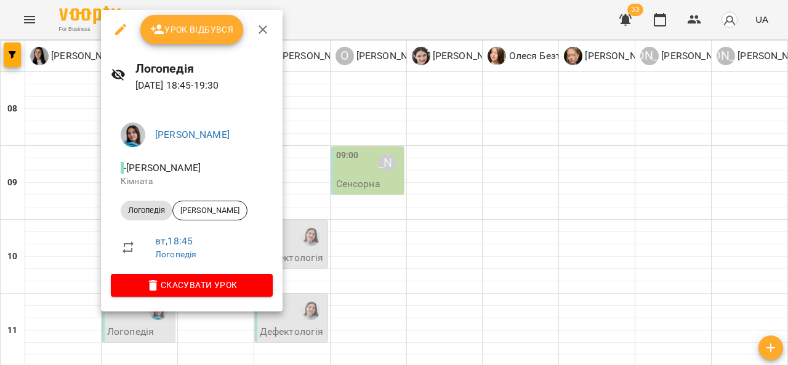
click at [87, 222] on div at bounding box center [394, 182] width 788 height 365
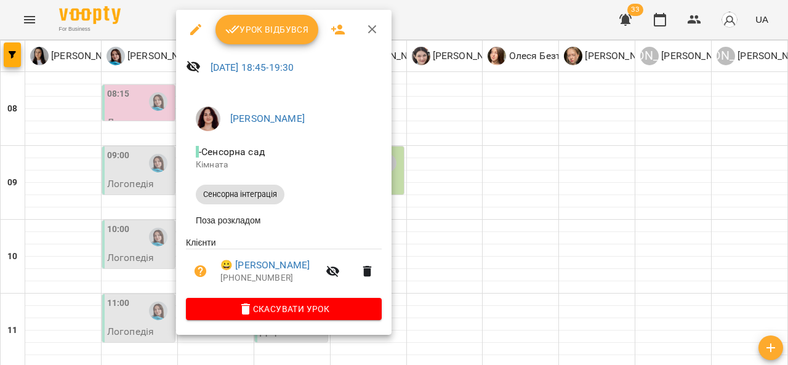
click at [577, 264] on div at bounding box center [394, 182] width 788 height 365
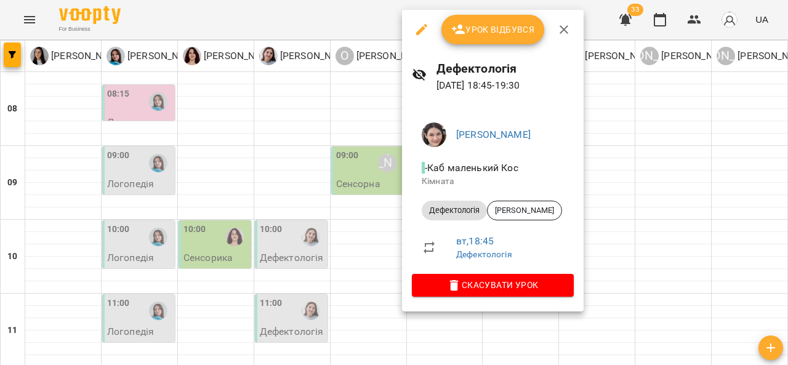
click at [301, 218] on div at bounding box center [394, 182] width 788 height 365
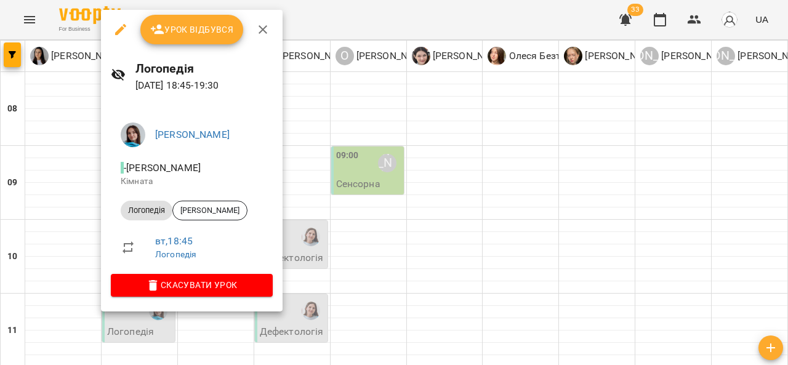
click at [78, 278] on div at bounding box center [394, 182] width 788 height 365
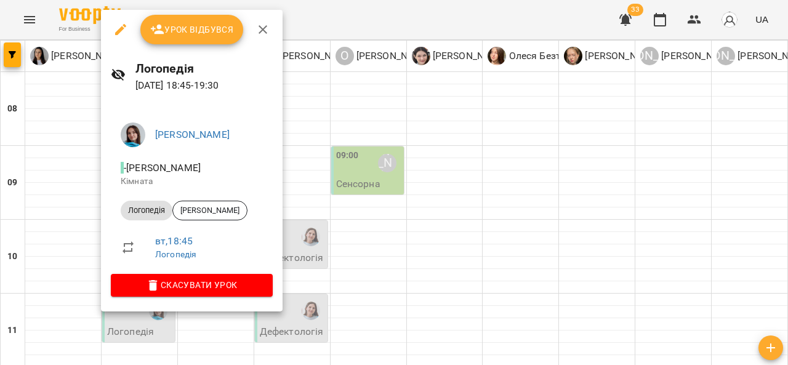
click at [70, 223] on div at bounding box center [394, 182] width 788 height 365
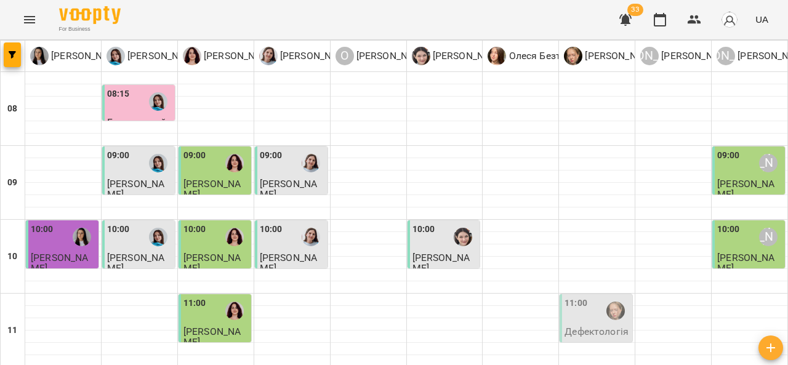
scroll to position [143, 0]
click at [203, 297] on div "11:00" at bounding box center [195, 311] width 23 height 28
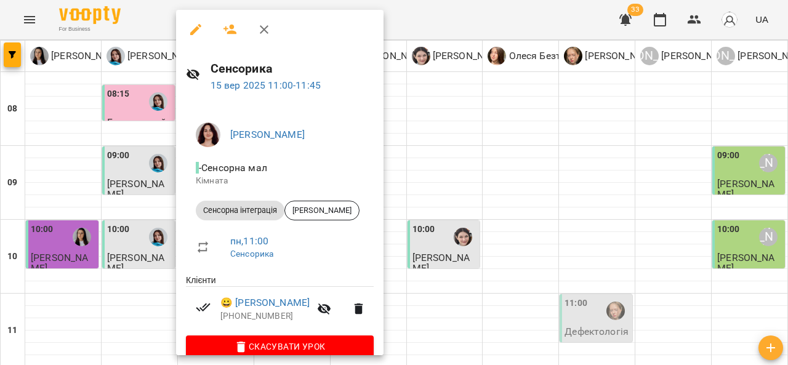
click at [474, 216] on div at bounding box center [394, 182] width 788 height 365
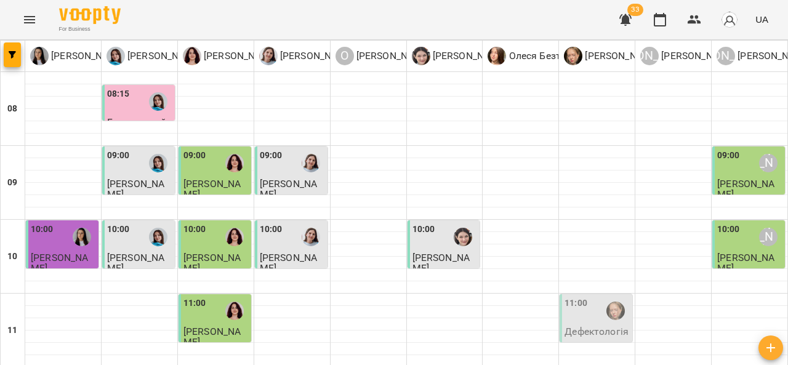
click at [573, 297] on div "11:00" at bounding box center [576, 311] width 23 height 28
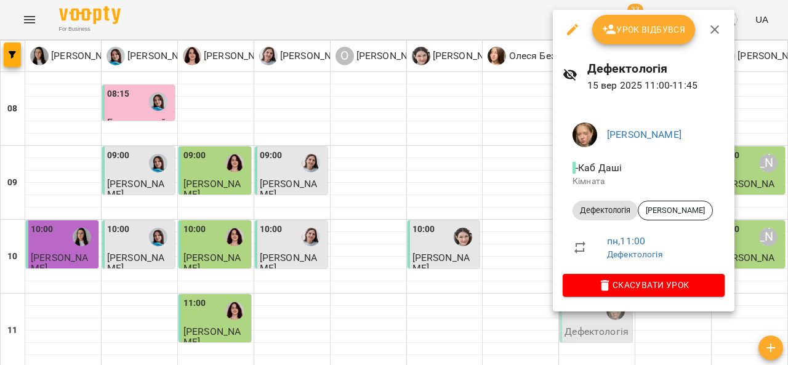
click at [46, 172] on div at bounding box center [394, 182] width 788 height 365
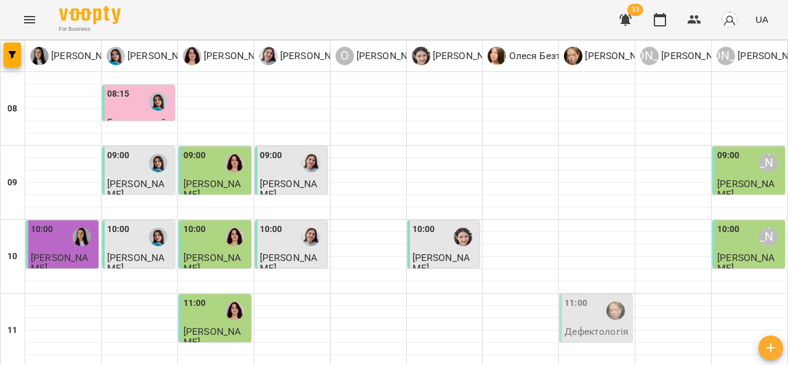
click at [570, 326] on p "Дефектологія" at bounding box center [597, 331] width 64 height 10
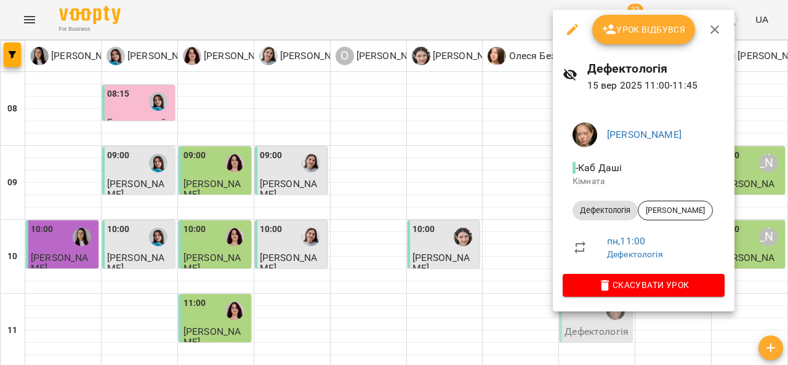
drag, startPoint x: 785, startPoint y: 128, endPoint x: 788, endPoint y: 108, distance: 20.0
click at [788, 108] on div at bounding box center [394, 182] width 788 height 365
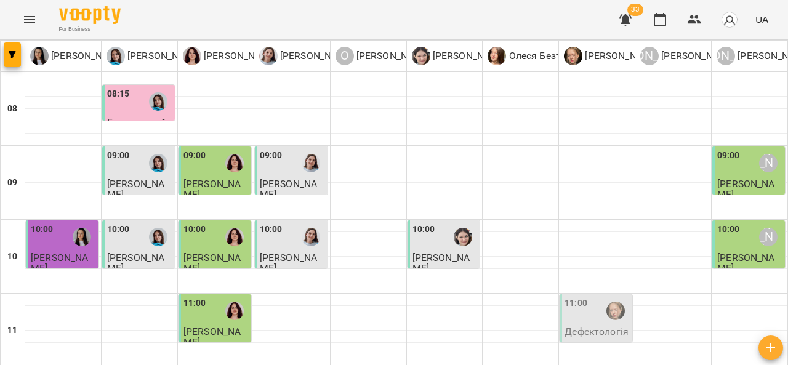
scroll to position [110, 0]
click at [26, 17] on icon "Menu" at bounding box center [29, 19] width 11 height 7
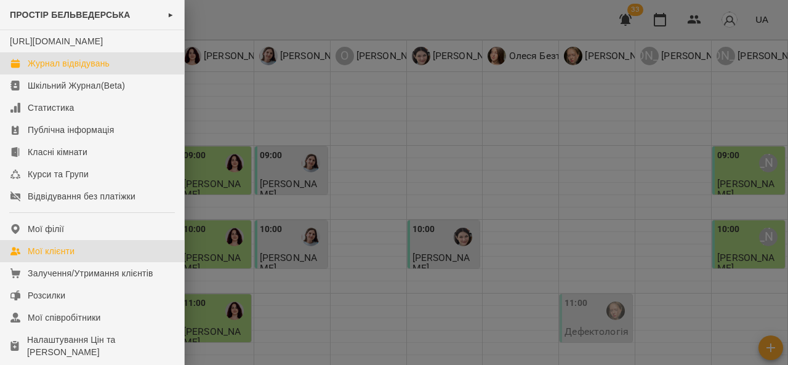
click at [78, 262] on link "Мої клієнти" at bounding box center [92, 251] width 184 height 22
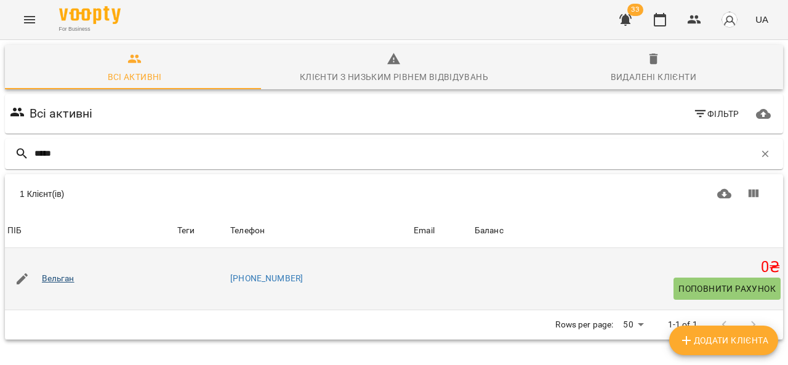
type input "*****"
click at [60, 278] on link "Вельган" at bounding box center [58, 279] width 33 height 12
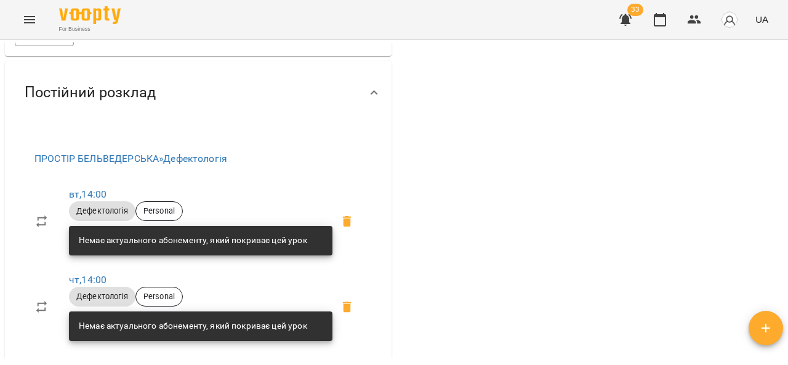
scroll to position [365, 0]
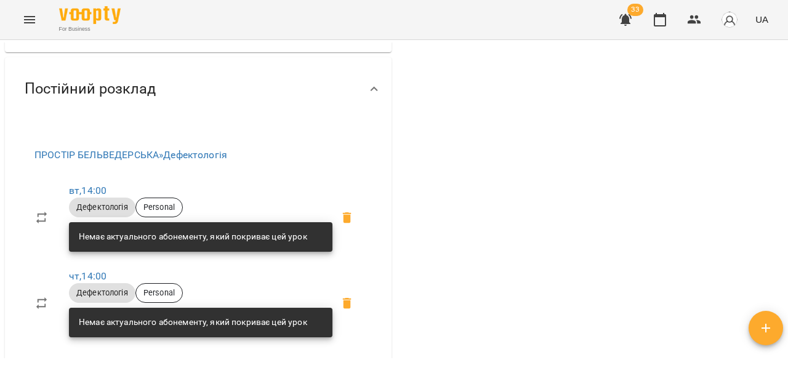
click at [788, 135] on div "Мої клієнти / [PERSON_NAME] [PERSON_NAME] 0 ₴ Баланс Поповнити рахунок 3300 ₴ П…" at bounding box center [394, 222] width 788 height 365
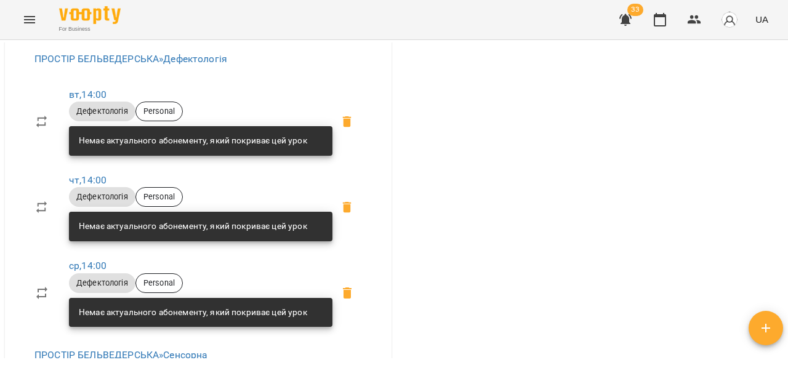
scroll to position [468, 0]
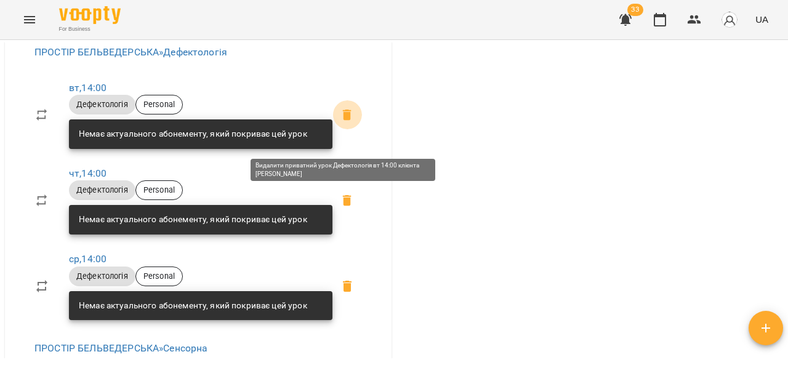
click at [344, 123] on icon at bounding box center [347, 115] width 15 height 15
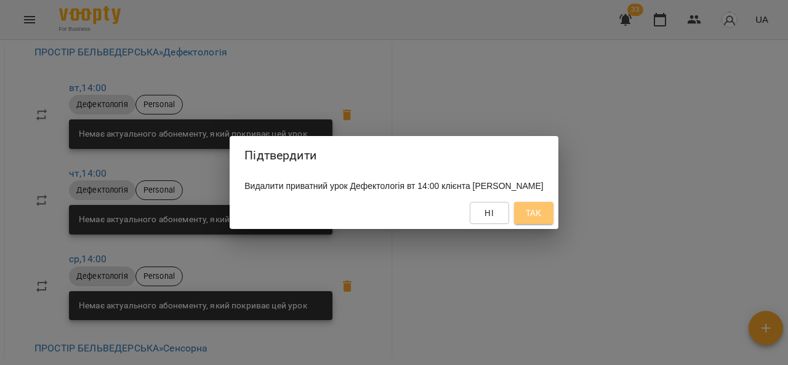
click at [532, 208] on span "Так" at bounding box center [534, 213] width 16 height 15
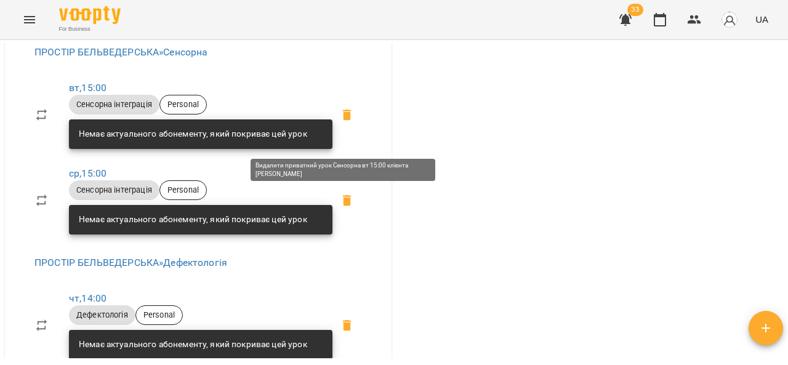
click at [349, 123] on icon at bounding box center [347, 115] width 15 height 15
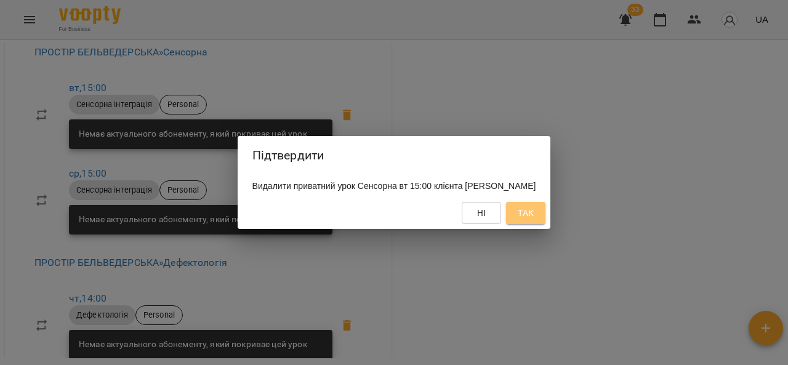
click at [525, 208] on span "Так" at bounding box center [526, 213] width 16 height 15
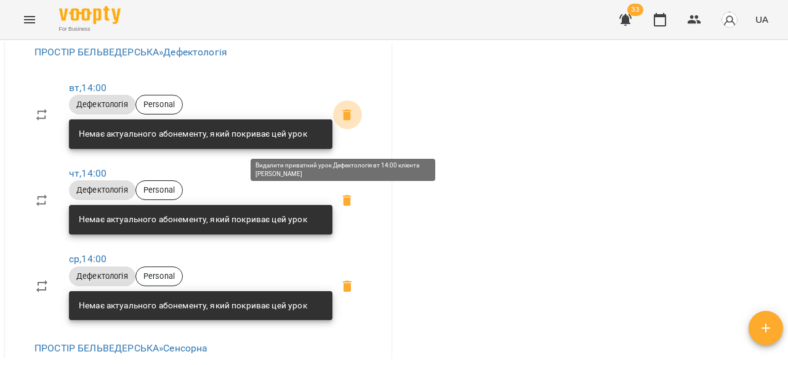
click at [344, 120] on icon at bounding box center [347, 114] width 9 height 11
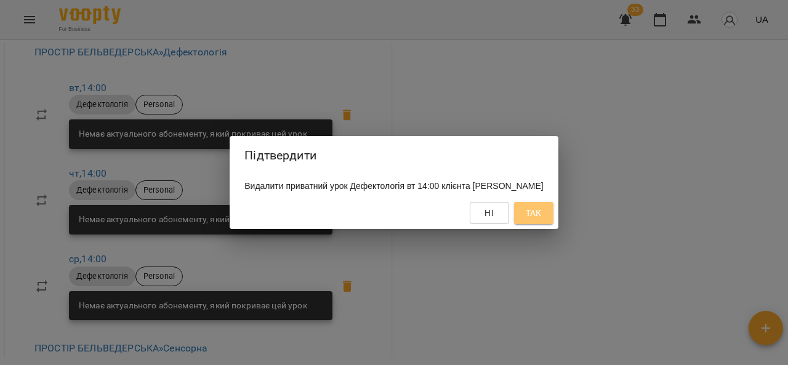
click at [526, 216] on span "Так" at bounding box center [534, 213] width 20 height 15
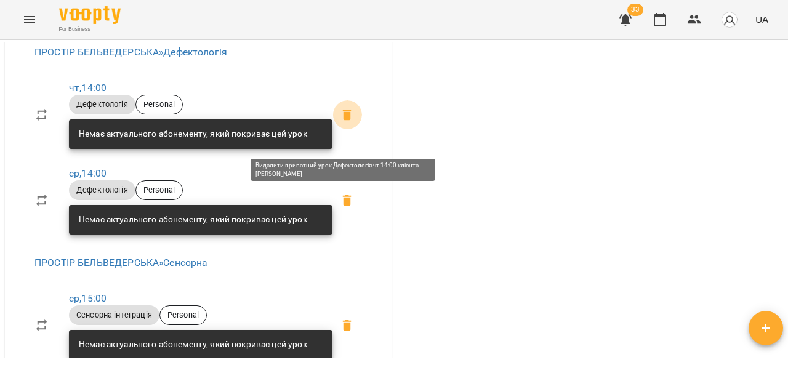
click at [341, 123] on icon at bounding box center [347, 115] width 15 height 15
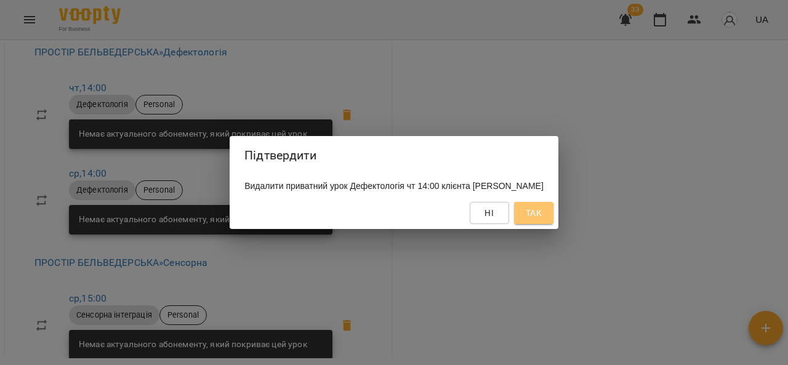
click at [539, 213] on span "Так" at bounding box center [534, 213] width 16 height 15
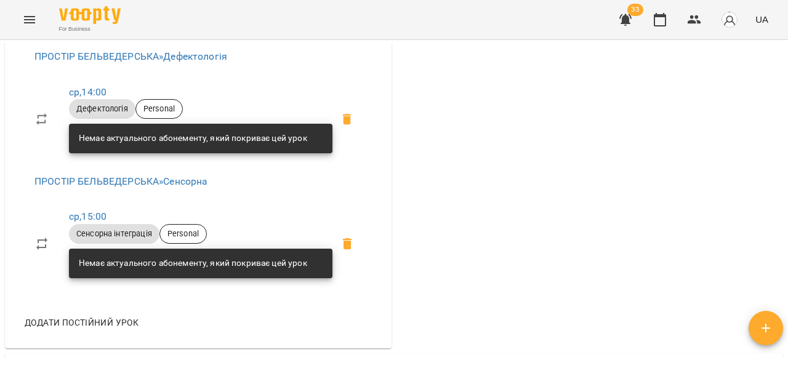
scroll to position [466, 0]
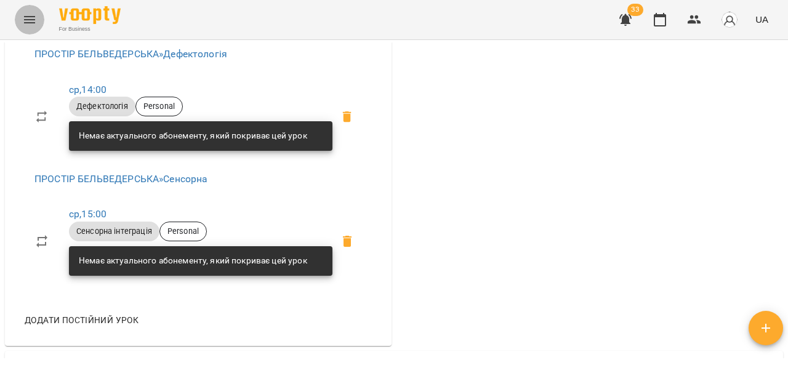
click at [27, 16] on icon "Menu" at bounding box center [29, 19] width 11 height 7
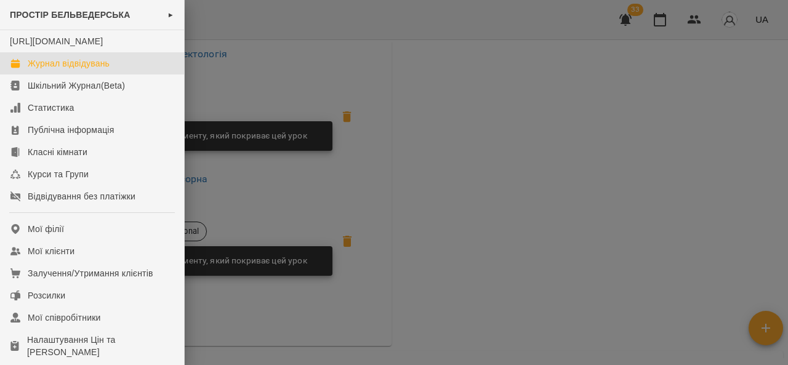
click at [78, 70] on div "Журнал відвідувань" at bounding box center [69, 63] width 82 height 12
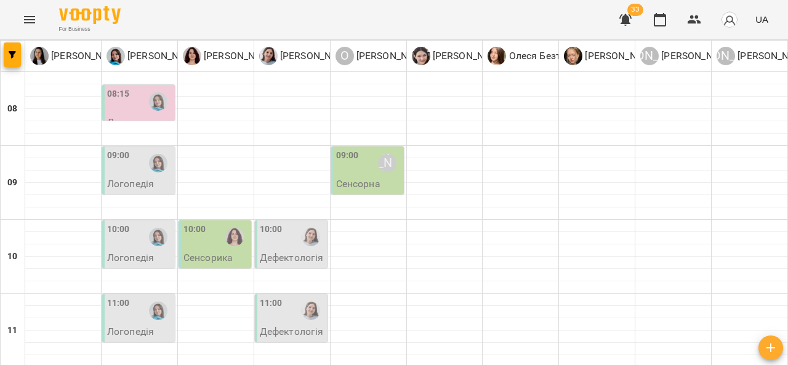
scroll to position [398, 0]
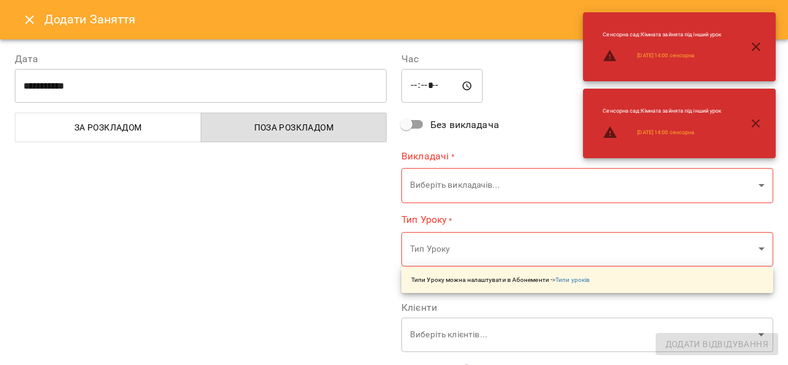
click at [31, 20] on icon "Close" at bounding box center [29, 19] width 15 height 15
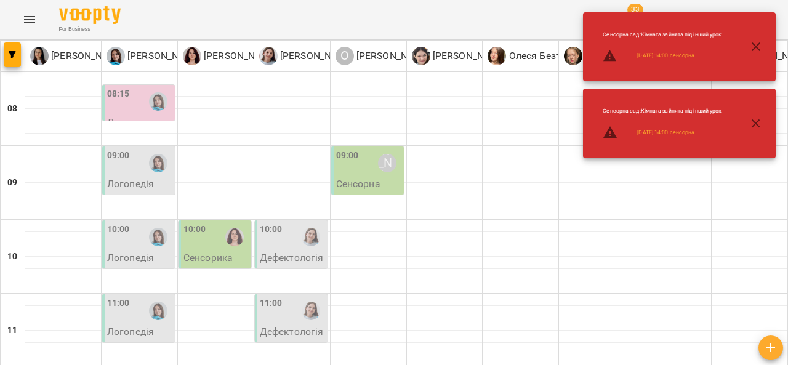
scroll to position [459, 0]
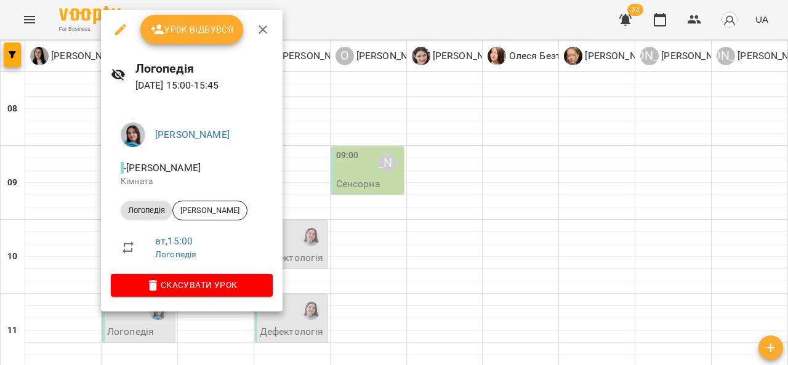
click at [67, 149] on div at bounding box center [394, 182] width 788 height 365
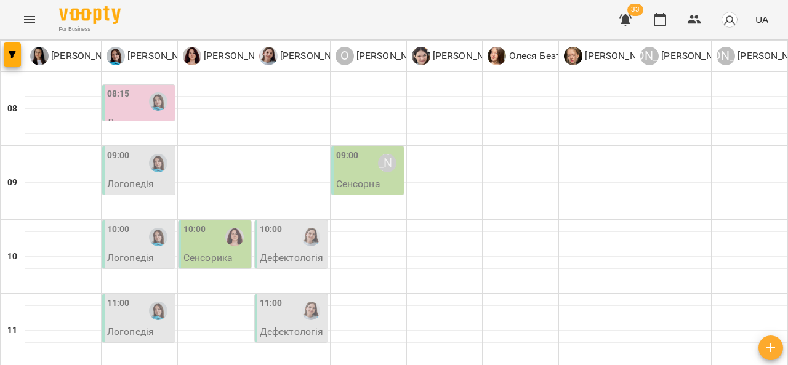
scroll to position [0, 0]
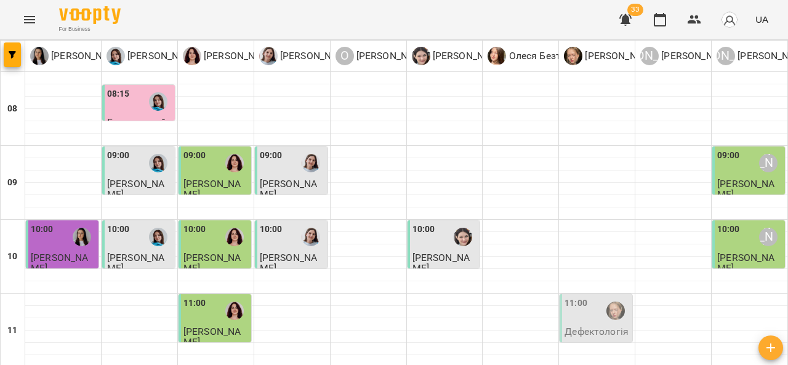
scroll to position [121, 0]
click at [602, 297] on div at bounding box center [616, 311] width 28 height 28
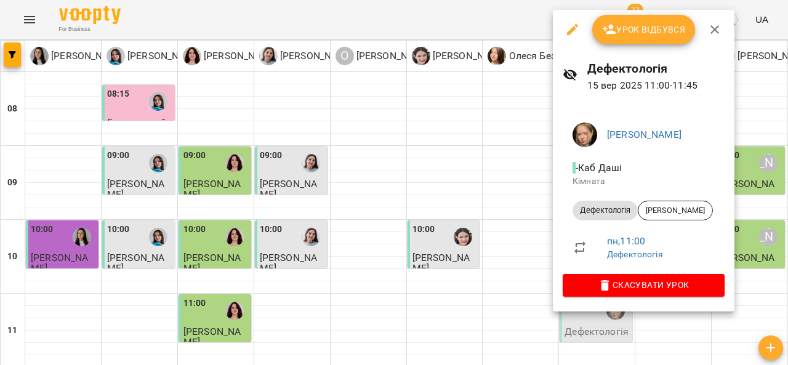
click at [503, 227] on div at bounding box center [394, 182] width 788 height 365
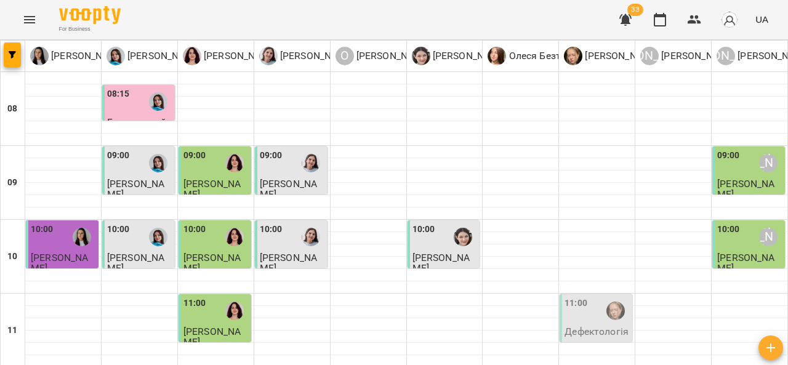
click at [221, 326] on span "[PERSON_NAME]" at bounding box center [212, 337] width 57 height 22
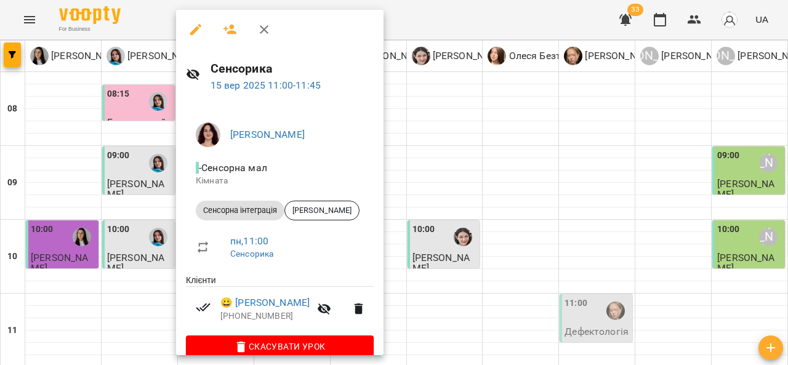
click at [461, 206] on div at bounding box center [394, 182] width 788 height 365
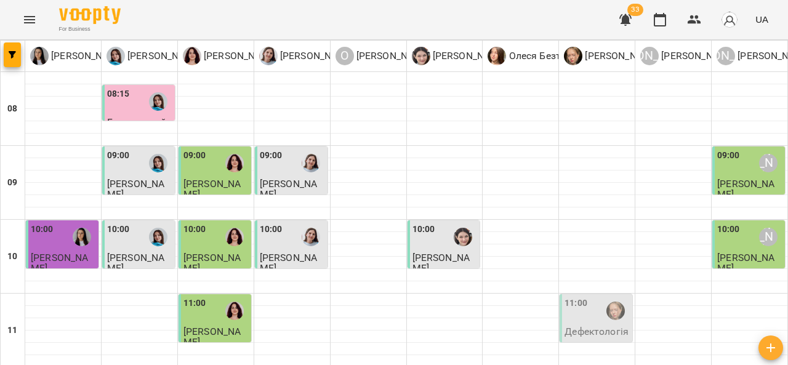
scroll to position [196, 0]
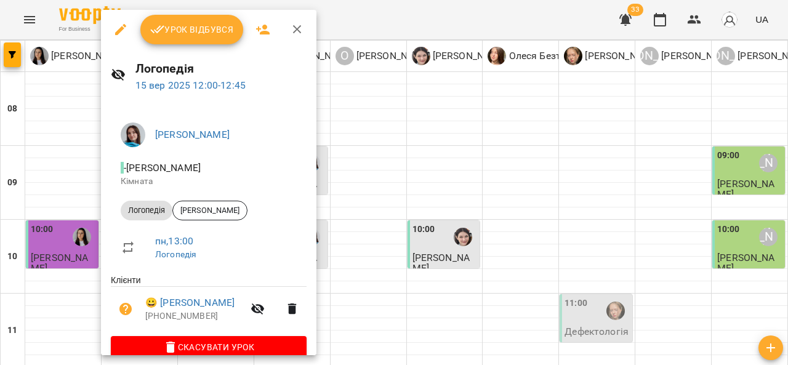
click at [363, 193] on div at bounding box center [394, 182] width 788 height 365
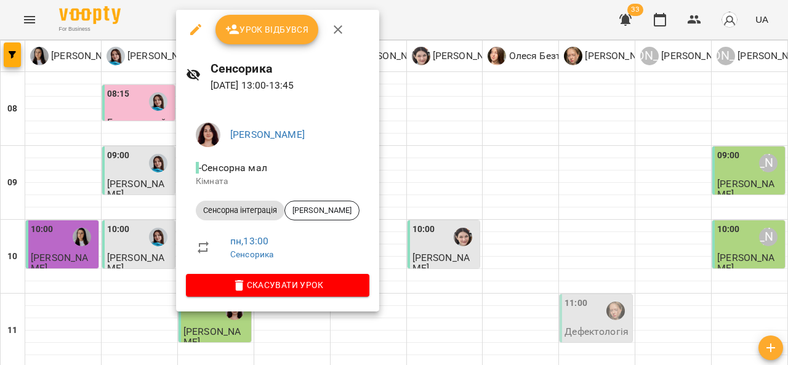
click at [447, 187] on div at bounding box center [394, 182] width 788 height 365
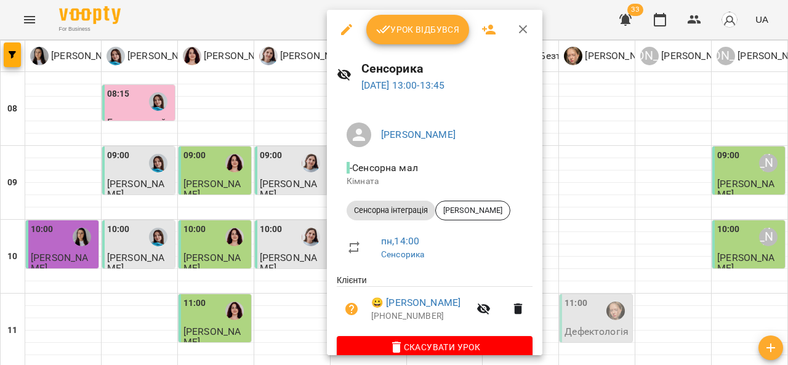
click at [256, 210] on div at bounding box center [394, 182] width 788 height 365
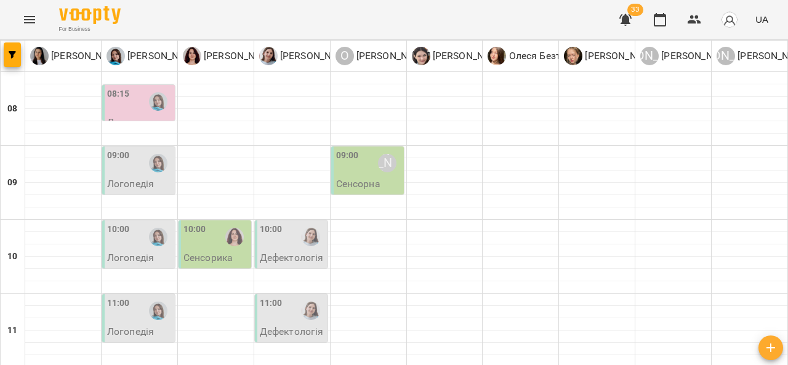
scroll to position [357, 0]
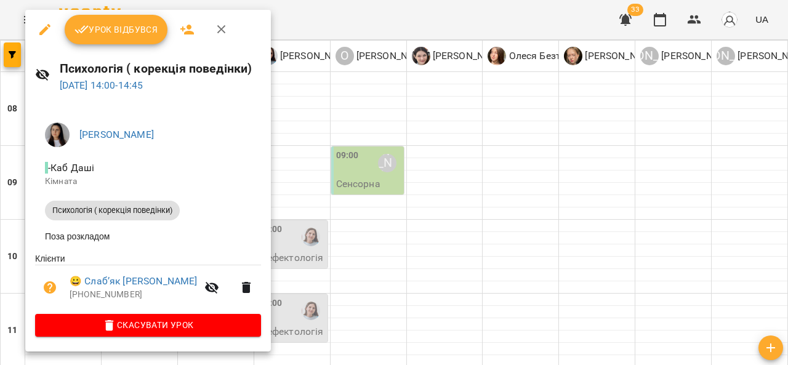
click at [274, 211] on div at bounding box center [394, 182] width 788 height 365
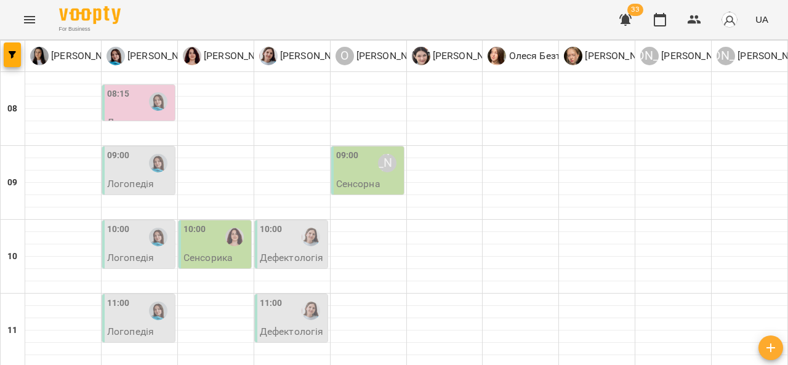
scroll to position [487, 0]
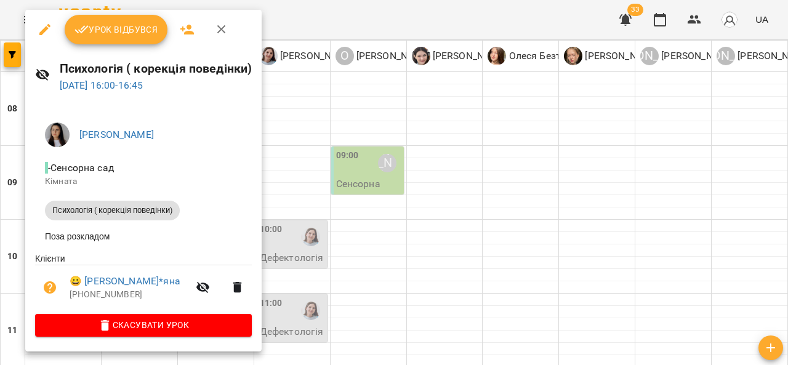
click at [784, 195] on div at bounding box center [394, 182] width 788 height 365
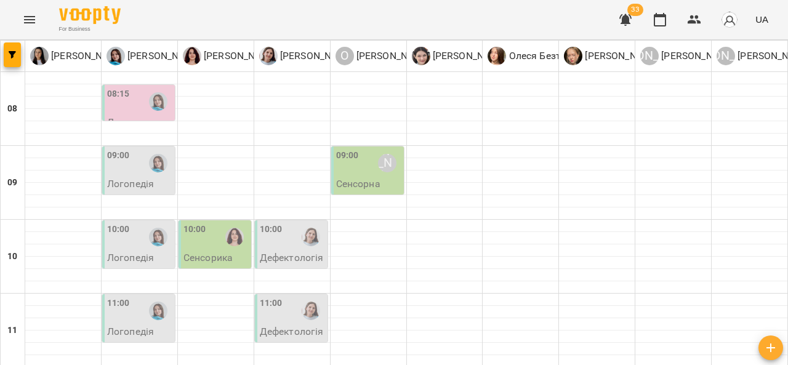
scroll to position [492, 0]
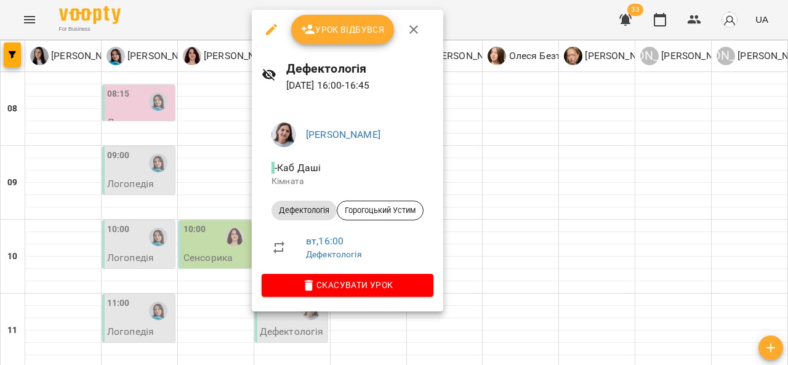
click at [218, 213] on div at bounding box center [394, 182] width 788 height 365
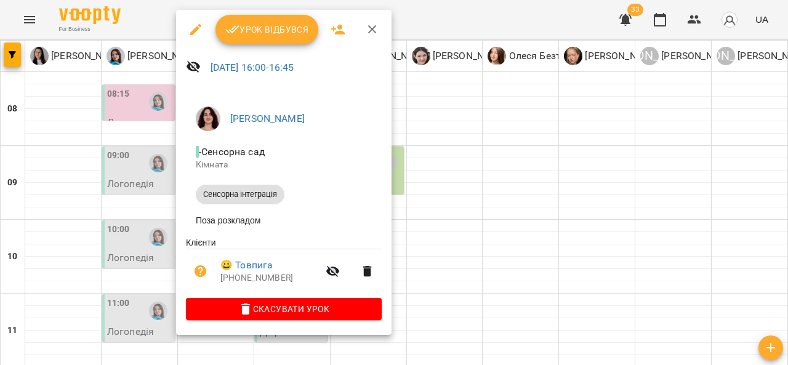
click at [501, 198] on div at bounding box center [394, 182] width 788 height 365
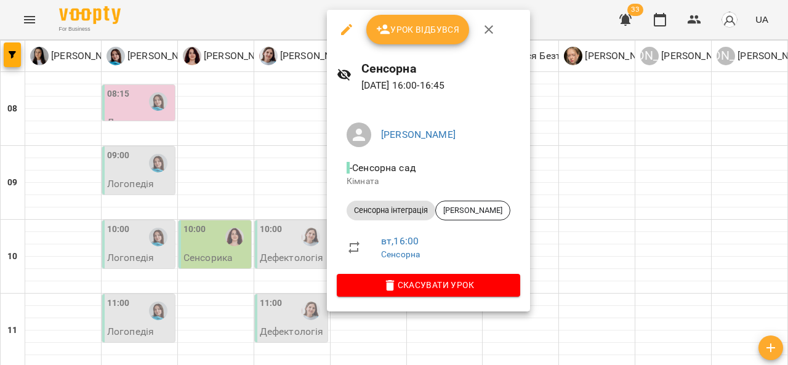
click at [38, 198] on div at bounding box center [394, 182] width 788 height 365
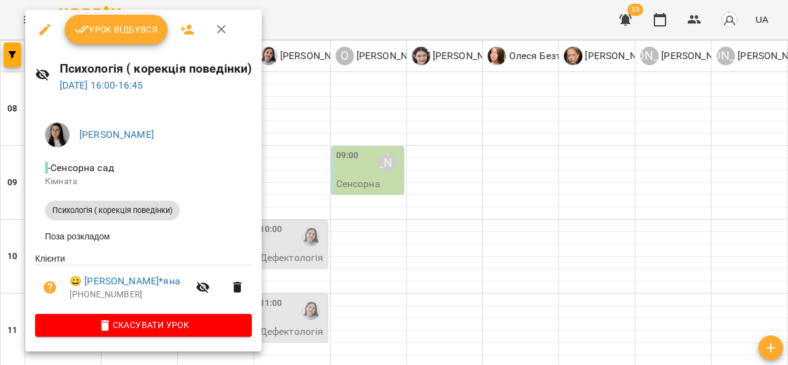
click at [469, 165] on div at bounding box center [394, 182] width 788 height 365
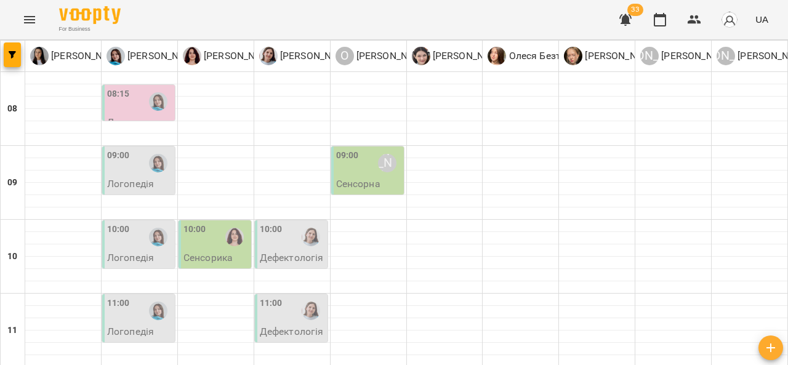
scroll to position [675, 0]
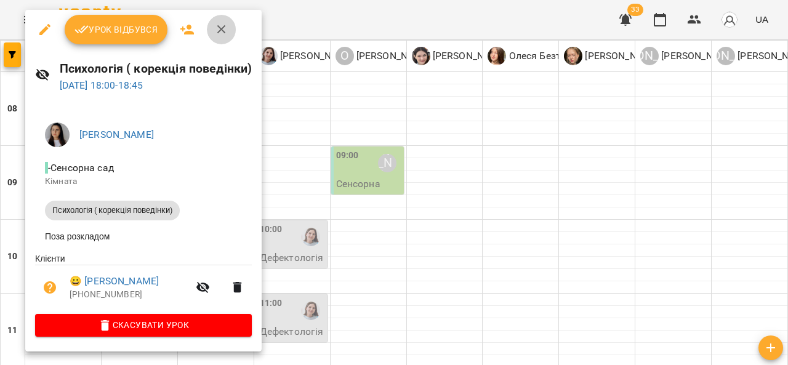
click at [221, 38] on button "button" at bounding box center [222, 30] width 30 height 30
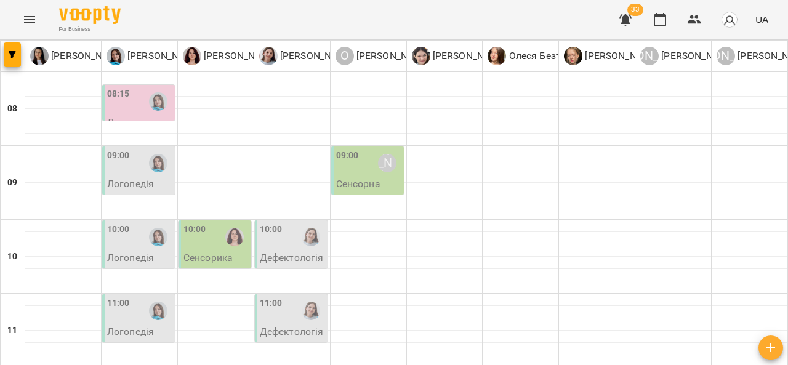
scroll to position [0, 0]
click at [24, 19] on icon "Menu" at bounding box center [29, 19] width 15 height 15
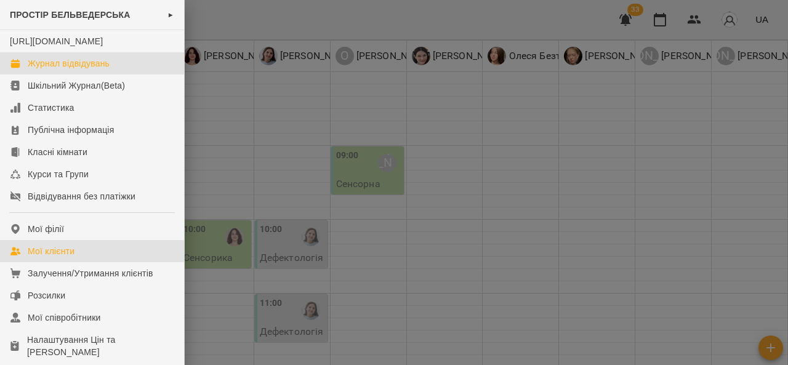
click at [81, 262] on link "Мої клієнти" at bounding box center [92, 251] width 184 height 22
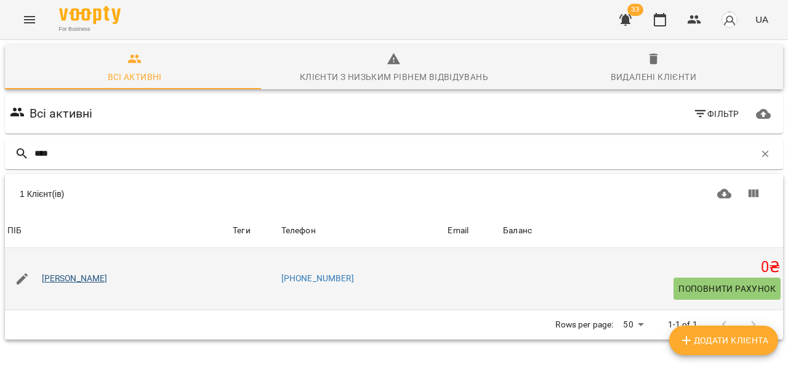
type input "****"
click at [88, 284] on link "[PERSON_NAME]" at bounding box center [75, 279] width 66 height 12
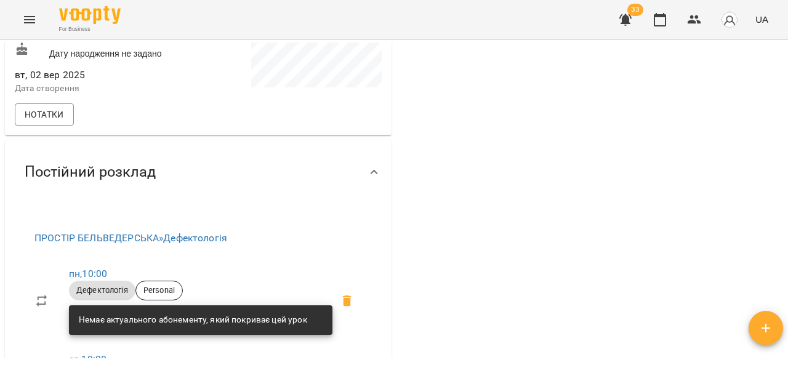
scroll to position [447, 0]
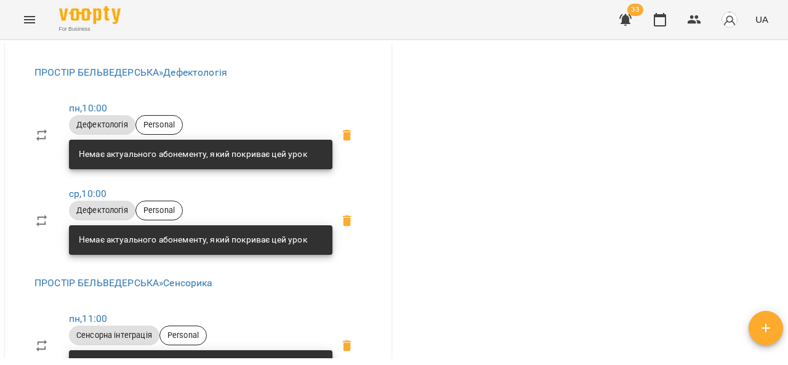
drag, startPoint x: 788, startPoint y: 121, endPoint x: 787, endPoint y: 136, distance: 14.2
click at [787, 136] on div "Мої клієнти / Яценко Олексій Яценко Олексій 0 ₴ Баланс Поповнити рахунок -4100 …" at bounding box center [394, 222] width 788 height 365
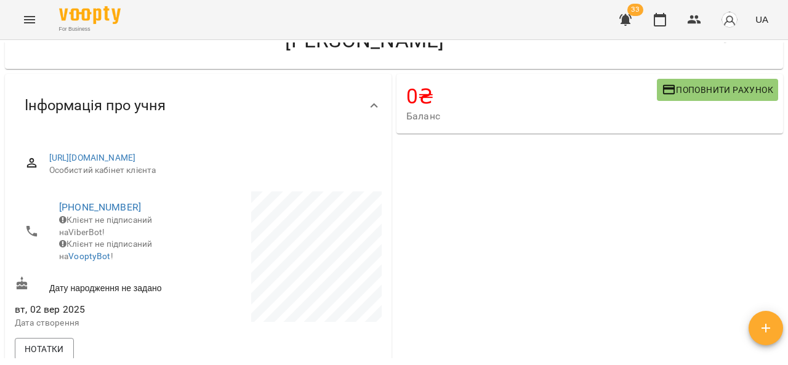
scroll to position [0, 0]
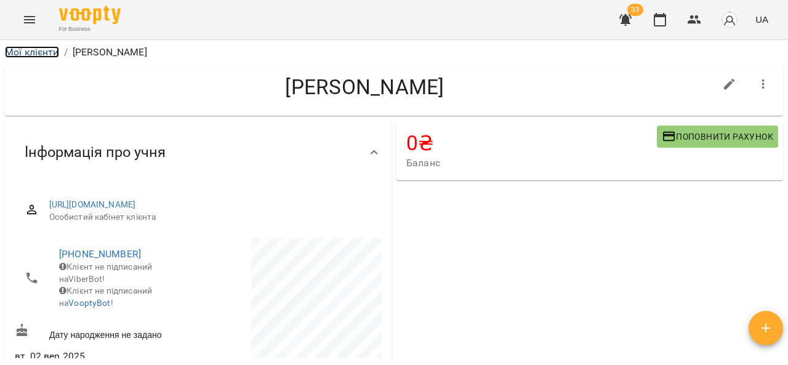
click at [32, 49] on link "Мої клієнти" at bounding box center [32, 52] width 54 height 12
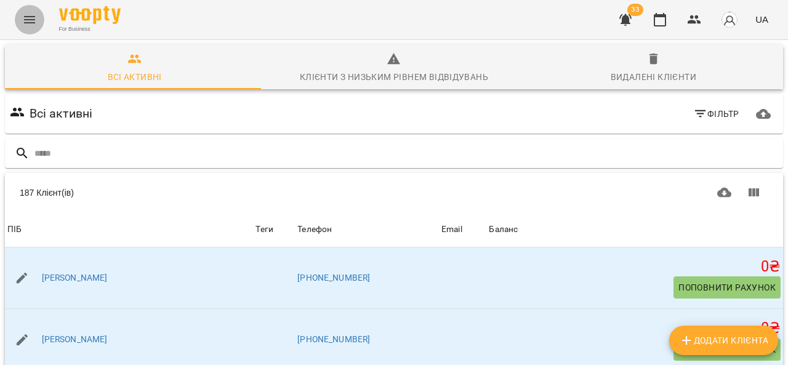
click at [36, 27] on button "Menu" at bounding box center [30, 20] width 30 height 30
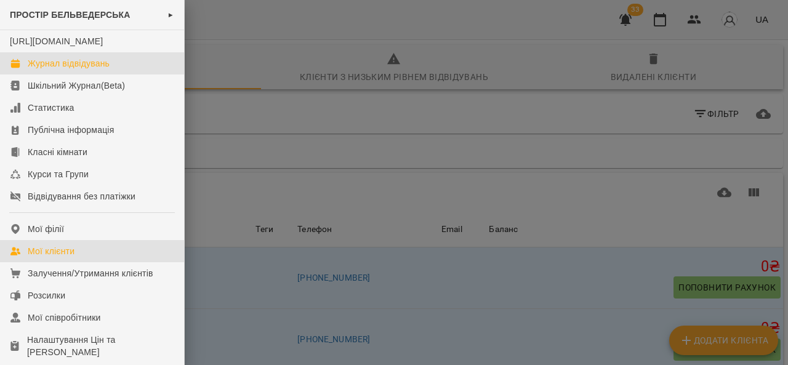
click at [96, 70] on div "Журнал відвідувань" at bounding box center [69, 63] width 82 height 12
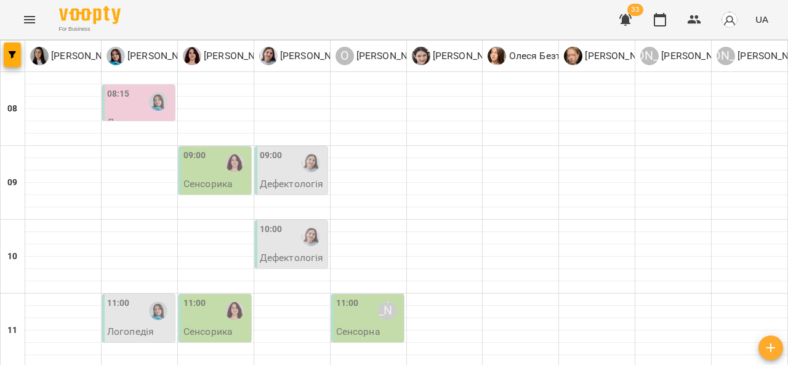
click at [281, 224] on div "10:00" at bounding box center [292, 237] width 65 height 28
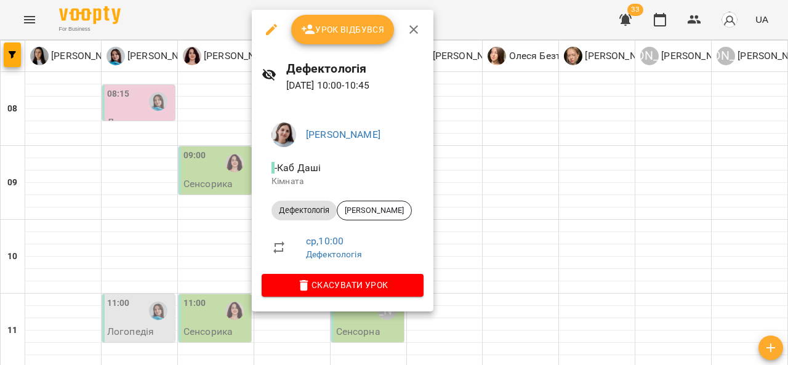
click at [225, 221] on div at bounding box center [394, 182] width 788 height 365
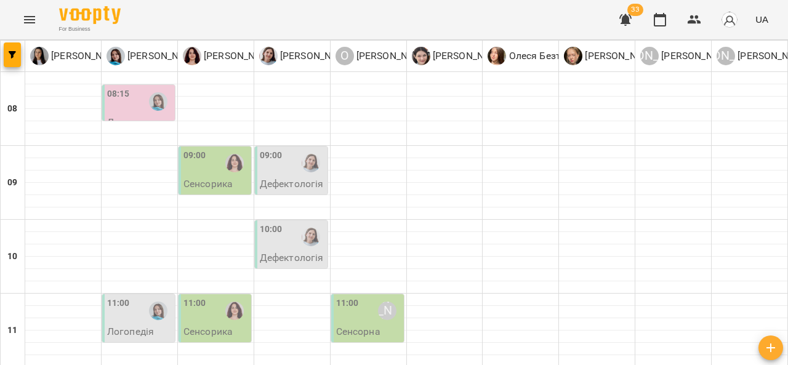
click at [208, 169] on div "09:00" at bounding box center [216, 163] width 65 height 28
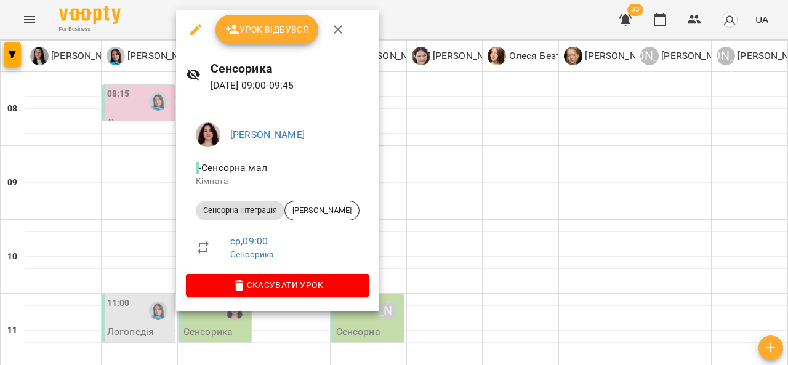
click at [153, 201] on div at bounding box center [394, 182] width 788 height 365
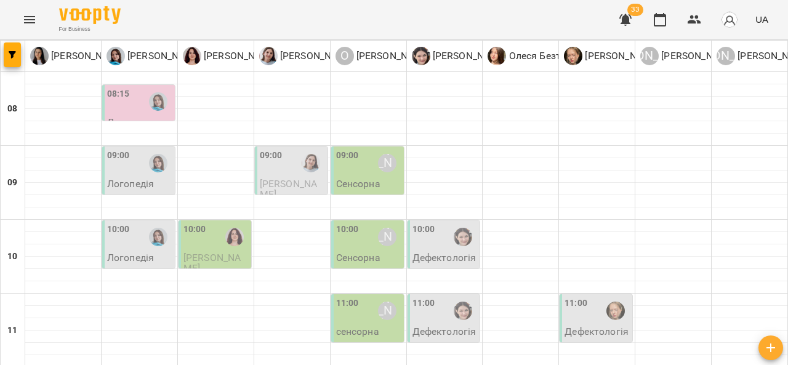
type input "**********"
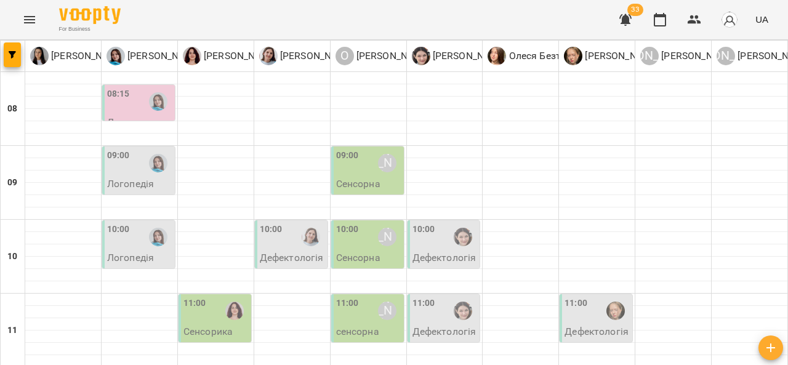
click at [274, 246] on div "10:00" at bounding box center [271, 237] width 23 height 28
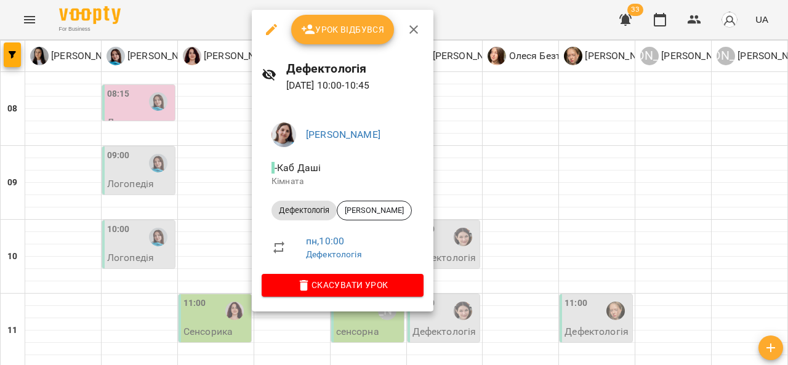
click at [232, 216] on div at bounding box center [394, 182] width 788 height 365
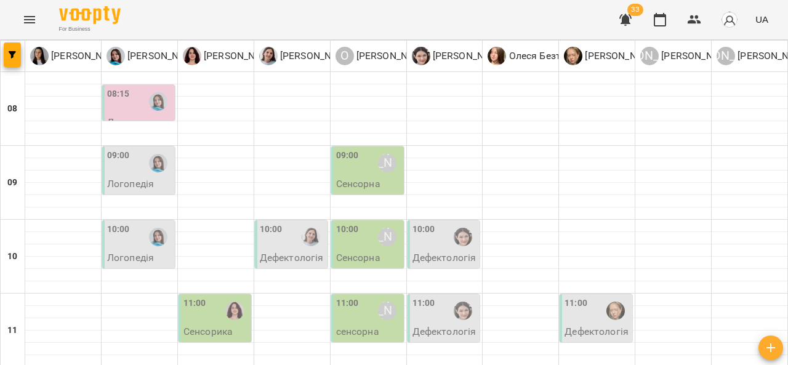
scroll to position [68, 0]
click at [191, 297] on label "11:00" at bounding box center [195, 304] width 23 height 14
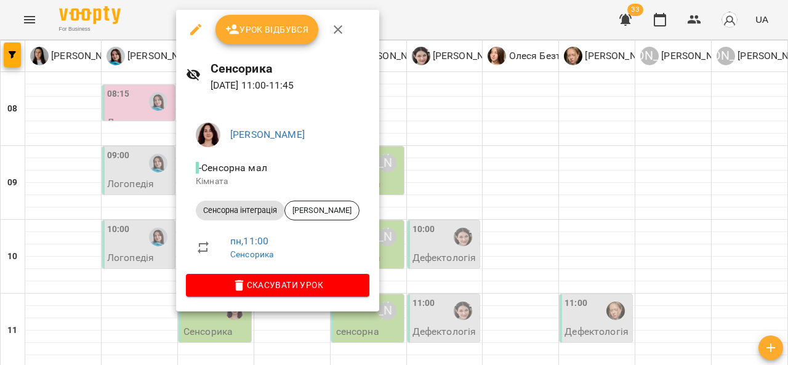
click at [113, 229] on div at bounding box center [394, 182] width 788 height 365
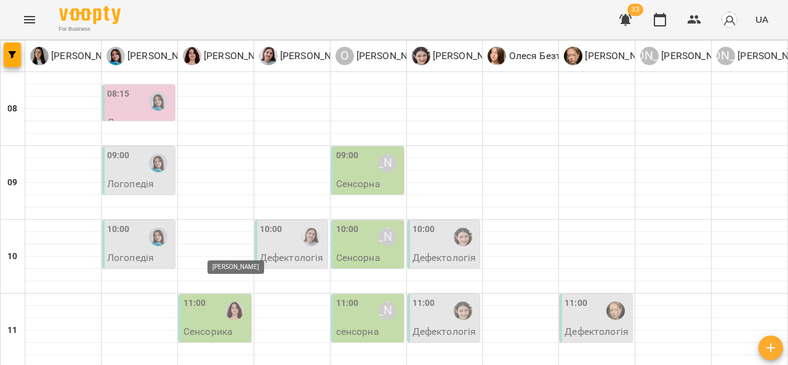
click at [225, 302] on img "Ольга Крикун" at bounding box center [234, 311] width 18 height 18
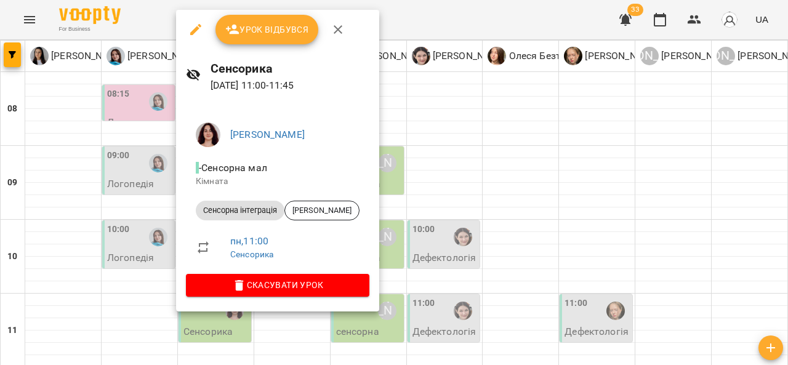
click at [74, 211] on div at bounding box center [394, 182] width 788 height 365
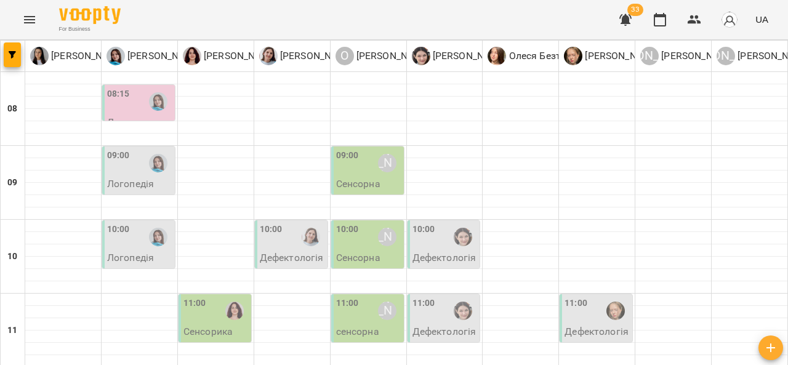
scroll to position [574, 0]
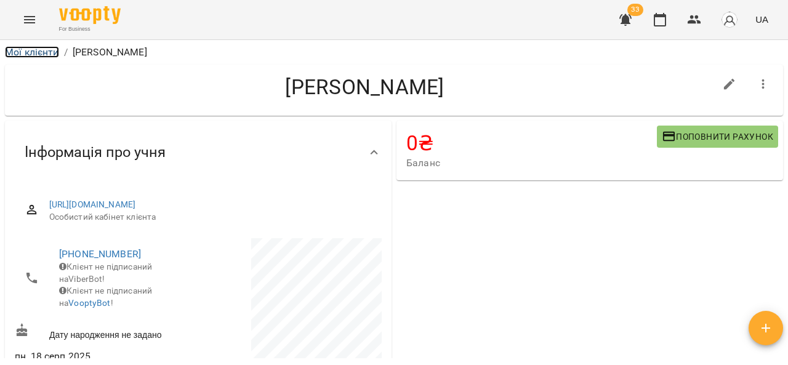
click at [43, 49] on link "Мої клієнти" at bounding box center [32, 52] width 54 height 12
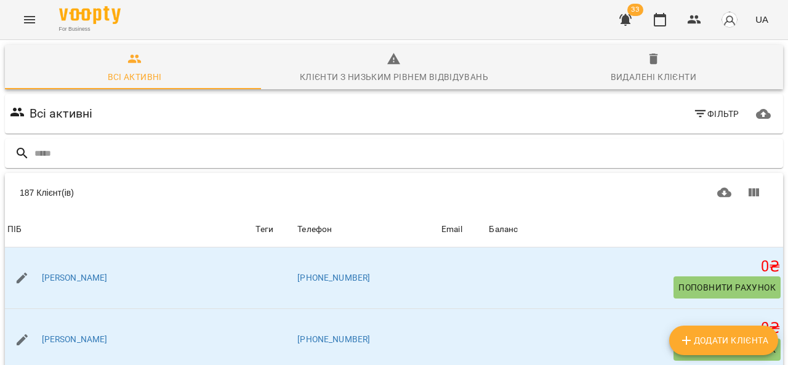
click at [116, 150] on input "text" at bounding box center [406, 154] width 744 height 20
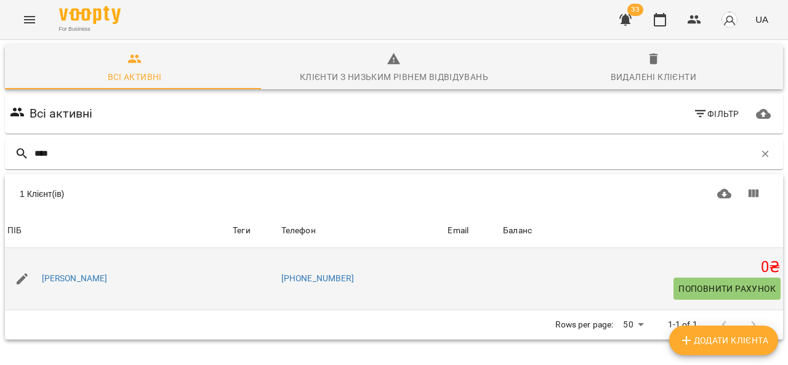
type input "****"
click at [81, 285] on div "[PERSON_NAME]" at bounding box center [74, 278] width 71 height 17
click at [83, 282] on link "[PERSON_NAME]" at bounding box center [75, 279] width 66 height 12
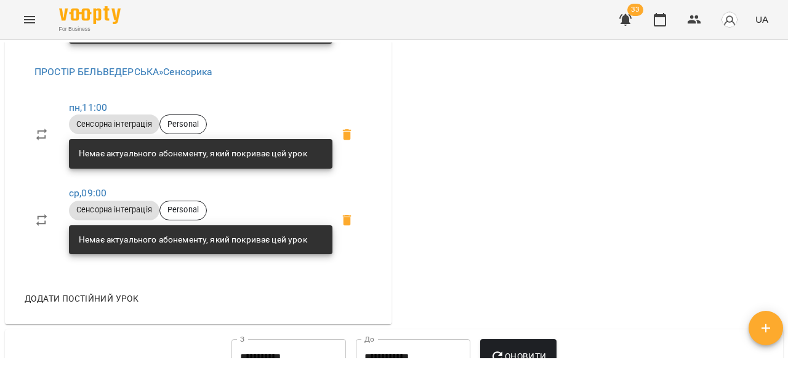
scroll to position [663, 0]
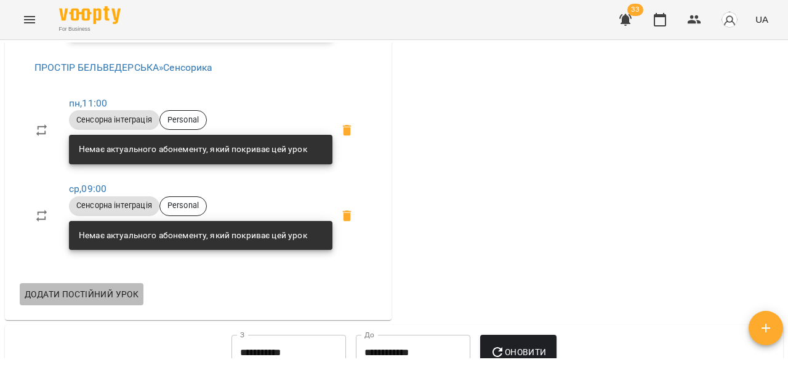
click at [92, 302] on span "Додати постійний урок" at bounding box center [82, 294] width 114 height 15
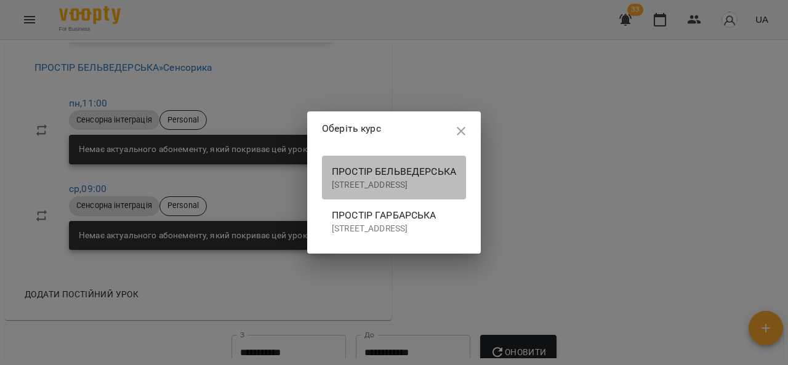
click at [332, 164] on span "ПРОСТІР БЕЛЬВЕДЕРСЬКА" at bounding box center [394, 171] width 124 height 15
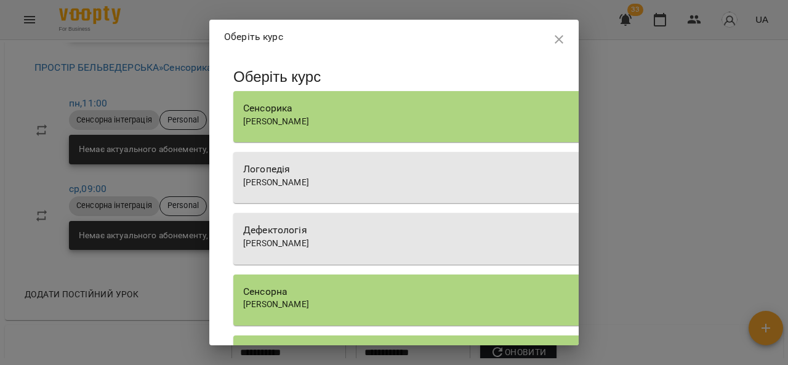
scroll to position [4, 0]
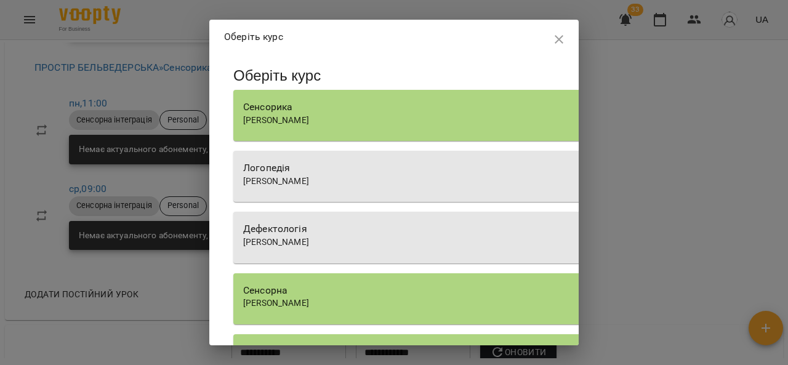
click at [309, 115] on span "[PERSON_NAME]" at bounding box center [276, 120] width 66 height 10
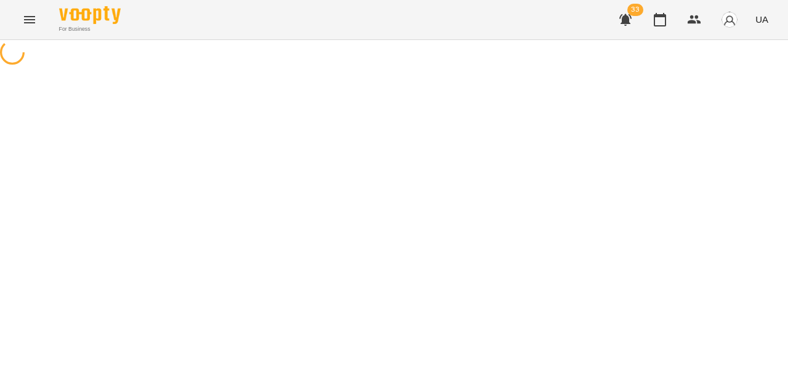
select select "**********"
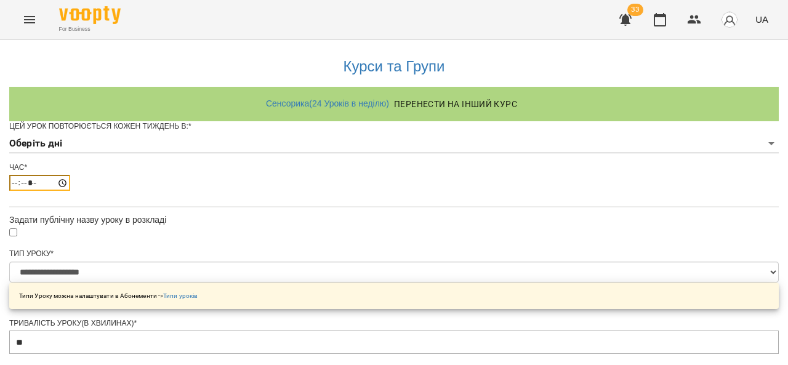
click at [70, 191] on input "*****" at bounding box center [39, 183] width 61 height 16
type input "*****"
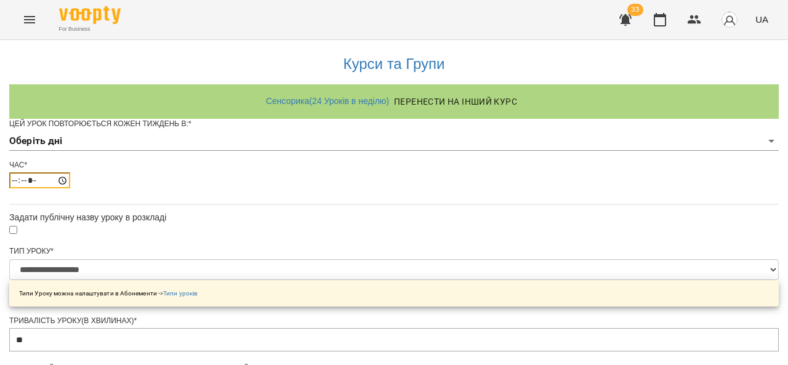
scroll to position [514, 0]
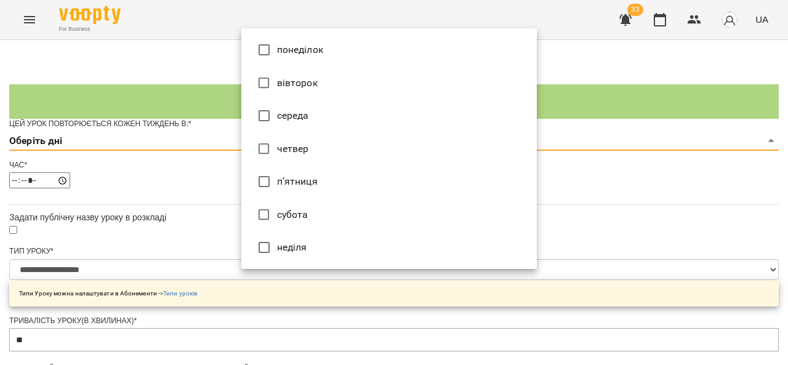
scroll to position [118, 0]
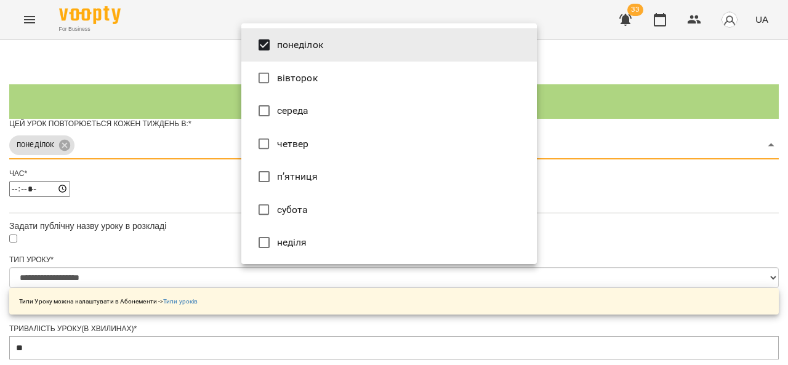
scroll to position [126, 0]
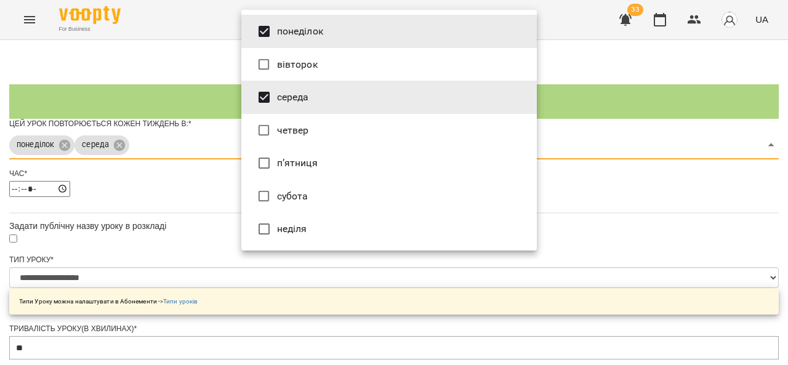
drag, startPoint x: 788, startPoint y: 115, endPoint x: 788, endPoint y: 152, distance: 37.0
click at [788, 152] on div at bounding box center [394, 182] width 788 height 365
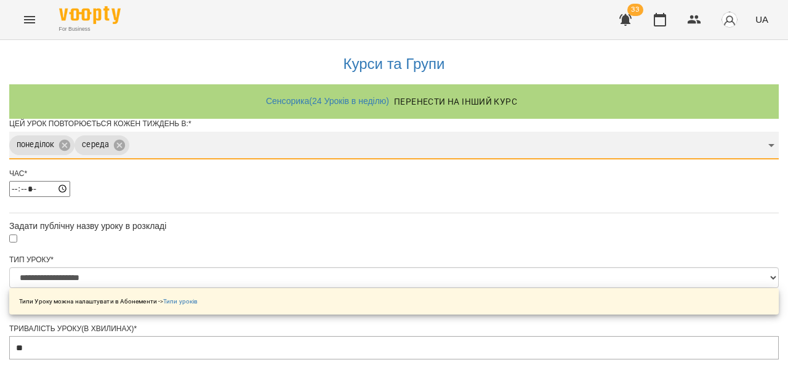
scroll to position [116, 0]
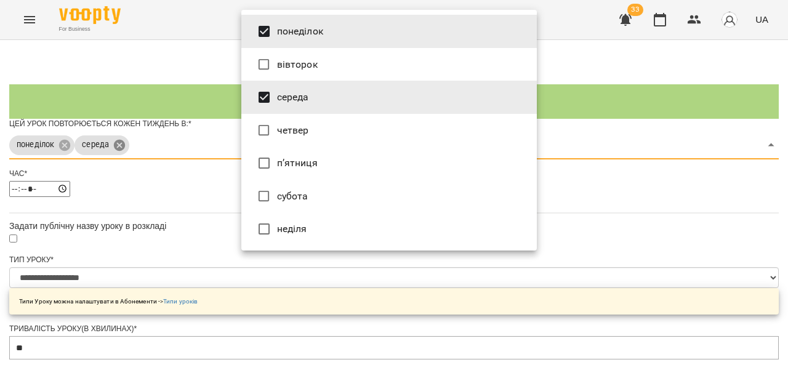
type input "*"
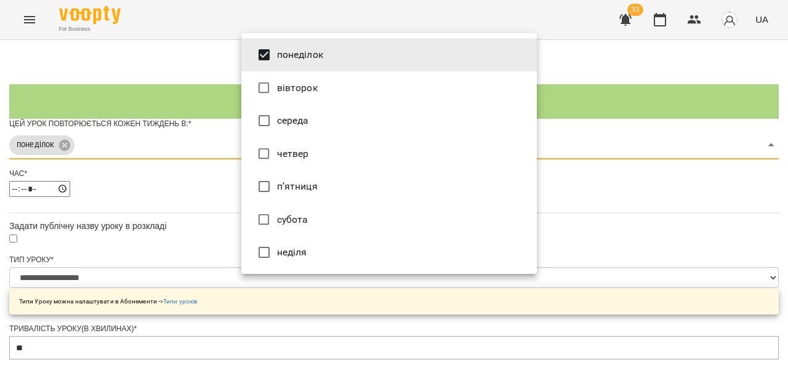
click at [226, 101] on div at bounding box center [394, 182] width 788 height 365
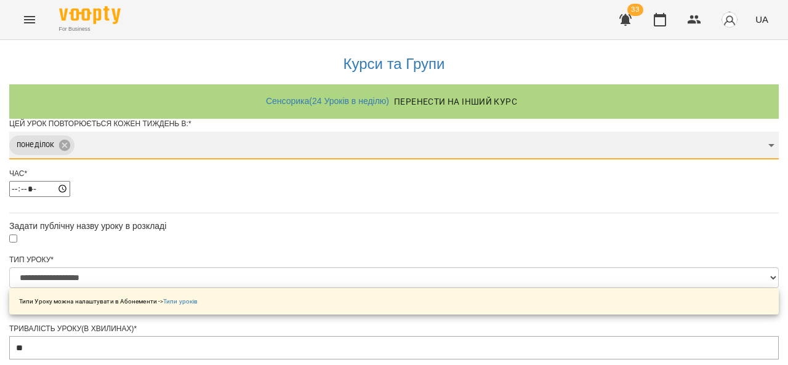
scroll to position [522, 0]
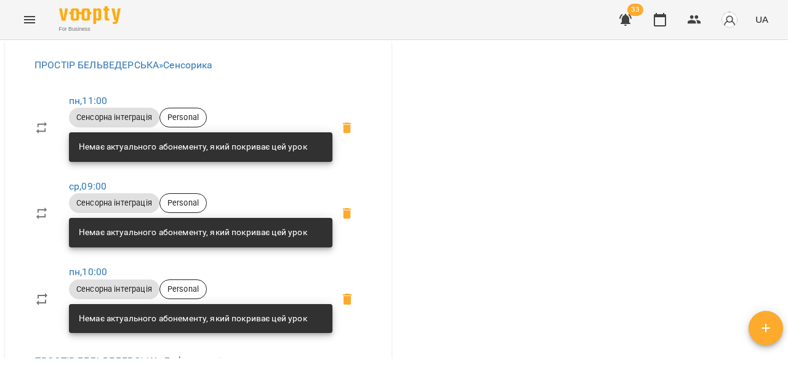
scroll to position [471, 0]
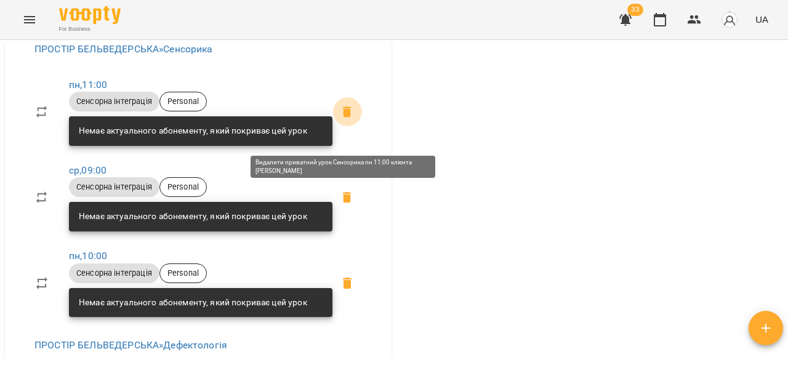
click at [343, 117] on icon at bounding box center [347, 111] width 9 height 11
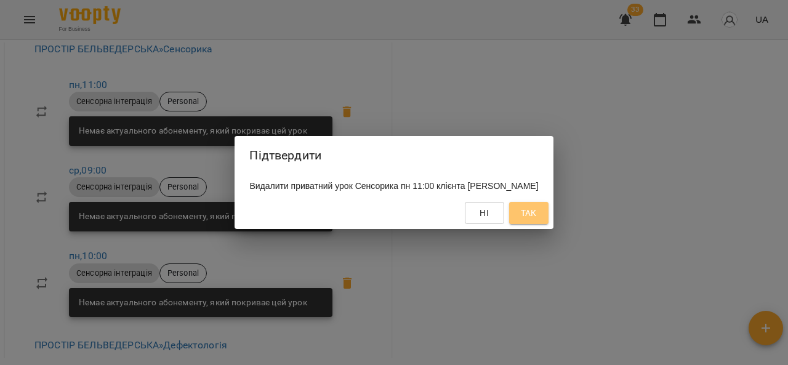
click at [537, 215] on span "Так" at bounding box center [529, 213] width 16 height 15
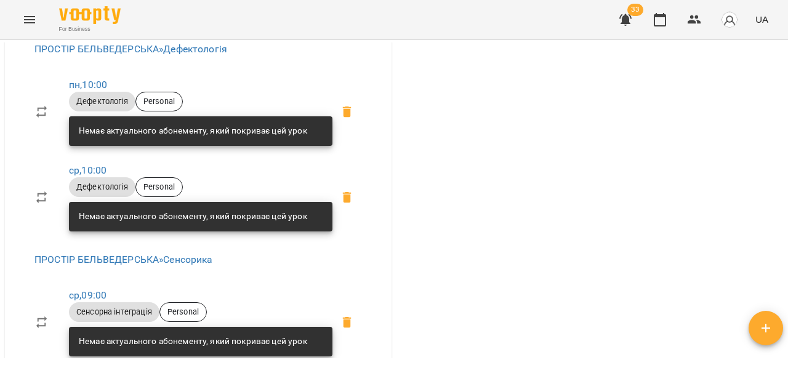
drag, startPoint x: 786, startPoint y: 118, endPoint x: 786, endPoint y: 141, distance: 23.4
click at [786, 141] on div "Мої клієнти / [PERSON_NAME] [PERSON_NAME] 0 ₴ Баланс Поповнити рахунок -4100 ₴ …" at bounding box center [394, 222] width 788 height 365
drag, startPoint x: 786, startPoint y: 141, endPoint x: 784, endPoint y: 151, distance: 10.0
click at [784, 151] on div "Мої клієнти / [PERSON_NAME] [PERSON_NAME] 0 ₴ Баланс Поповнити рахунок -4100 ₴ …" at bounding box center [394, 222] width 788 height 365
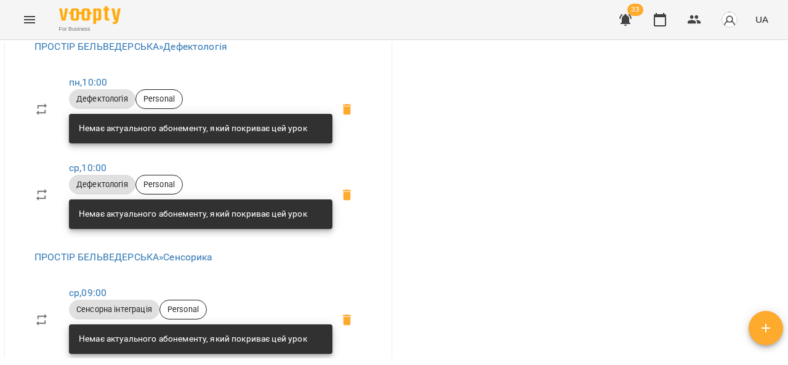
scroll to position [449, 0]
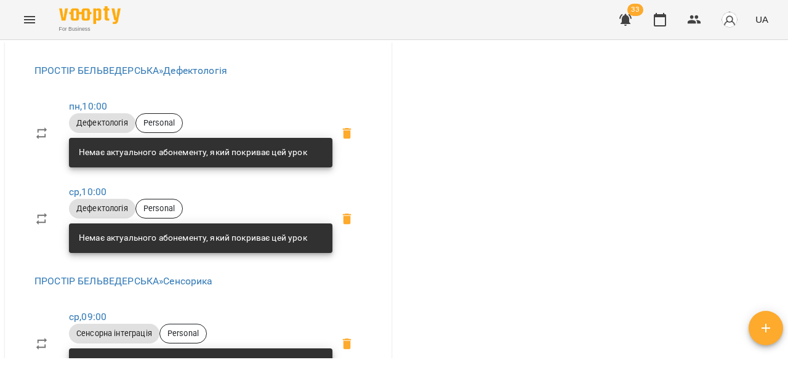
drag, startPoint x: 788, startPoint y: 114, endPoint x: 786, endPoint y: 121, distance: 7.6
click at [786, 121] on div "Мої клієнти / [PERSON_NAME] [PERSON_NAME] 0 ₴ Баланс Поповнити рахунок -4100 ₴ …" at bounding box center [394, 222] width 788 height 365
click at [784, 123] on div "Мої клієнти / [PERSON_NAME] [PERSON_NAME] 0 ₴ Баланс Поповнити рахунок -4100 ₴ …" at bounding box center [394, 222] width 788 height 365
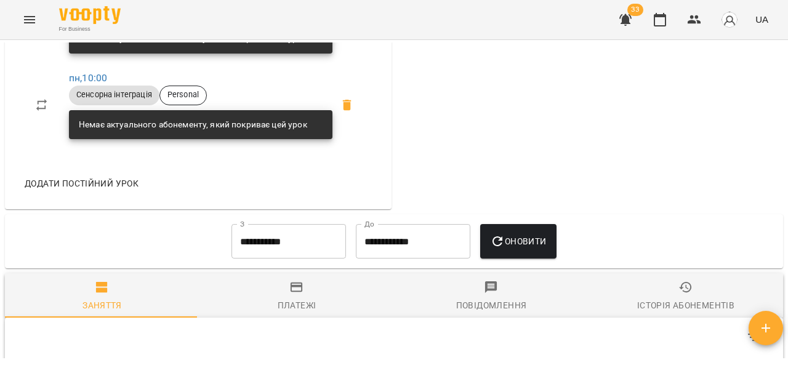
scroll to position [785, 0]
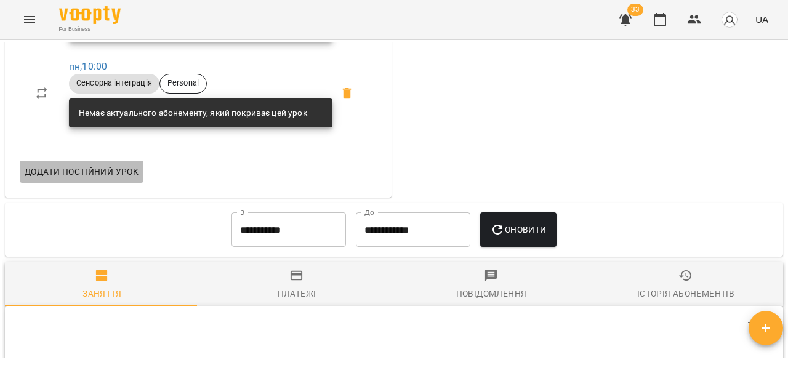
click at [126, 179] on span "Додати постійний урок" at bounding box center [82, 171] width 114 height 15
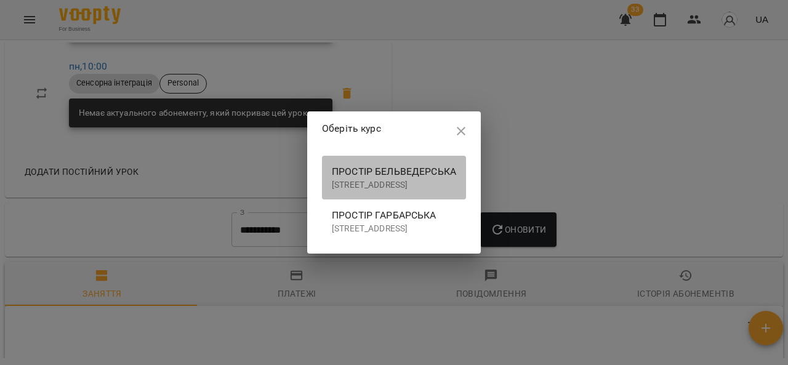
click at [332, 164] on span "ПРОСТІР БЕЛЬВЕДЕРСЬКА" at bounding box center [394, 171] width 124 height 15
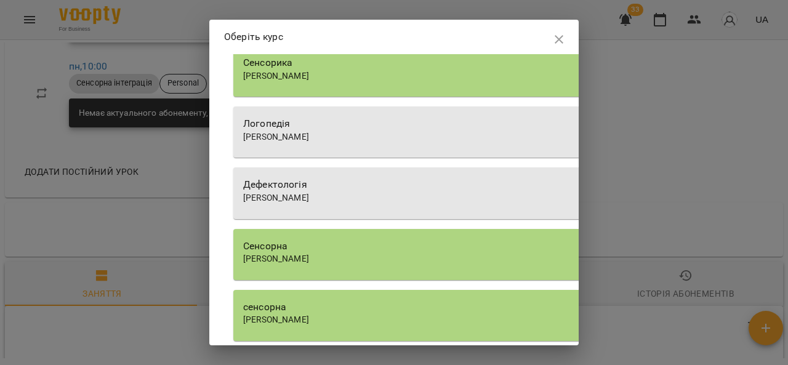
scroll to position [60, 0]
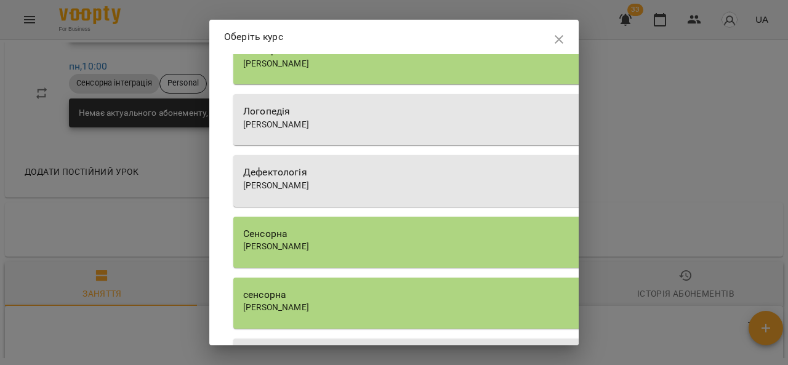
click at [309, 185] on span "[PERSON_NAME]" at bounding box center [276, 185] width 66 height 10
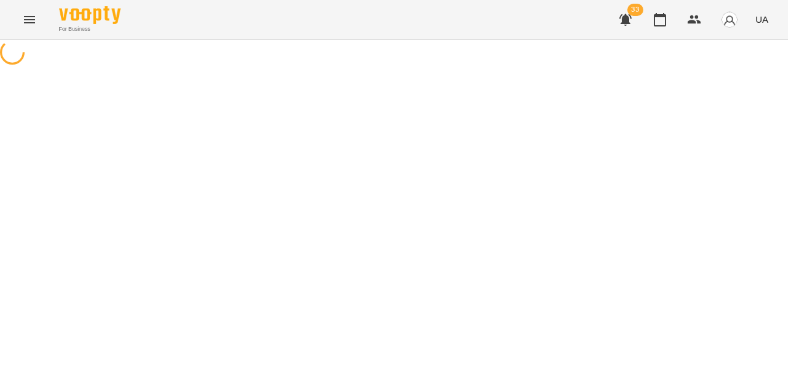
select select "**********"
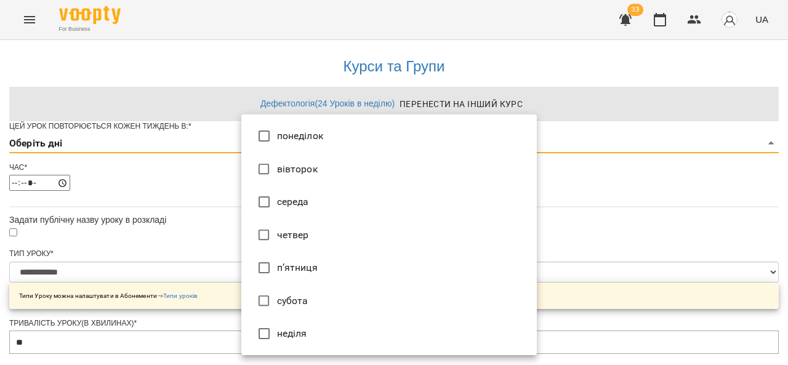
type input "*"
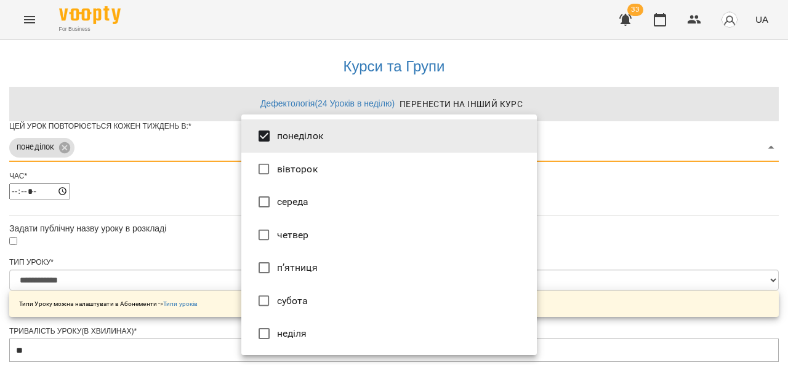
click at [209, 153] on div at bounding box center [394, 182] width 788 height 365
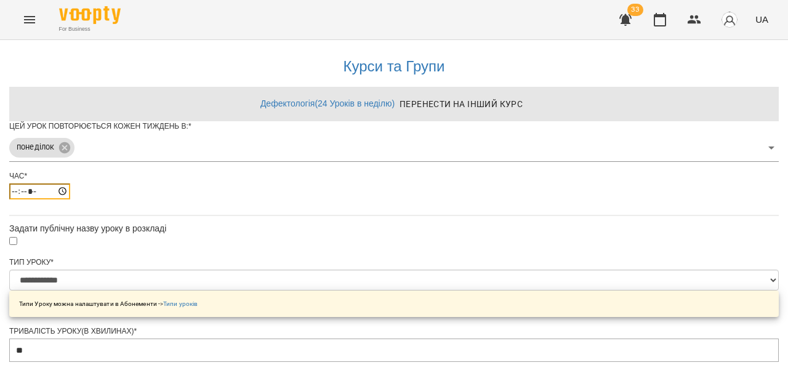
click at [70, 200] on input "*****" at bounding box center [39, 192] width 61 height 16
type input "*****"
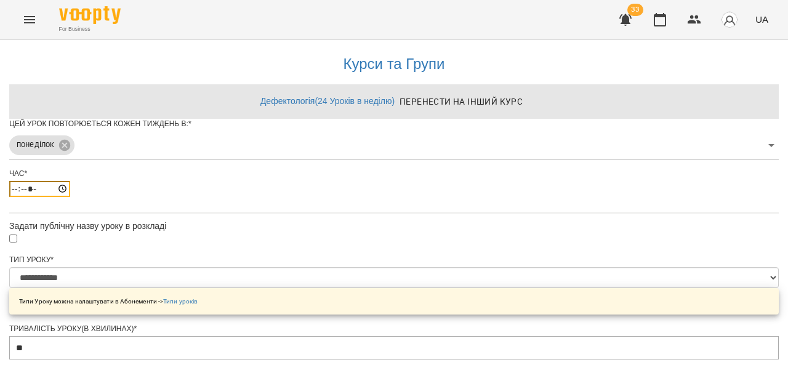
scroll to position [522, 0]
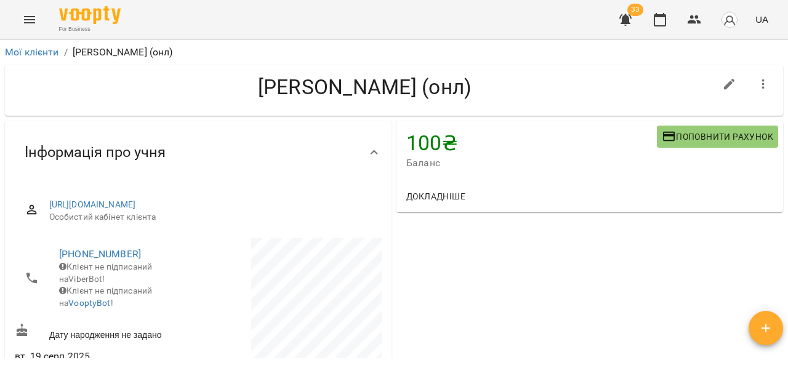
scroll to position [432, 0]
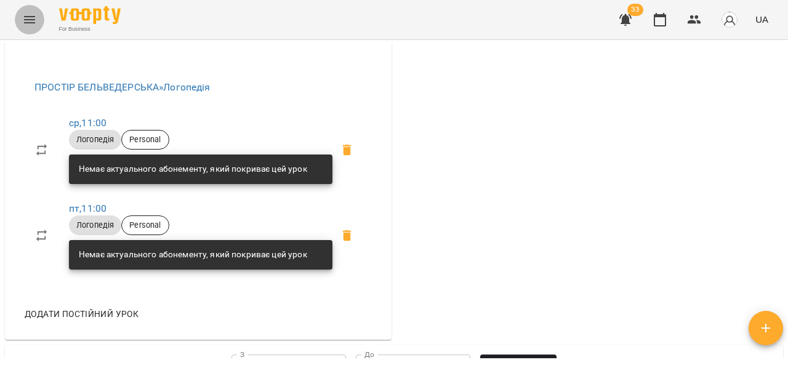
click at [30, 19] on icon "Menu" at bounding box center [29, 19] width 15 height 15
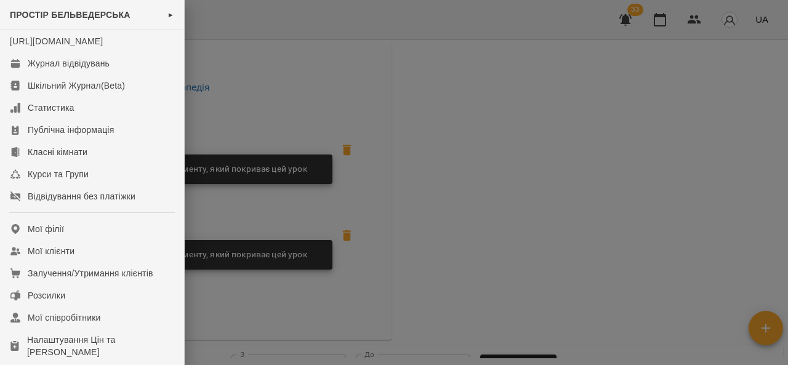
click at [395, 108] on div at bounding box center [394, 182] width 788 height 365
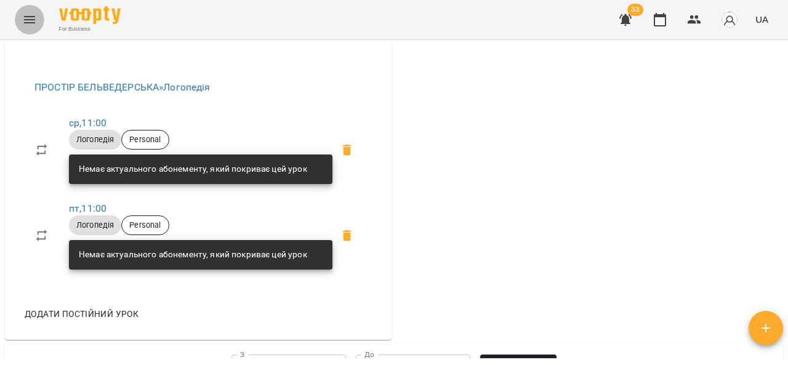
click at [31, 11] on button "Menu" at bounding box center [30, 20] width 30 height 30
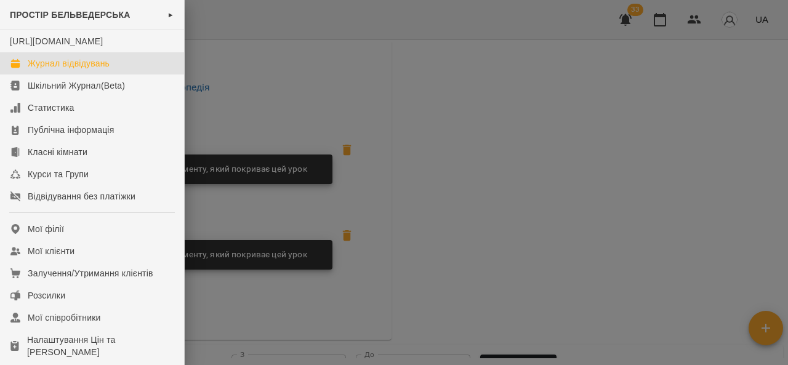
click at [73, 75] on link "Журнал відвідувань" at bounding box center [92, 63] width 184 height 22
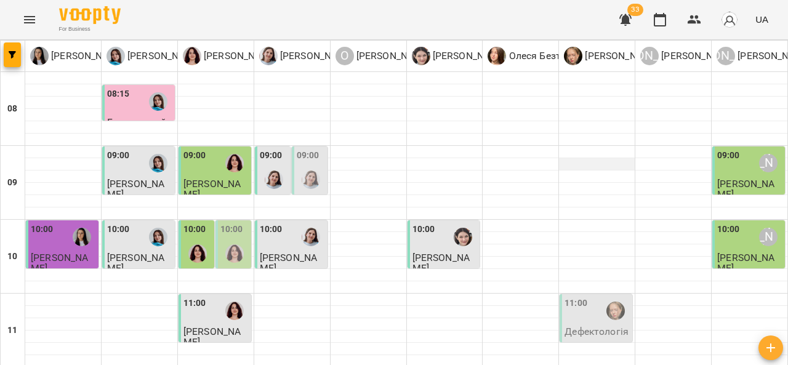
scroll to position [134, 0]
click at [591, 297] on div "11:00" at bounding box center [597, 311] width 65 height 28
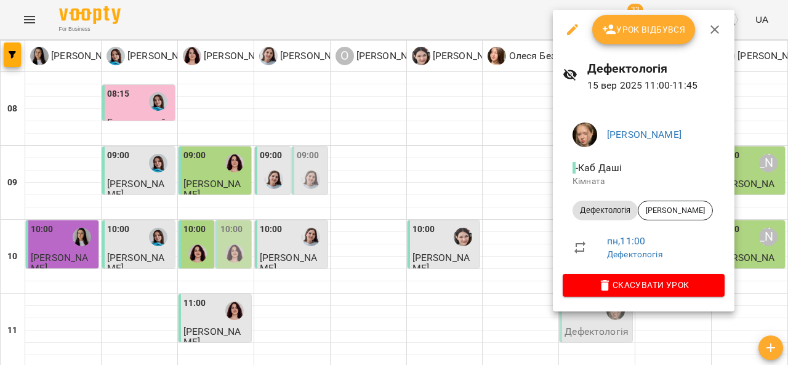
click at [495, 202] on div at bounding box center [394, 182] width 788 height 365
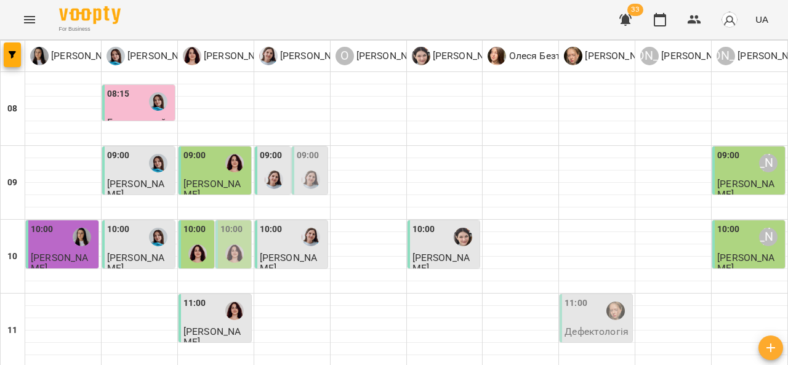
click at [591, 297] on div "11:00" at bounding box center [597, 311] width 65 height 28
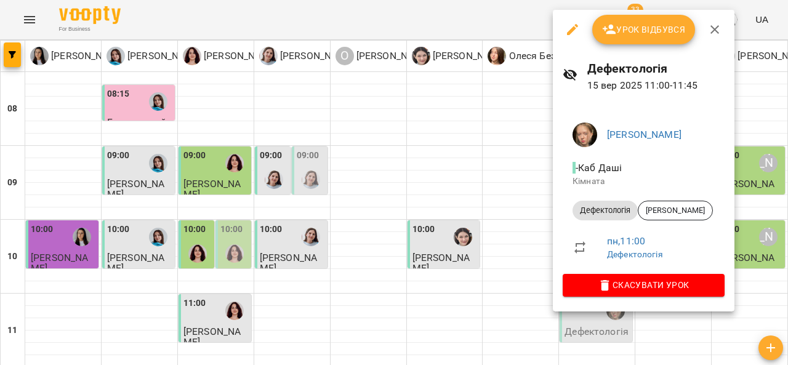
click at [492, 212] on div at bounding box center [394, 182] width 788 height 365
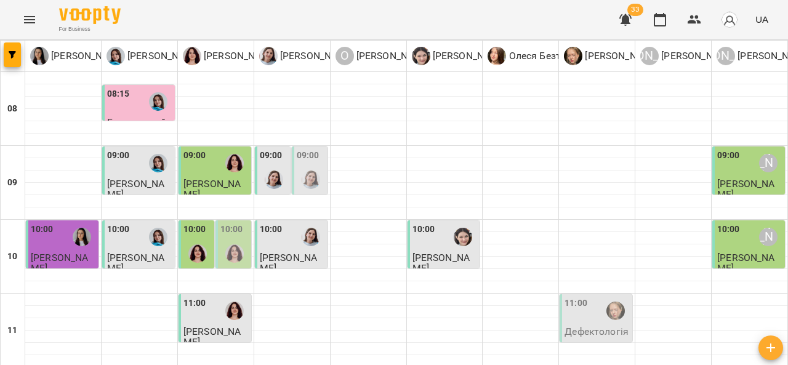
scroll to position [162, 0]
click at [585, 297] on div "11:00" at bounding box center [597, 311] width 65 height 28
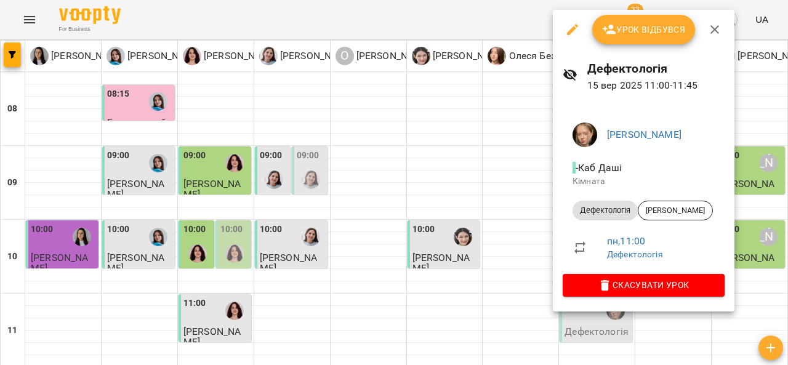
click at [214, 155] on div at bounding box center [394, 182] width 788 height 365
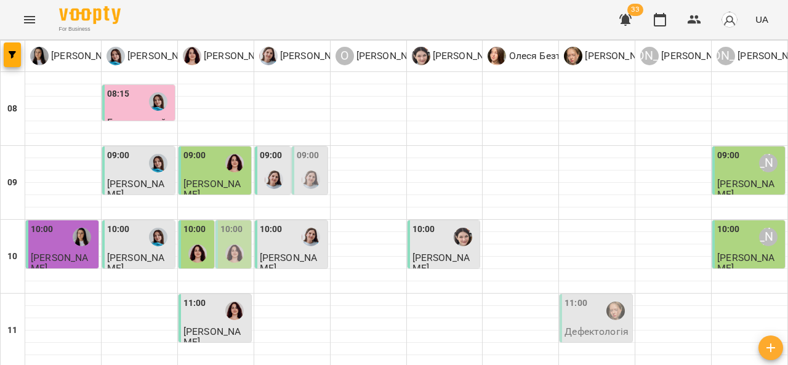
click at [573, 297] on div "11:00" at bounding box center [576, 311] width 23 height 28
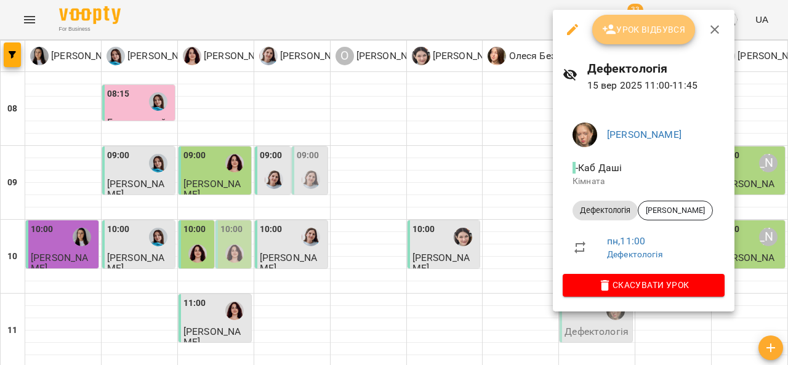
click at [641, 31] on span "Урок відбувся" at bounding box center [644, 29] width 84 height 15
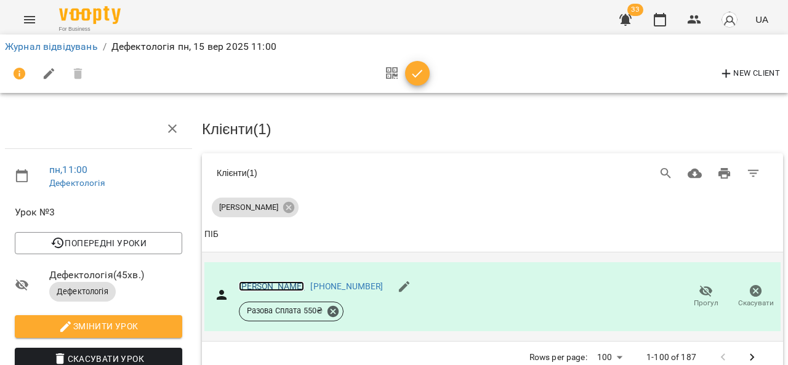
click at [286, 283] on link "Моголівський Андрій" at bounding box center [272, 287] width 66 height 10
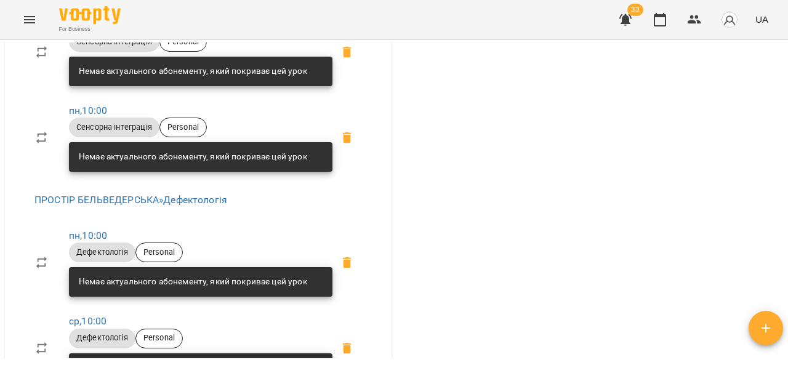
scroll to position [586, 0]
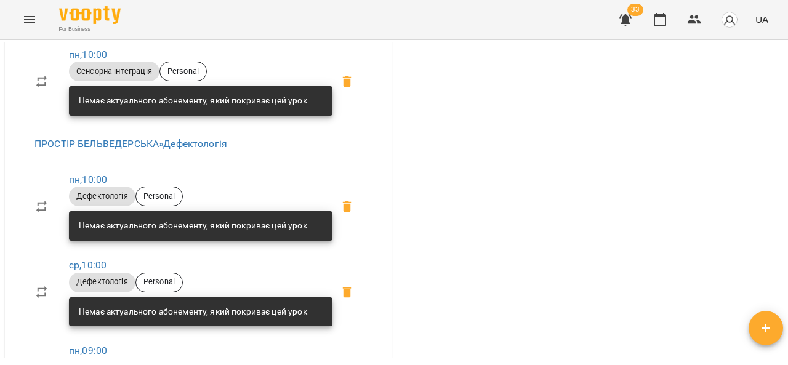
drag, startPoint x: 788, startPoint y: 121, endPoint x: 788, endPoint y: 128, distance: 6.8
click at [788, 128] on div "Мої клієнти / [PERSON_NAME] [PERSON_NAME] 0 ₴ Баланс Поповнити рахунок 4100 ₴ П…" at bounding box center [394, 222] width 788 height 365
click at [788, 129] on div "Мої клієнти / [PERSON_NAME] [PERSON_NAME] 0 ₴ Баланс Поповнити рахунок 4100 ₴ П…" at bounding box center [394, 222] width 788 height 365
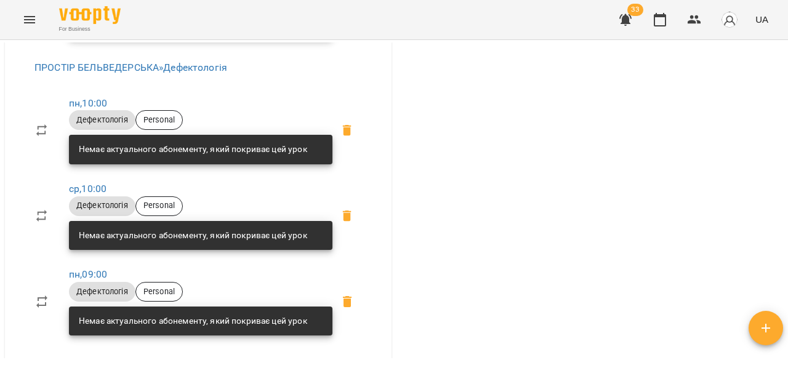
scroll to position [670, 0]
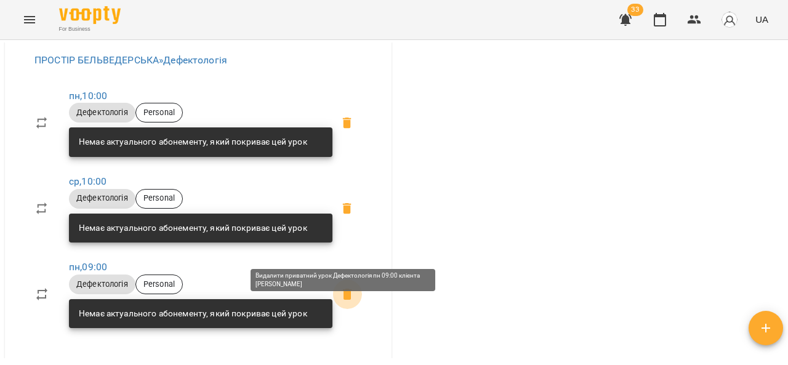
click at [343, 300] on icon at bounding box center [347, 294] width 9 height 11
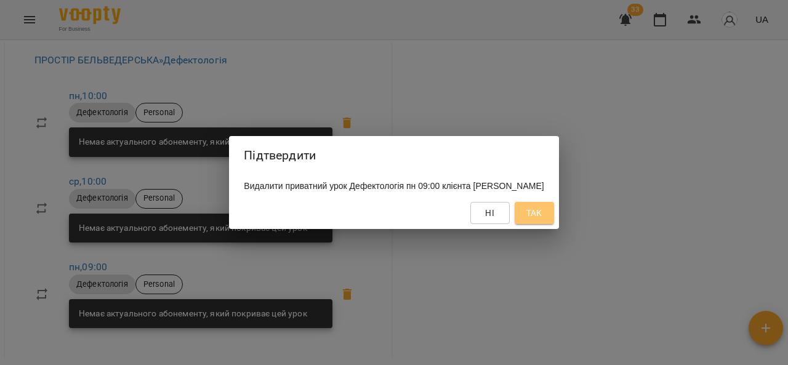
click at [554, 214] on button "Так" at bounding box center [534, 213] width 39 height 22
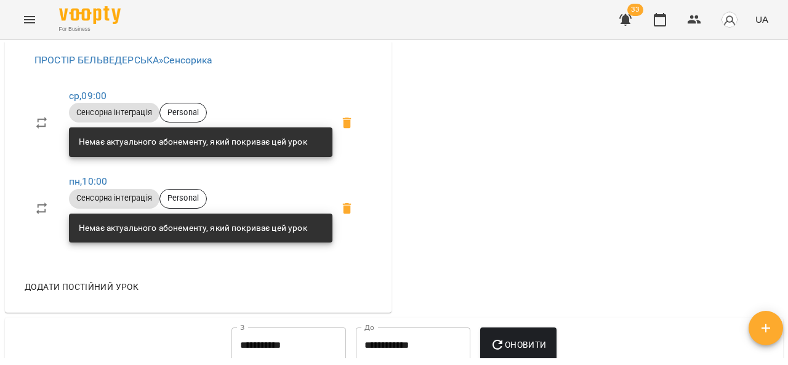
click at [786, 152] on div "Мої клієнти / [PERSON_NAME] [PERSON_NAME] 0 ₴ Баланс Поповнити рахунок 4100 ₴ П…" at bounding box center [394, 222] width 788 height 365
click at [785, 155] on div "Мої клієнти / [PERSON_NAME] [PERSON_NAME] 0 ₴ Баланс Поповнити рахунок 4100 ₴ П…" at bounding box center [394, 222] width 788 height 365
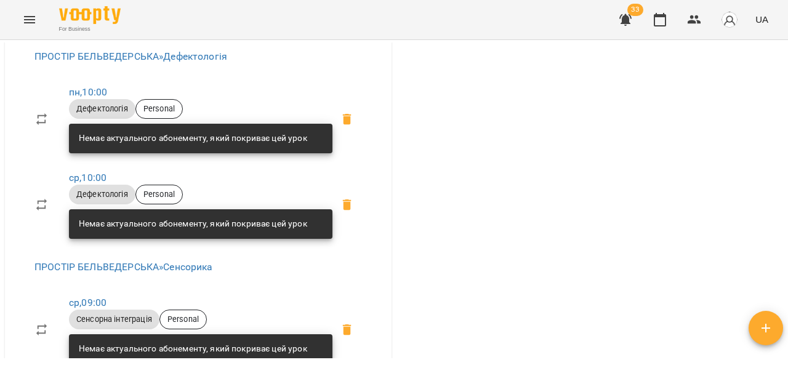
scroll to position [486, 0]
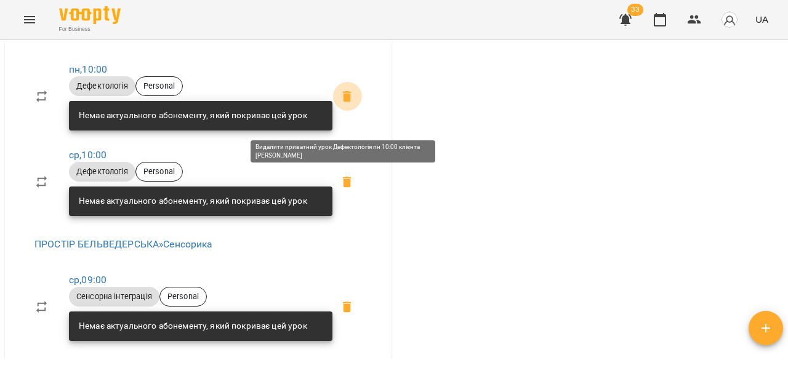
click at [347, 104] on icon at bounding box center [347, 96] width 15 height 15
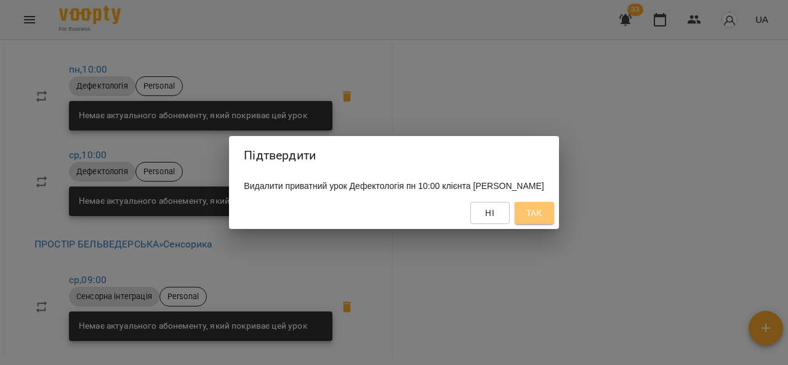
click at [545, 215] on span "Так" at bounding box center [535, 213] width 20 height 15
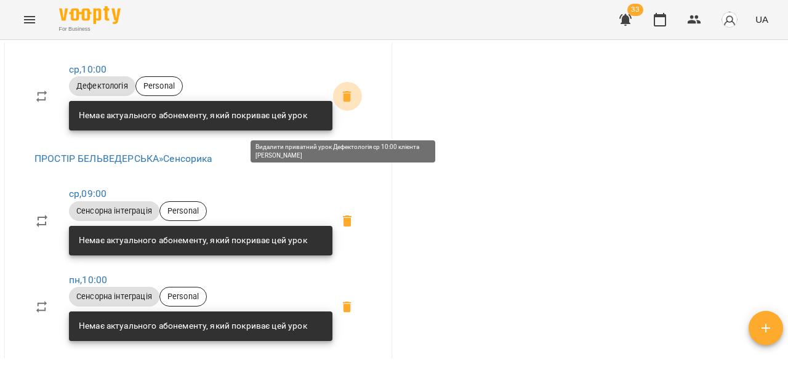
click at [340, 104] on icon at bounding box center [347, 96] width 15 height 15
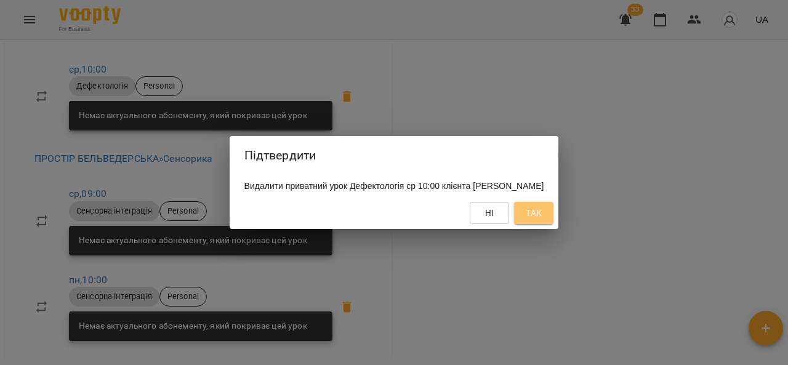
click at [542, 209] on span "Так" at bounding box center [534, 213] width 16 height 15
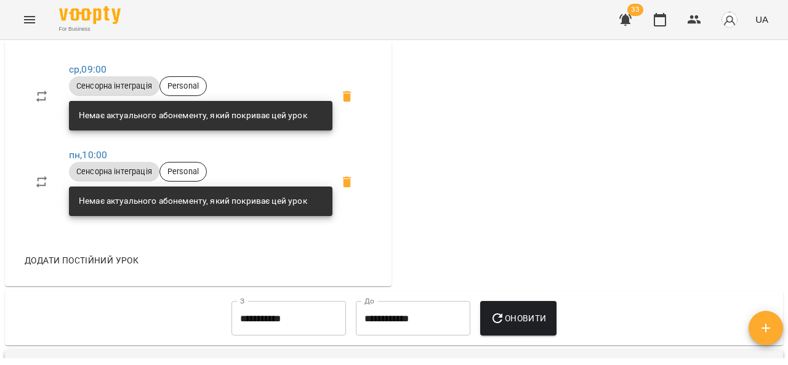
click at [114, 268] on span "Додати постійний урок" at bounding box center [82, 260] width 114 height 15
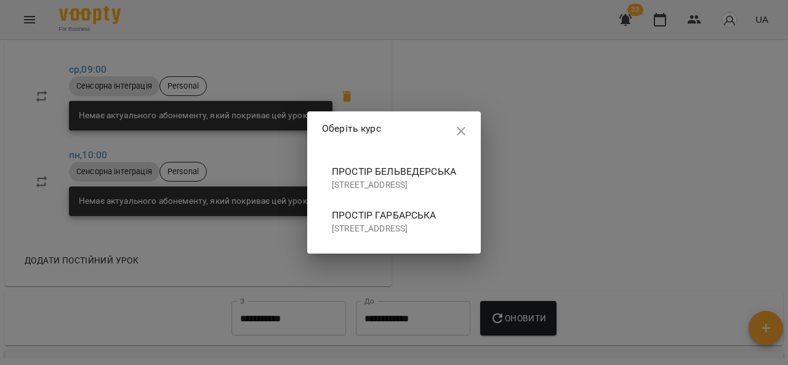
click at [332, 164] on span "ПРОСТІР БЕЛЬВЕДЕРСЬКА" at bounding box center [394, 171] width 124 height 15
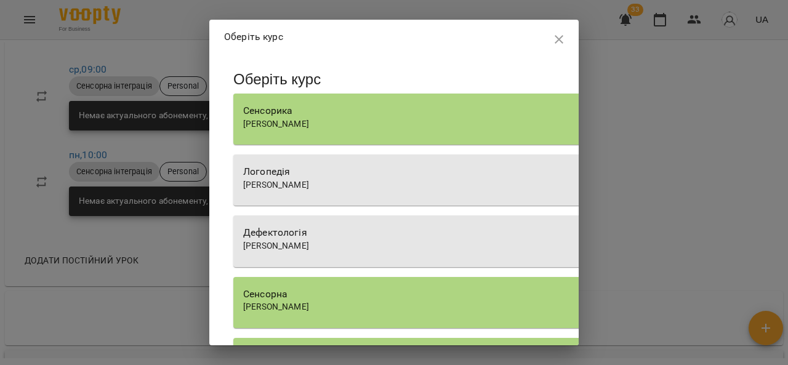
click at [383, 237] on div "Дефектологія" at bounding box center [584, 232] width 683 height 15
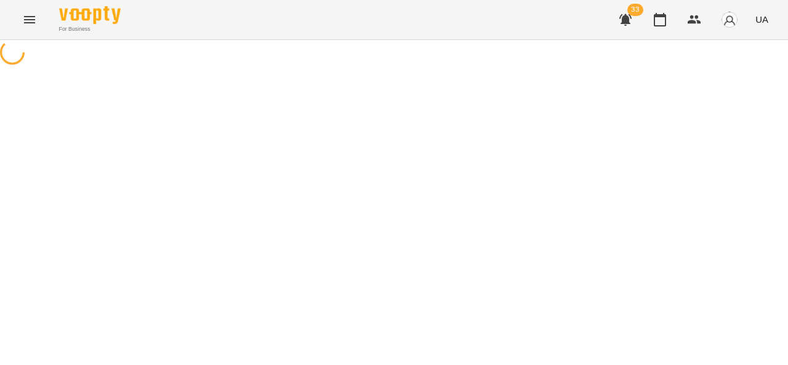
select select "**********"
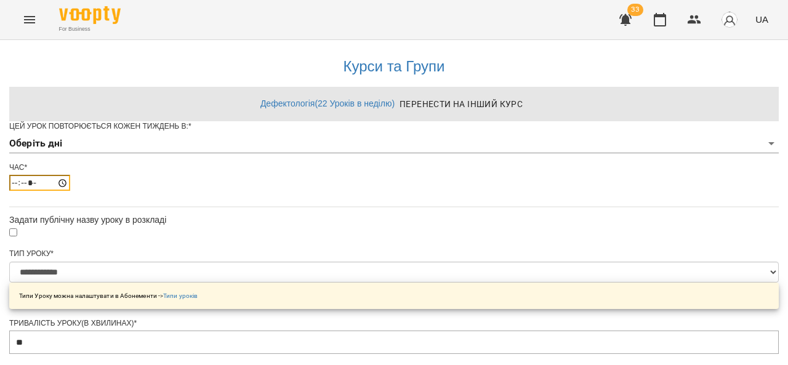
click at [70, 191] on input "*****" at bounding box center [39, 183] width 61 height 16
type input "*****"
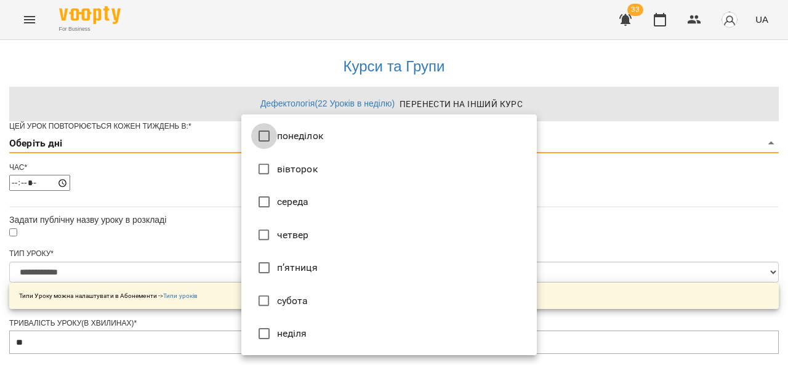
type input "*"
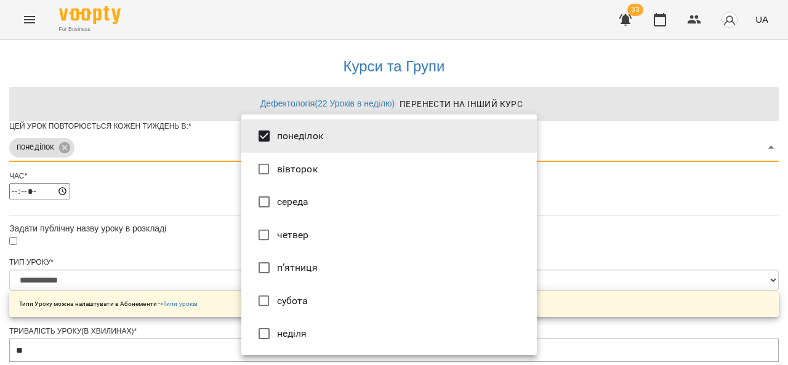
drag, startPoint x: 788, startPoint y: 134, endPoint x: 788, endPoint y: 222, distance: 88.7
click at [788, 222] on div at bounding box center [394, 182] width 788 height 365
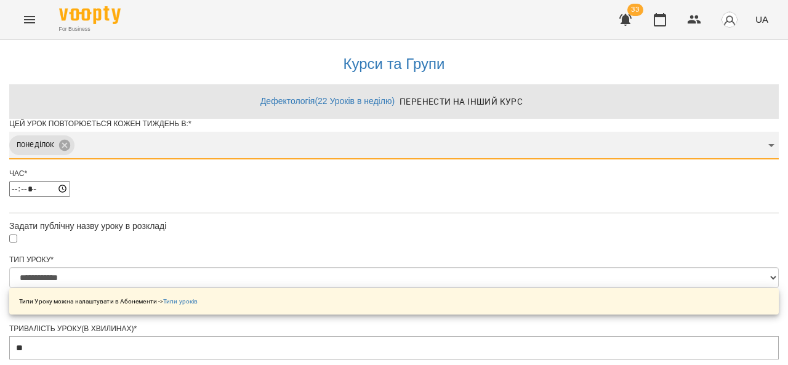
scroll to position [515, 0]
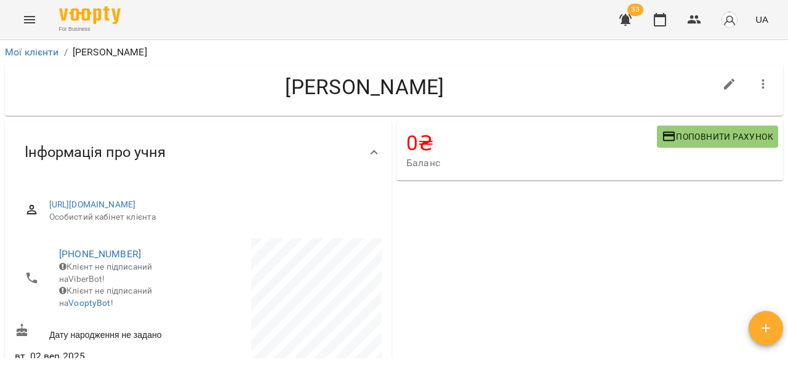
click at [782, 68] on div "Мої клієнти / Яценко Олексій Яценко Олексій 0 ₴ Баланс Поповнити рахунок -4100 …" at bounding box center [394, 222] width 788 height 365
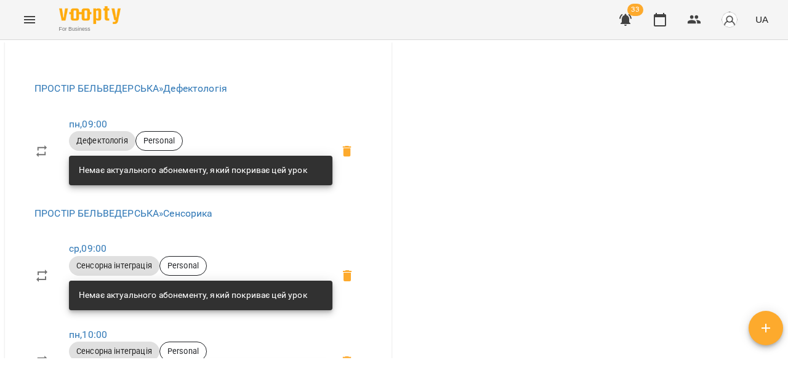
scroll to position [423, 0]
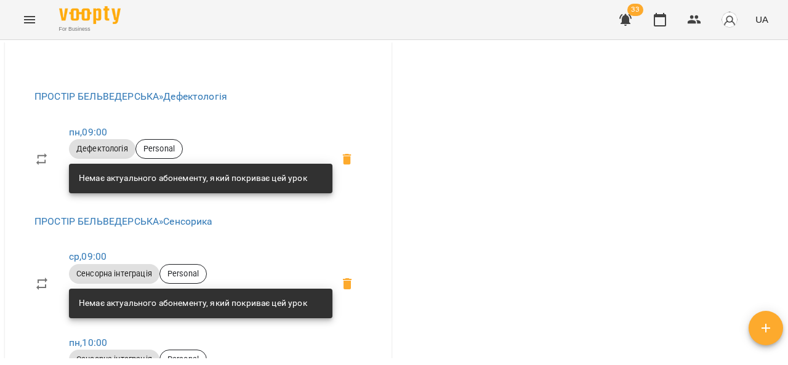
drag, startPoint x: 776, startPoint y: 121, endPoint x: 785, endPoint y: 147, distance: 27.3
click at [785, 147] on div "Мої клієнти / Яценко Олексій Яценко Олексій 0 ₴ Баланс Поповнити рахунок -4100 …" at bounding box center [394, 201] width 784 height 316
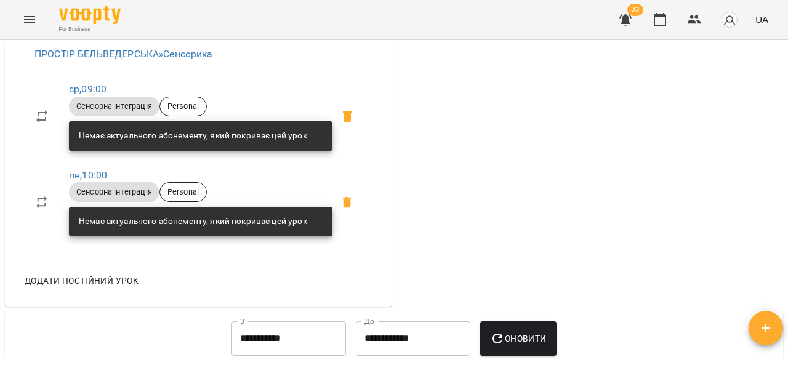
scroll to position [643, 0]
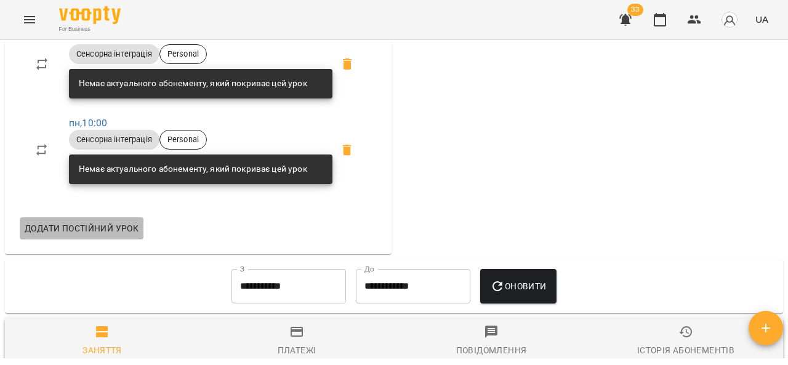
click at [109, 236] on span "Додати постійний урок" at bounding box center [82, 228] width 114 height 15
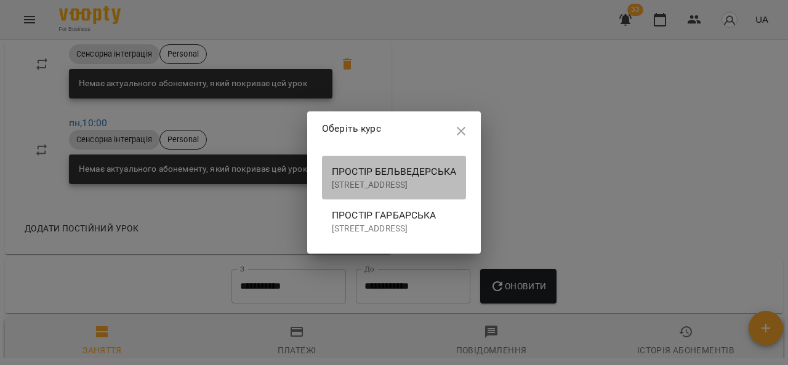
click at [373, 179] on p "вулиця Бельведерська, 43, Івано-Франківськ, Івано-Франківська область, Україна" at bounding box center [394, 185] width 124 height 12
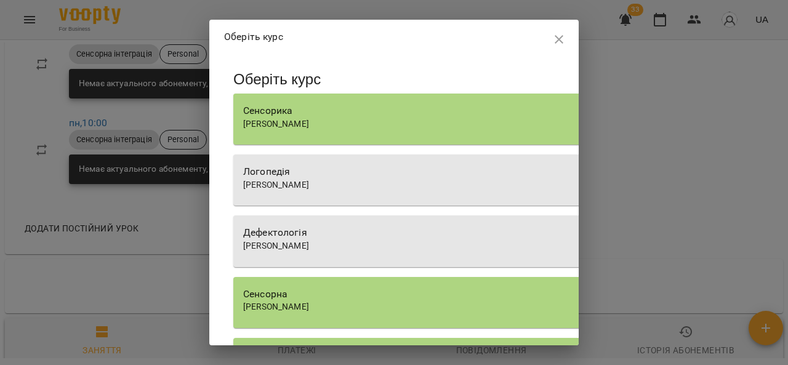
click at [309, 248] on span "[PERSON_NAME]" at bounding box center [276, 246] width 66 height 10
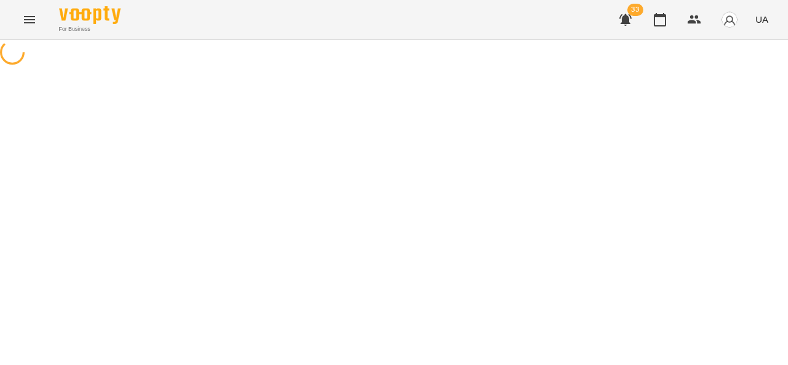
select select "**********"
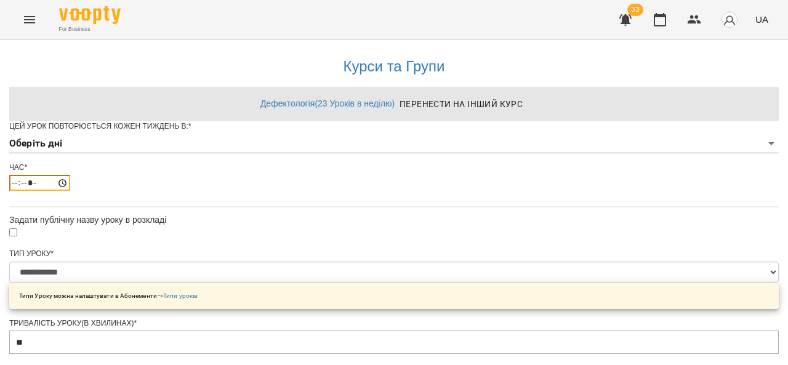
click at [70, 191] on input "*****" at bounding box center [39, 183] width 61 height 16
type input "*****"
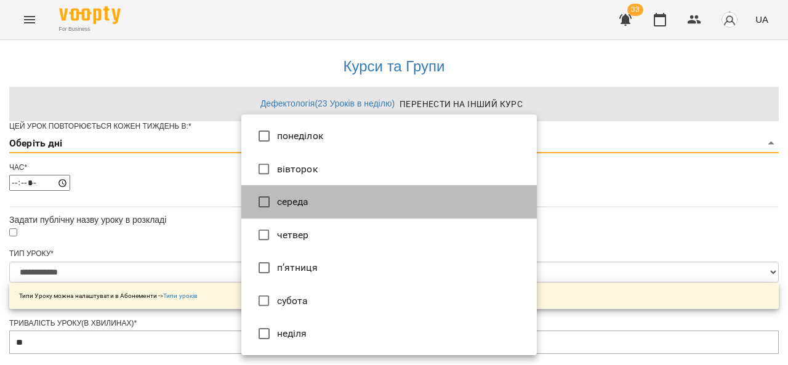
click at [299, 199] on li "середа" at bounding box center [389, 201] width 296 height 33
type input "*"
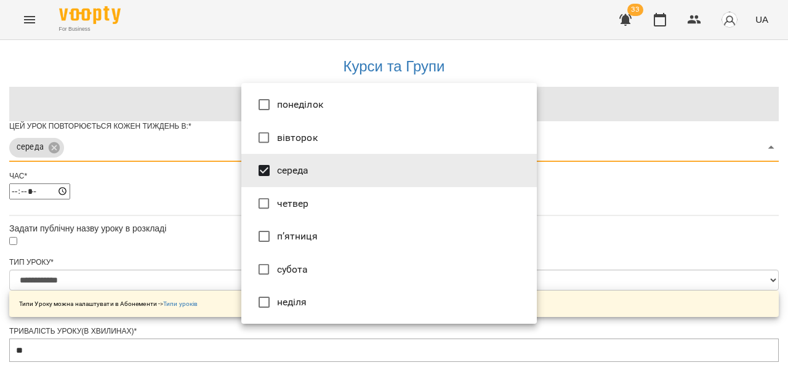
click at [718, 198] on div at bounding box center [394, 182] width 788 height 365
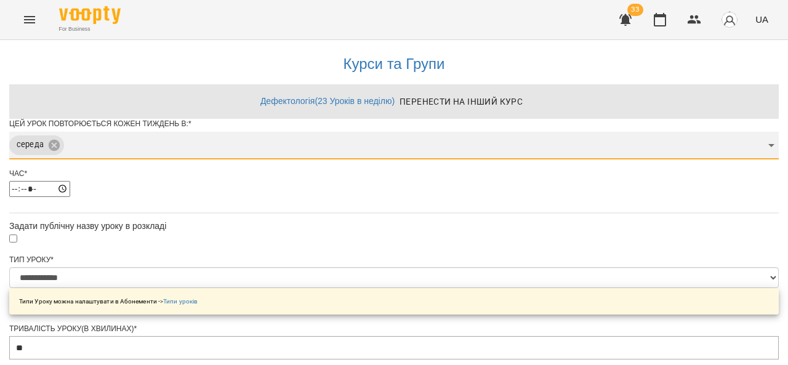
scroll to position [505, 0]
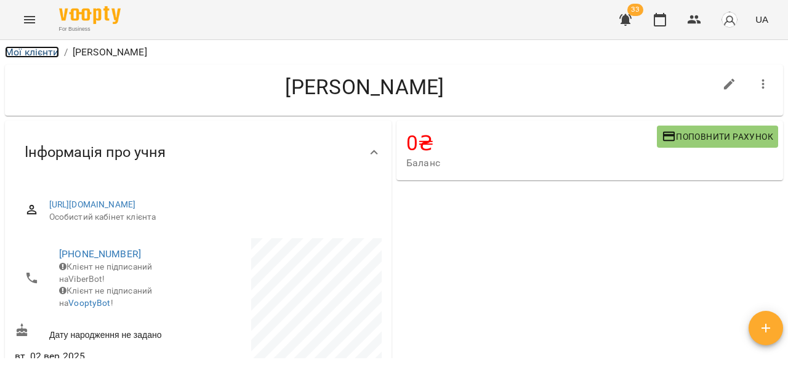
click at [26, 55] on link "Мої клієнти" at bounding box center [32, 52] width 54 height 12
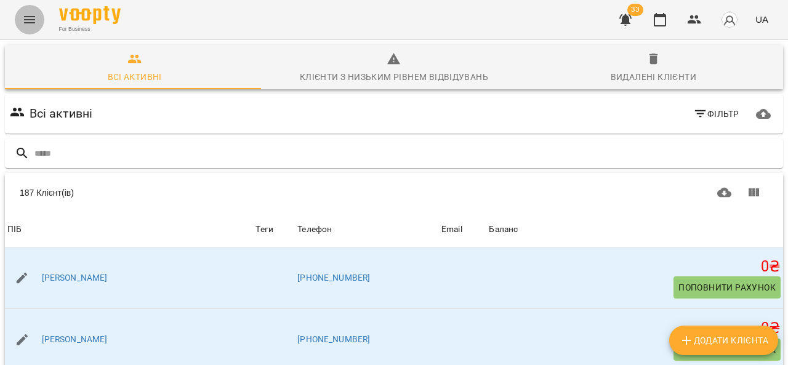
click at [37, 17] on button "Menu" at bounding box center [30, 20] width 30 height 30
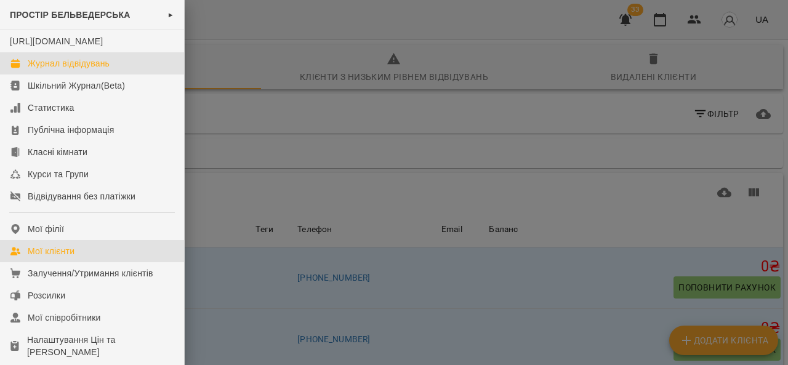
click at [70, 70] on div "Журнал відвідувань" at bounding box center [69, 63] width 82 height 12
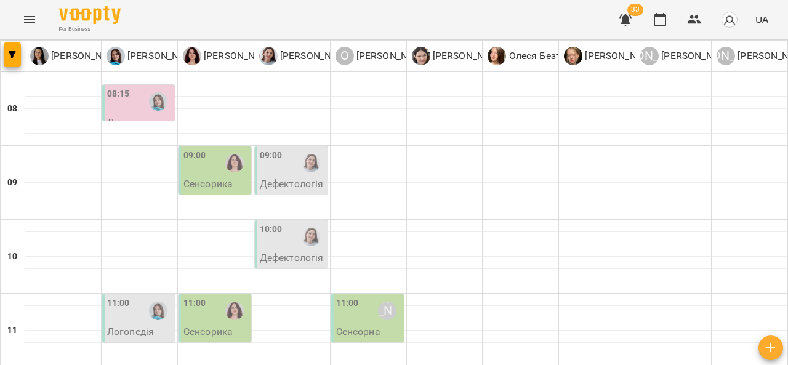
click at [206, 172] on div "09:00" at bounding box center [216, 163] width 65 height 28
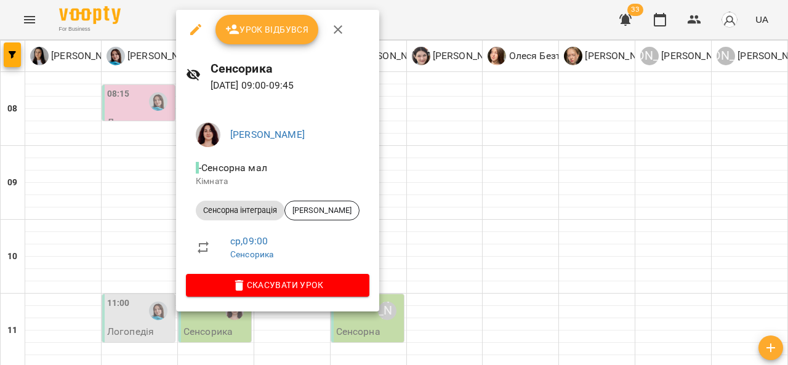
click at [455, 254] on div at bounding box center [394, 182] width 788 height 365
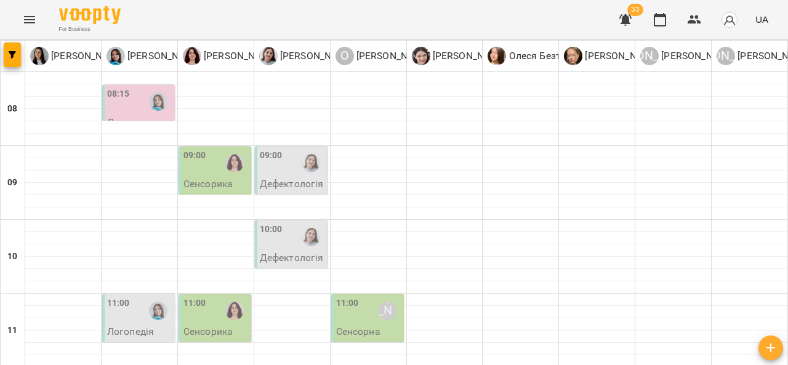
click at [290, 239] on div "10:00" at bounding box center [292, 237] width 65 height 28
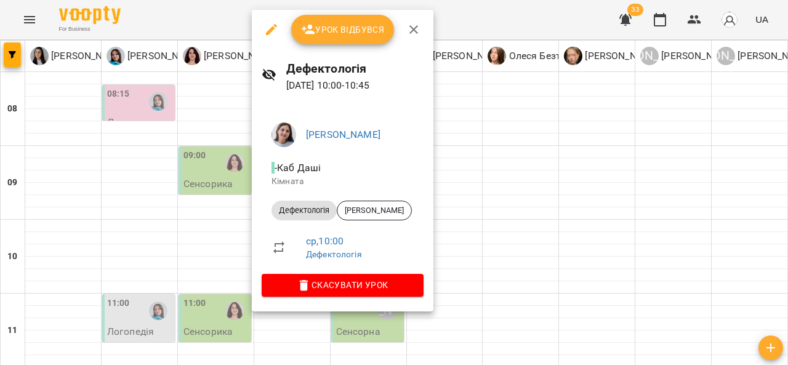
click at [463, 239] on div at bounding box center [394, 182] width 788 height 365
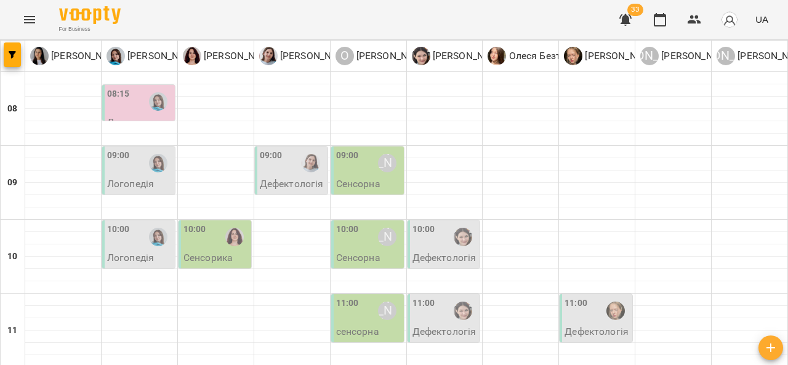
click at [193, 249] on div "10:00" at bounding box center [195, 237] width 23 height 28
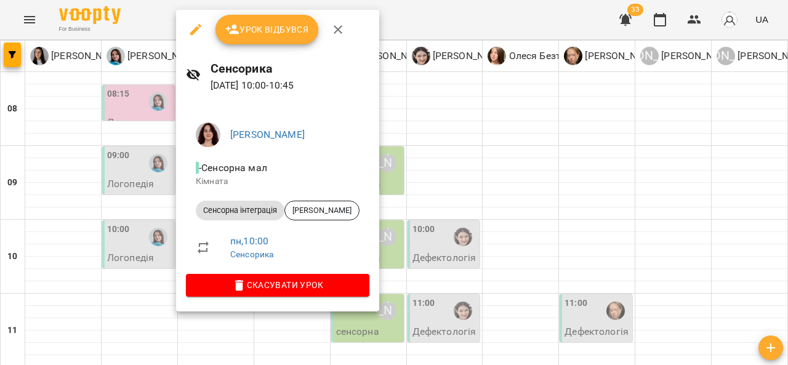
click at [448, 124] on div at bounding box center [394, 182] width 788 height 365
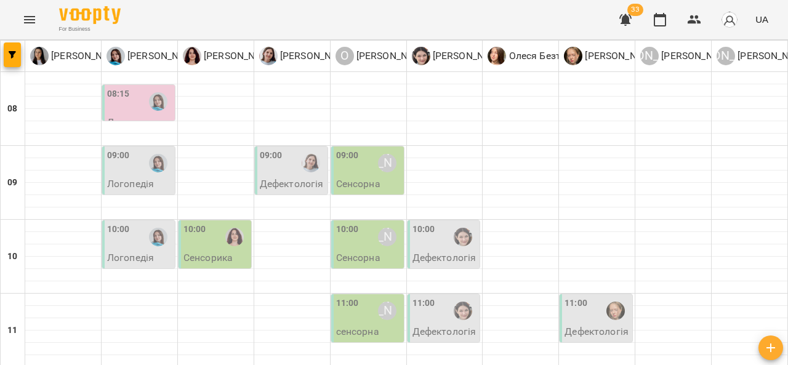
click at [285, 174] on div "09:00" at bounding box center [292, 163] width 65 height 28
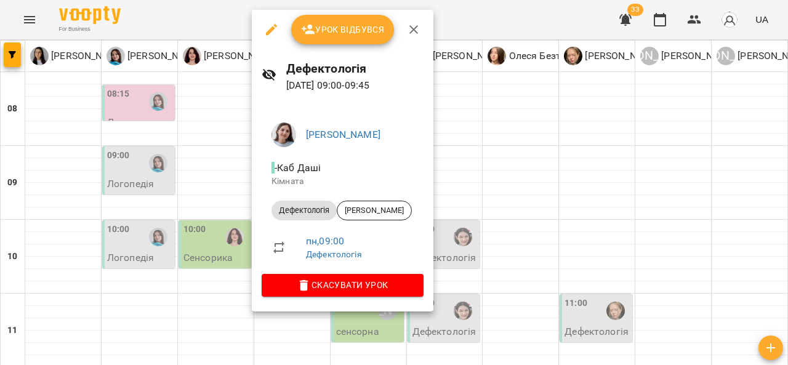
click at [516, 138] on div at bounding box center [394, 182] width 788 height 365
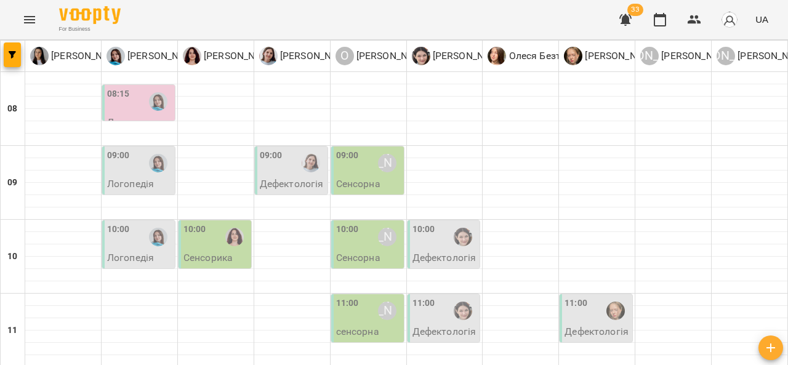
type input "**********"
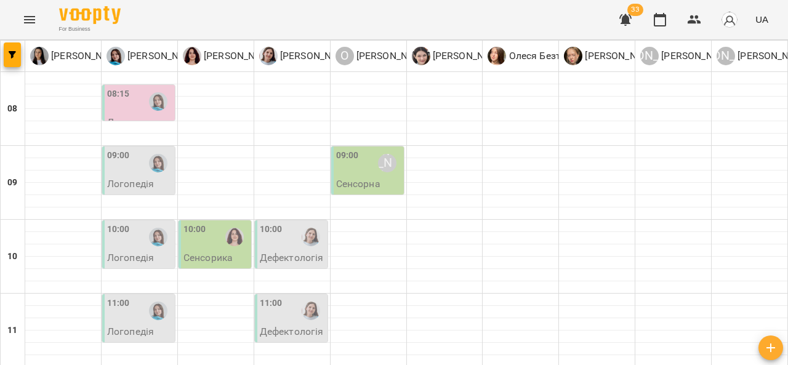
scroll to position [190, 0]
type input "**********"
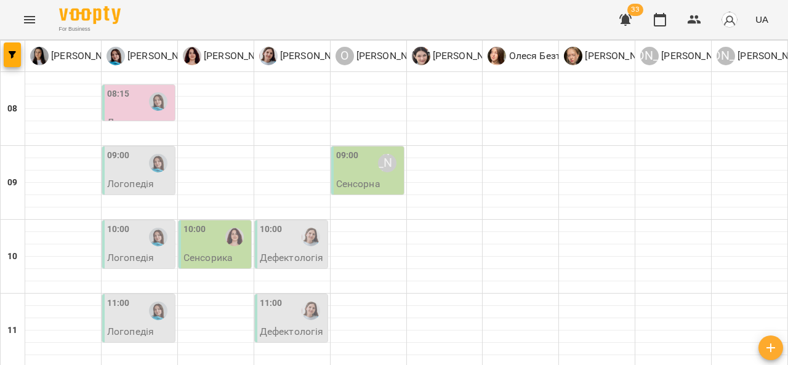
scroll to position [211, 0]
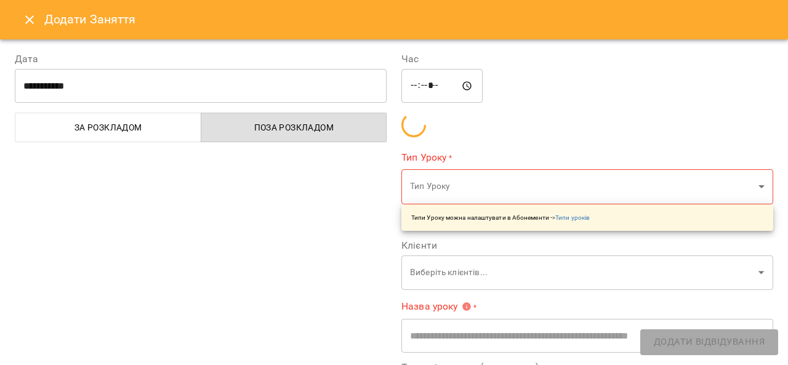
type input "**********"
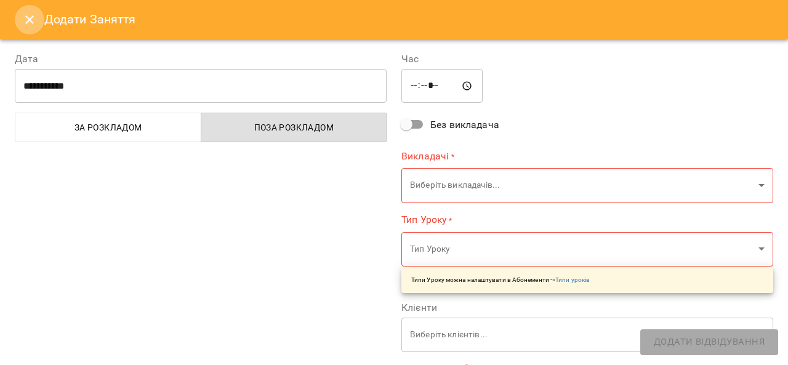
click at [23, 20] on icon "Close" at bounding box center [29, 19] width 15 height 15
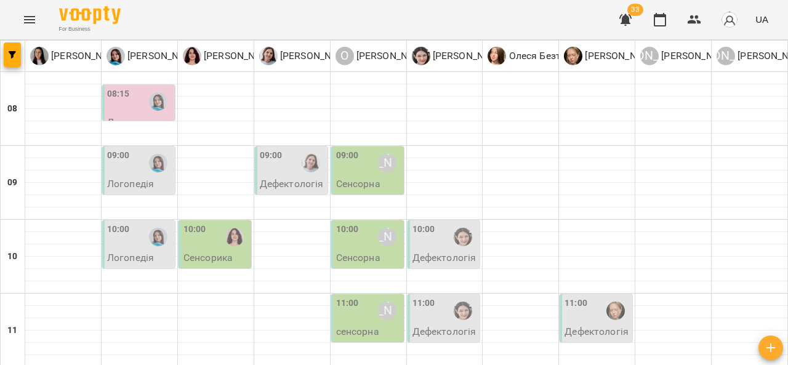
scroll to position [593, 0]
type input "**********"
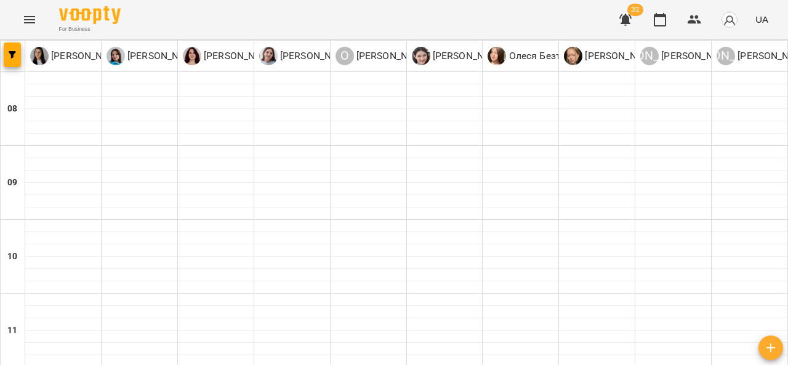
type input "**********"
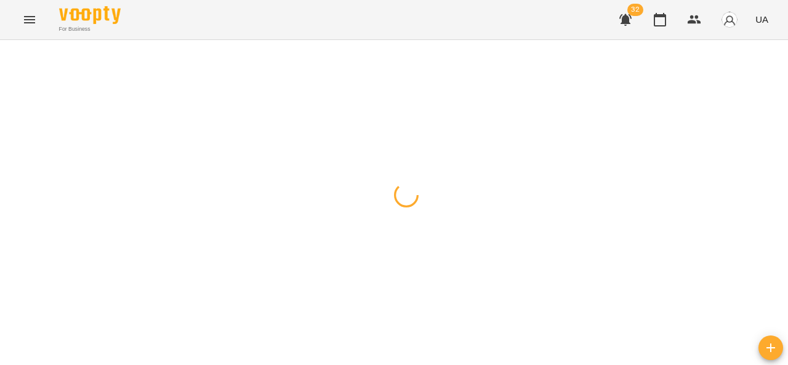
click at [318, 40] on div at bounding box center [394, 40] width 788 height 0
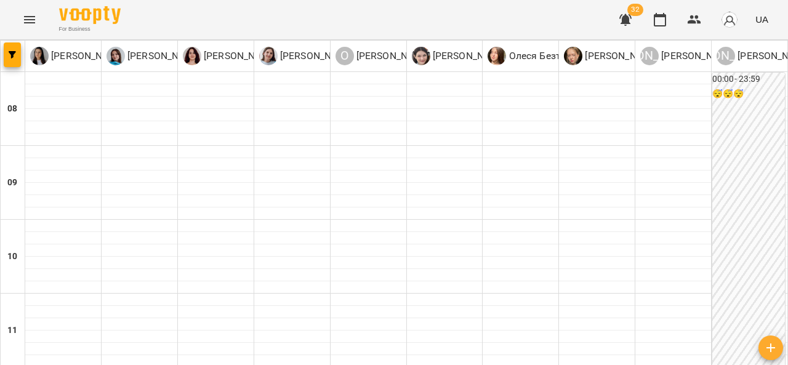
type input "**********"
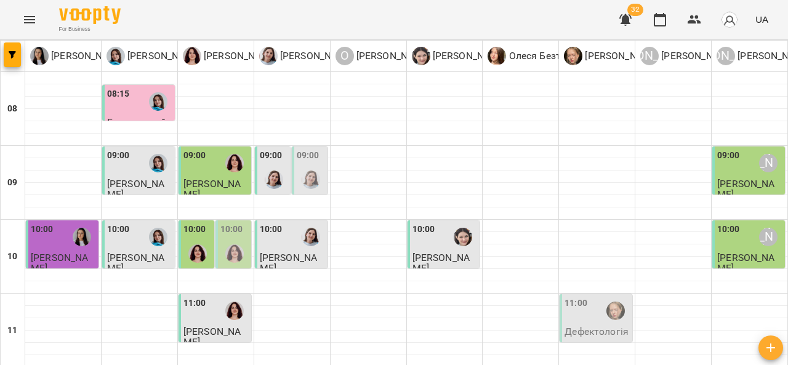
scroll to position [117, 0]
click at [229, 326] on span "[PERSON_NAME]" at bounding box center [212, 337] width 57 height 22
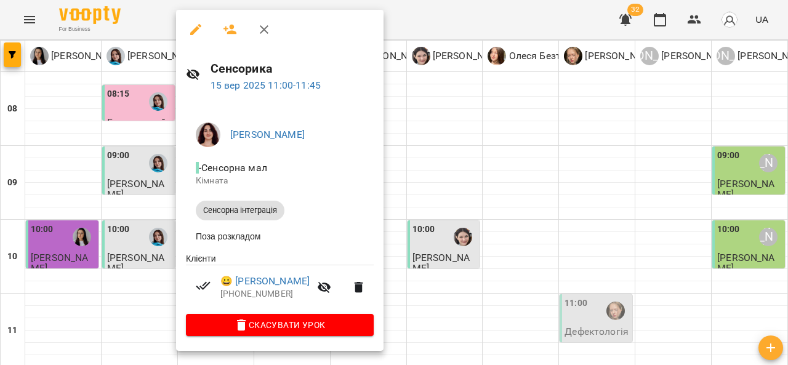
click at [458, 227] on div at bounding box center [394, 182] width 788 height 365
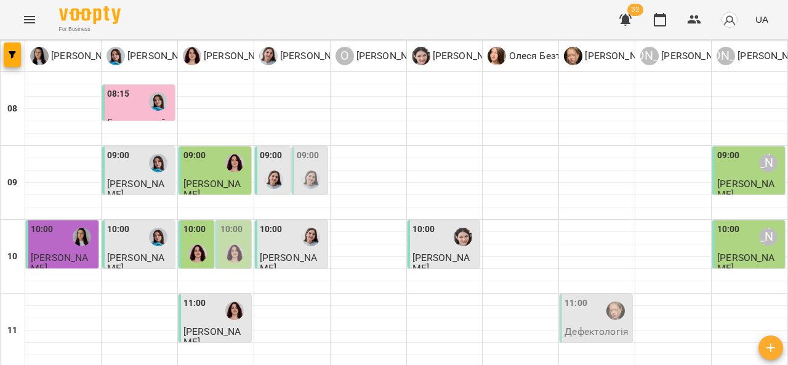
click at [585, 326] on p "Дефектологія" at bounding box center [597, 331] width 64 height 10
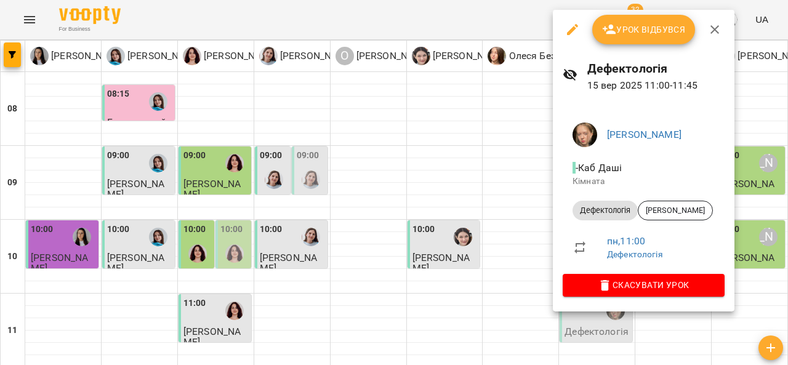
click at [429, 228] on div at bounding box center [394, 182] width 788 height 365
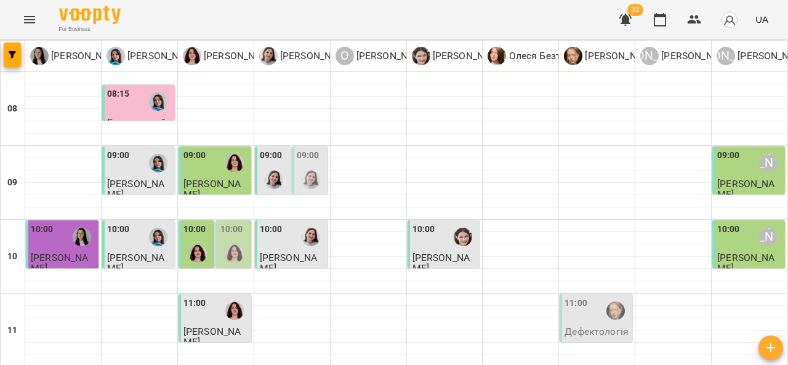
scroll to position [161, 0]
click at [217, 326] on span "[PERSON_NAME]" at bounding box center [212, 337] width 57 height 22
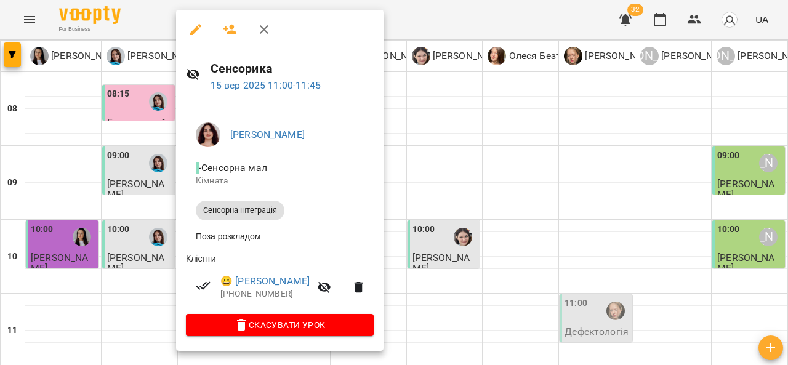
click at [436, 147] on div at bounding box center [394, 182] width 788 height 365
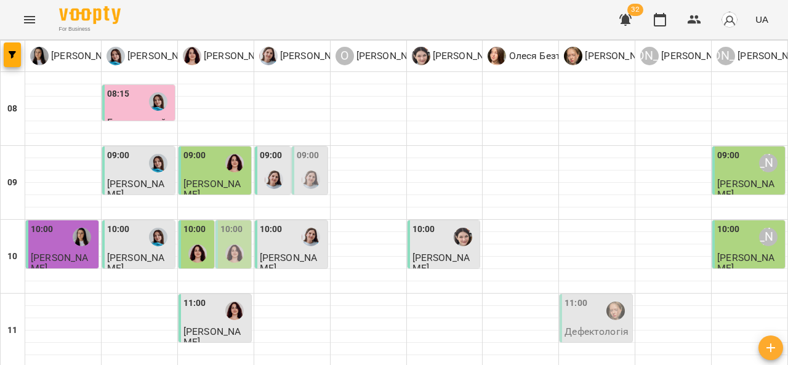
click at [583, 326] on p "Дефектологія" at bounding box center [597, 331] width 64 height 10
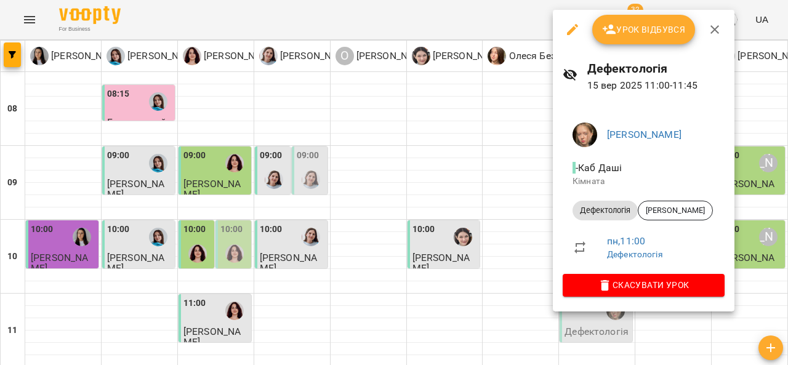
click at [214, 154] on div at bounding box center [394, 182] width 788 height 365
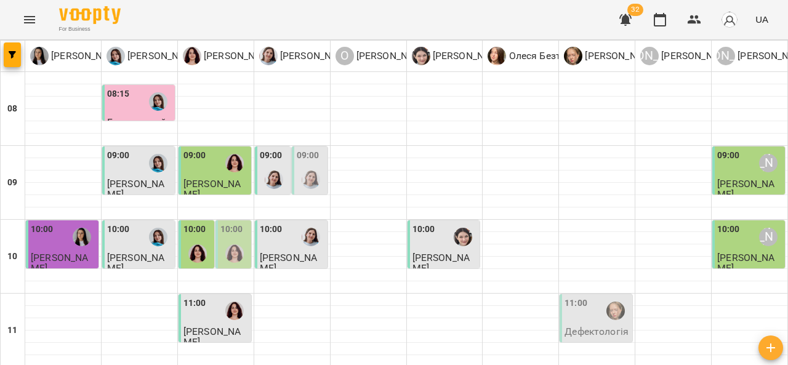
click at [227, 326] on span "[PERSON_NAME]" at bounding box center [212, 337] width 57 height 22
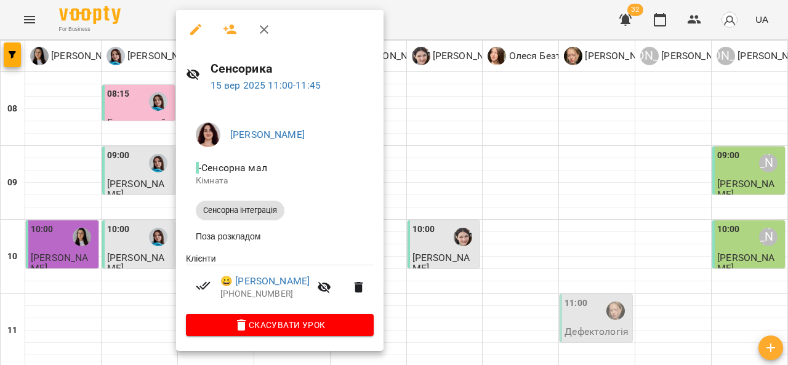
click at [426, 196] on div at bounding box center [394, 182] width 788 height 365
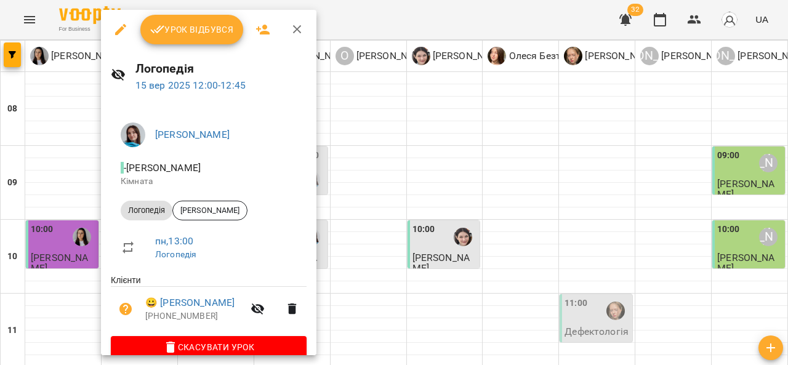
click at [384, 217] on div at bounding box center [394, 182] width 788 height 365
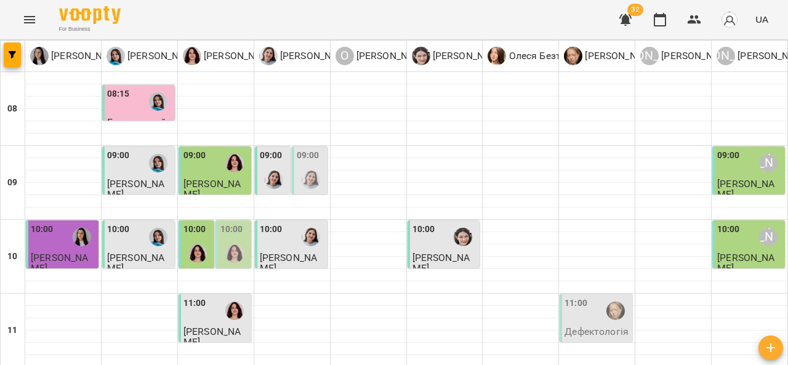
scroll to position [230, 0]
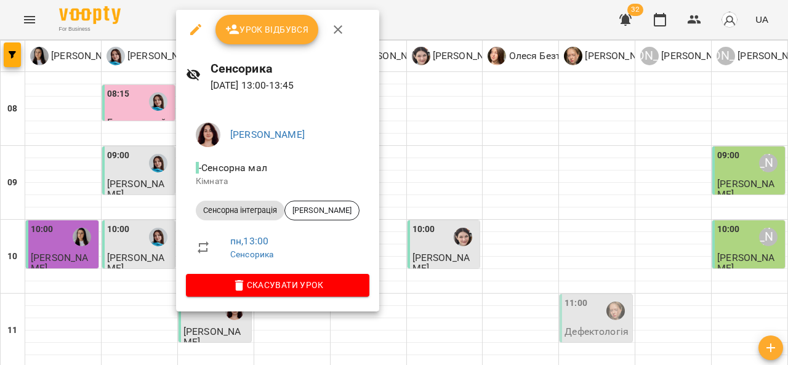
click at [459, 213] on div at bounding box center [394, 182] width 788 height 365
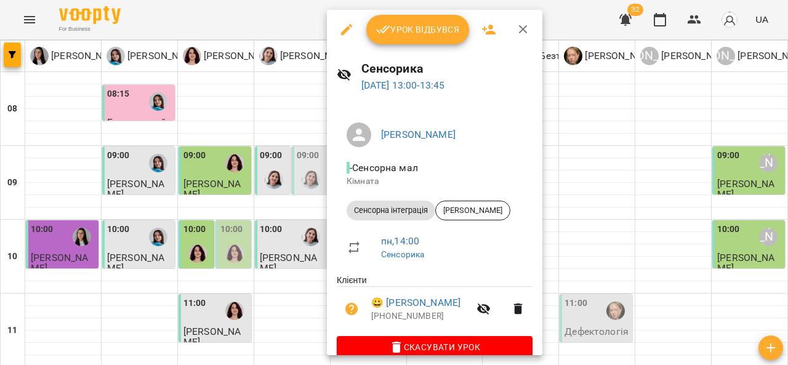
click at [601, 206] on div at bounding box center [394, 182] width 788 height 365
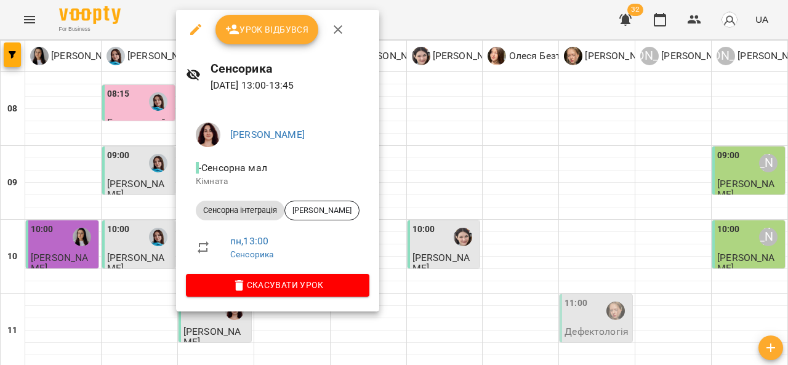
click at [471, 254] on div at bounding box center [394, 182] width 788 height 365
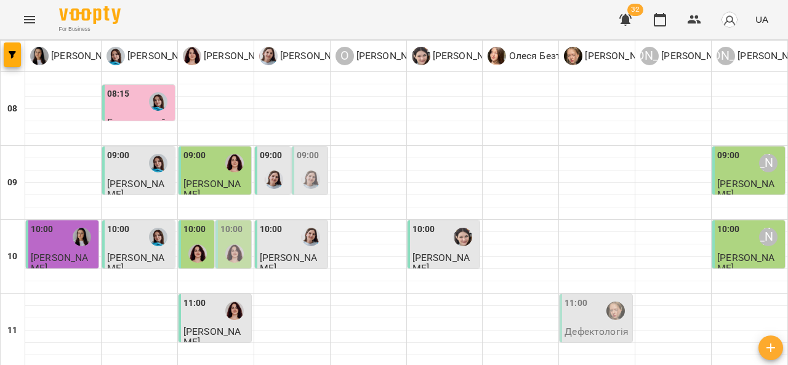
scroll to position [325, 0]
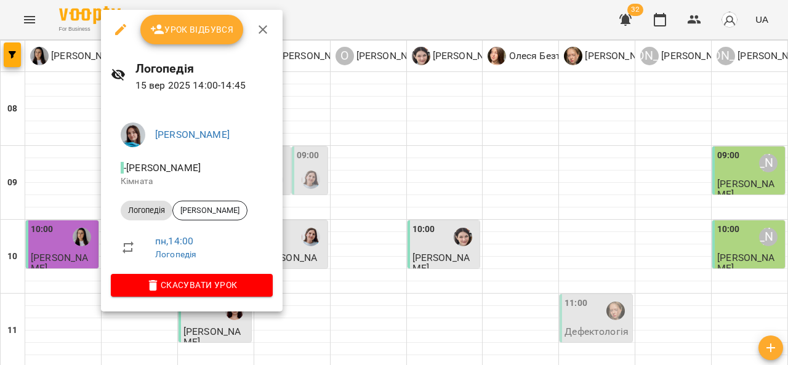
click at [371, 251] on div at bounding box center [394, 182] width 788 height 365
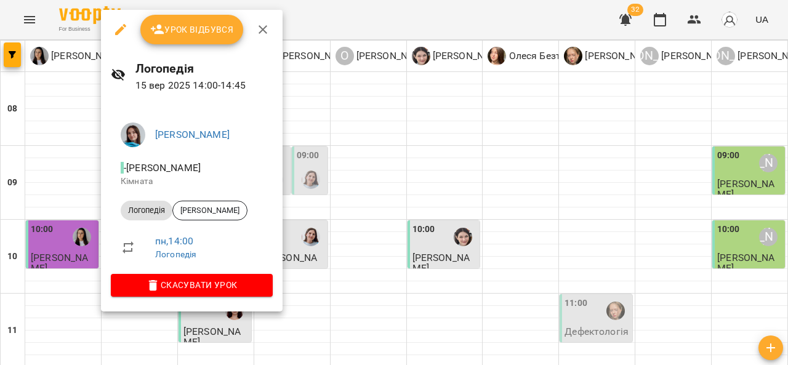
click at [350, 235] on div at bounding box center [394, 182] width 788 height 365
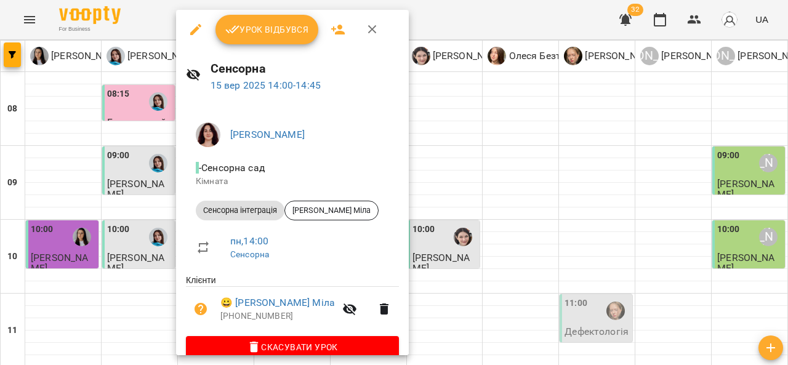
click at [460, 203] on div at bounding box center [394, 182] width 788 height 365
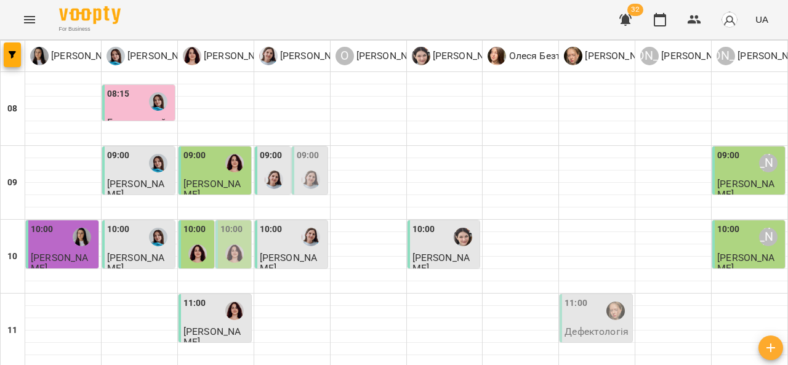
scroll to position [395, 0]
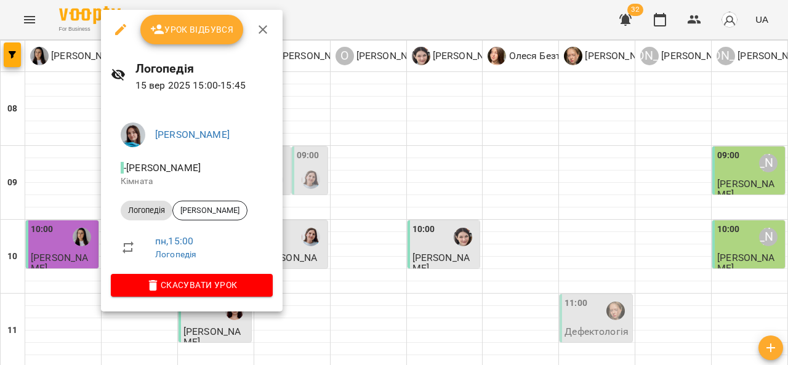
click at [411, 187] on div at bounding box center [394, 182] width 788 height 365
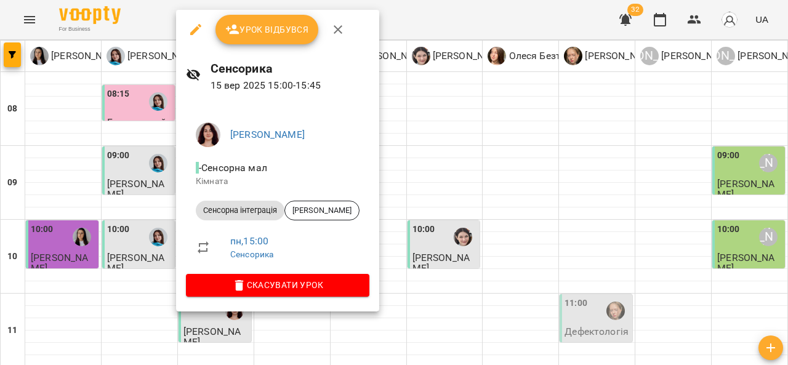
click at [438, 232] on div at bounding box center [394, 182] width 788 height 365
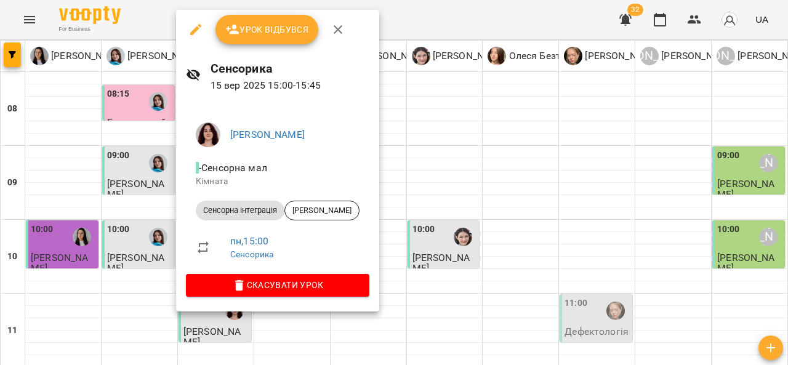
click at [435, 247] on div at bounding box center [394, 182] width 788 height 365
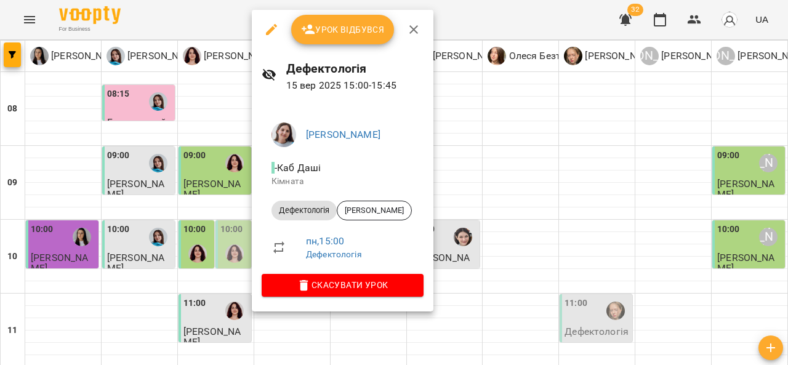
click at [509, 217] on div at bounding box center [394, 182] width 788 height 365
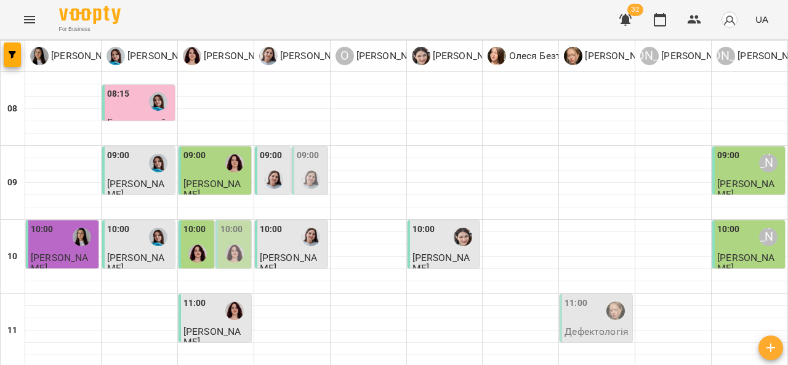
scroll to position [447, 0]
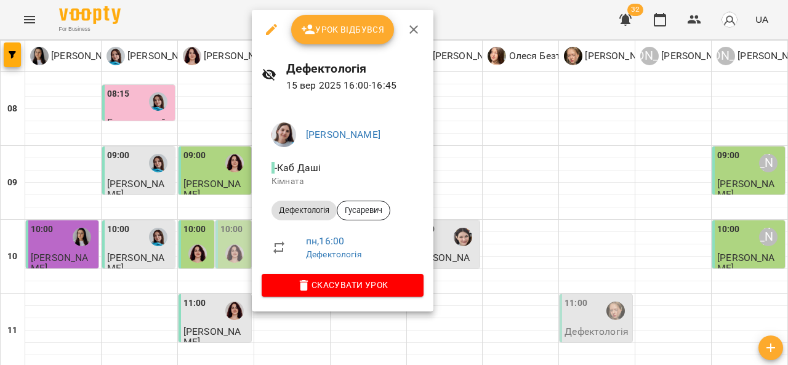
click at [477, 233] on div at bounding box center [394, 182] width 788 height 365
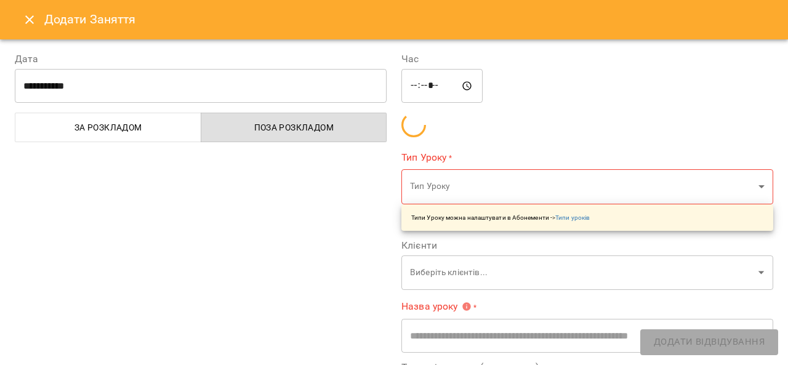
type input "**********"
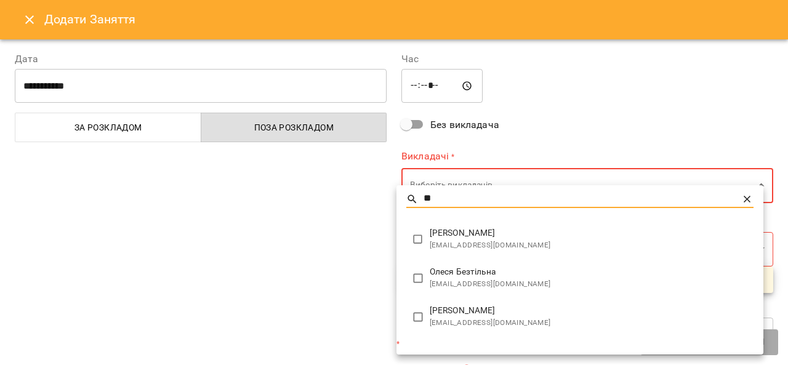
type input "**"
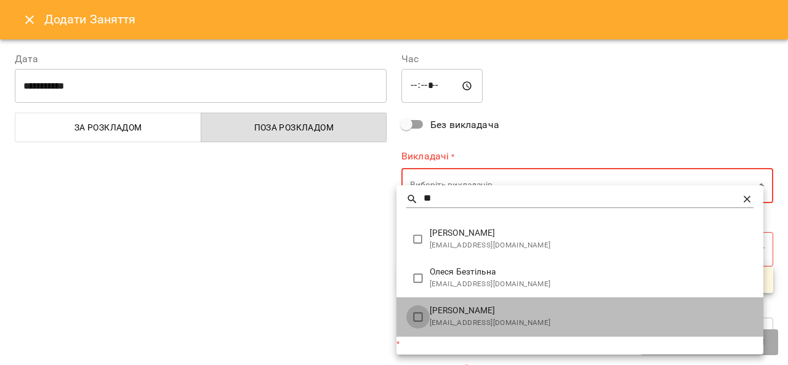
type input "**********"
type input "**"
type input "**********"
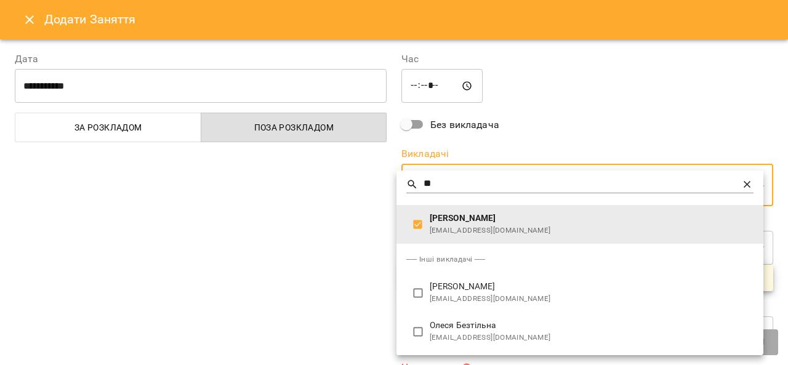
click at [336, 293] on div at bounding box center [394, 182] width 788 height 365
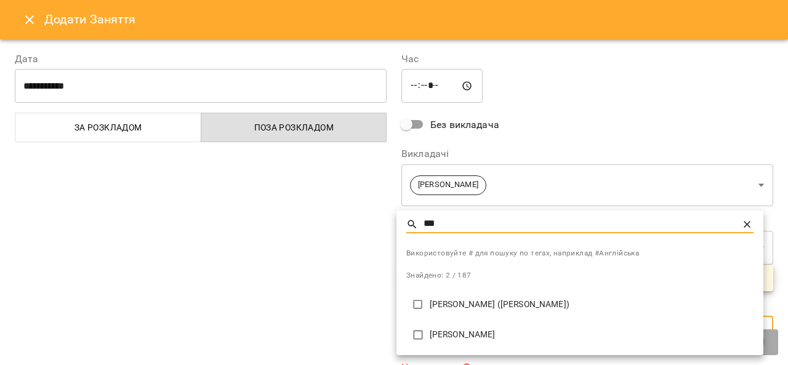
type input "***"
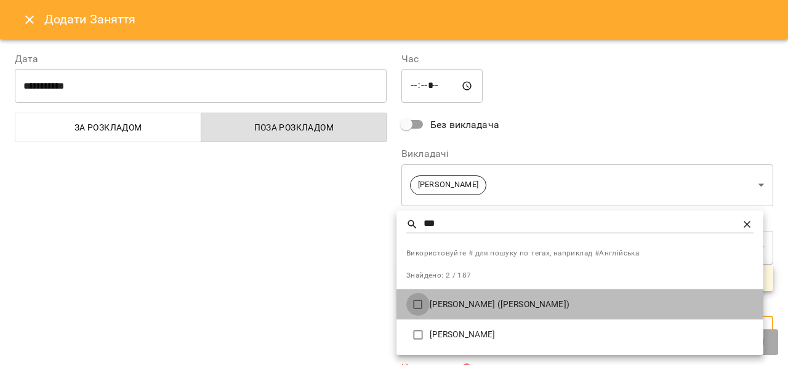
type input "**********"
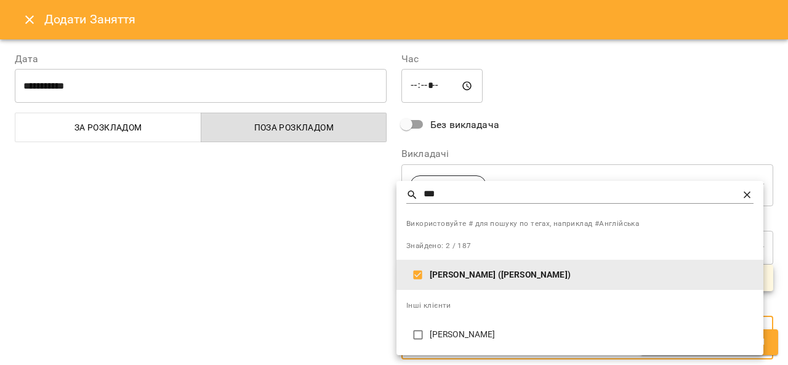
click at [317, 298] on div at bounding box center [394, 182] width 788 height 365
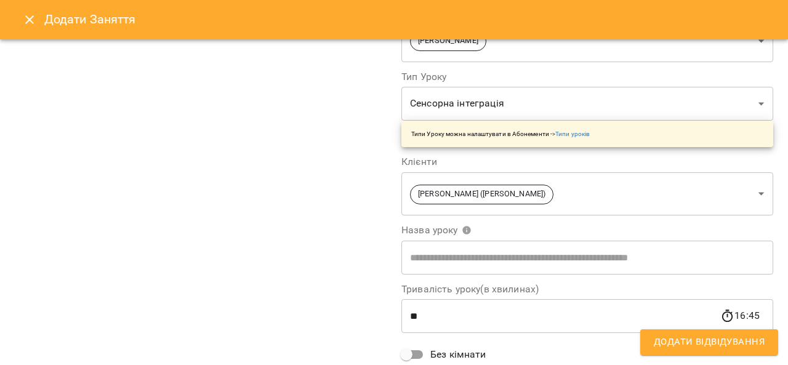
scroll to position [159, 0]
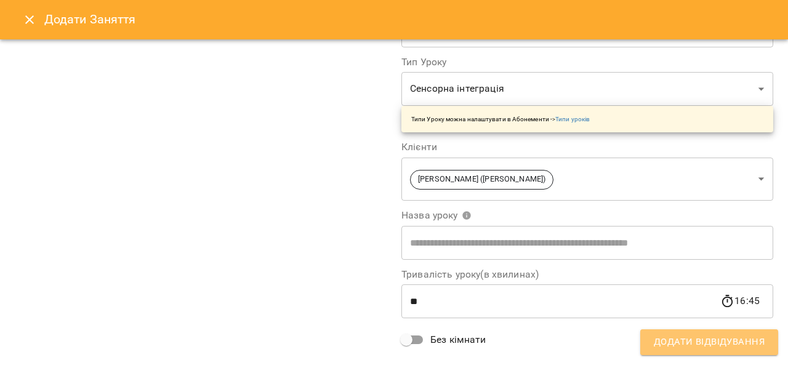
click at [696, 341] on span "Додати Відвідування" at bounding box center [709, 342] width 111 height 16
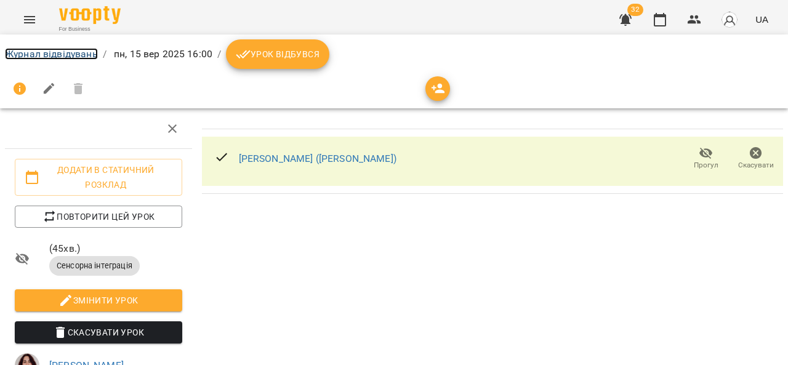
click at [79, 52] on link "Журнал відвідувань" at bounding box center [51, 54] width 93 height 12
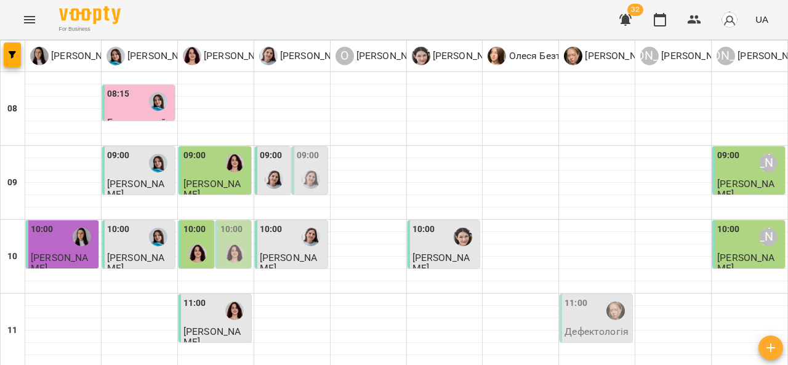
scroll to position [84, 0]
click at [206, 240] on div at bounding box center [198, 254] width 28 height 28
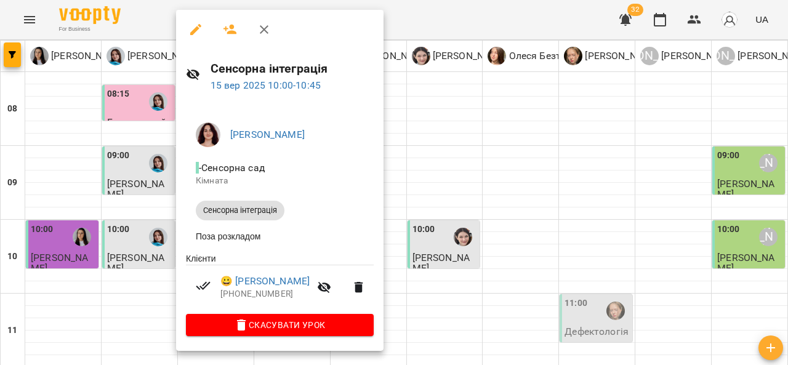
click at [436, 215] on div at bounding box center [394, 182] width 788 height 365
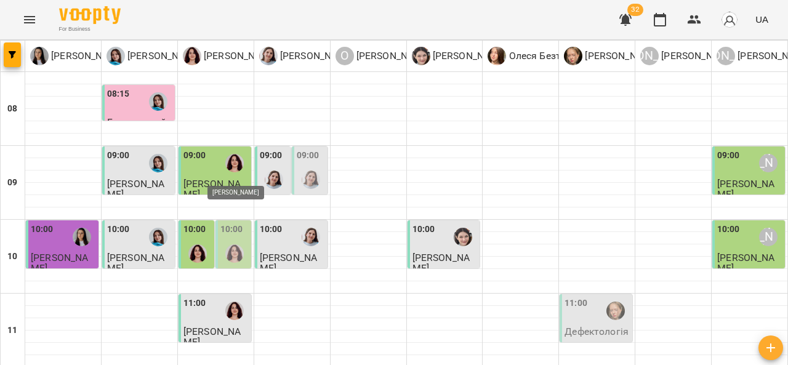
click at [238, 245] on img "Ольга Крикун" at bounding box center [234, 254] width 18 height 18
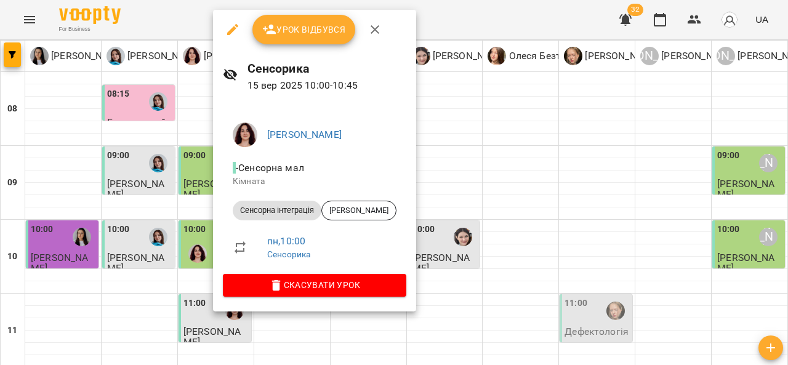
click at [447, 233] on div at bounding box center [394, 182] width 788 height 365
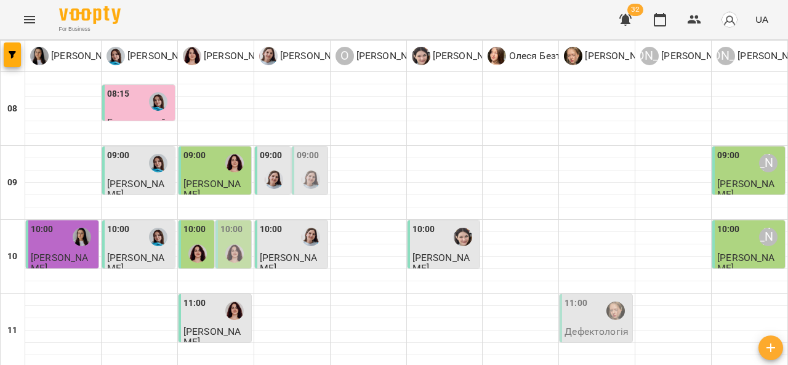
scroll to position [492, 0]
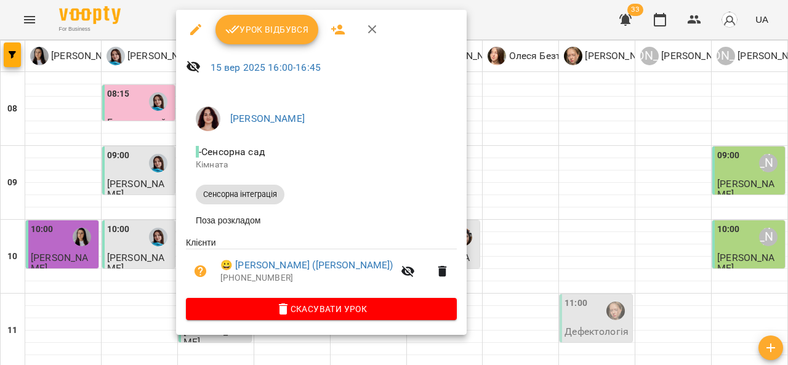
click at [220, 157] on span "- Сенсорна сад" at bounding box center [231, 152] width 71 height 12
click at [493, 179] on div at bounding box center [394, 182] width 788 height 365
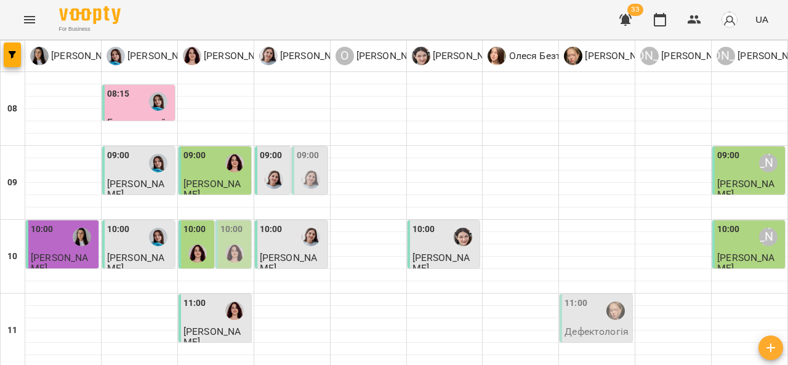
scroll to position [179, 0]
click at [585, 297] on div "11:00" at bounding box center [597, 311] width 65 height 28
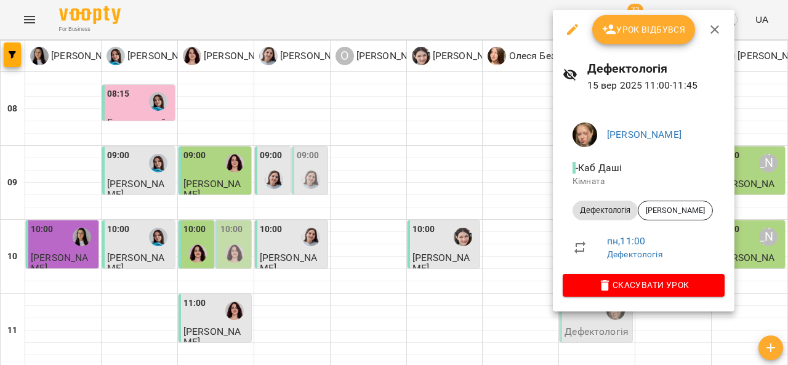
click at [72, 135] on div at bounding box center [394, 182] width 788 height 365
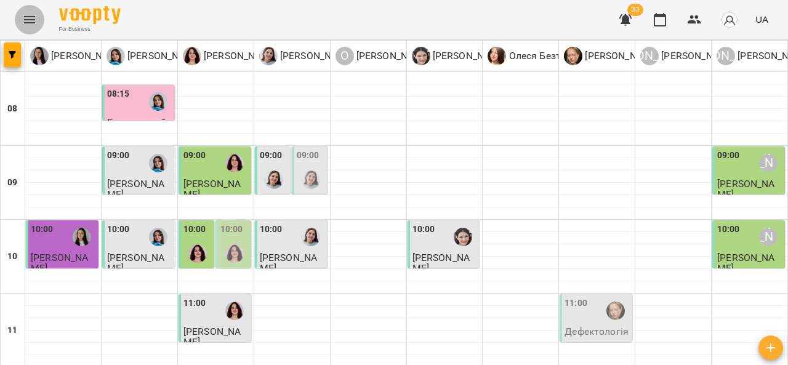
click at [37, 11] on button "Menu" at bounding box center [30, 20] width 30 height 30
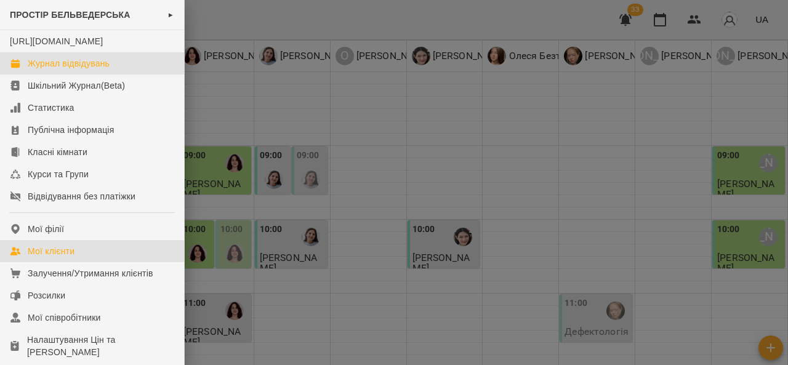
click at [91, 262] on link "Мої клієнти" at bounding box center [92, 251] width 184 height 22
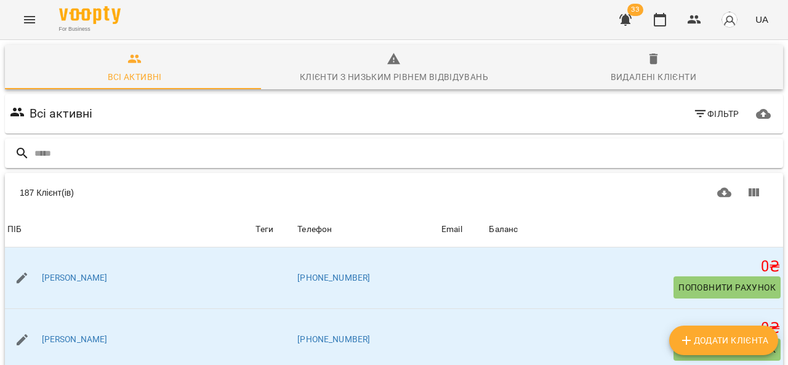
click at [302, 161] on input "text" at bounding box center [406, 154] width 744 height 20
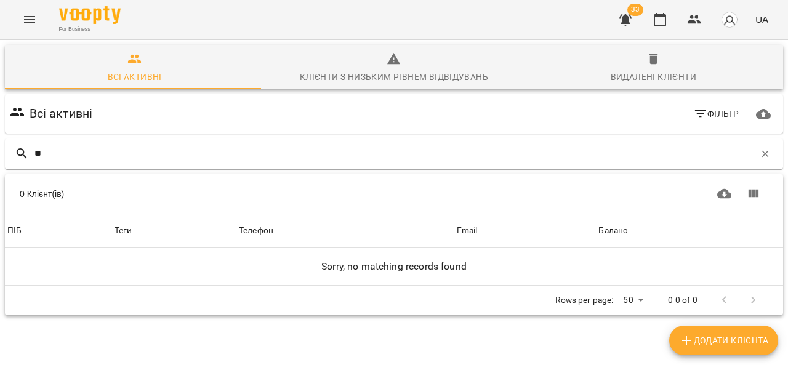
type input "*"
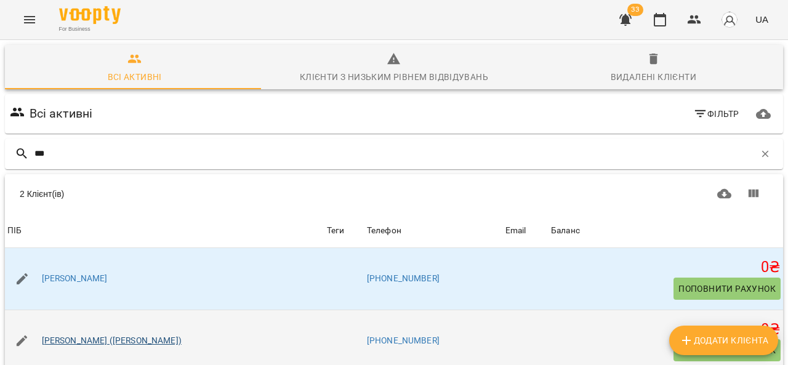
type input "***"
click at [91, 346] on link "[PERSON_NAME] ([PERSON_NAME])" at bounding box center [112, 341] width 140 height 12
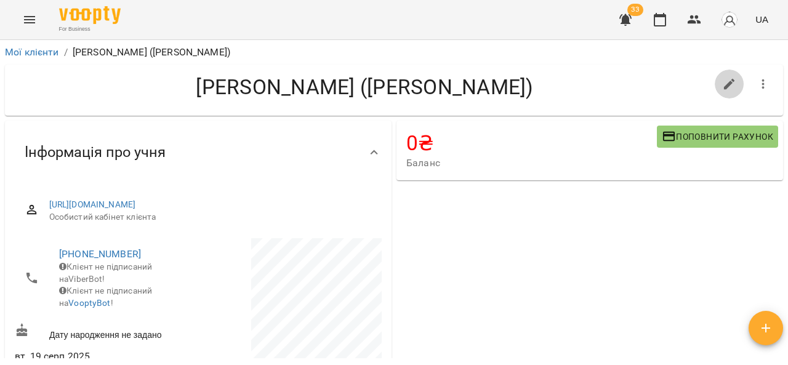
click at [723, 91] on icon "button" at bounding box center [730, 84] width 15 height 15
select select "**"
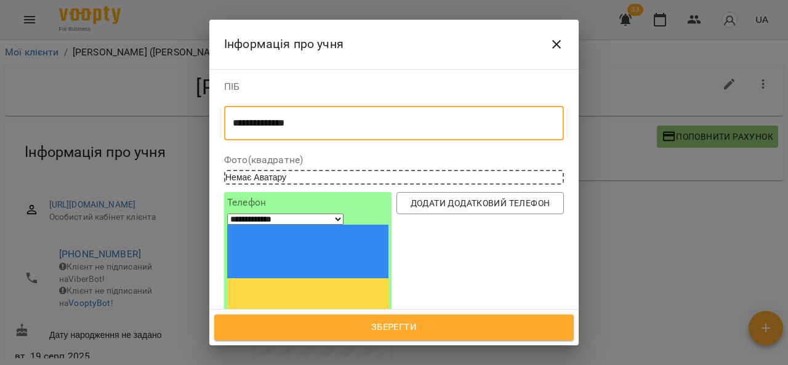
click at [307, 124] on textarea "**********" at bounding box center [390, 124] width 314 height 12
type textarea "**********"
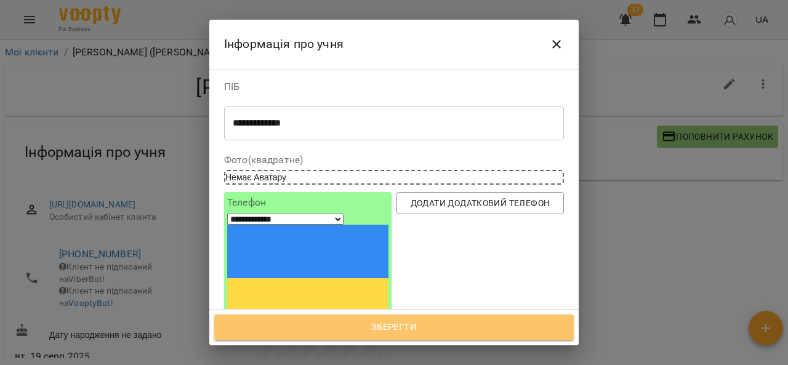
click at [421, 328] on span "Зберегти" at bounding box center [394, 328] width 333 height 16
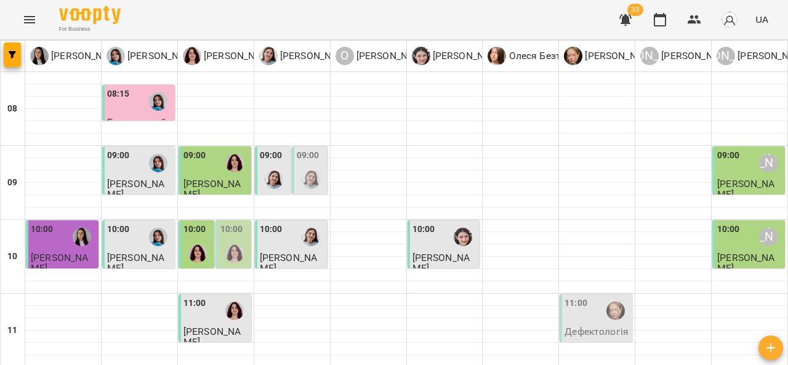
scroll to position [285, 0]
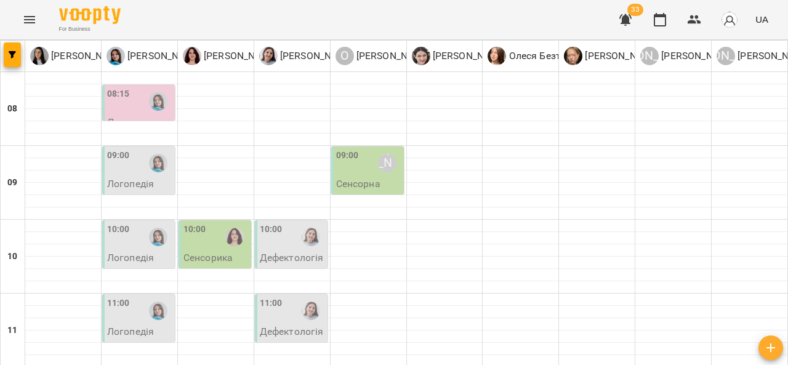
scroll to position [650, 0]
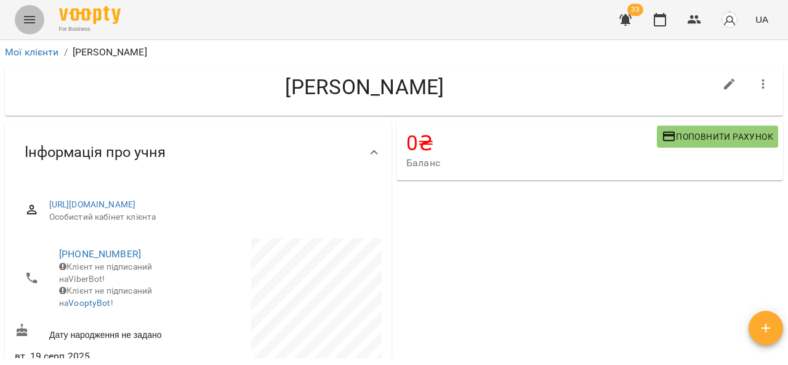
click at [38, 17] on button "Menu" at bounding box center [30, 20] width 30 height 30
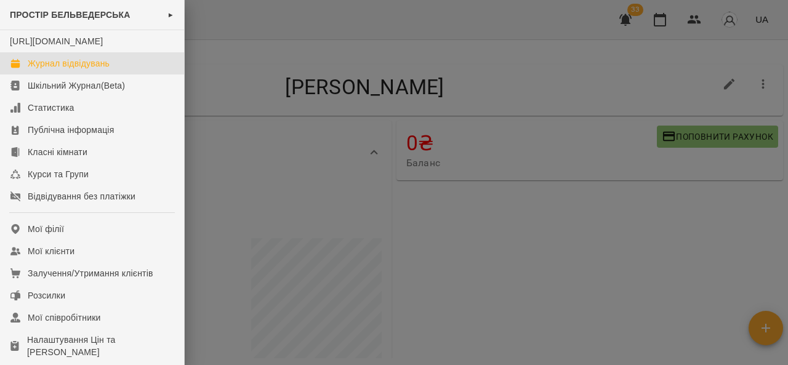
click at [63, 70] on div "Журнал відвідувань" at bounding box center [69, 63] width 82 height 12
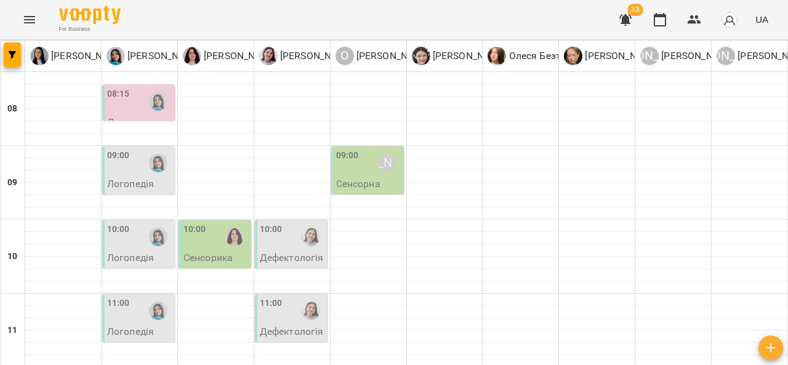
scroll to position [545, 0]
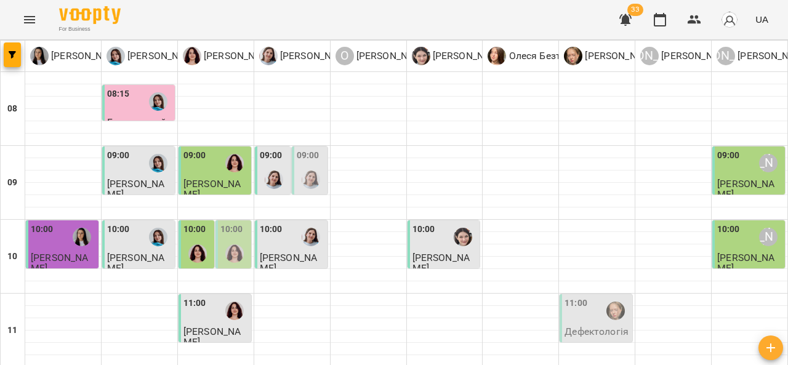
scroll to position [558, 0]
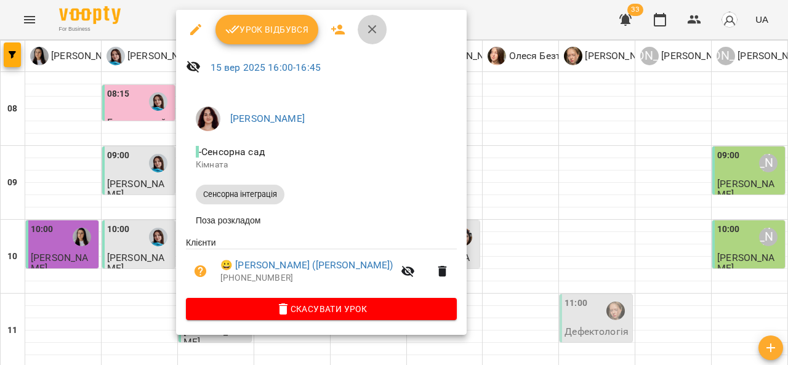
click at [371, 30] on icon "button" at bounding box center [372, 29] width 9 height 9
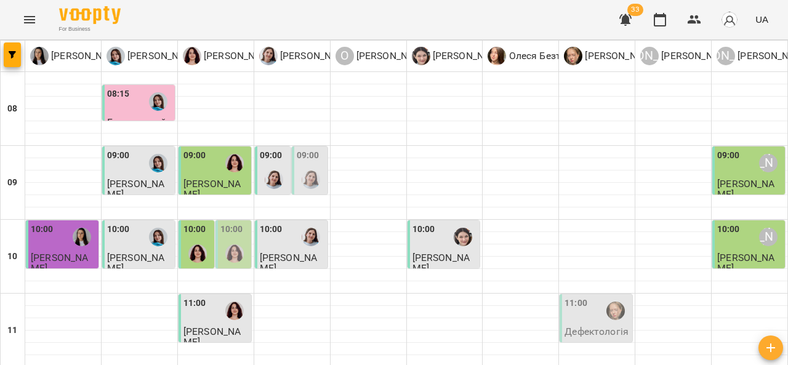
scroll to position [675, 0]
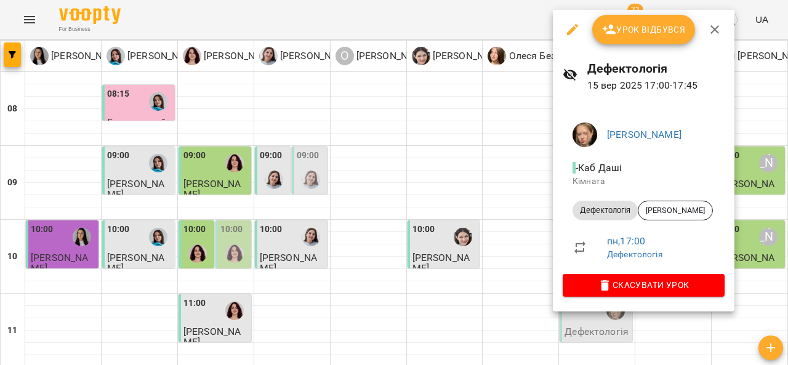
click at [530, 113] on div at bounding box center [394, 182] width 788 height 365
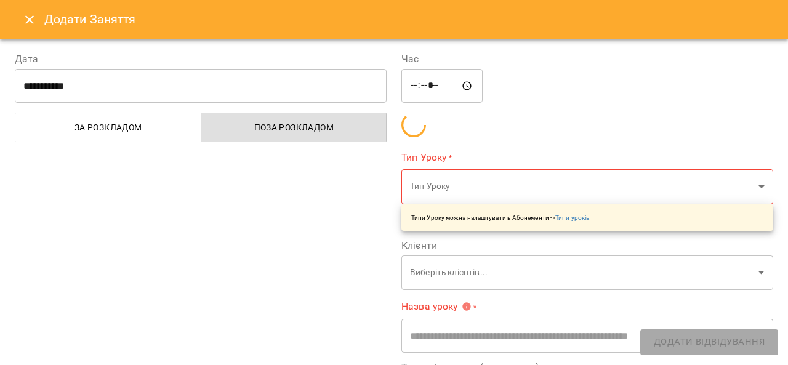
type input "**********"
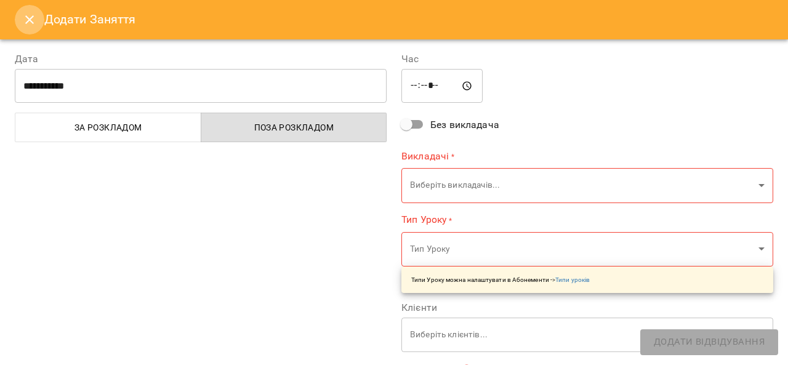
click at [28, 18] on icon "Close" at bounding box center [29, 19] width 9 height 9
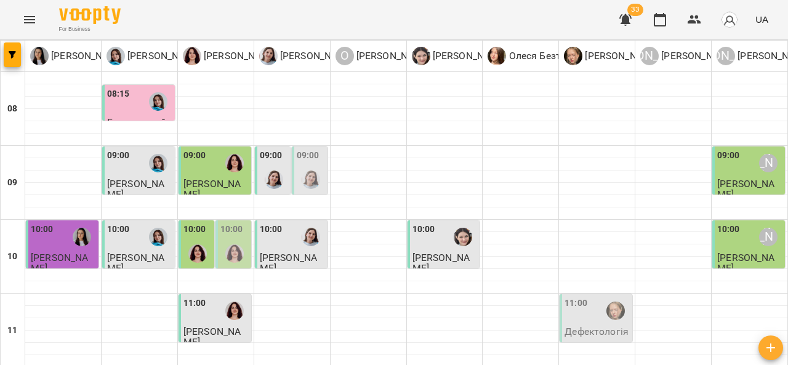
scroll to position [605, 0]
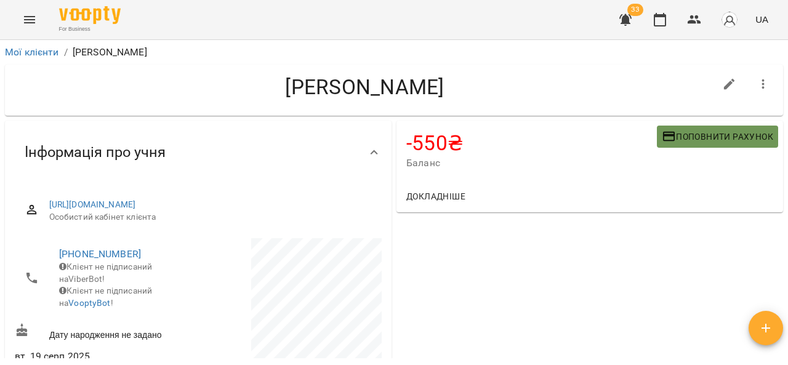
click at [663, 132] on icon "button" at bounding box center [669, 137] width 12 height 10
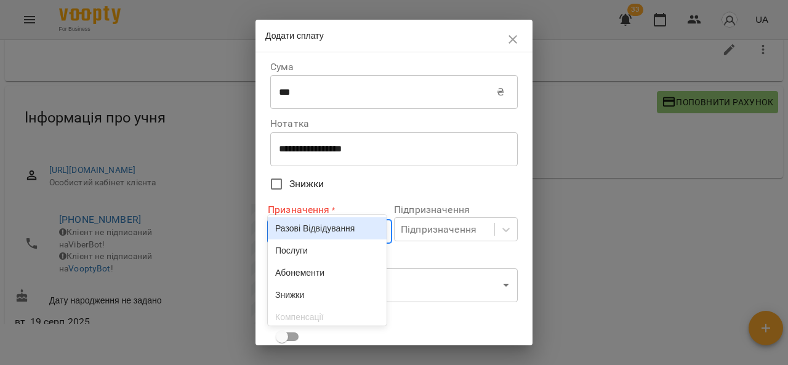
click at [336, 229] on body "For Business 33 UA Мої клієнти / [PERSON_NAME] [PERSON_NAME] -550 ₴ Баланс Попо…" at bounding box center [394, 168] width 788 height 405
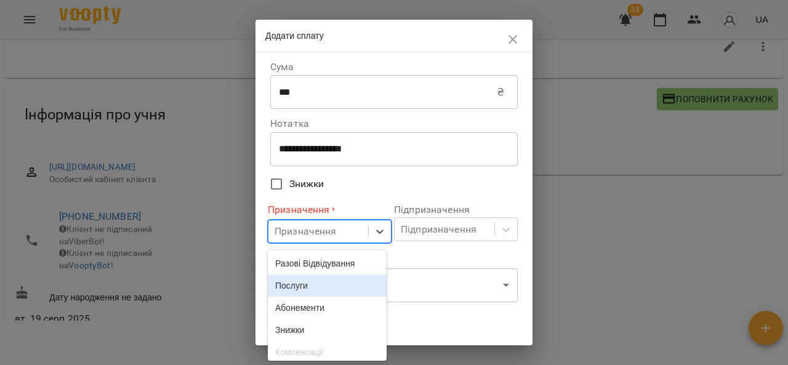
click at [313, 288] on div "Послуги" at bounding box center [327, 286] width 119 height 22
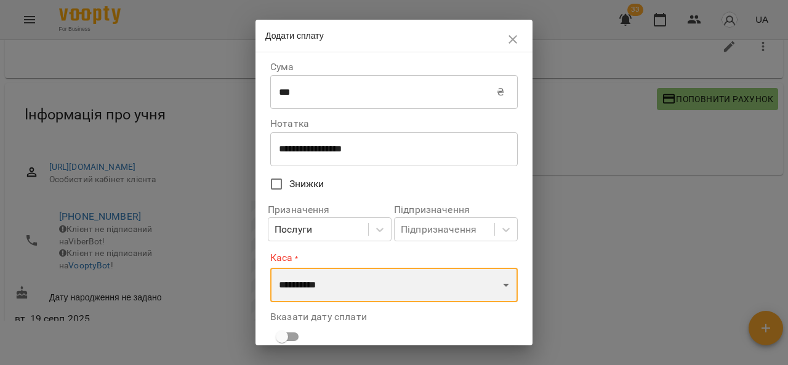
click at [330, 286] on select "**********" at bounding box center [394, 285] width 248 height 34
select select "****"
click at [270, 268] on select "**********" at bounding box center [394, 285] width 248 height 34
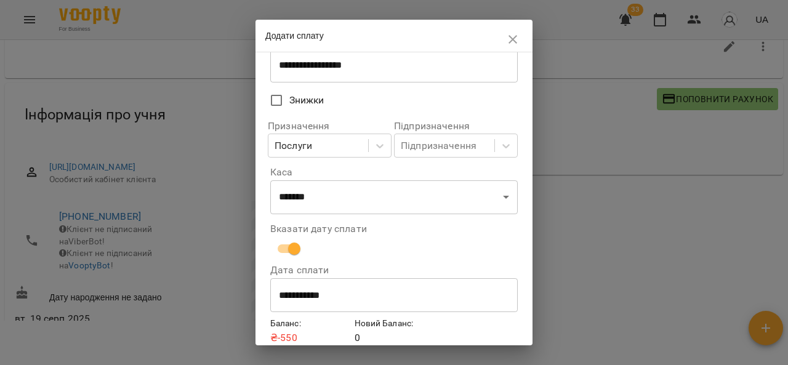
scroll to position [136, 0]
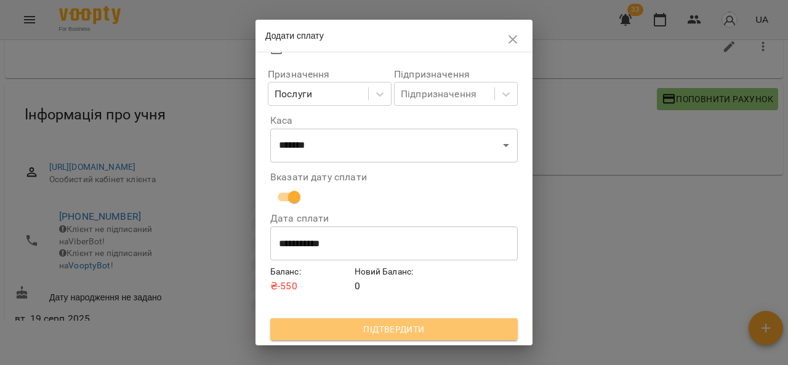
click at [465, 321] on button "Підтвердити" at bounding box center [394, 329] width 248 height 22
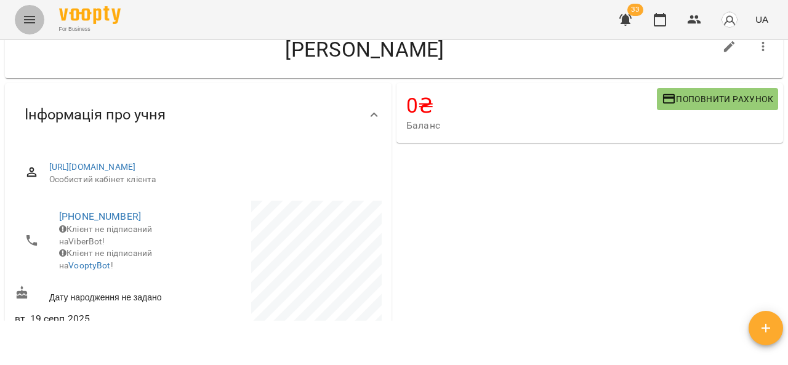
click at [27, 20] on icon "Menu" at bounding box center [29, 19] width 15 height 15
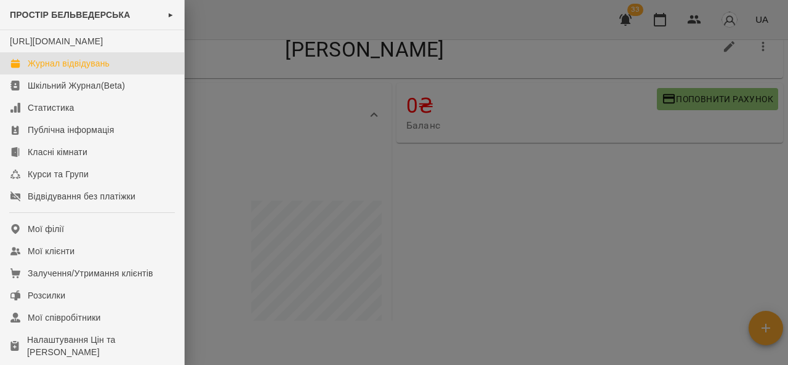
click at [63, 70] on div "Журнал відвідувань" at bounding box center [69, 63] width 82 height 12
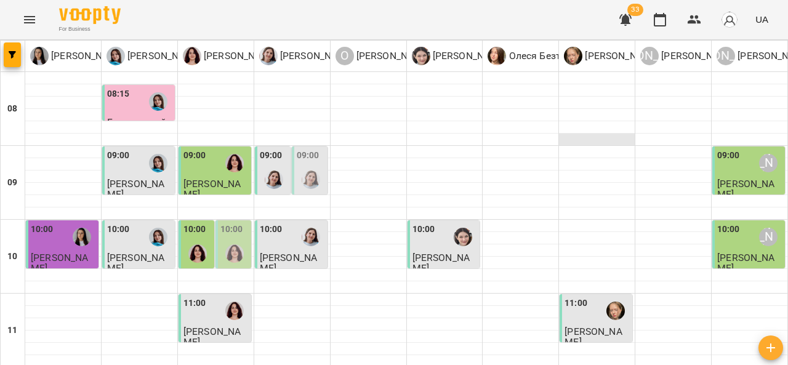
scroll to position [115, 0]
click at [577, 326] on span "[PERSON_NAME]" at bounding box center [593, 337] width 57 height 22
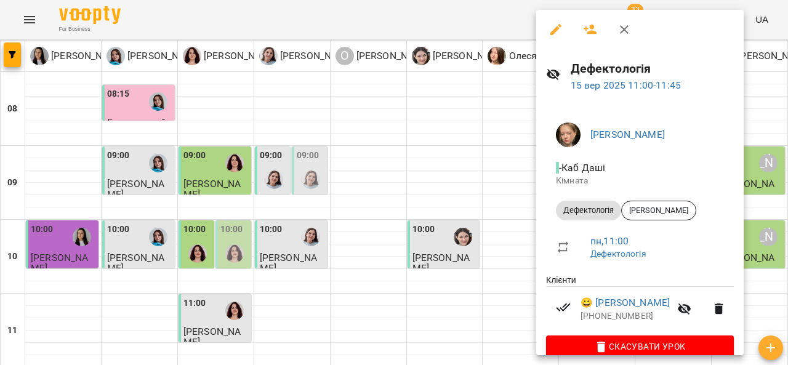
click at [459, 209] on div at bounding box center [394, 182] width 788 height 365
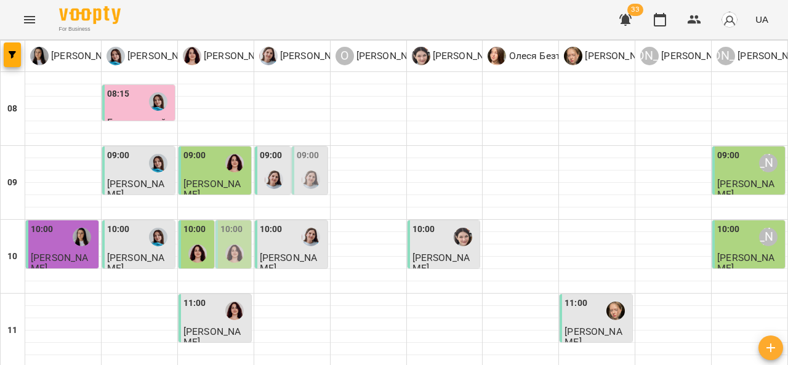
scroll to position [163, 0]
click at [208, 297] on div "11:00" at bounding box center [216, 311] width 65 height 28
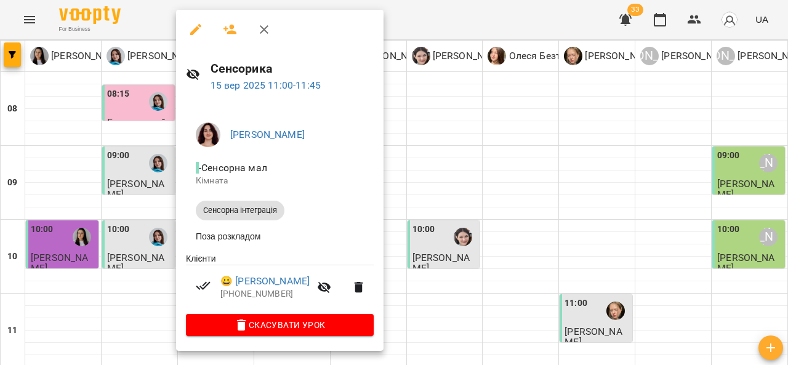
click at [447, 185] on div at bounding box center [394, 182] width 788 height 365
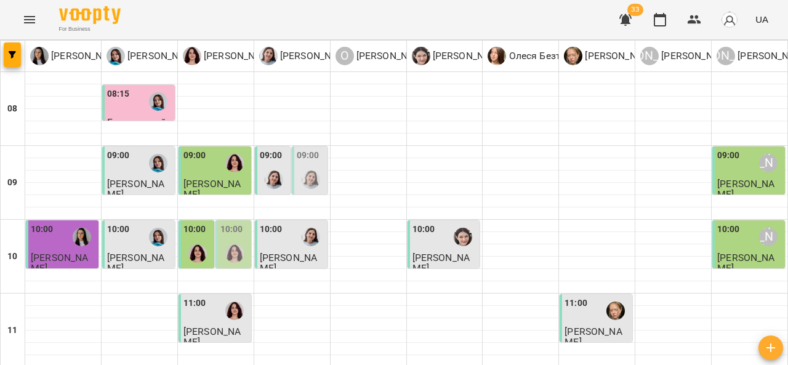
scroll to position [222, 0]
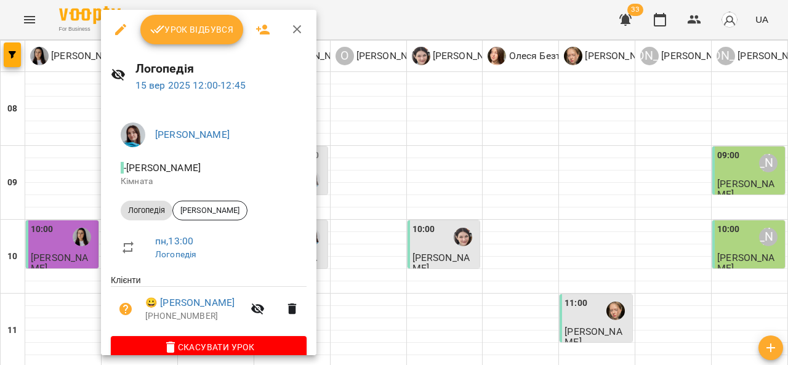
click at [520, 166] on div at bounding box center [394, 182] width 788 height 365
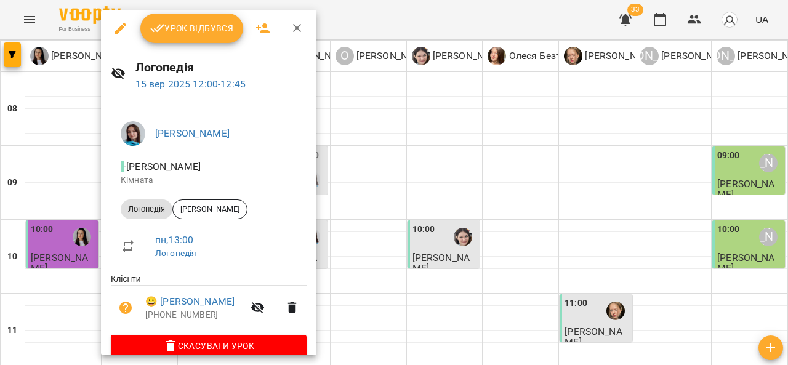
scroll to position [2, 0]
click at [341, 182] on div at bounding box center [394, 182] width 788 height 365
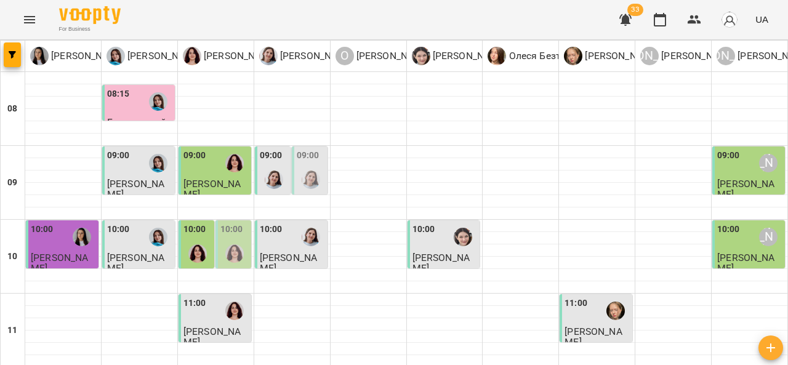
scroll to position [301, 0]
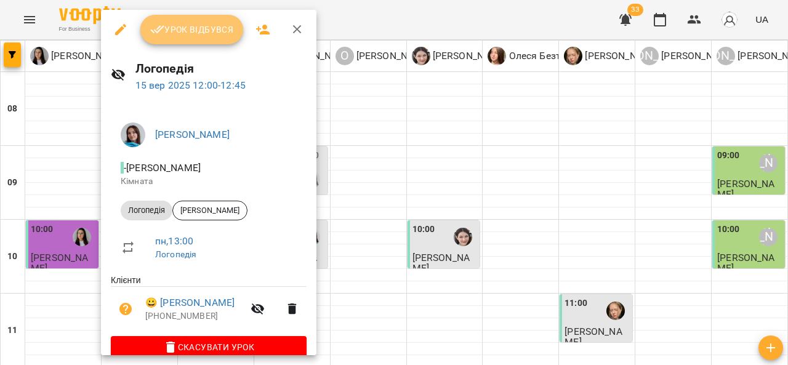
click at [187, 35] on span "Урок відбувся" at bounding box center [192, 29] width 84 height 15
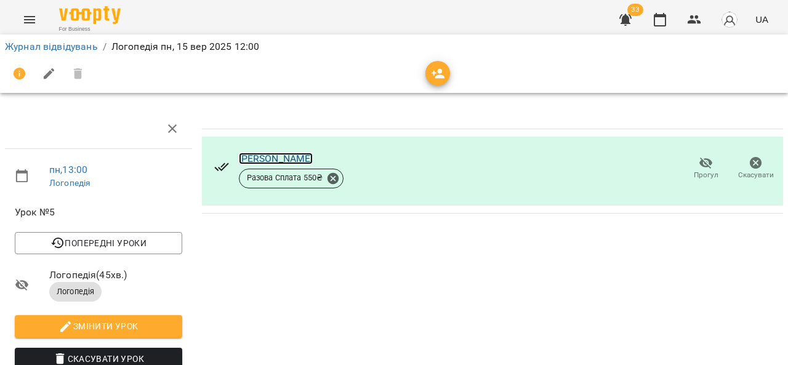
click at [283, 164] on link "[PERSON_NAME]" at bounding box center [276, 159] width 75 height 12
click at [36, 17] on icon "Menu" at bounding box center [29, 19] width 15 height 15
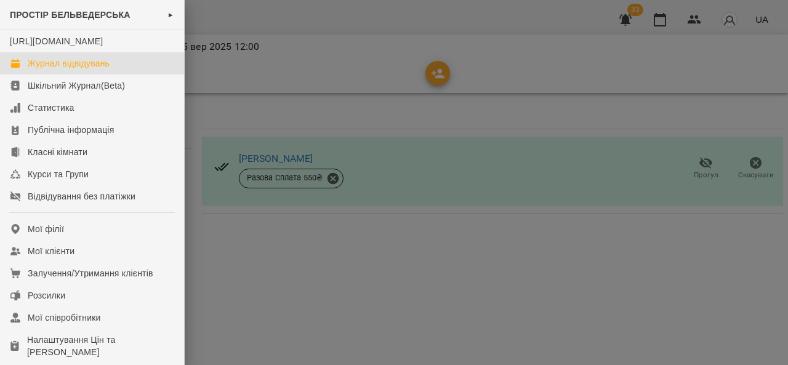
click at [73, 70] on div "Журнал відвідувань" at bounding box center [69, 63] width 82 height 12
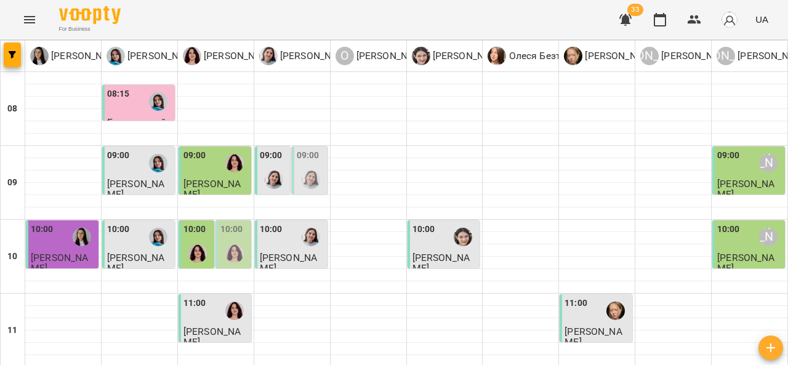
scroll to position [168, 0]
click at [219, 326] on span "[PERSON_NAME]" at bounding box center [212, 337] width 57 height 22
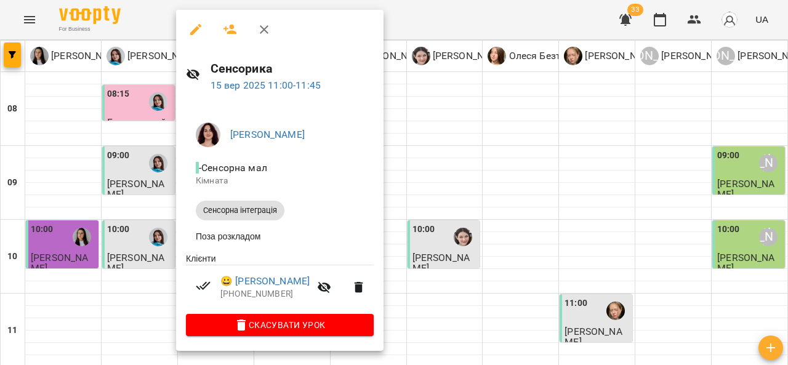
click at [447, 192] on div at bounding box center [394, 182] width 788 height 365
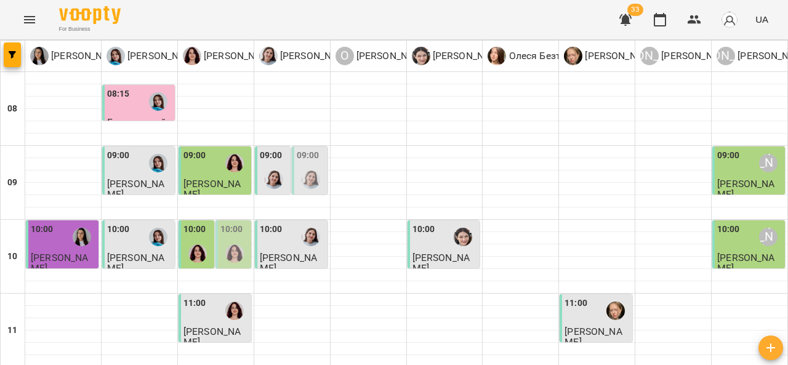
click at [565, 326] on span "[PERSON_NAME]" at bounding box center [593, 337] width 57 height 22
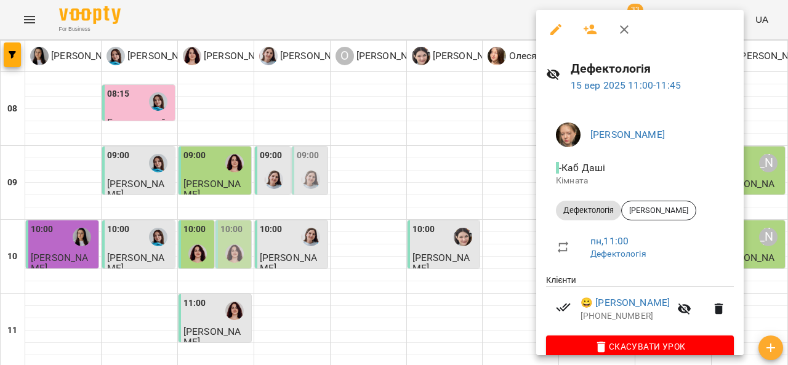
click at [285, 221] on div at bounding box center [394, 182] width 788 height 365
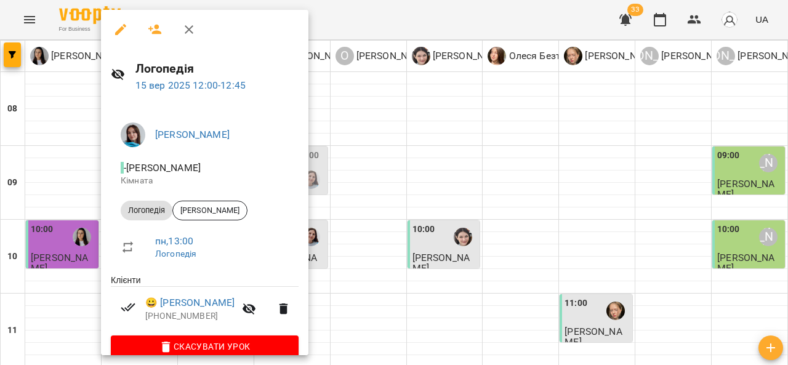
click at [379, 208] on div at bounding box center [394, 182] width 788 height 365
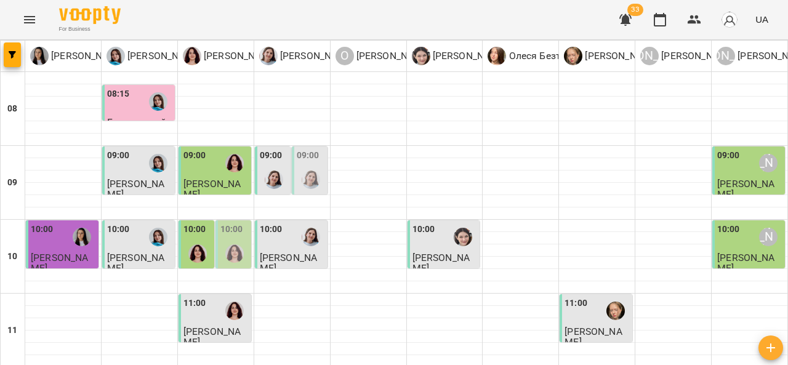
scroll to position [2, 0]
click at [138, 105] on div "08:15" at bounding box center [139, 101] width 65 height 28
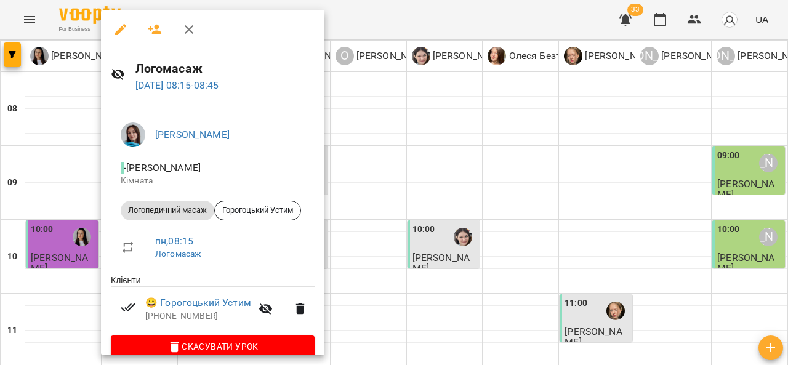
click at [415, 132] on div at bounding box center [394, 182] width 788 height 365
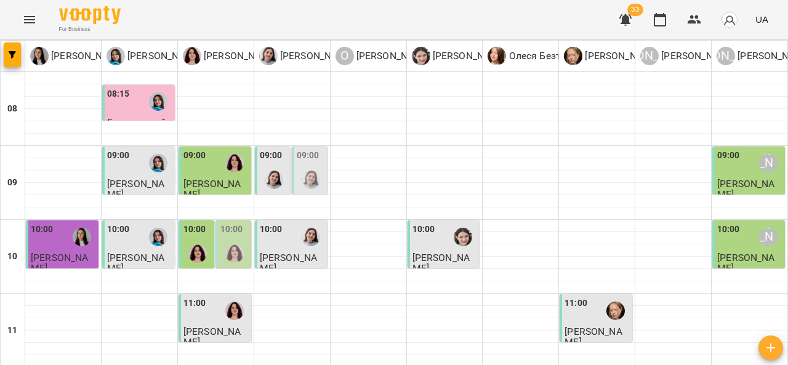
click at [134, 182] on span "[PERSON_NAME]" at bounding box center [135, 189] width 57 height 22
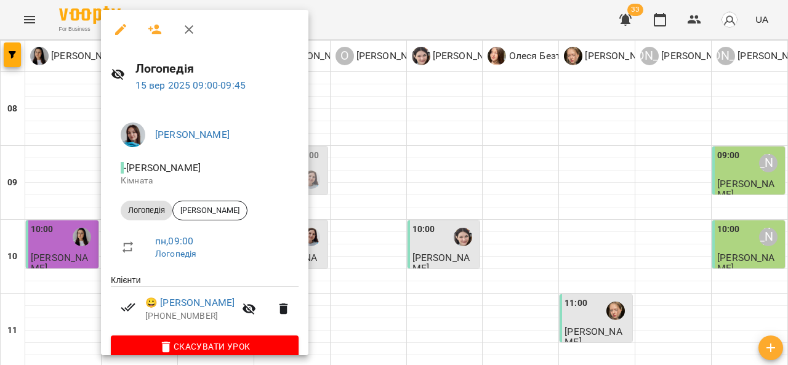
click at [436, 139] on div at bounding box center [394, 182] width 788 height 365
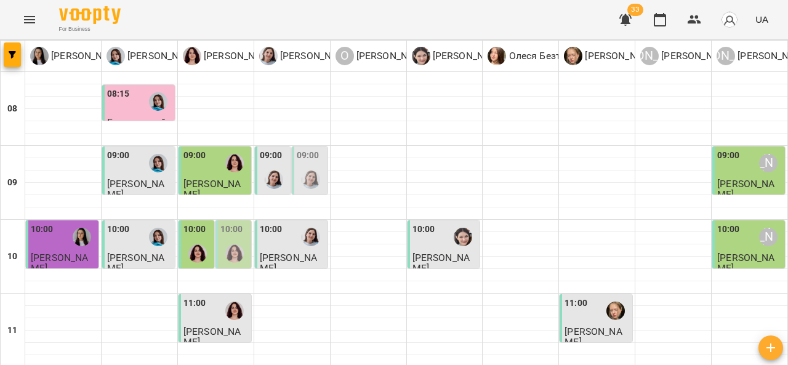
click at [214, 185] on span "[PERSON_NAME]" at bounding box center [212, 189] width 57 height 22
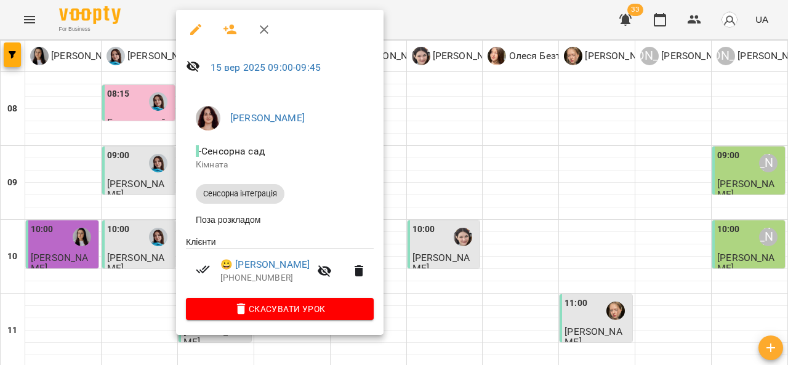
click at [467, 133] on div at bounding box center [394, 182] width 788 height 365
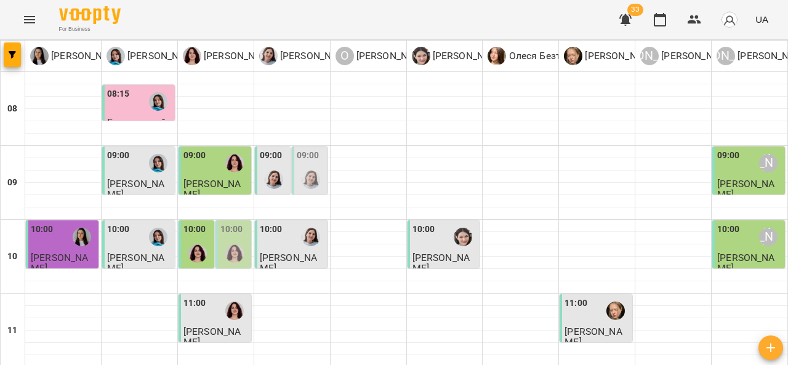
click at [298, 182] on div at bounding box center [311, 180] width 28 height 28
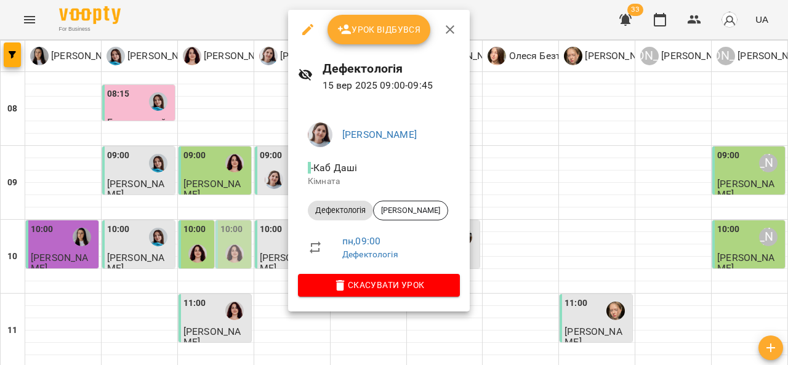
click at [546, 129] on div at bounding box center [394, 182] width 788 height 365
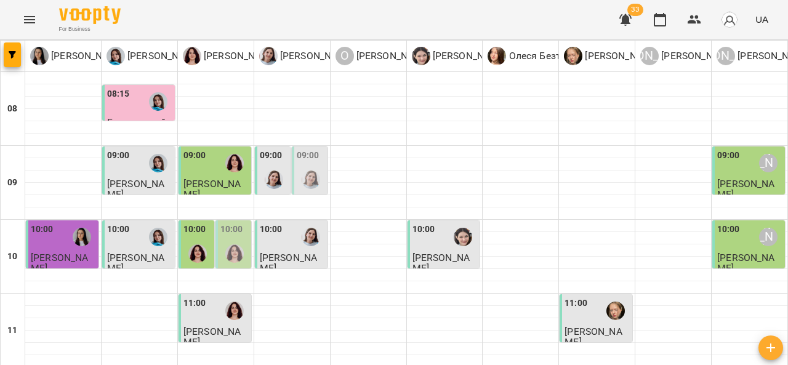
click at [265, 180] on img "Дарія Тріпадуш" at bounding box center [274, 180] width 18 height 18
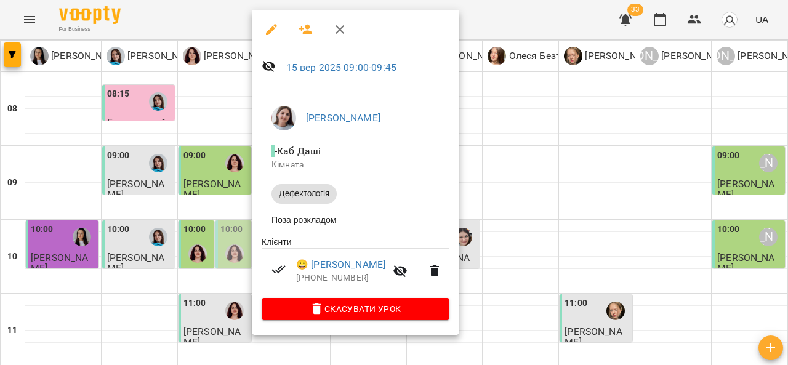
click at [528, 140] on div at bounding box center [394, 182] width 788 height 365
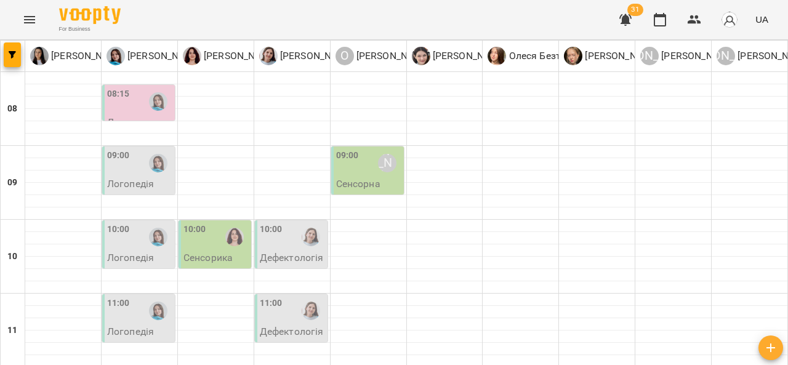
scroll to position [391, 0]
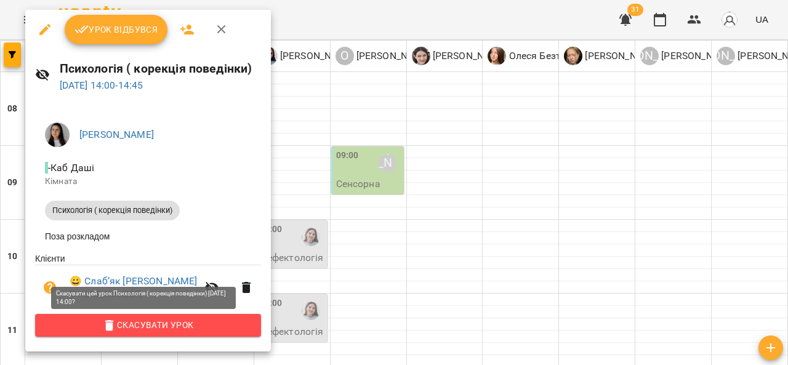
click at [158, 321] on span "Скасувати Урок" at bounding box center [148, 325] width 206 height 15
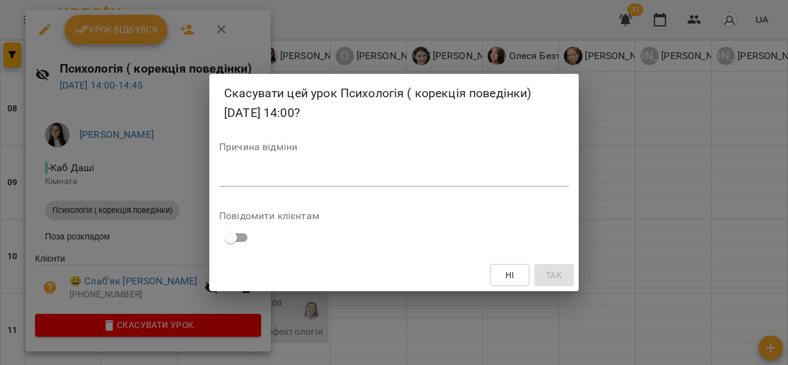
click at [291, 179] on textarea at bounding box center [394, 177] width 350 height 12
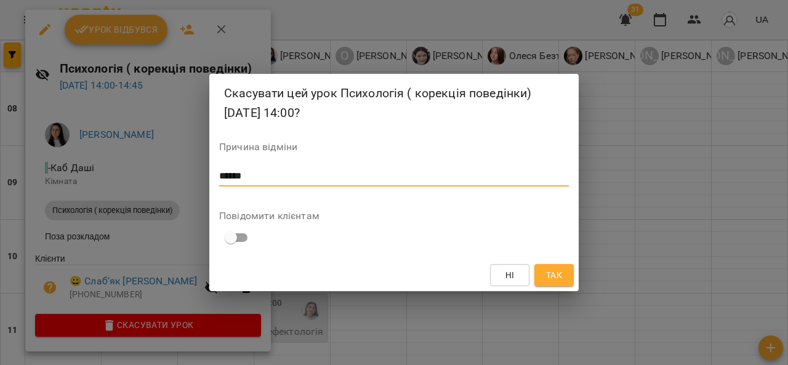
type textarea "******"
click at [545, 268] on span "Так" at bounding box center [555, 275] width 20 height 15
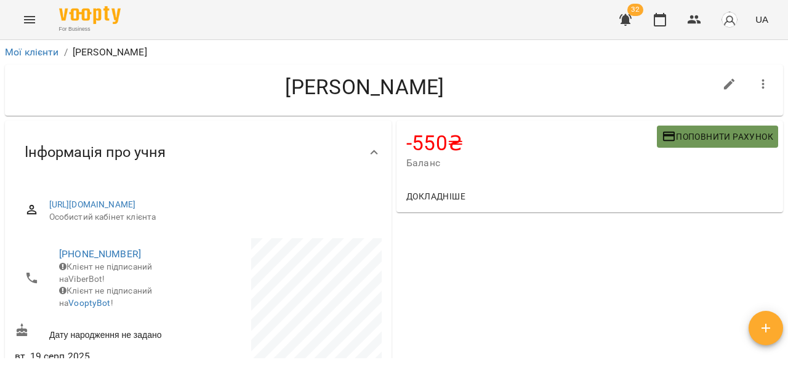
click at [684, 134] on span "Поповнити рахунок" at bounding box center [717, 136] width 111 height 15
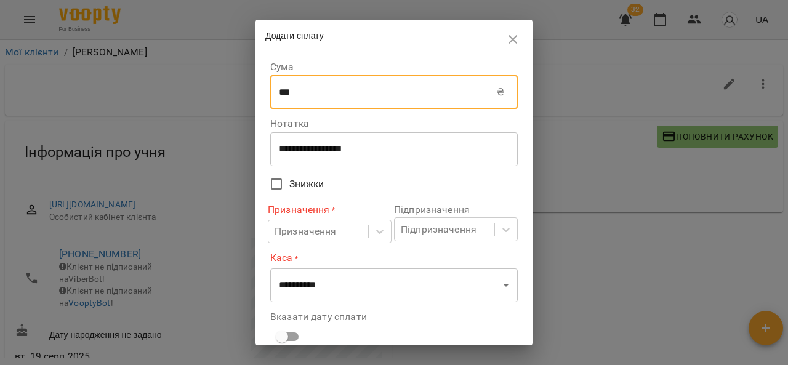
click at [331, 104] on input "***" at bounding box center [383, 92] width 227 height 34
type input "*"
type input "****"
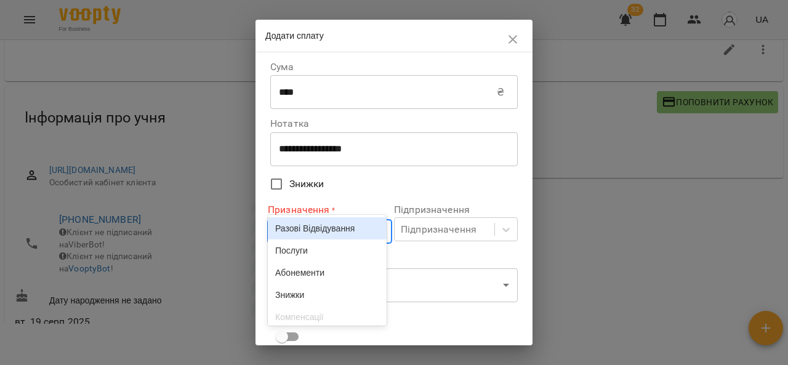
click at [309, 230] on body "For Business 32 UA Мої клієнти / [PERSON_NAME] [PERSON_NAME] -550 ₴ Баланс Попо…" at bounding box center [394, 168] width 788 height 405
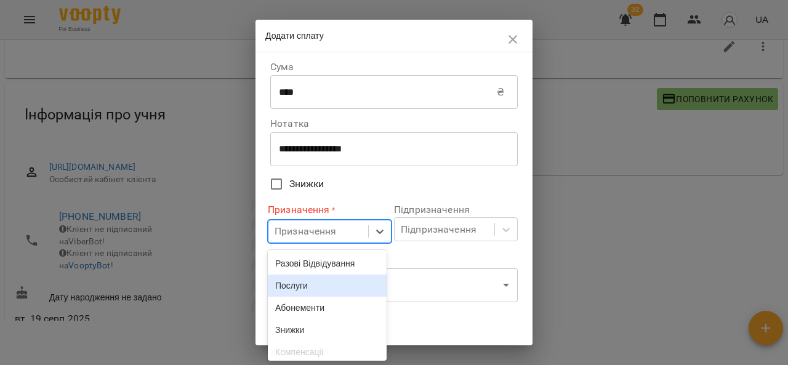
click at [309, 279] on div "Послуги" at bounding box center [327, 286] width 119 height 22
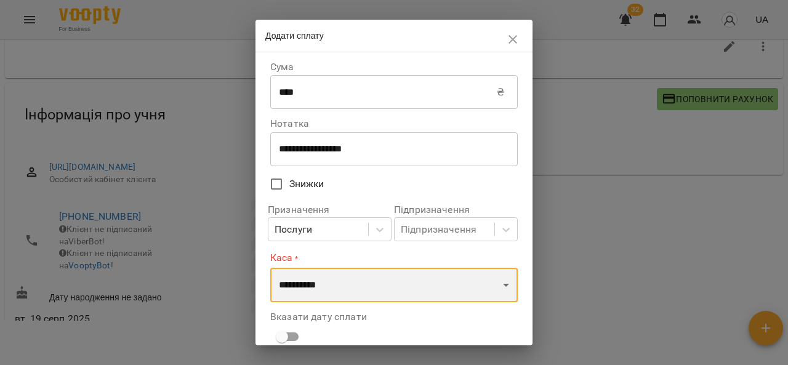
click at [348, 274] on select "**********" at bounding box center [394, 285] width 248 height 34
select select "****"
click at [270, 268] on select "**********" at bounding box center [394, 285] width 248 height 34
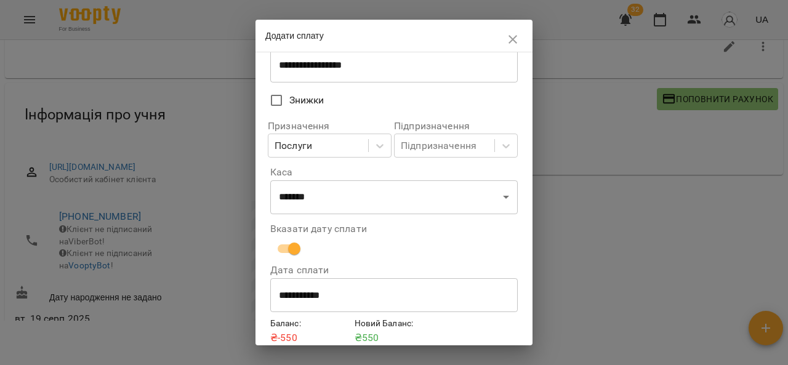
scroll to position [136, 0]
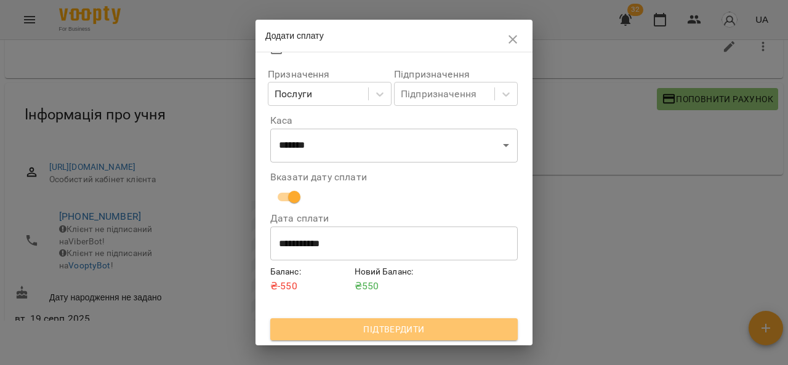
click at [455, 322] on span "Підтвердити" at bounding box center [394, 329] width 228 height 15
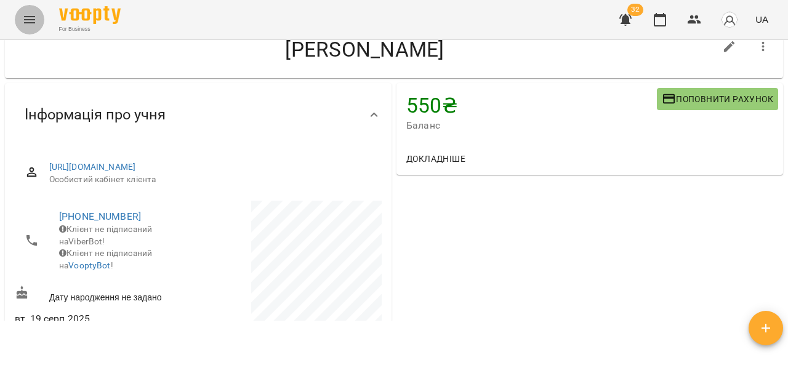
click at [22, 21] on icon "Menu" at bounding box center [29, 19] width 15 height 15
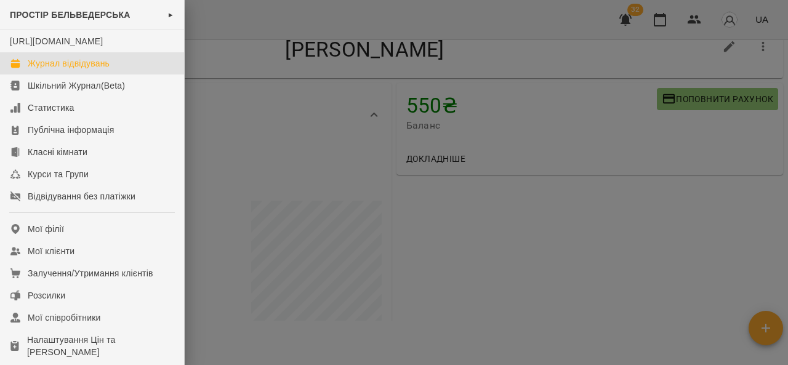
click at [100, 70] on div "Журнал відвідувань" at bounding box center [69, 63] width 82 height 12
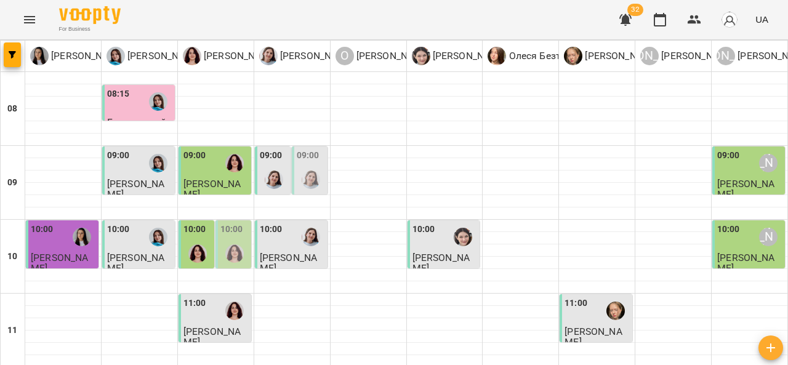
scroll to position [290, 0]
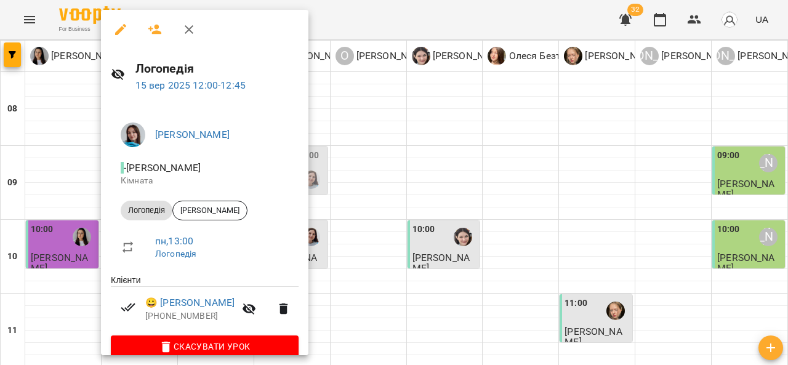
click at [448, 121] on div at bounding box center [394, 182] width 788 height 365
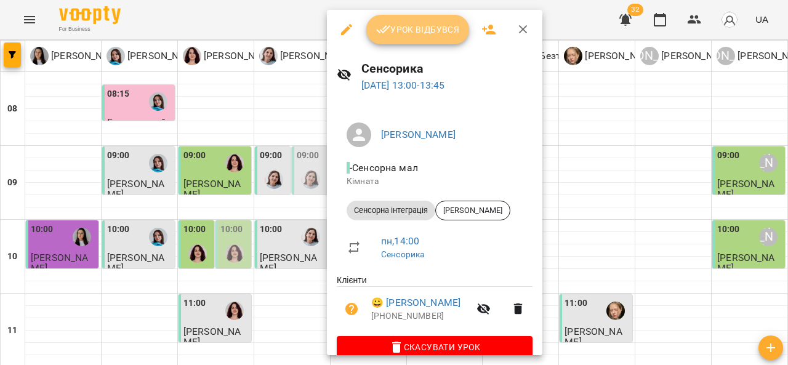
click at [432, 26] on span "Урок відбувся" at bounding box center [418, 29] width 84 height 15
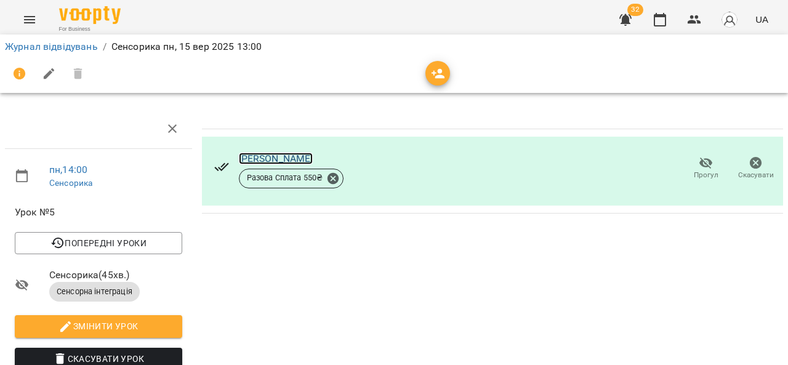
click at [286, 156] on link "[PERSON_NAME]" at bounding box center [276, 159] width 75 height 12
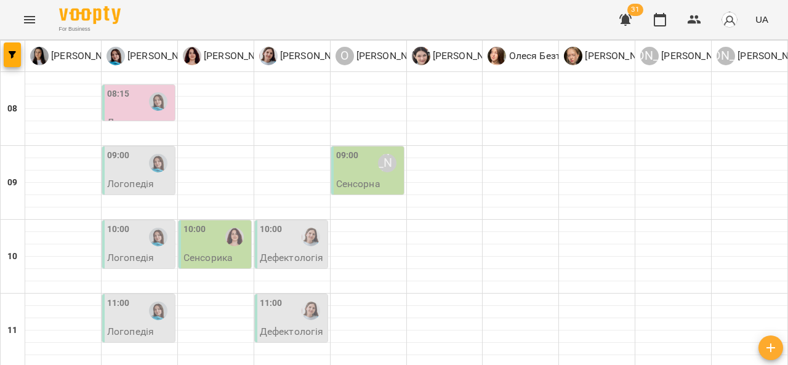
scroll to position [675, 0]
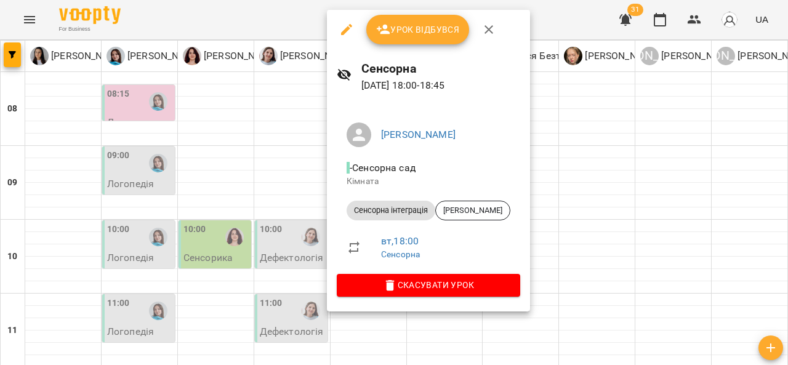
click at [251, 169] on div at bounding box center [394, 182] width 788 height 365
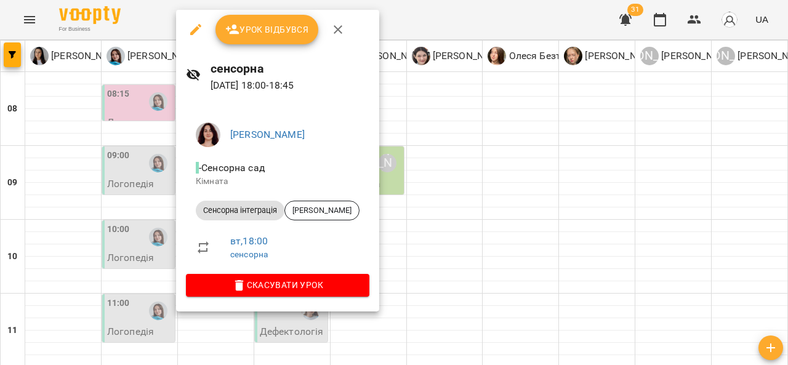
click at [582, 144] on div at bounding box center [394, 182] width 788 height 365
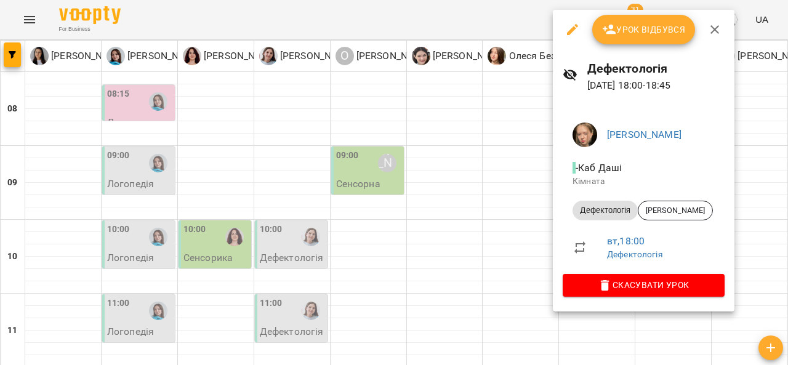
click at [152, 236] on div at bounding box center [394, 182] width 788 height 365
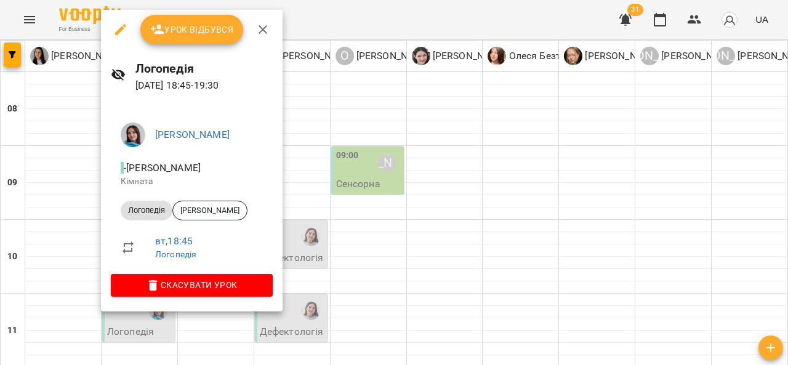
drag, startPoint x: 787, startPoint y: 233, endPoint x: 787, endPoint y: 138, distance: 94.9
click at [787, 138] on div at bounding box center [394, 182] width 788 height 365
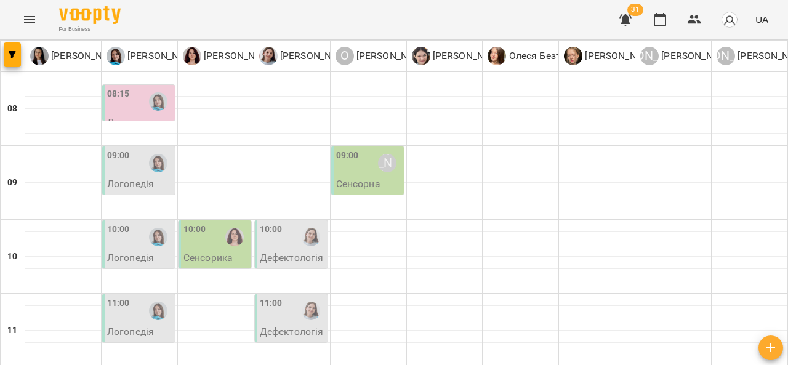
scroll to position [9, 0]
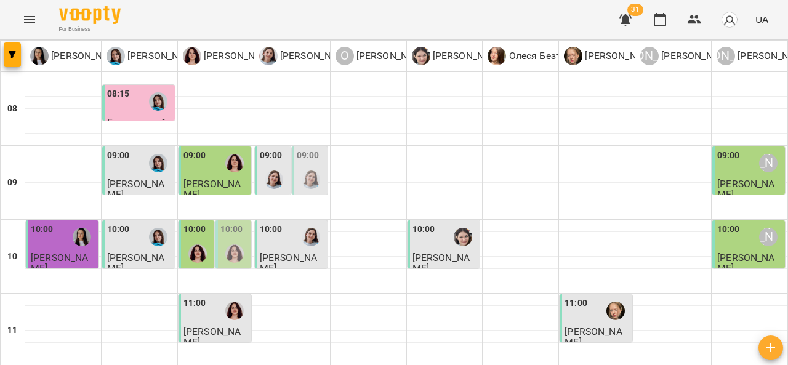
click at [734, 170] on div "09:00 Анна Субота" at bounding box center [750, 163] width 65 height 28
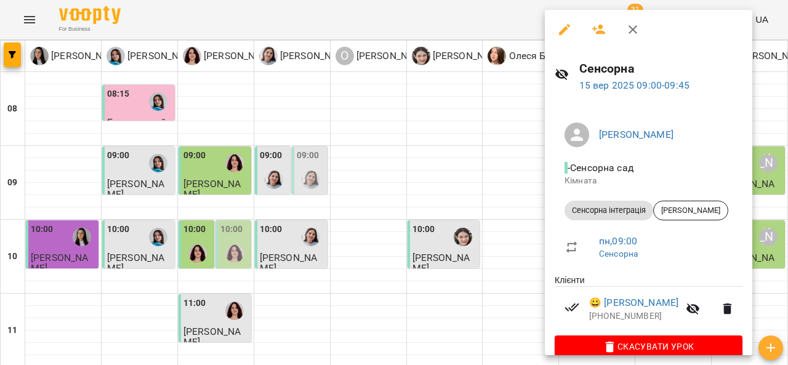
click at [483, 182] on div at bounding box center [394, 182] width 788 height 365
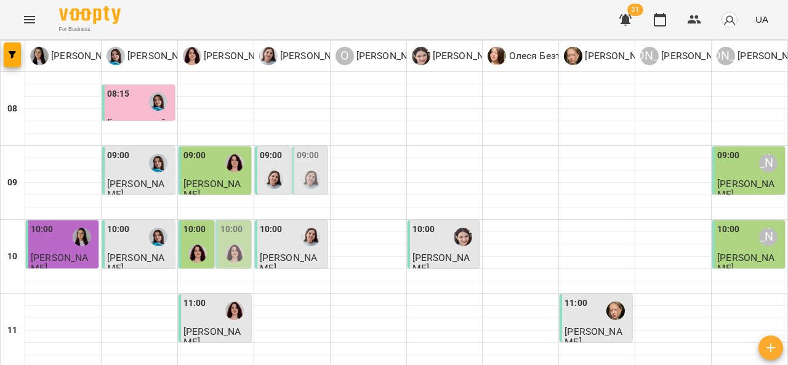
click at [429, 245] on div "10:00" at bounding box center [424, 237] width 23 height 28
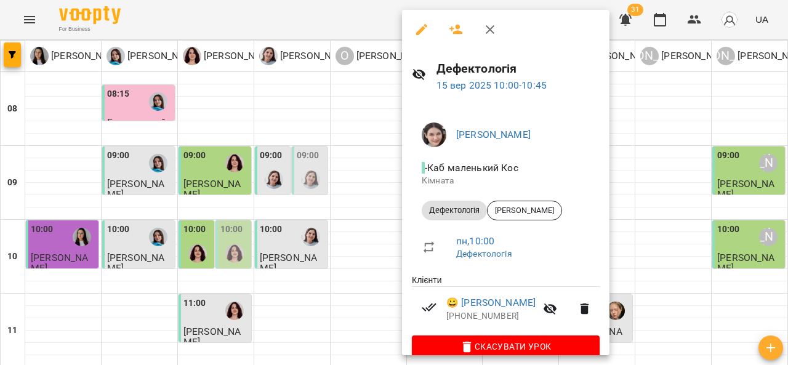
click at [672, 187] on div at bounding box center [394, 182] width 788 height 365
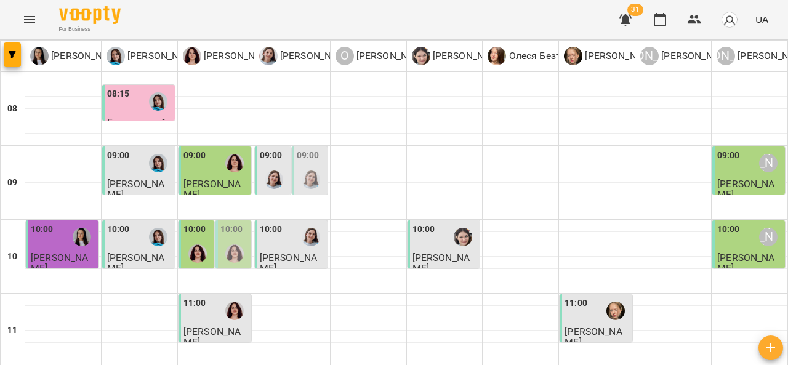
click at [729, 259] on span "[PERSON_NAME]" at bounding box center [746, 263] width 57 height 22
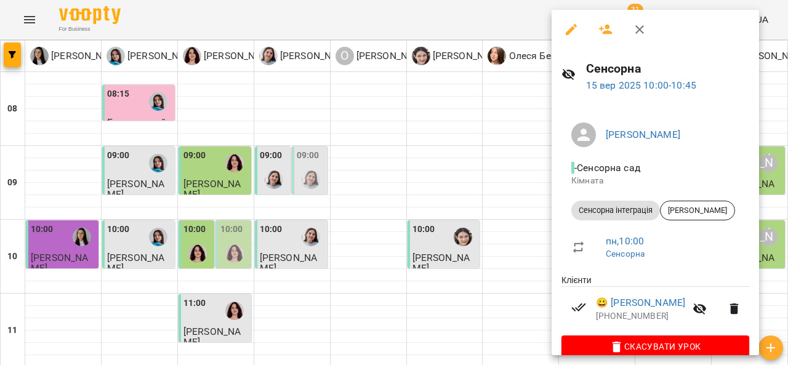
click at [506, 182] on div at bounding box center [394, 182] width 788 height 365
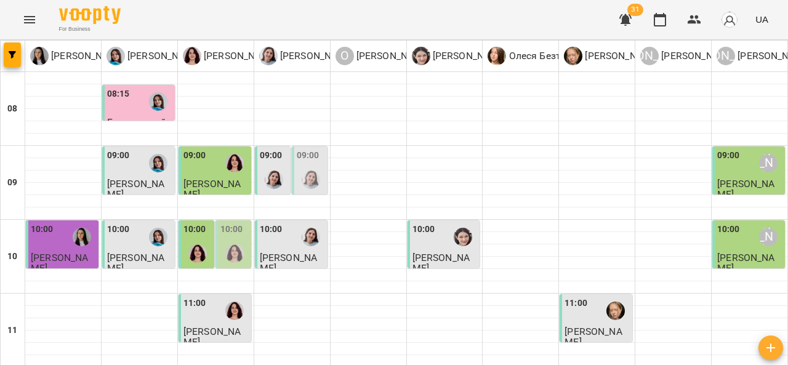
scroll to position [73, 0]
click at [297, 252] on span "[PERSON_NAME]" at bounding box center [288, 263] width 57 height 22
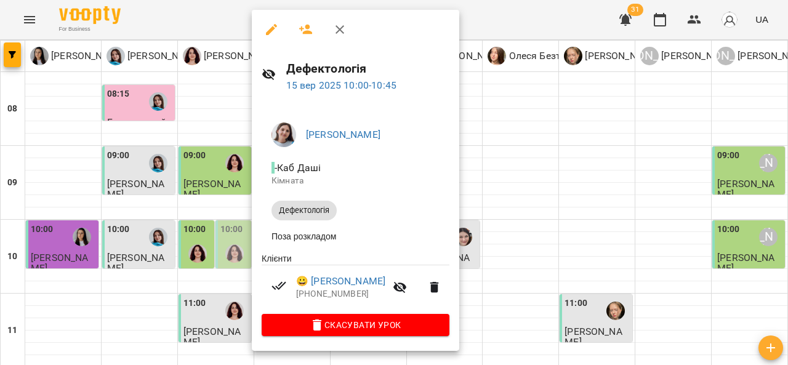
click at [568, 147] on div at bounding box center [394, 182] width 788 height 365
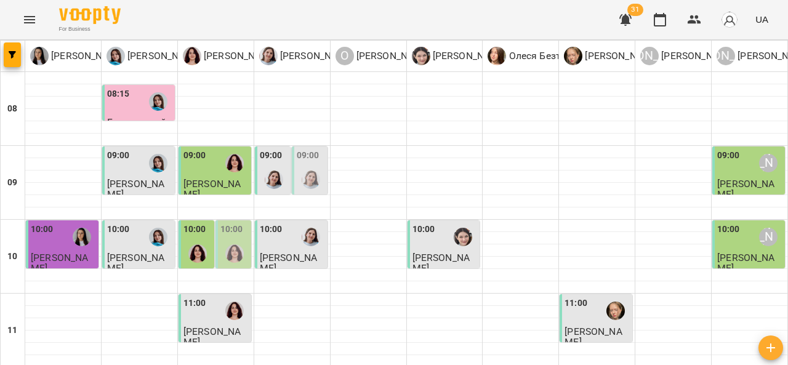
click at [149, 252] on span "[PERSON_NAME]" at bounding box center [135, 263] width 57 height 22
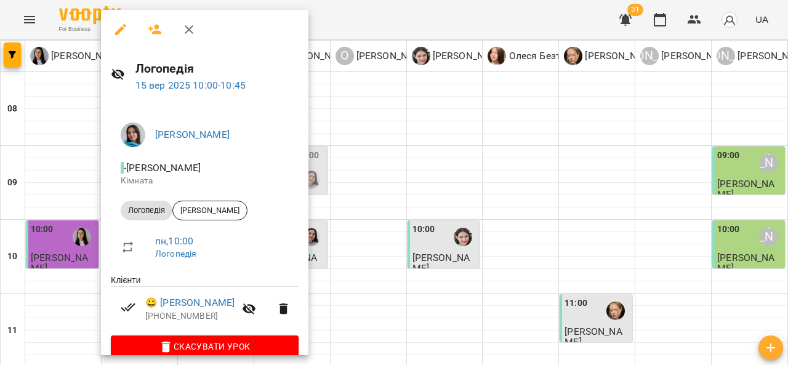
click at [538, 163] on div at bounding box center [394, 182] width 788 height 365
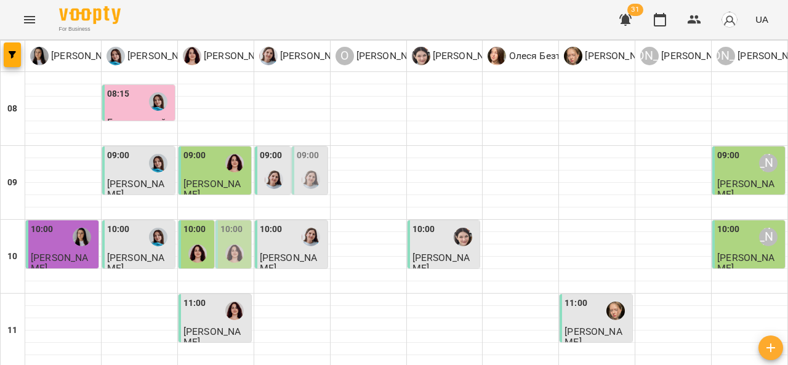
click at [62, 252] on span "[PERSON_NAME]" at bounding box center [59, 263] width 57 height 22
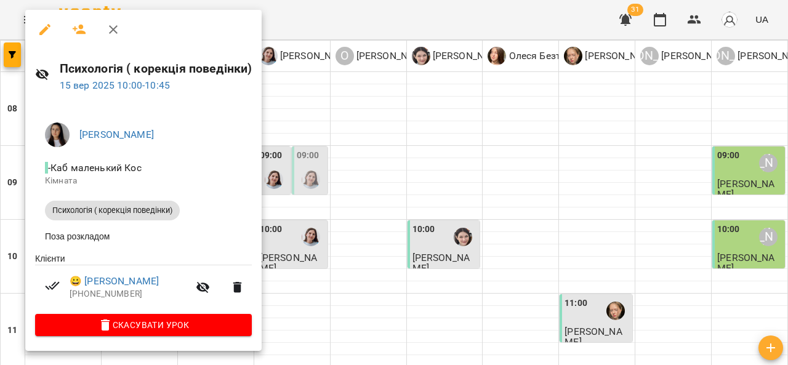
click at [529, 132] on div at bounding box center [394, 182] width 788 height 365
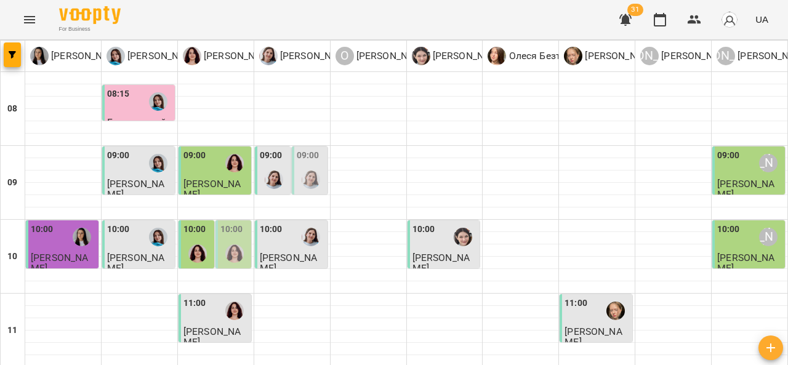
scroll to position [118, 0]
click at [223, 326] on span "[PERSON_NAME]" at bounding box center [212, 337] width 57 height 22
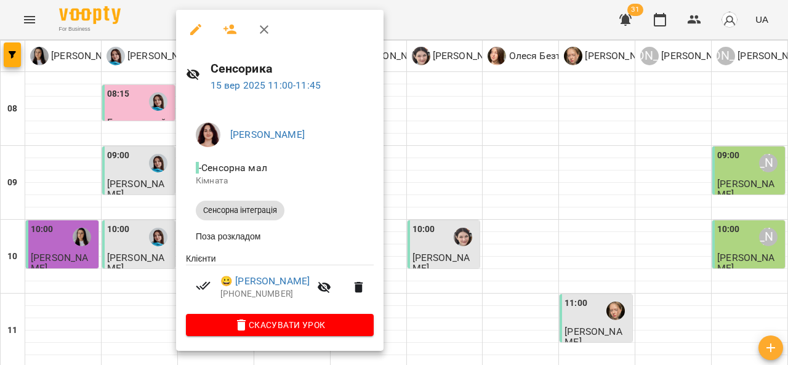
click at [432, 225] on div at bounding box center [394, 182] width 788 height 365
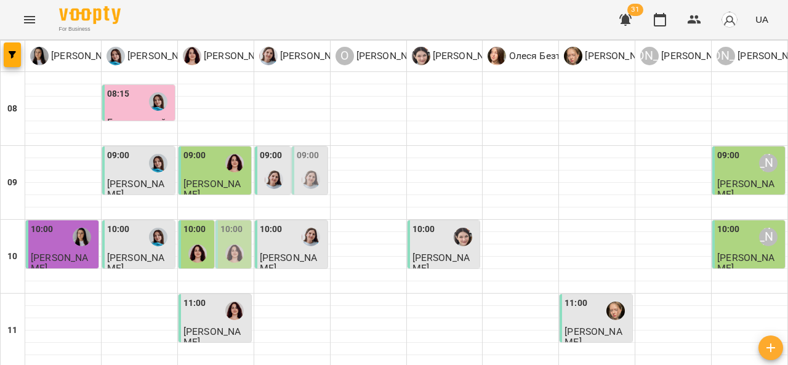
click at [578, 297] on div "11:00" at bounding box center [576, 311] width 23 height 28
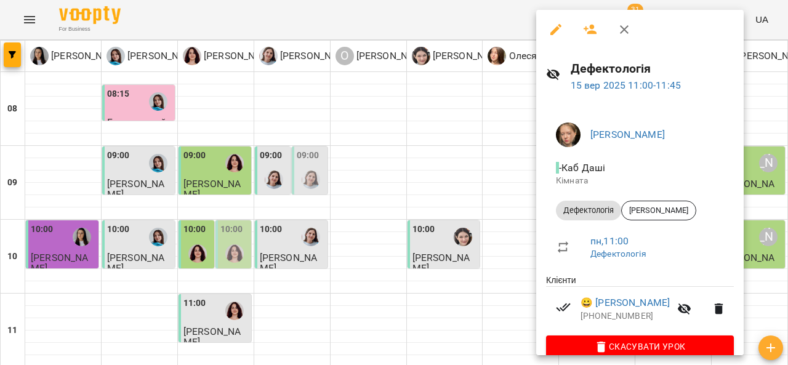
click at [427, 229] on div at bounding box center [394, 182] width 788 height 365
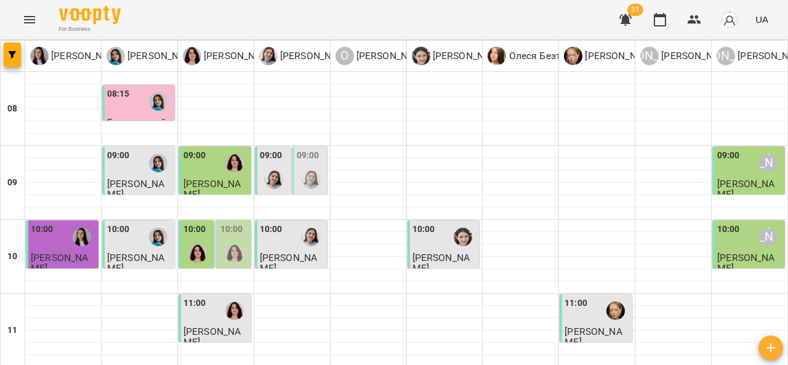
click at [70, 252] on span "[PERSON_NAME]" at bounding box center [59, 263] width 57 height 22
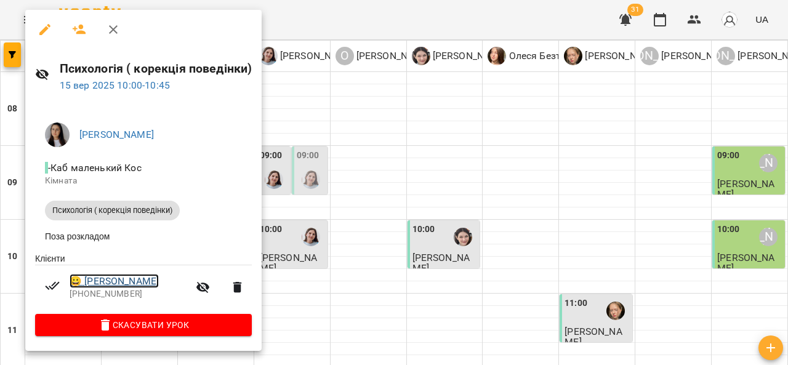
click at [148, 289] on link "😀 Павлишин Варвара" at bounding box center [114, 281] width 89 height 15
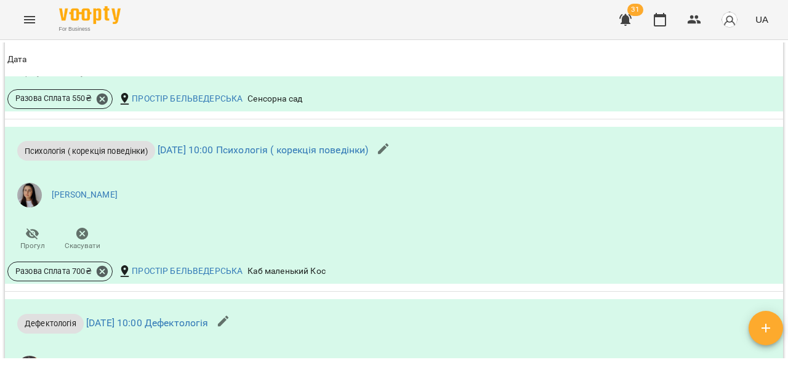
scroll to position [2107, 0]
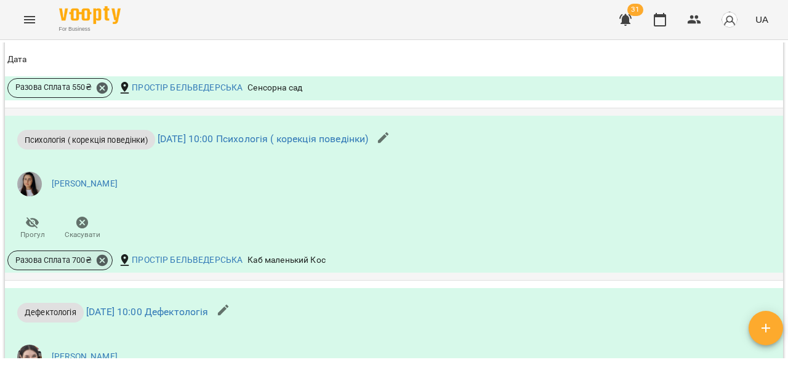
click at [62, 266] on span "Разова Сплата 700 ₴" at bounding box center [53, 260] width 91 height 11
click at [78, 266] on span "Разова Сплата 700 ₴" at bounding box center [53, 260] width 91 height 11
click at [51, 266] on span "Разова Сплата 700 ₴" at bounding box center [53, 260] width 91 height 11
click at [67, 266] on span "Разова Сплата 700 ₴" at bounding box center [53, 260] width 91 height 11
click at [54, 266] on span "Разова Сплата 700 ₴" at bounding box center [53, 260] width 91 height 11
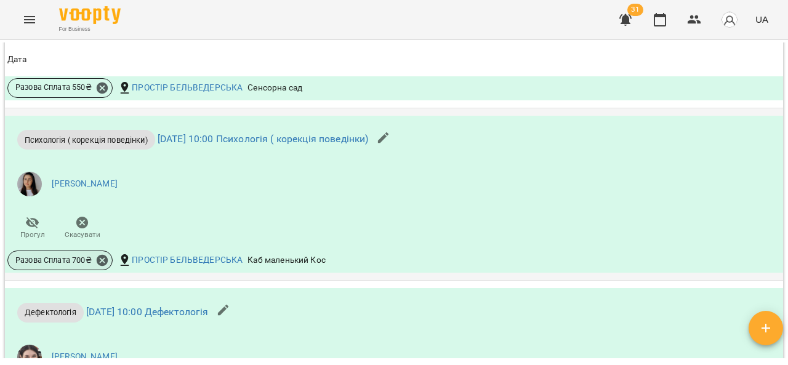
click at [48, 266] on span "Разова Сплата 700 ₴" at bounding box center [53, 260] width 91 height 11
click at [143, 146] on span "Психологія ( корекція поведінки)" at bounding box center [86, 140] width 138 height 12
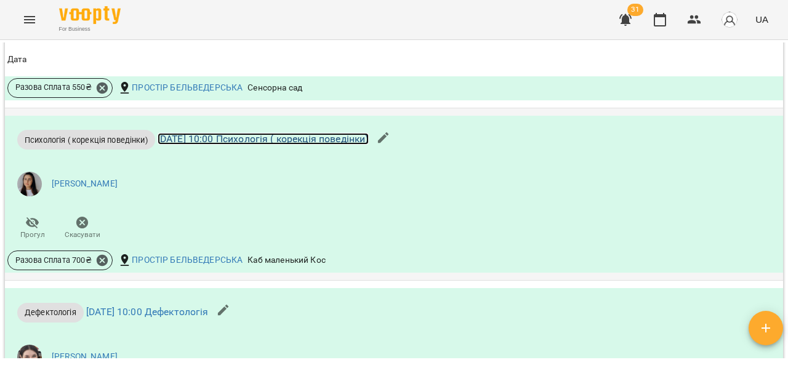
click at [214, 145] on link "пн 15 вер 2025 10:00 Психологія ( корекція поведінки)" at bounding box center [263, 139] width 211 height 12
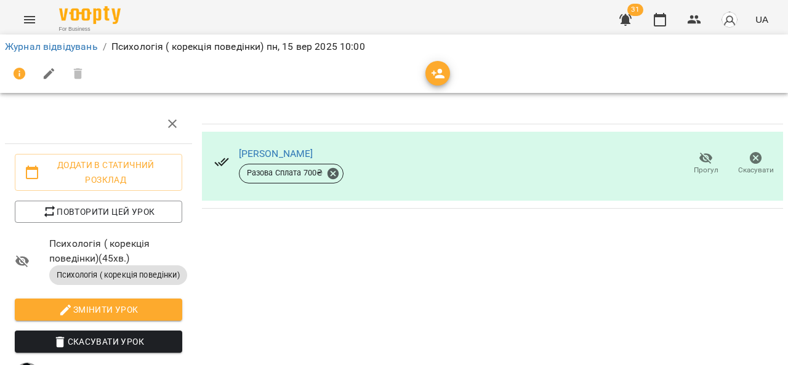
scroll to position [38, 0]
click at [283, 168] on span "Разова Сплата 700 ₴" at bounding box center [285, 173] width 91 height 11
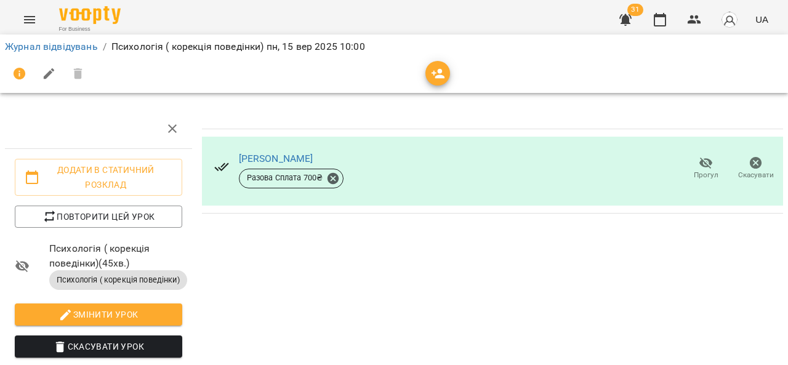
click at [25, 15] on icon "Menu" at bounding box center [29, 19] width 15 height 15
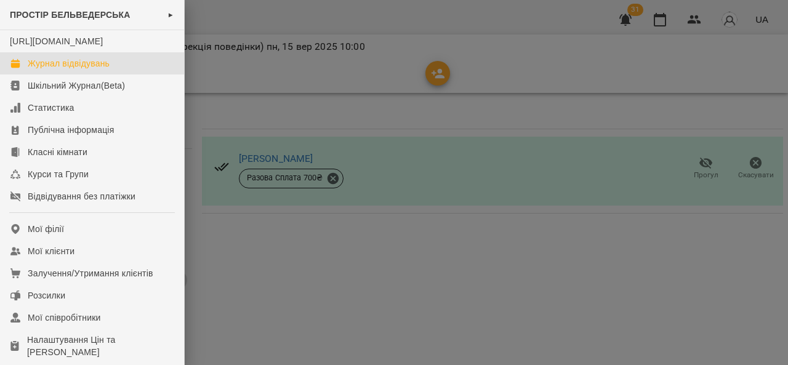
click at [78, 70] on div "Журнал відвідувань" at bounding box center [69, 63] width 82 height 12
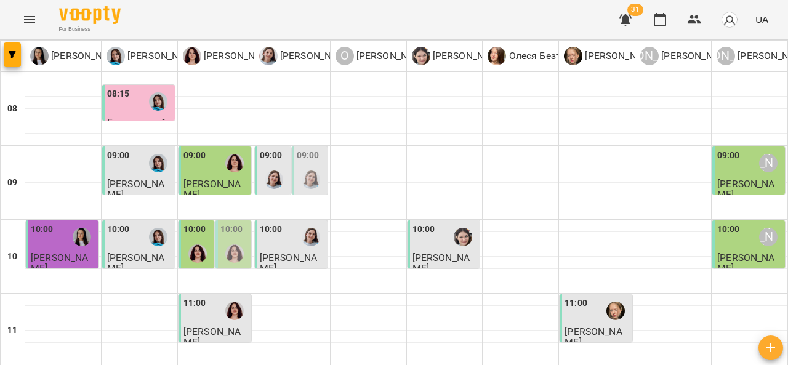
scroll to position [271, 0]
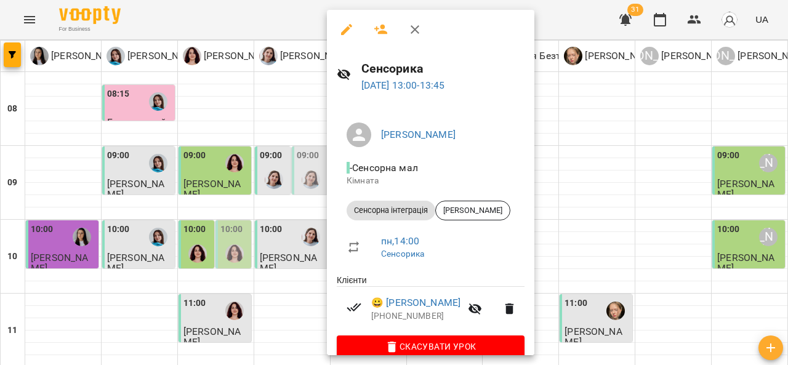
click at [599, 170] on div at bounding box center [394, 182] width 788 height 365
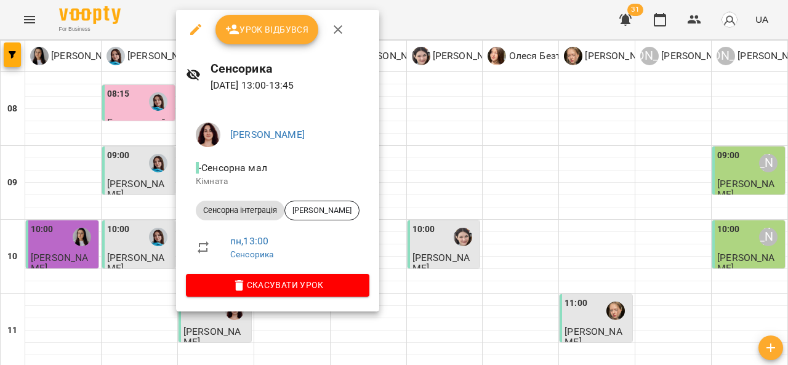
click at [479, 208] on div at bounding box center [394, 182] width 788 height 365
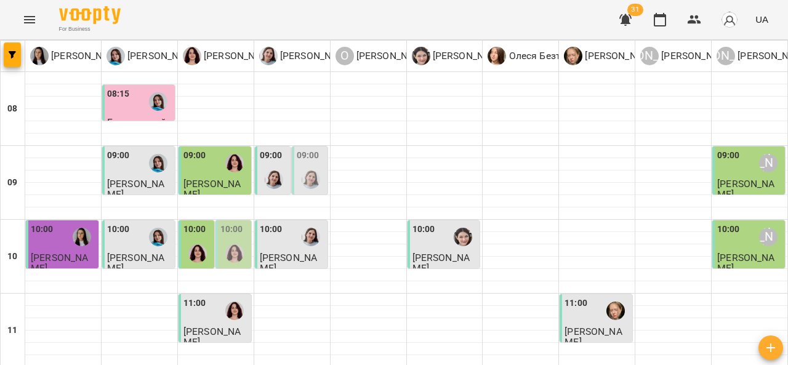
scroll to position [330, 0]
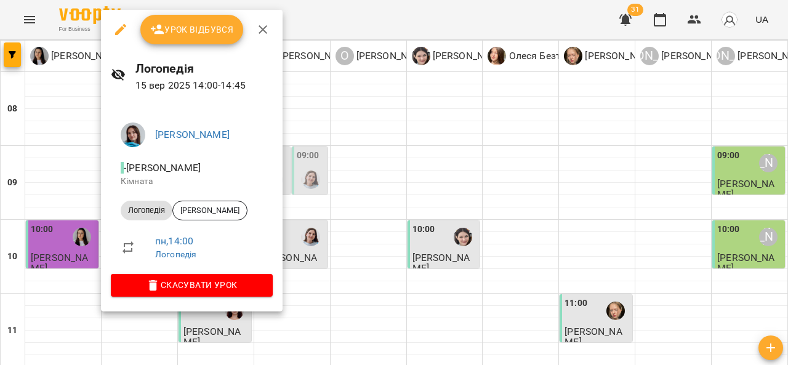
click at [349, 216] on div at bounding box center [394, 182] width 788 height 365
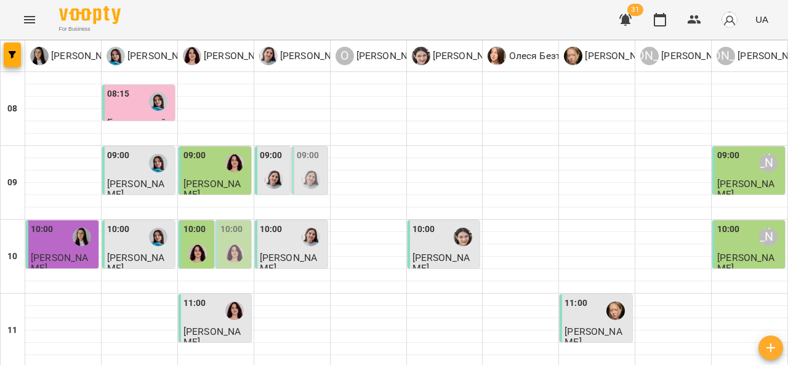
scroll to position [310, 0]
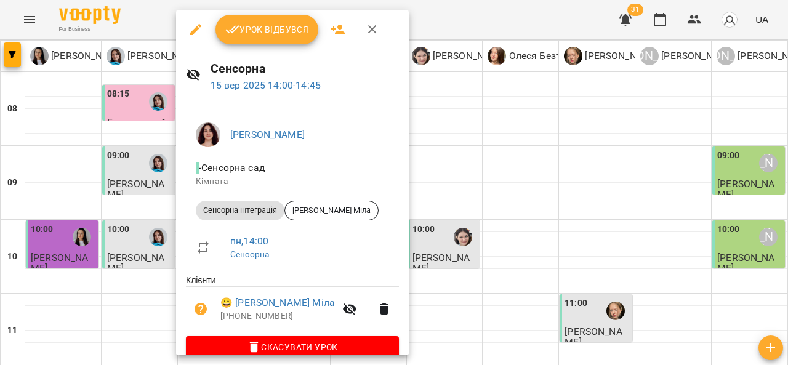
click at [444, 212] on div at bounding box center [394, 182] width 788 height 365
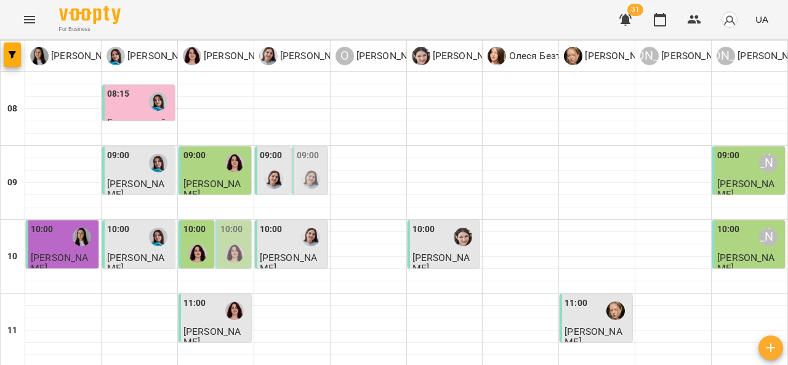
scroll to position [353, 0]
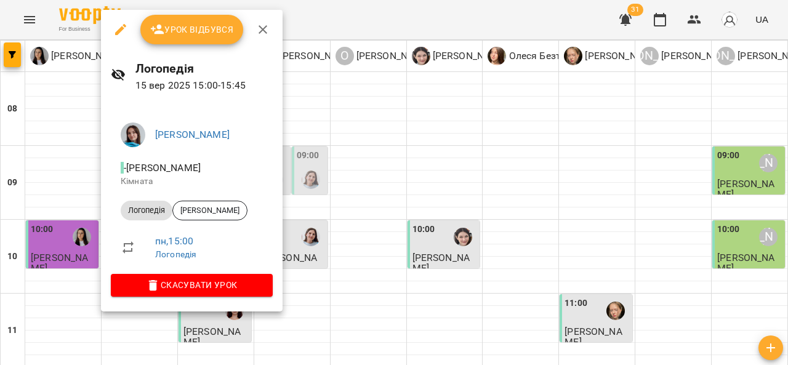
click at [393, 201] on div at bounding box center [394, 182] width 788 height 365
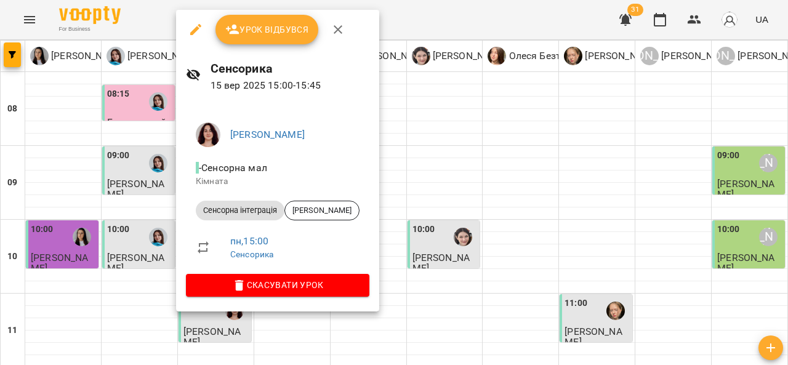
click at [472, 191] on div at bounding box center [394, 182] width 788 height 365
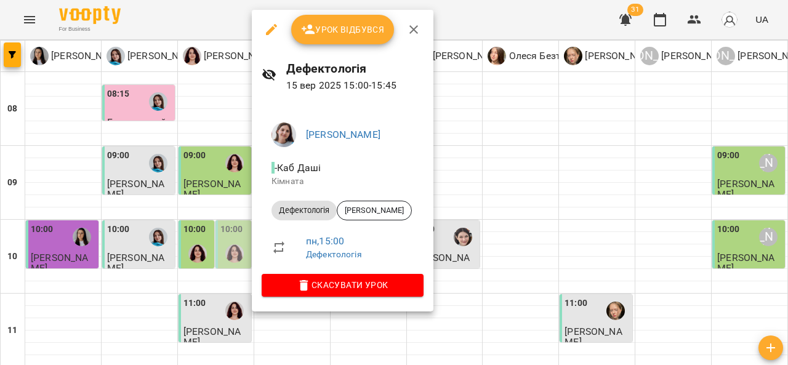
click at [518, 185] on div at bounding box center [394, 182] width 788 height 365
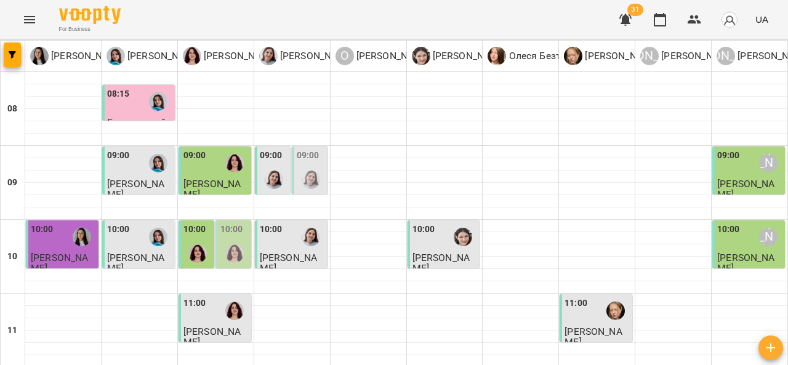
scroll to position [453, 0]
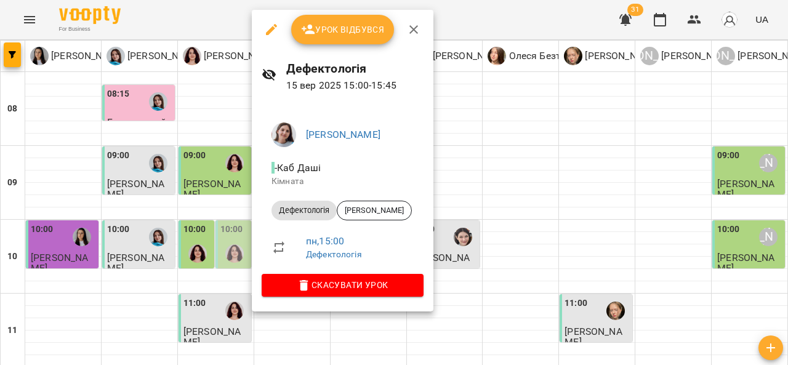
click at [505, 174] on div at bounding box center [394, 182] width 788 height 365
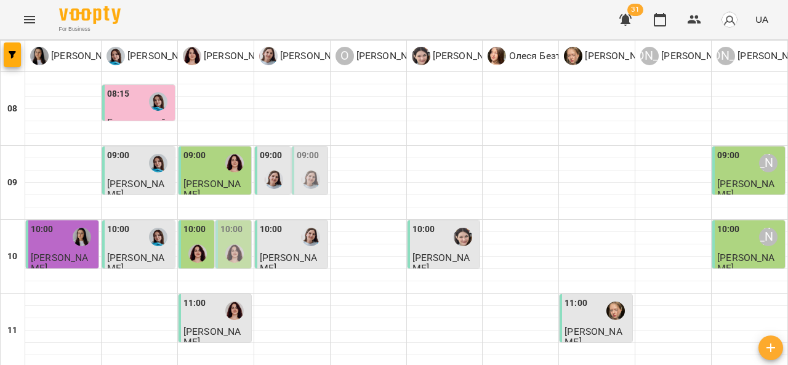
scroll to position [341, 0]
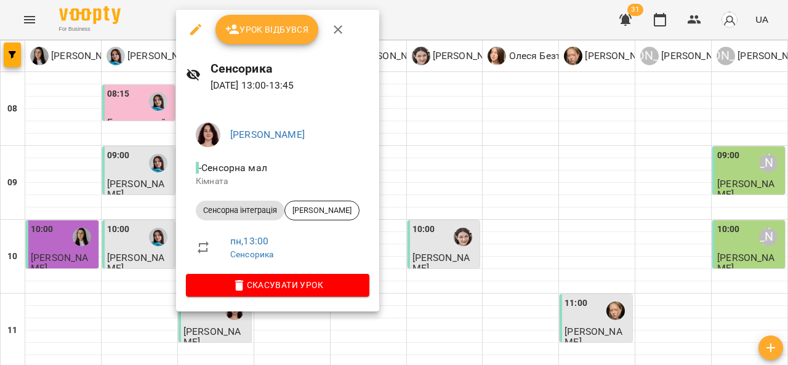
click at [437, 187] on div at bounding box center [394, 182] width 788 height 365
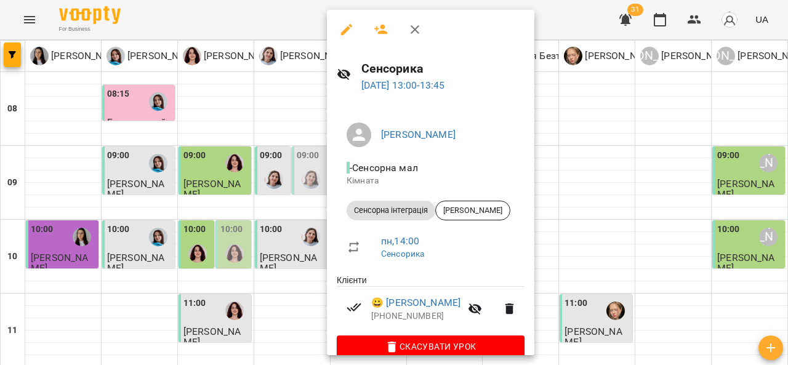
click at [287, 177] on div at bounding box center [394, 182] width 788 height 365
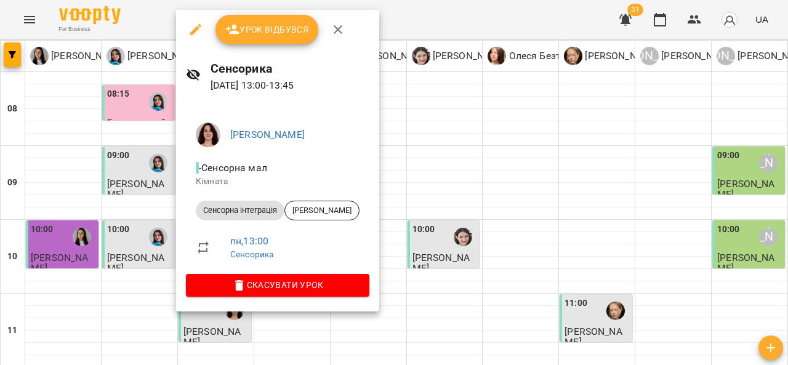
click at [445, 209] on div at bounding box center [394, 182] width 788 height 365
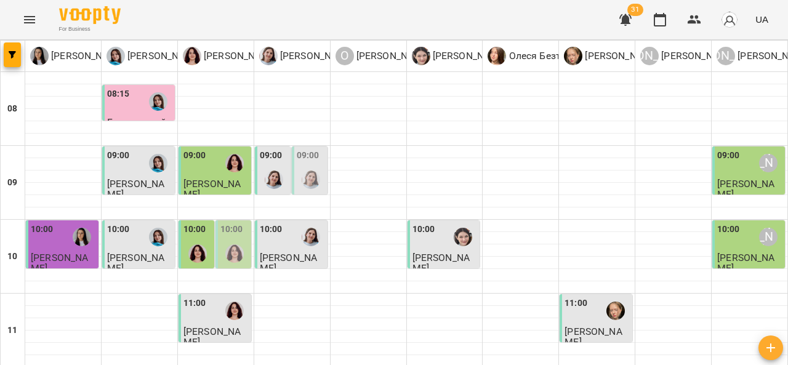
scroll to position [322, 0]
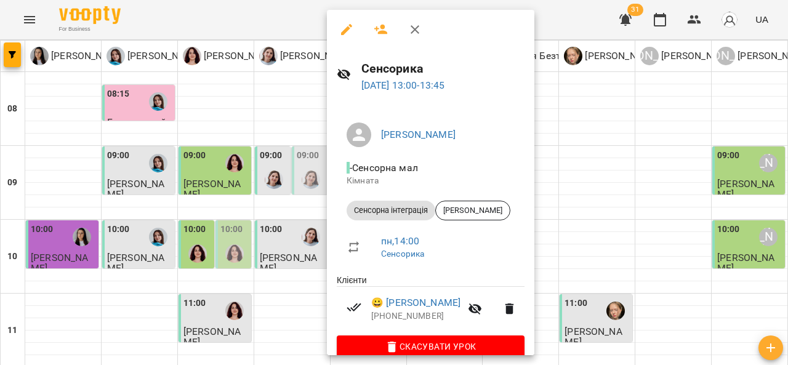
click at [604, 160] on div at bounding box center [394, 182] width 788 height 365
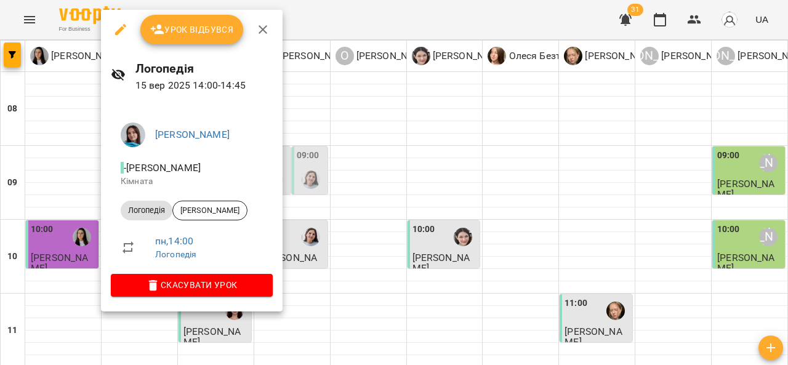
click at [331, 222] on div at bounding box center [394, 182] width 788 height 365
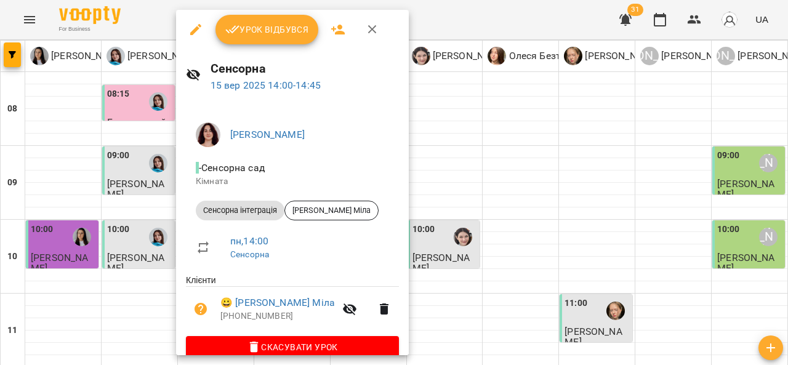
click at [426, 215] on div at bounding box center [394, 182] width 788 height 365
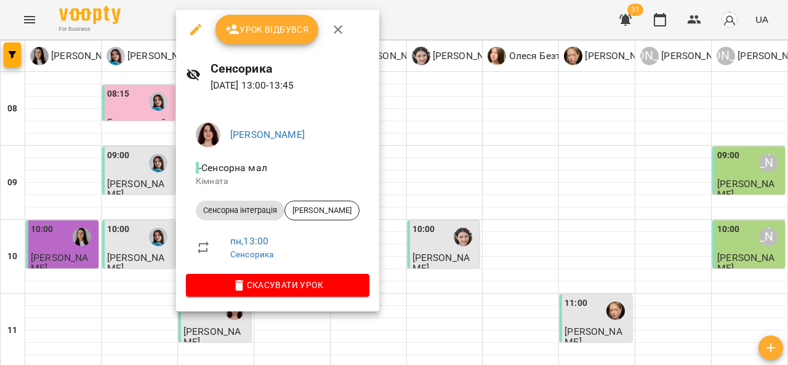
click at [426, 225] on div at bounding box center [394, 182] width 788 height 365
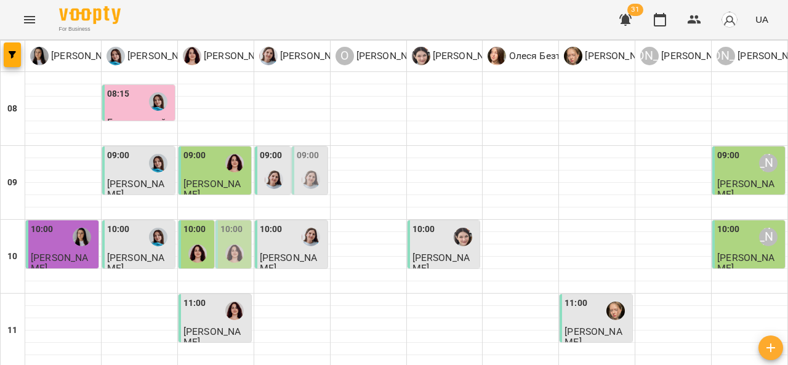
scroll to position [312, 0]
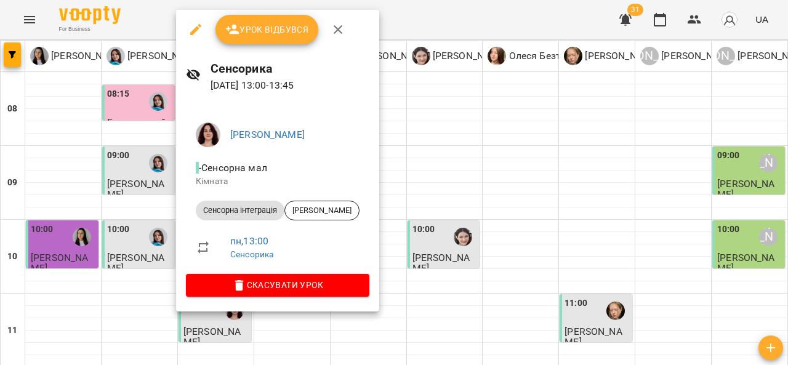
click at [63, 222] on div at bounding box center [394, 182] width 788 height 365
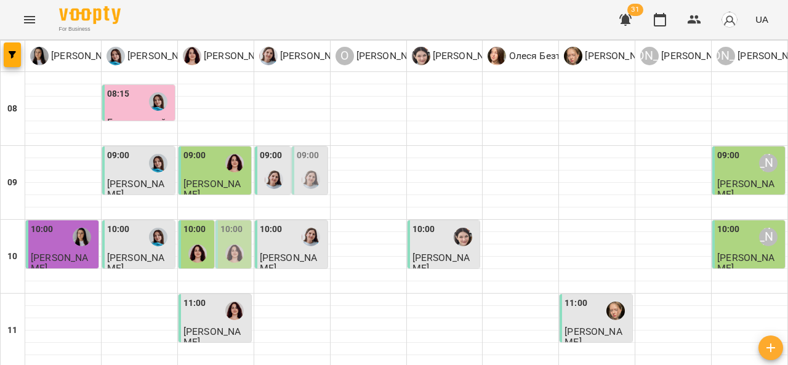
scroll to position [309, 0]
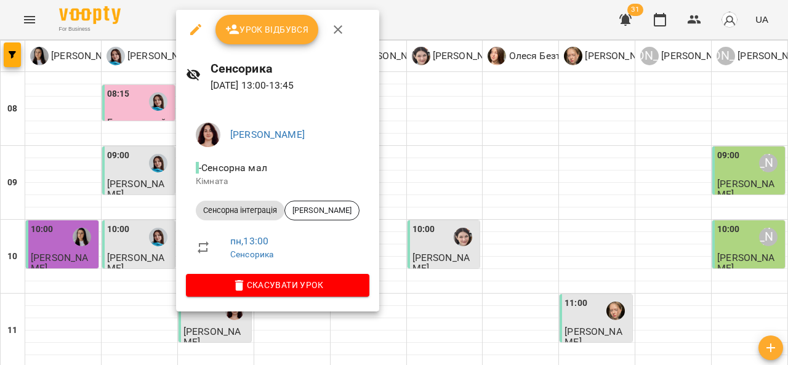
click at [434, 222] on div at bounding box center [394, 182] width 788 height 365
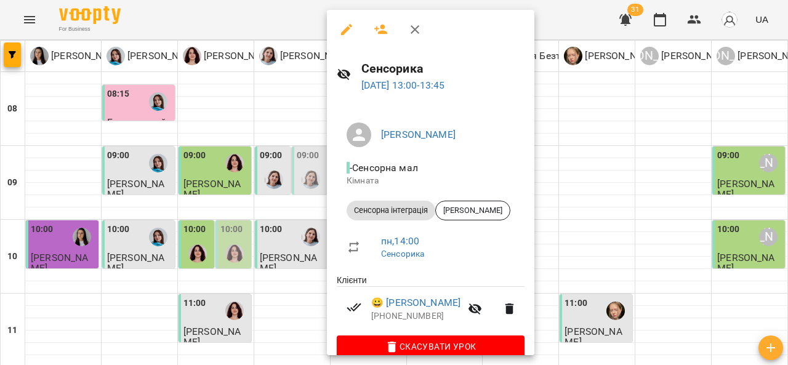
click at [587, 156] on div at bounding box center [394, 182] width 788 height 365
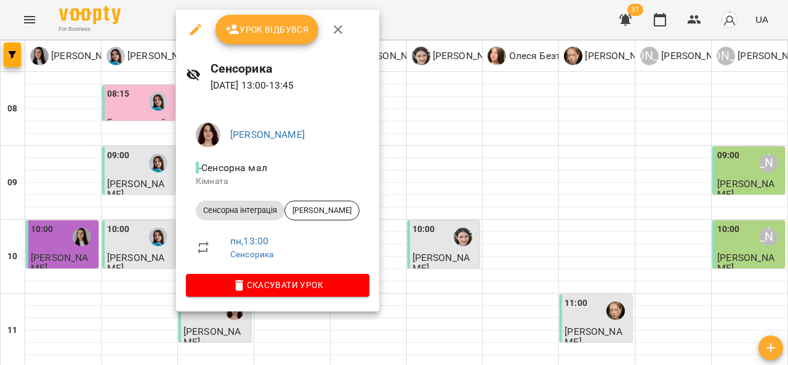
click at [632, 294] on div at bounding box center [394, 182] width 788 height 365
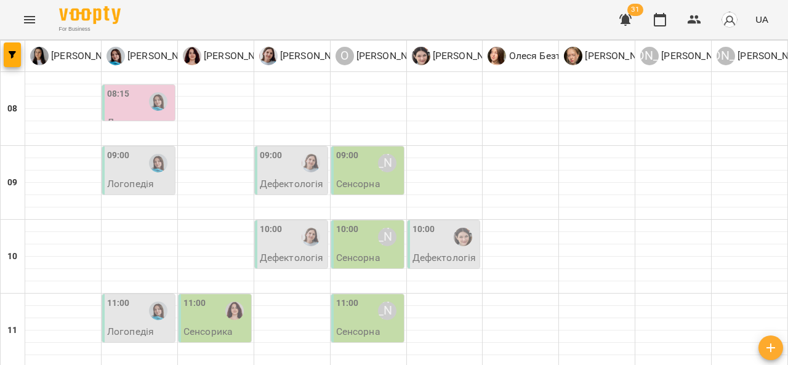
scroll to position [548, 0]
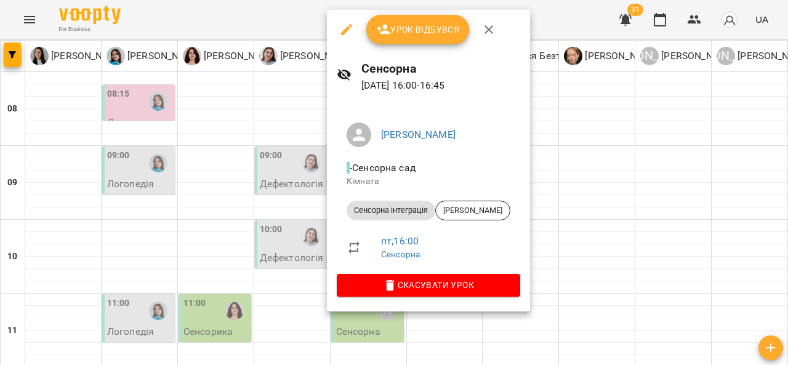
click at [301, 144] on div at bounding box center [394, 182] width 788 height 365
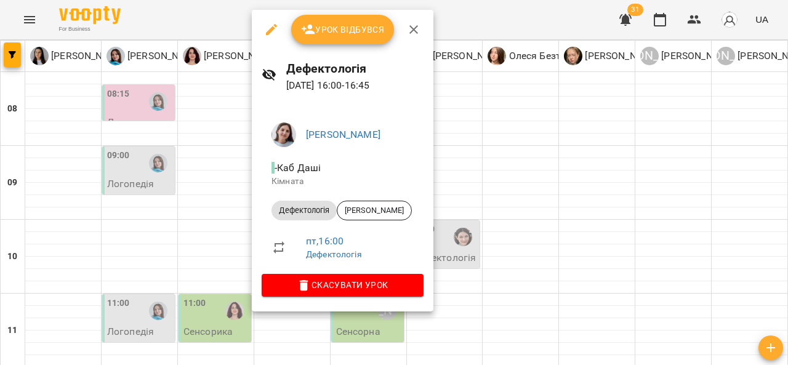
click at [212, 145] on div at bounding box center [394, 182] width 788 height 365
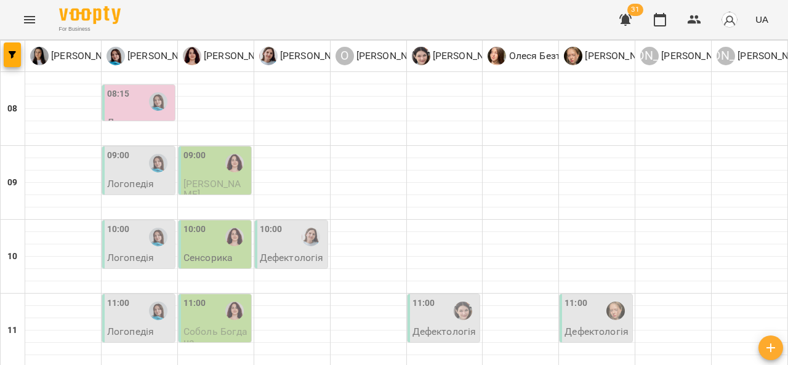
scroll to position [541, 0]
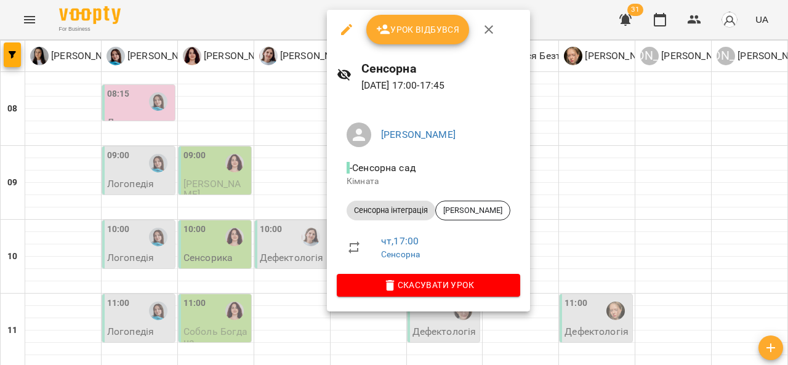
click at [310, 214] on div at bounding box center [394, 182] width 788 height 365
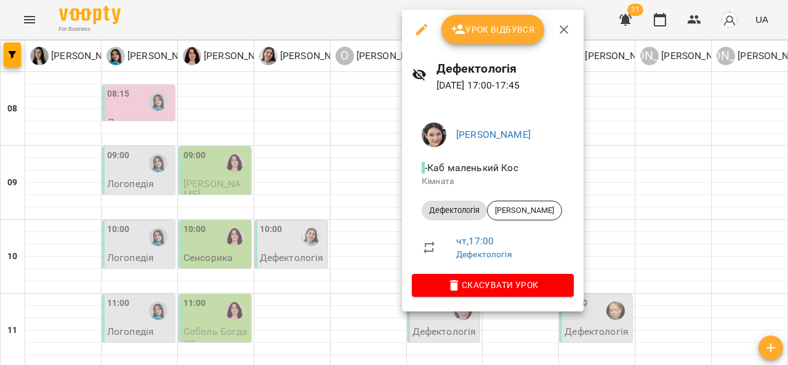
click at [400, 168] on div at bounding box center [394, 182] width 788 height 365
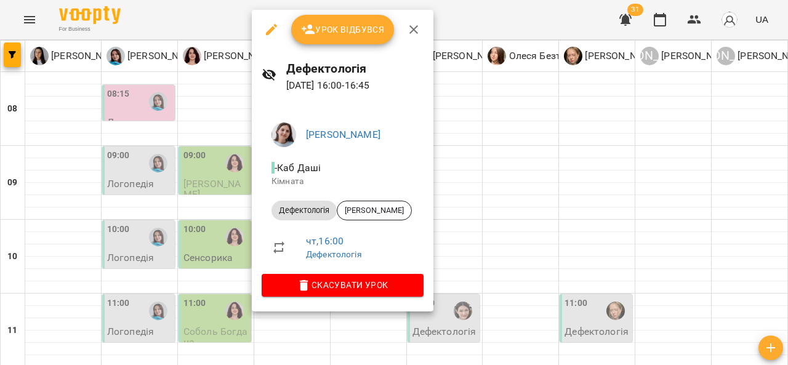
click at [243, 147] on div at bounding box center [394, 182] width 788 height 365
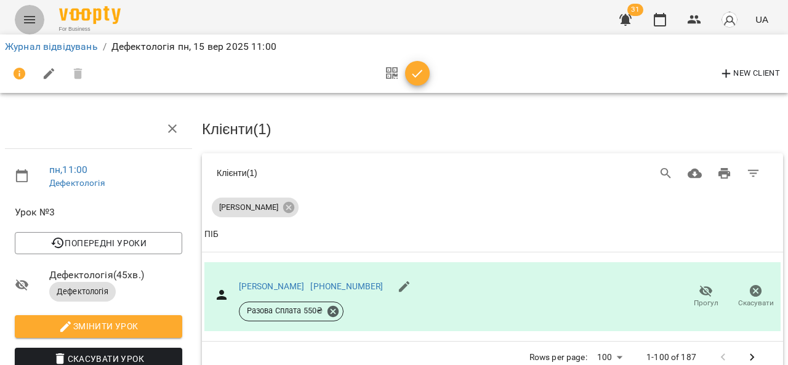
click at [33, 31] on button "Menu" at bounding box center [30, 20] width 30 height 30
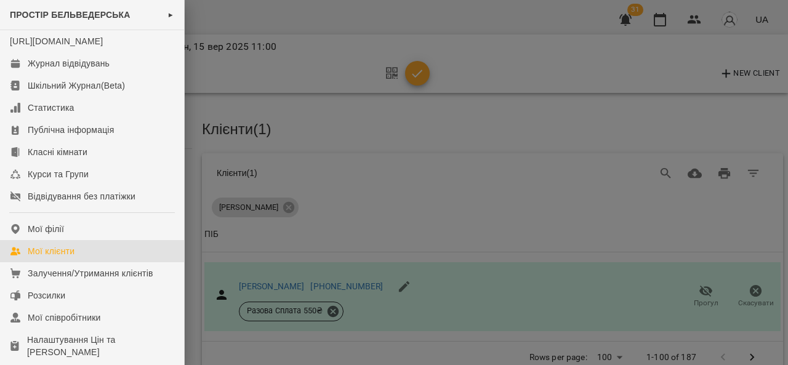
click at [85, 262] on link "Мої клієнти" at bounding box center [92, 251] width 184 height 22
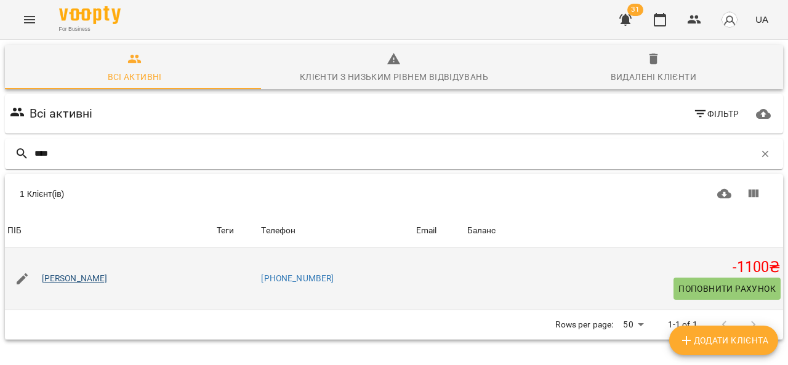
type input "****"
click at [86, 278] on link "[PERSON_NAME]" at bounding box center [75, 279] width 66 height 12
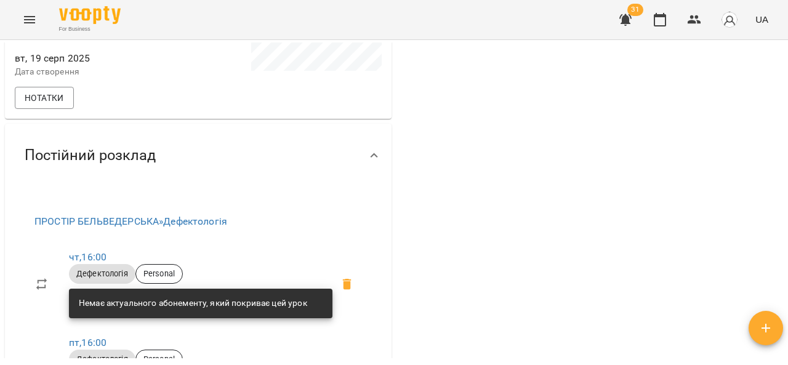
scroll to position [308, 0]
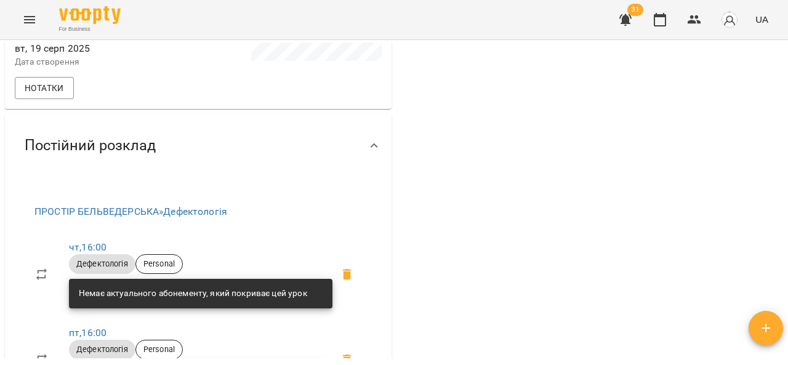
drag, startPoint x: 788, startPoint y: 134, endPoint x: 785, endPoint y: 152, distance: 18.7
click at [785, 152] on div "Мої клієнти / [PERSON_NAME] [PERSON_NAME] -1100 ₴ Баланс Поповнити рахунок Докл…" at bounding box center [394, 222] width 788 height 365
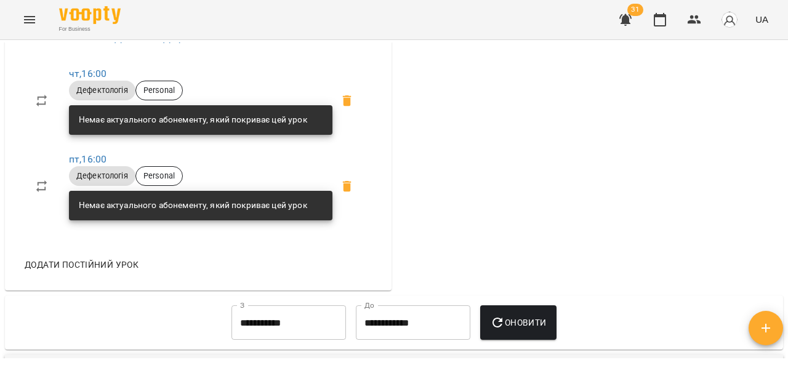
scroll to position [484, 0]
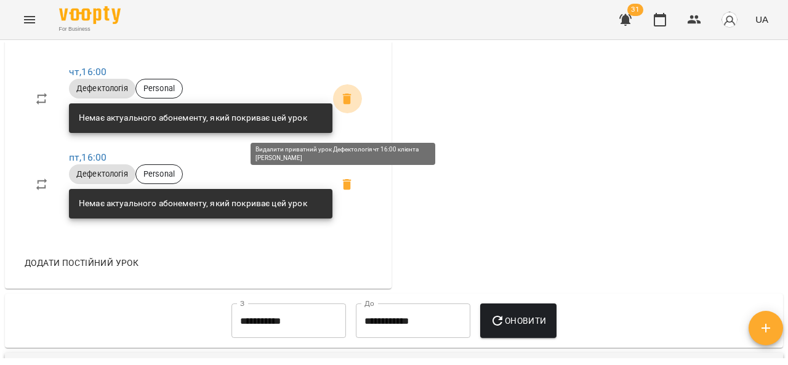
click at [344, 104] on icon at bounding box center [347, 98] width 9 height 11
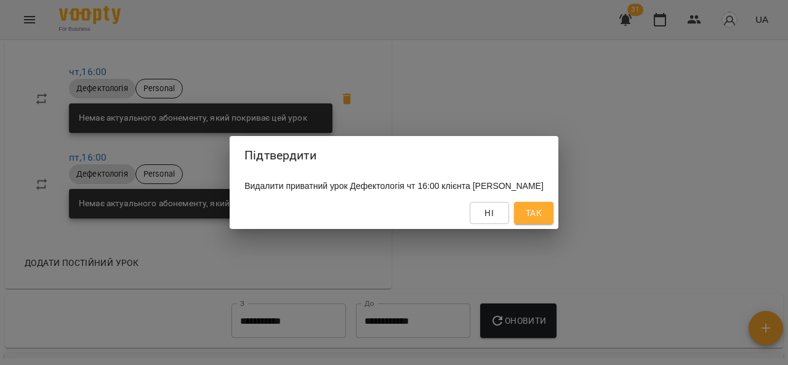
drag, startPoint x: 549, startPoint y: 210, endPoint x: 60, endPoint y: 285, distance: 495.4
click at [60, 285] on div "Підтвердити Видалити приватний урок Дефектологія чт 16:00 клієнта [PERSON_NAME]" at bounding box center [394, 182] width 788 height 365
click at [542, 214] on span "Так" at bounding box center [534, 213] width 16 height 15
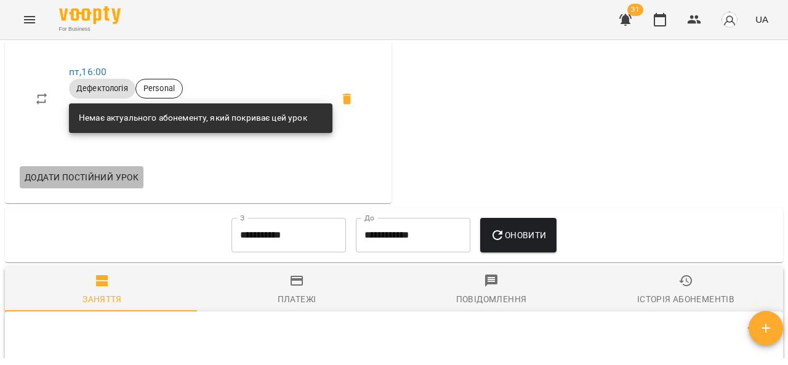
click at [118, 185] on span "Додати постійний урок" at bounding box center [82, 177] width 114 height 15
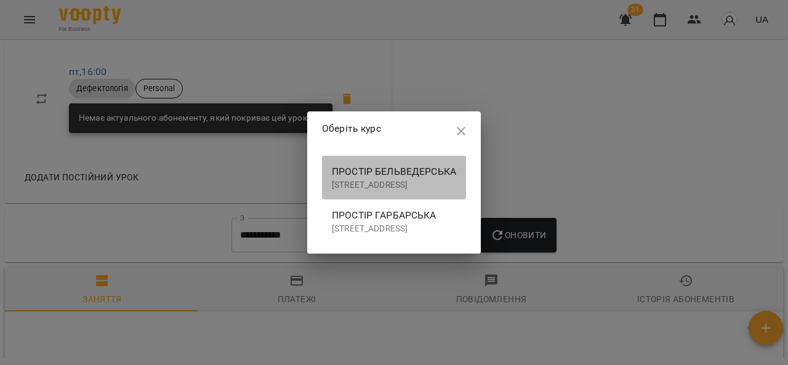
click at [346, 166] on span "ПРОСТІР БЕЛЬВЕДЕРСЬКА" at bounding box center [394, 171] width 124 height 15
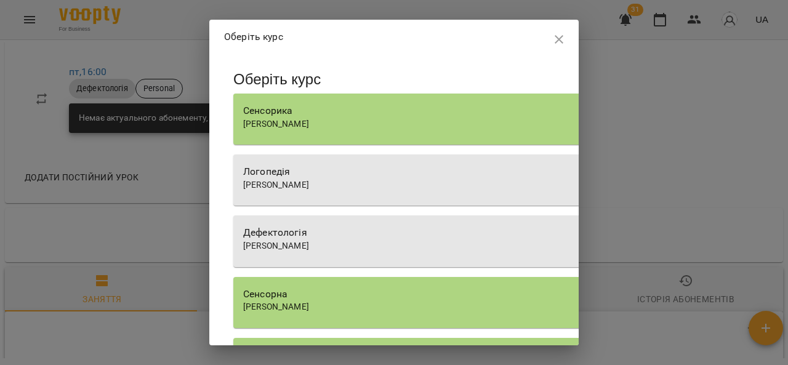
click at [309, 241] on span "[PERSON_NAME]" at bounding box center [276, 246] width 66 height 10
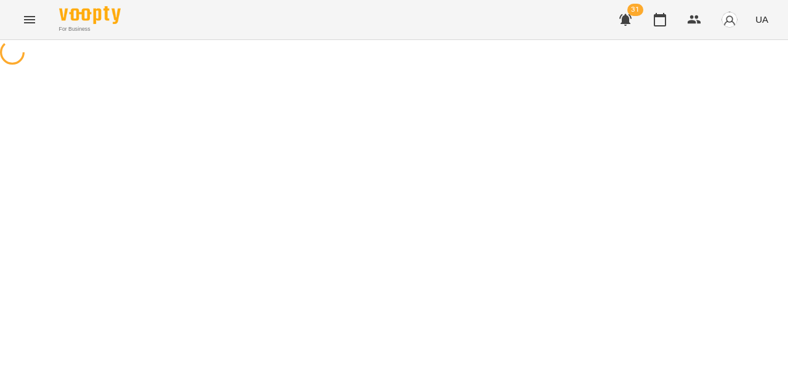
select select "**********"
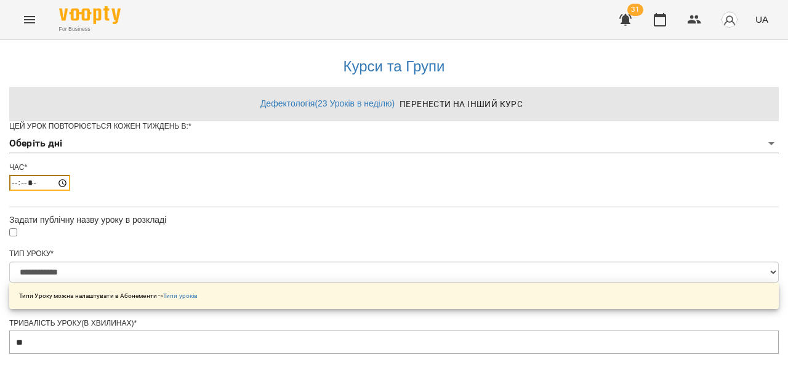
click at [70, 191] on input "*****" at bounding box center [39, 183] width 61 height 16
type input "*****"
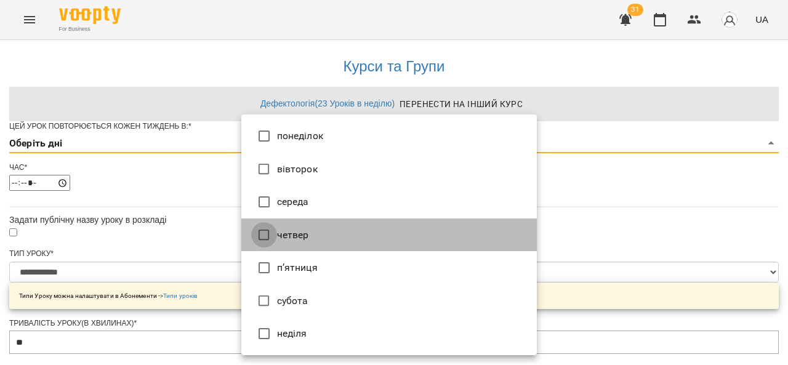
type input "*"
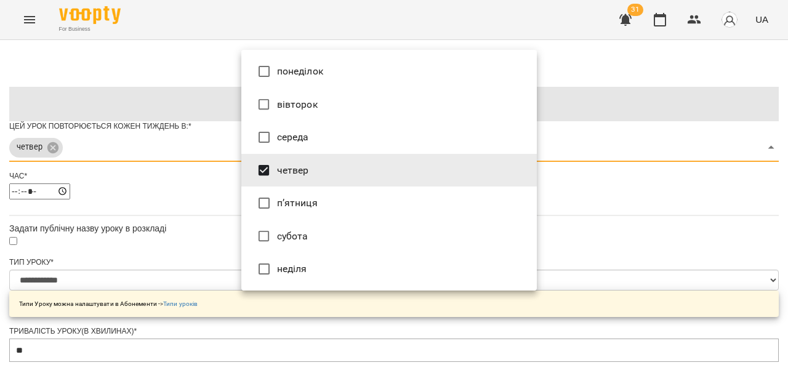
click at [593, 182] on div at bounding box center [394, 182] width 788 height 365
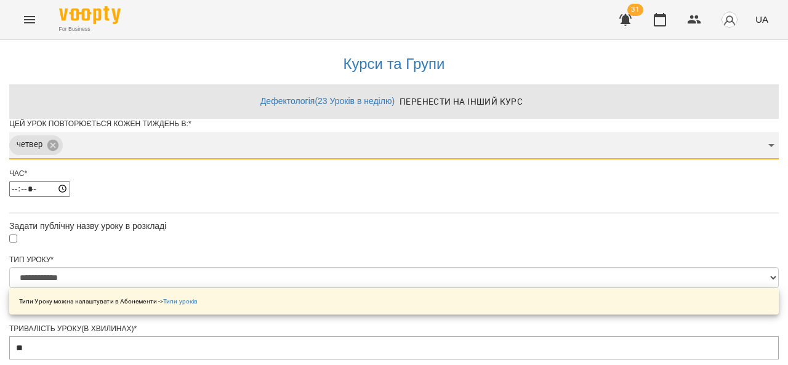
scroll to position [522, 0]
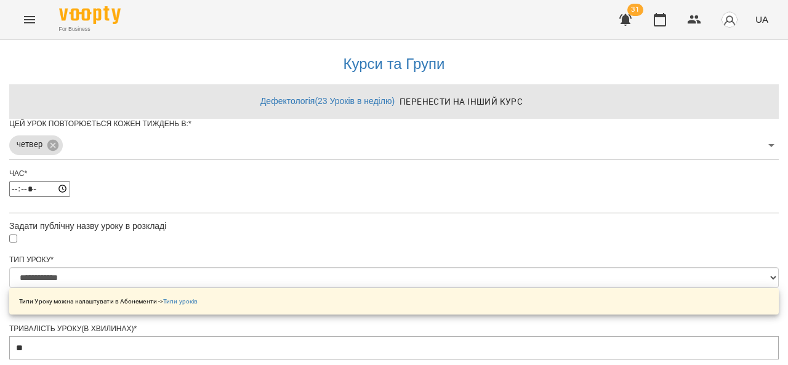
drag, startPoint x: 414, startPoint y: 312, endPoint x: 413, endPoint y: 320, distance: 8.0
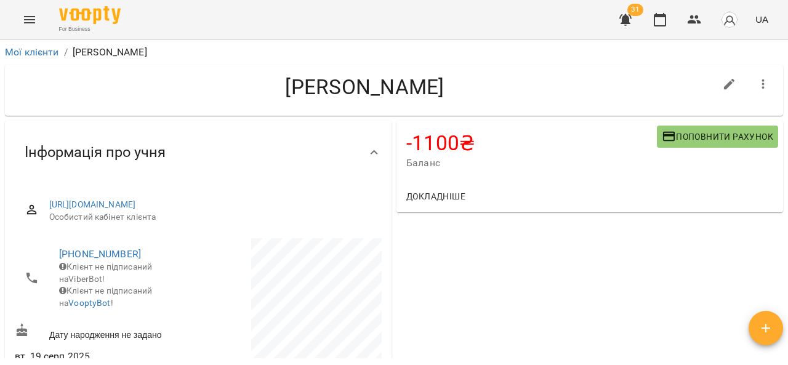
click at [27, 22] on icon "Menu" at bounding box center [29, 19] width 11 height 7
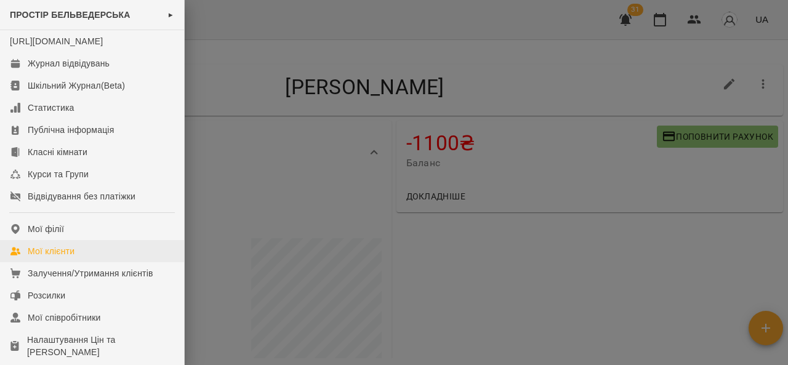
click at [74, 257] on div "Мої клієнти" at bounding box center [51, 251] width 47 height 12
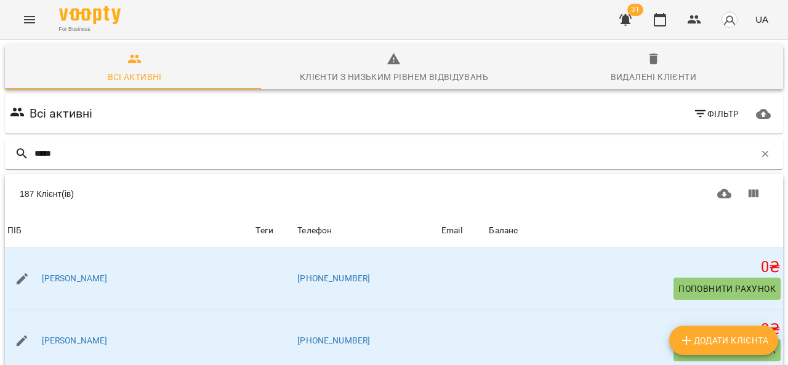
type input "******"
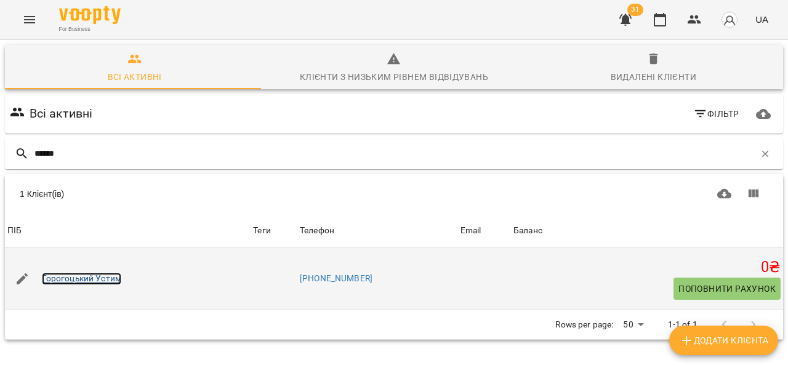
click at [97, 281] on link "Горогоцький Устим" at bounding box center [82, 279] width 80 height 12
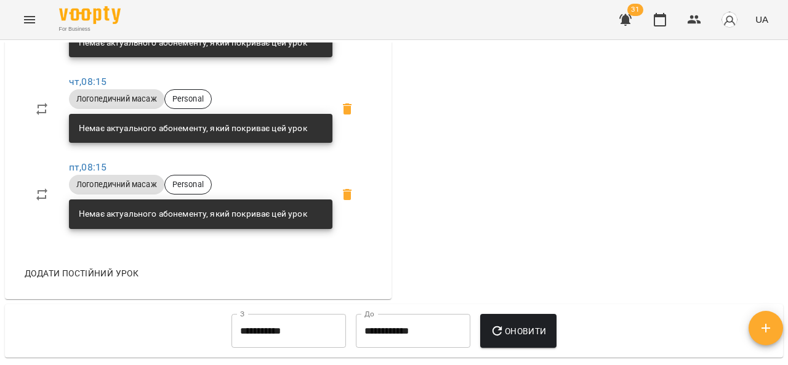
scroll to position [872, 0]
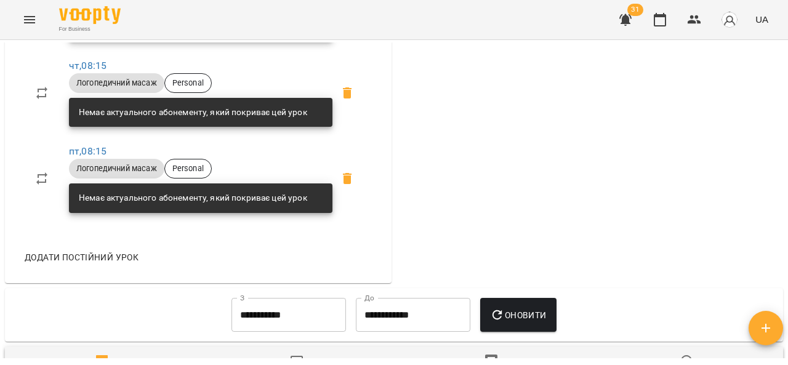
click at [103, 265] on span "Додати постійний урок" at bounding box center [82, 257] width 114 height 15
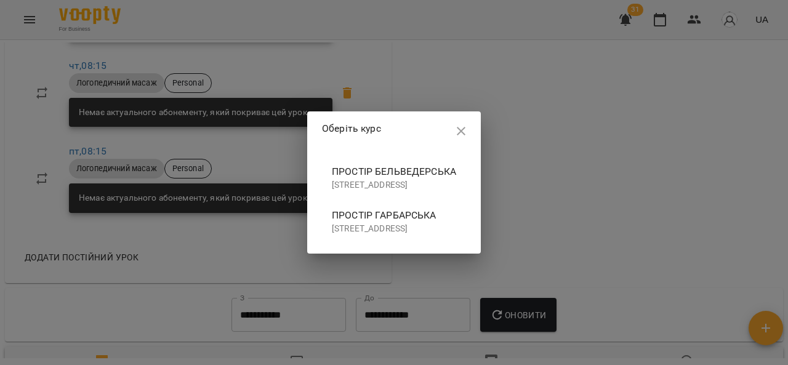
click at [375, 179] on p "[STREET_ADDRESS]" at bounding box center [394, 185] width 124 height 12
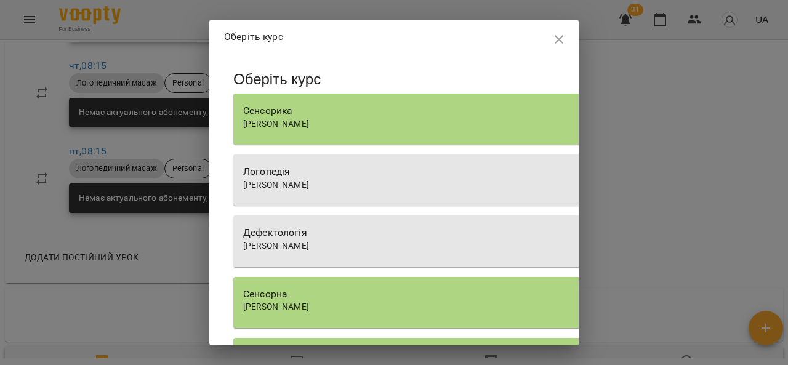
click at [309, 245] on span "[PERSON_NAME]" at bounding box center [276, 246] width 66 height 10
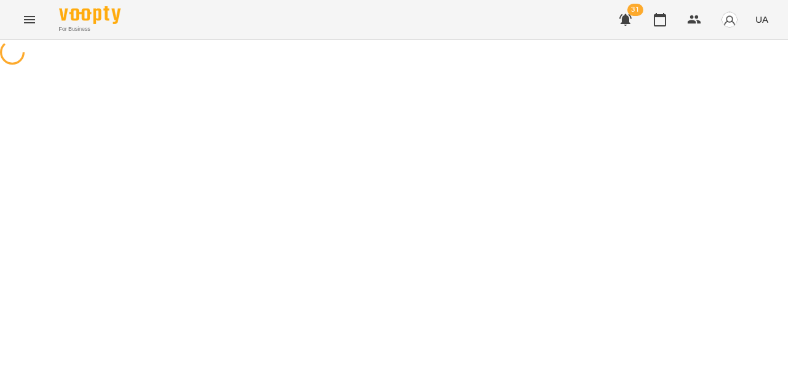
select select "**********"
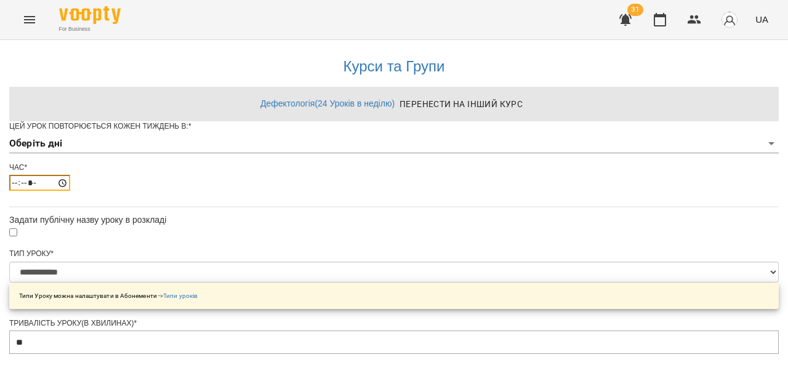
click at [70, 191] on input "*****" at bounding box center [39, 183] width 61 height 16
type input "*****"
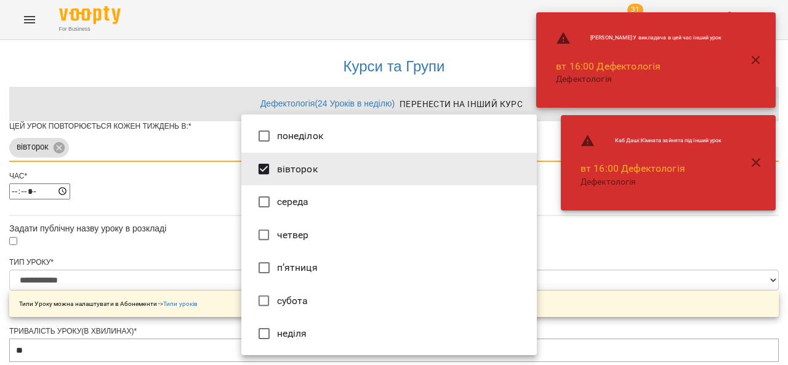
type input "***"
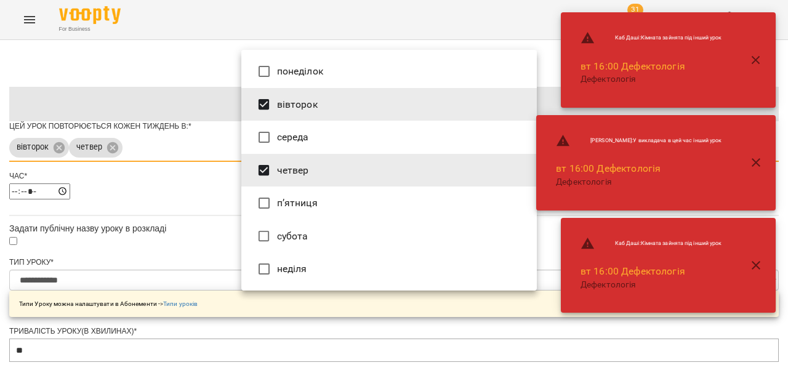
click at [157, 240] on div at bounding box center [394, 182] width 788 height 365
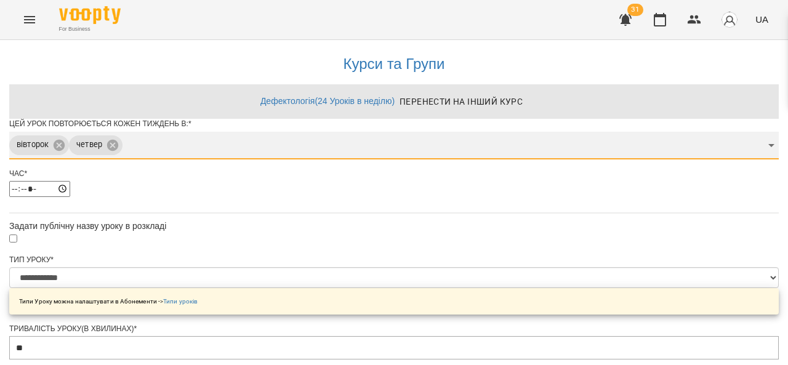
scroll to position [522, 0]
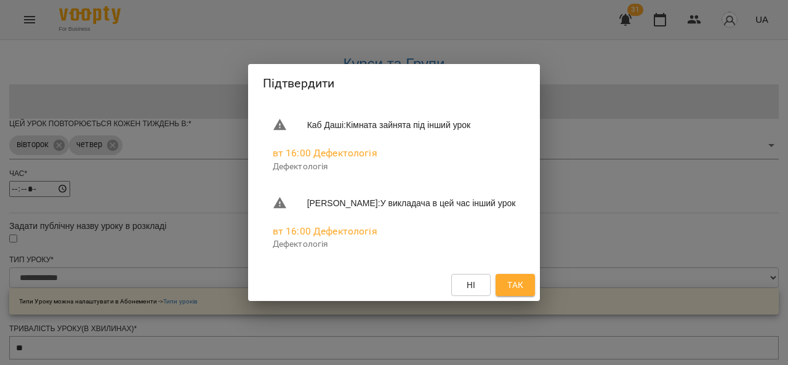
click at [524, 290] on span "Так" at bounding box center [516, 285] width 16 height 15
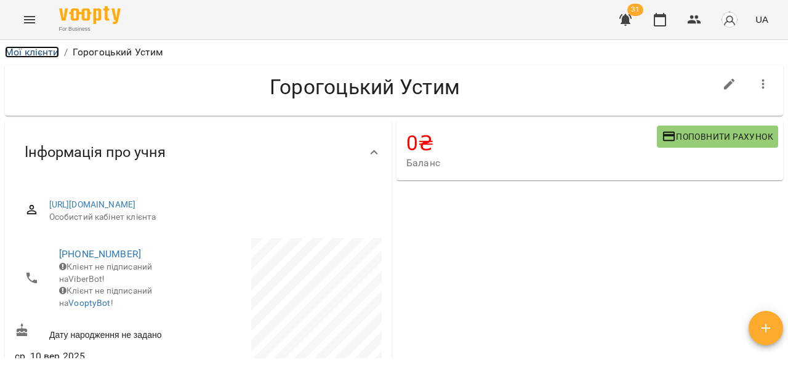
click at [44, 55] on link "Мої клієнти" at bounding box center [32, 52] width 54 height 12
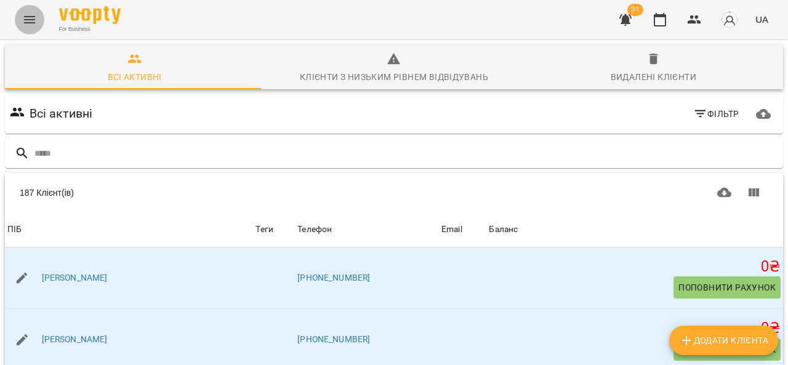
click at [33, 17] on icon "Menu" at bounding box center [29, 19] width 11 height 7
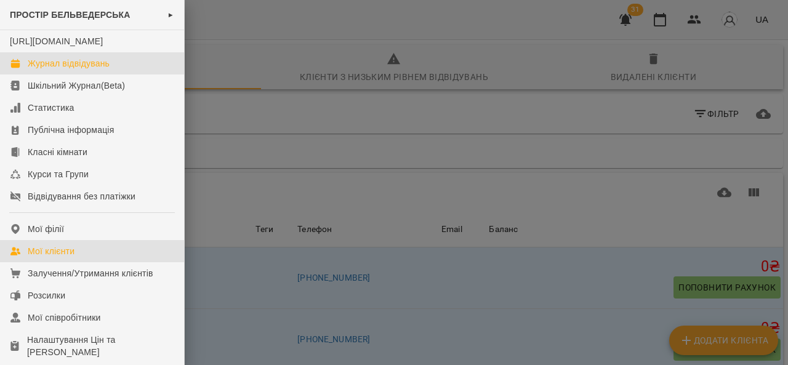
click at [52, 70] on div "Журнал відвідувань" at bounding box center [69, 63] width 82 height 12
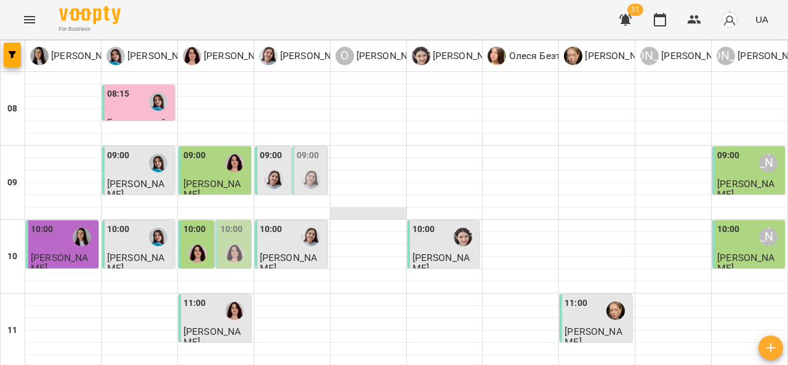
scroll to position [227, 0]
click at [217, 326] on span "[PERSON_NAME]" at bounding box center [212, 337] width 57 height 22
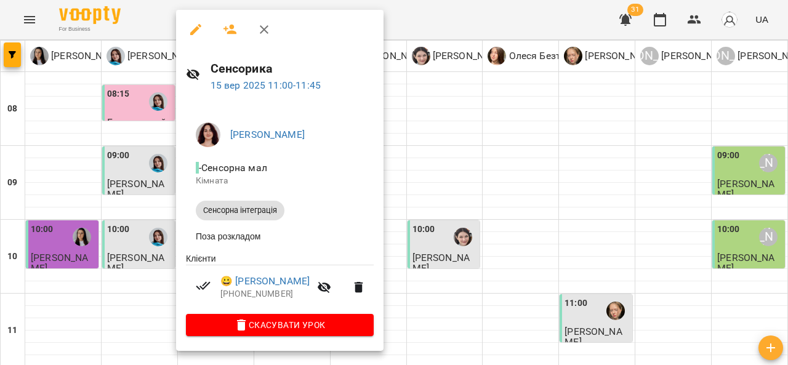
click at [437, 138] on div at bounding box center [394, 182] width 788 height 365
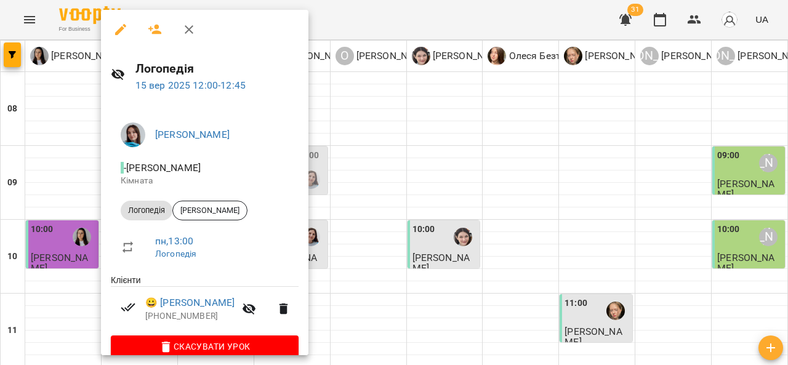
click at [441, 159] on div at bounding box center [394, 182] width 788 height 365
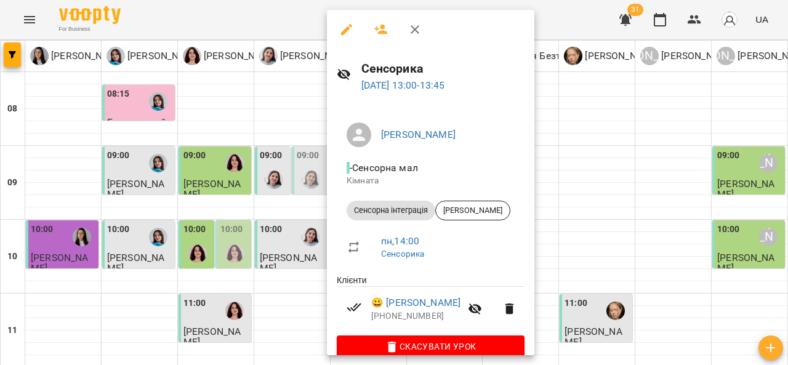
click at [594, 162] on div at bounding box center [394, 182] width 788 height 365
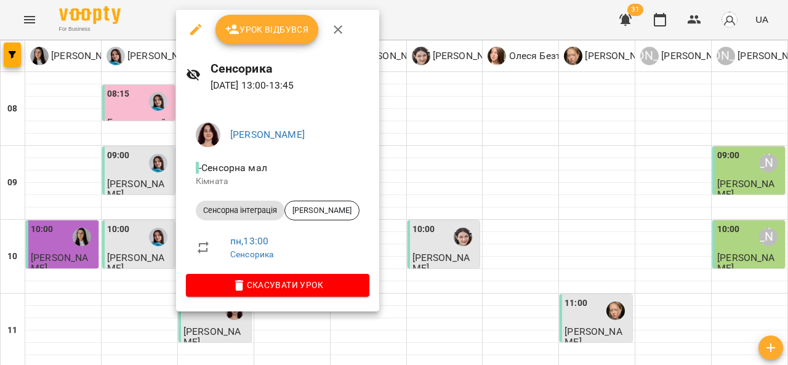
click at [445, 199] on div at bounding box center [394, 182] width 788 height 365
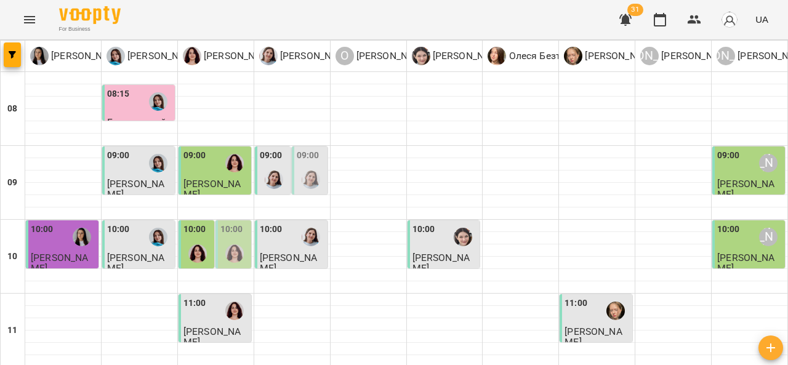
scroll to position [356, 0]
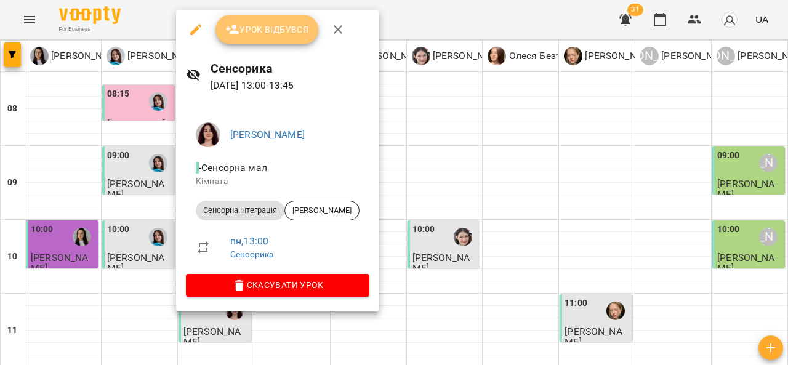
click at [273, 31] on span "Урок відбувся" at bounding box center [267, 29] width 84 height 15
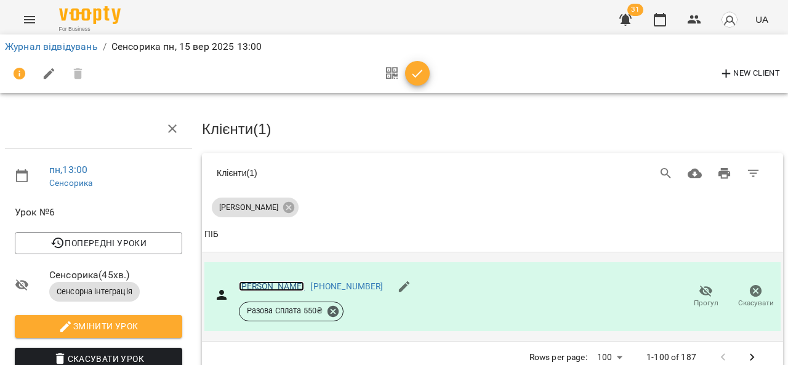
click at [286, 283] on link "Білецький Івасик" at bounding box center [272, 287] width 66 height 10
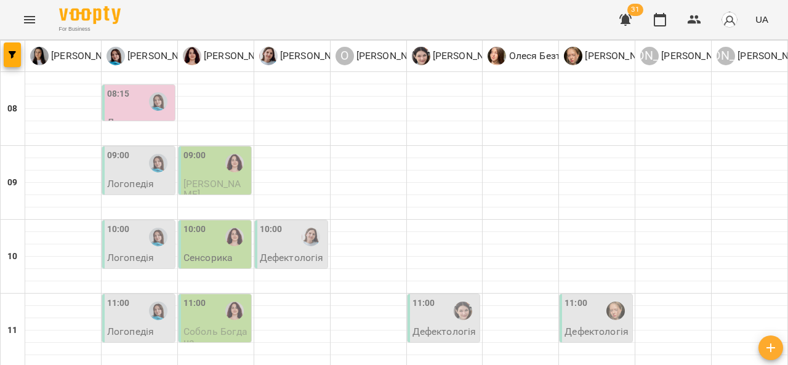
scroll to position [412, 0]
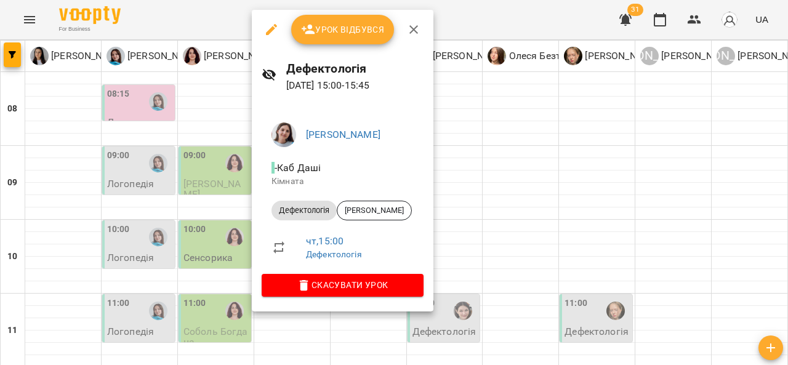
click at [645, 310] on div at bounding box center [394, 182] width 788 height 365
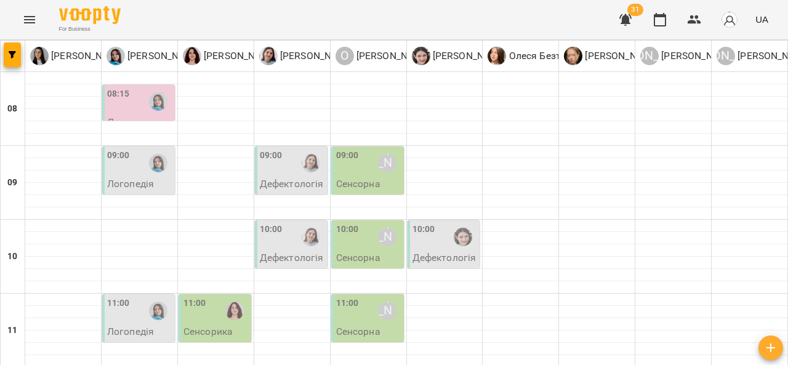
scroll to position [432, 0]
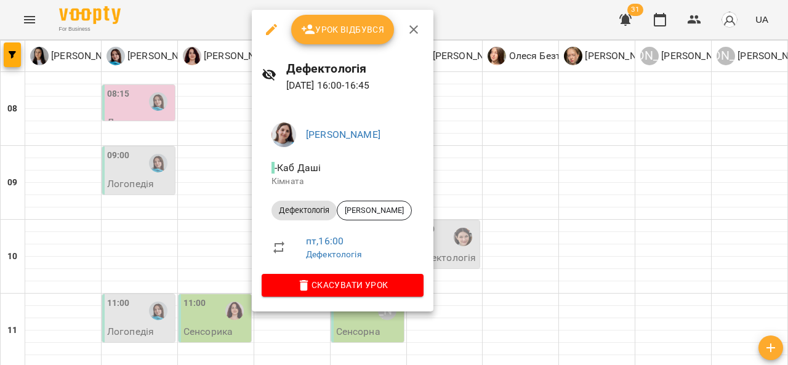
click at [554, 179] on div at bounding box center [394, 182] width 788 height 365
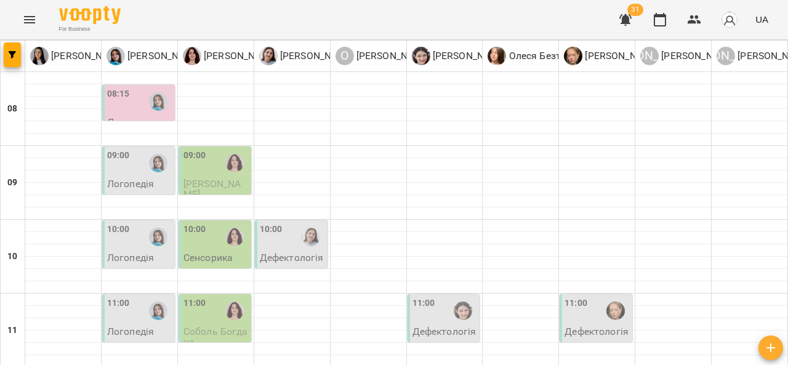
scroll to position [494, 0]
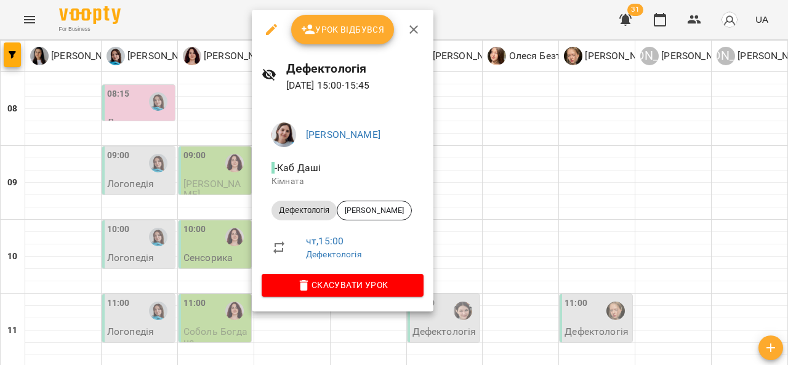
click at [148, 302] on div at bounding box center [394, 182] width 788 height 365
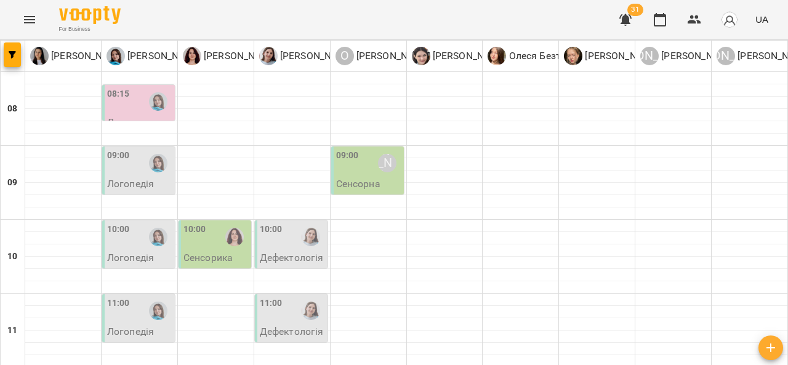
scroll to position [532, 0]
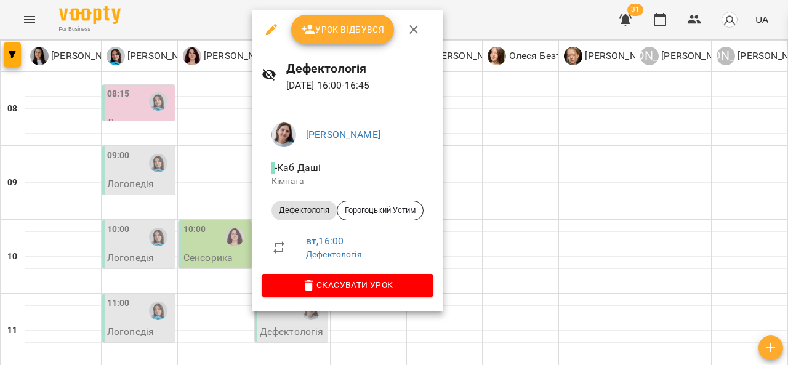
click at [488, 178] on div at bounding box center [394, 182] width 788 height 365
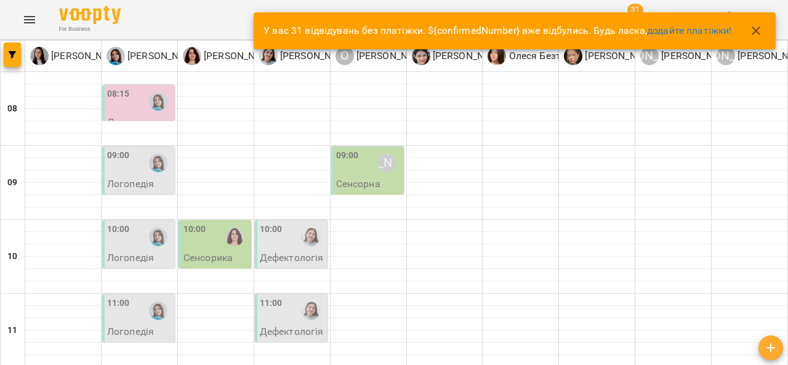
scroll to position [507, 0]
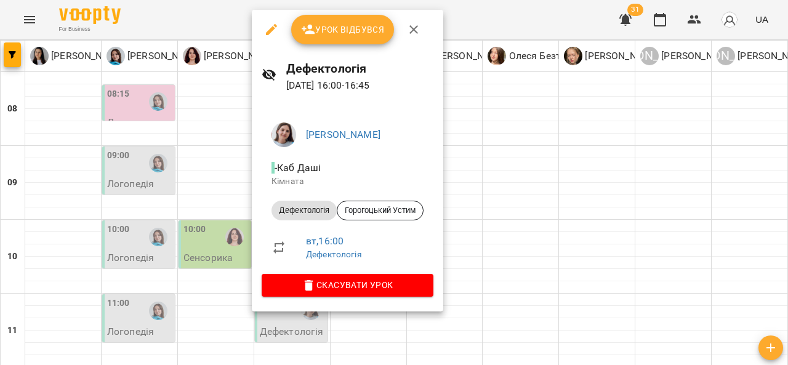
click at [472, 171] on div at bounding box center [394, 182] width 788 height 365
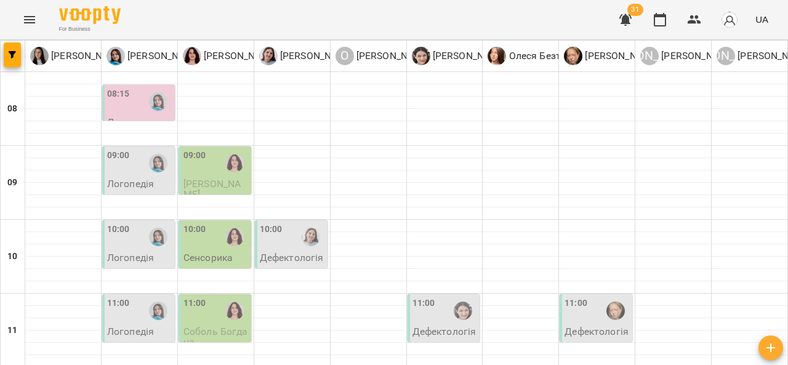
scroll to position [492, 0]
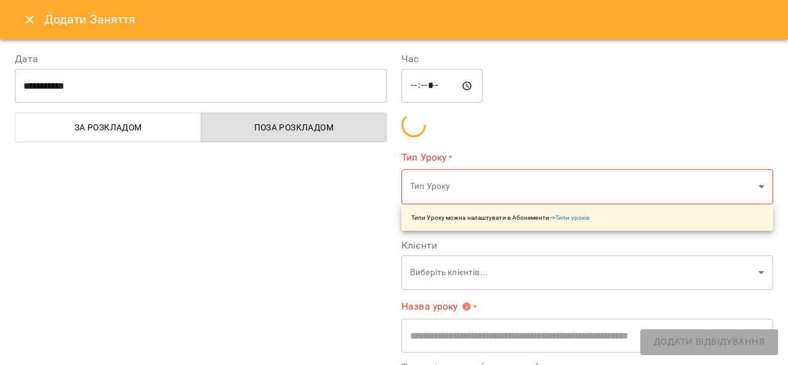
type input "**********"
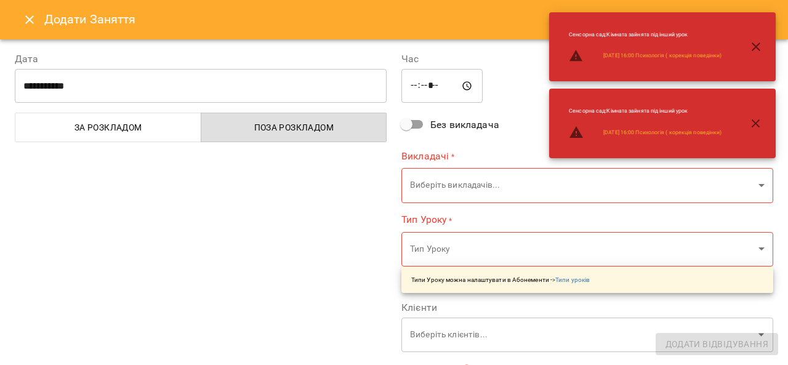
click at [16, 26] on button "Close" at bounding box center [30, 20] width 30 height 30
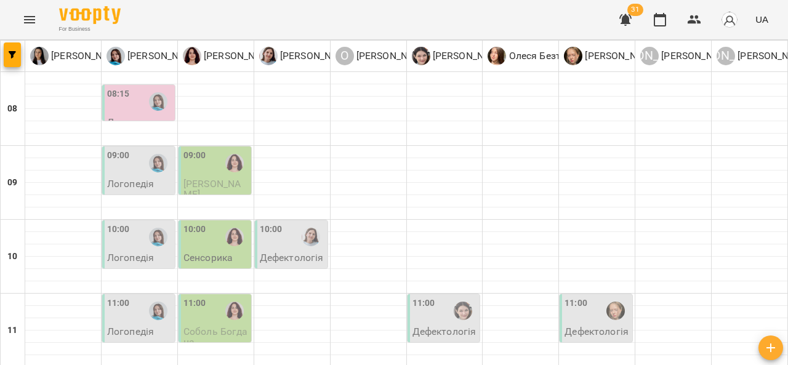
scroll to position [546, 0]
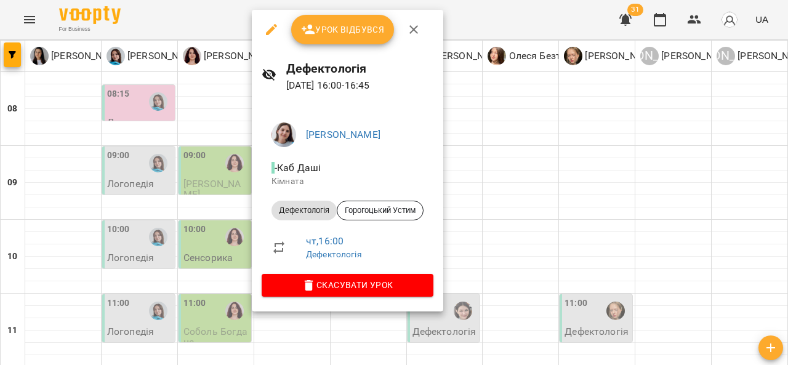
click at [476, 148] on div at bounding box center [394, 182] width 788 height 365
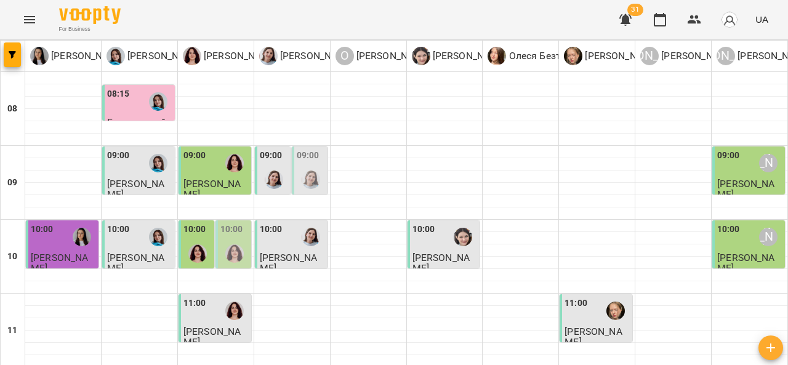
scroll to position [347, 0]
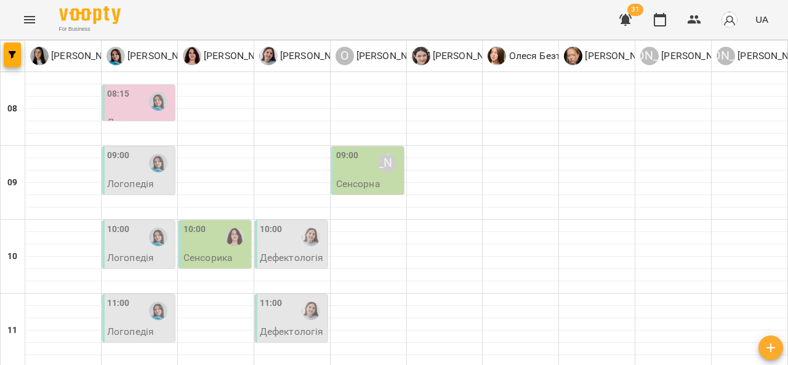
scroll to position [559, 0]
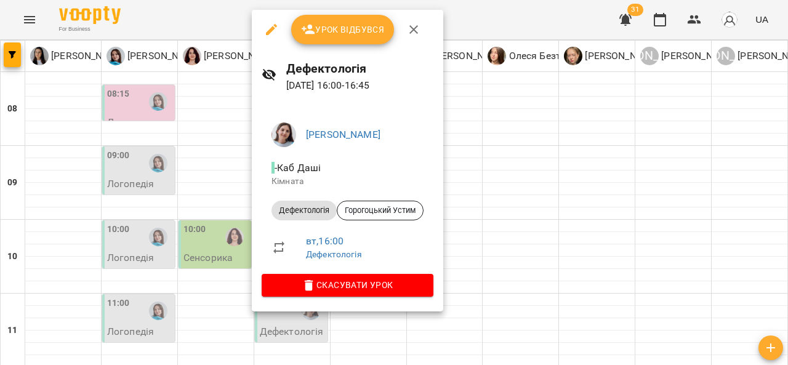
click at [477, 176] on div at bounding box center [394, 182] width 788 height 365
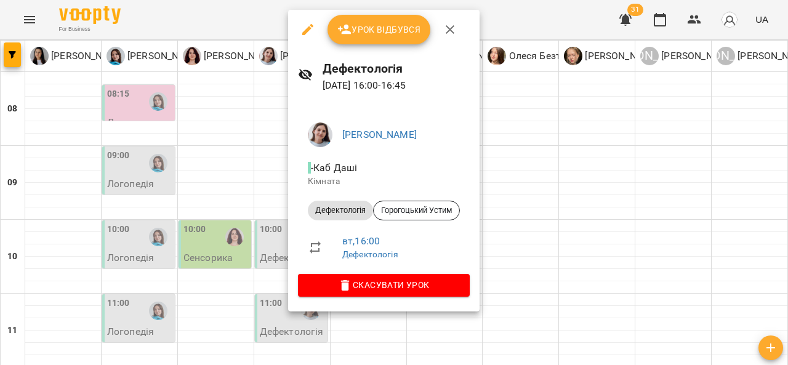
click at [266, 228] on div at bounding box center [394, 182] width 788 height 365
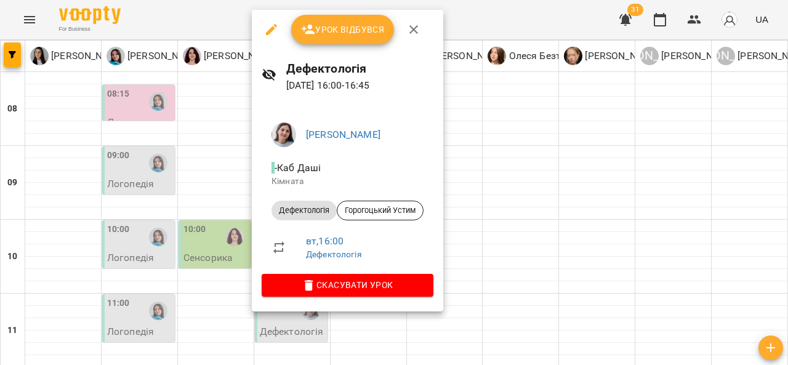
click at [469, 209] on div at bounding box center [394, 182] width 788 height 365
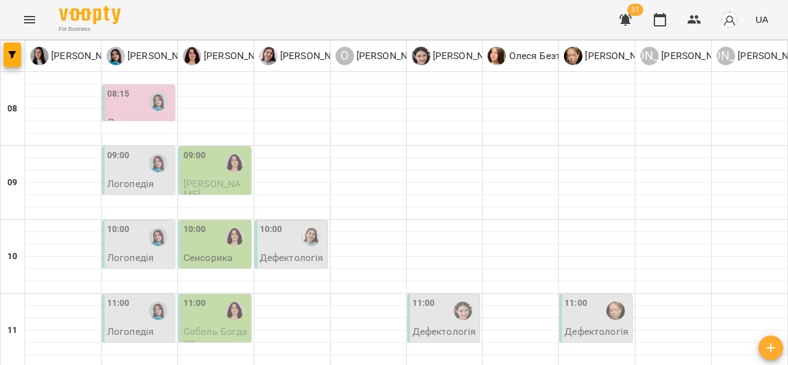
scroll to position [523, 0]
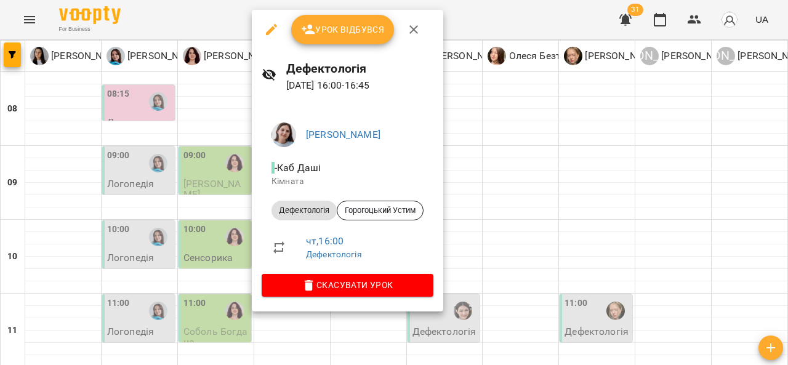
click at [480, 166] on div at bounding box center [394, 182] width 788 height 365
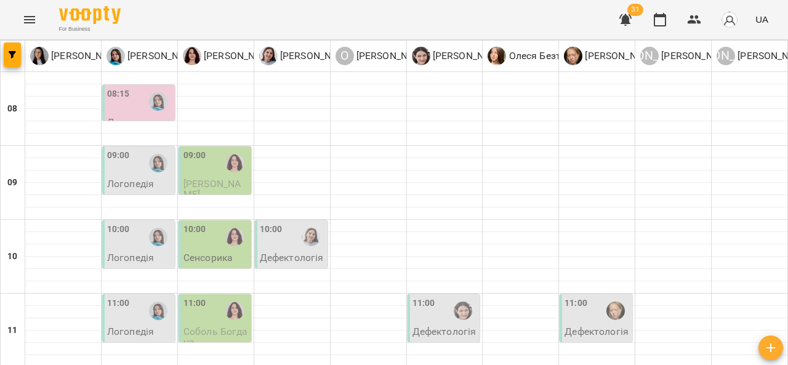
scroll to position [369, 0]
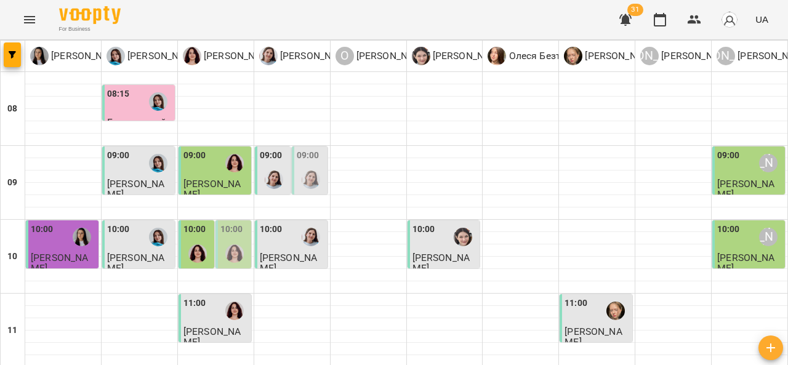
scroll to position [275, 0]
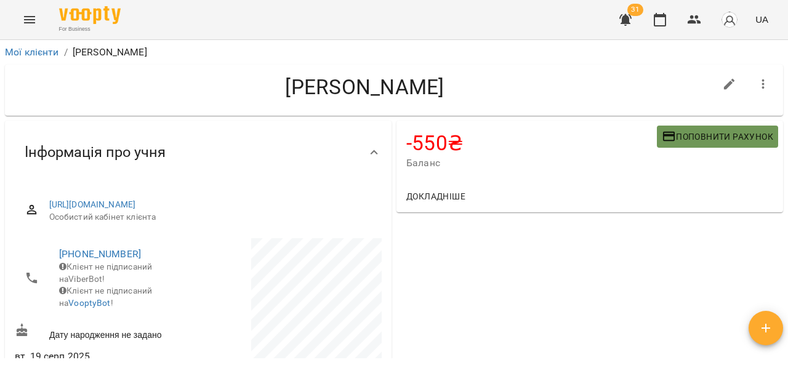
click at [685, 140] on span "Поповнити рахунок" at bounding box center [717, 136] width 111 height 15
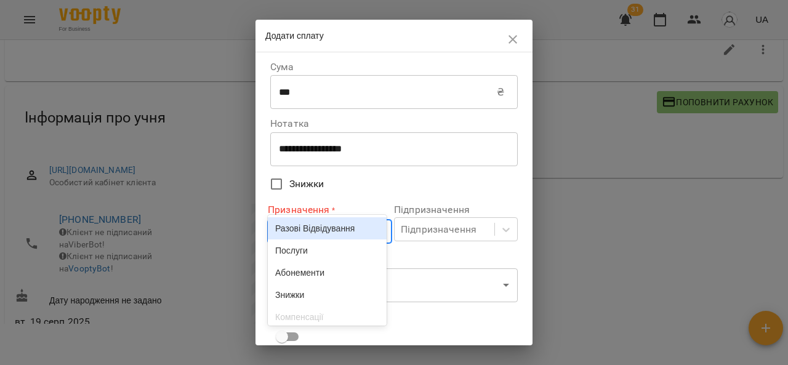
scroll to position [38, 0]
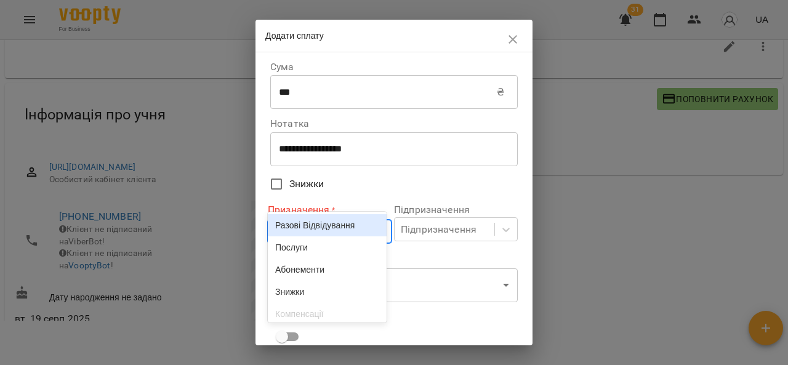
click at [344, 230] on body "For Business 31 UA Мої клієнти / [PERSON_NAME] [PERSON_NAME] -550 ₴ Баланс Попо…" at bounding box center [394, 164] width 788 height 405
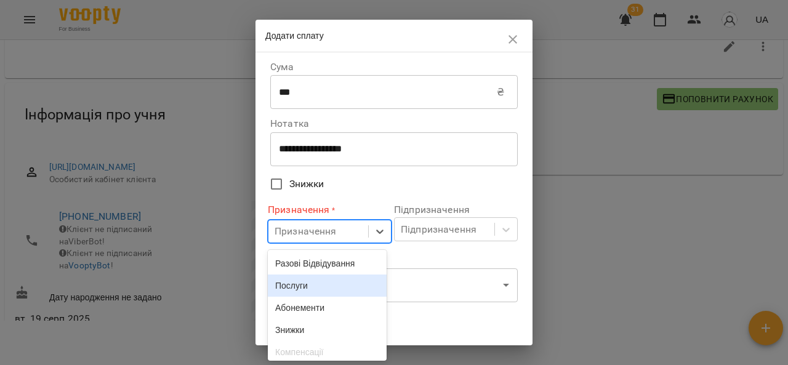
click at [328, 282] on div "Послуги" at bounding box center [327, 286] width 119 height 22
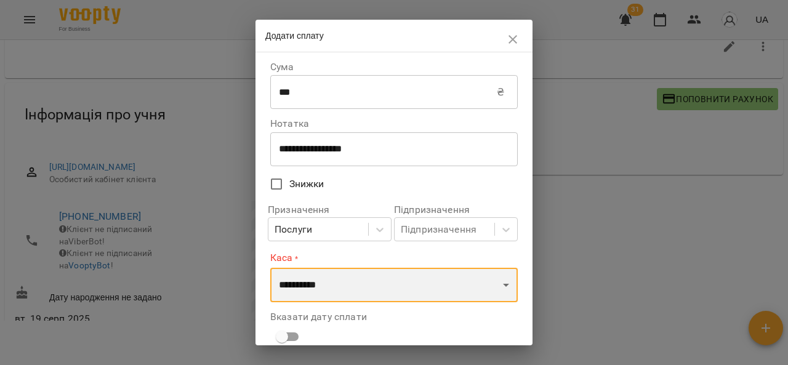
click at [348, 280] on select "**********" at bounding box center [394, 285] width 248 height 34
select select "****"
click at [270, 268] on select "**********" at bounding box center [394, 285] width 248 height 34
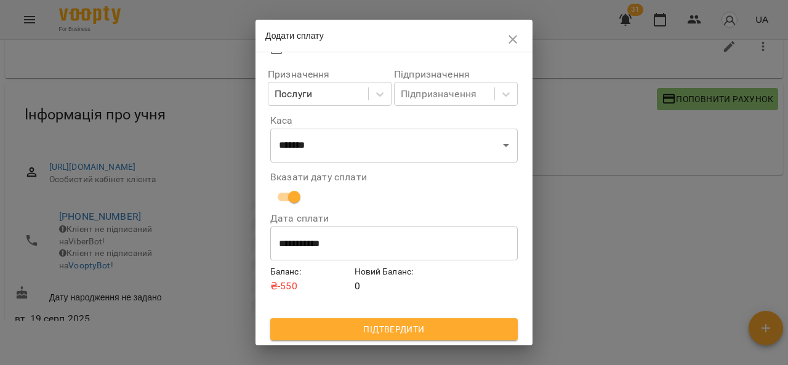
scroll to position [136, 0]
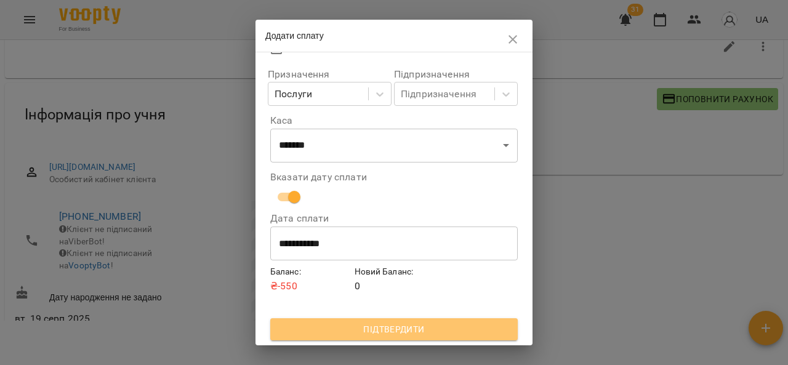
click at [400, 331] on span "Підтвердити" at bounding box center [394, 329] width 228 height 15
